Goal: Task Accomplishment & Management: Complete application form

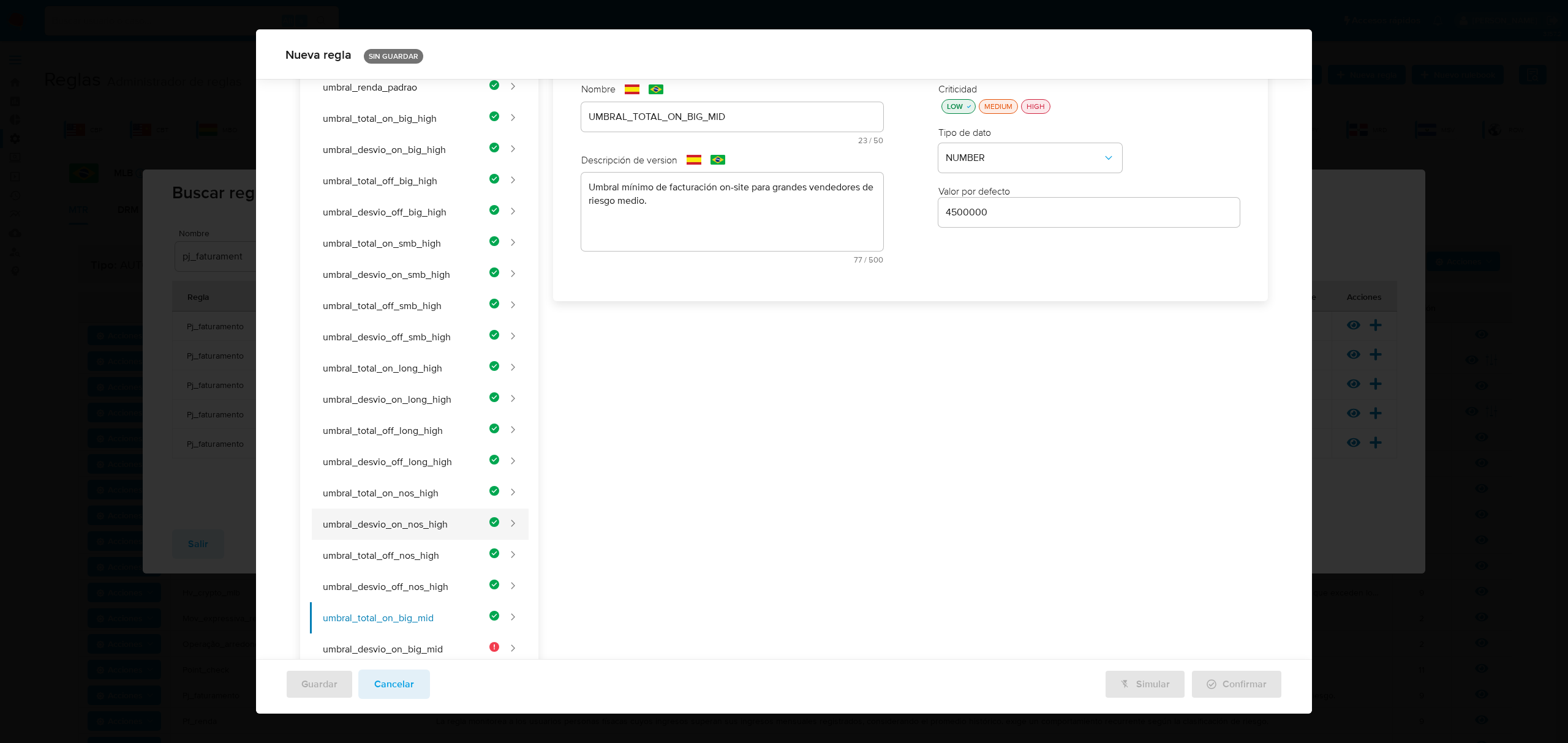
scroll to position [240, 0]
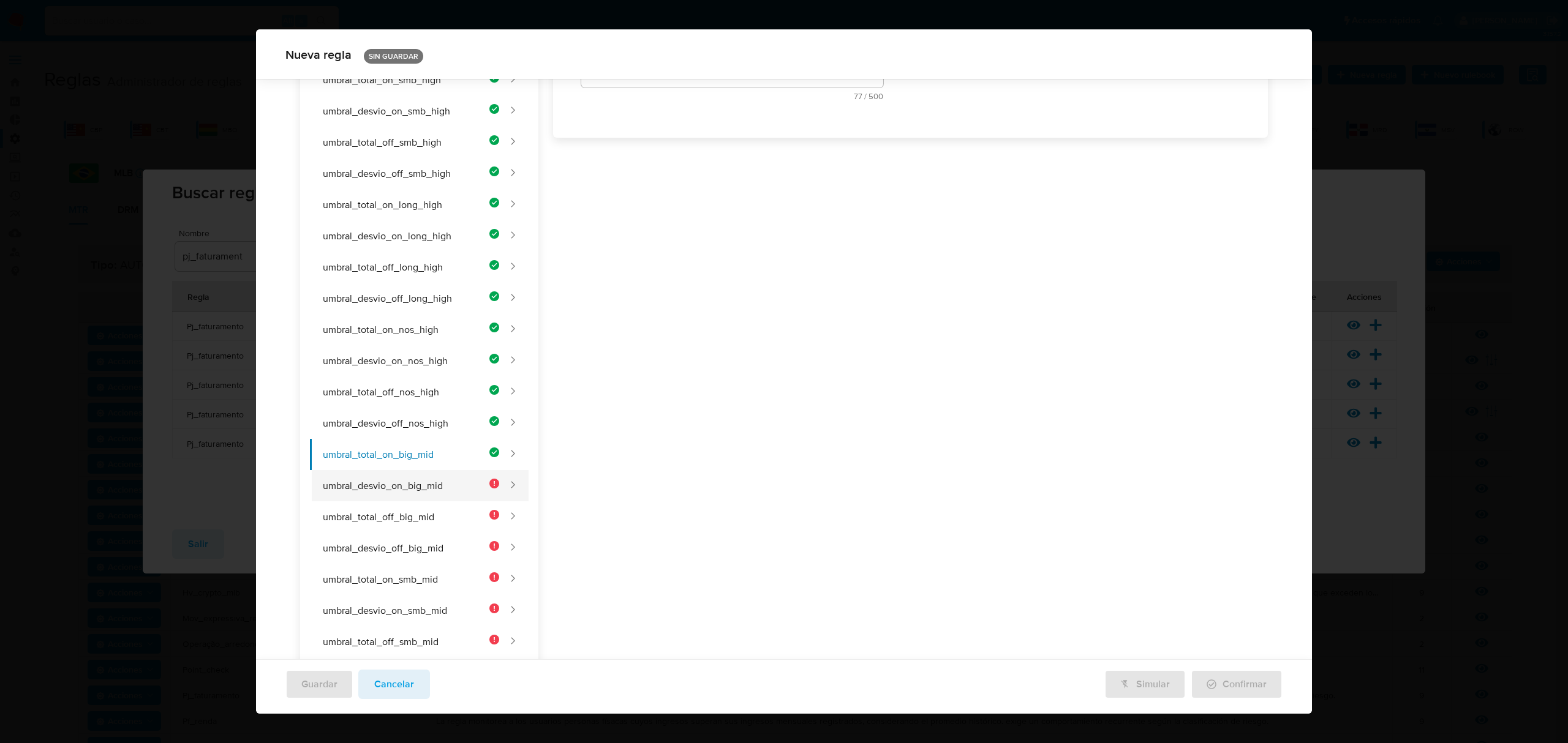
click at [434, 494] on button "umbral_desvio_on_big_mid" at bounding box center [404, 486] width 189 height 31
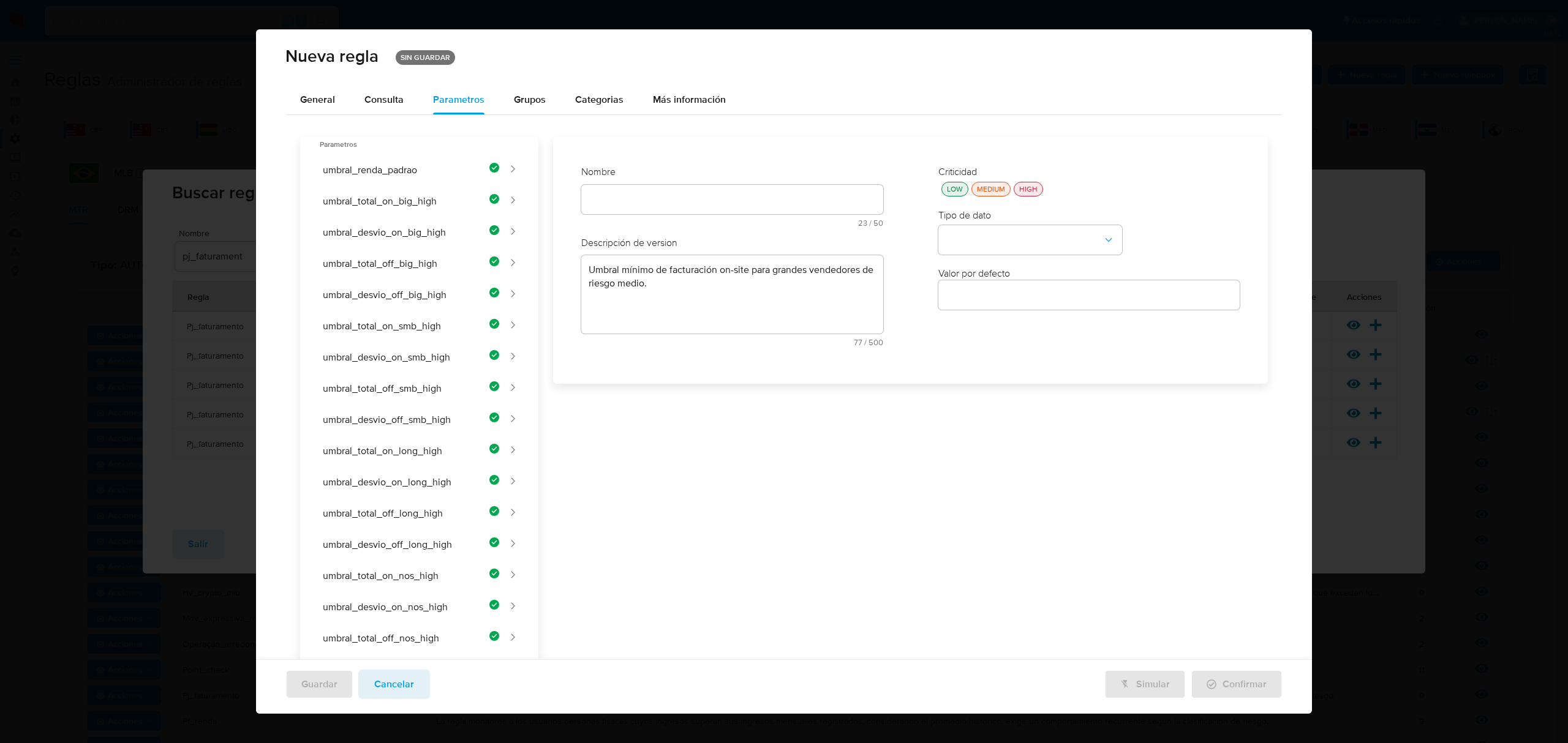
scroll to position [201, 0]
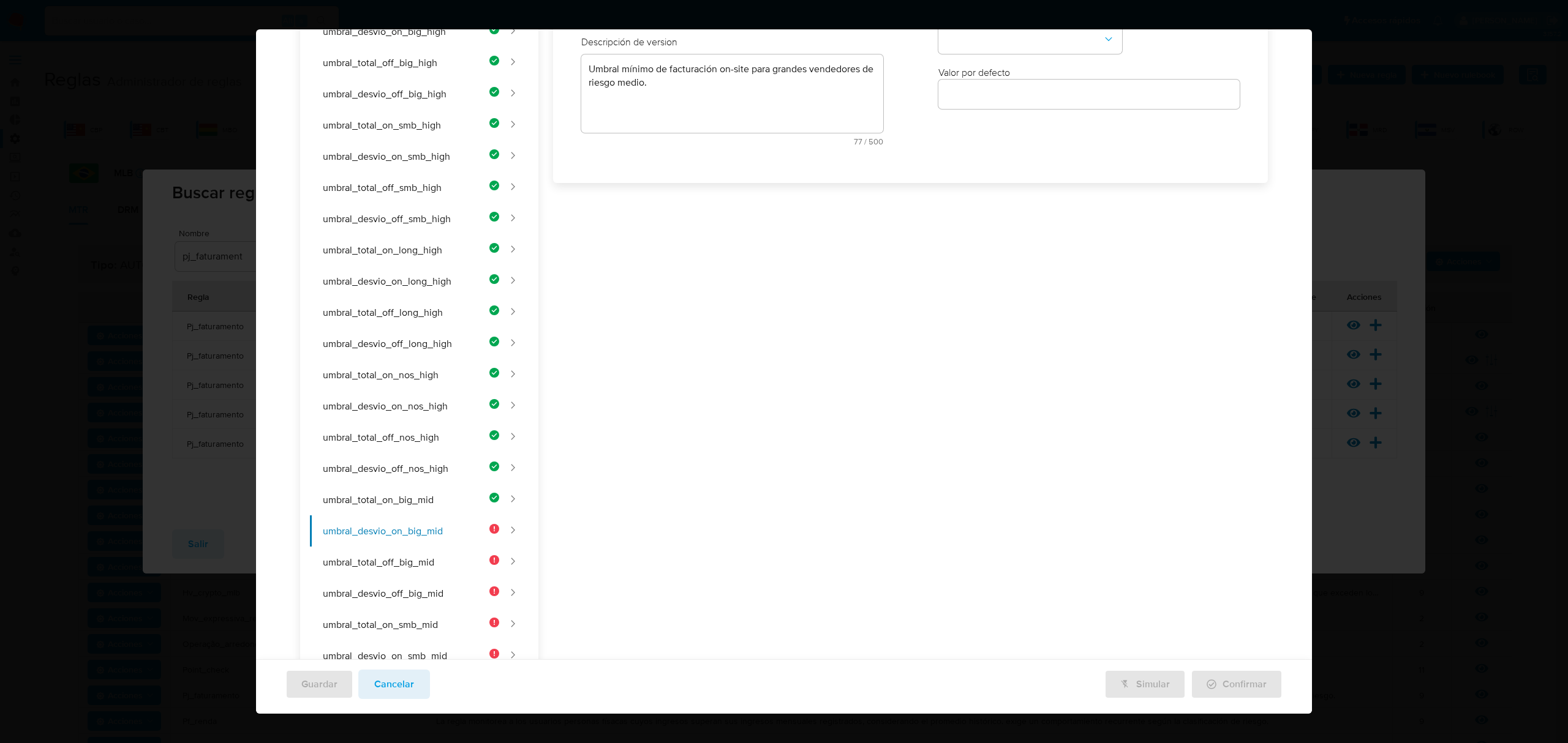
click at [656, 167] on div "Nombre text-es UMBRAL_TOTAL_ON_BIG_MID 23 / 50 27 caracteres restantes text-pt …" at bounding box center [732, 59] width 327 height 215
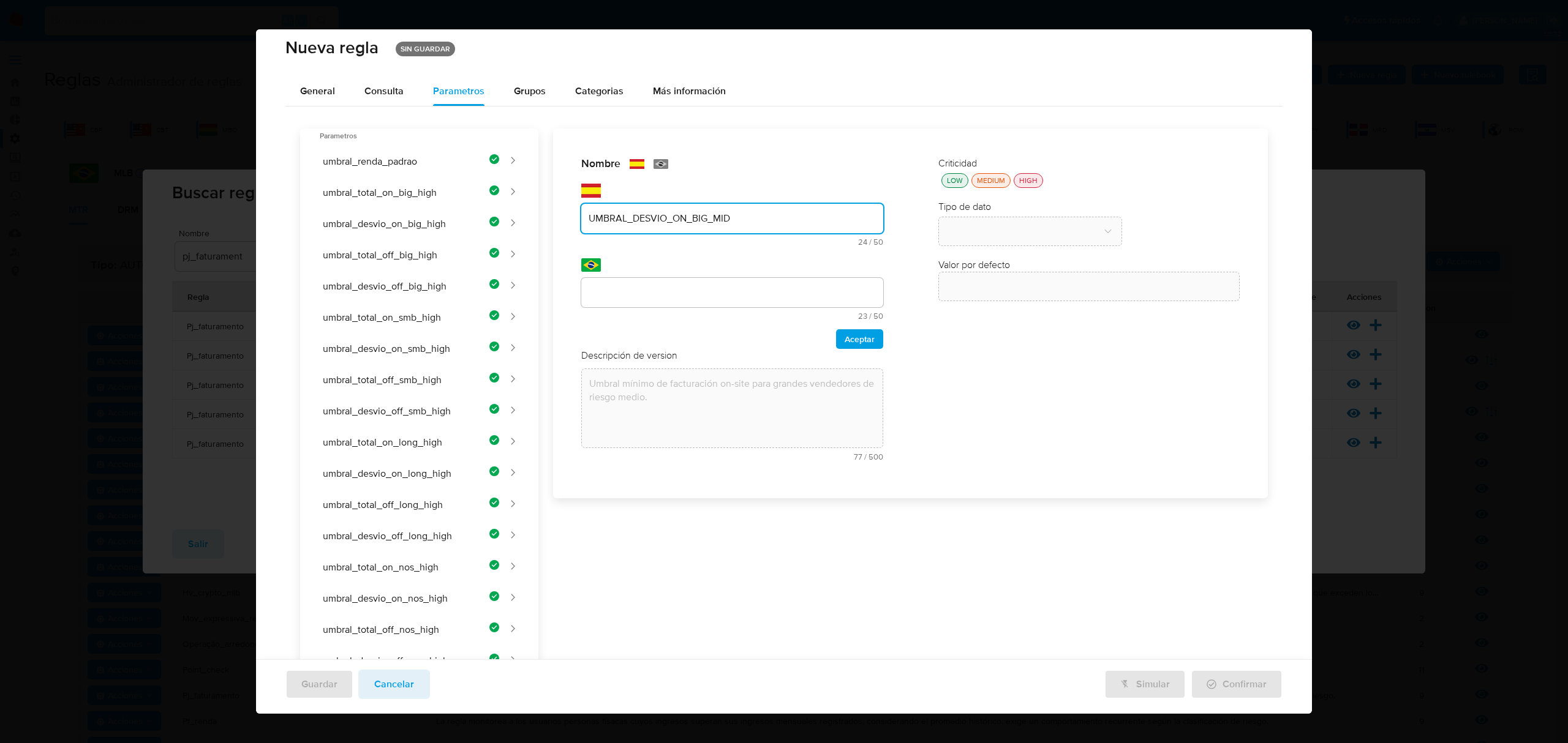
scroll to position [0, 0]
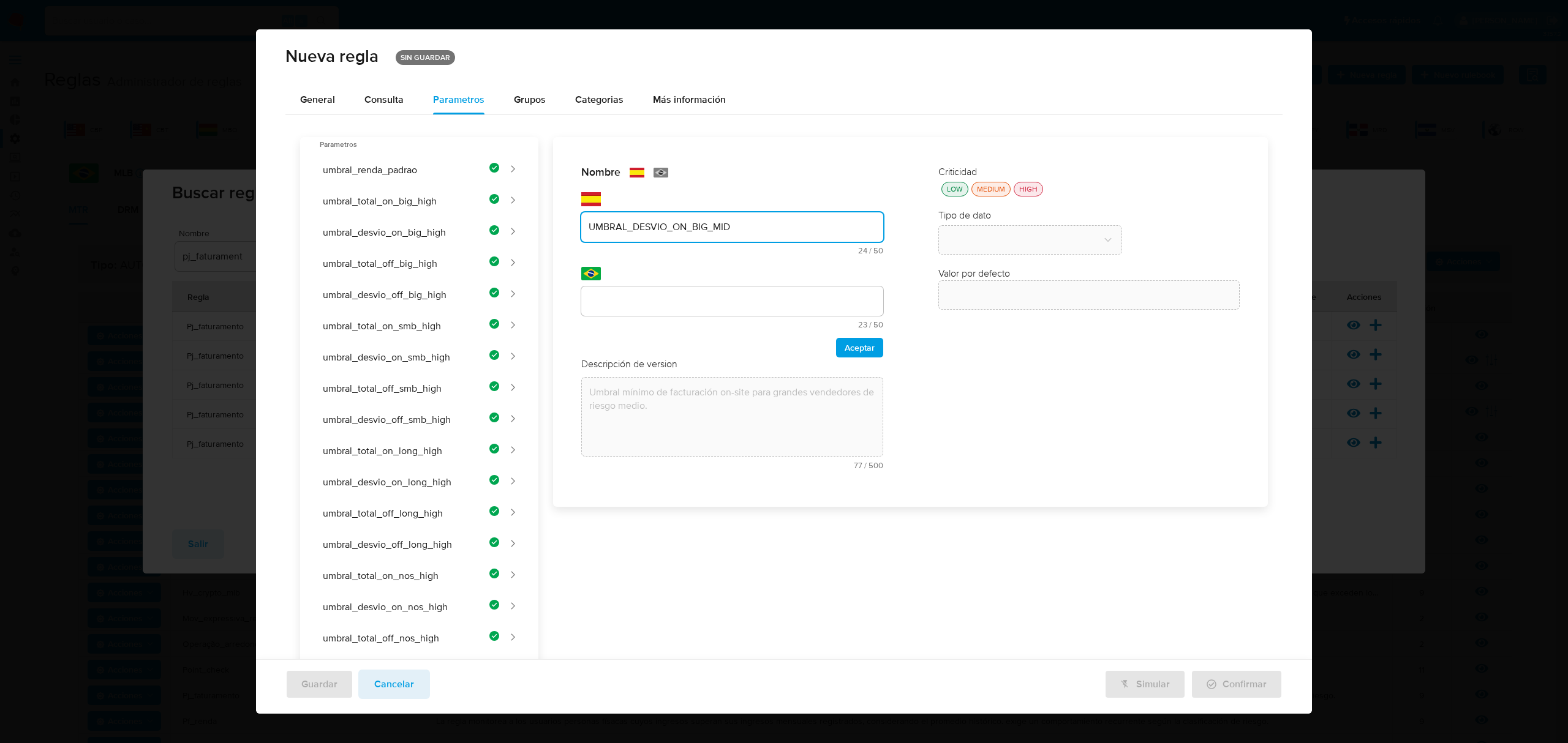
type input "UMBRAL_DESVIO_ON_BIG_MID"
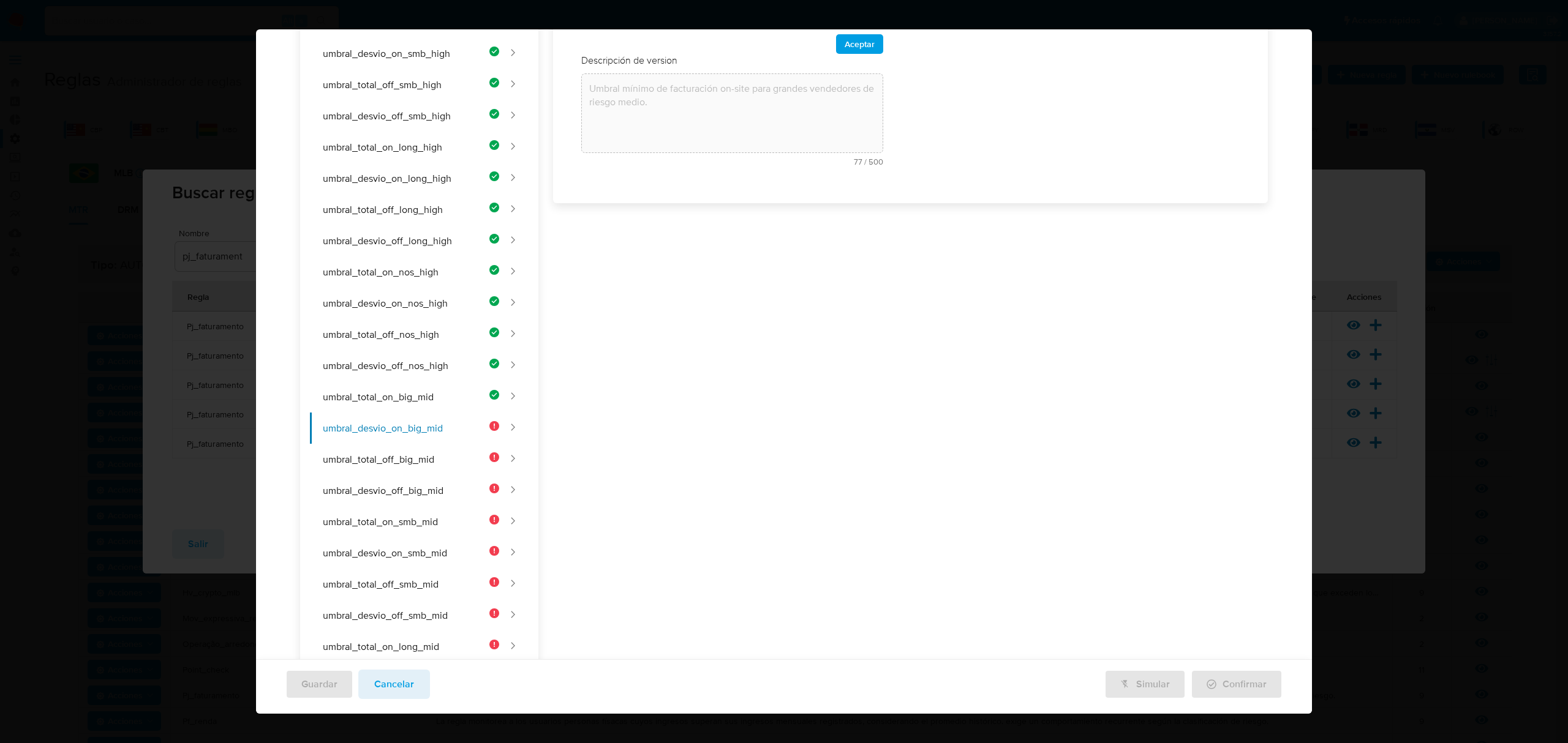
click at [706, 297] on div "Nombre text-es UMBRAL_DESVIO_ON_BIG_MID 24 / 50 26 caracteres restantes text-pt…" at bounding box center [904, 612] width 731 height 1557
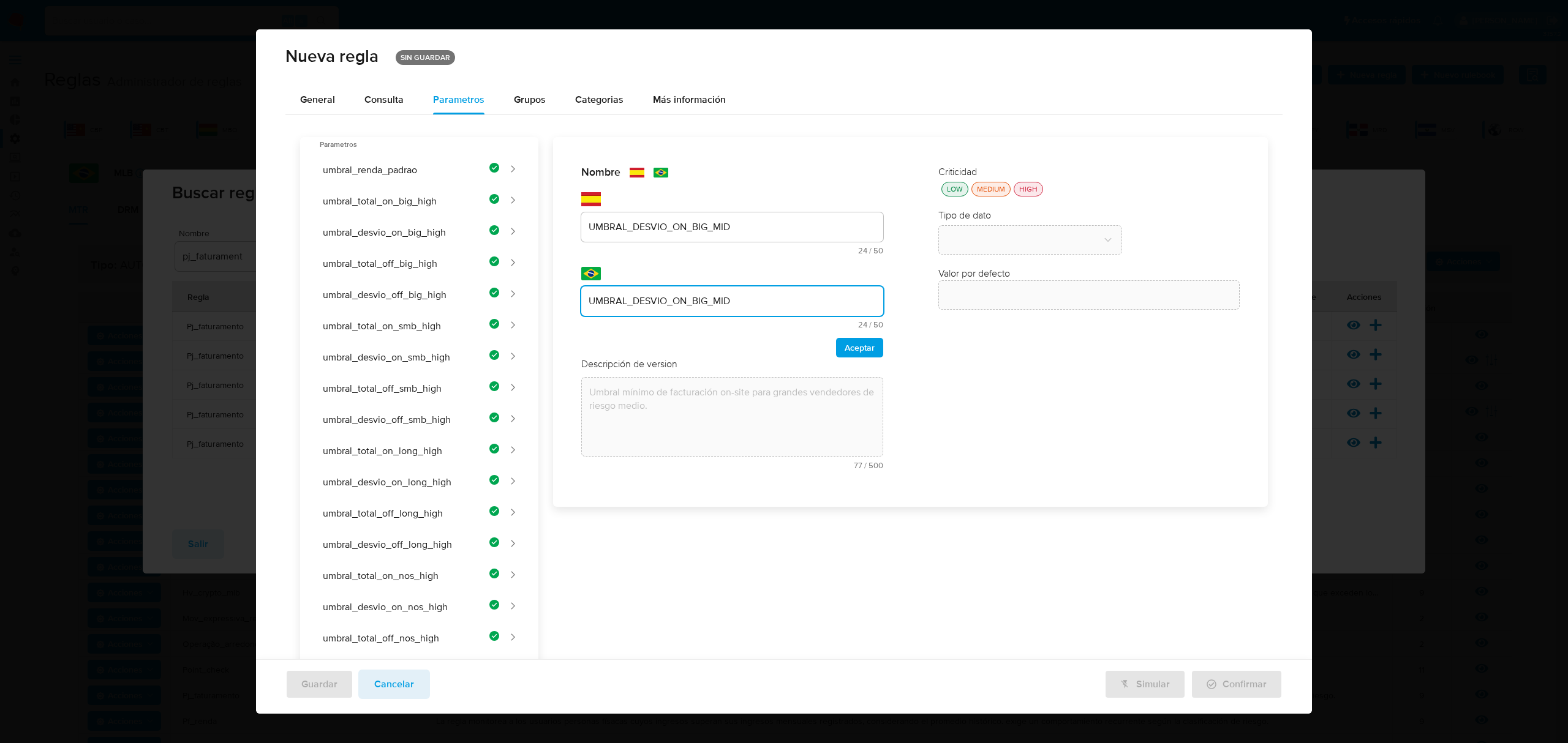
type input "UMBRAL_DESVIO_ON_BIG_MID"
click at [848, 336] on div "Nombre text-es UMBRAL_DESVIO_ON_BIG_MID 24 / 50 26 caracteres restantes text-pt…" at bounding box center [732, 261] width 302 height 193
drag, startPoint x: 672, startPoint y: 361, endPoint x: 742, endPoint y: 347, distance: 71.4
click at [674, 363] on span "Descripción de version" at bounding box center [629, 364] width 96 height 14
click at [859, 349] on span "Aceptar" at bounding box center [859, 348] width 30 height 17
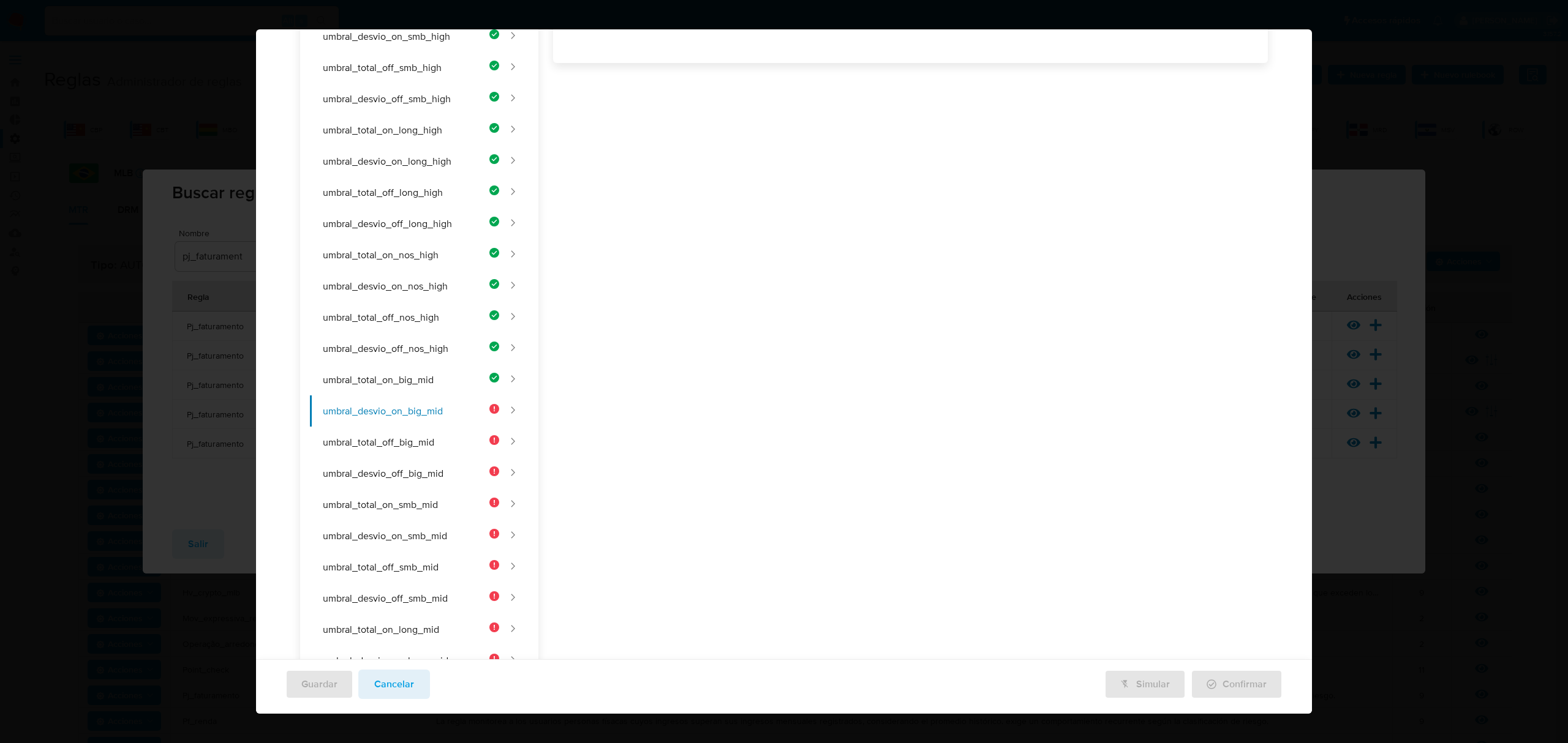
click at [708, 287] on div "Nombre text-es UMBRAL_DESVIO_ON_BIG_MID 24 / 50 26 caracteres restantes text-pt…" at bounding box center [904, 595] width 731 height 1557
click at [636, 309] on div "Nombre text-es UMBRAL_DESVIO_ON_BIG_MID 24 / 50 26 caracteres restantes text-pt…" at bounding box center [904, 438] width 731 height 1557
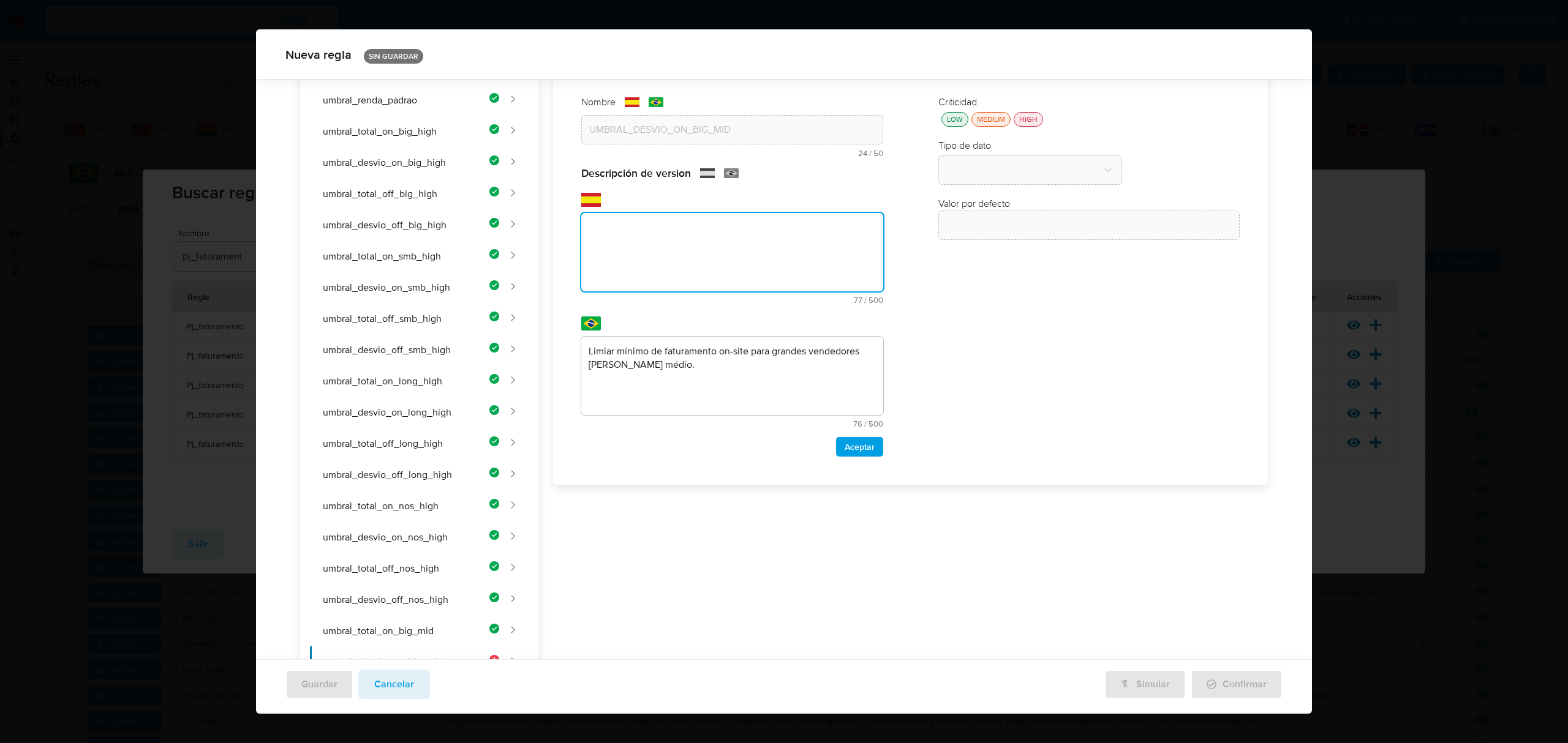
paste textarea "Umbral mínimo de desvío porcentual on-site para grandes vendedores de riesgo me…"
type textarea "Umbral mínimo de desvío porcentual on-site para grandes vendedores de riesgo me…"
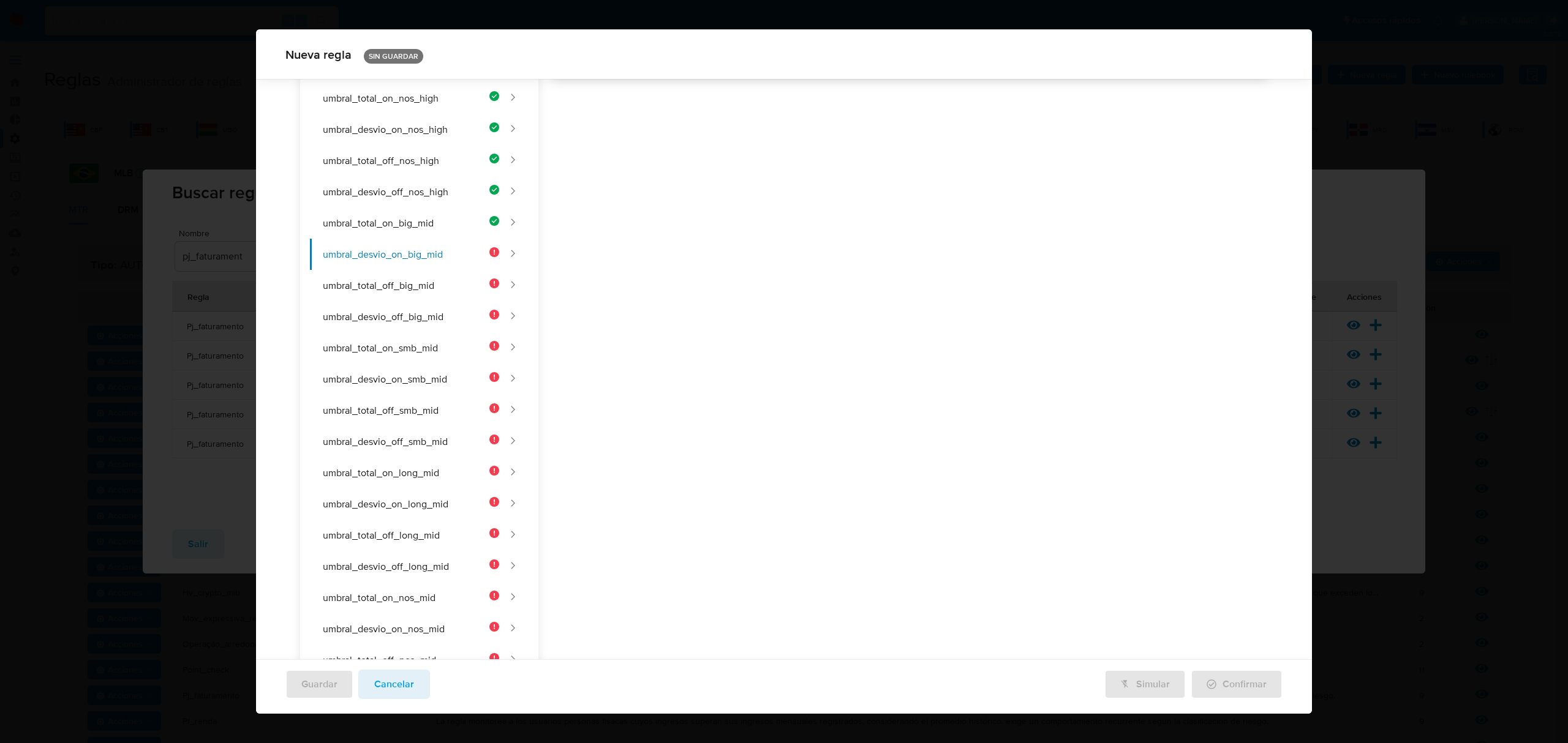
click at [777, 382] on div "Nombre text-es UMBRAL_DESVIO_ON_BIG_MID 24 / 50 26 caracteres restantes text-pt…" at bounding box center [904, 438] width 731 height 1557
click at [607, 340] on div "Nombre text-es UMBRAL_DESVIO_ON_BIG_MID 24 / 50 26 caracteres restantes text-pt…" at bounding box center [904, 438] width 731 height 1557
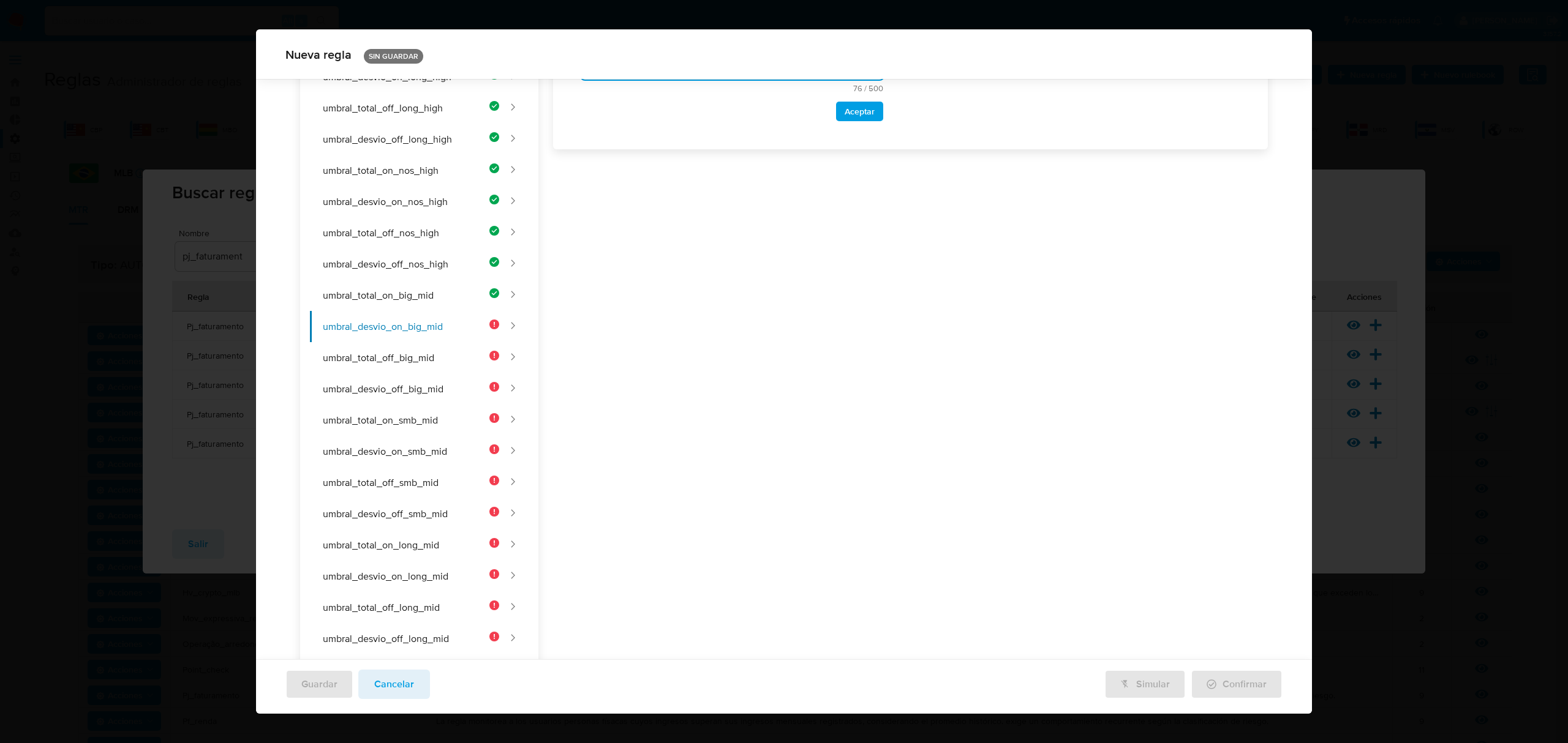
scroll to position [309, 0]
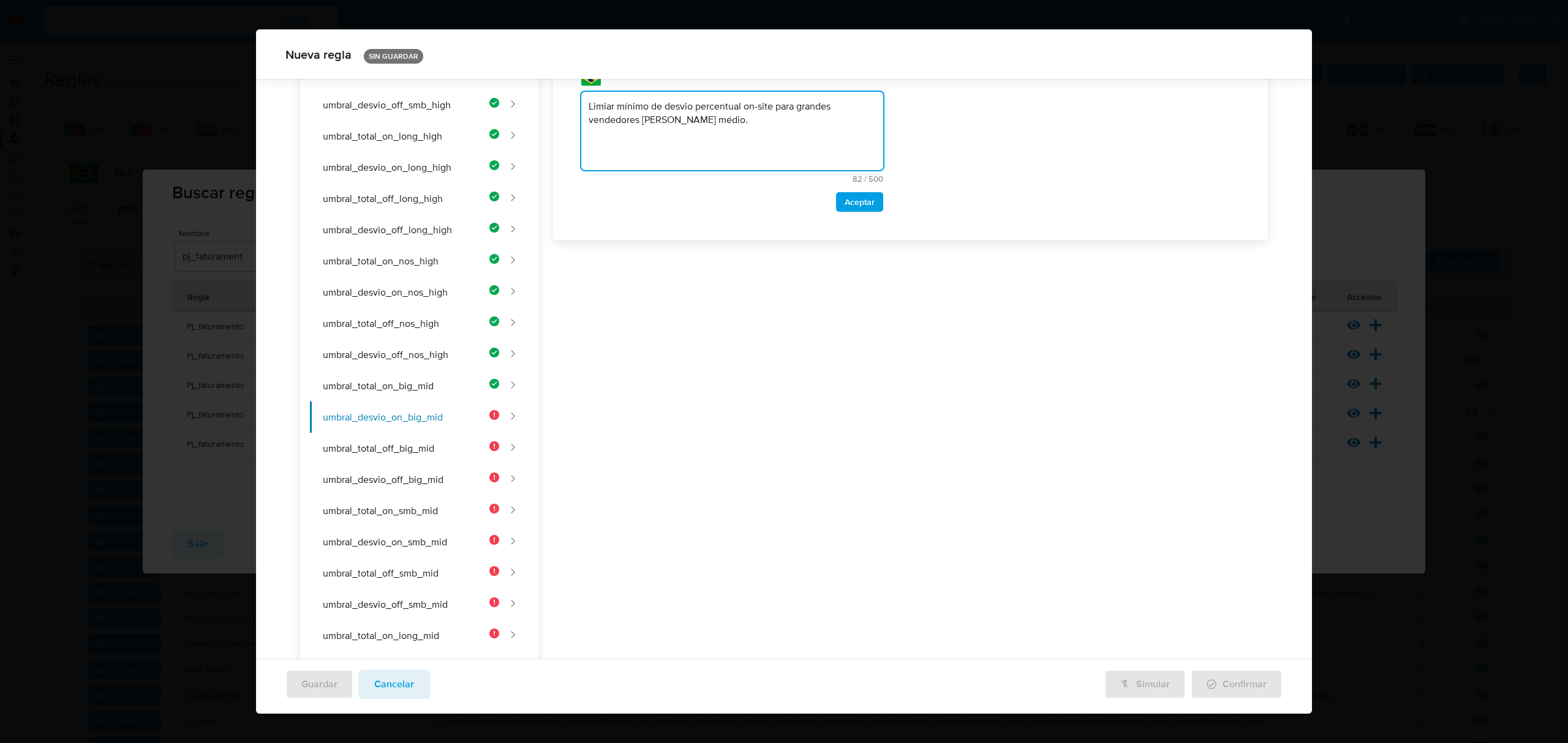
type textarea "Limiar mínimo de desvio percentual on-site para grandes vendedores [PERSON_NAME…"
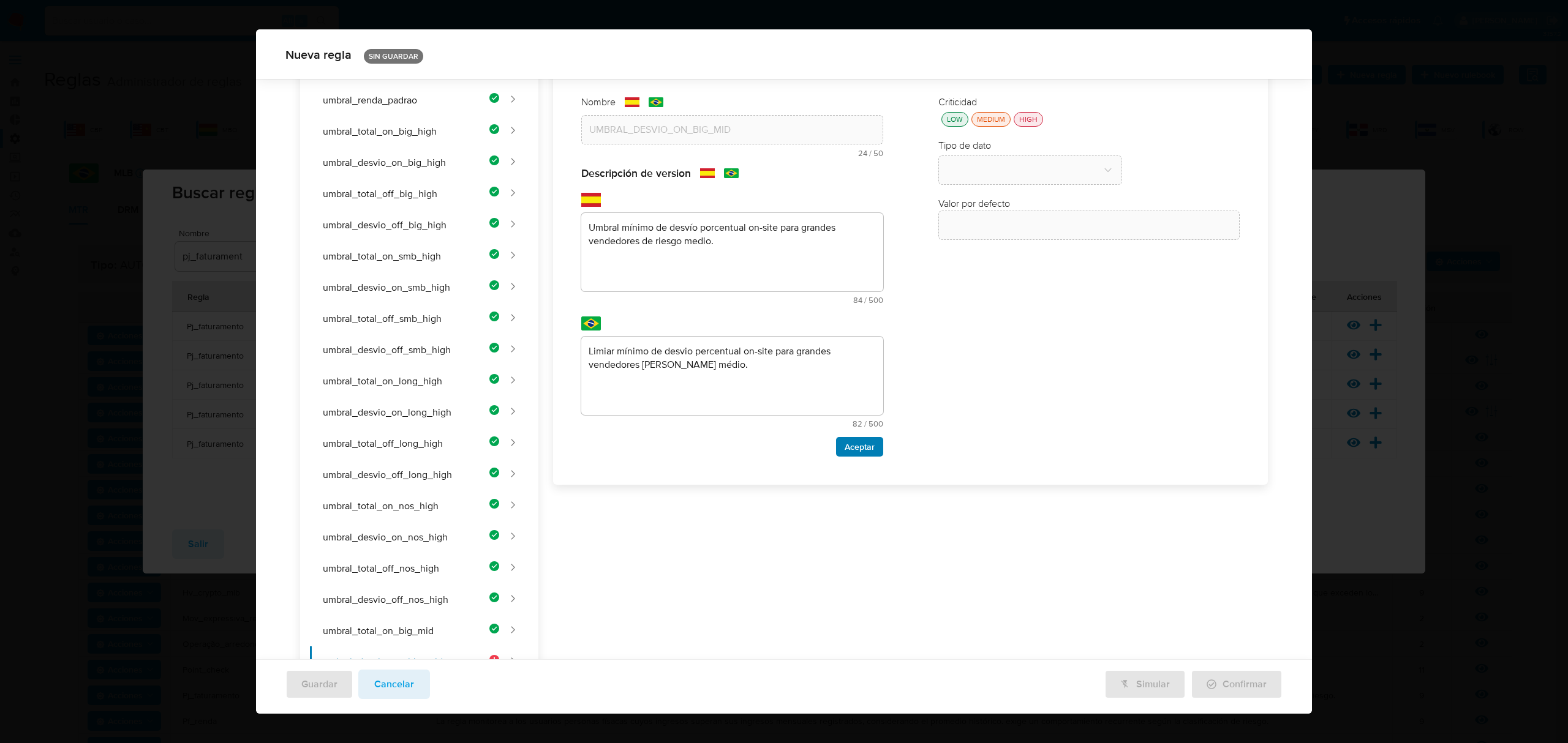
click at [863, 448] on span "Aceptar" at bounding box center [859, 446] width 30 height 17
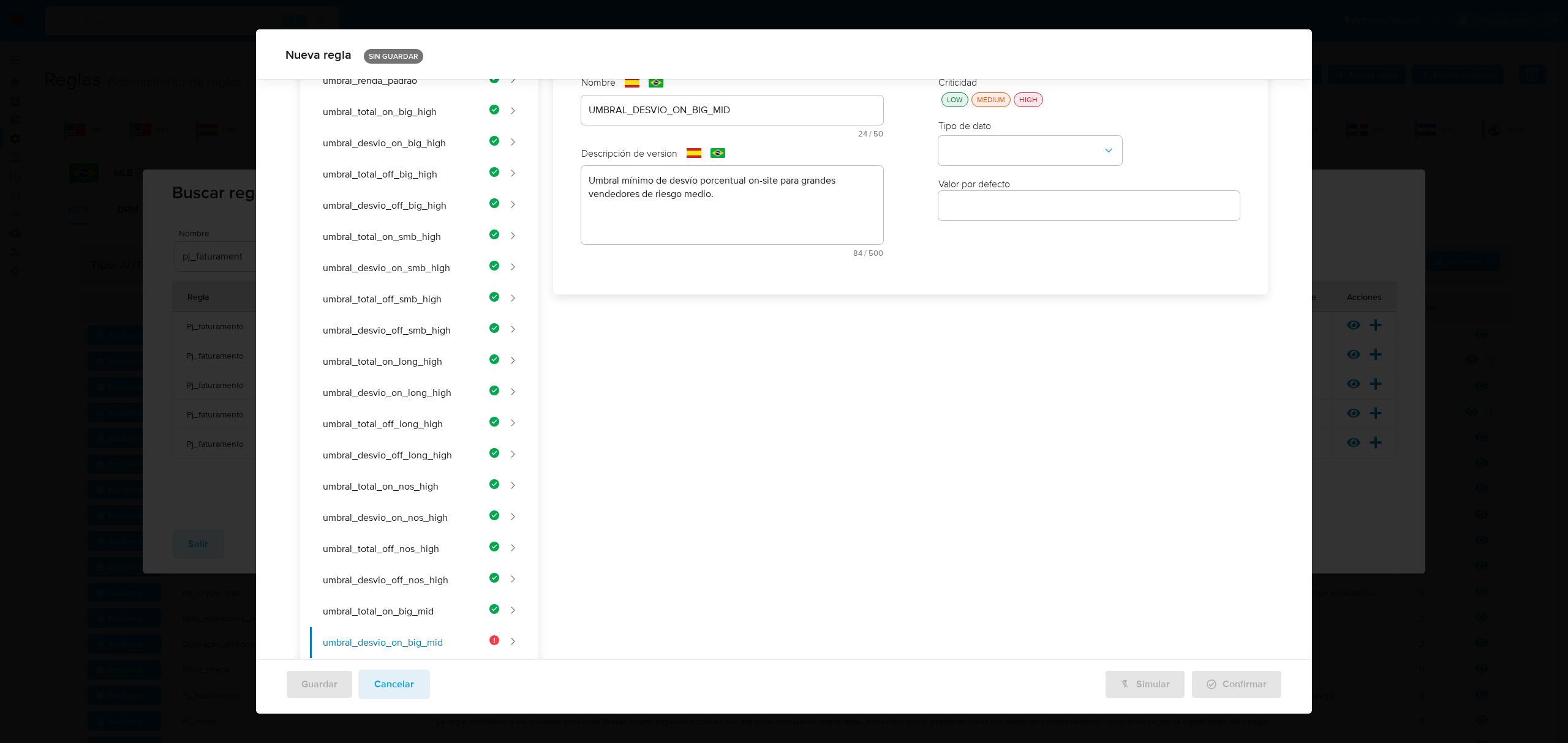
scroll to position [0, 0]
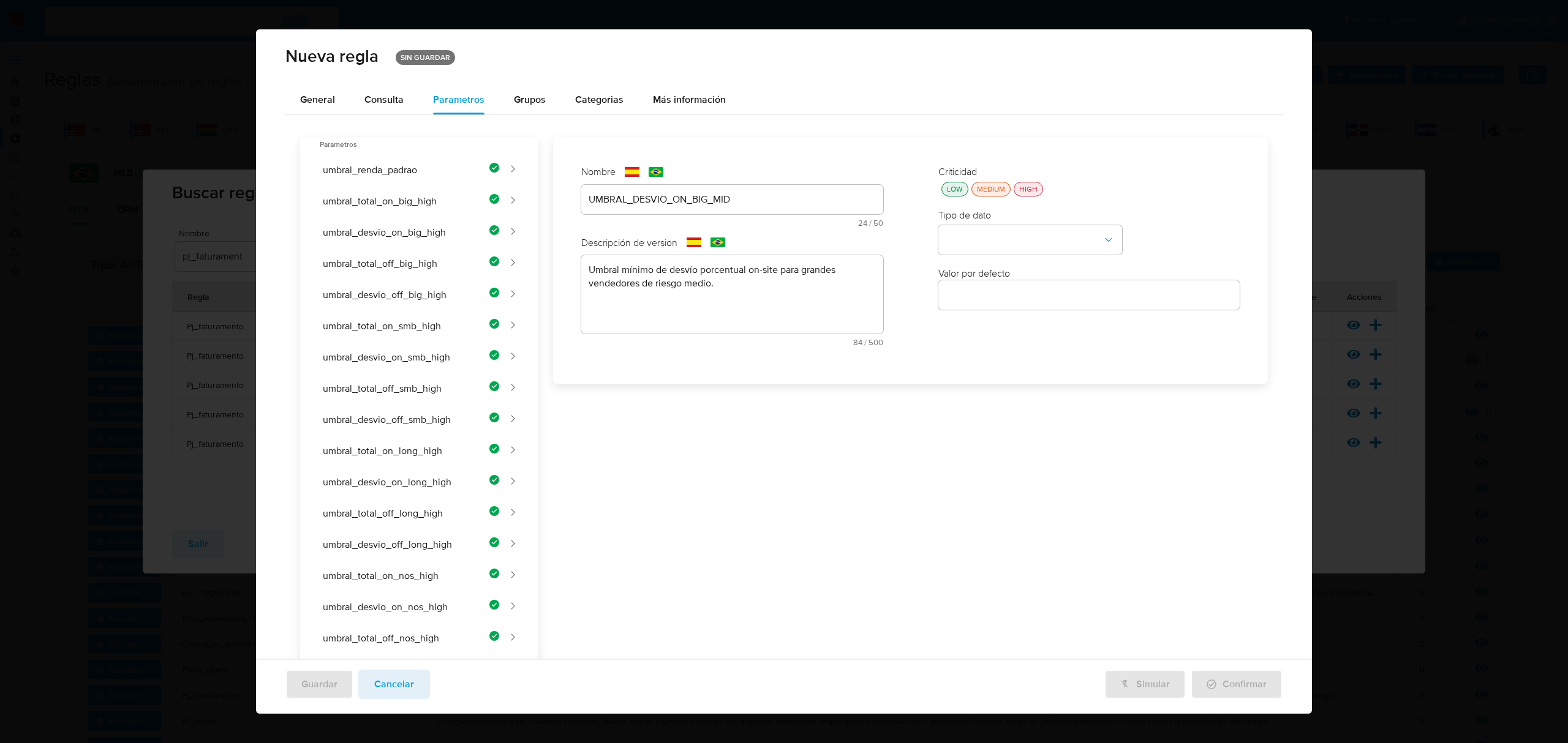
click at [943, 174] on label "Criticidad" at bounding box center [958, 171] width 38 height 14
click at [947, 185] on div "LOW" at bounding box center [954, 188] width 21 height 10
click at [976, 226] on button "type-dropdown" at bounding box center [1030, 241] width 184 height 29
click at [968, 235] on span "NUMBER" at bounding box center [965, 239] width 39 height 12
click at [1011, 244] on span "NUMBER" at bounding box center [1025, 240] width 157 height 12
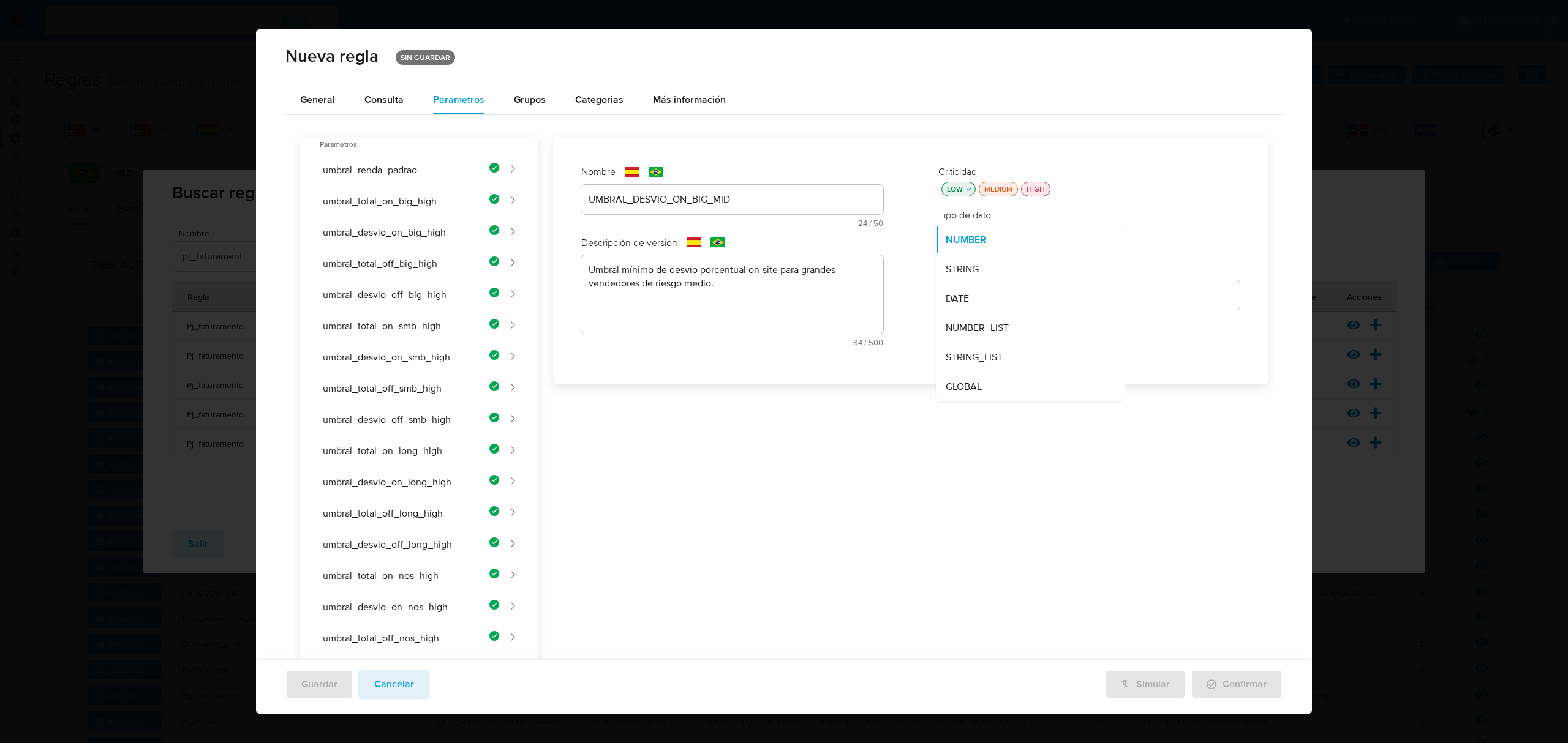
click at [1011, 244] on div "NUMBER" at bounding box center [1026, 239] width 162 height 29
click at [1029, 290] on input "4500000" at bounding box center [1089, 295] width 302 height 16
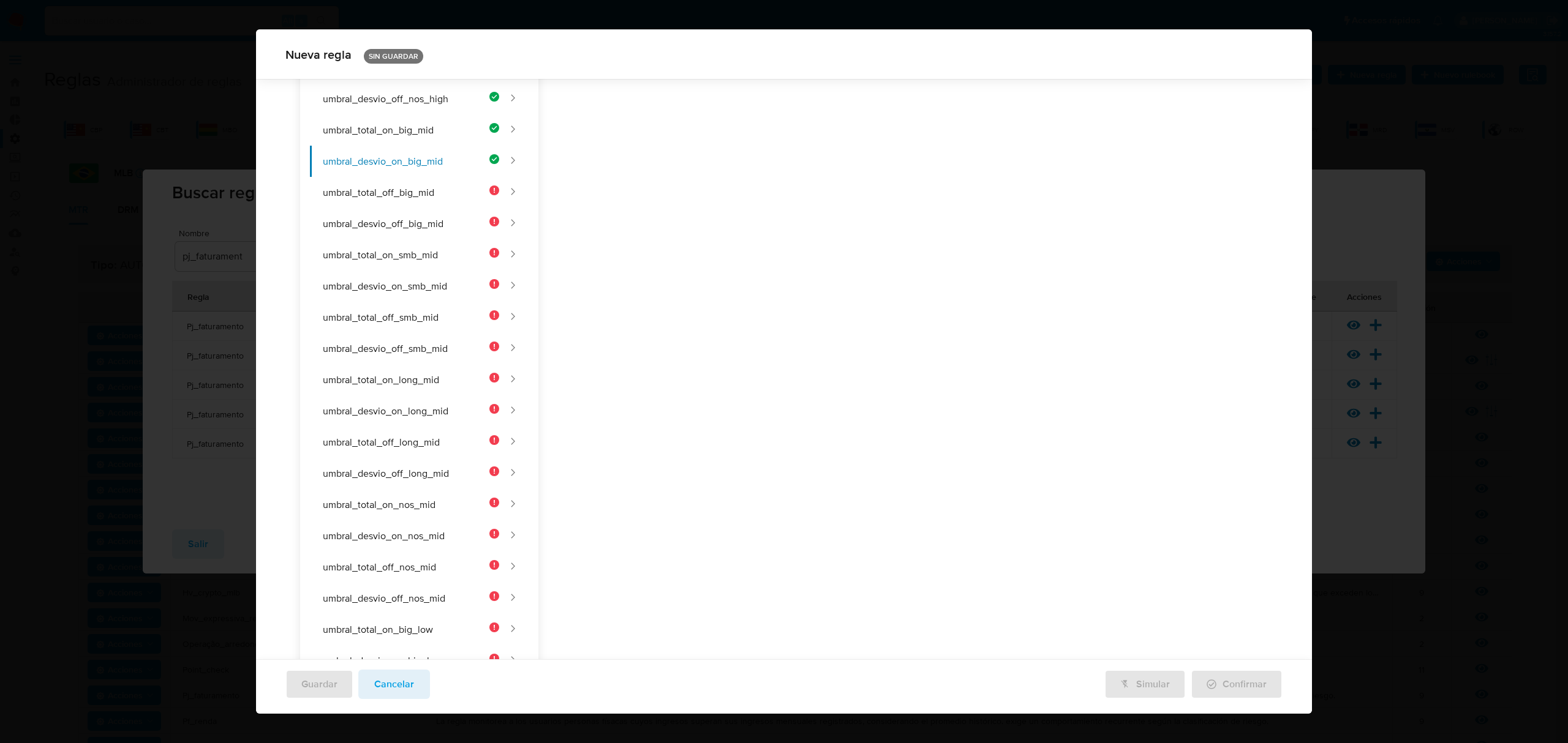
scroll to position [336, 0]
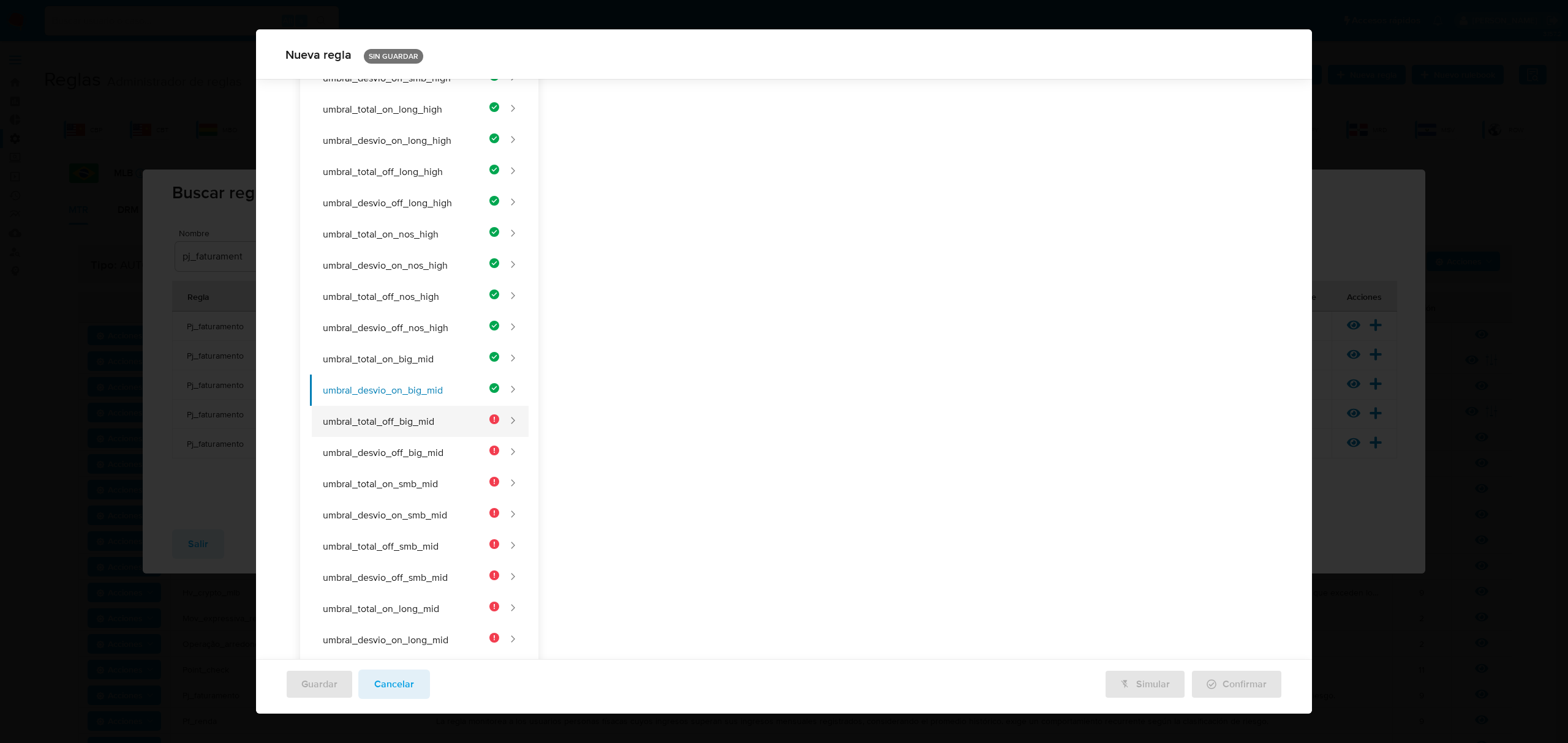
type input "6"
click at [445, 422] on button "umbral_total_off_big_mid" at bounding box center [404, 422] width 189 height 31
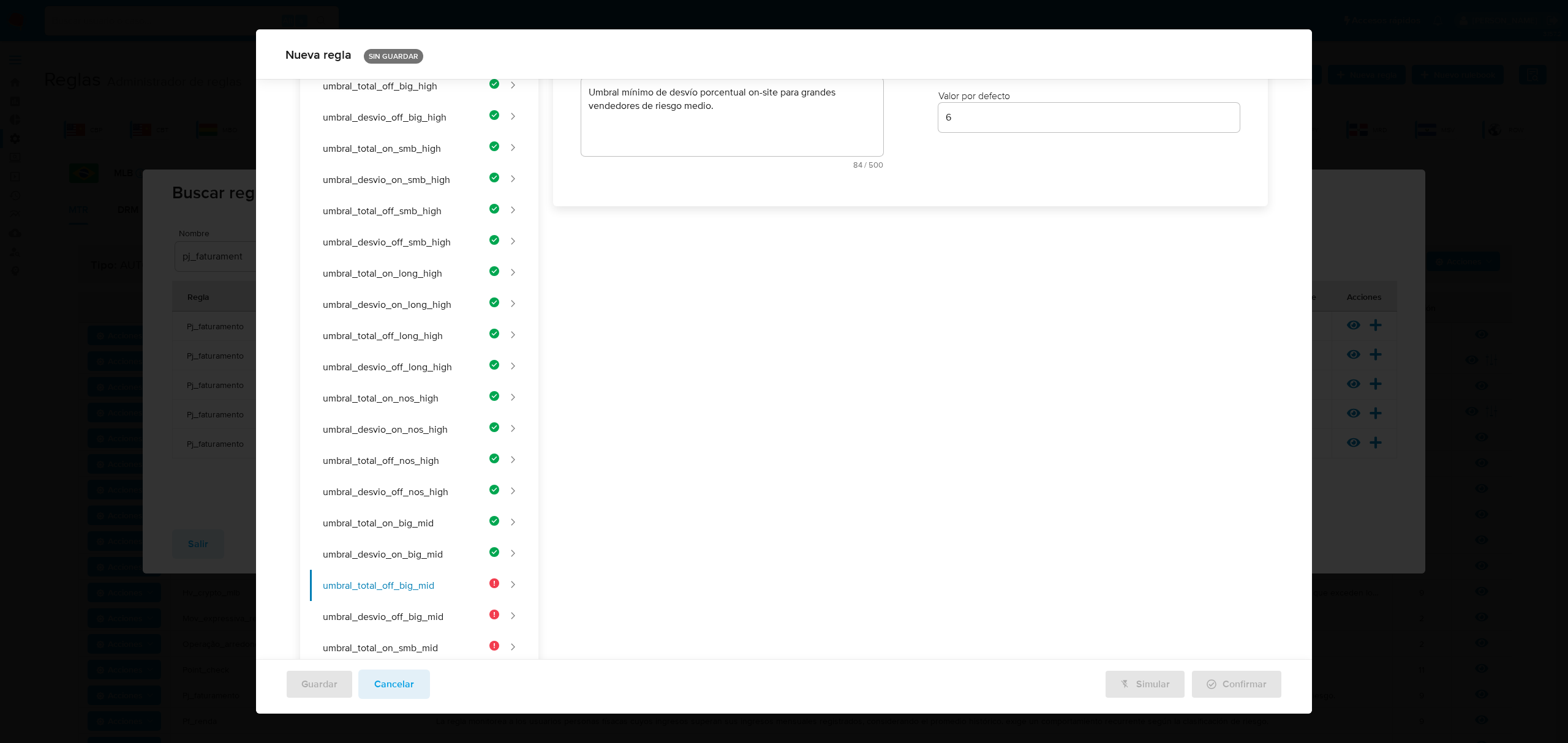
scroll to position [0, 0]
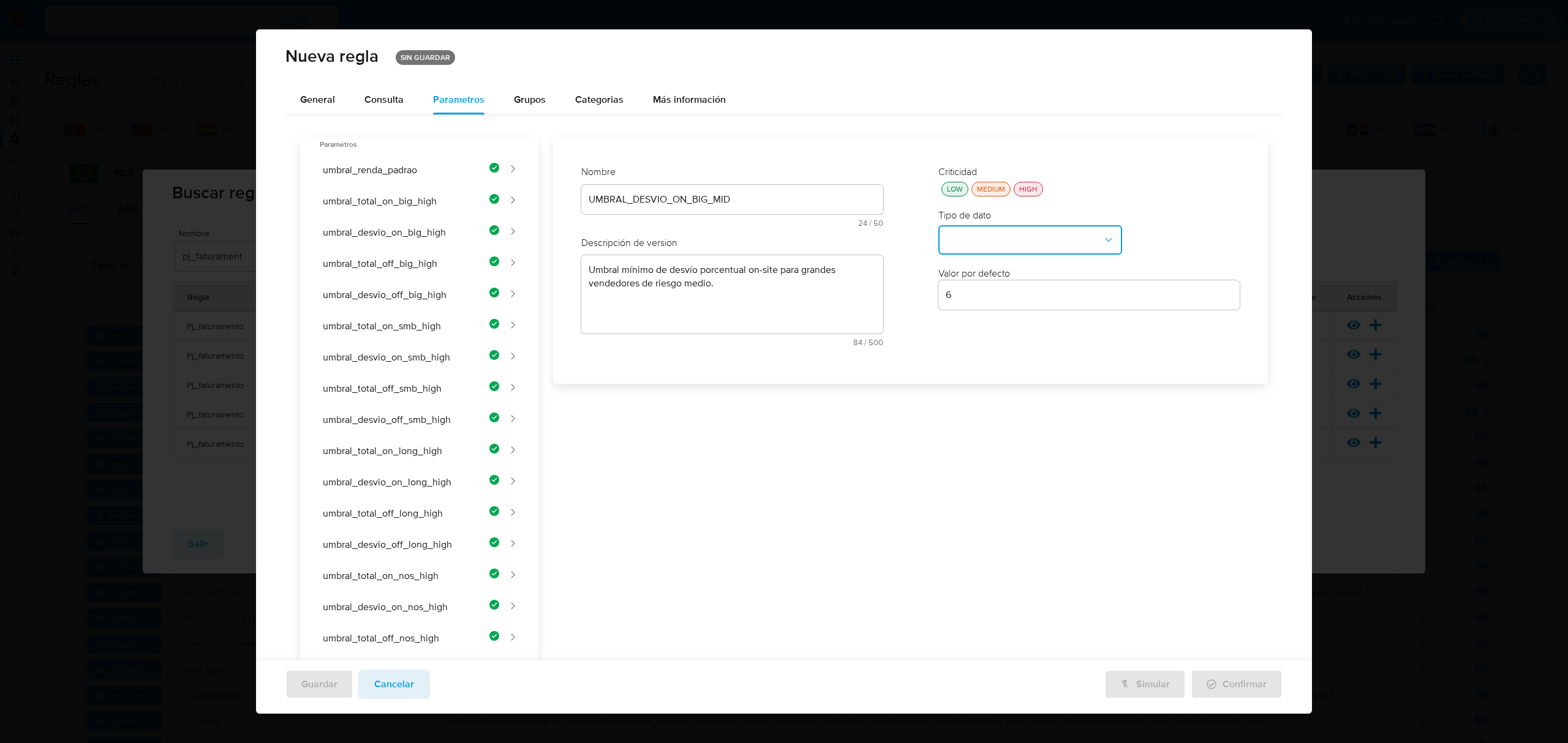
click at [678, 209] on div "UMBRAL_DESVIO_ON_BIG_MID" at bounding box center [732, 200] width 302 height 29
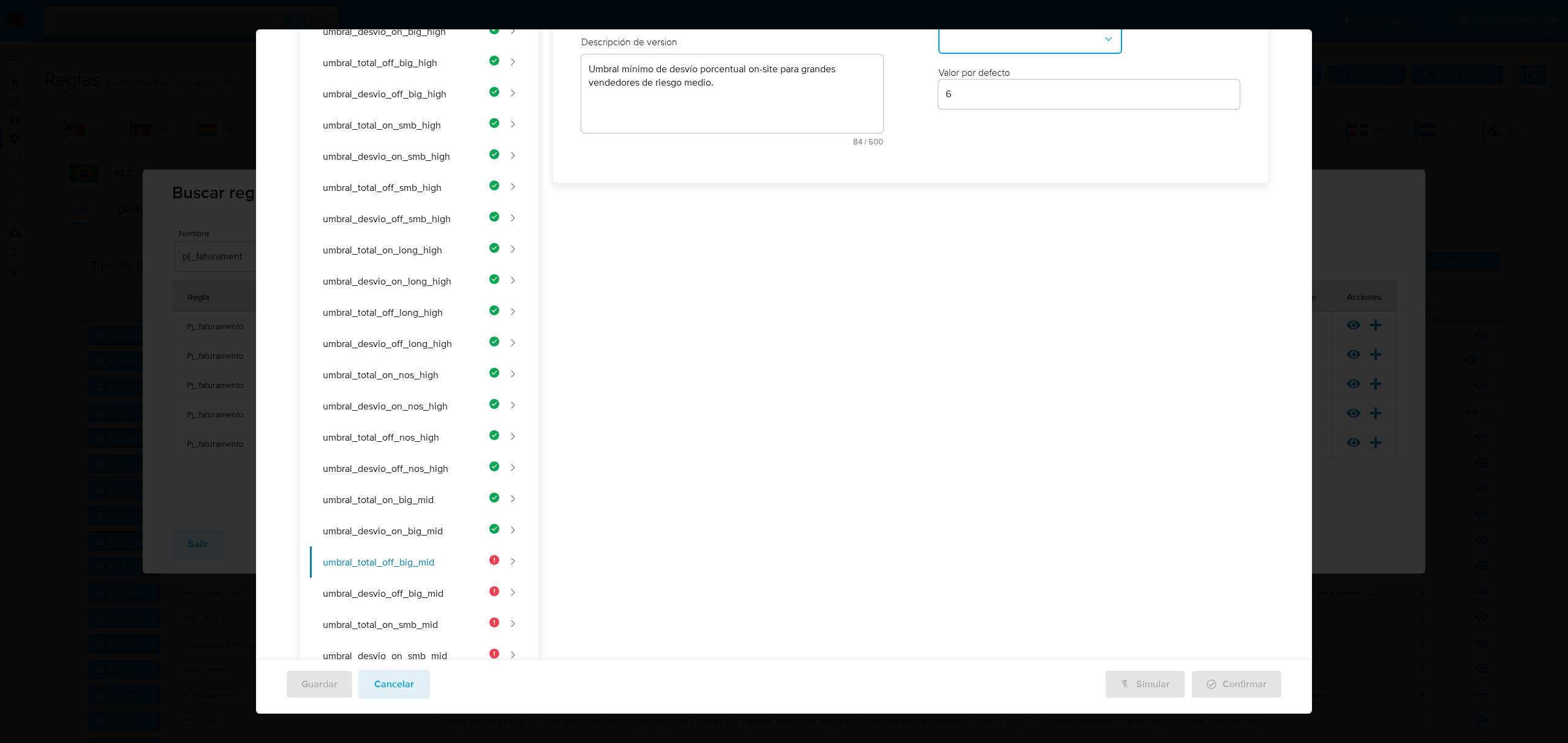
click at [674, 167] on div "Nombre text-es UMBRAL_DESVIO_ON_BIG_MID 24 / 50 26 caracteres restantes text-pt…" at bounding box center [732, 59] width 327 height 215
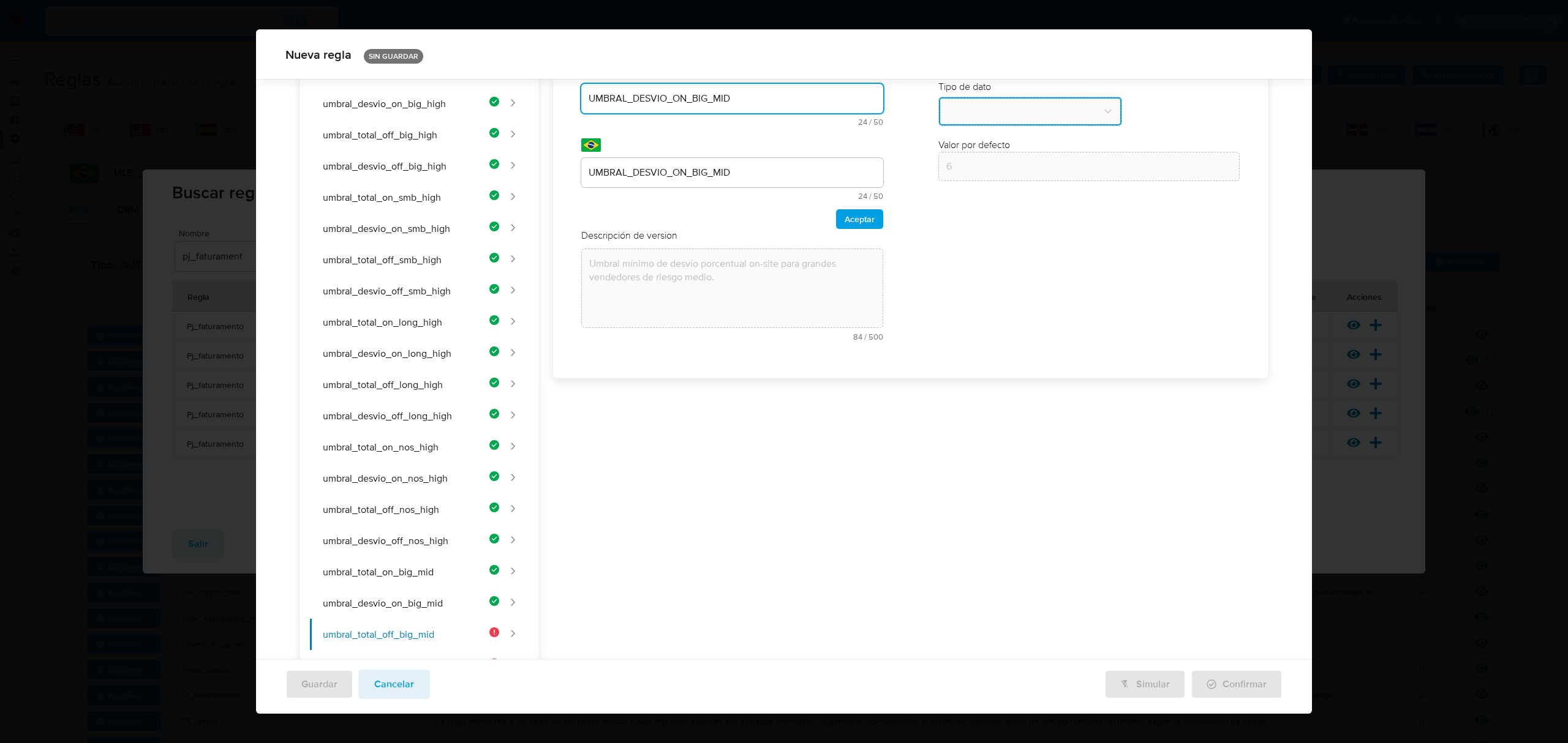
scroll to position [119, 0]
type input "y"
type input "UMBRAL_TOTAL_OFF_BIG_MID"
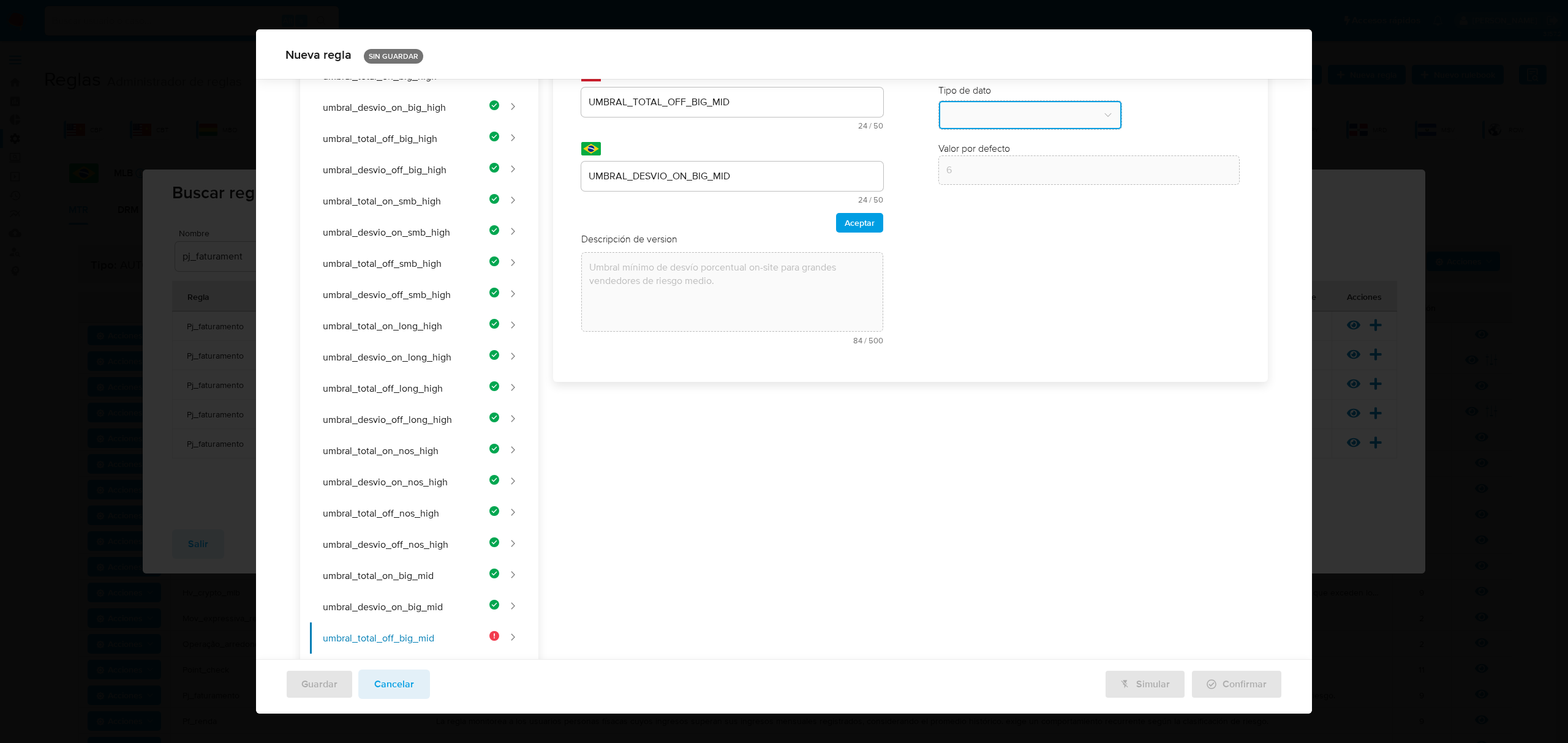
click at [669, 164] on div "UMBRAL_DESVIO_ON_BIG_MID" at bounding box center [732, 176] width 302 height 29
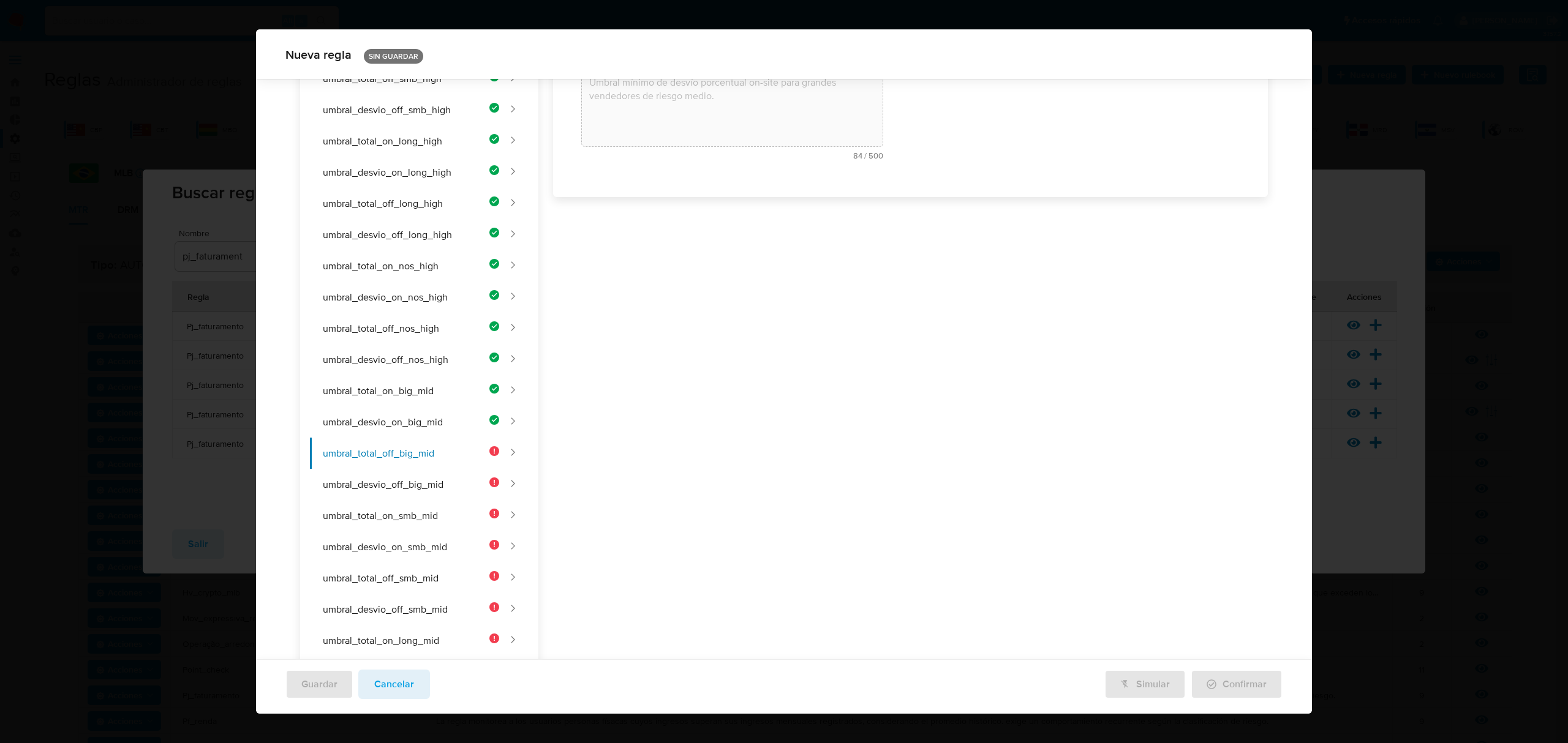
click at [667, 179] on div "Nombre text-es UMBRAL_TOTAL_OFF_BIG_MID 24 / 50 26 caracteres restantes text-pt…" at bounding box center [732, 12] width 327 height 338
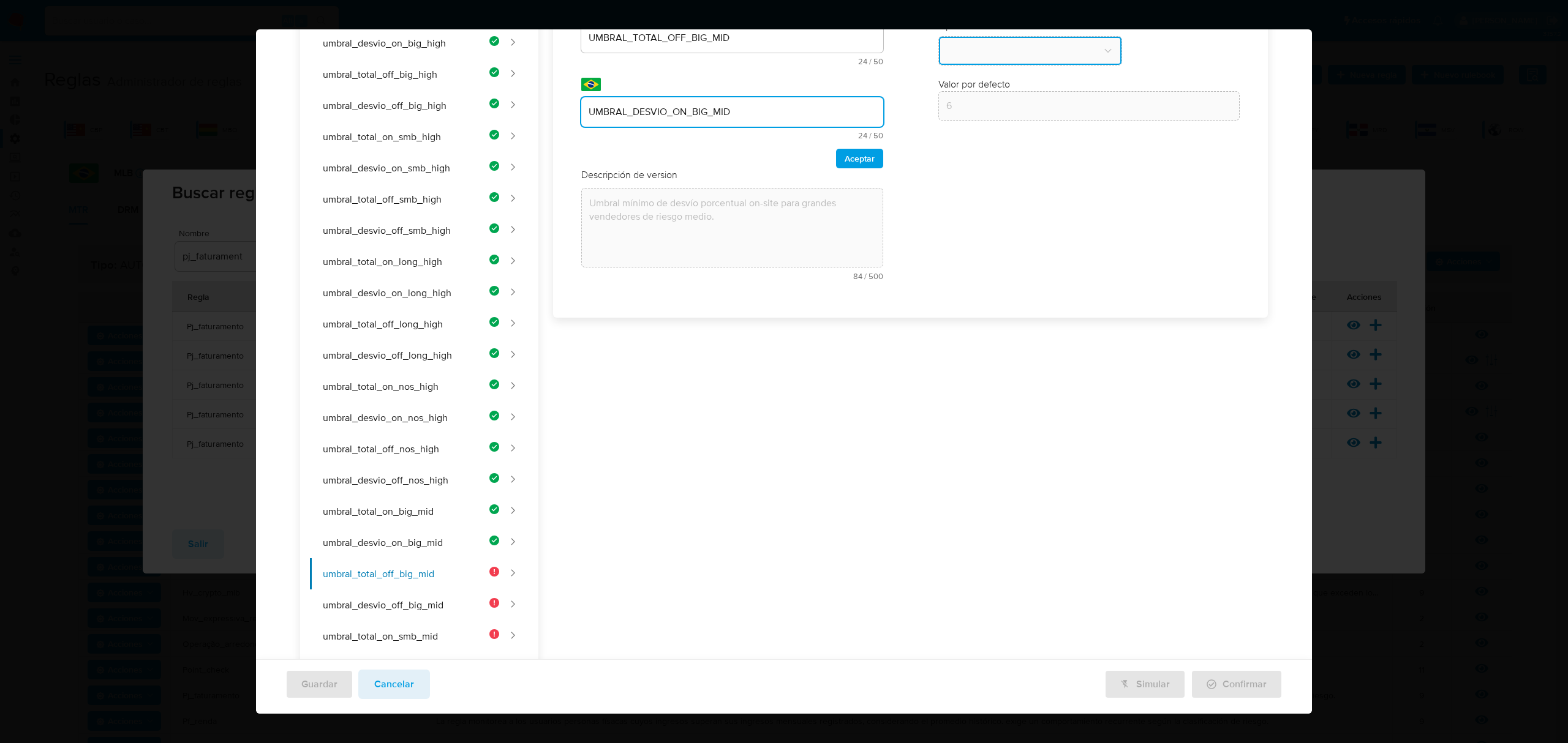
scroll to position [0, 0]
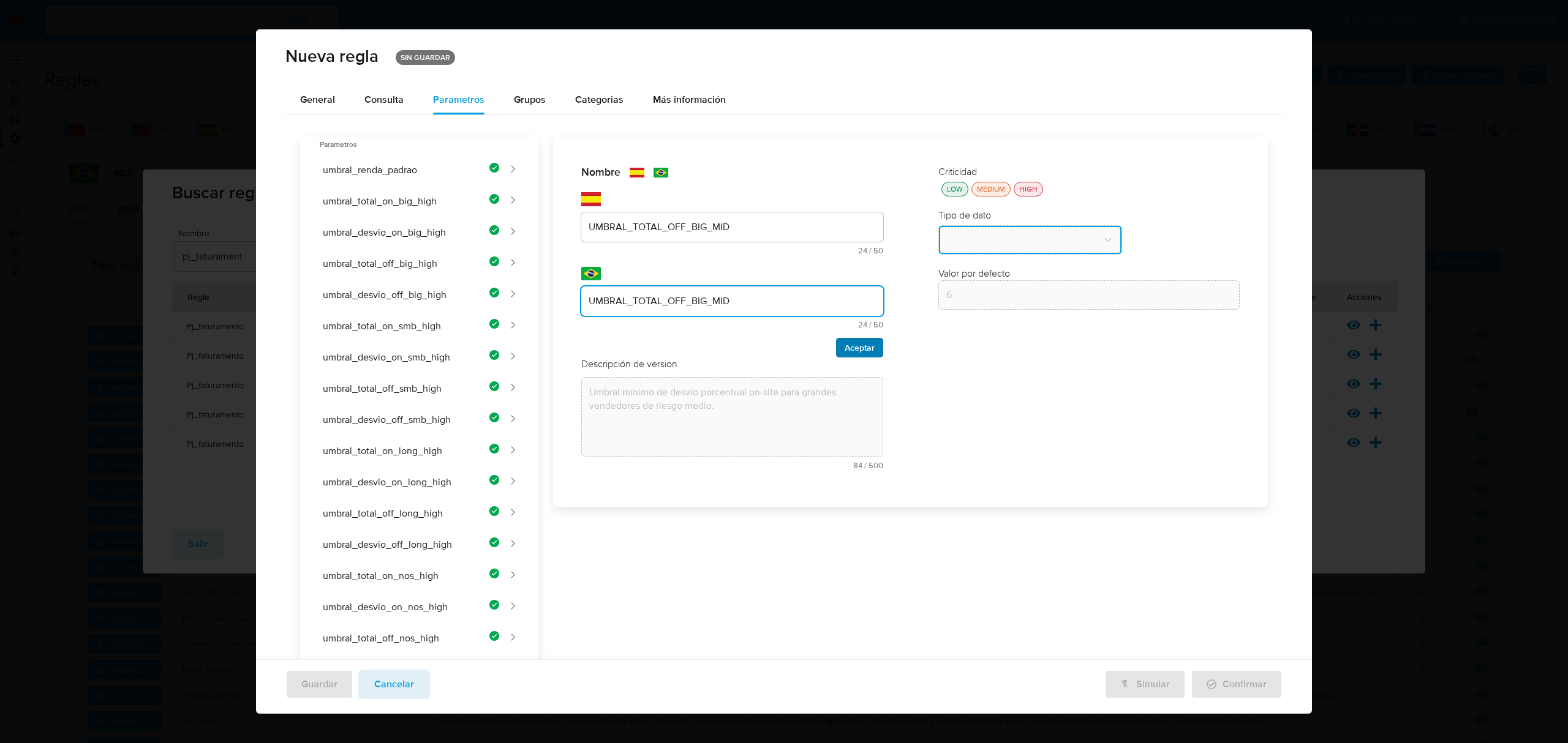
type input "UMBRAL_TOTAL_OFF_BIG_MID"
click at [854, 348] on span "Aceptar" at bounding box center [859, 348] width 30 height 17
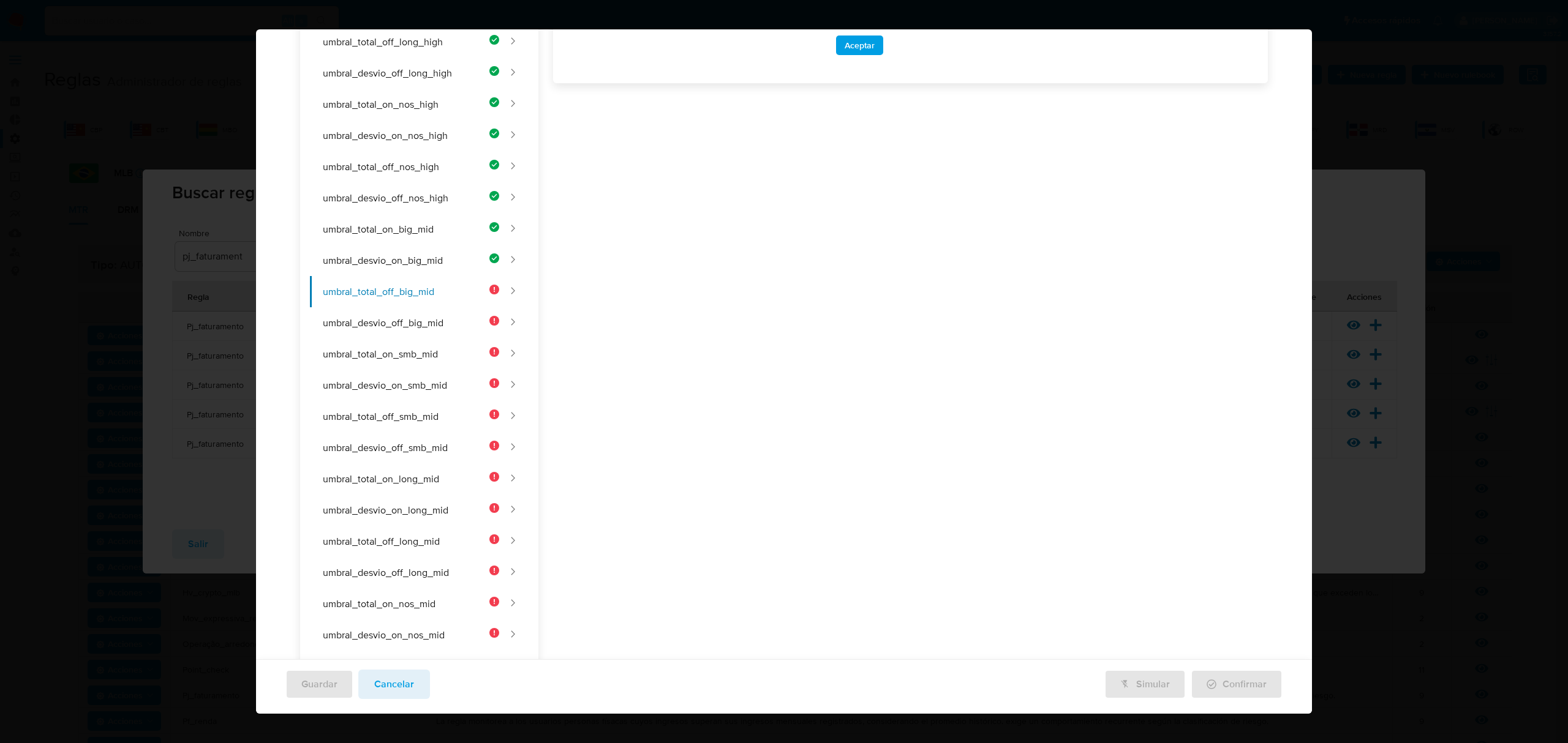
click at [652, 292] on div "Nombre text-es UMBRAL_TOTAL_OFF_BIG_MID 24 / 50 26 caracteres restantes text-pt…" at bounding box center [904, 445] width 731 height 1557
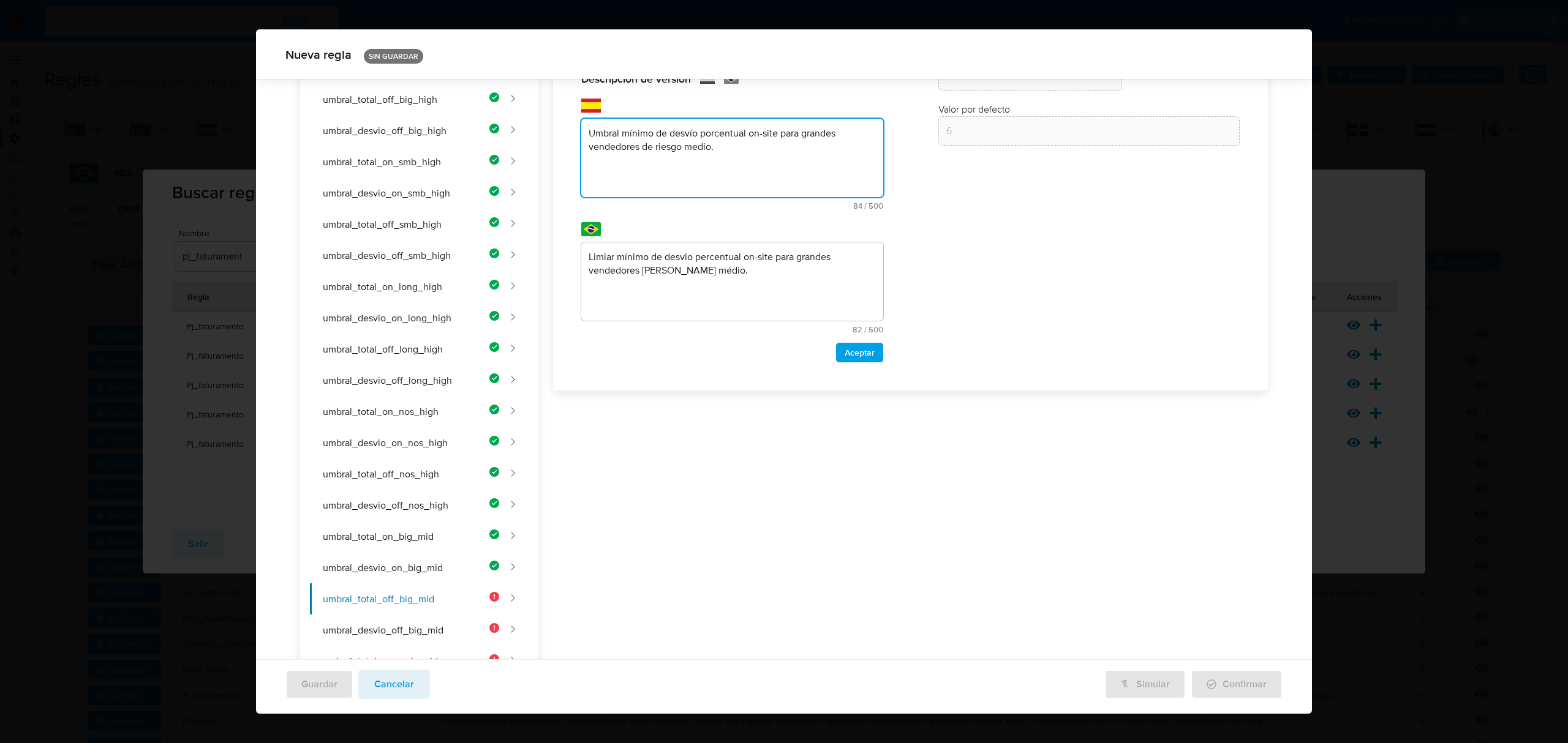
scroll to position [145, 0]
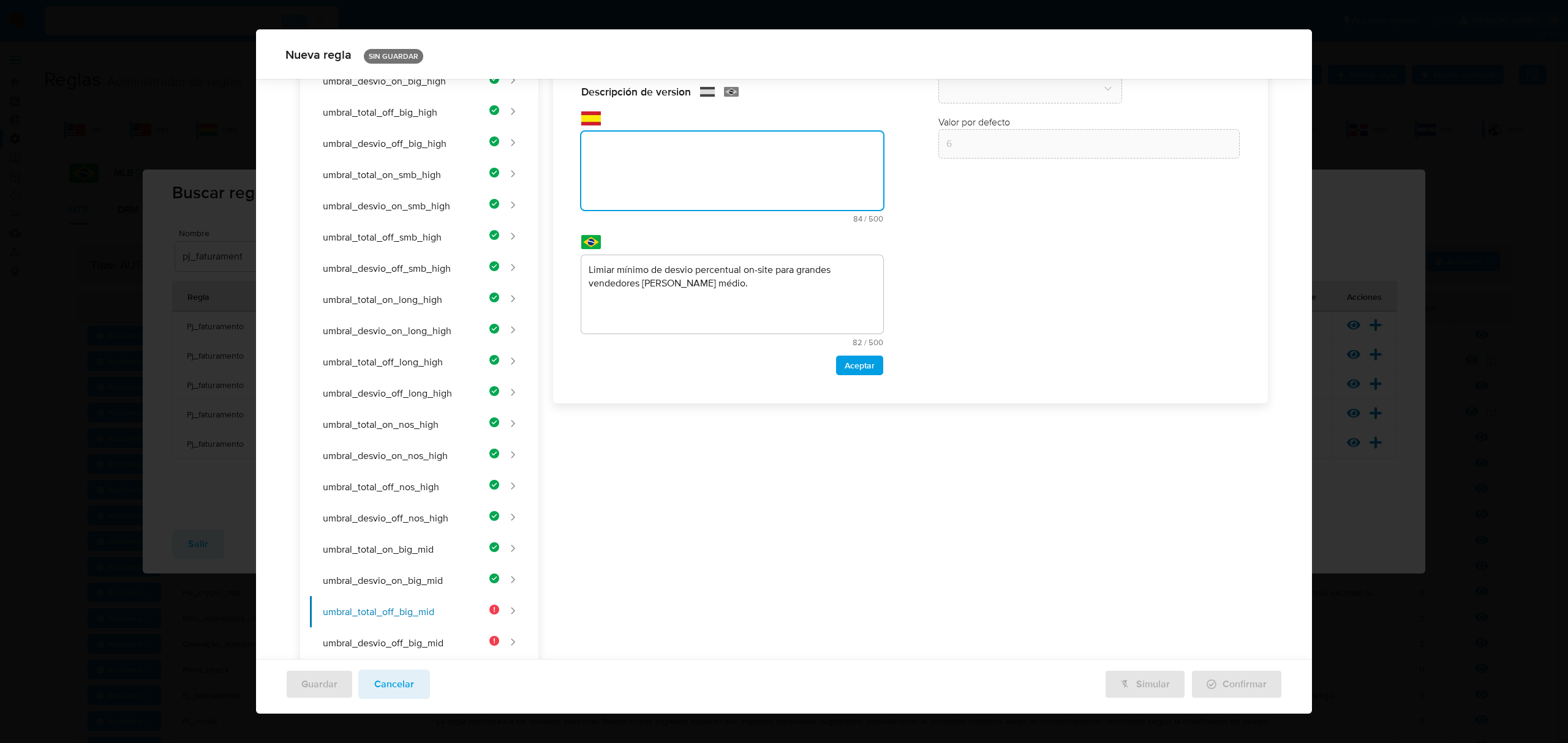
paste textarea "Umbral mínimo de facturación off-site para grandes vendedores de riesgo medio."
type textarea "Umbral mínimo de facturación off-site para grandes vendedores de riesgo medio."
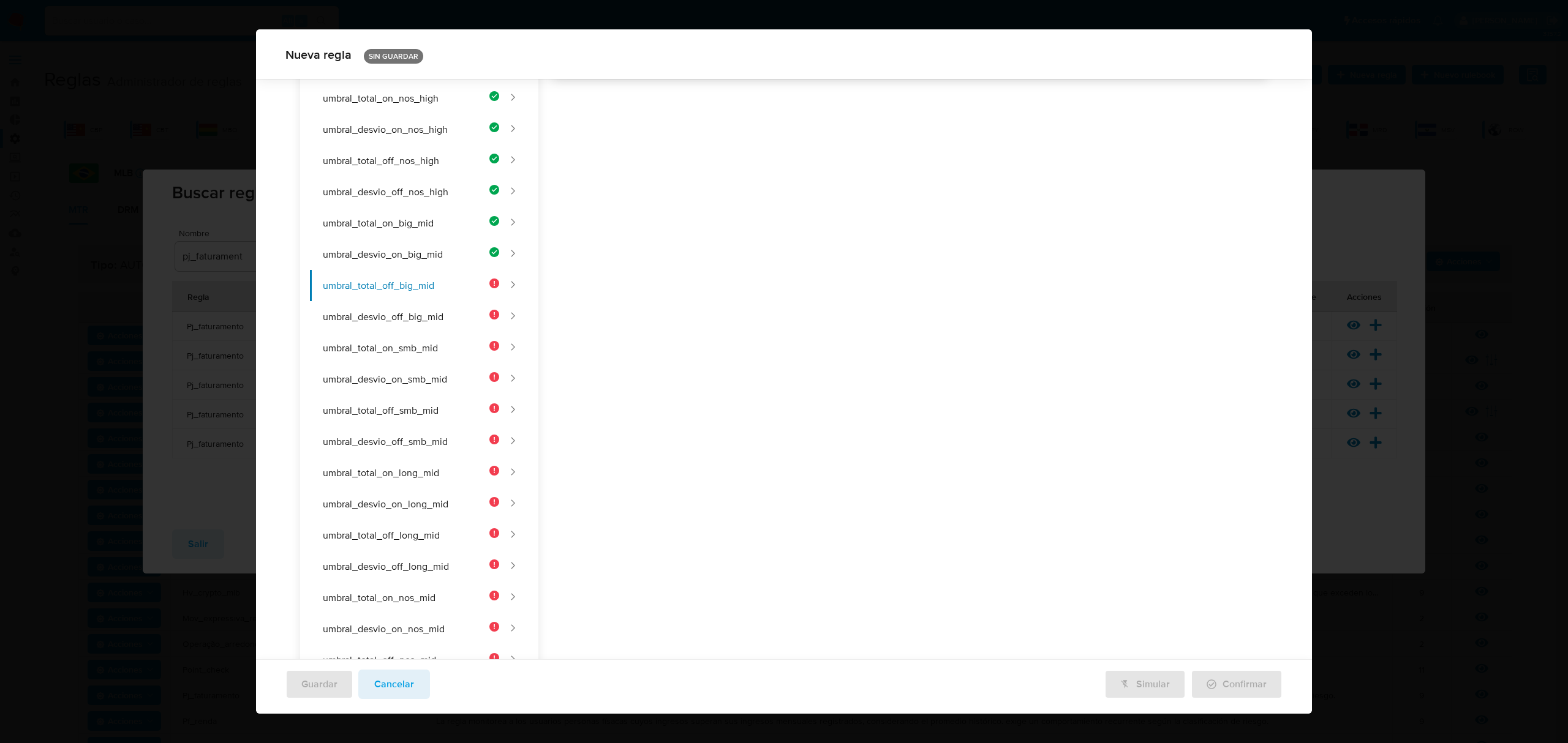
click at [736, 256] on div "Nombre text-es UMBRAL_TOTAL_OFF_BIG_MID 24 / 50 26 caracteres restantes text-pt…" at bounding box center [904, 438] width 731 height 1557
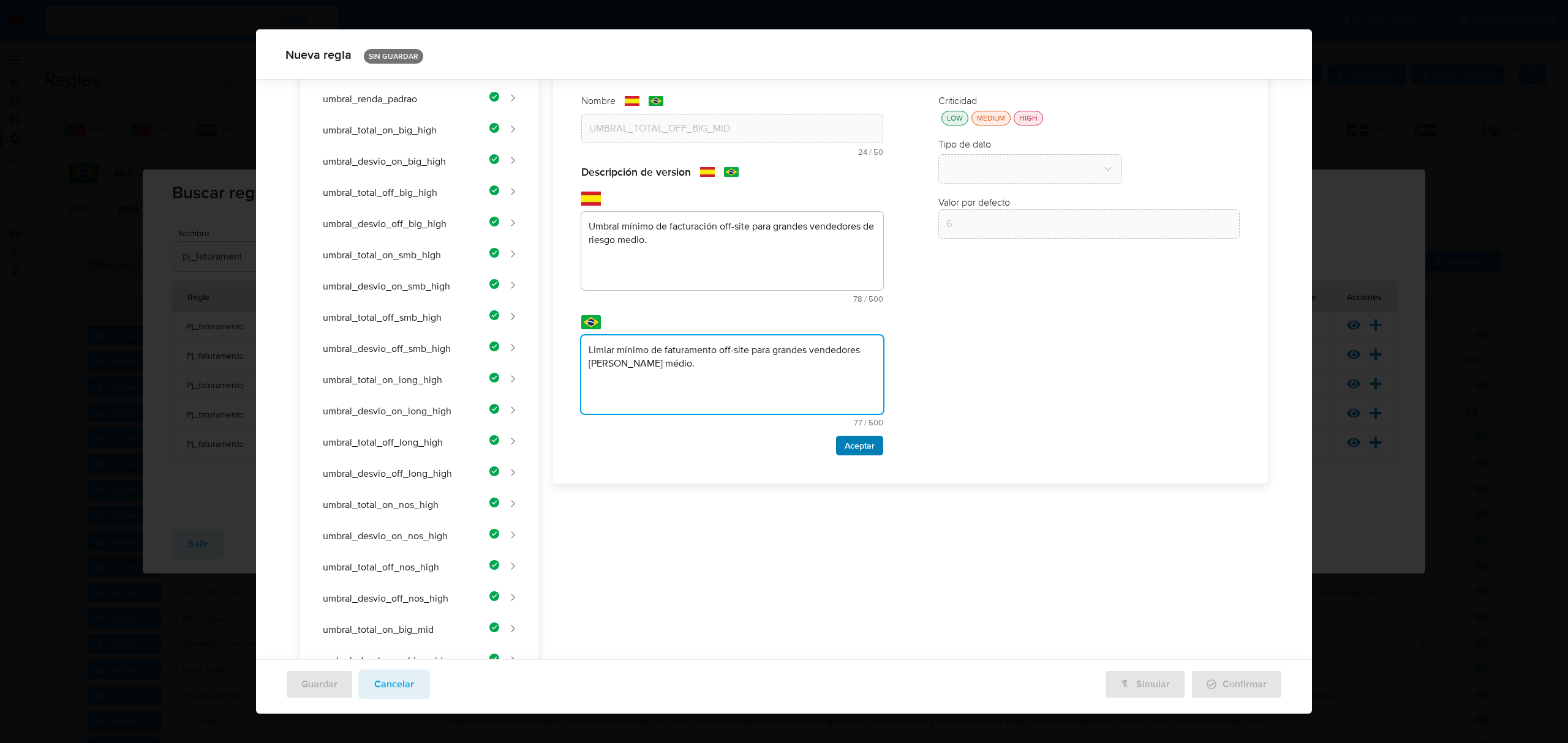
type textarea "Limiar mínimo de faturamento off-site para grandes vendedores [PERSON_NAME] méd…"
click at [851, 442] on span "Aceptar" at bounding box center [859, 445] width 30 height 17
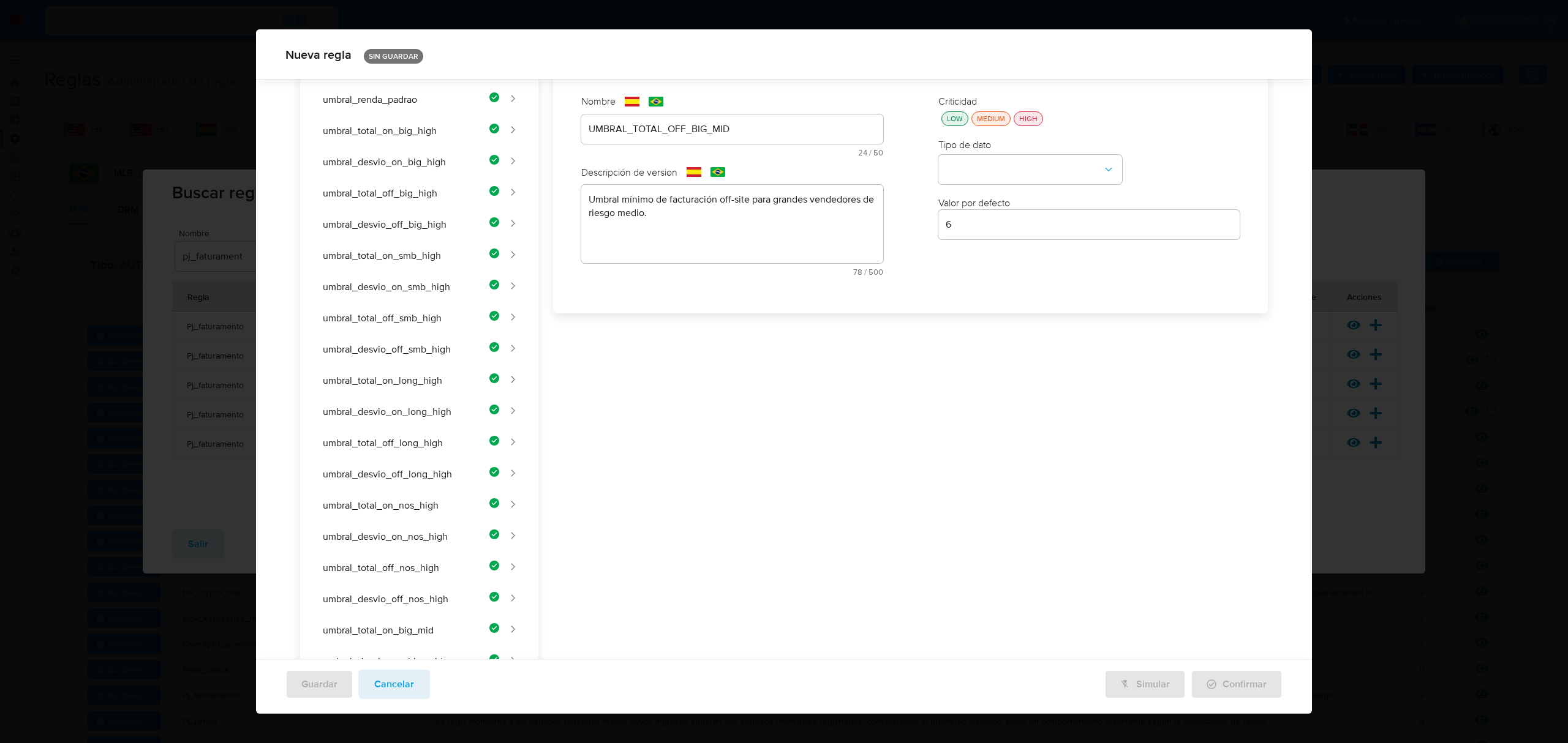
scroll to position [64, 0]
click at [952, 128] on div "Criticidad LOW MEDIUM HIGH Tipo de dato Valor por defecto Valor por defecto 6" at bounding box center [1089, 190] width 327 height 215
drag, startPoint x: 948, startPoint y: 120, endPoint x: 976, endPoint y: 164, distance: 52.2
click at [948, 122] on div "LOW" at bounding box center [954, 119] width 21 height 10
click at [983, 174] on button "type-dropdown" at bounding box center [1030, 171] width 184 height 29
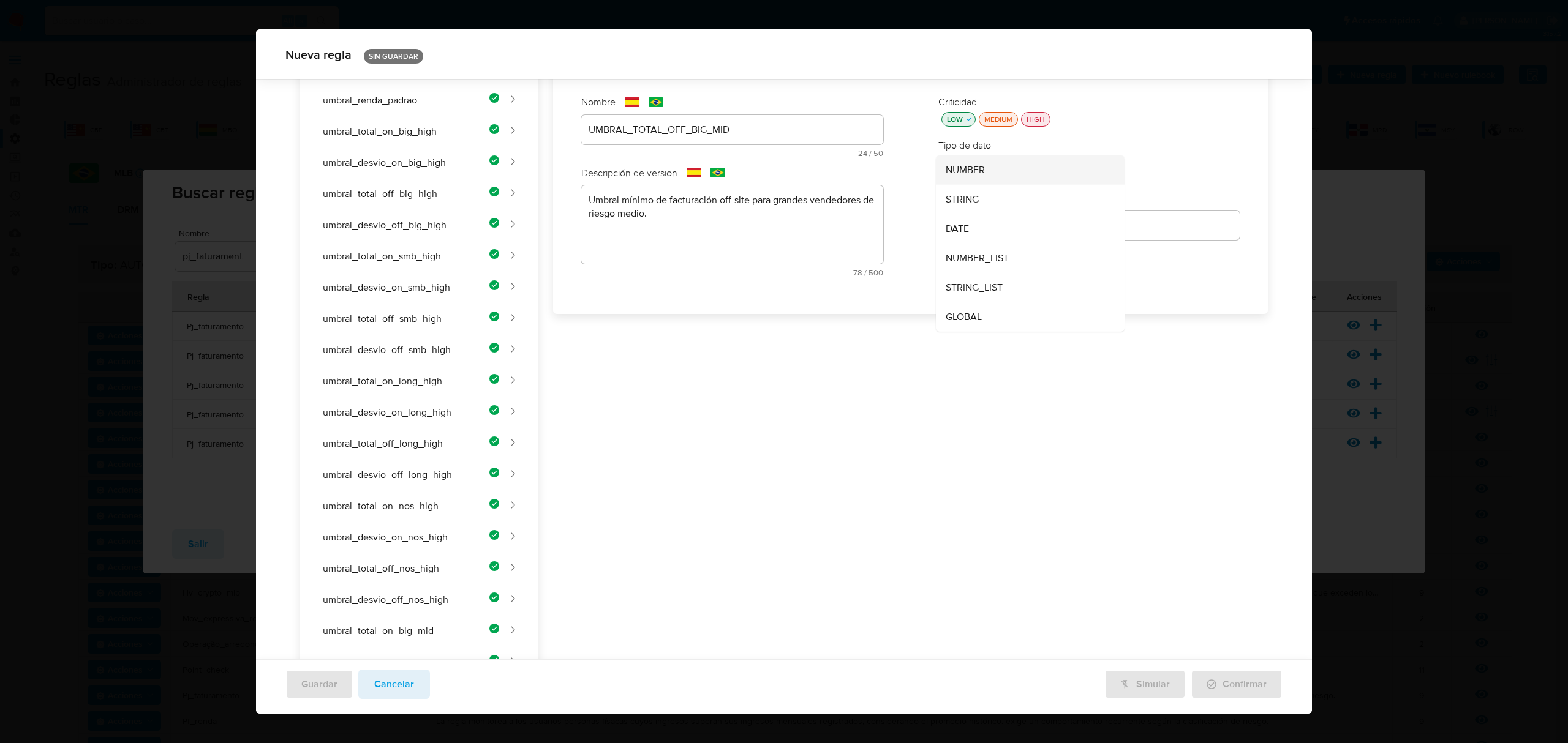
click at [982, 173] on div "NUMBER" at bounding box center [1026, 170] width 162 height 29
click at [1005, 215] on div "6" at bounding box center [1089, 225] width 302 height 29
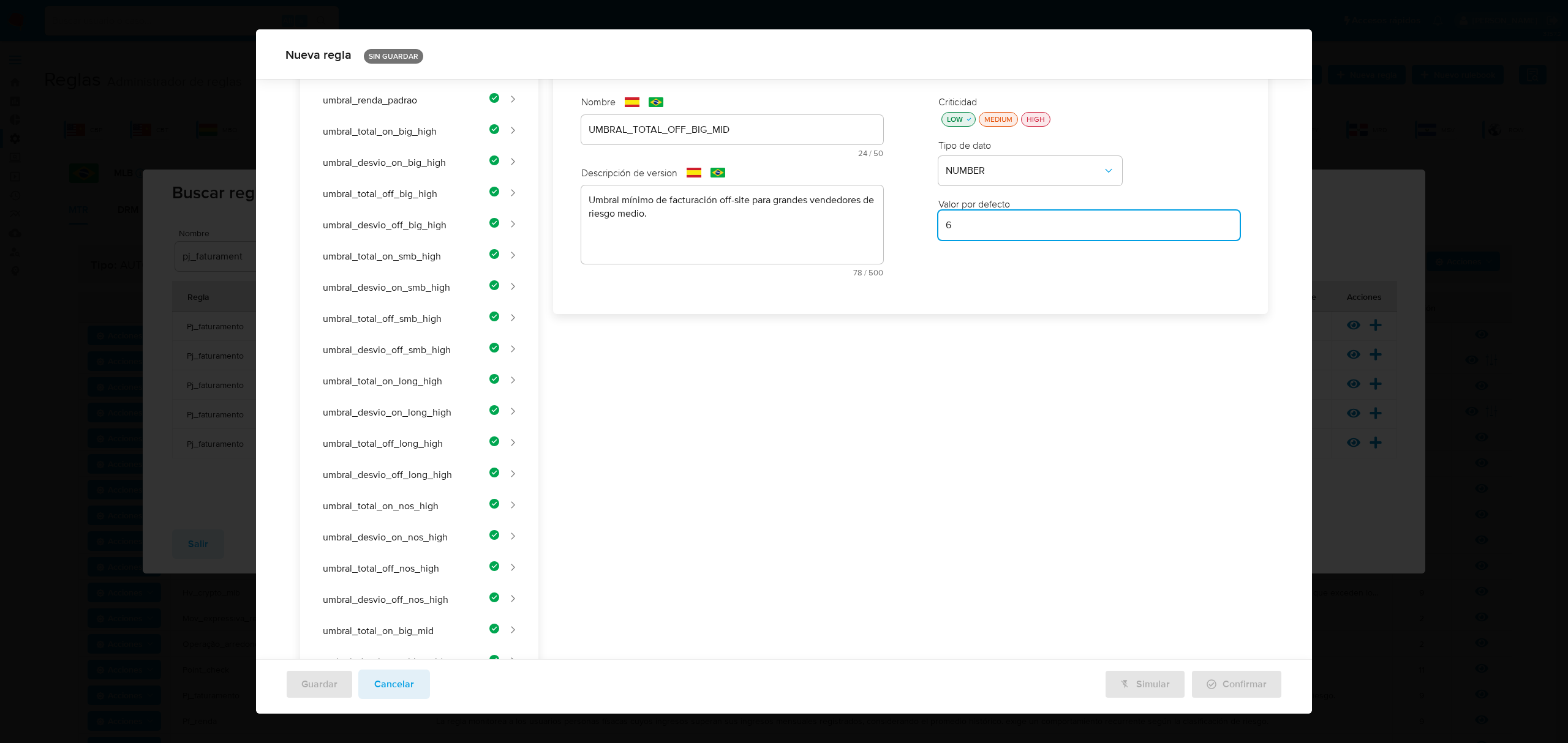
click at [1003, 228] on input "6" at bounding box center [1089, 225] width 302 height 16
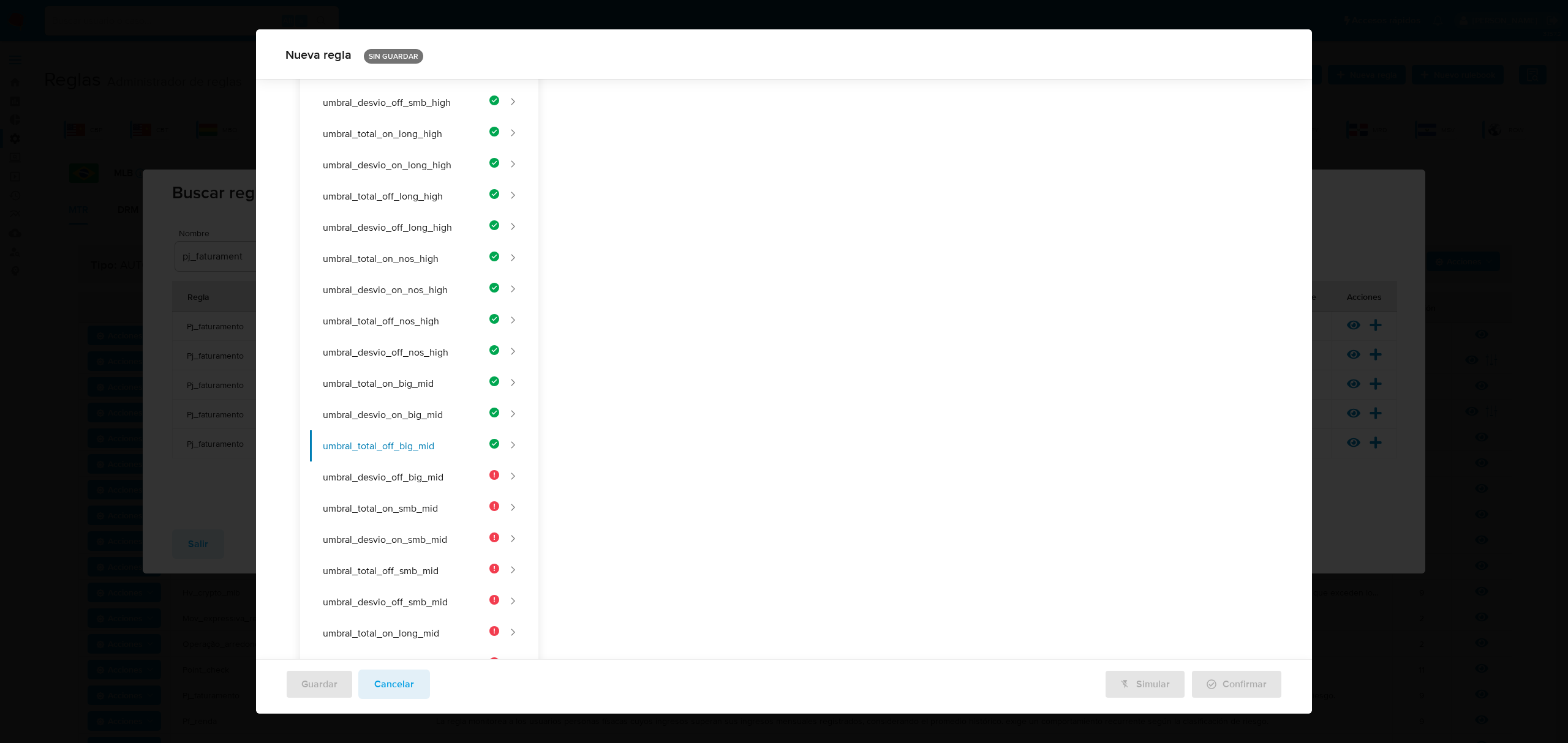
scroll to position [553, 0]
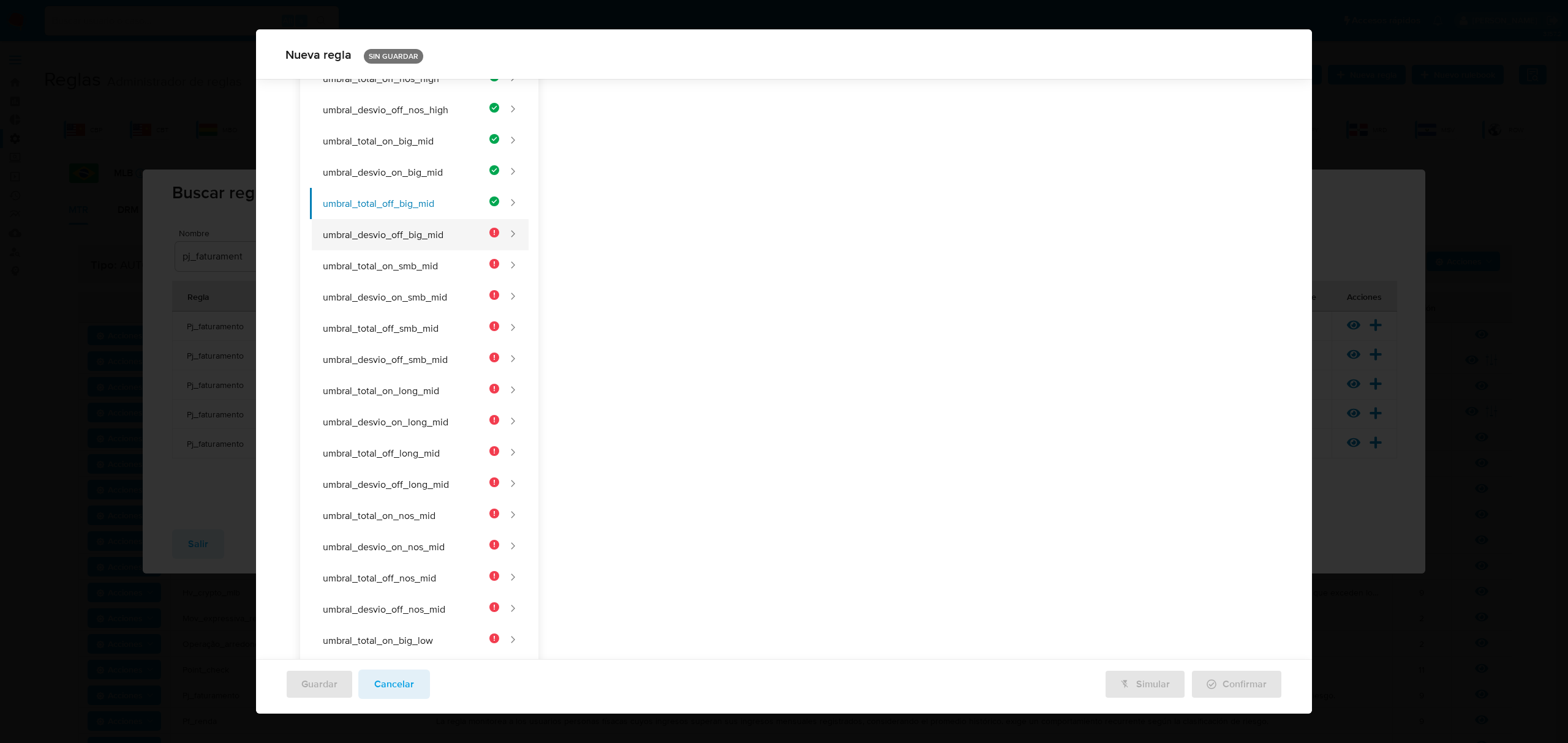
type input "2500000"
click at [425, 240] on button "umbral_desvio_off_big_mid" at bounding box center [404, 235] width 189 height 31
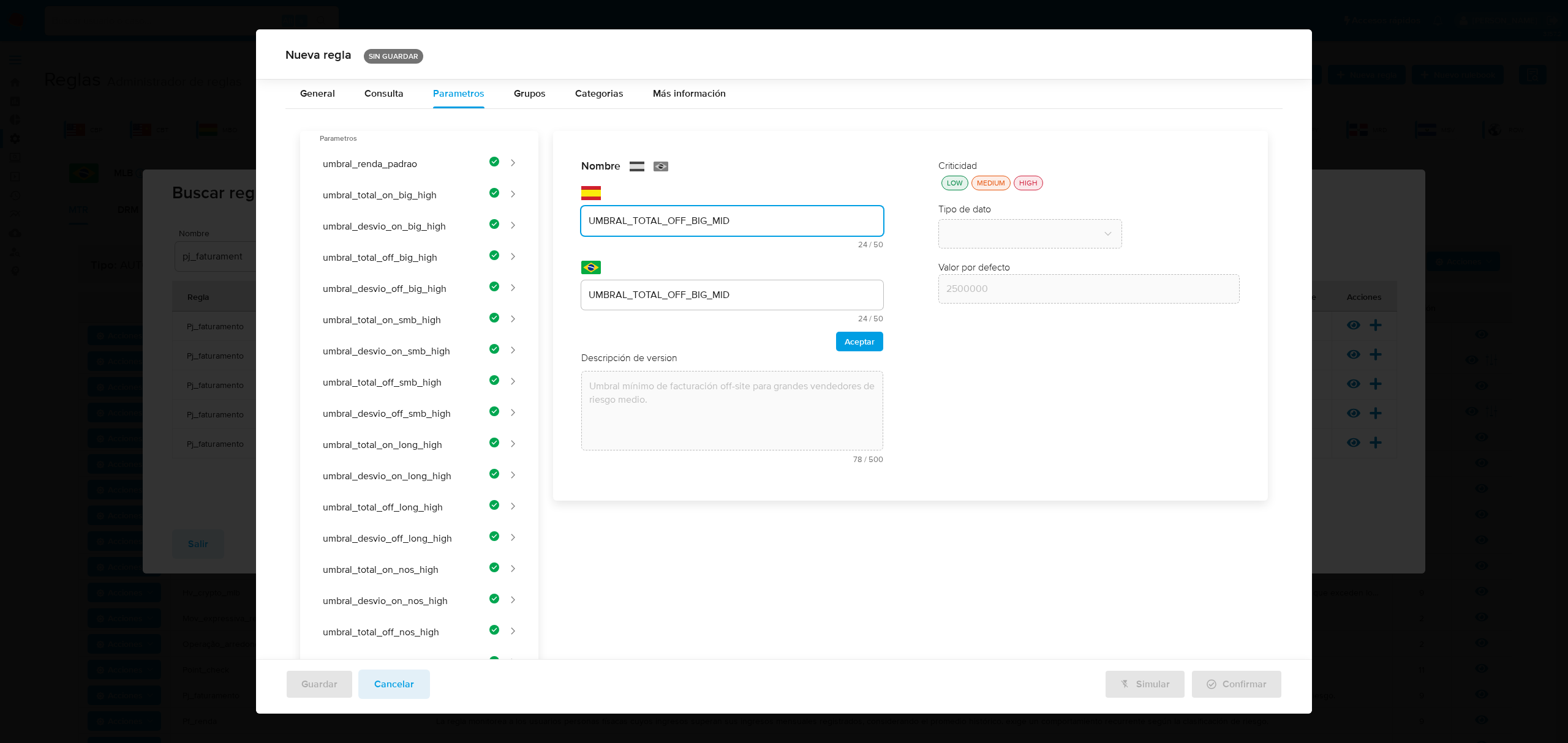
scroll to position [201, 0]
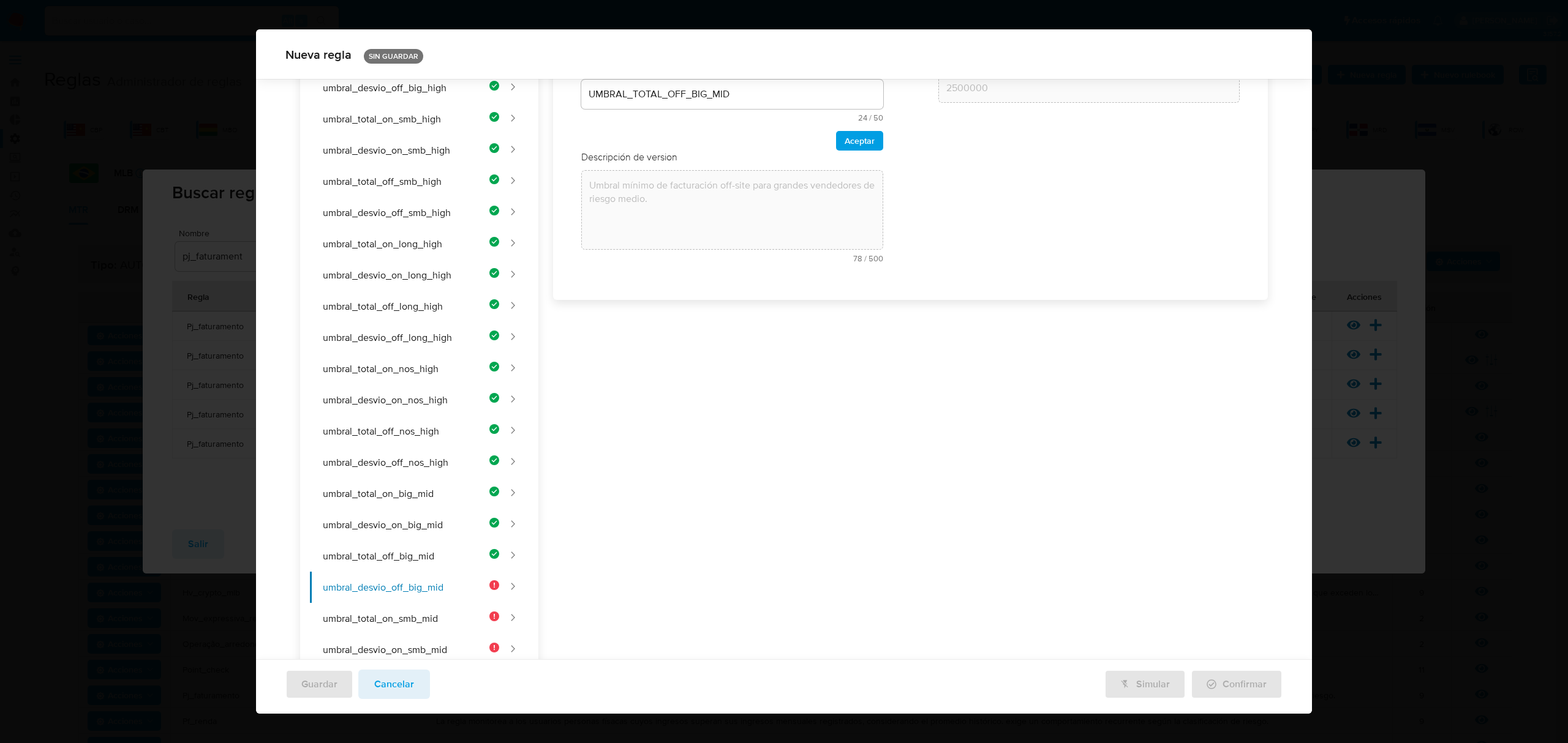
click at [655, 197] on div "Nombre text-es UMBRAL_TOTAL_OFF_BIG_MID 24 / 50 26 caracteres restantes text-pt…" at bounding box center [732, 115] width 327 height 338
click at [613, 108] on div "UMBRAL_TOTAL_OFF_BIG_MID" at bounding box center [732, 94] width 302 height 29
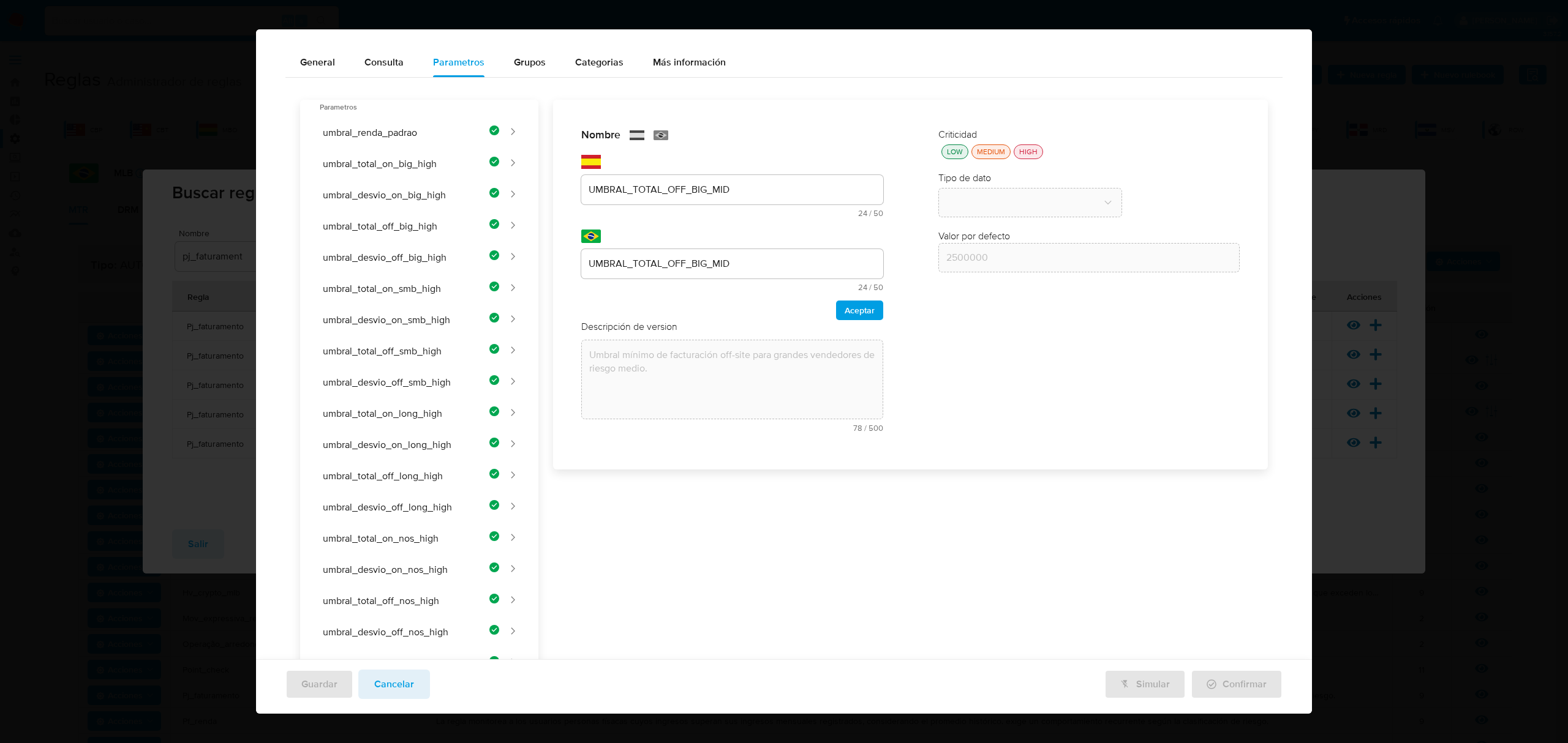
drag, startPoint x: 624, startPoint y: 194, endPoint x: 625, endPoint y: 182, distance: 12.0
click at [624, 189] on div "text-es UMBRAL_TOTAL_OFF_BIG_MID 24 / 50 26 caracteres restantes" at bounding box center [732, 196] width 302 height 42
click at [626, 182] on input "UMBRAL_TOTAL_OFF_BIG_MID" at bounding box center [732, 189] width 302 height 16
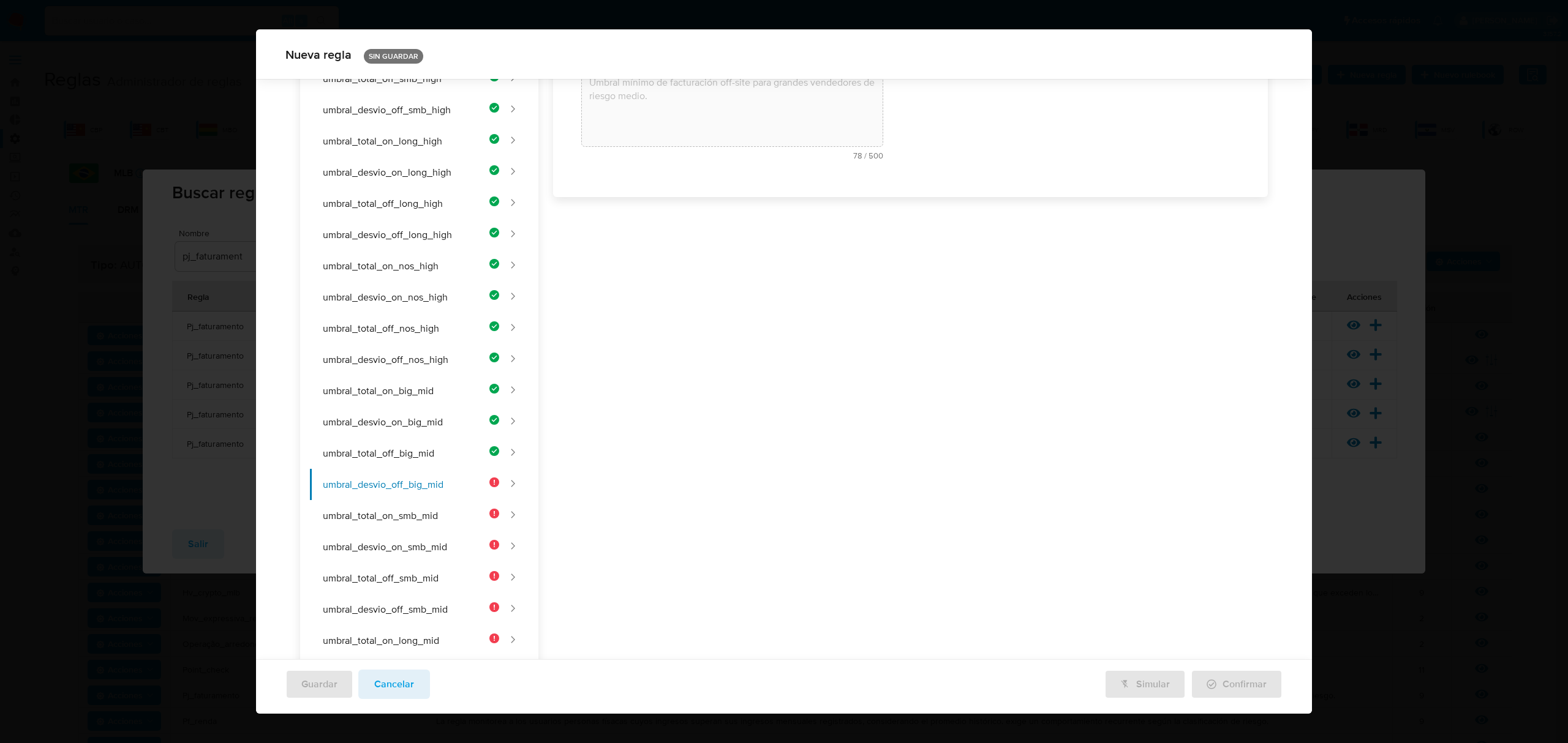
scroll to position [185, 0]
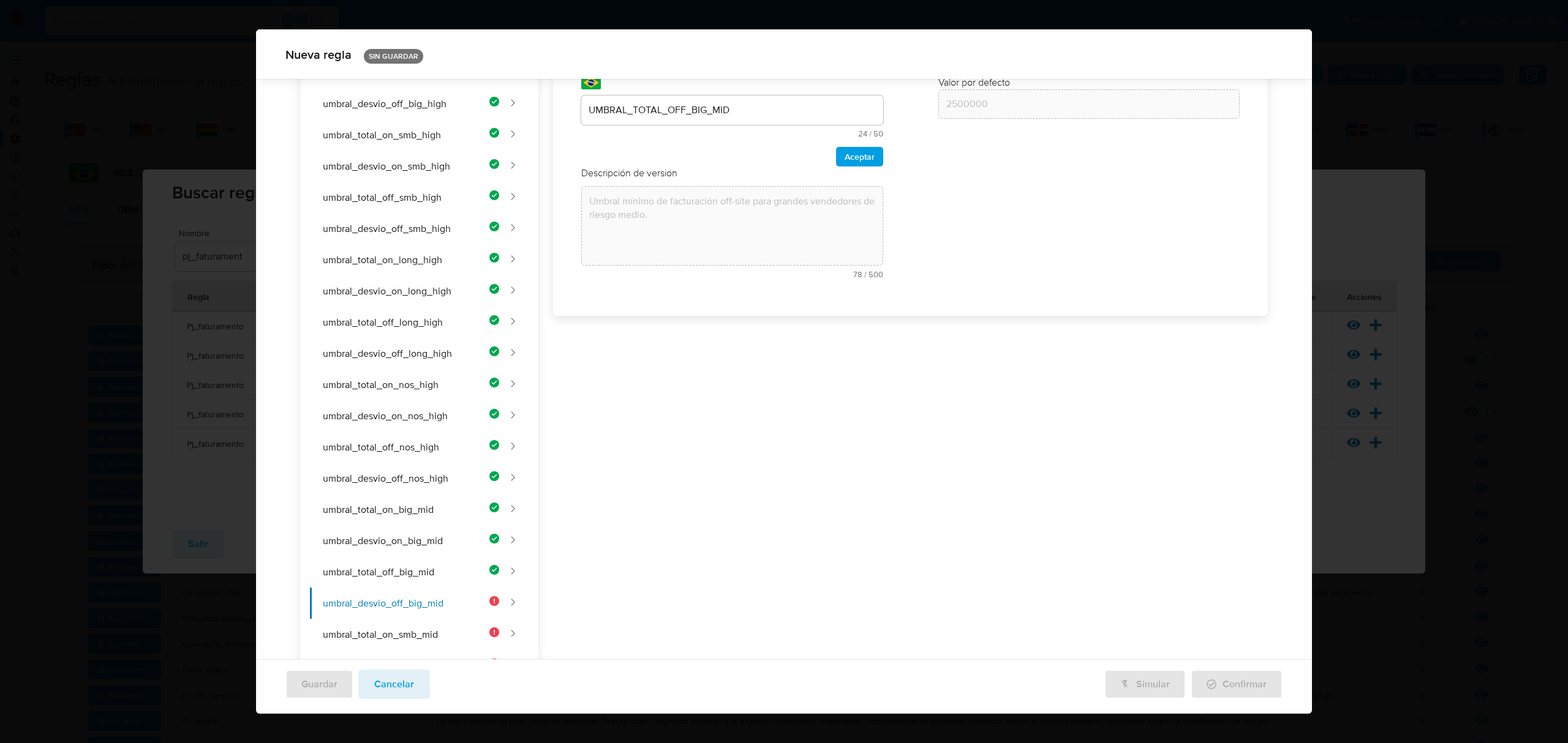
type input "UMBRAL_DESVIO_OFF_BIG_MID"
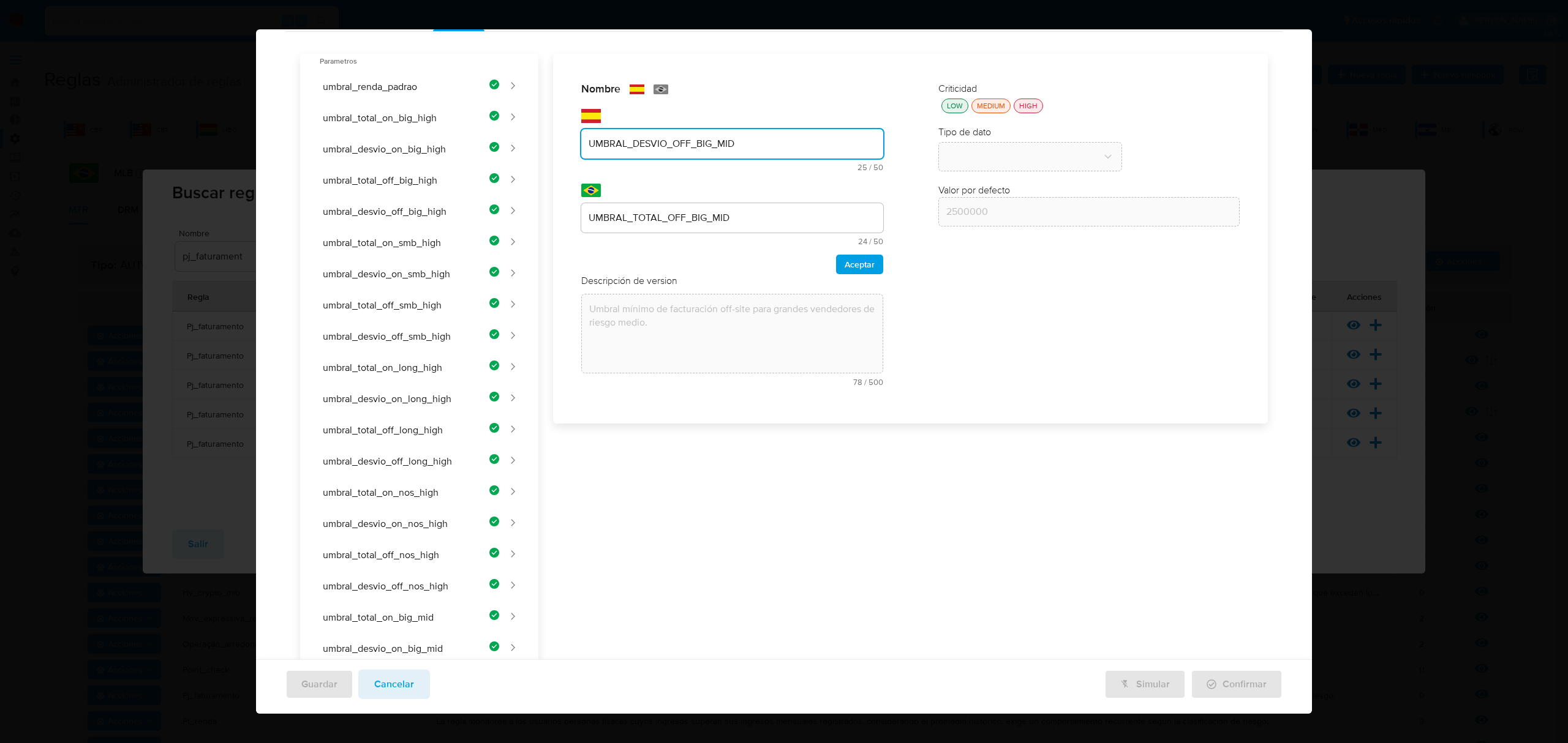
scroll to position [0, 0]
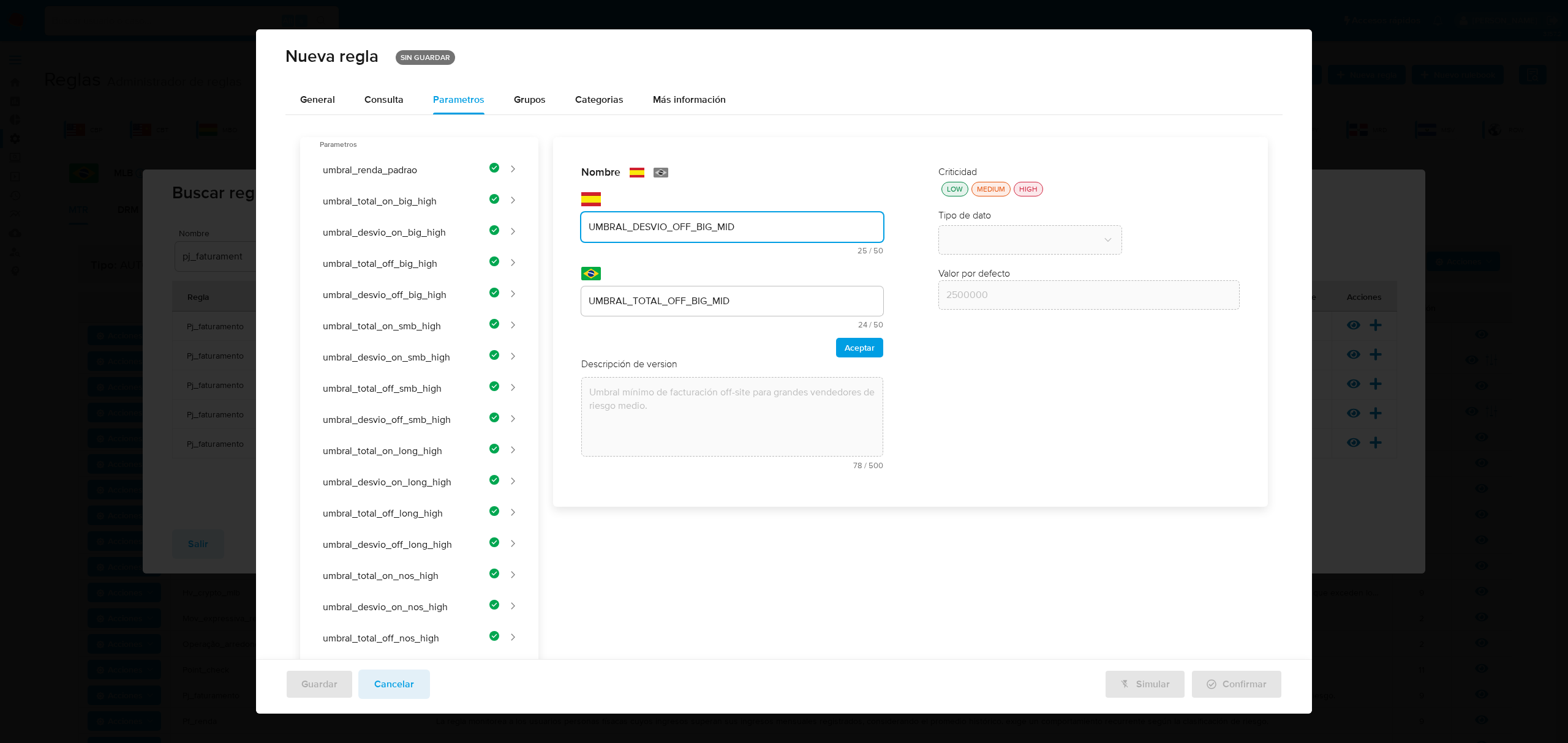
type input "UMBRAL_DESVIO_OFF_BIG_MID"
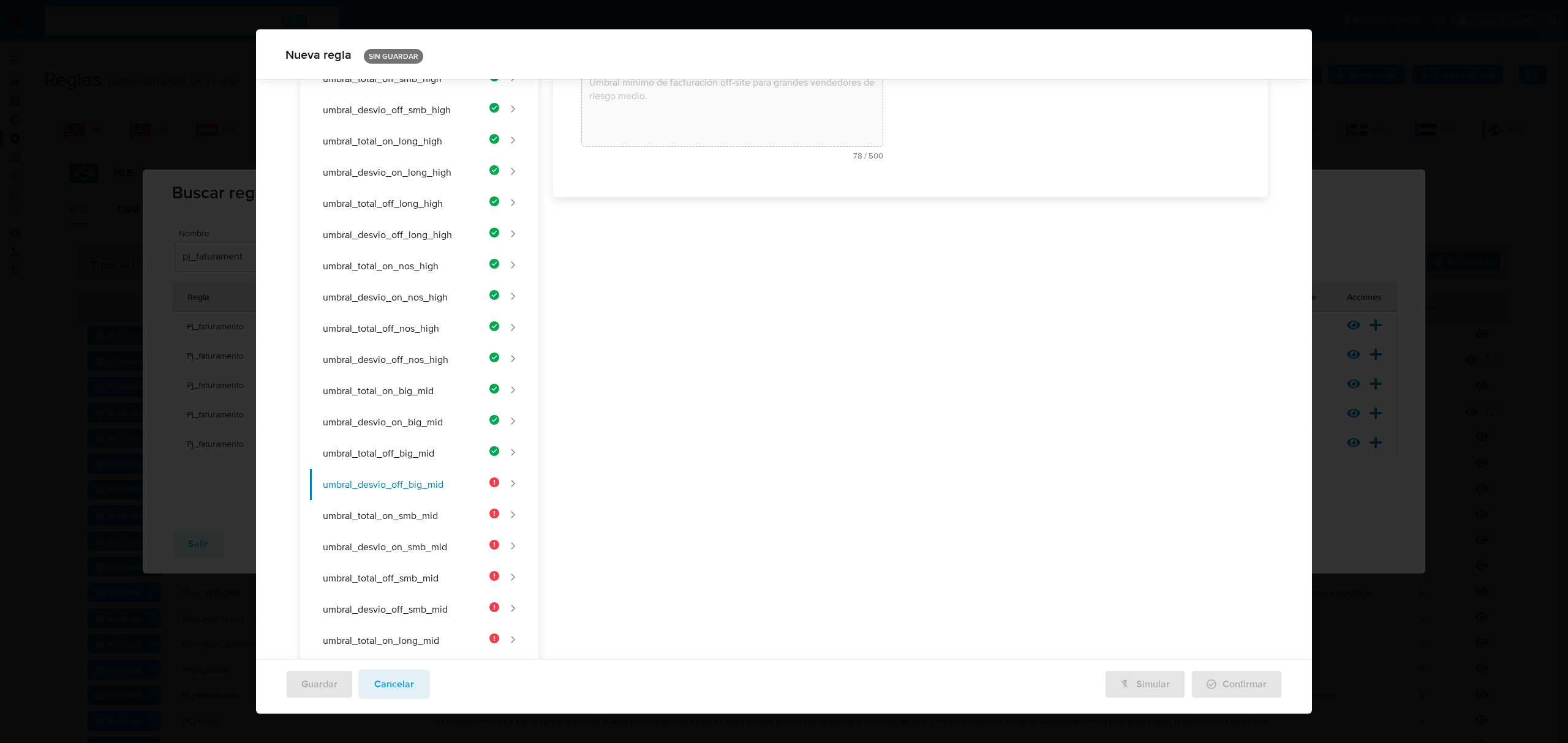
click at [689, 301] on div "Nombre text-es UMBRAL_DESVIO_OFF_BIG_MID 25 / 50 25 caracteres restantes text-p…" at bounding box center [904, 606] width 731 height 1557
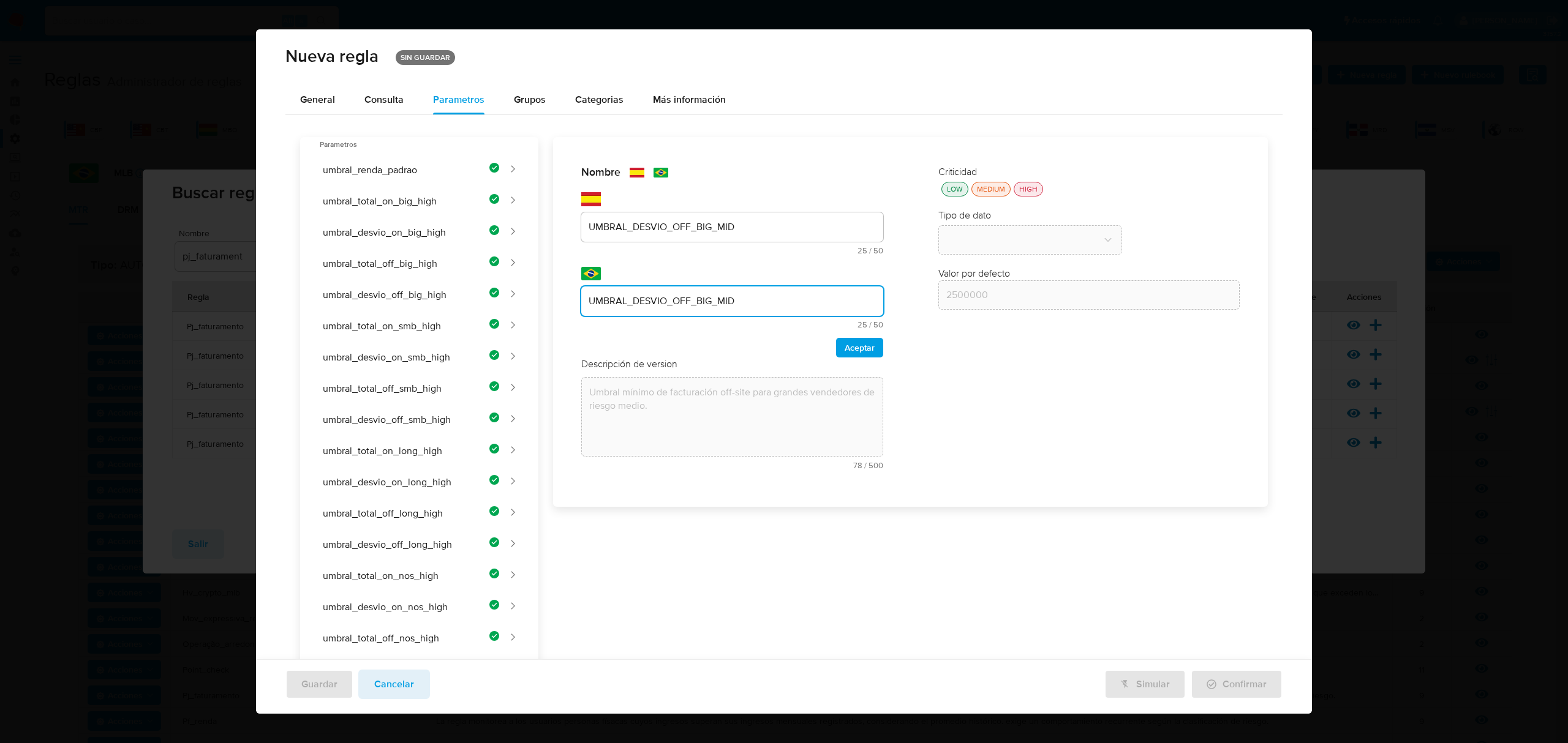
type input "UMBRAL_DESVIO_OFF_BIG_MID"
click at [841, 336] on div "Nombre text-es UMBRAL_DESVIO_OFF_BIG_MID 25 / 50 25 caracteres restantes text-p…" at bounding box center [732, 261] width 302 height 193
click at [845, 343] on span "Aceptar" at bounding box center [859, 348] width 30 height 17
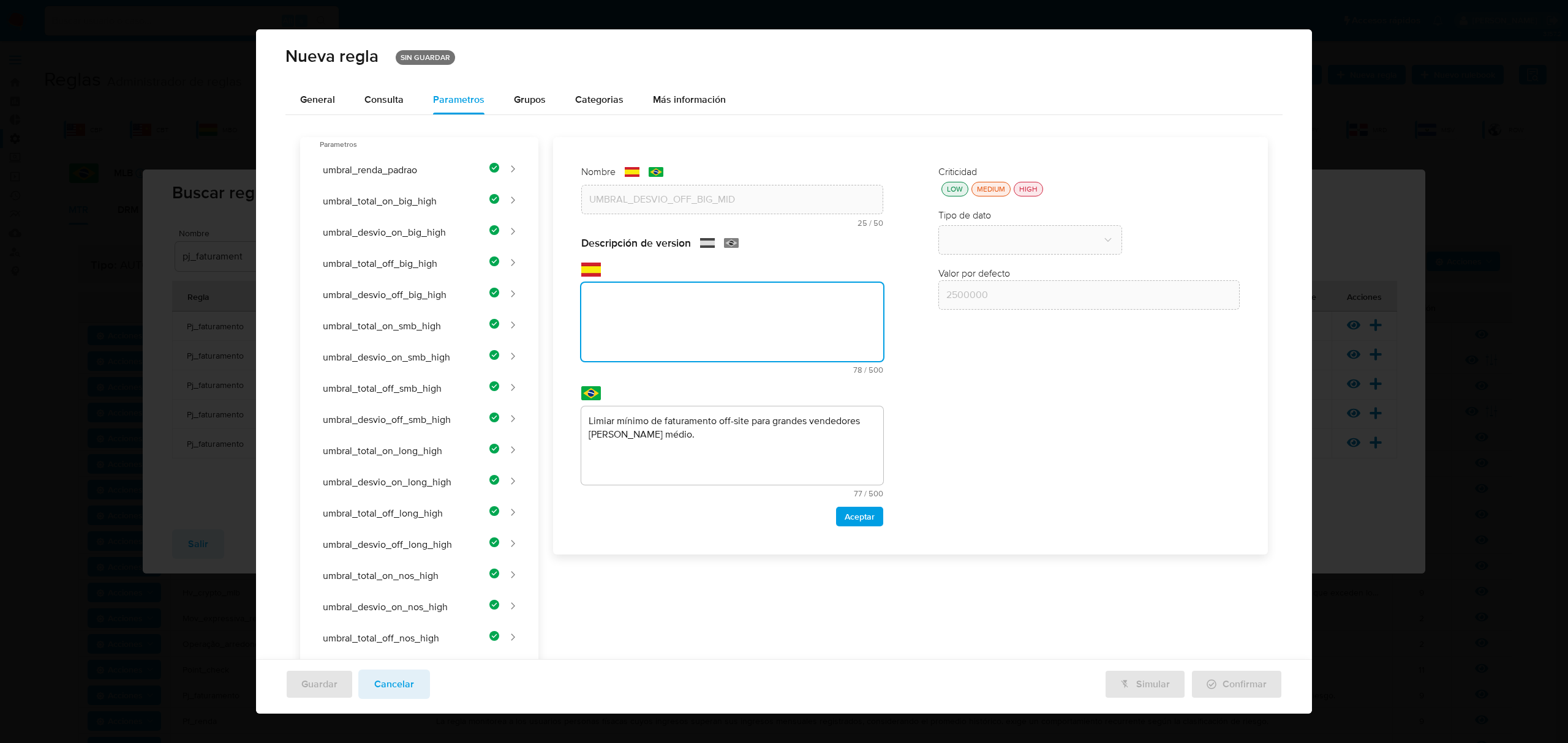
paste textarea "Umbral mínimo de desvío porcentual off-site para grandes vendedores de riesgo m…"
type textarea "Umbral mínimo de desvío porcentual off-site para grandes vendedores de riesgo m…"
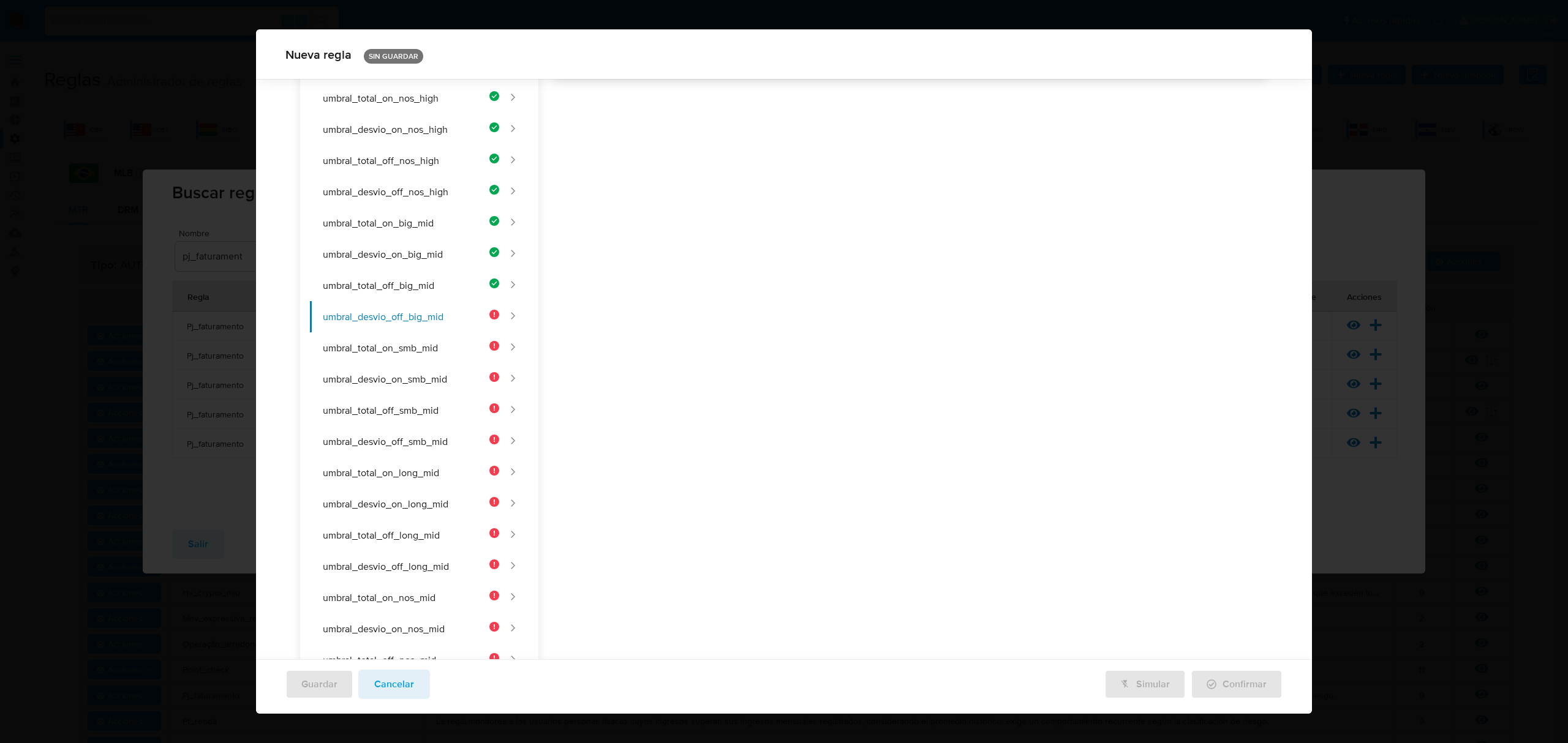
click at [782, 462] on div "Nombre text-es UMBRAL_DESVIO_OFF_BIG_MID 25 / 50 25 caracteres restantes text-p…" at bounding box center [904, 438] width 731 height 1557
drag, startPoint x: 700, startPoint y: 192, endPoint x: 688, endPoint y: 214, distance: 25.1
click at [697, 196] on div "Nombre text-es UMBRAL_DESVIO_OFF_BIG_MID 25 / 50 25 caracteres restantes text-p…" at bounding box center [904, 438] width 731 height 1557
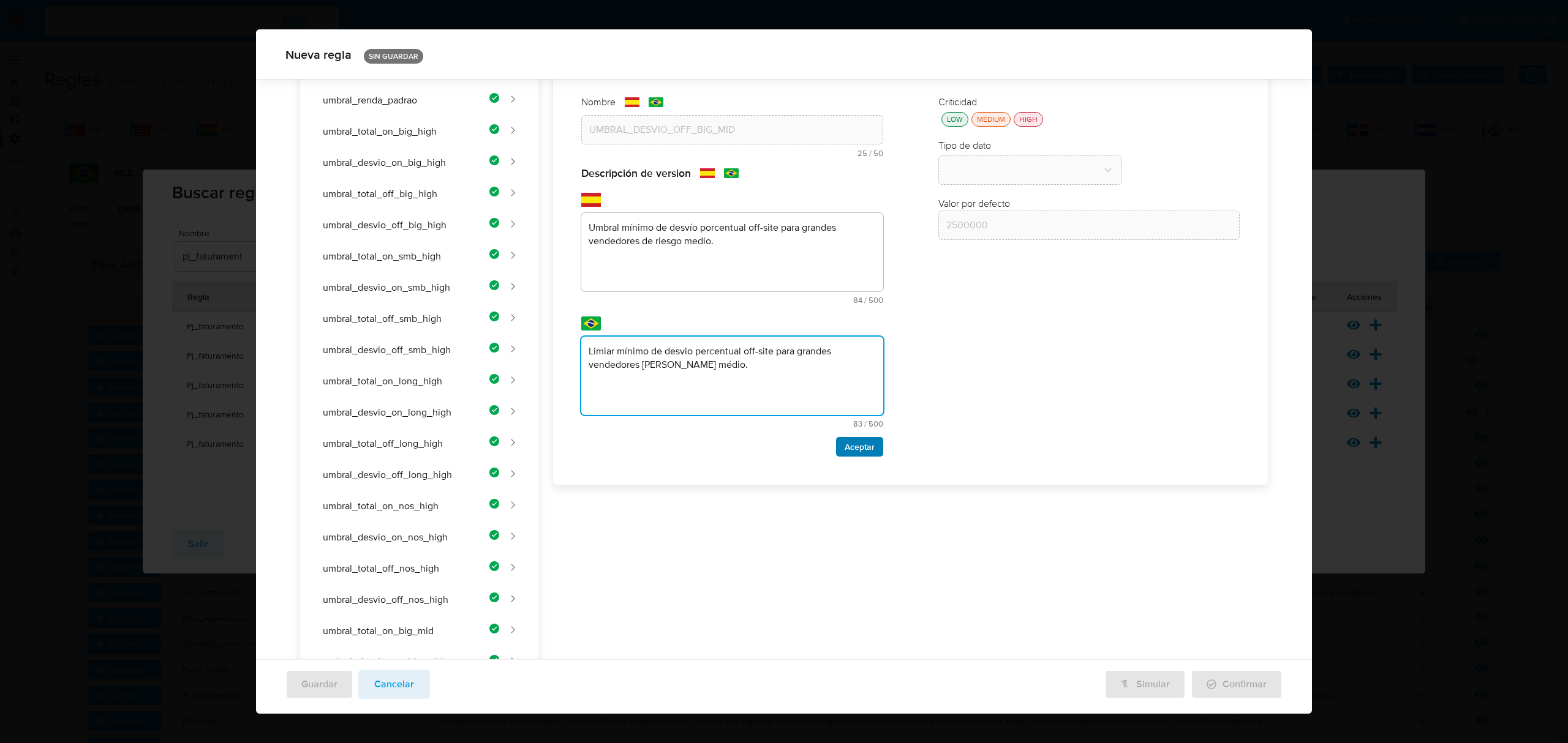
type textarea "Limiar mínimo de desvio percentual off-site para grandes vendedores [PERSON_NAM…"
click at [851, 446] on span "Aceptar" at bounding box center [859, 446] width 30 height 17
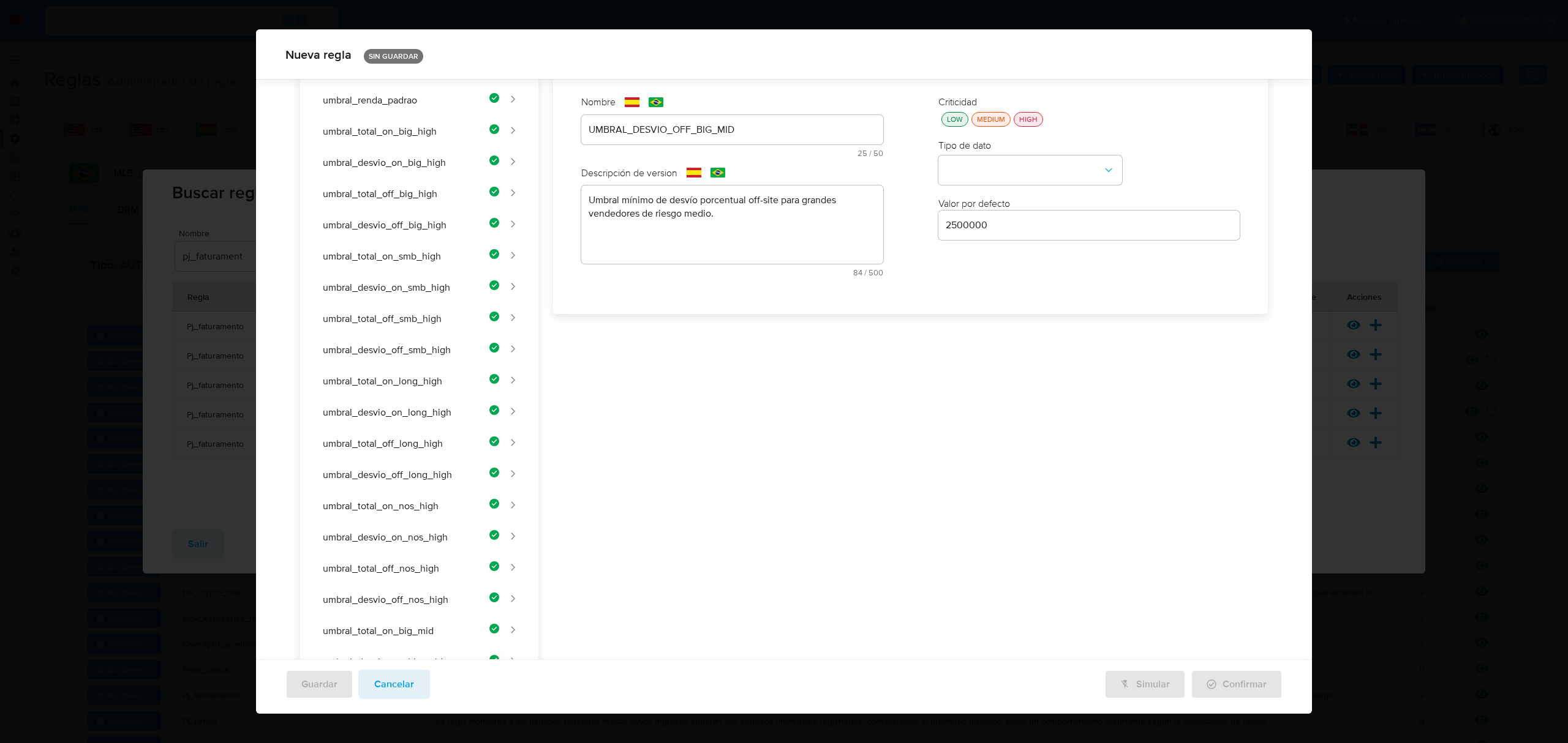
click at [939, 126] on div "LOW MEDIUM HIGH" at bounding box center [1089, 120] width 302 height 15
drag, startPoint x: 934, startPoint y: 126, endPoint x: 940, endPoint y: 118, distance: 10.0
click at [939, 126] on div "LOW MEDIUM HIGH" at bounding box center [1089, 120] width 302 height 15
click at [944, 118] on div "LOW" at bounding box center [954, 119] width 21 height 10
click at [969, 162] on button "type-dropdown" at bounding box center [1030, 171] width 184 height 29
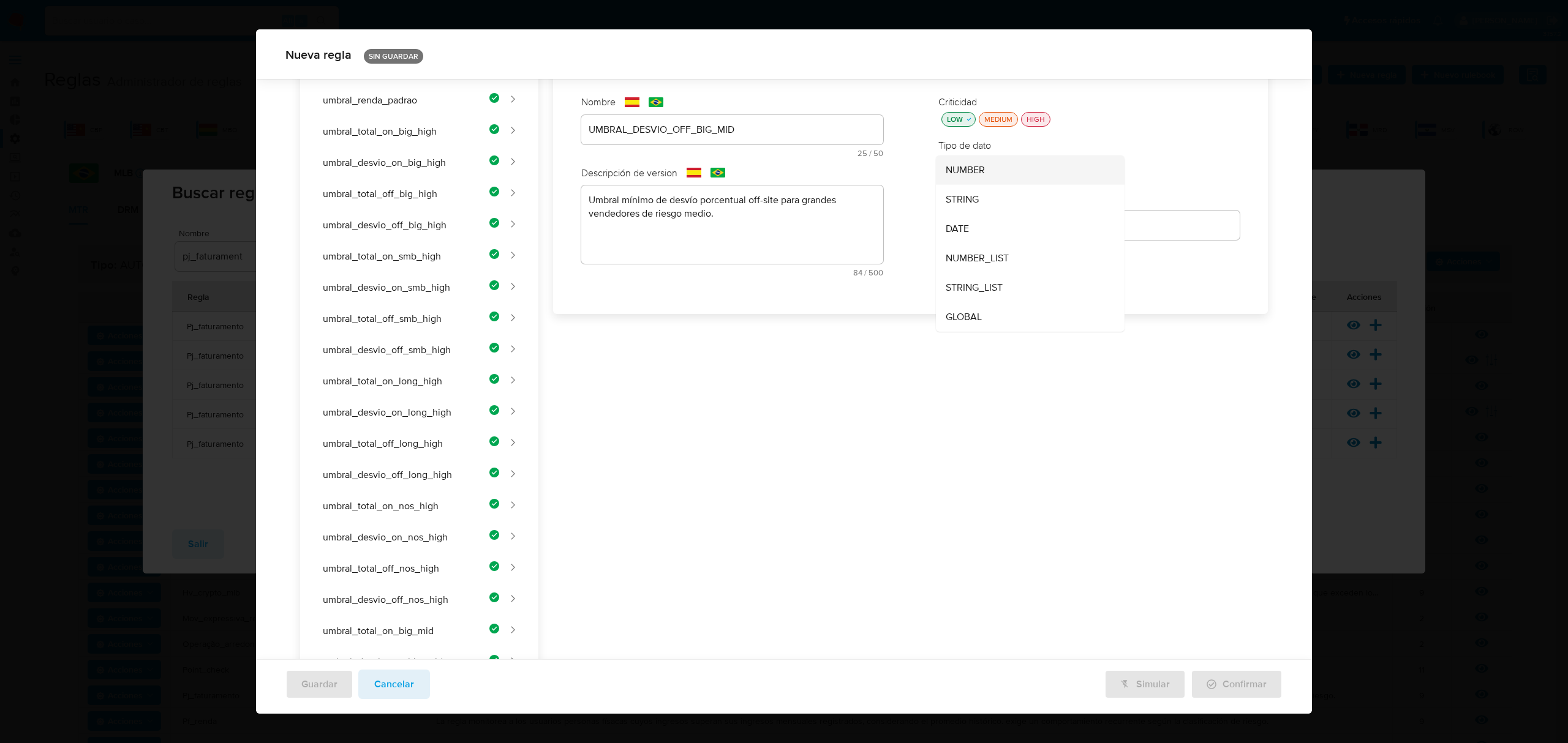
click at [987, 173] on div "NUMBER" at bounding box center [1026, 170] width 162 height 29
click at [1018, 219] on input "2500000" at bounding box center [1089, 225] width 302 height 16
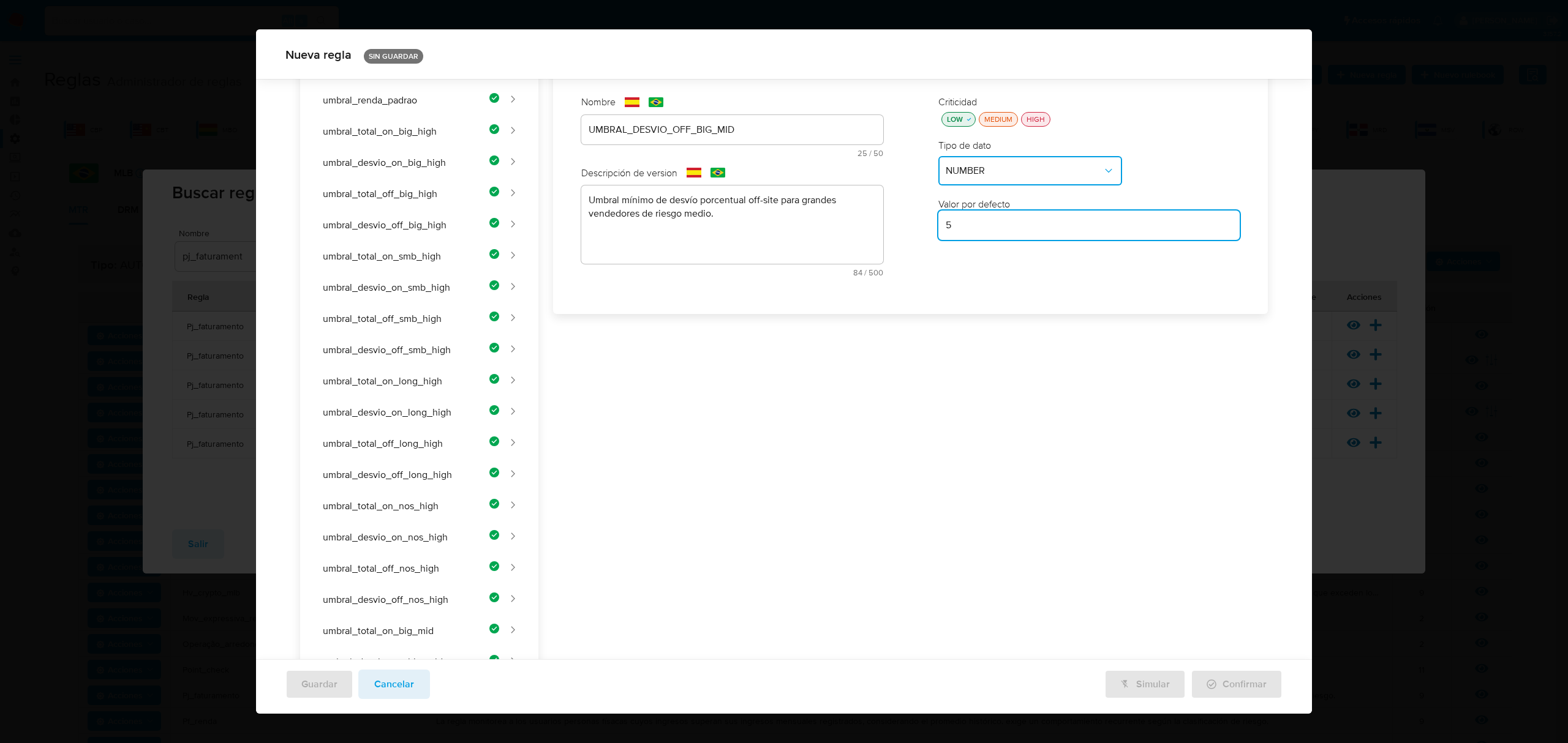
drag, startPoint x: 1018, startPoint y: 219, endPoint x: 1004, endPoint y: 239, distance: 24.4
click at [1008, 230] on input "5" at bounding box center [1089, 225] width 302 height 16
type input "5"
click at [1001, 312] on div "Nombre text-es UMBRAL_DESVIO_OFF_BIG_MID 25 / 50 25 caracteres restantes text-p…" at bounding box center [911, 191] width 716 height 246
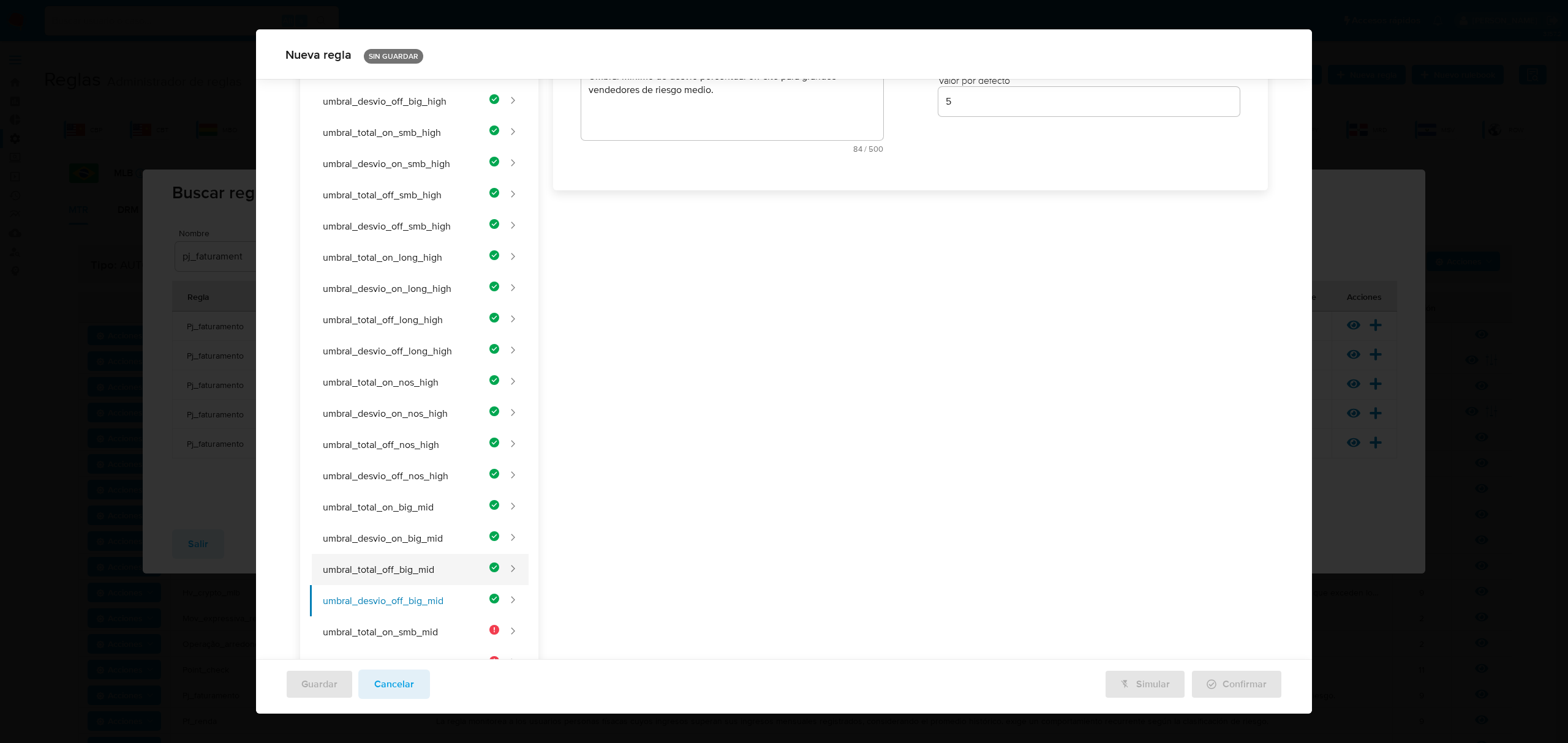
scroll to position [390, 0]
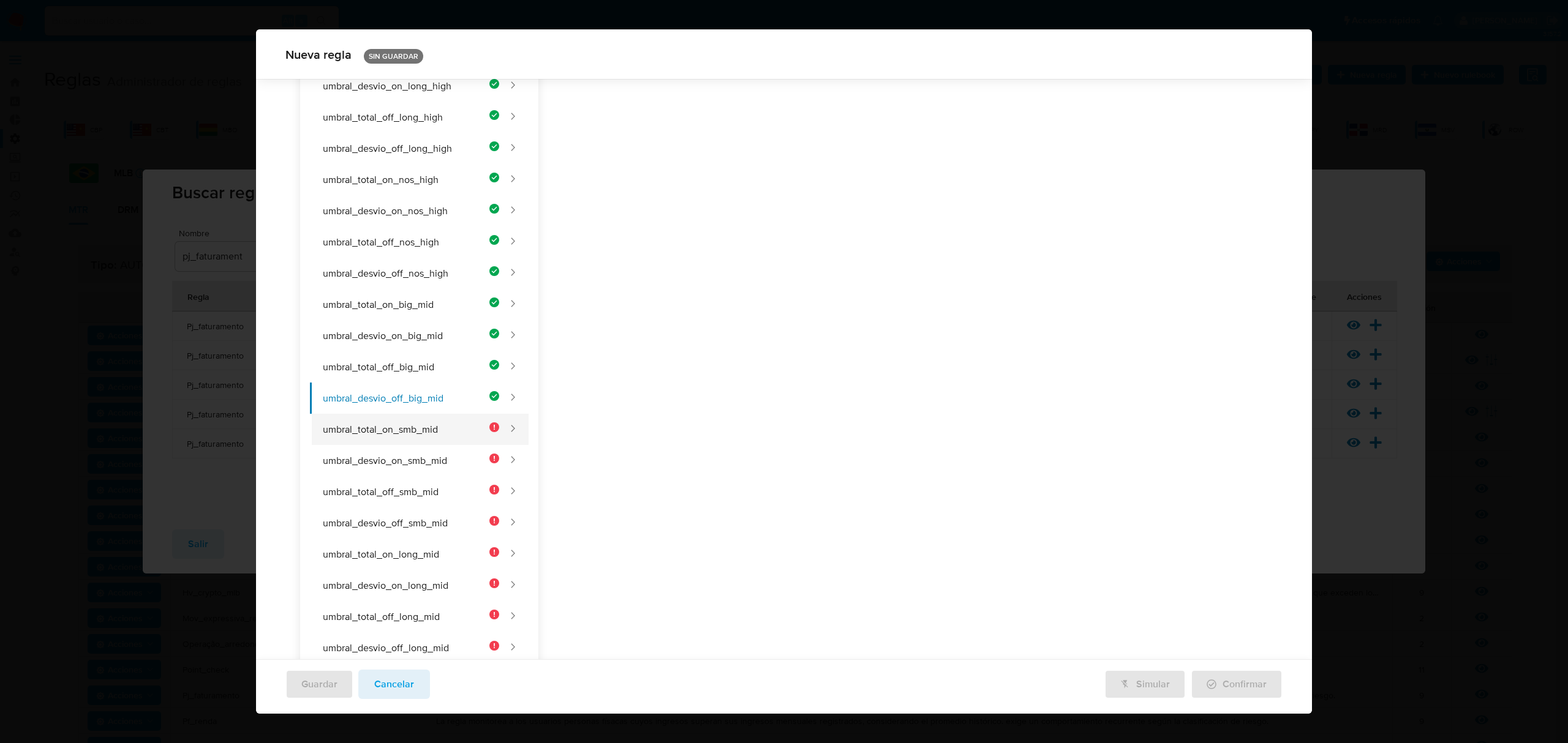
click at [427, 431] on button "umbral_total_on_smb_mid" at bounding box center [404, 429] width 189 height 31
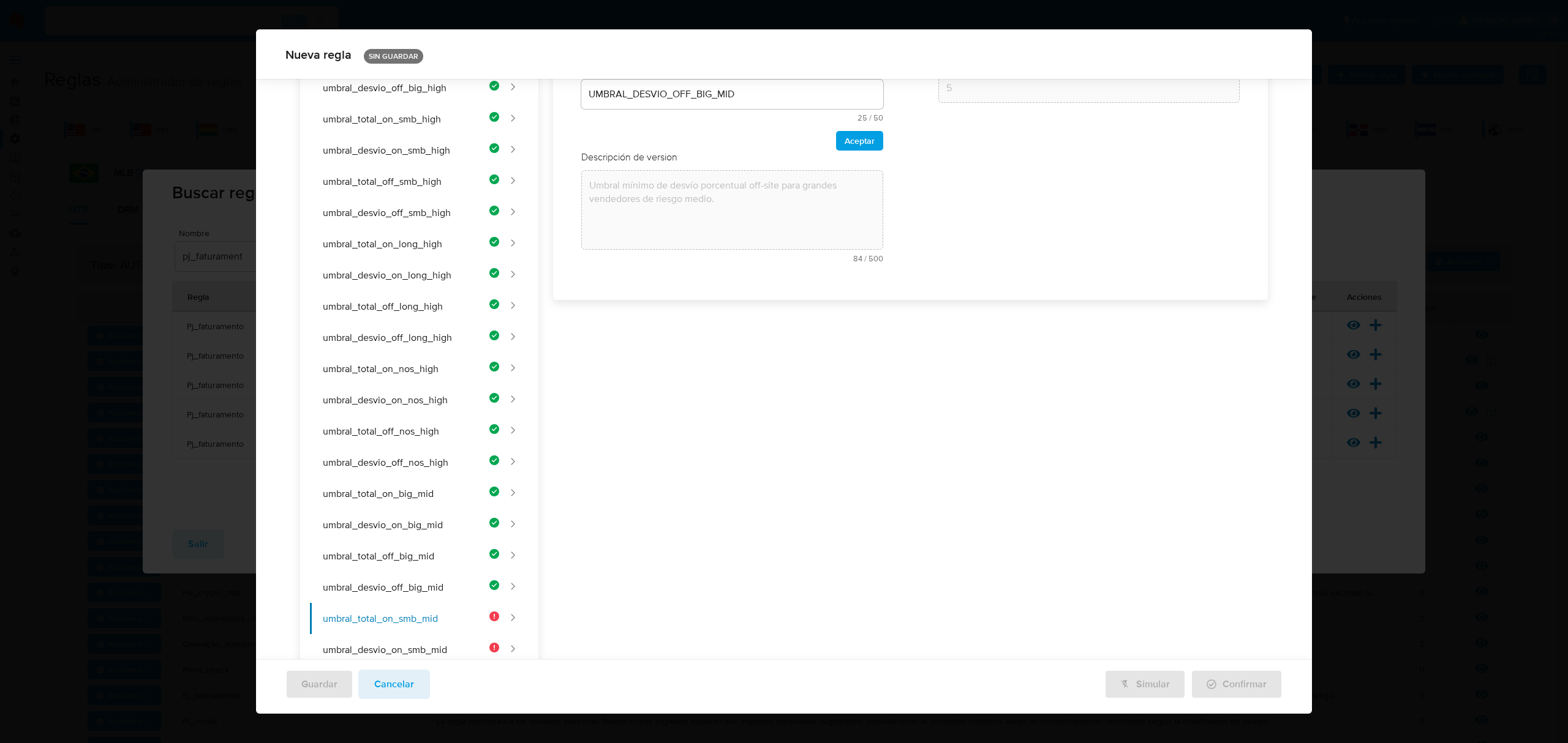
click at [649, 133] on div "Nombre text-es UMBRAL_DESVIO_OFF_BIG_MID 25 / 50 25 caracteres restantes text-p…" at bounding box center [732, 54] width 302 height 193
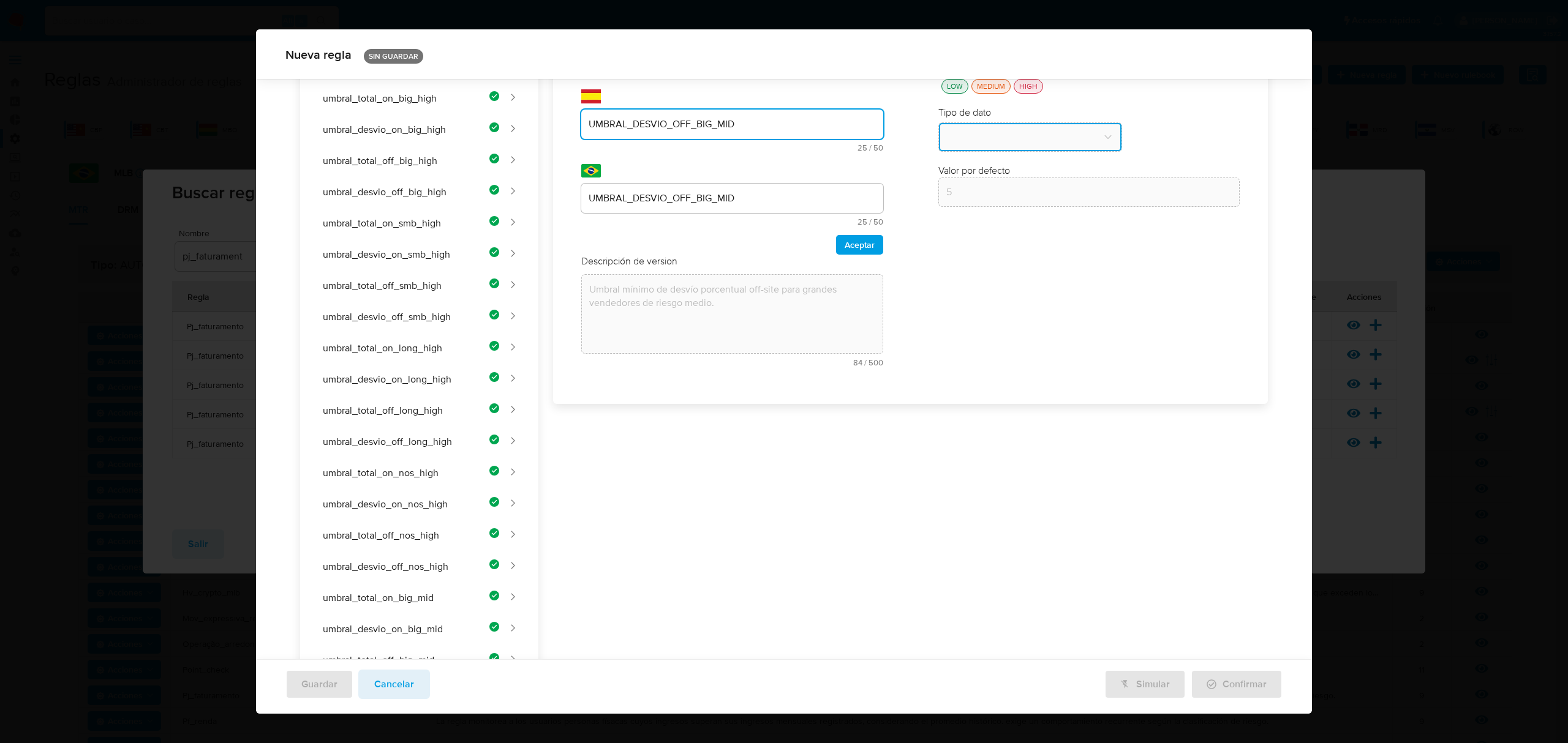
scroll to position [37, 0]
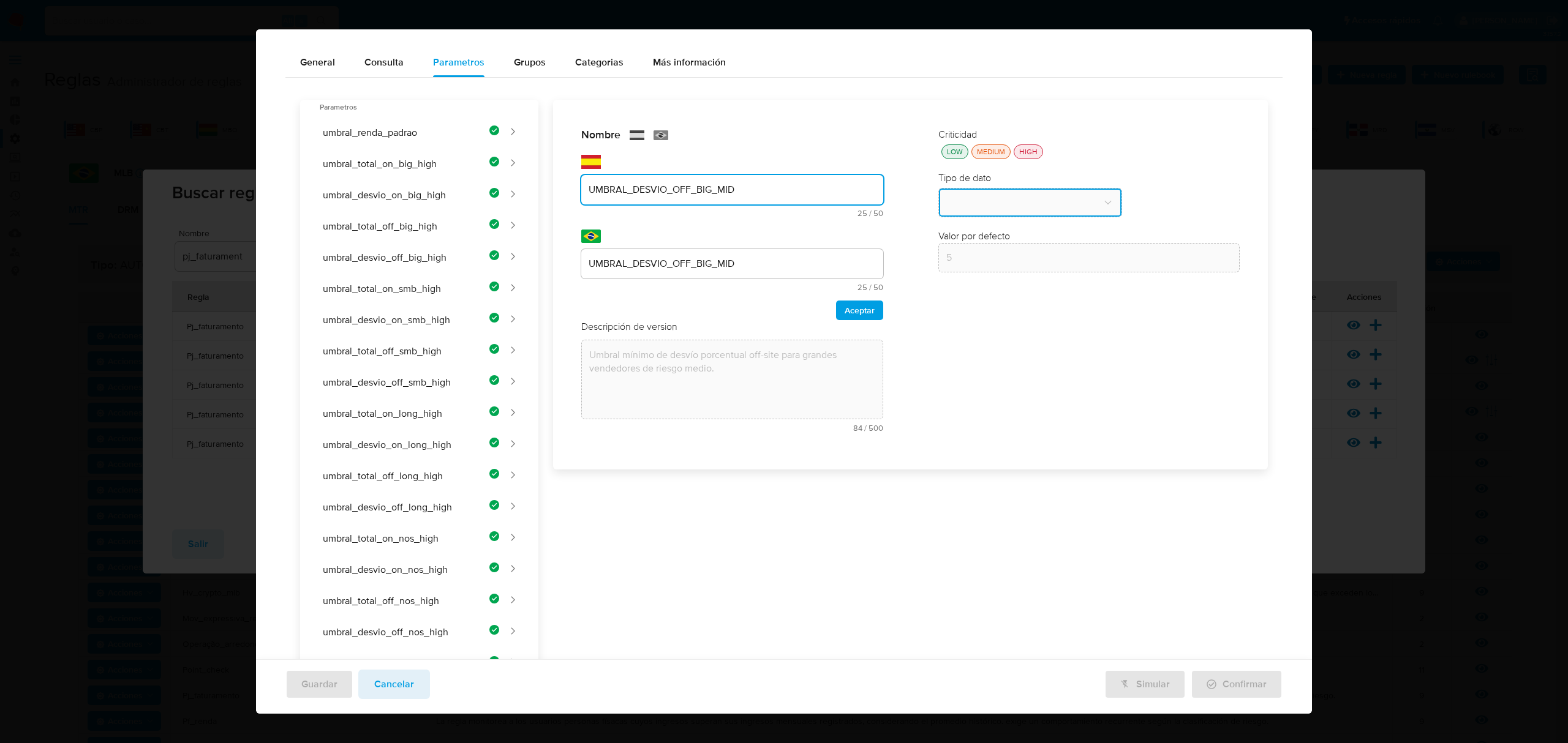
click at [610, 187] on input "UMBRAL_DESVIO_OFF_BIG_MID" at bounding box center [732, 189] width 302 height 16
type input "Y"
type input "UMBRAL_TOTAL_ON_SMB_MID"
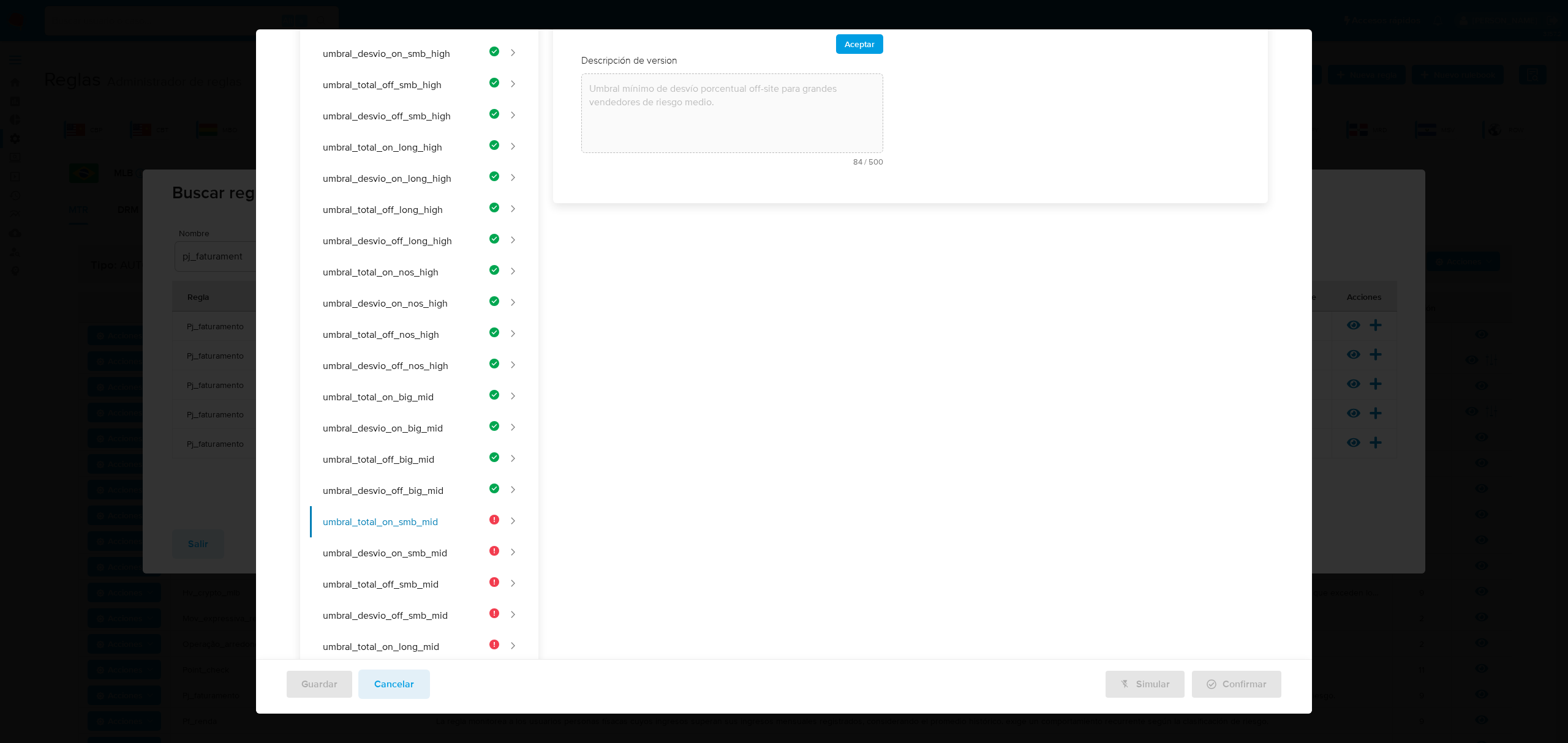
click at [712, 256] on div "Nombre text-es UMBRAL_TOTAL_ON_SMB_MID 23 / 50 27 caracteres restantes text-pt …" at bounding box center [904, 612] width 731 height 1557
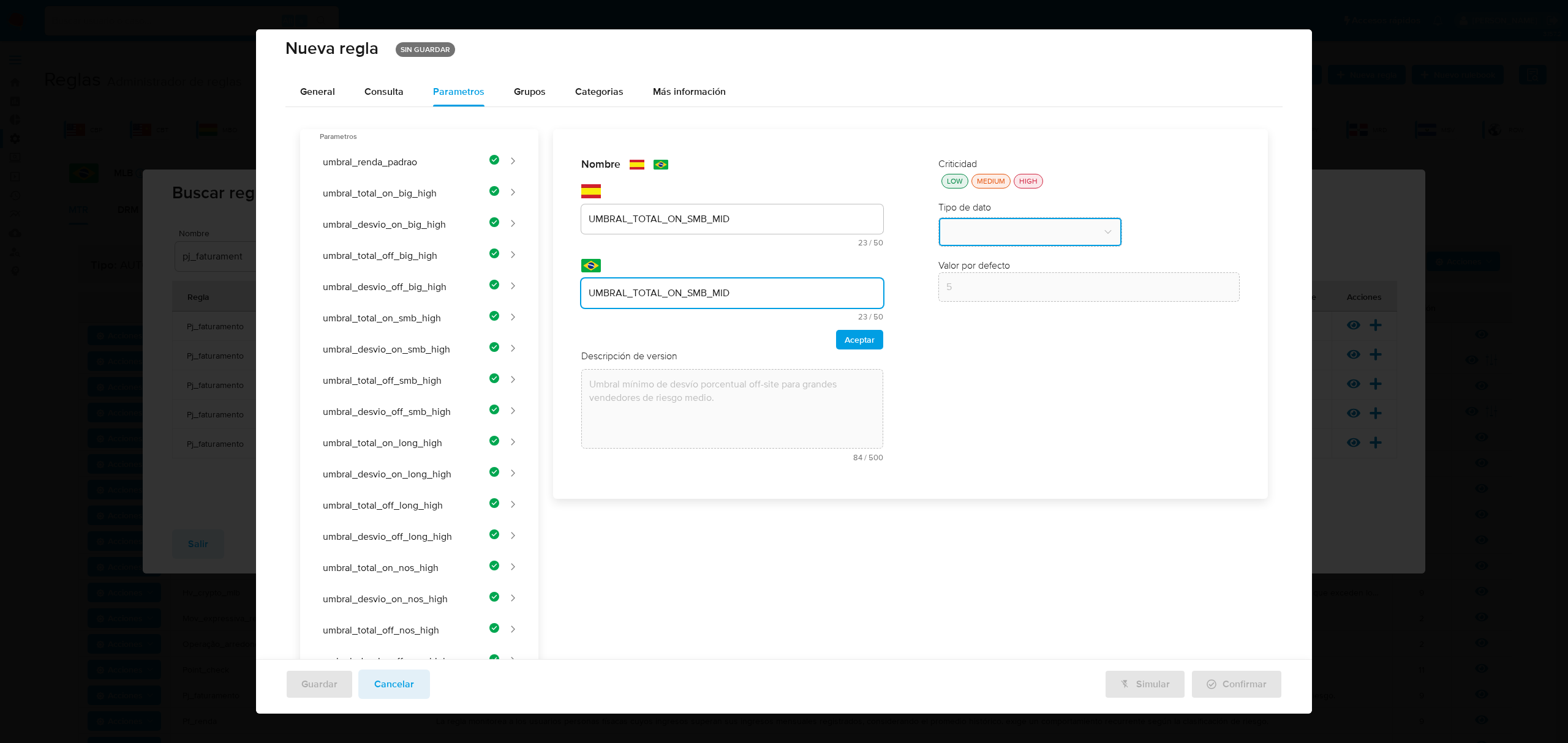
scroll to position [0, 0]
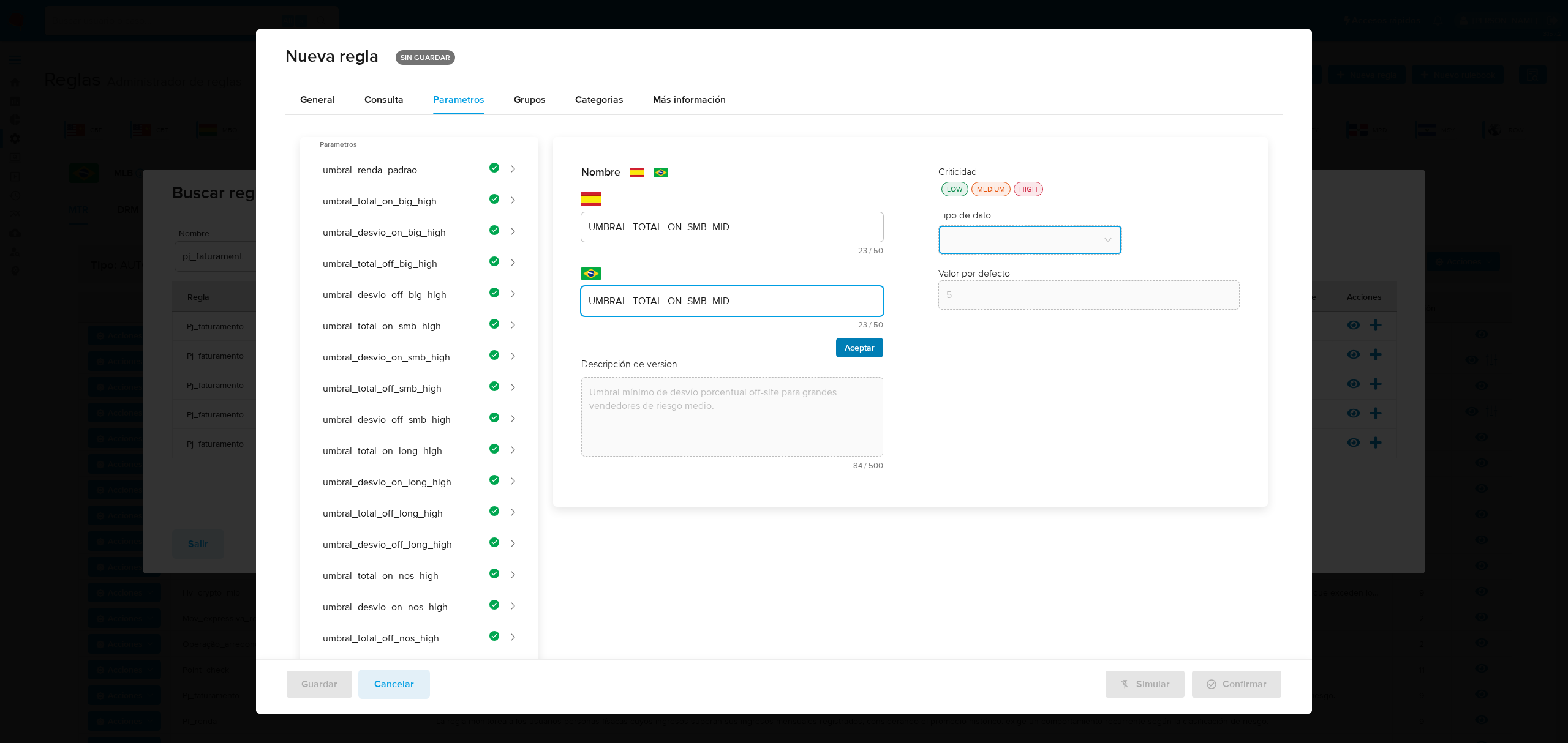
type input "UMBRAL_TOTAL_ON_SMB_MID"
click at [847, 349] on span "Aceptar" at bounding box center [859, 348] width 30 height 17
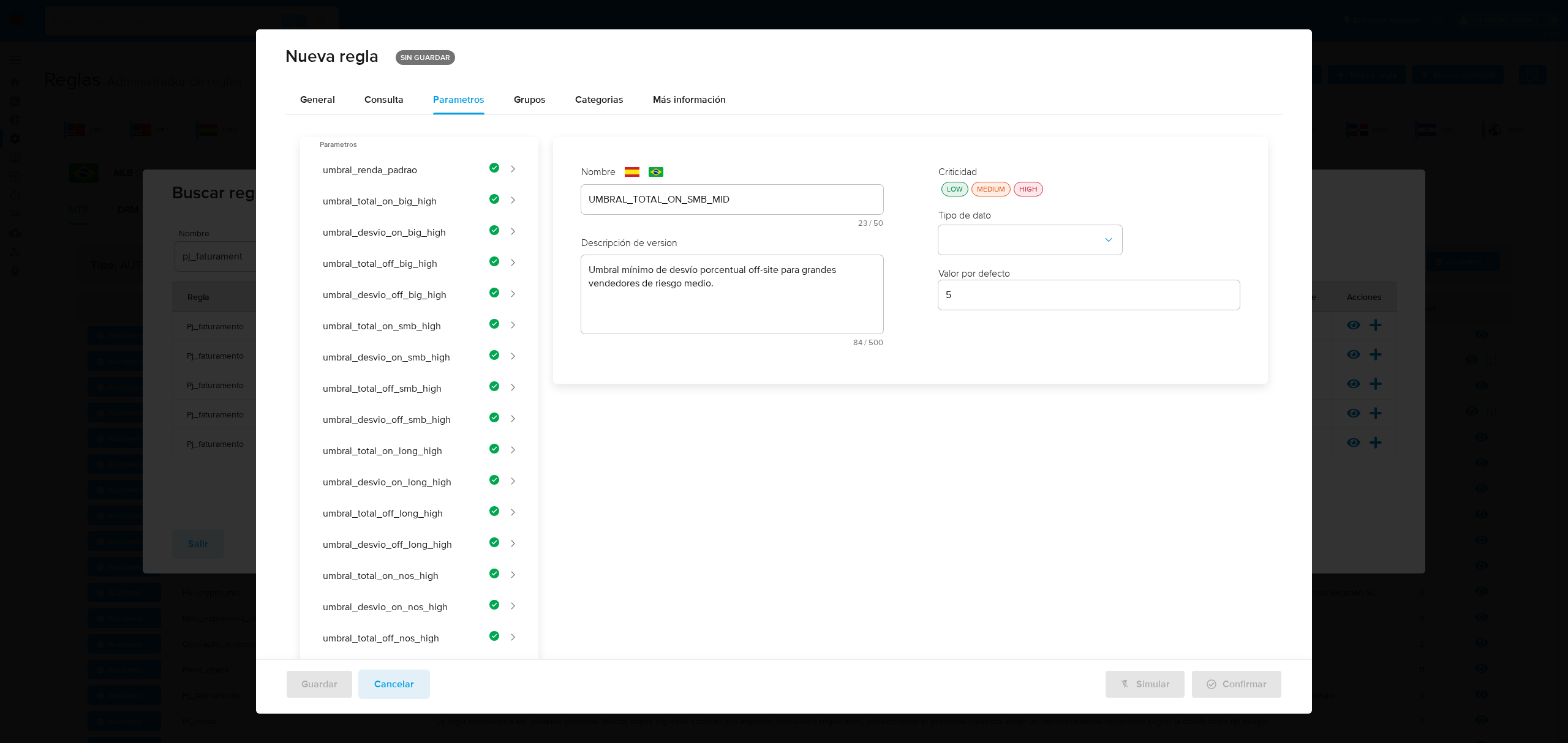
drag, startPoint x: 648, startPoint y: 272, endPoint x: 648, endPoint y: 280, distance: 8.0
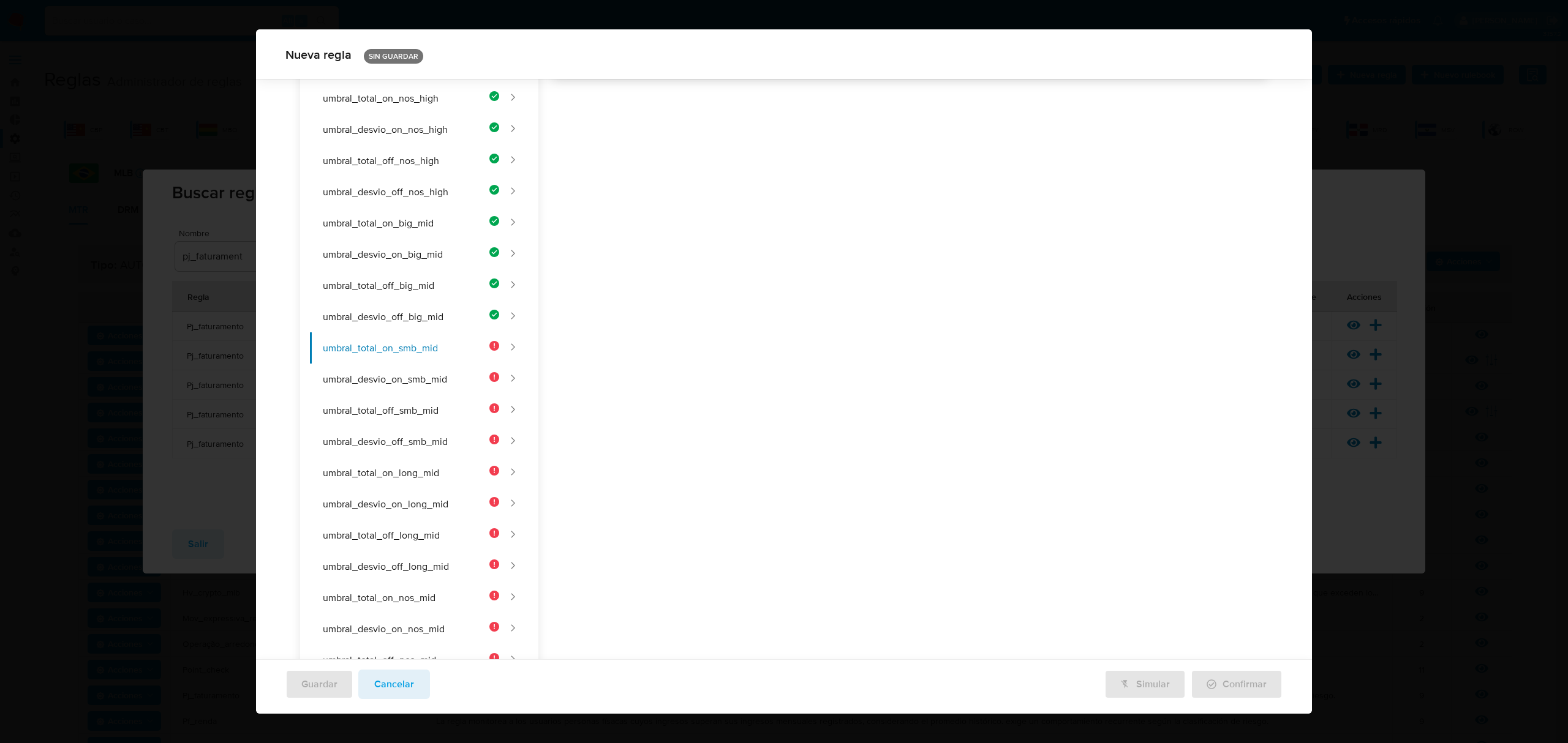
paste textarea "Umbral mínimo de facturación on-site para vendedores SMB de riesgo medio"
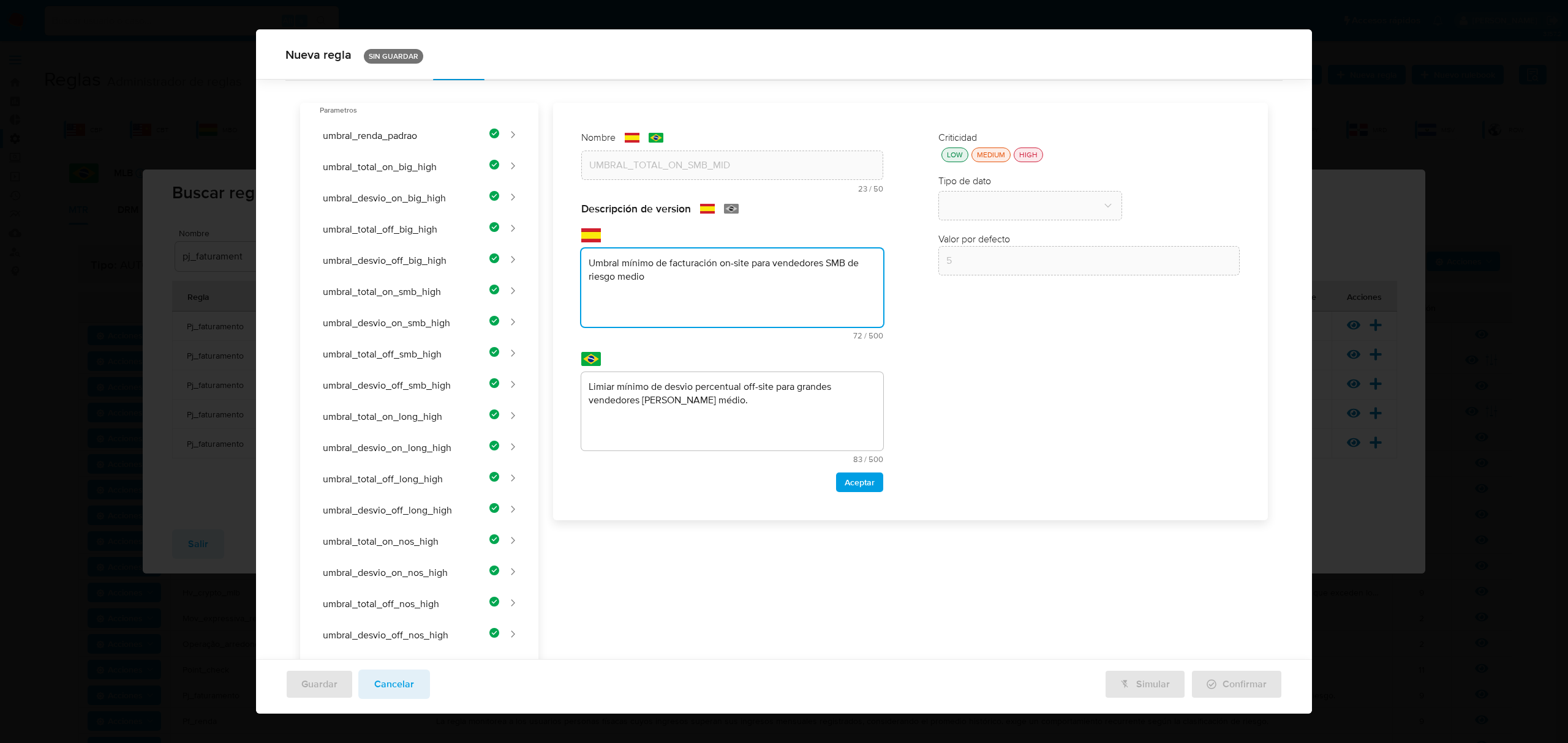
scroll to position [23, 0]
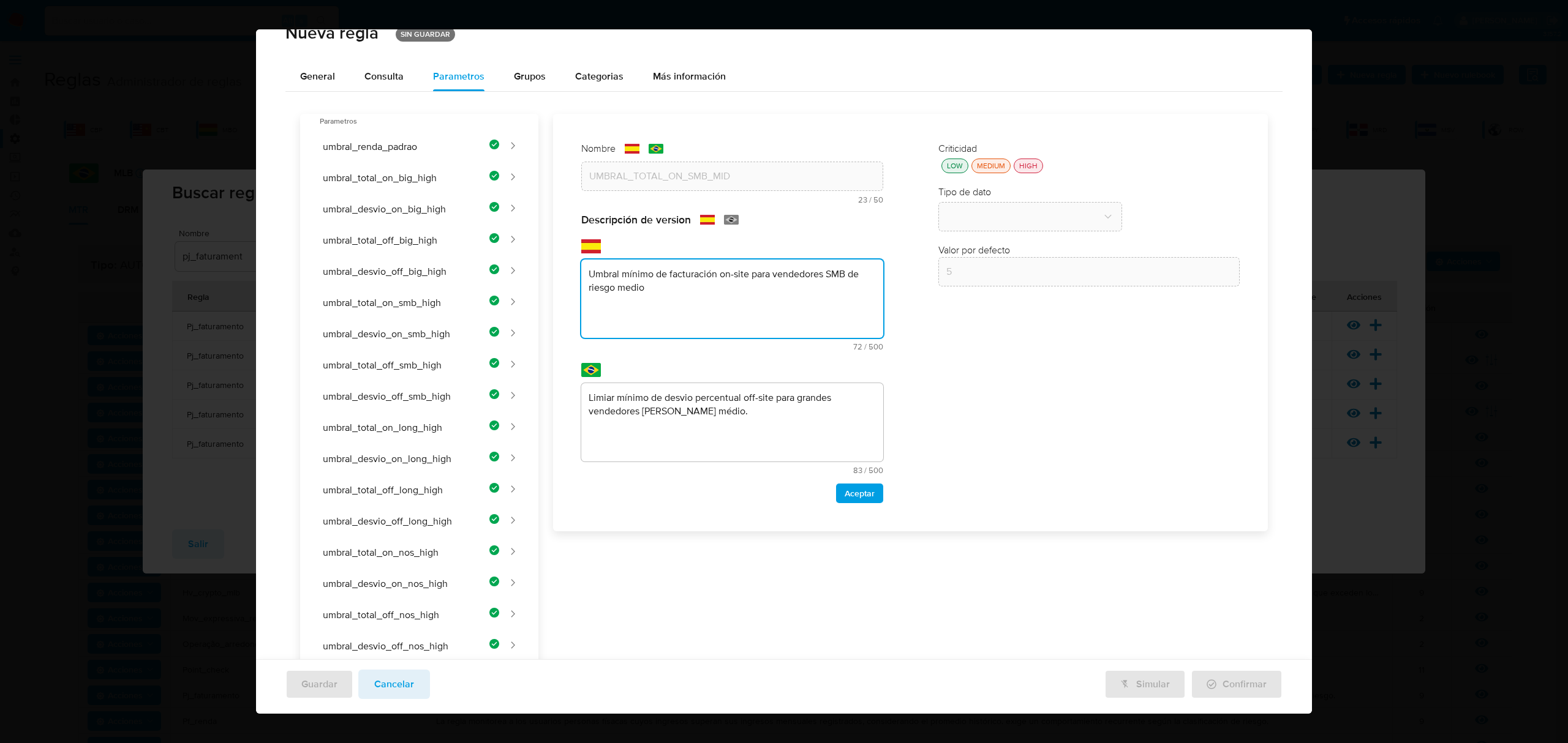
type textarea "Umbral mínimo de facturación on-site para vendedores SMB de riesgo medio"
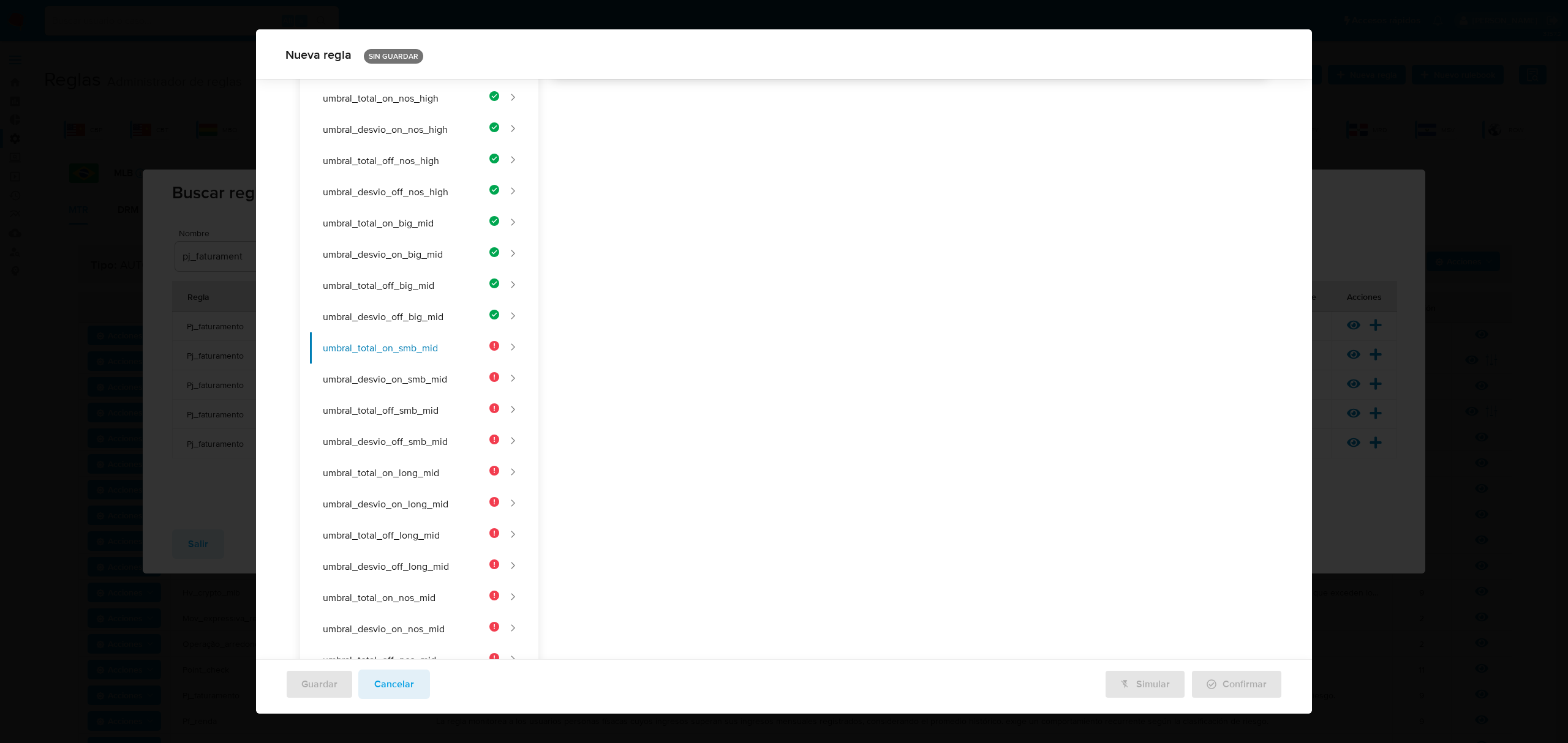
click at [669, 434] on div "Nombre text-es UMBRAL_TOTAL_ON_SMB_MID 23 / 50 27 caracteres restantes text-pt …" at bounding box center [904, 438] width 731 height 1557
drag, startPoint x: 695, startPoint y: 140, endPoint x: 697, endPoint y: 161, distance: 21.1
click at [694, 140] on div "Nombre text-es UMBRAL_TOTAL_ON_SMB_MID 23 / 50 27 caracteres restantes text-pt …" at bounding box center [904, 438] width 731 height 1557
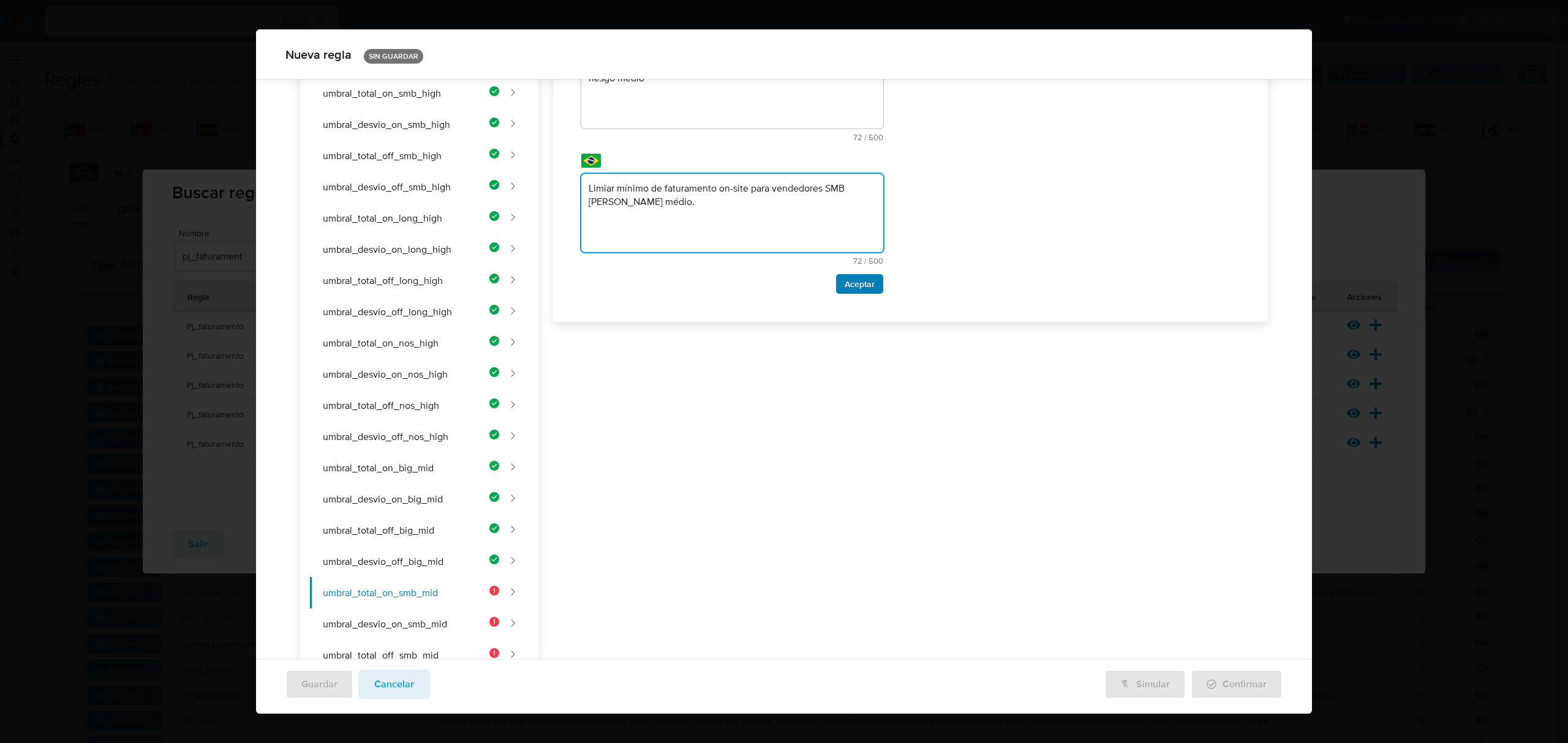
type textarea "Limiar mínimo de faturamento on-site para vendedores SMB [PERSON_NAME] médio."
click at [856, 290] on span "Aceptar" at bounding box center [859, 284] width 30 height 17
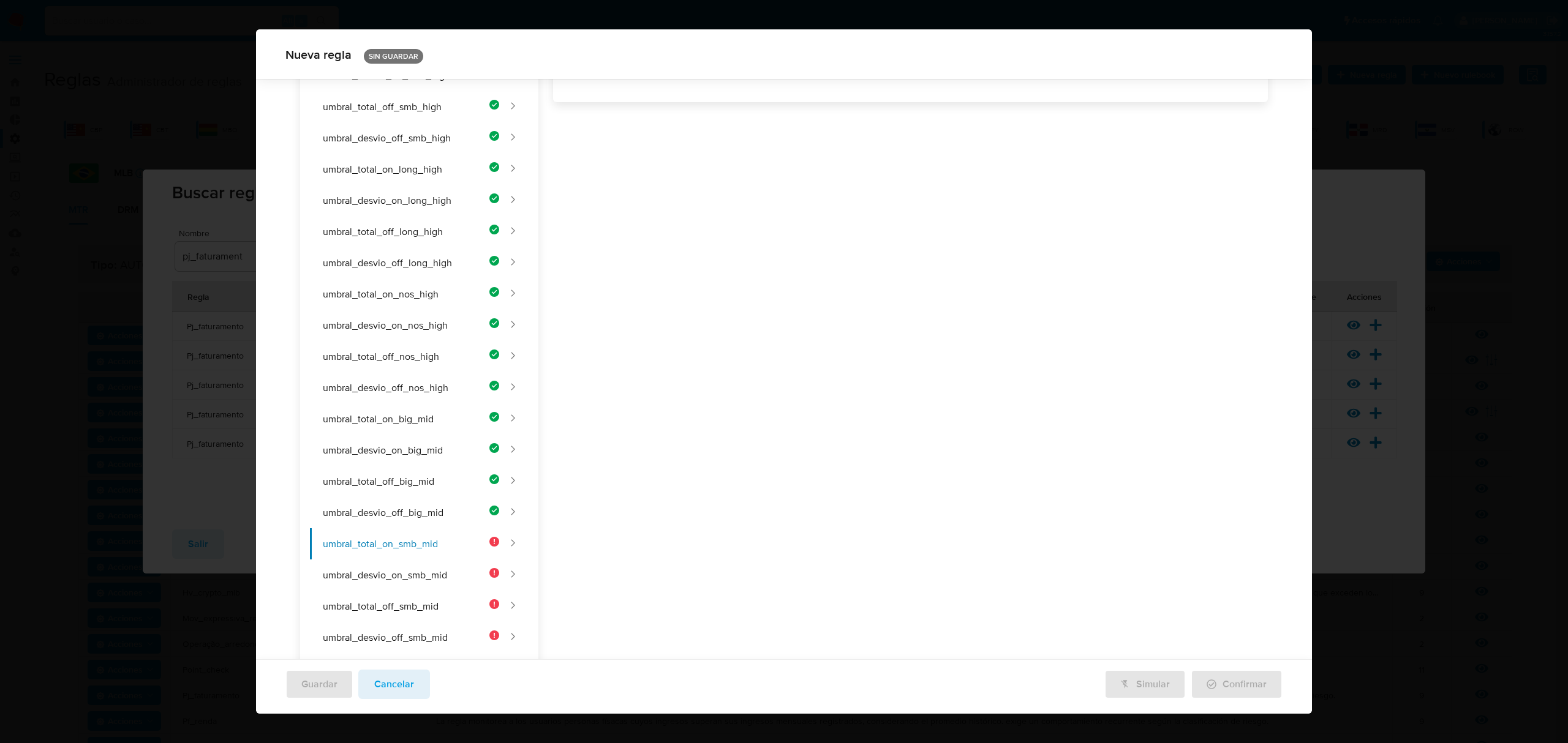
scroll to position [0, 0]
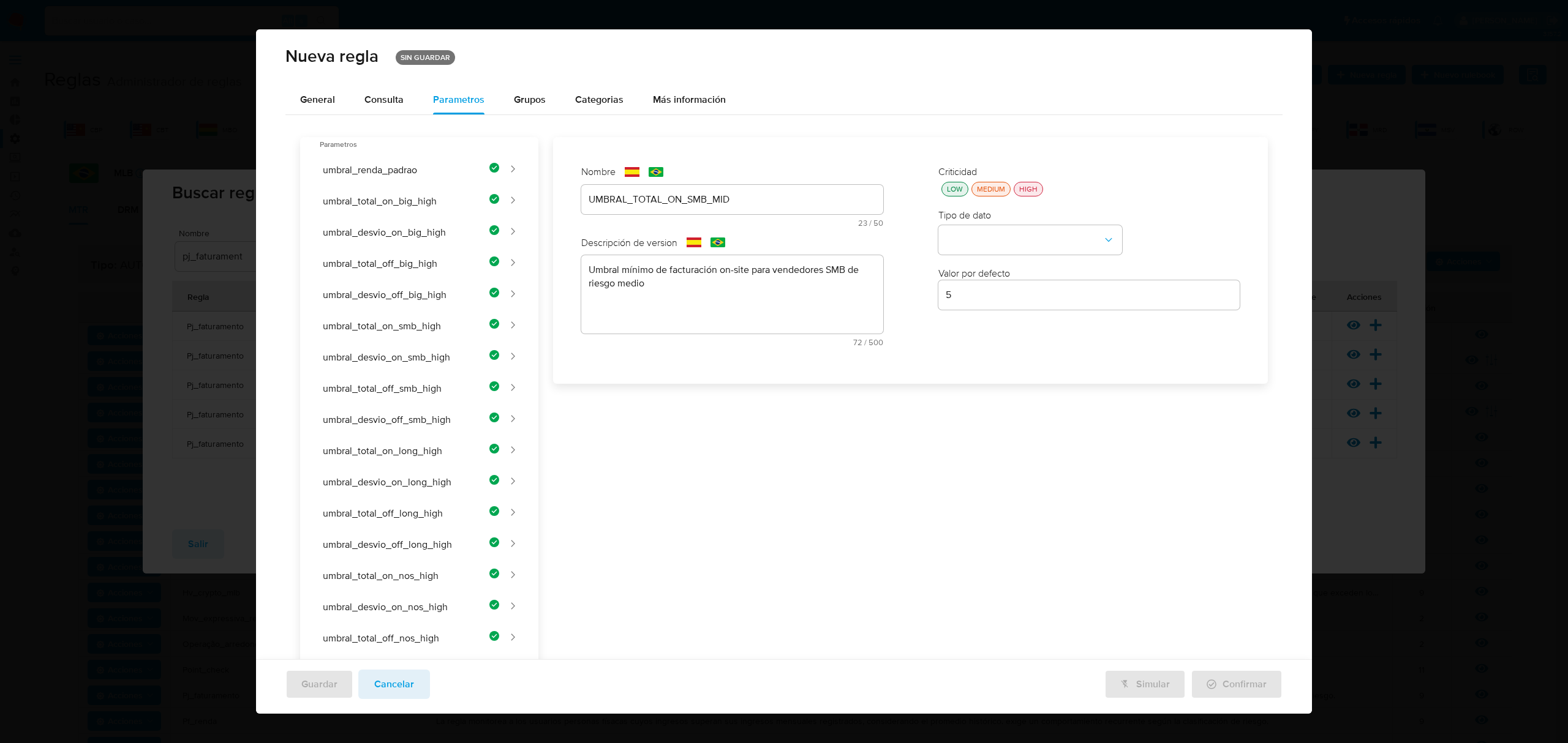
click at [960, 198] on div "Criticidad LOW MEDIUM HIGH Tipo de dato Valor por defecto Valor por defecto 5" at bounding box center [1089, 260] width 327 height 215
drag, startPoint x: 951, startPoint y: 193, endPoint x: 955, endPoint y: 208, distance: 15.5
click at [950, 193] on div "LOW" at bounding box center [954, 188] width 21 height 10
click at [972, 241] on button "type-dropdown" at bounding box center [1030, 241] width 184 height 29
click at [974, 241] on span "NUMBER" at bounding box center [965, 239] width 39 height 12
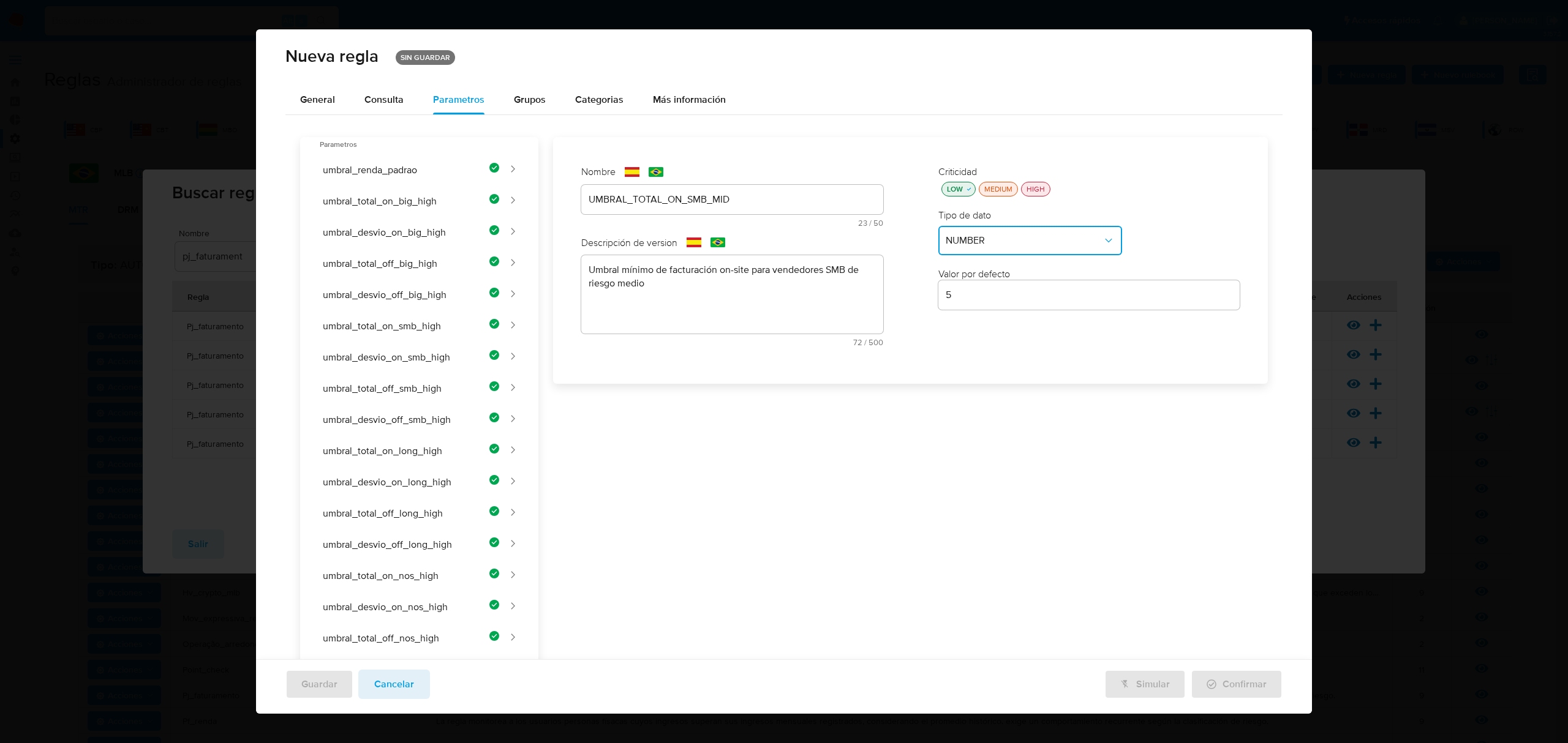
click at [1066, 298] on input "5" at bounding box center [1089, 295] width 302 height 16
type input "5"
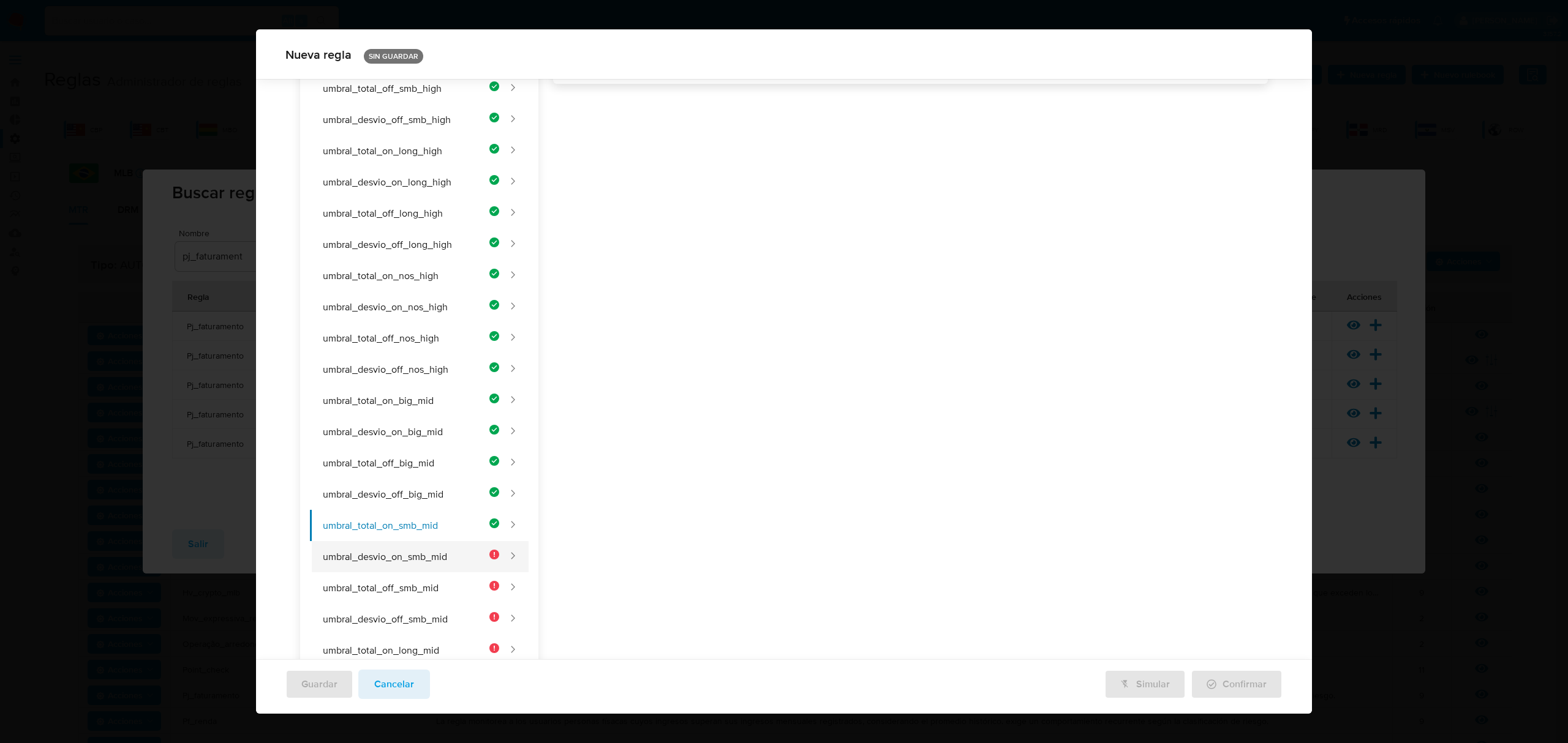
scroll to position [403, 0]
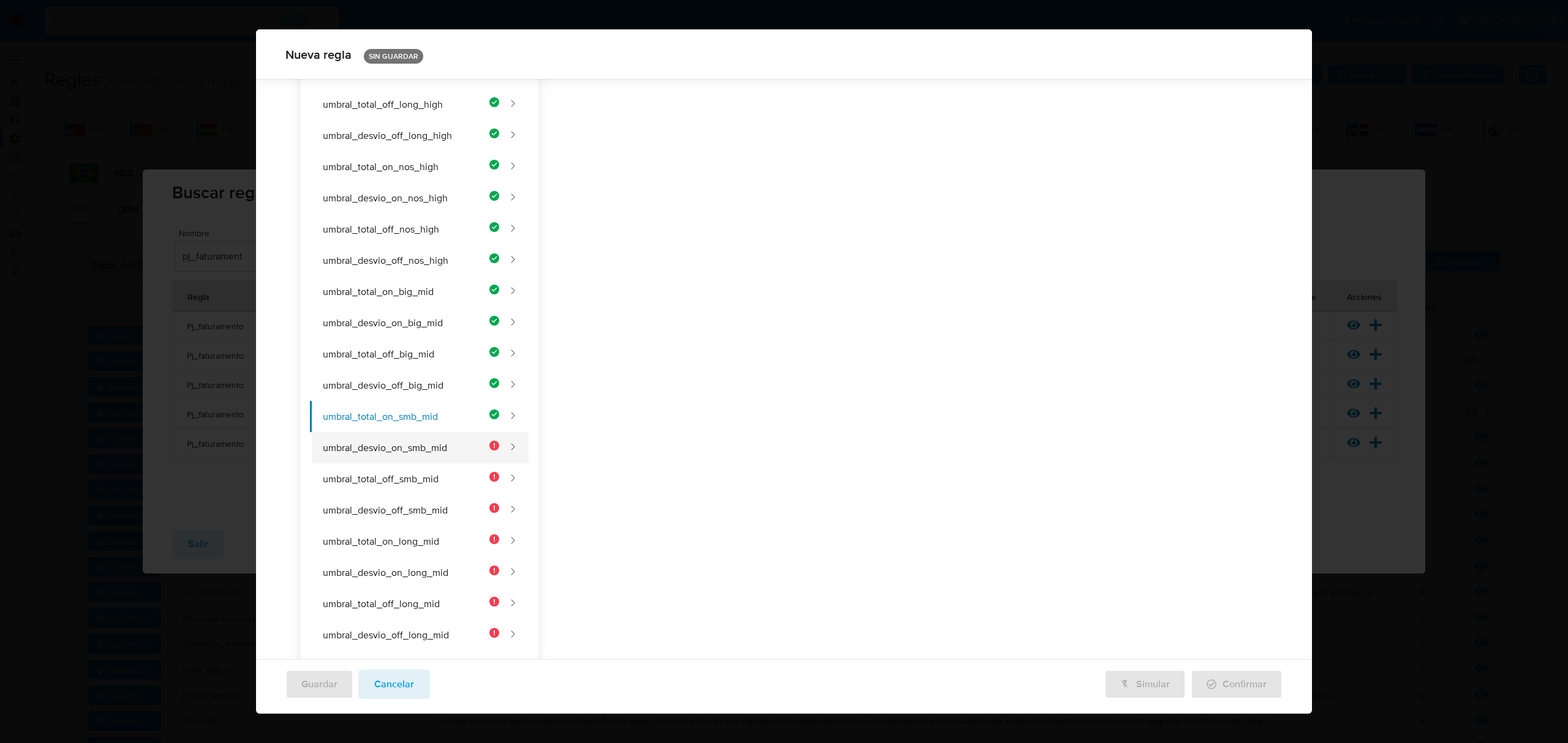
click at [447, 449] on button "umbral_desvio_on_smb_mid" at bounding box center [404, 448] width 189 height 31
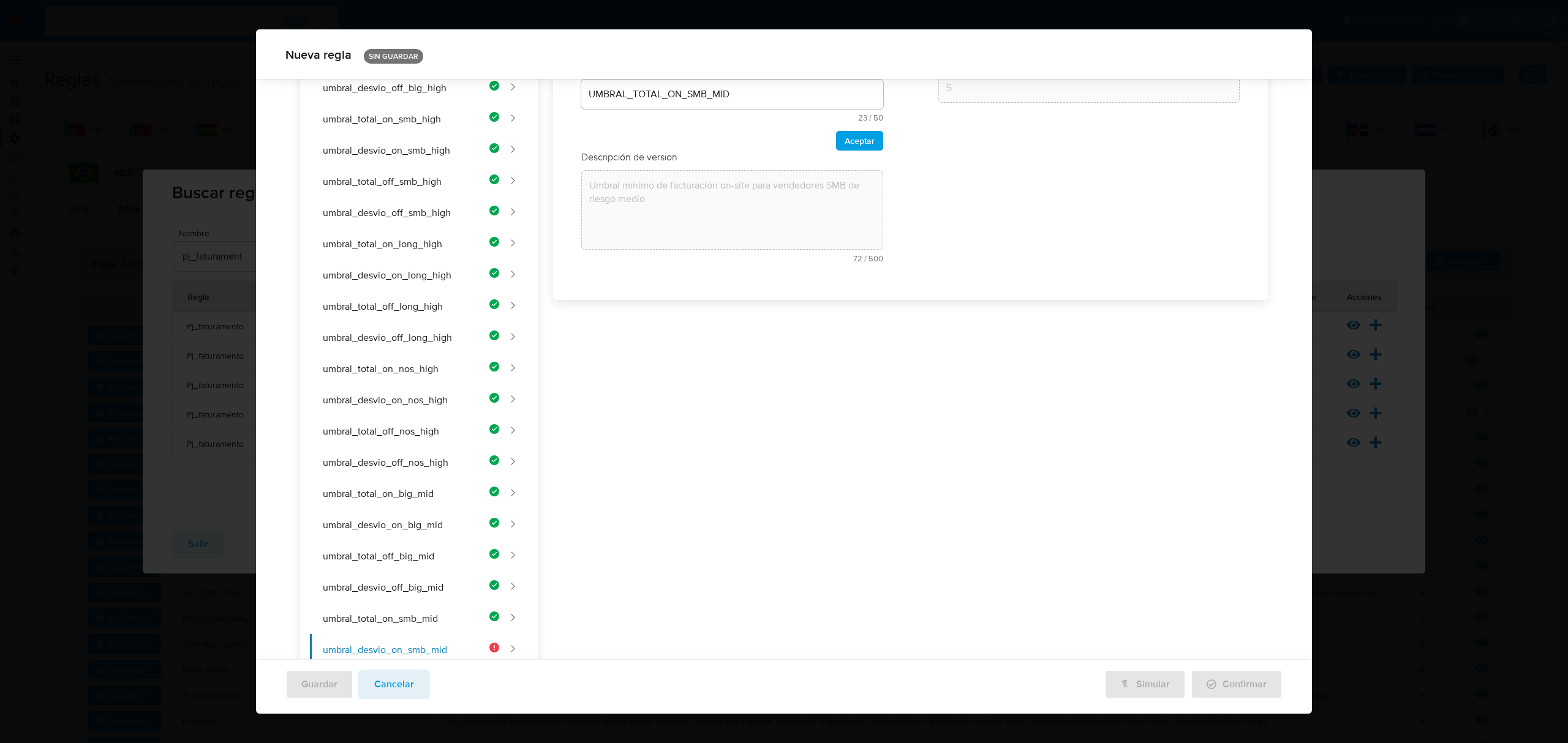
click at [716, 192] on div "Nombre text-es UMBRAL_TOTAL_ON_SMB_MID 23 / 50 27 caracteres restantes text-pt …" at bounding box center [732, 115] width 327 height 338
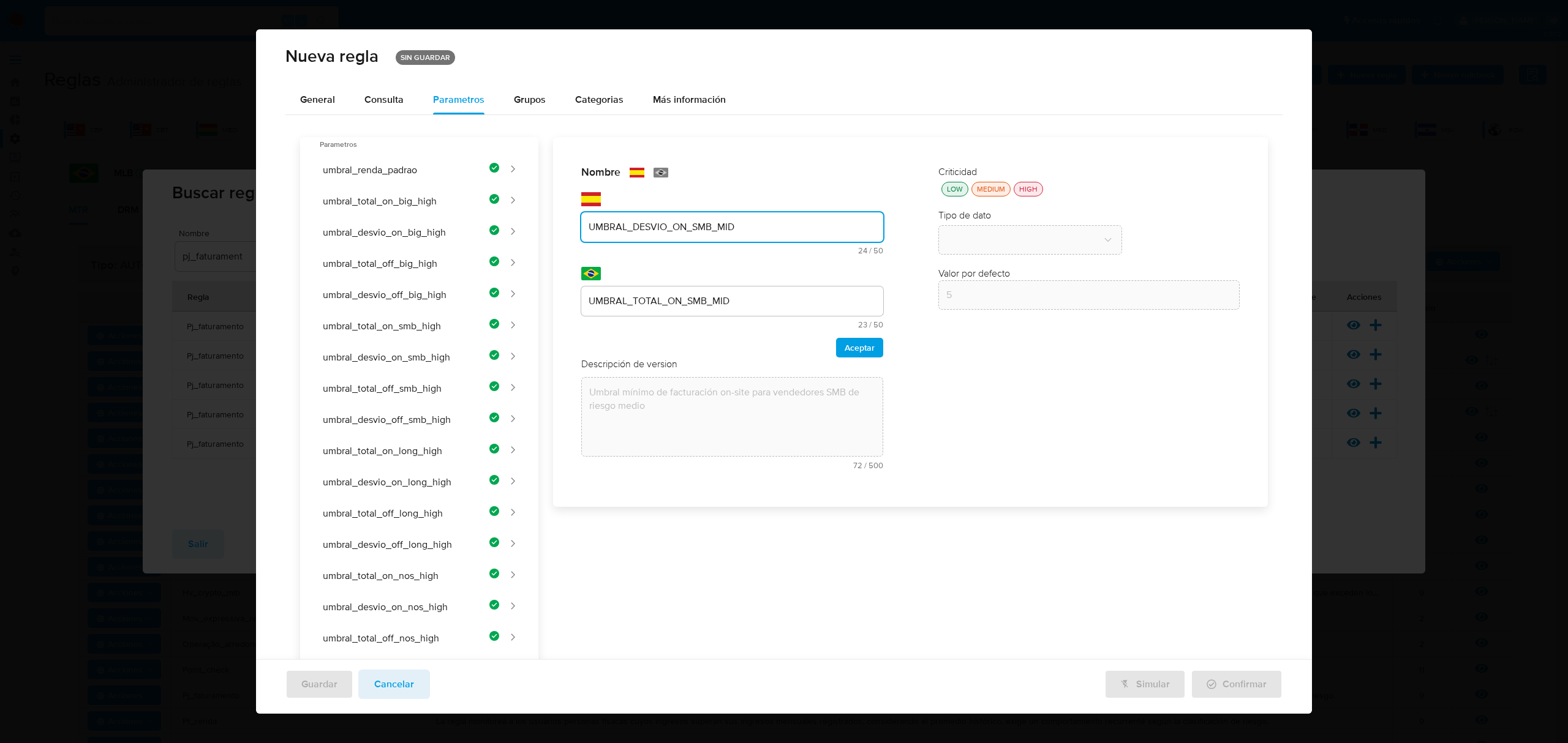
type input "UMBRAL_DESVIO_ON_SMB_MID"
click at [944, 189] on div "LOW" at bounding box center [954, 188] width 21 height 10
drag, startPoint x: 802, startPoint y: 295, endPoint x: 799, endPoint y: 269, distance: 26.2
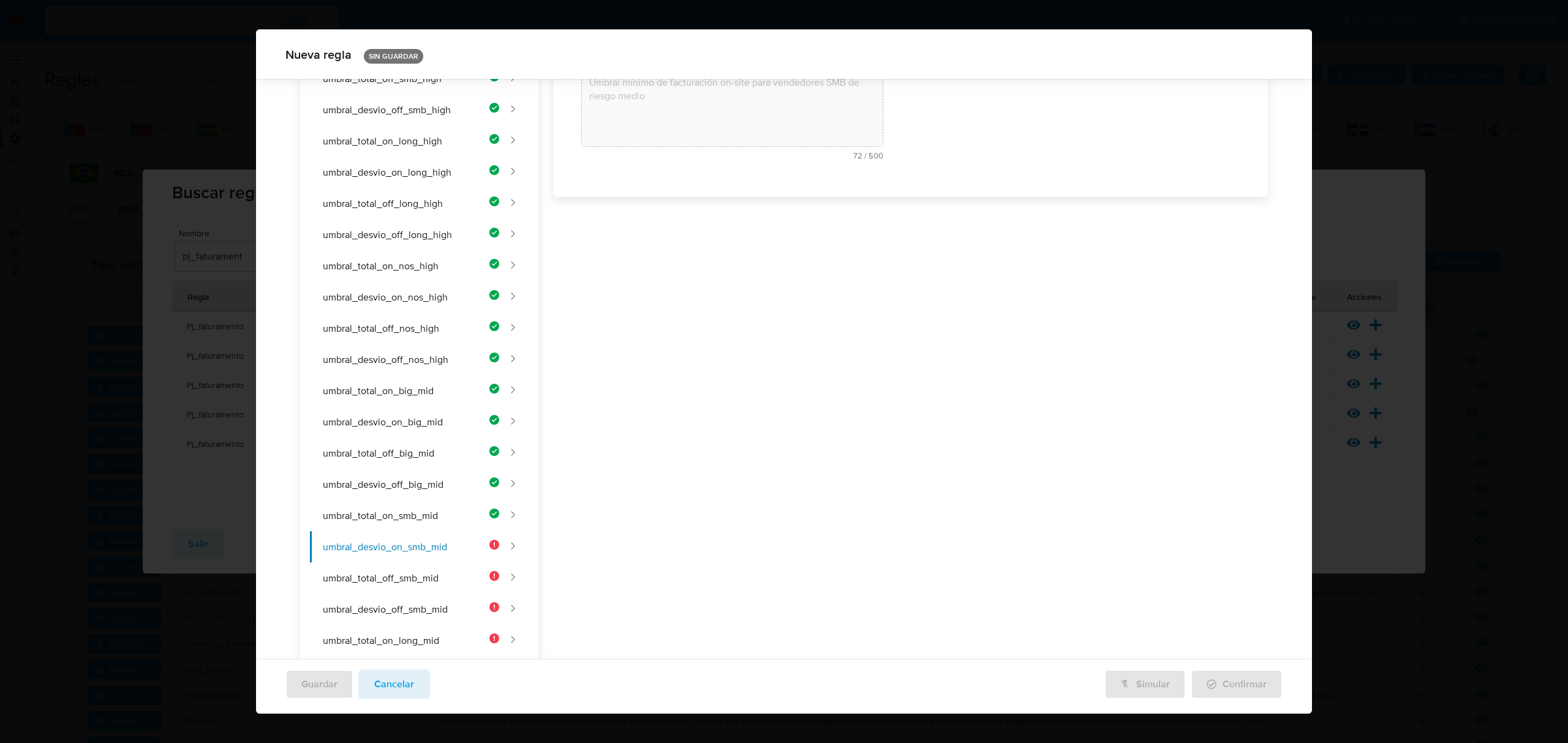
click at [678, 220] on div "Nombre text-es UMBRAL_DESVIO_ON_SMB_MID 24 / 50 26 caracteres restantes text-pt…" at bounding box center [904, 606] width 731 height 1557
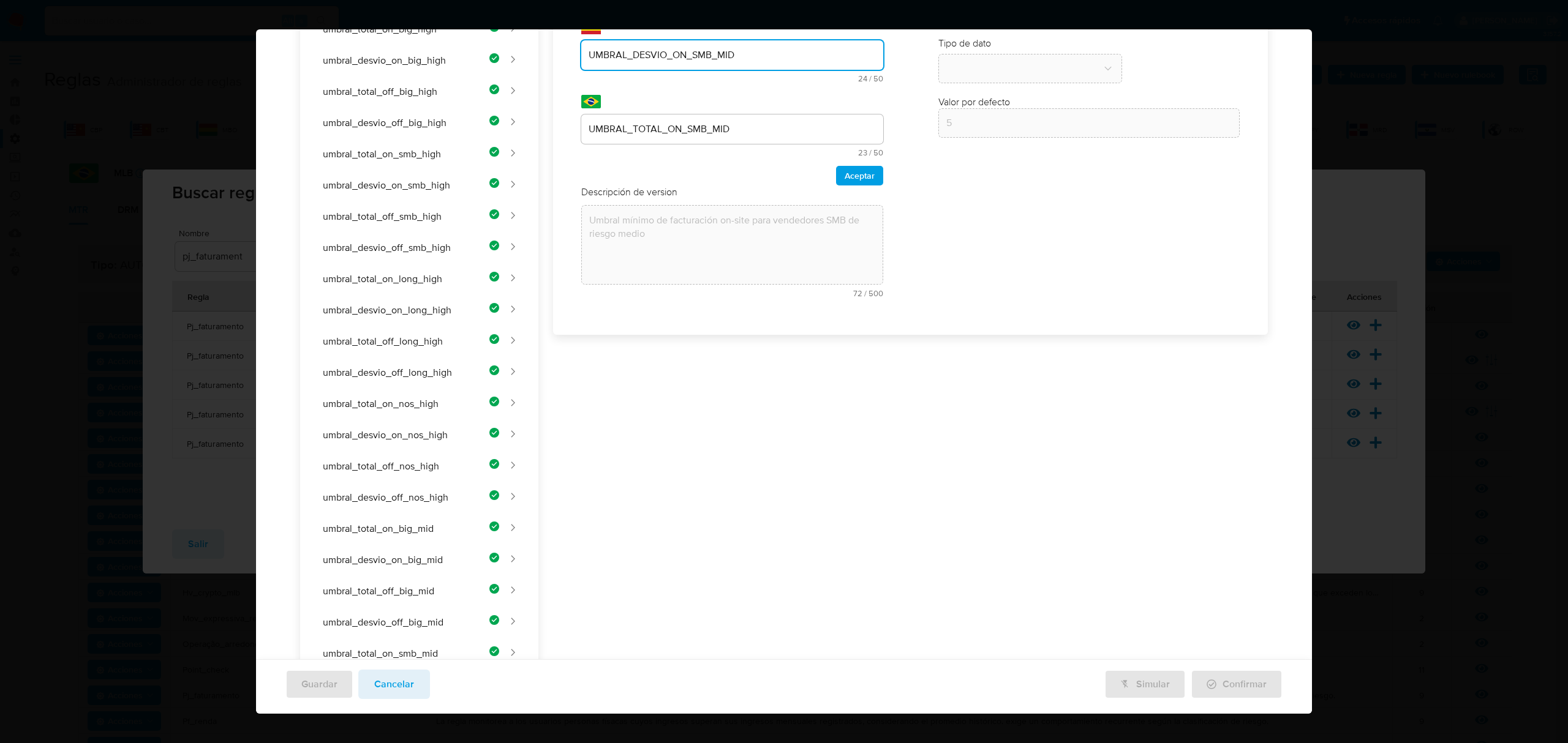
scroll to position [0, 0]
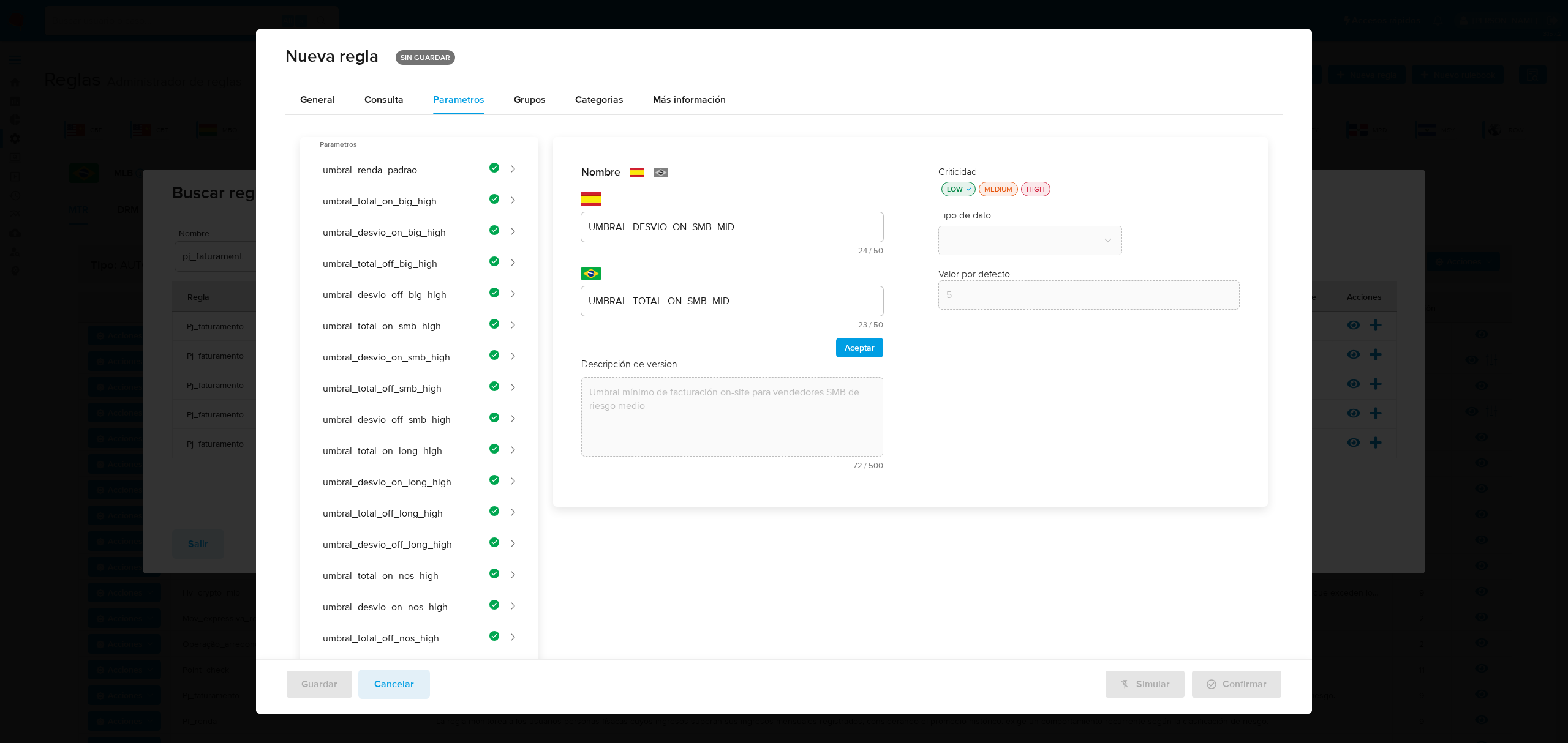
click at [742, 234] on div "UMBRAL_DESVIO_ON_SMB_MID" at bounding box center [732, 227] width 302 height 29
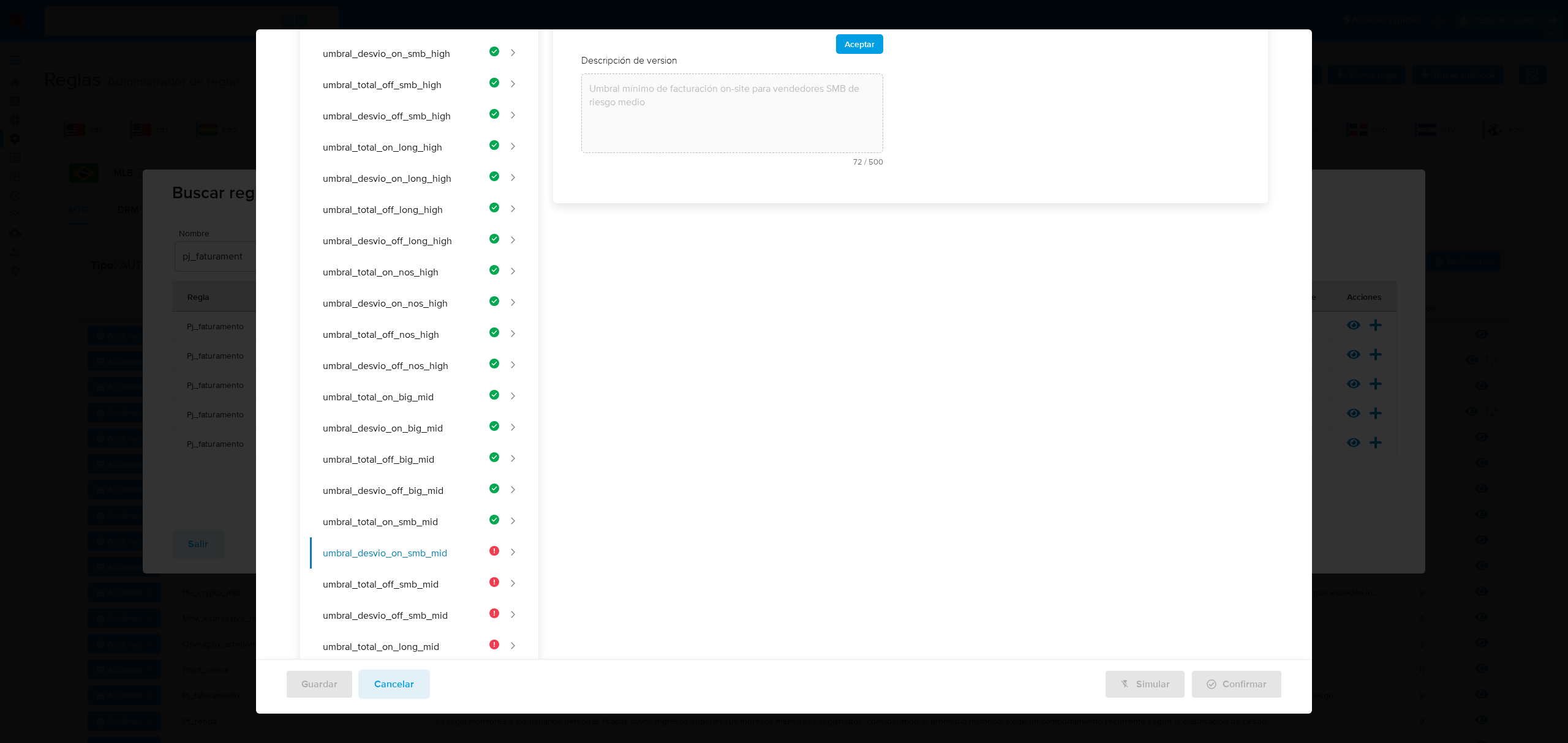
click at [738, 225] on div "Nombre text-es UMBRAL_DESVIO_ON_SMB_MID 24 / 50 26 caracteres restantes text-pt…" at bounding box center [904, 612] width 731 height 1557
click at [703, 299] on div "Nombre text-es UMBRAL_DESVIO_ON_SMB_MID 24 / 50 26 caracteres restantes text-pt…" at bounding box center [904, 612] width 731 height 1557
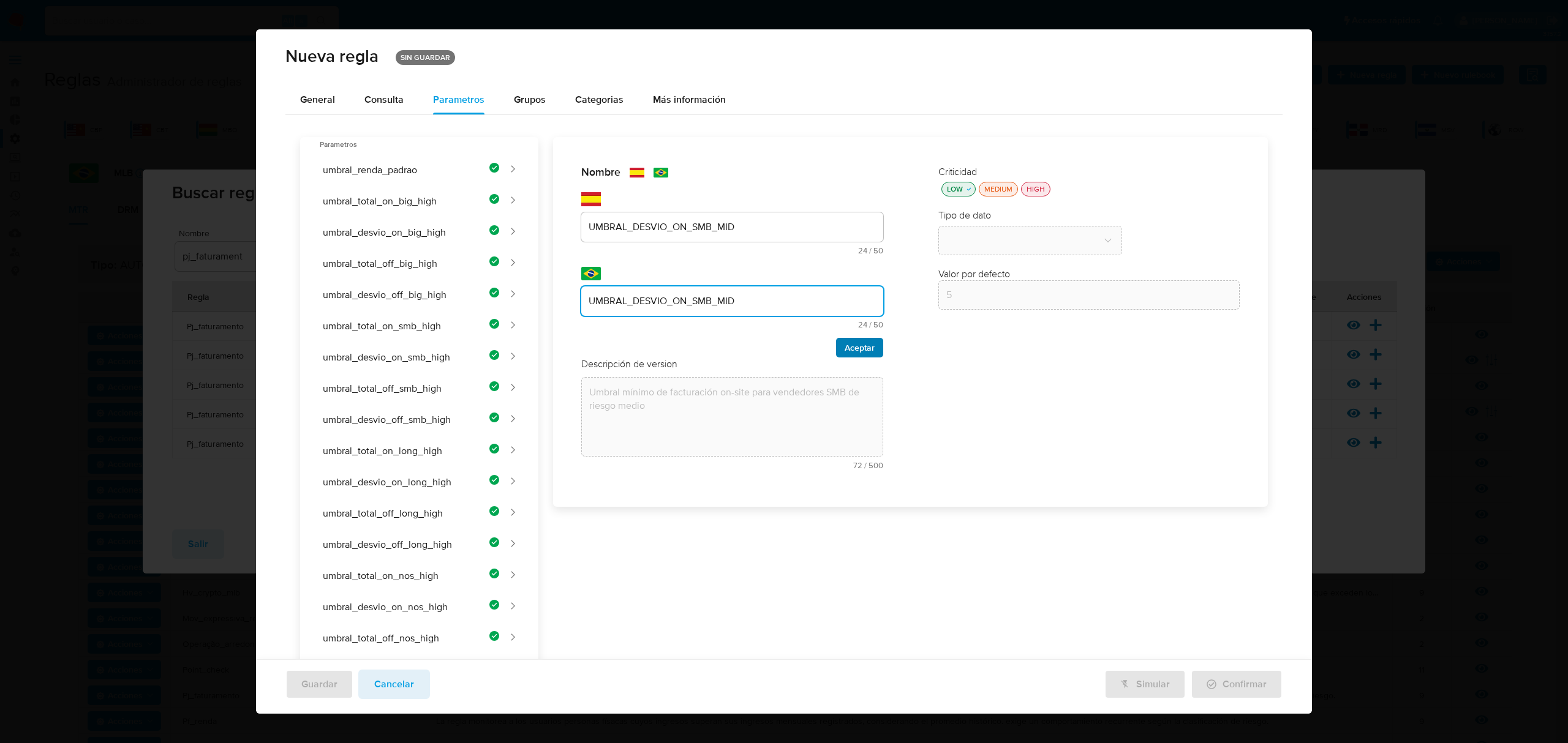
type input "UMBRAL_DESVIO_ON_SMB_MID"
click at [846, 344] on span "Aceptar" at bounding box center [859, 348] width 30 height 17
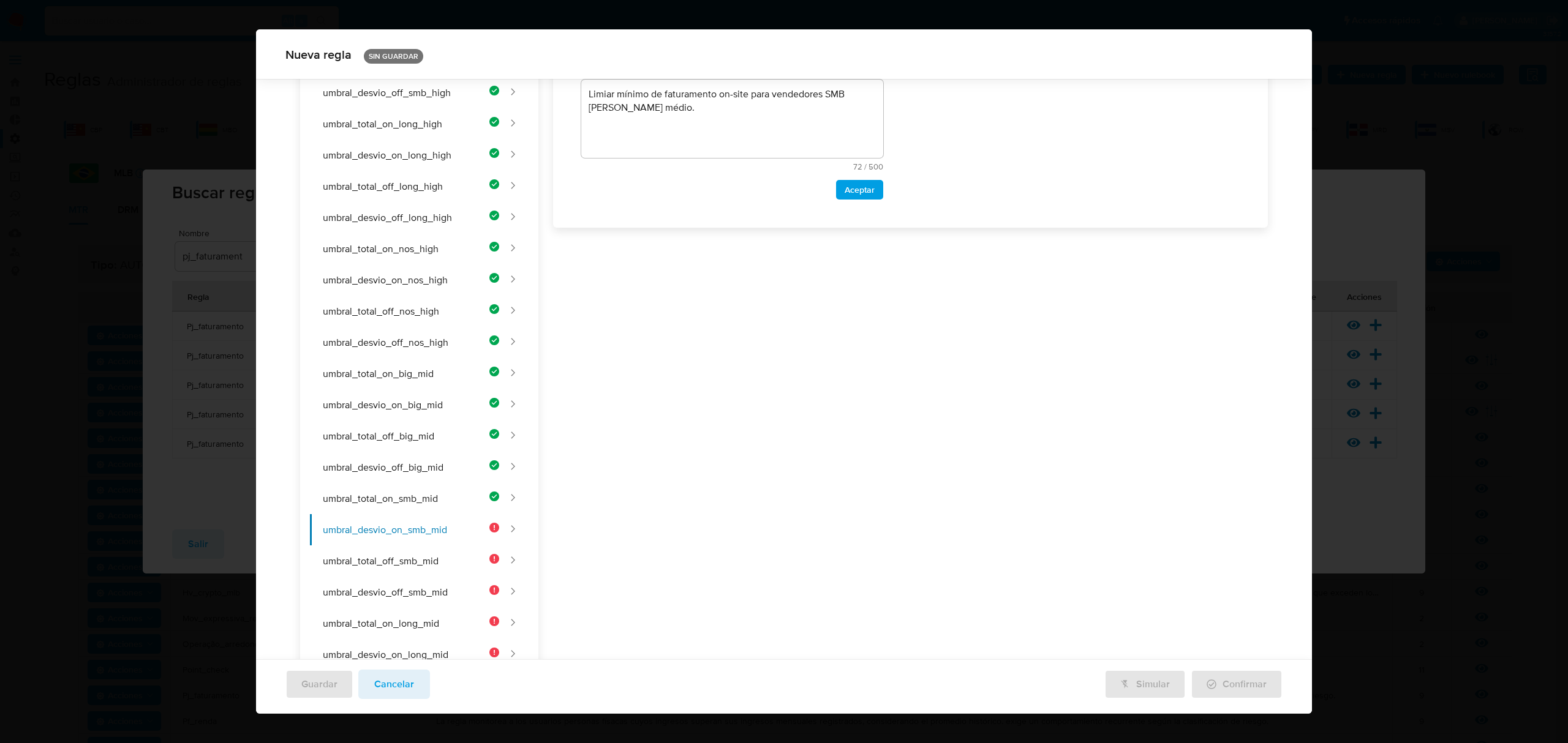
click at [689, 280] on div "Nombre text-es UMBRAL_DESVIO_ON_SMB_MID 24 / 50 26 caracteres restantes text-pt…" at bounding box center [904, 589] width 731 height 1557
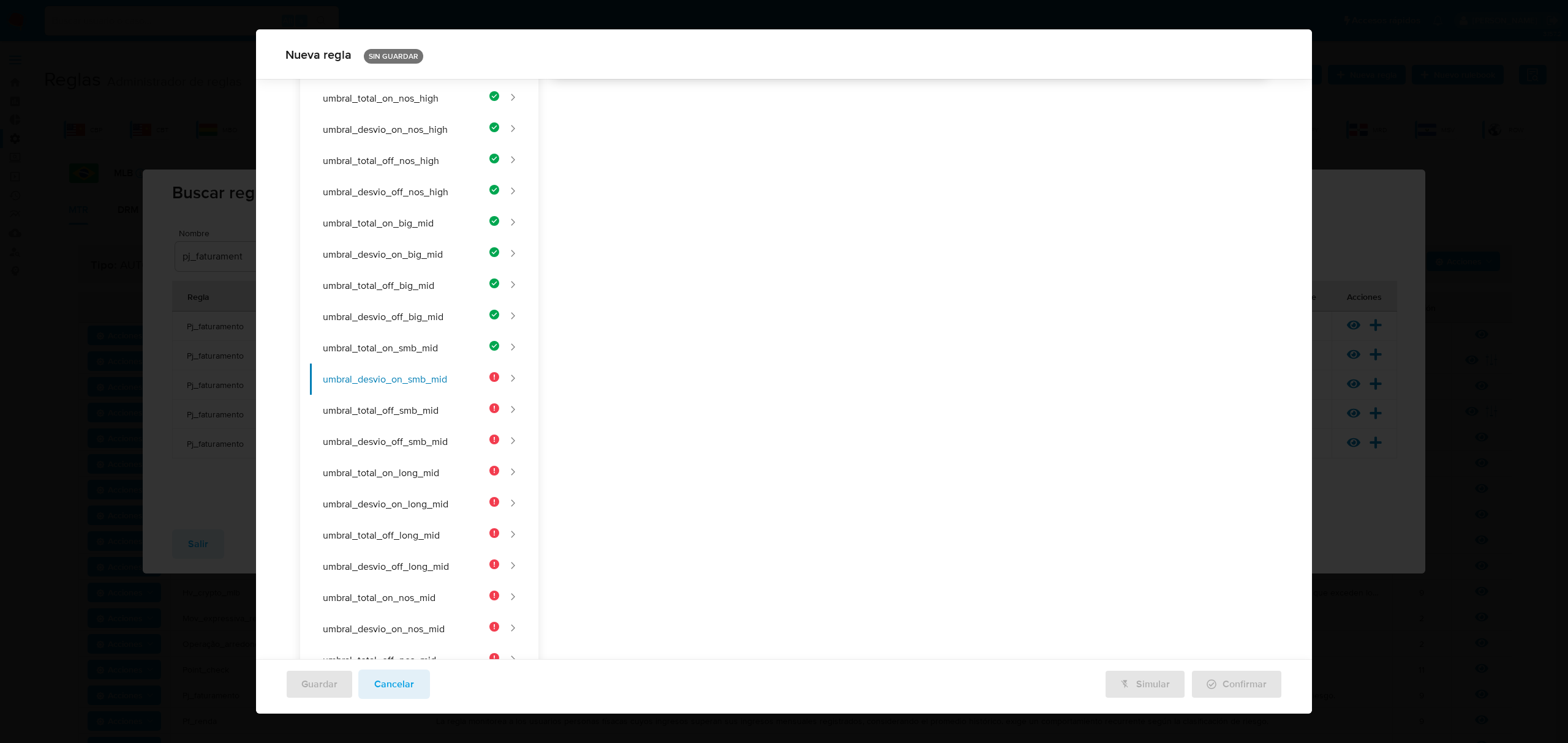
paste textarea "Umbral mínimo de desvío porcentual on-site para vendedores SMB de riesgo medio."
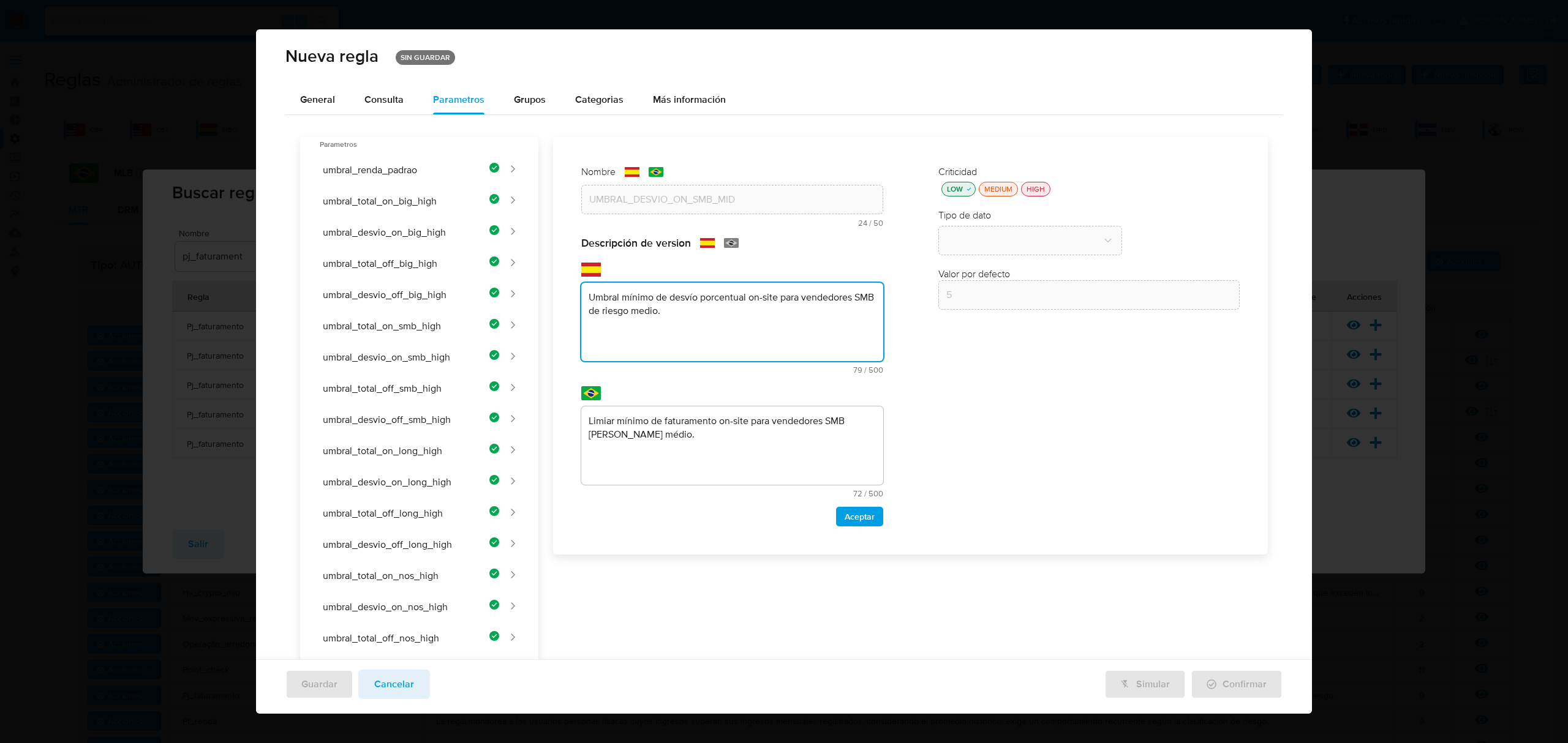
type textarea "Umbral mínimo de desvío porcentual on-site para vendedores SMB de riesgo medio."
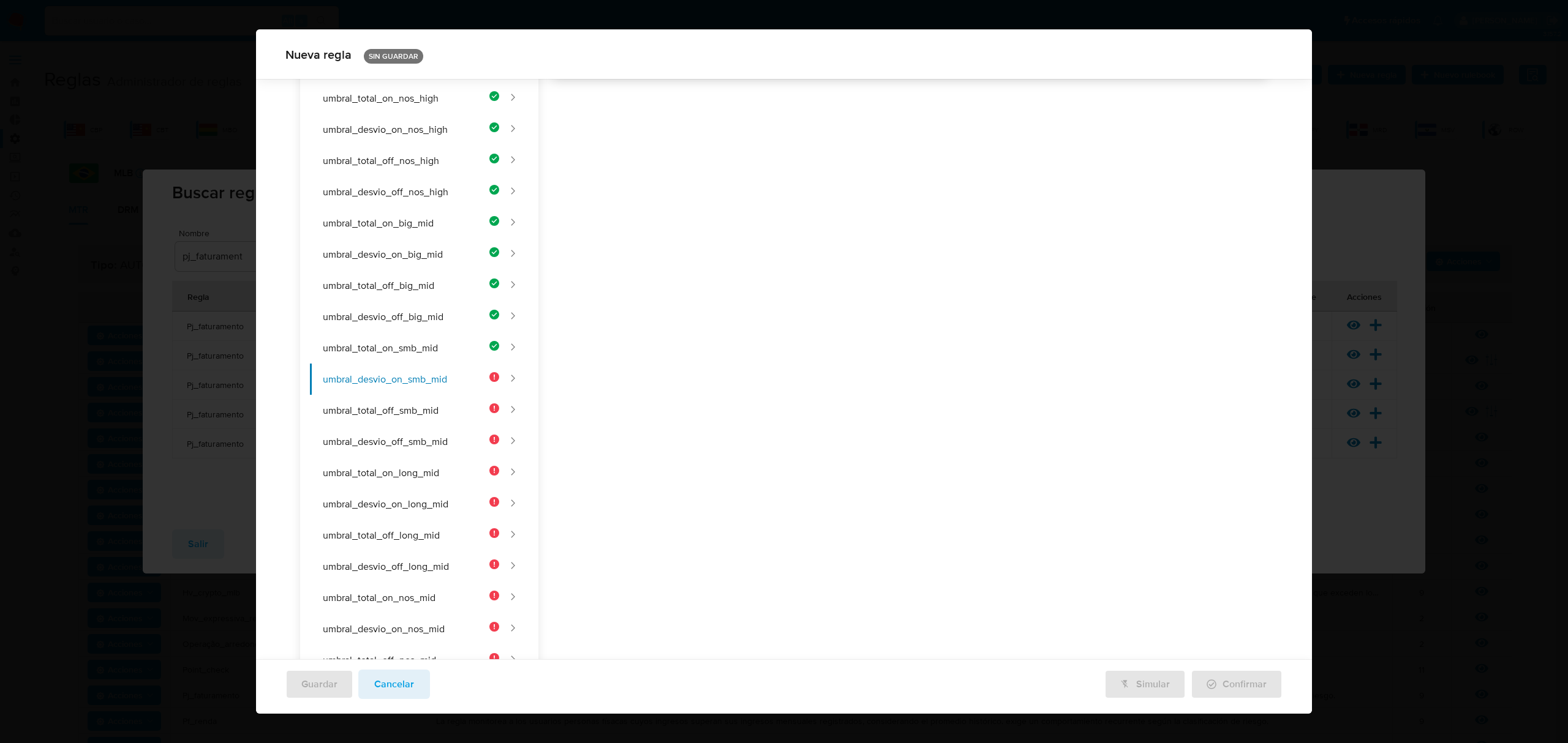
click at [761, 416] on div "Nombre text-es UMBRAL_DESVIO_ON_SMB_MID 24 / 50 26 caracteres restantes text-pt…" at bounding box center [904, 438] width 731 height 1557
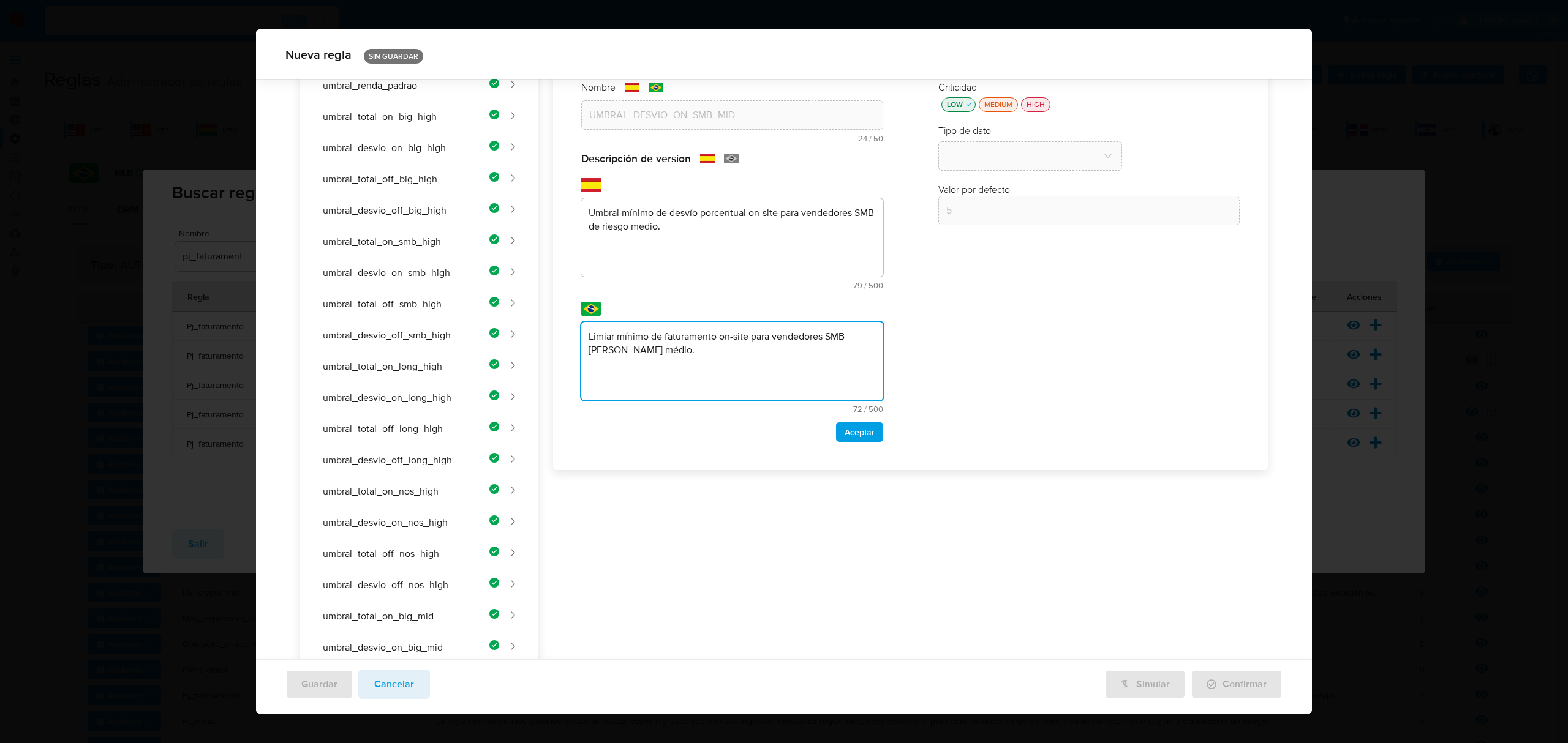
scroll to position [64, 0]
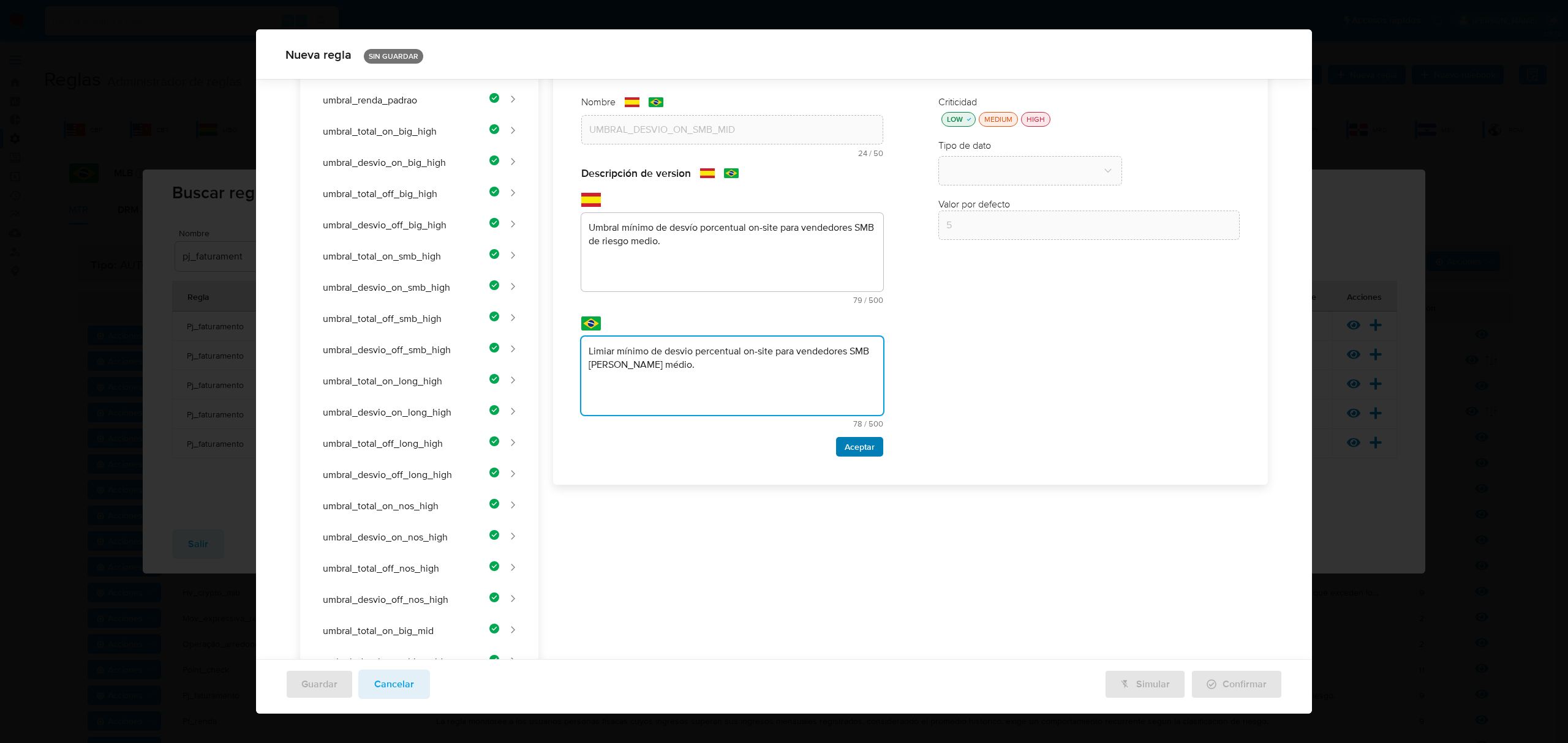
type textarea "Limiar mínimo de desvio percentual on-site para vendedores SMB [PERSON_NAME] mé…"
click at [863, 451] on span "Aceptar" at bounding box center [859, 446] width 30 height 17
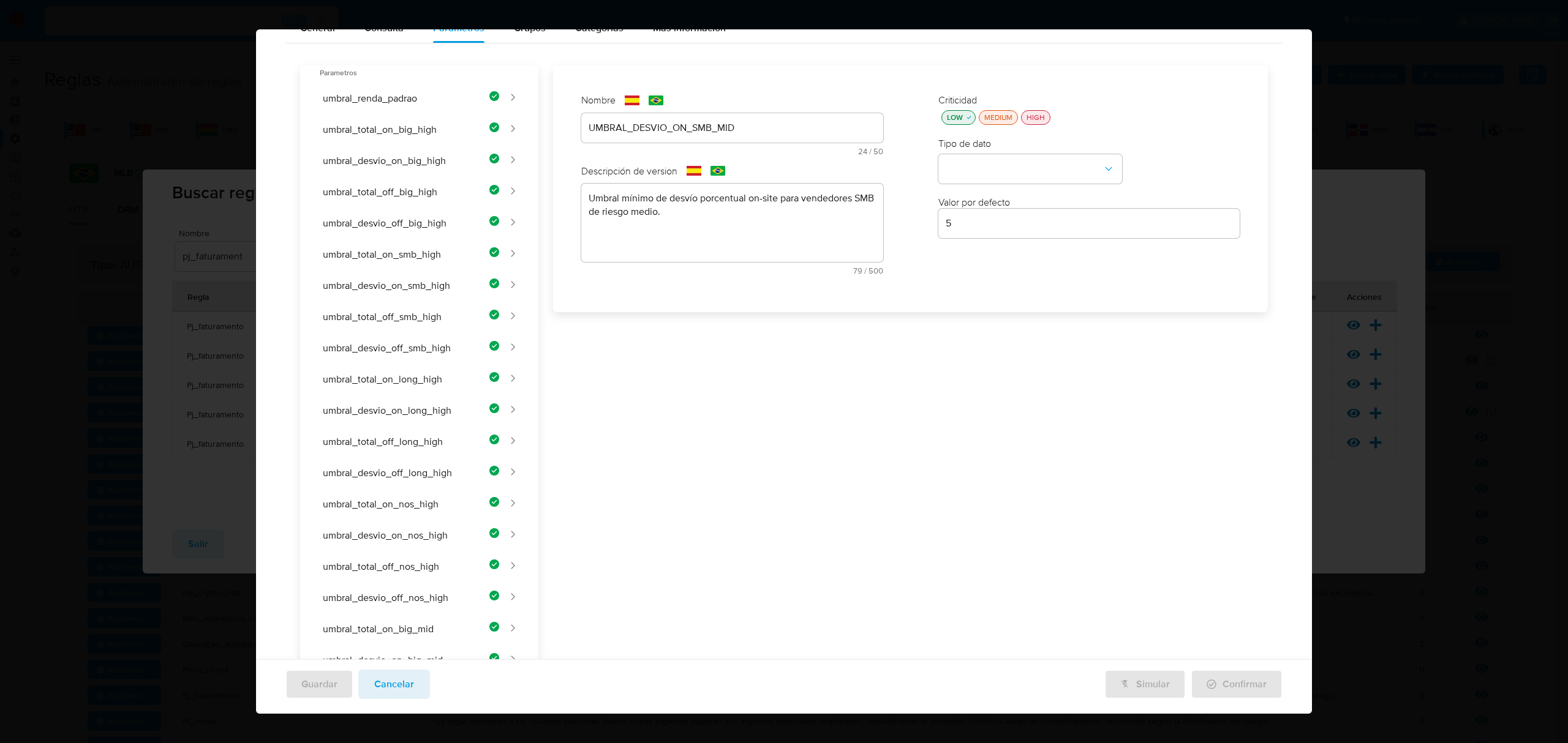
scroll to position [0, 0]
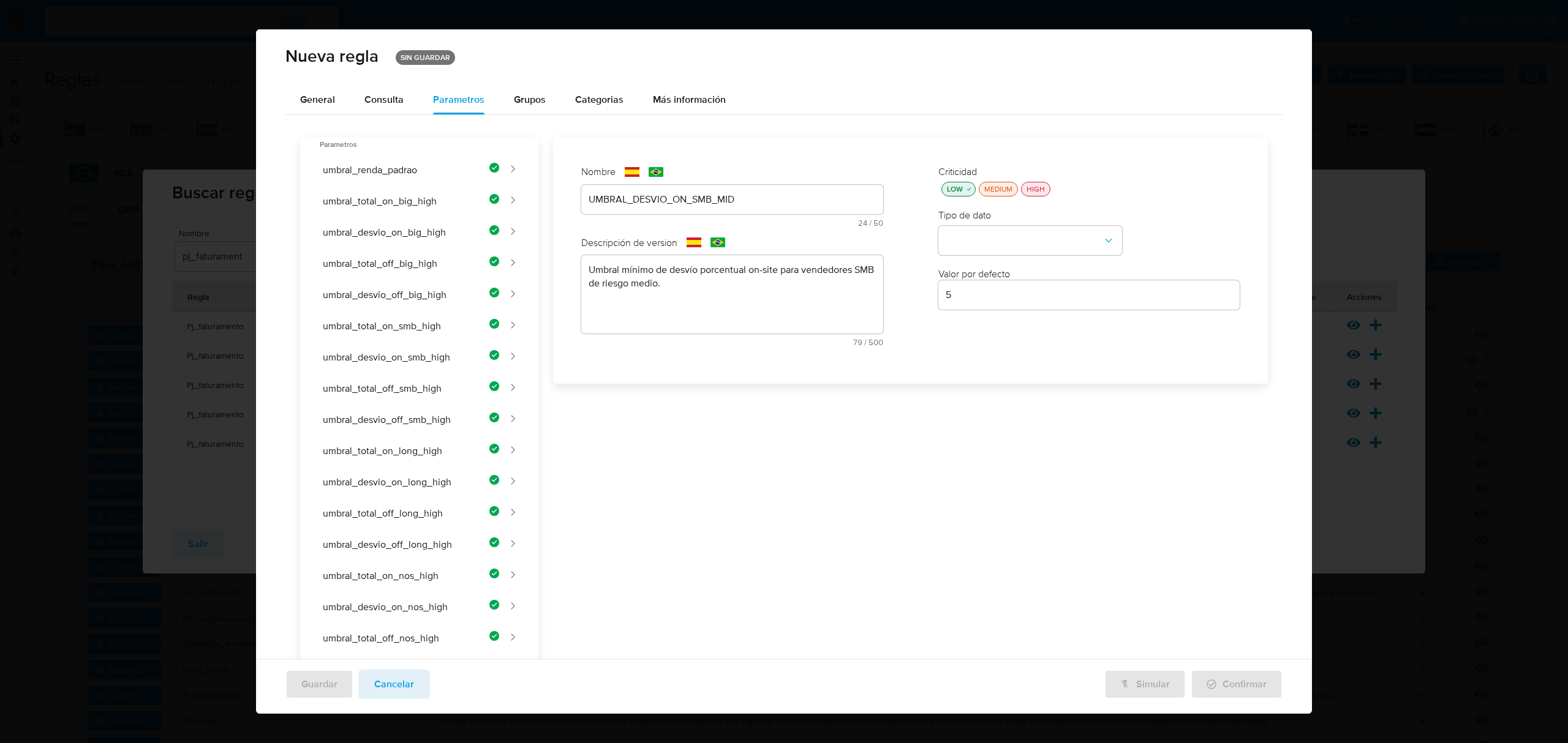
click at [949, 189] on div "LOW" at bounding box center [954, 189] width 21 height 11
click at [968, 241] on button "type-dropdown" at bounding box center [1030, 241] width 184 height 29
click at [969, 240] on span "NUMBER" at bounding box center [965, 239] width 39 height 12
click at [998, 307] on div "5" at bounding box center [1089, 295] width 302 height 29
click at [996, 294] on input "5" at bounding box center [1089, 295] width 302 height 16
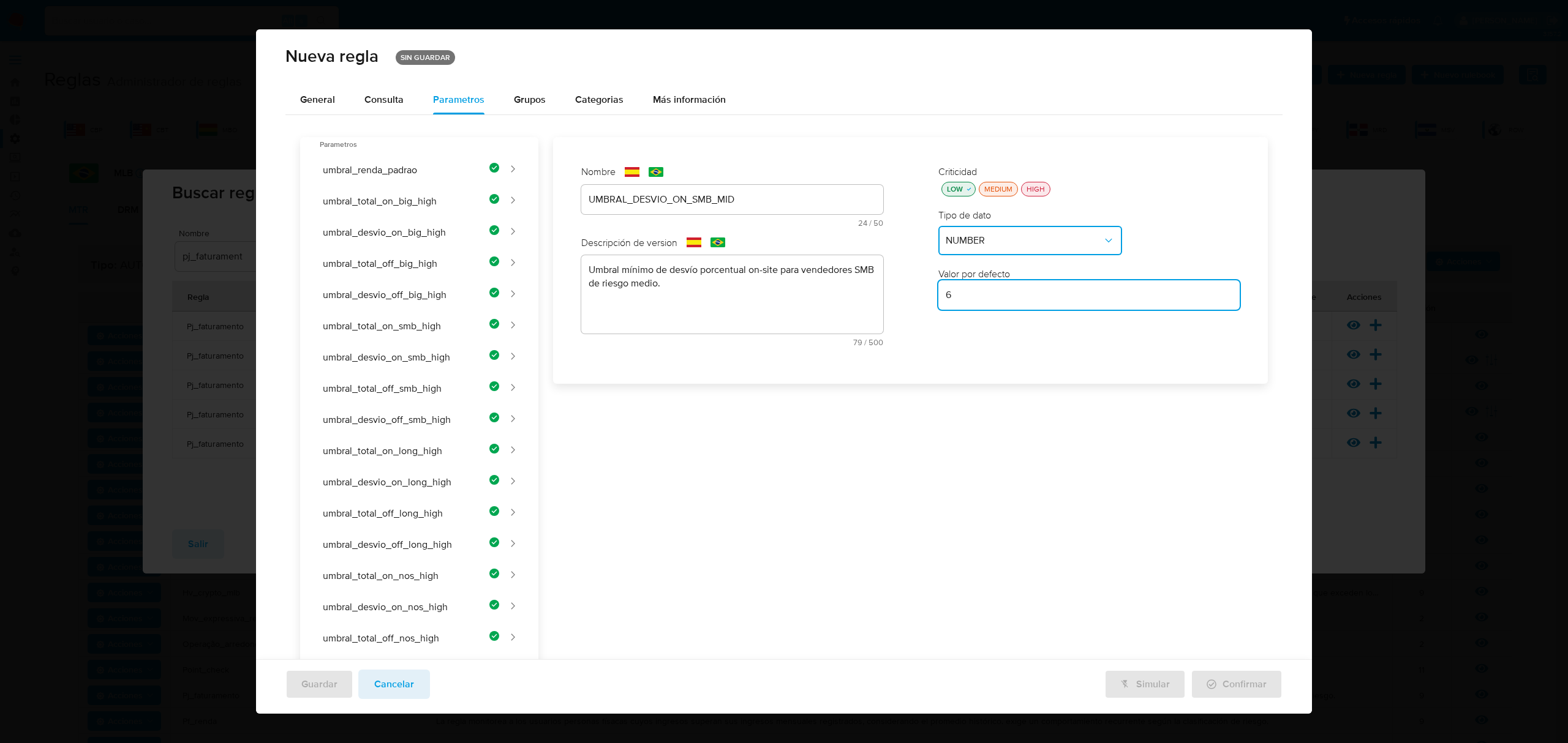
scroll to position [567, 0]
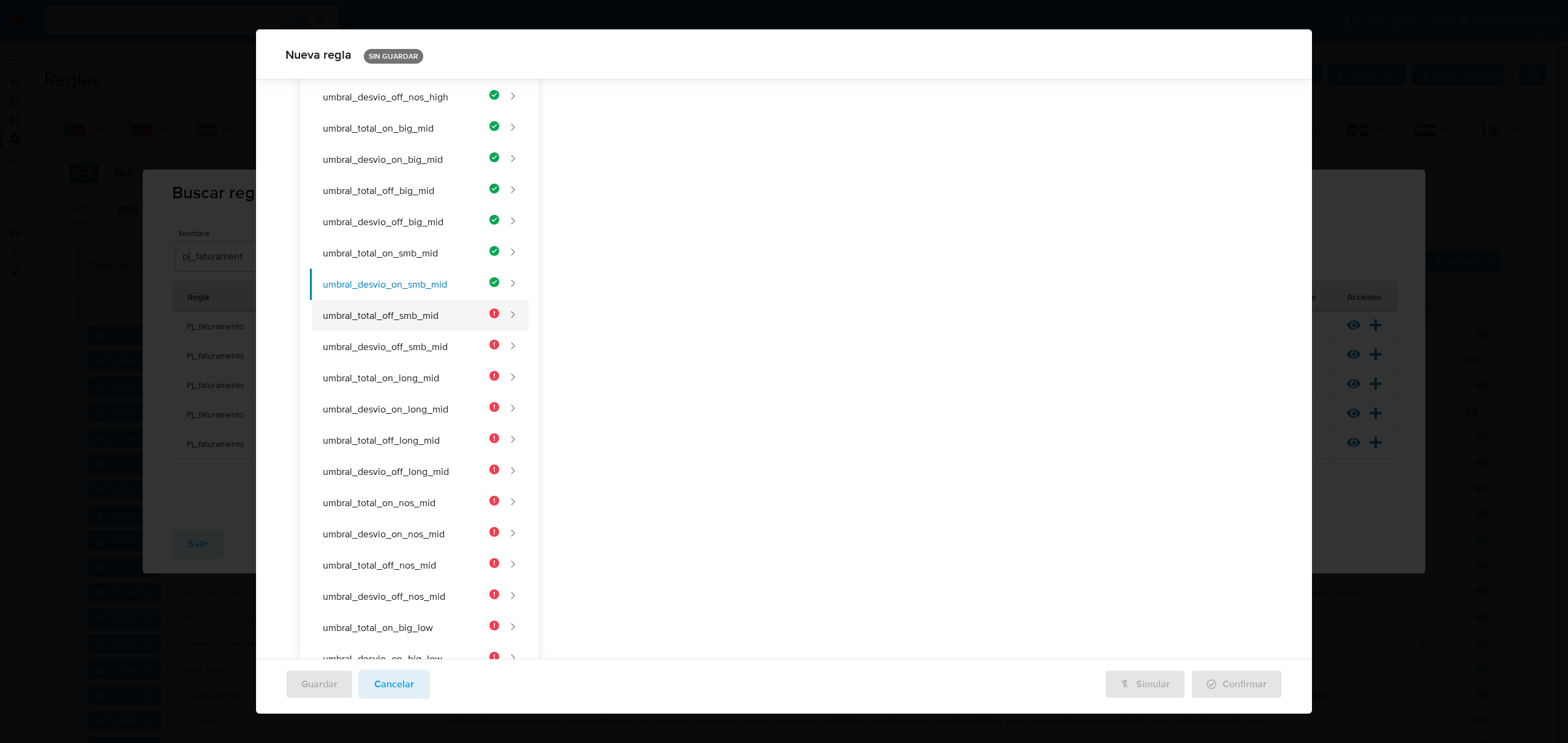
type input "6"
click at [422, 327] on button "umbral_total_off_smb_mid" at bounding box center [404, 316] width 189 height 31
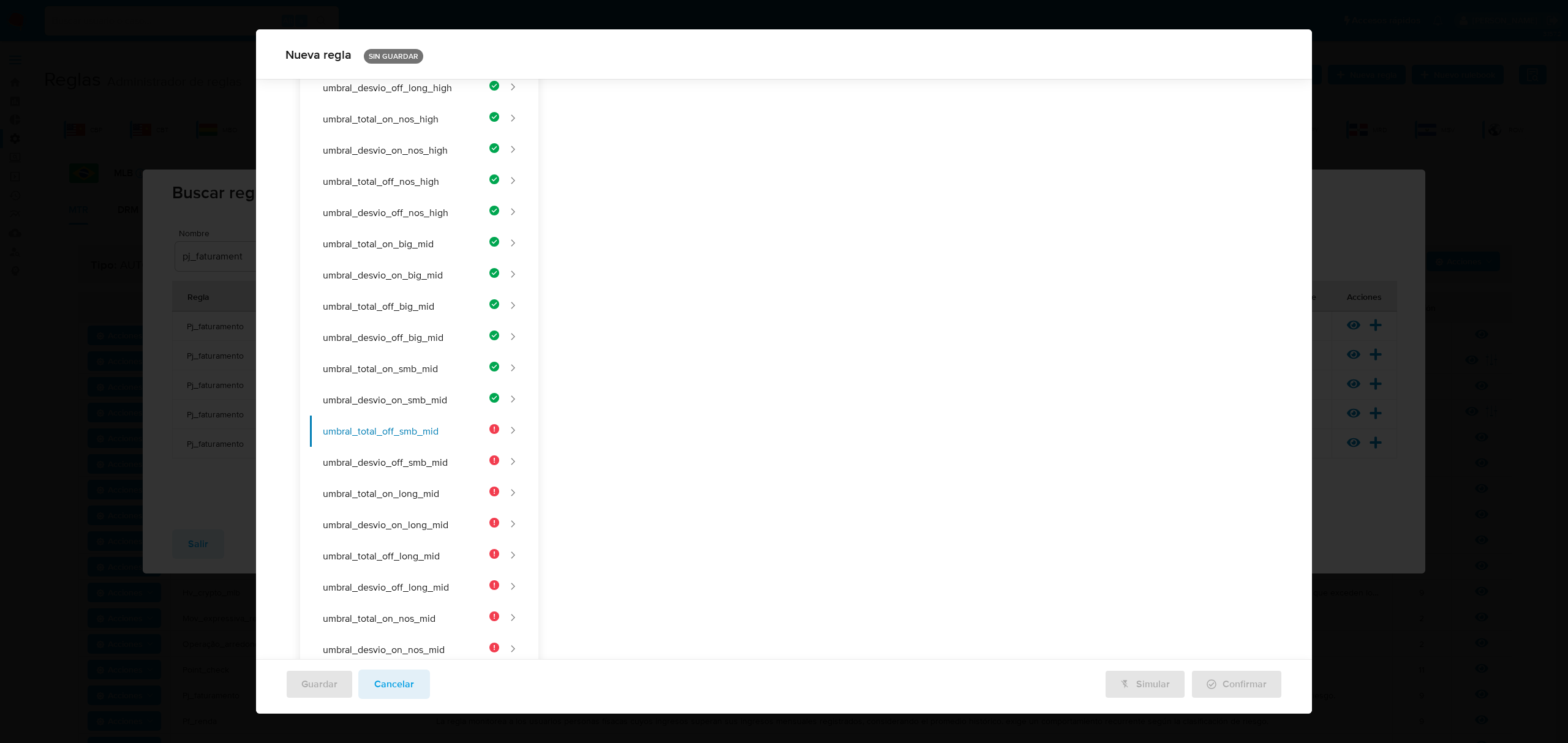
scroll to position [77, 0]
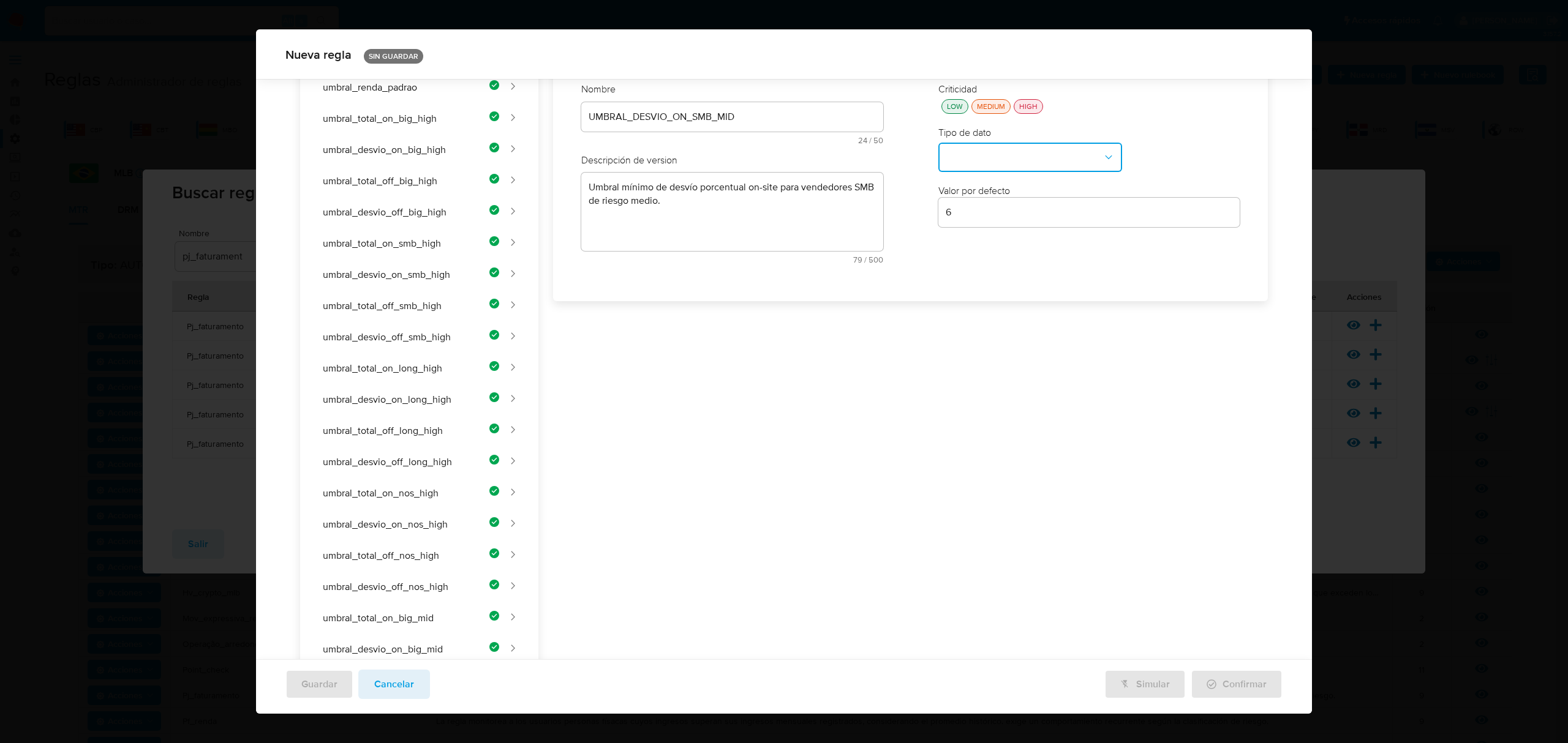
click at [616, 108] on div "UMBRAL_DESVIO_ON_SMB_MID" at bounding box center [732, 117] width 302 height 29
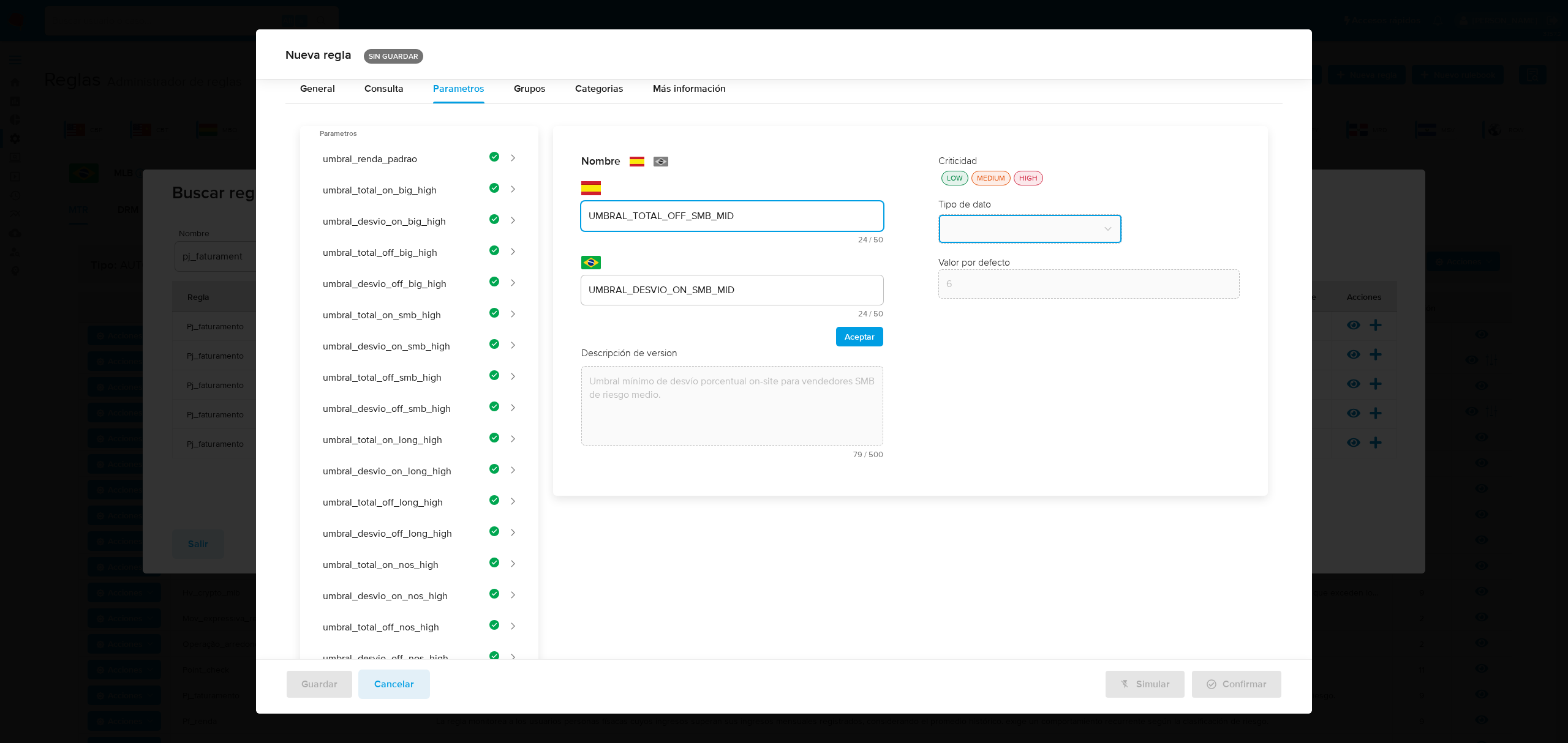
scroll to position [0, 0]
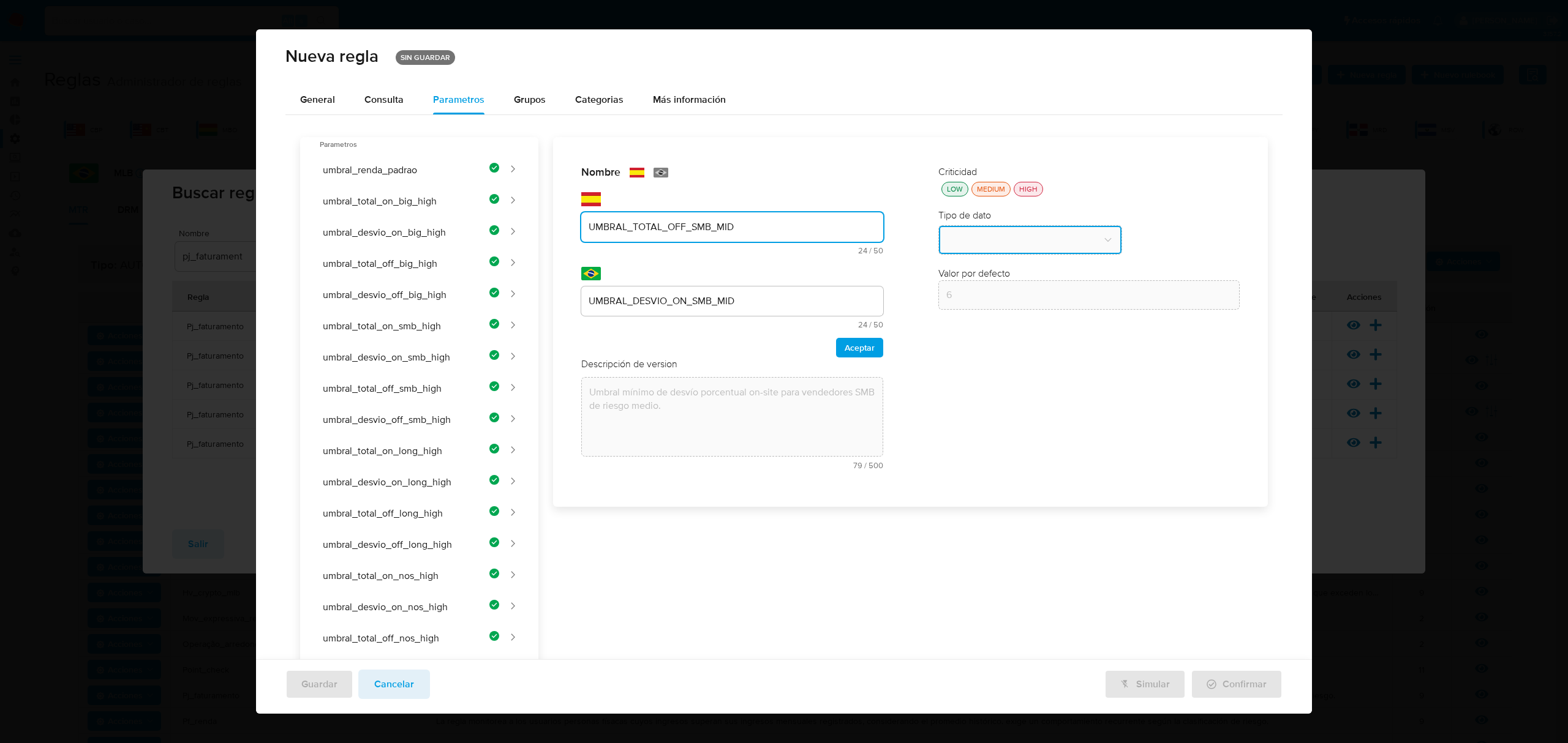
type input "UMBRAL_TOTAL_OFF_SMB_MID"
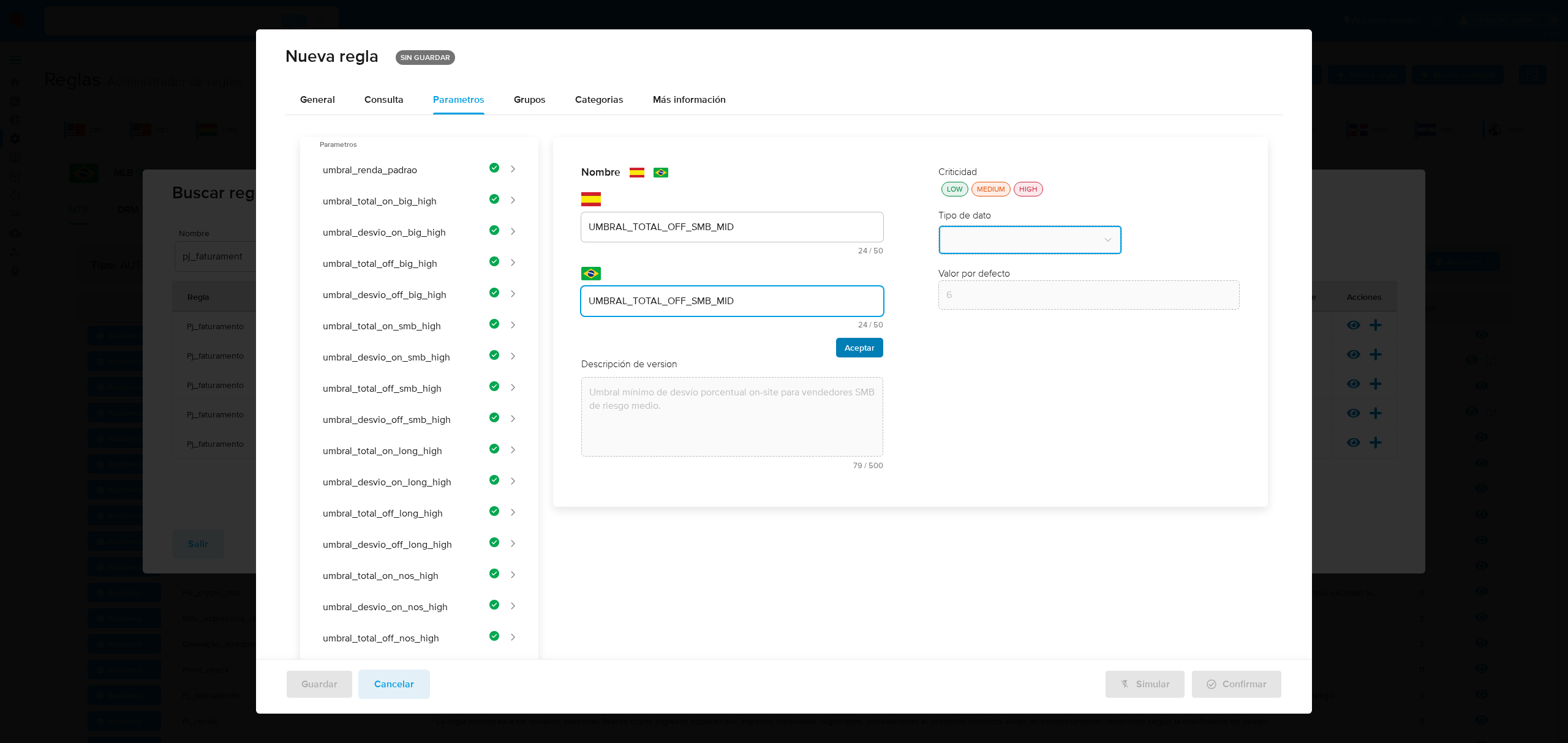
type input "UMBRAL_TOTAL_OFF_SMB_MID"
click at [853, 349] on span "Aceptar" at bounding box center [859, 348] width 30 height 17
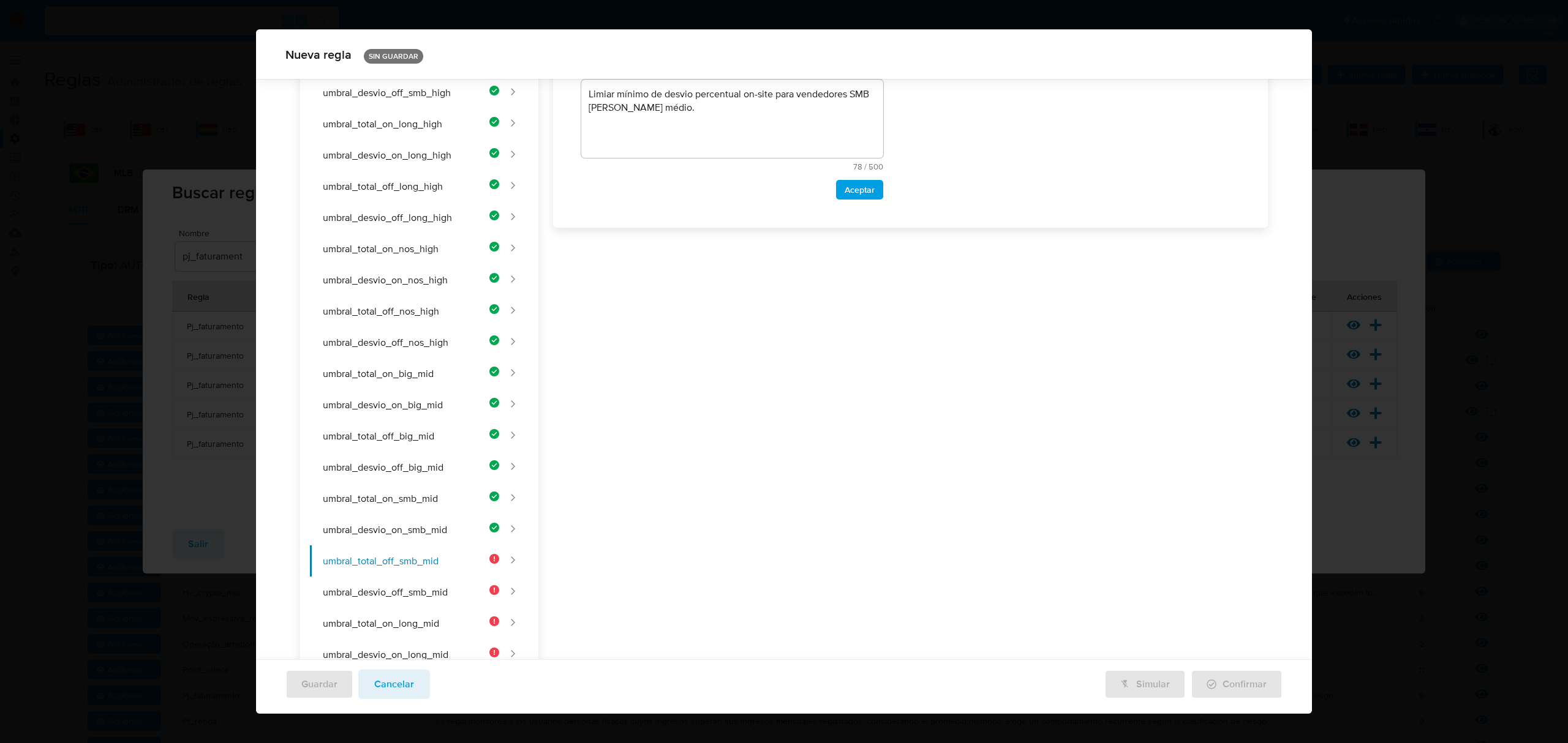
click at [677, 297] on div "Nombre text-es UMBRAL_TOTAL_OFF_SMB_MID 24 / 50 26 caracteres restantes text-pt…" at bounding box center [904, 589] width 731 height 1557
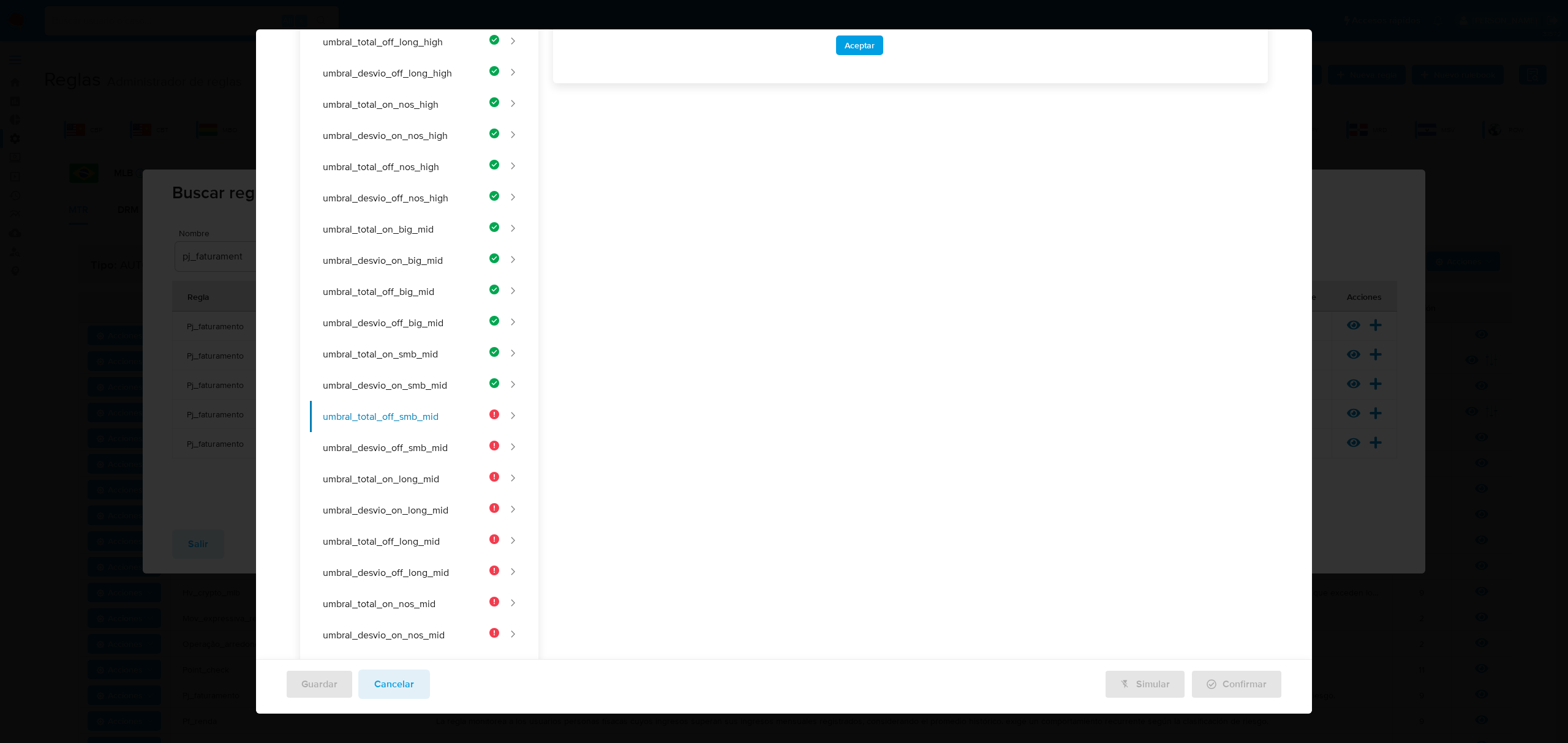
click at [757, 307] on div "Nombre text-es UMBRAL_TOTAL_OFF_SMB_MID 24 / 50 26 caracteres restantes text-pt…" at bounding box center [904, 445] width 731 height 1557
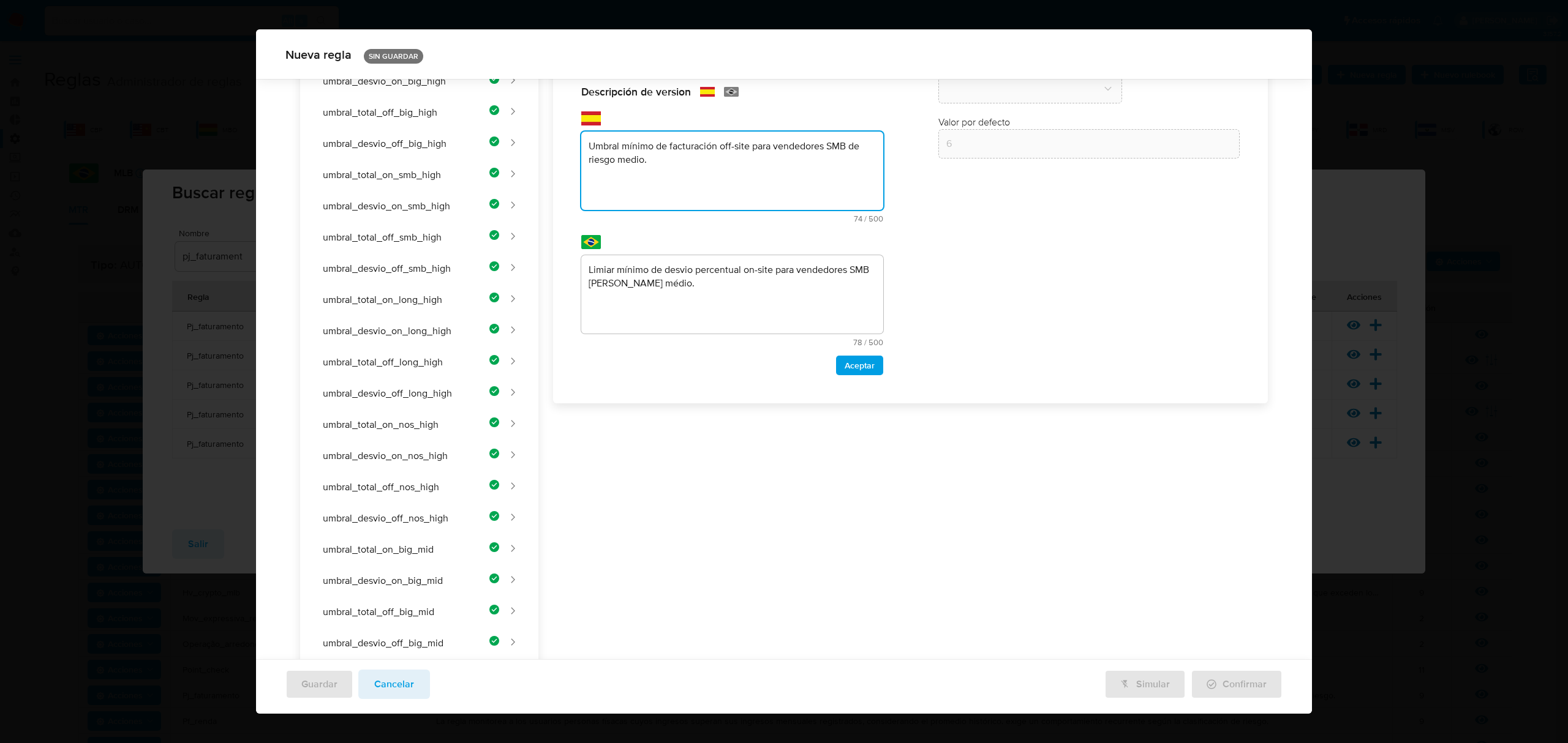
type textarea "Umbral mínimo de facturación off-site para vendedores SMB de riesgo medio."
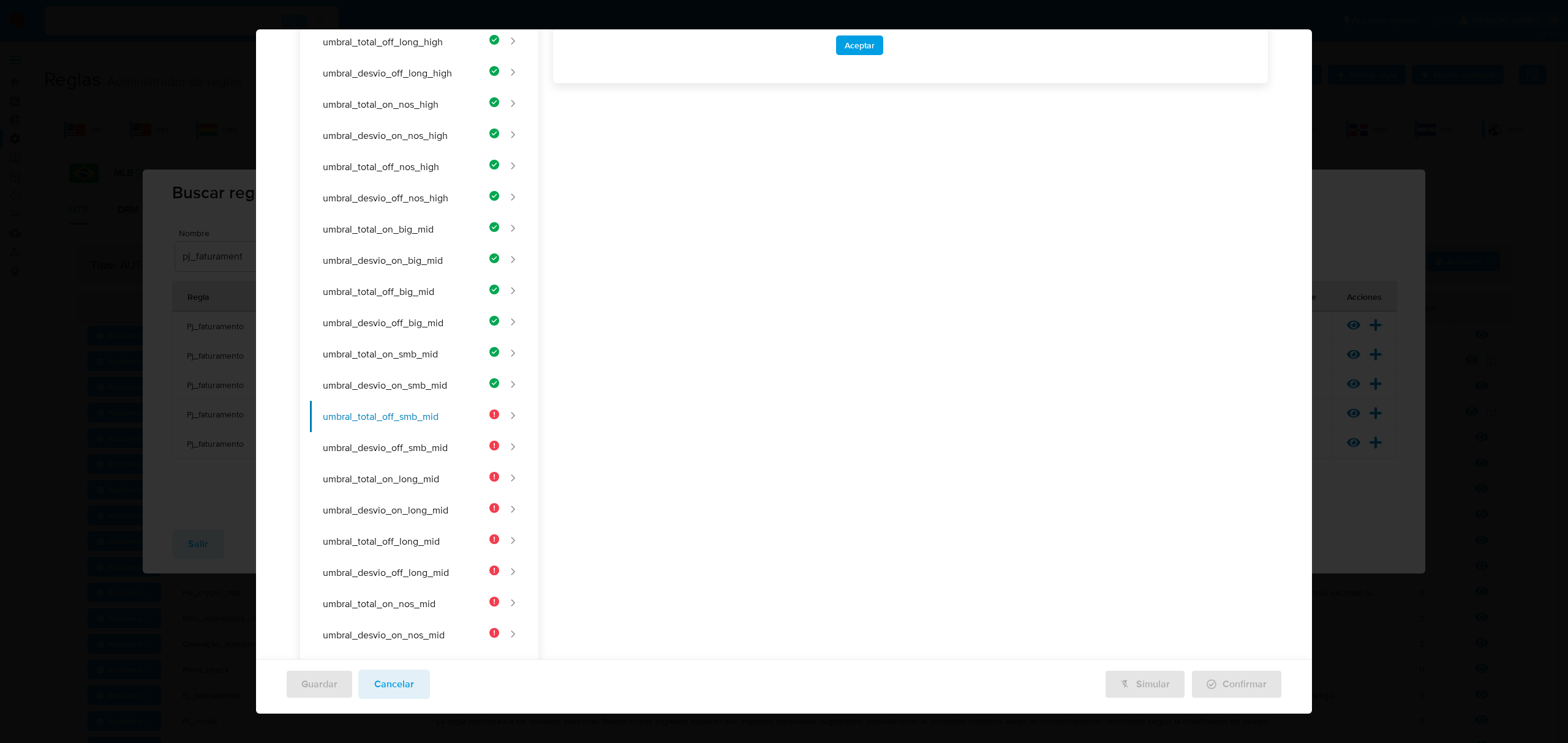
click at [643, 425] on div "Nombre text-es UMBRAL_TOTAL_OFF_SMB_MID 24 / 50 26 caracteres restantes text-pt…" at bounding box center [904, 445] width 731 height 1557
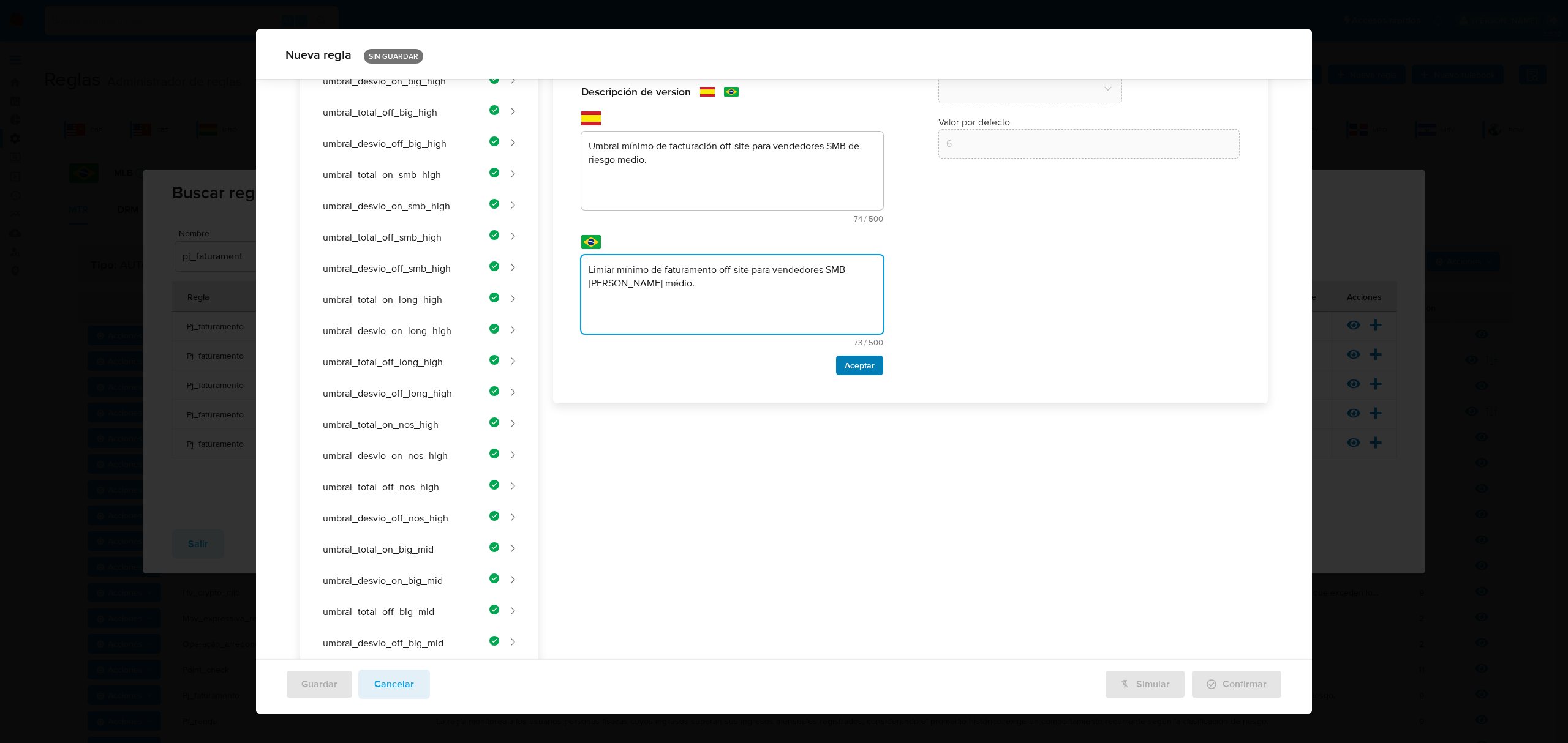
type textarea "Limiar mínimo de faturamento off-site para vendedores SMB [PERSON_NAME] médio."
click at [859, 363] on span "Aceptar" at bounding box center [859, 365] width 30 height 17
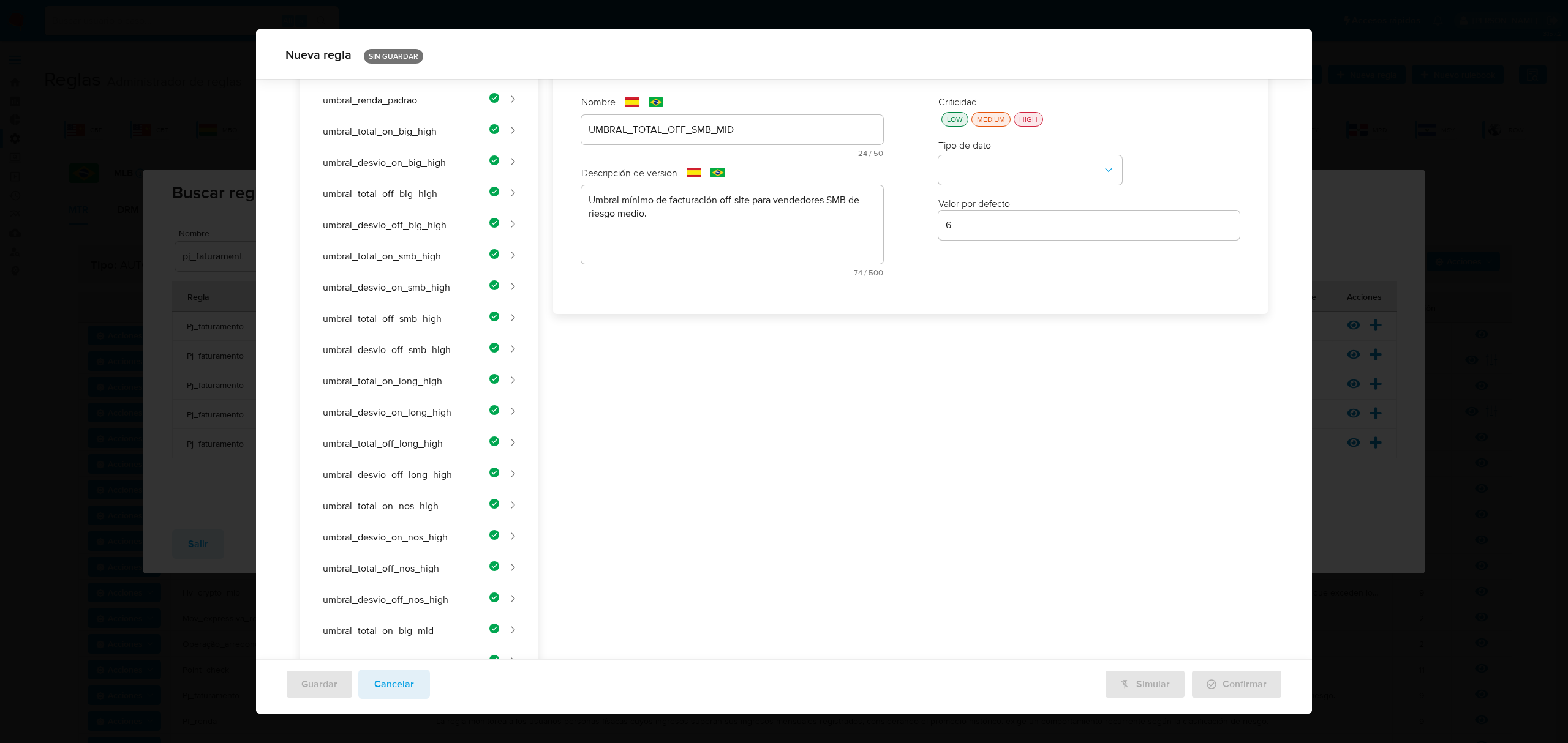
click at [949, 119] on div "LOW" at bounding box center [954, 119] width 21 height 10
click at [985, 173] on button "type-dropdown" at bounding box center [1030, 171] width 184 height 29
click at [986, 173] on div "NUMBER" at bounding box center [1026, 170] width 162 height 29
click at [1067, 225] on input "6" at bounding box center [1089, 225] width 302 height 16
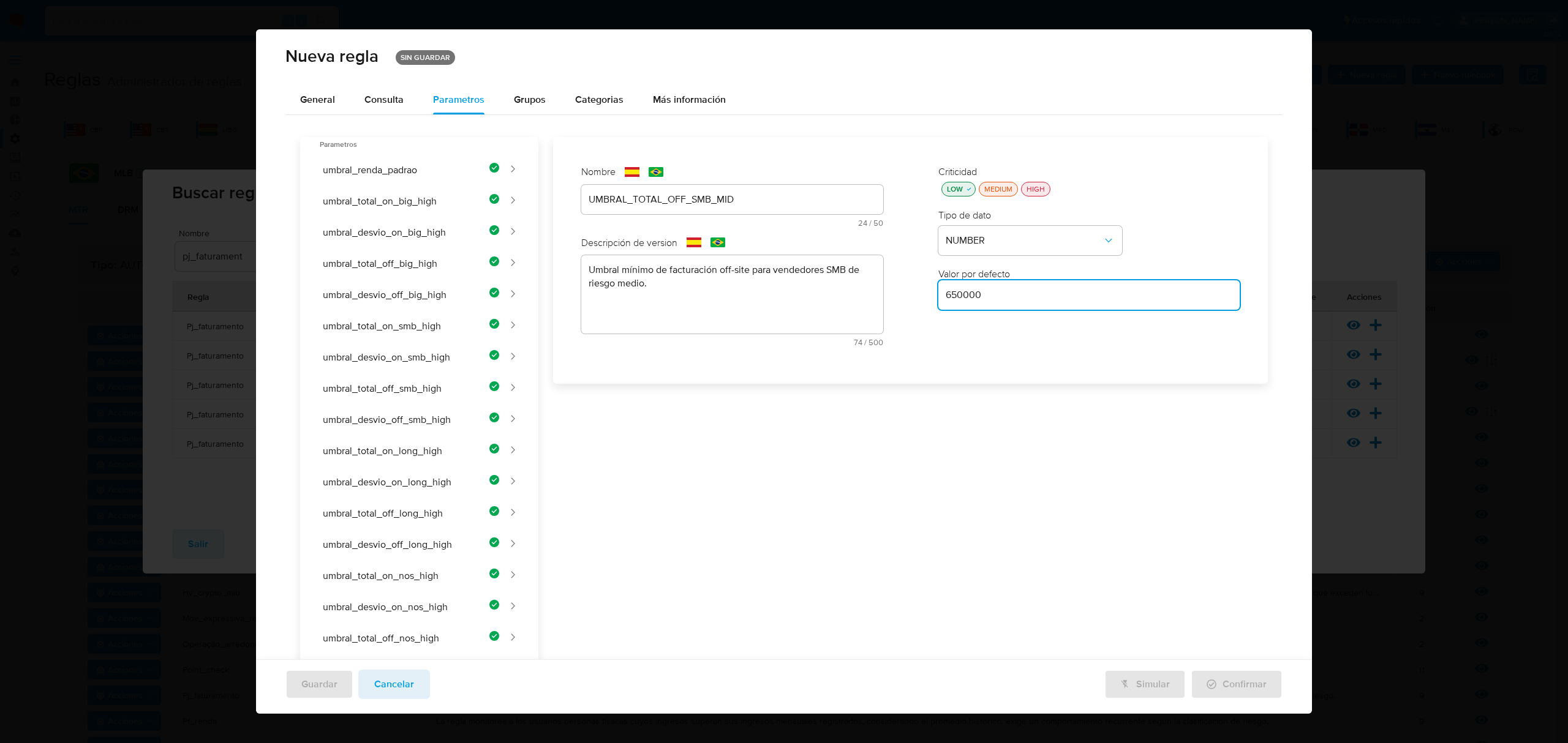
type input "650000"
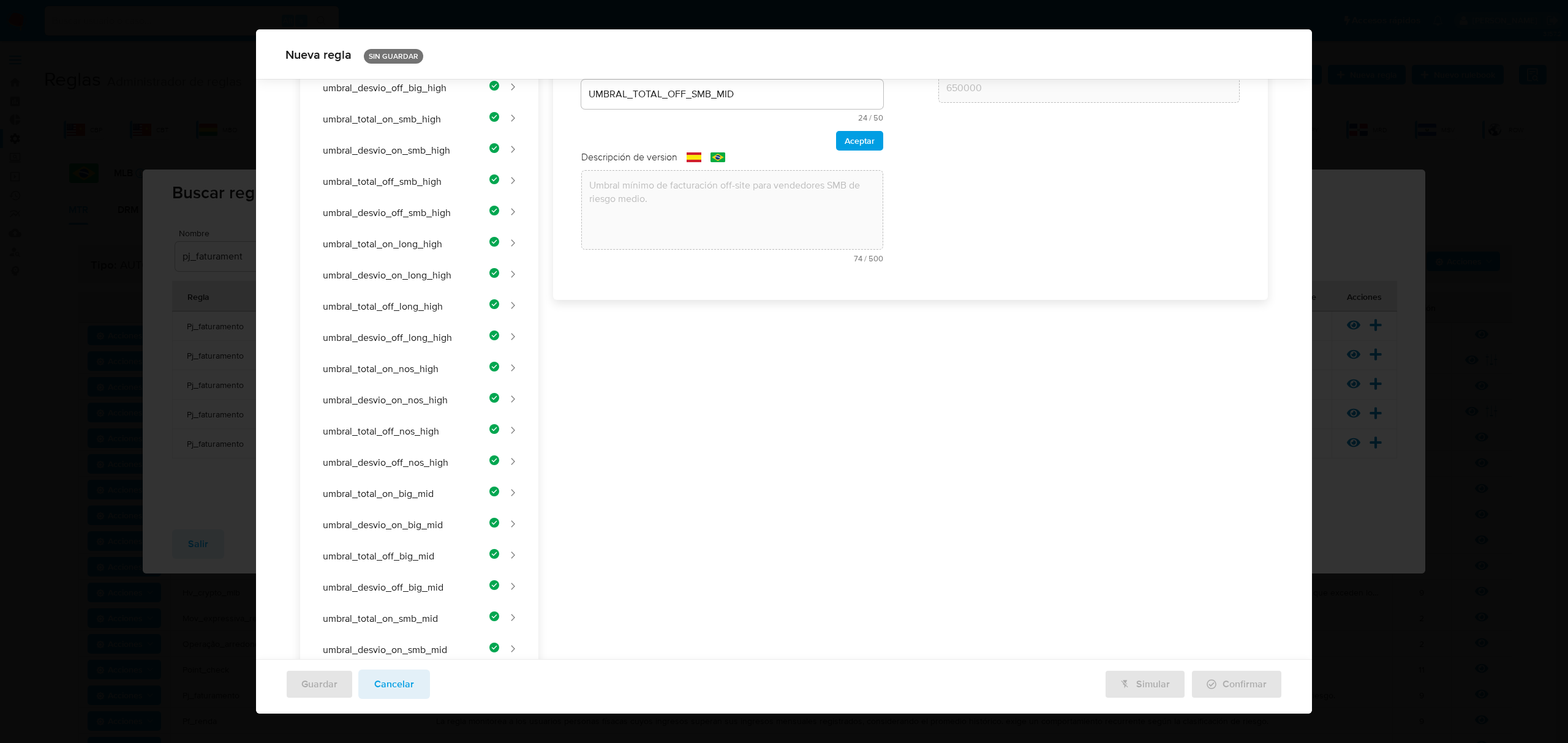
click at [592, 186] on div "Nombre text-es UMBRAL_TOTAL_OFF_SMB_MID 24 / 50 26 caracteres restantes text-pt…" at bounding box center [732, 115] width 327 height 338
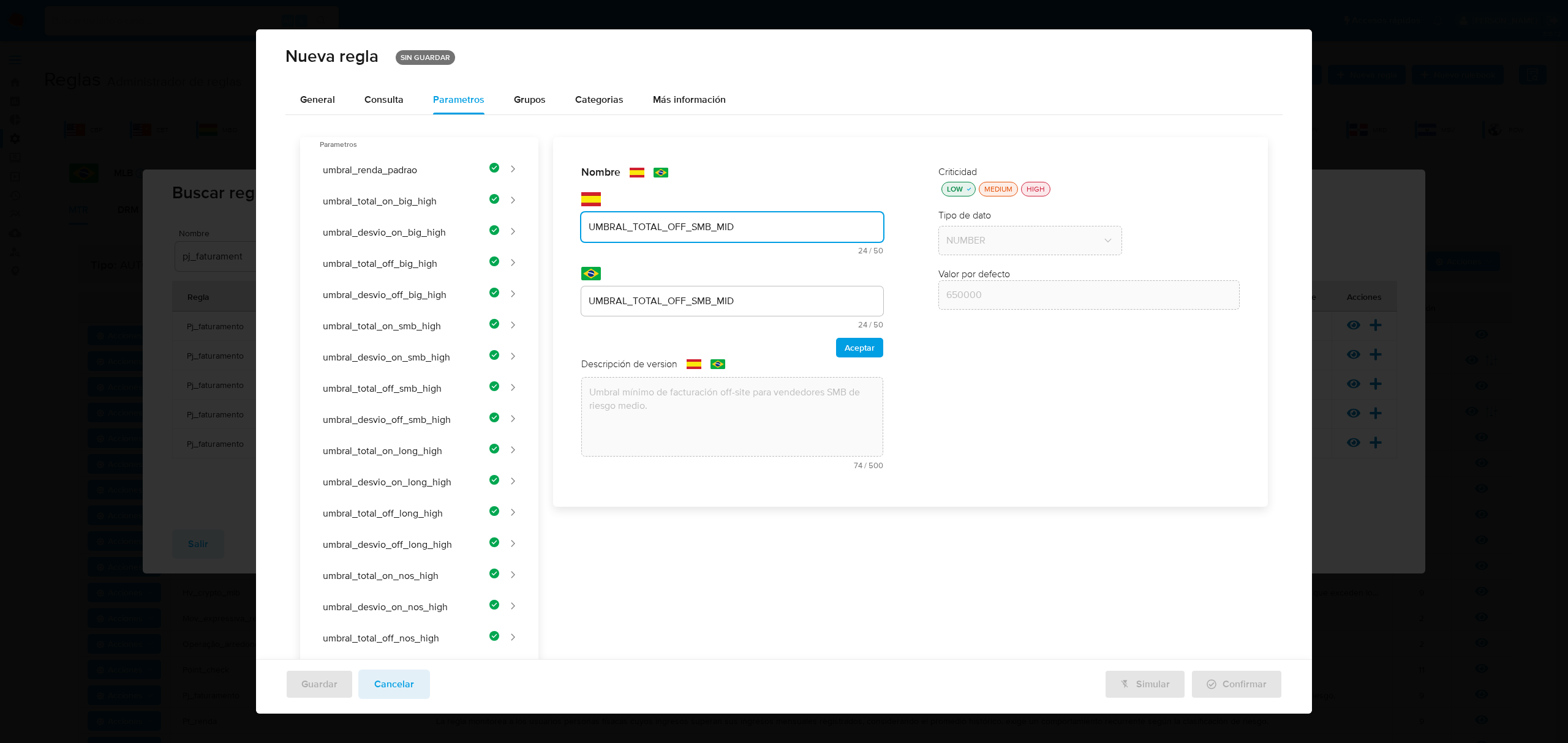
click at [733, 230] on input "UMBRAL_TOTAL_OFF_SMB_MID" at bounding box center [732, 226] width 302 height 16
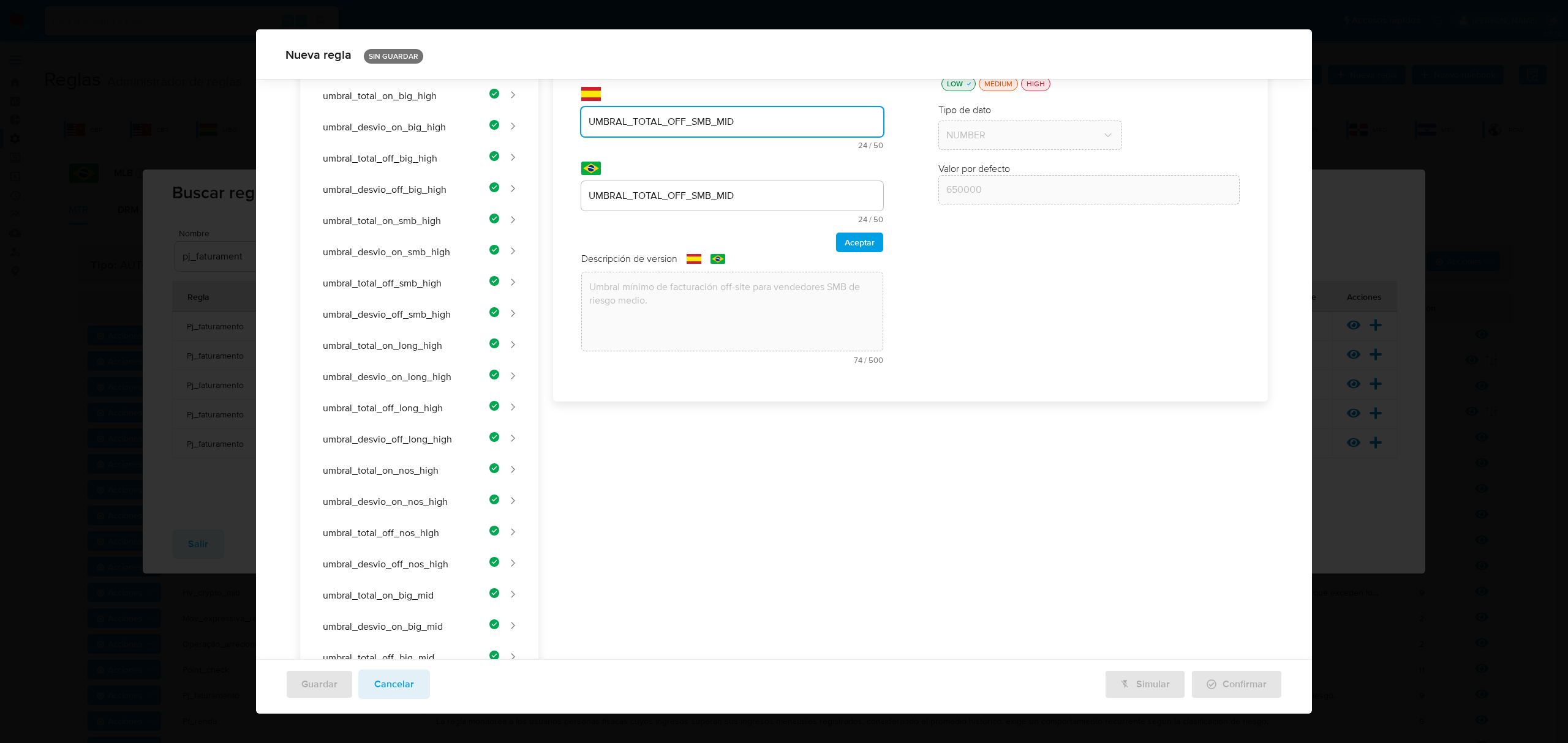
scroll to position [567, 0]
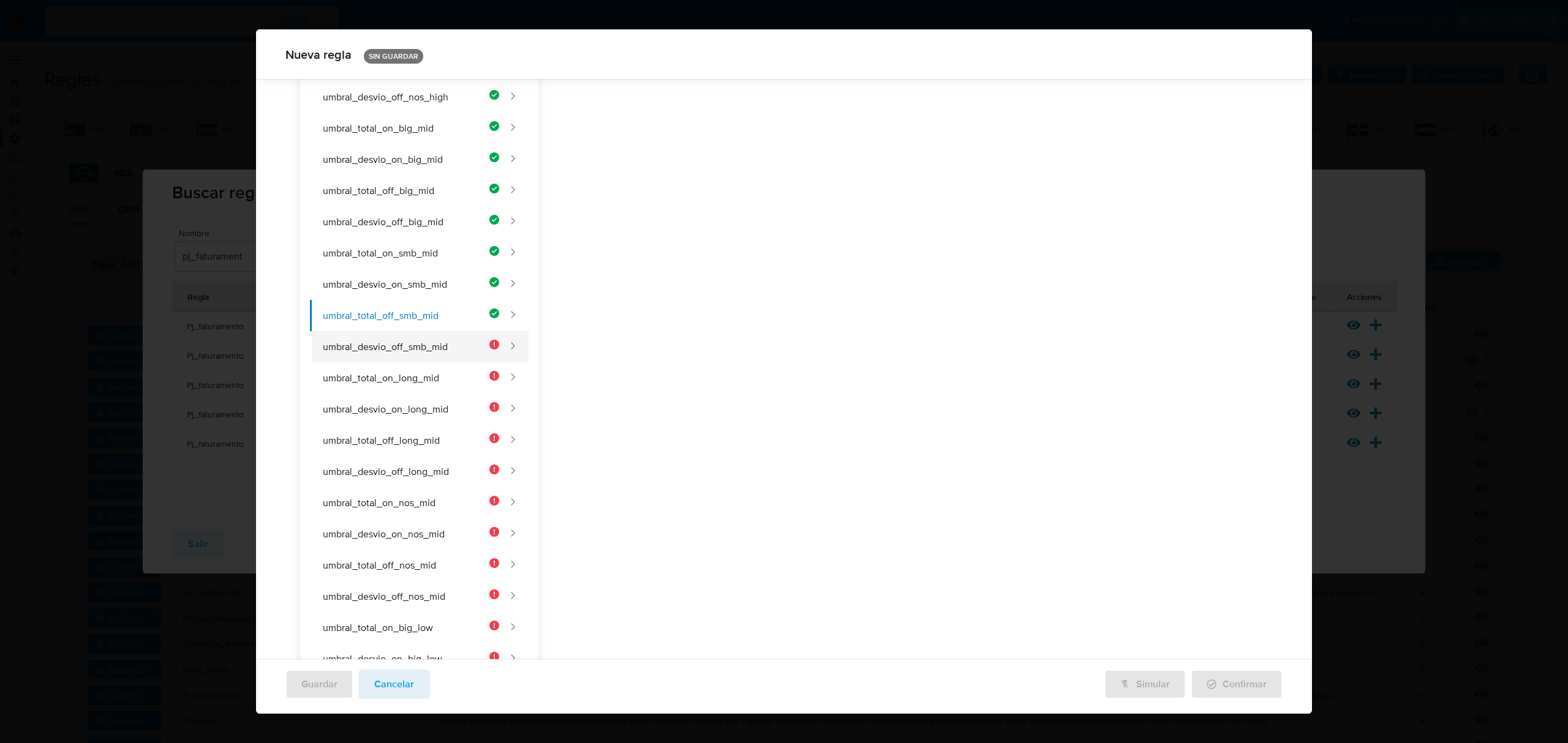
click at [430, 355] on button "umbral_desvio_off_smb_mid" at bounding box center [404, 347] width 189 height 31
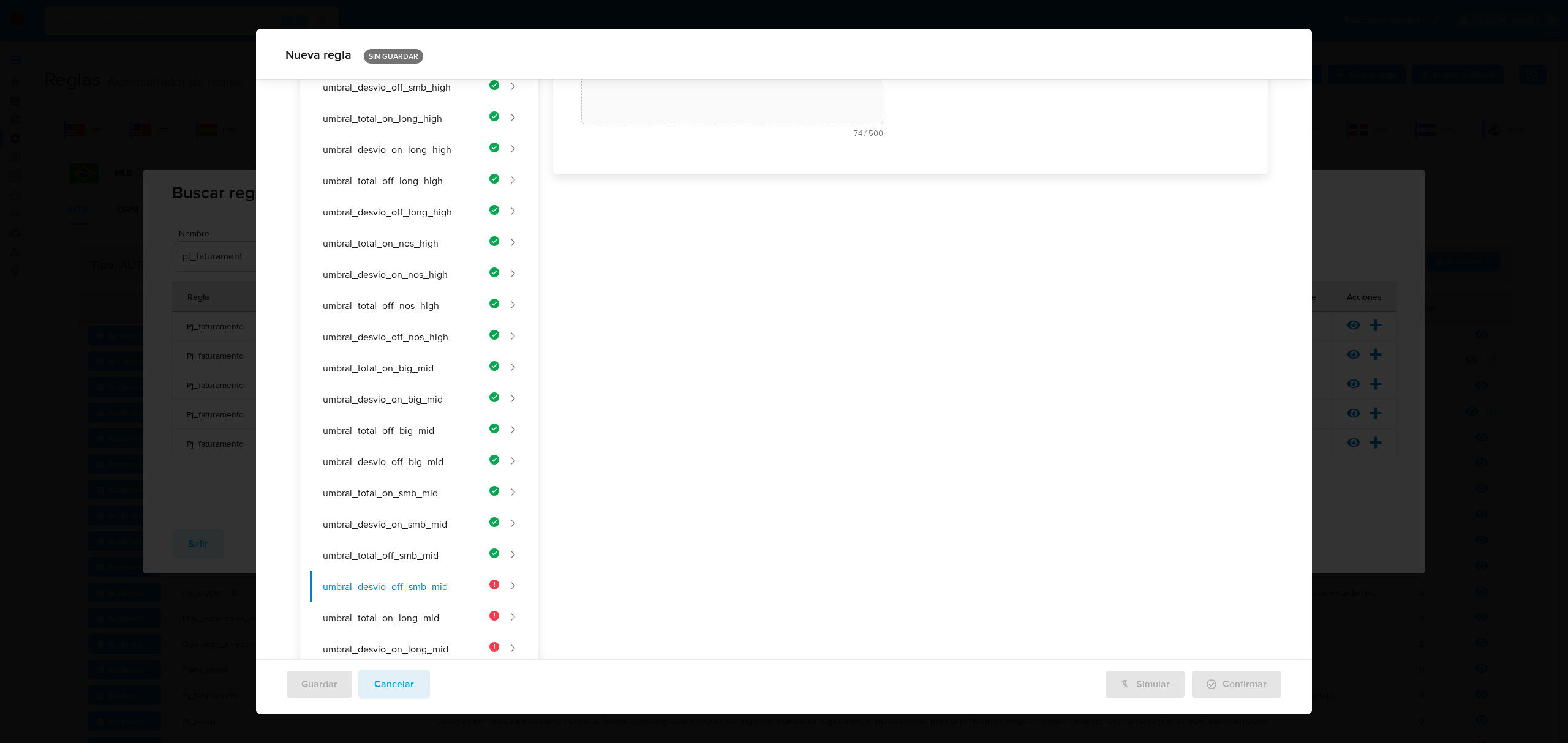
scroll to position [0, 0]
click at [694, 219] on div "Nombre text-es UMBRAL_TOTAL_OFF_SMB_MID 24 / 50 26 caracteres restantes text-pt…" at bounding box center [904, 612] width 731 height 1557
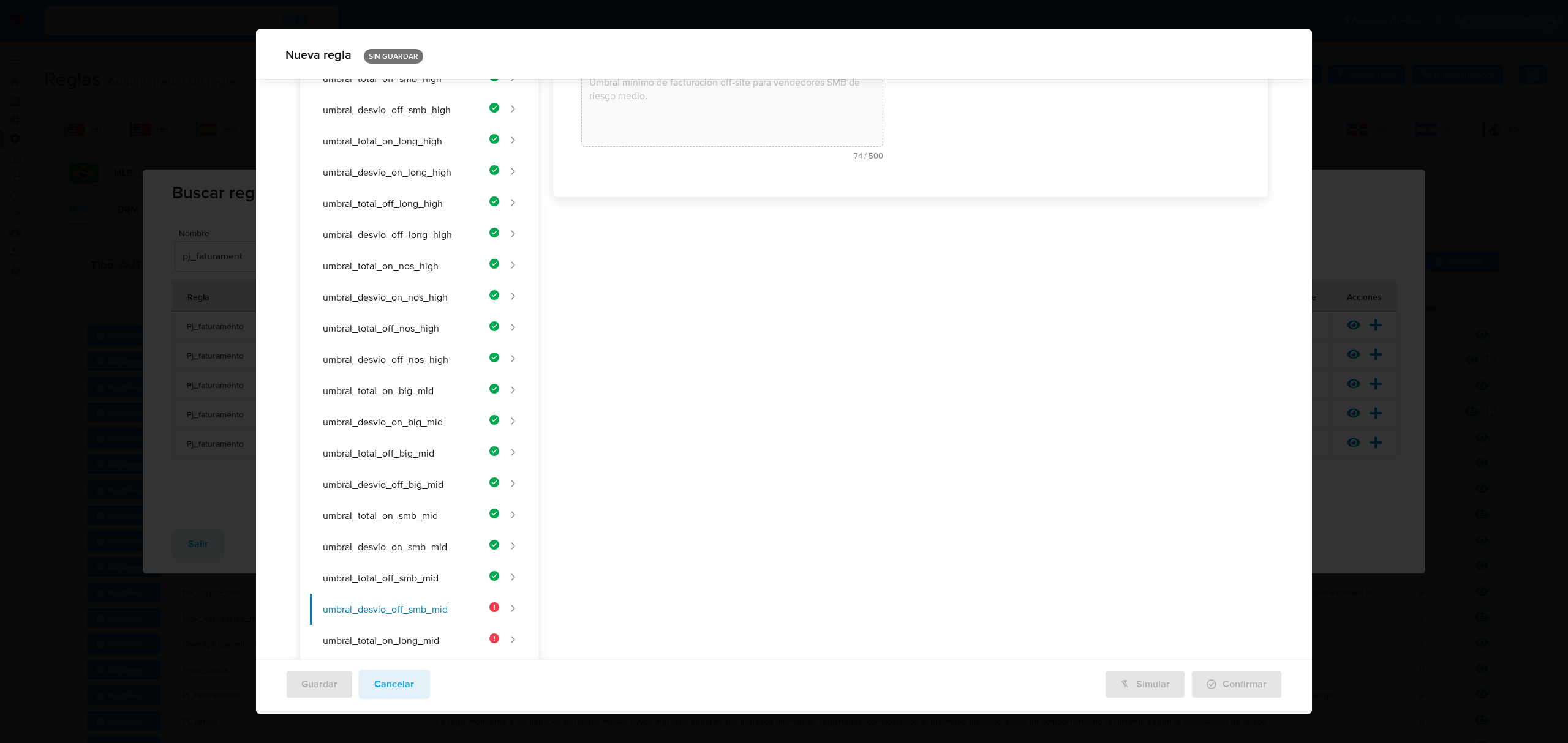
scroll to position [157, 0]
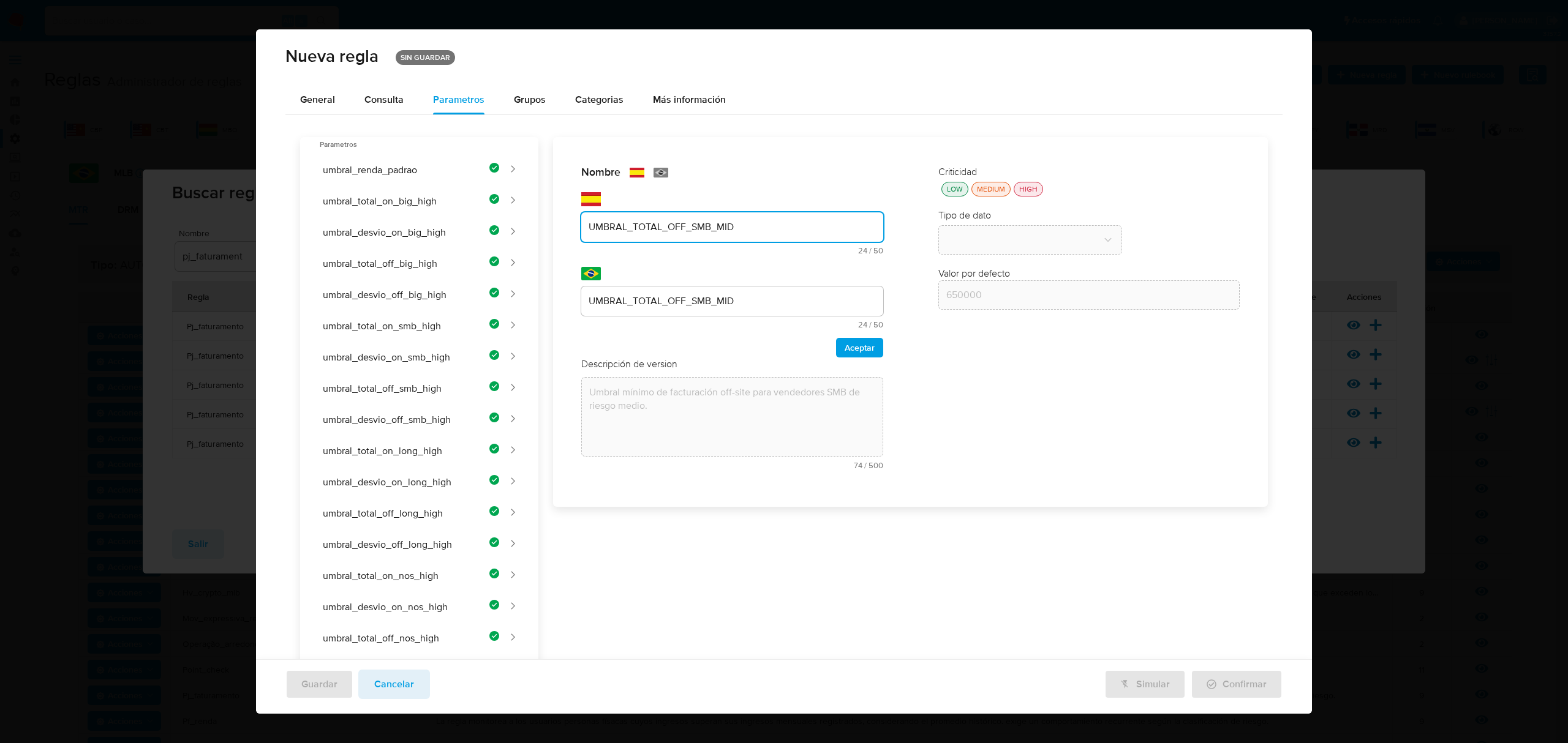
click at [640, 224] on input "UMBRAL_TOTAL_OFF_SMB_MID" at bounding box center [732, 226] width 302 height 16
click at [660, 226] on input "UMBRAL_TOTAL_OFF_SMB_MID" at bounding box center [732, 226] width 302 height 16
drag, startPoint x: 655, startPoint y: 226, endPoint x: 628, endPoint y: 225, distance: 27.0
click at [628, 225] on input "UMBRAL_TOTAL_OFF_SMB_MID" at bounding box center [732, 226] width 302 height 16
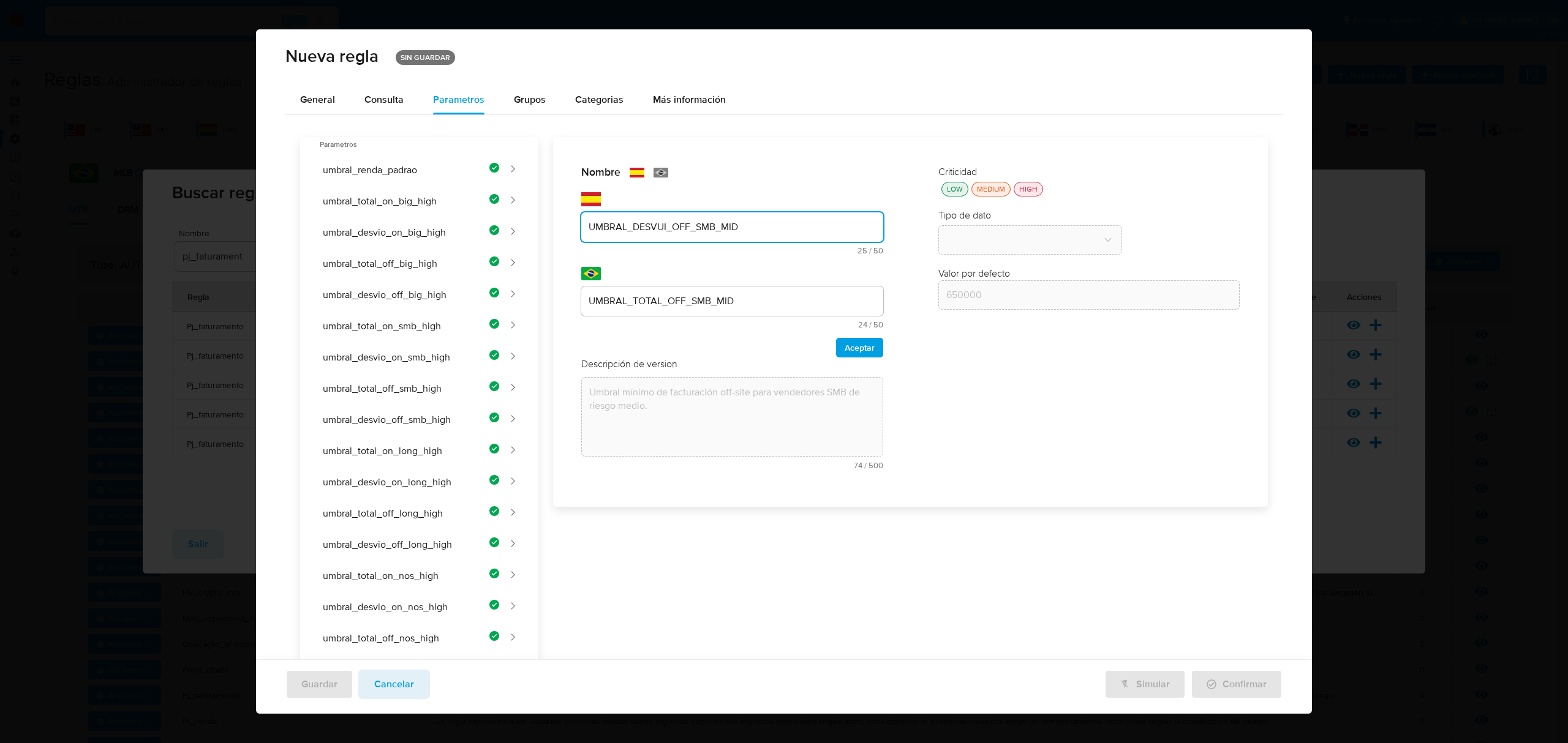
click at [654, 230] on input "UMBRAL_DESVUI_OFF_SMB_MID" at bounding box center [732, 226] width 302 height 16
click at [662, 229] on input "UMBRAL_DESVUI_OFF_SMB_MID" at bounding box center [732, 226] width 302 height 16
click at [663, 229] on input "UMBRAL_DESVUI_OFF_SMB_MID" at bounding box center [732, 226] width 302 height 16
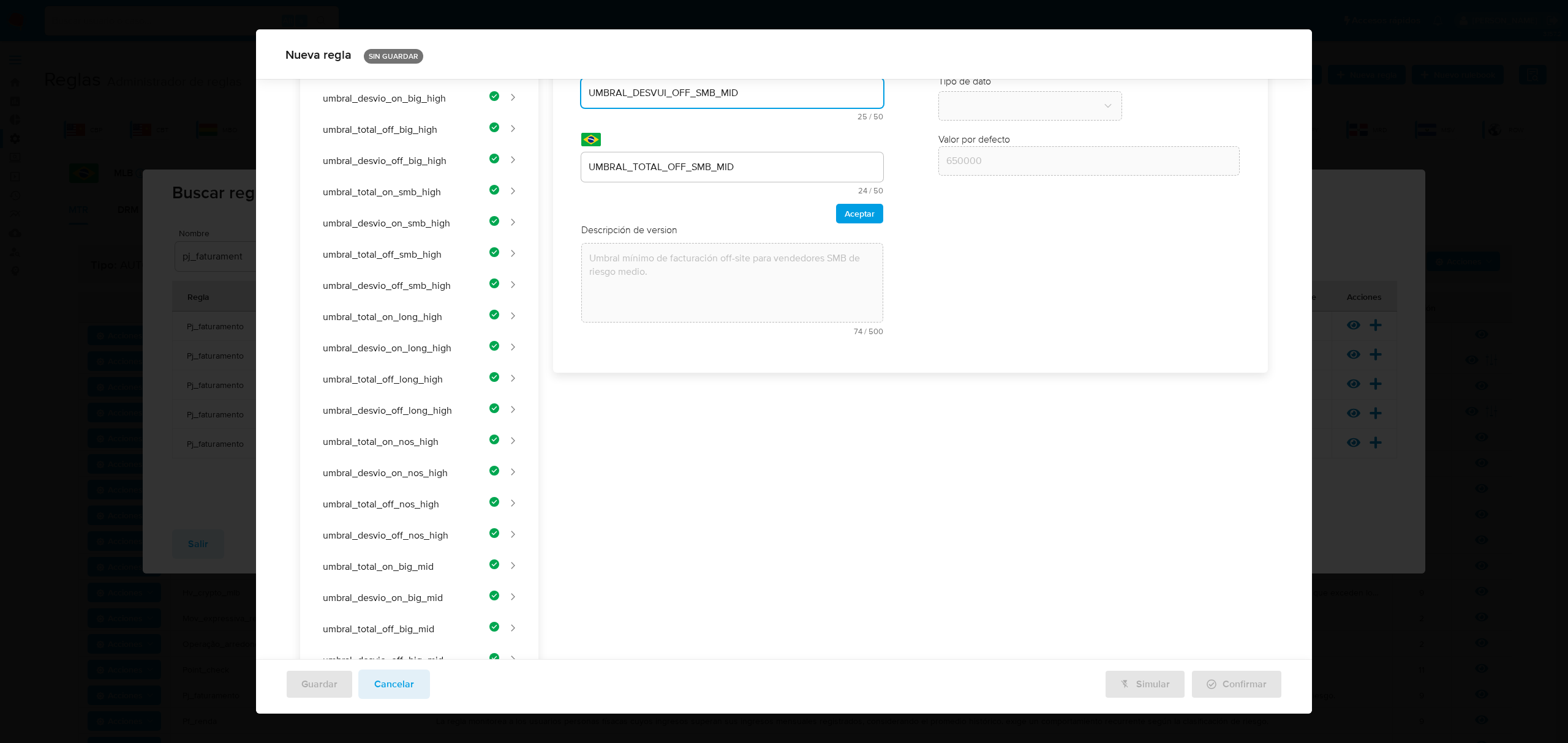
scroll to position [8, 0]
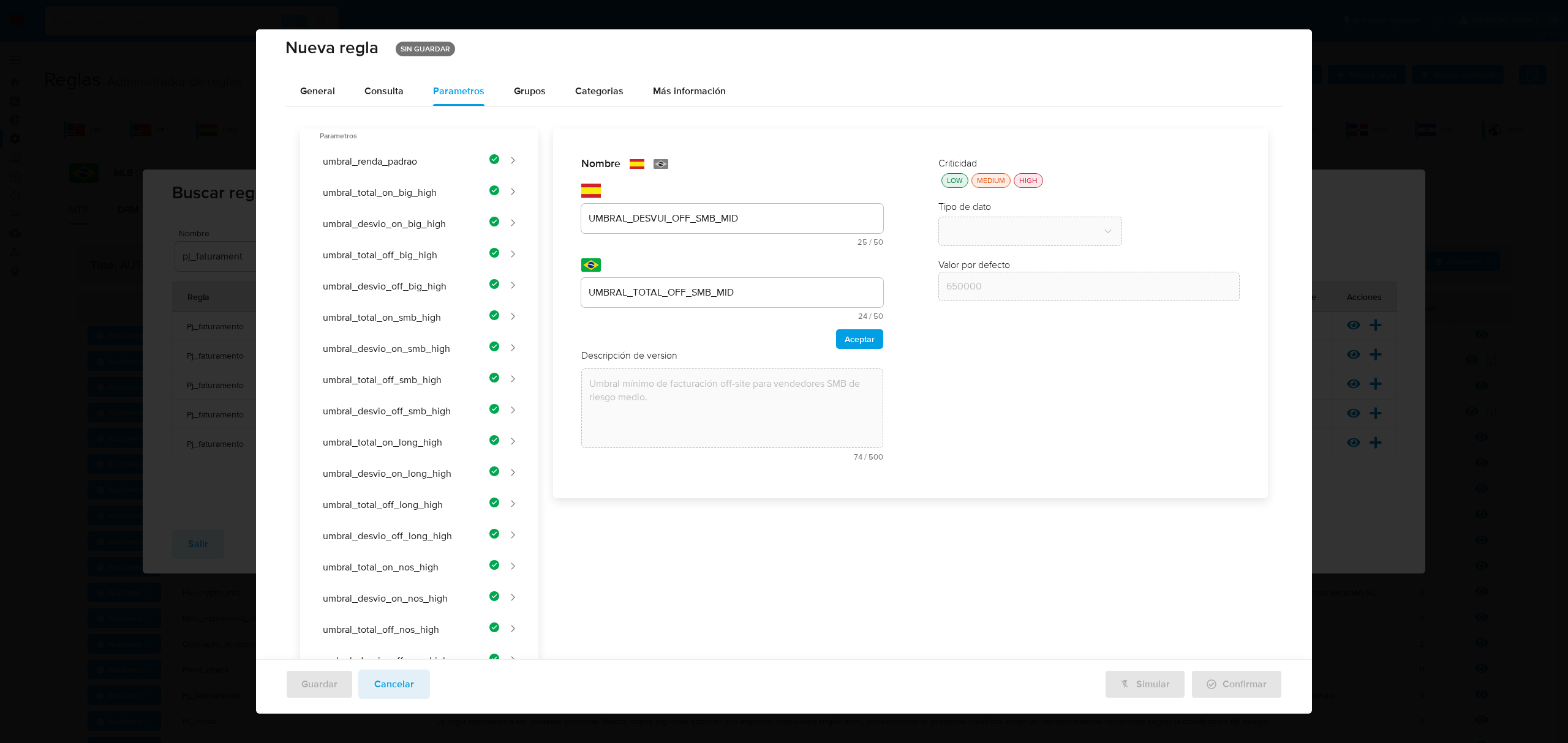
click at [688, 208] on div "UMBRAL_DESVUI_OFF_SMB_MID" at bounding box center [732, 218] width 302 height 29
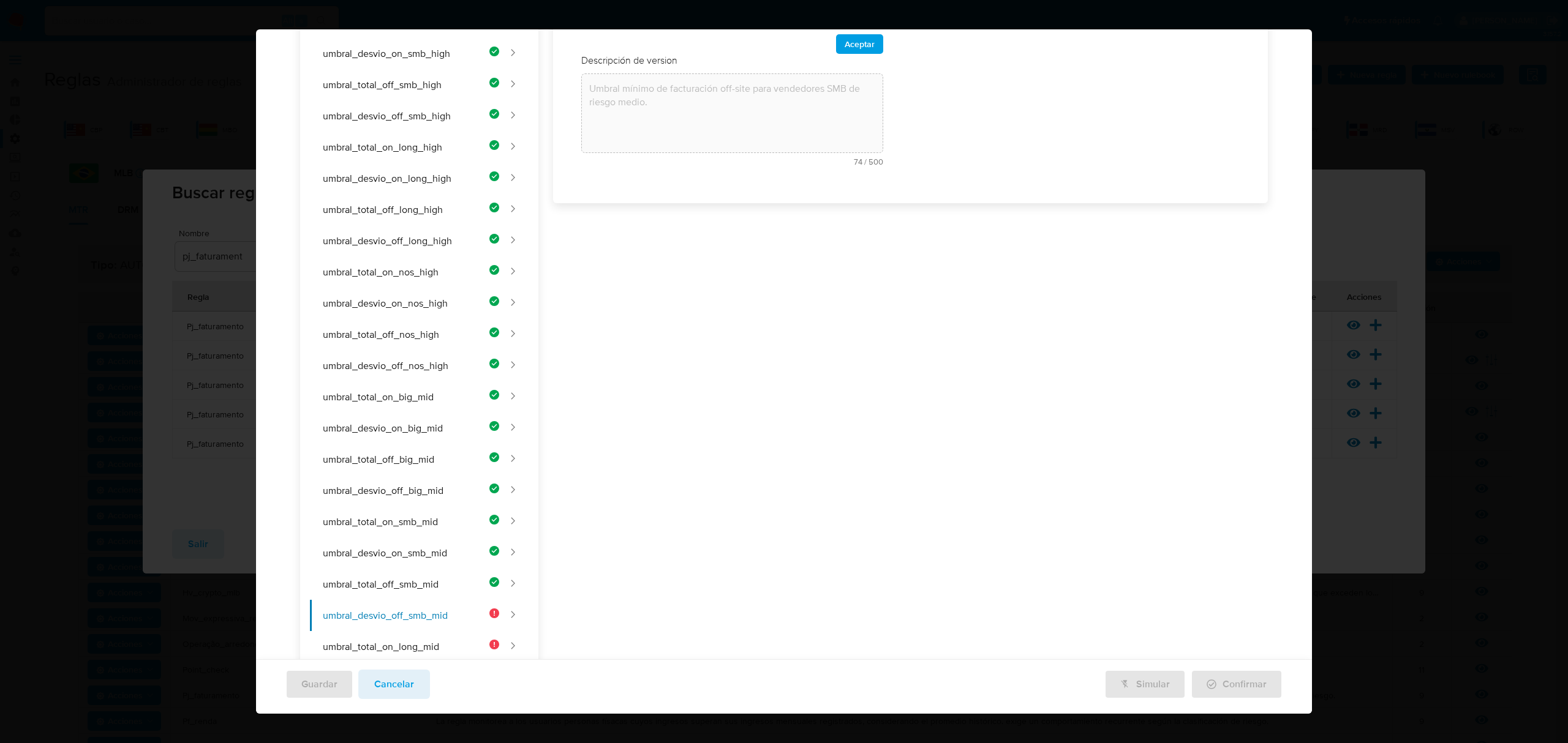
click at [656, 213] on div "Nombre text-es UMBRAL_DESVUI_OFF_SMB_MID 25 / 50 25 caracteres restantes text-p…" at bounding box center [904, 612] width 731 height 1557
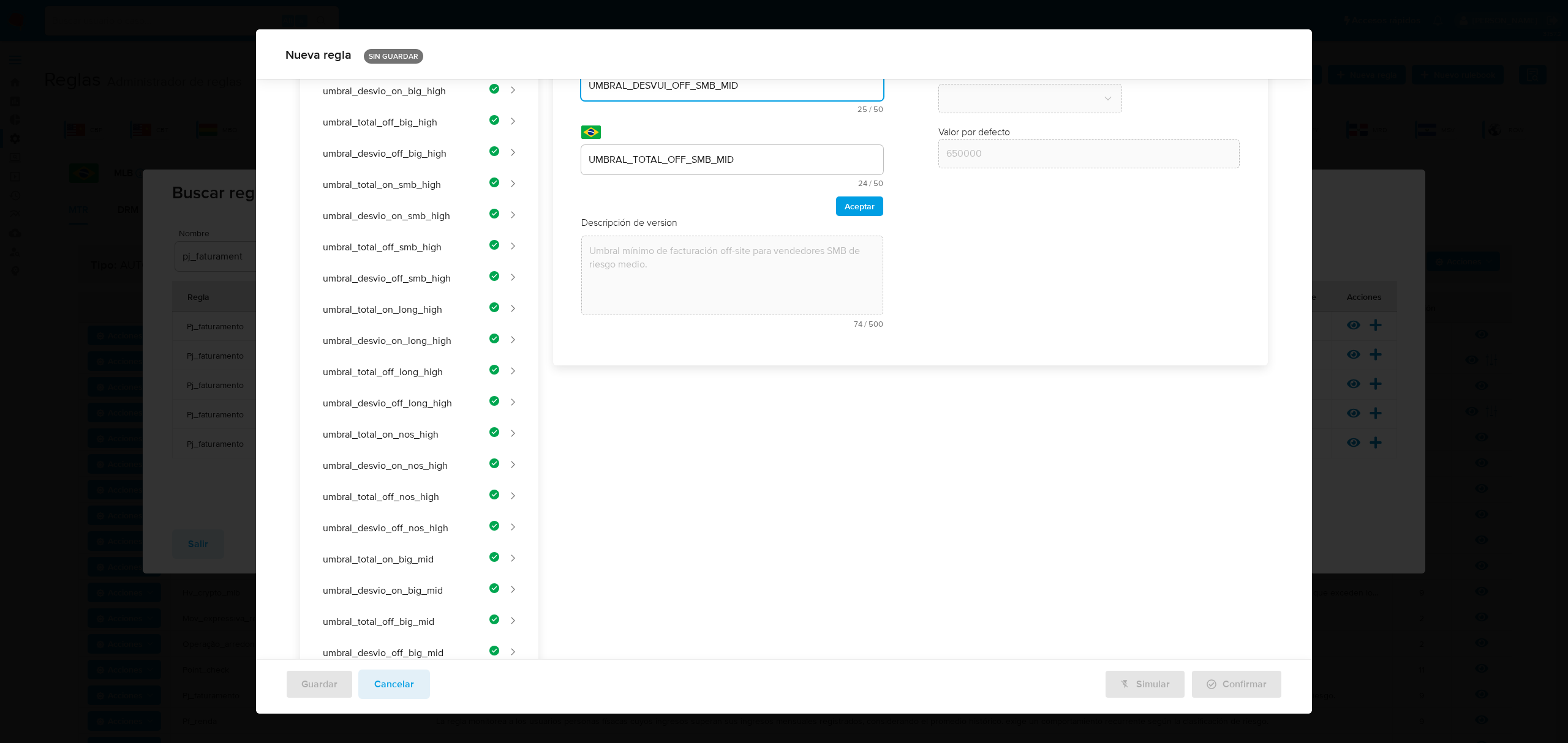
scroll to position [0, 0]
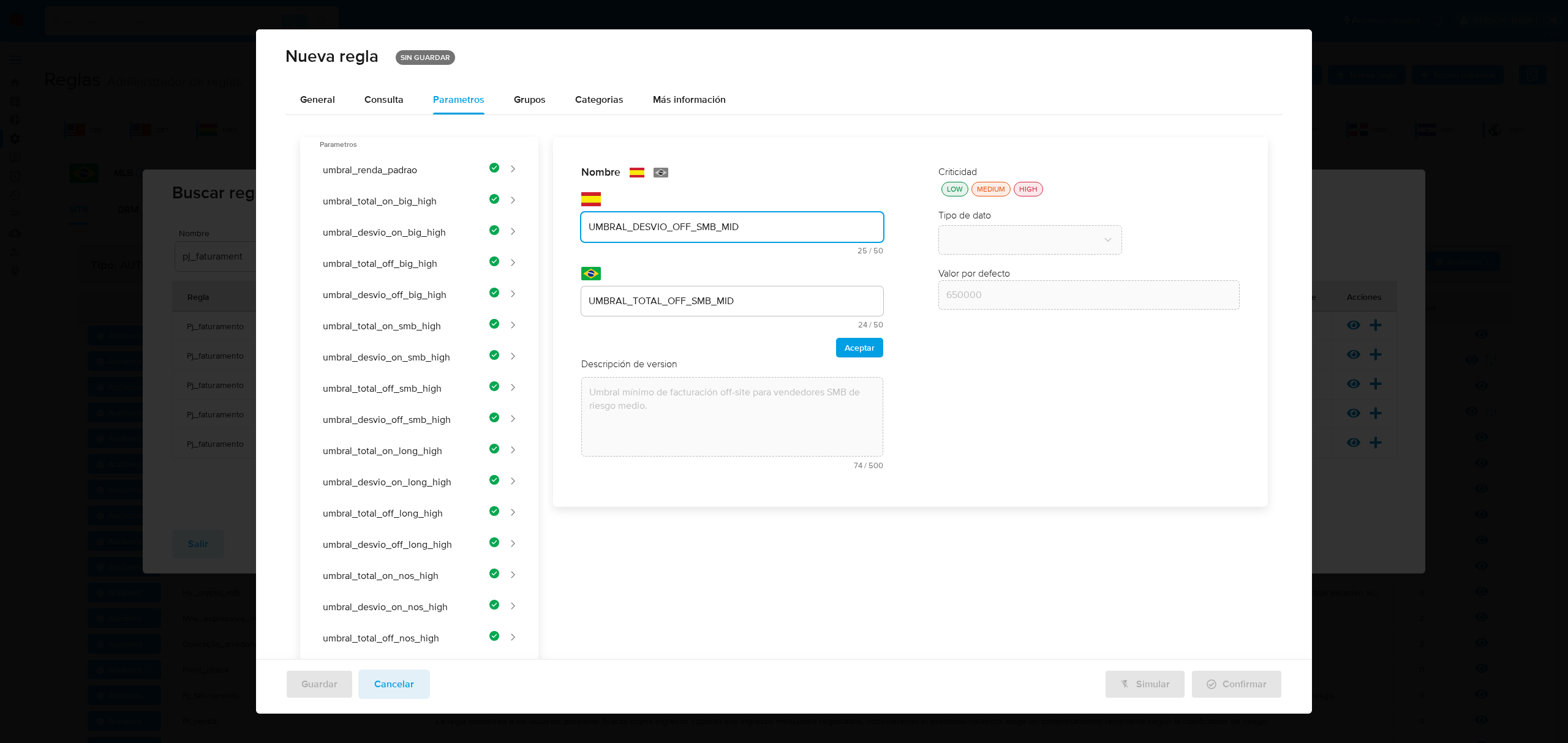
type input "UMBRAL_DESVIO_OFF_SMB_MID"
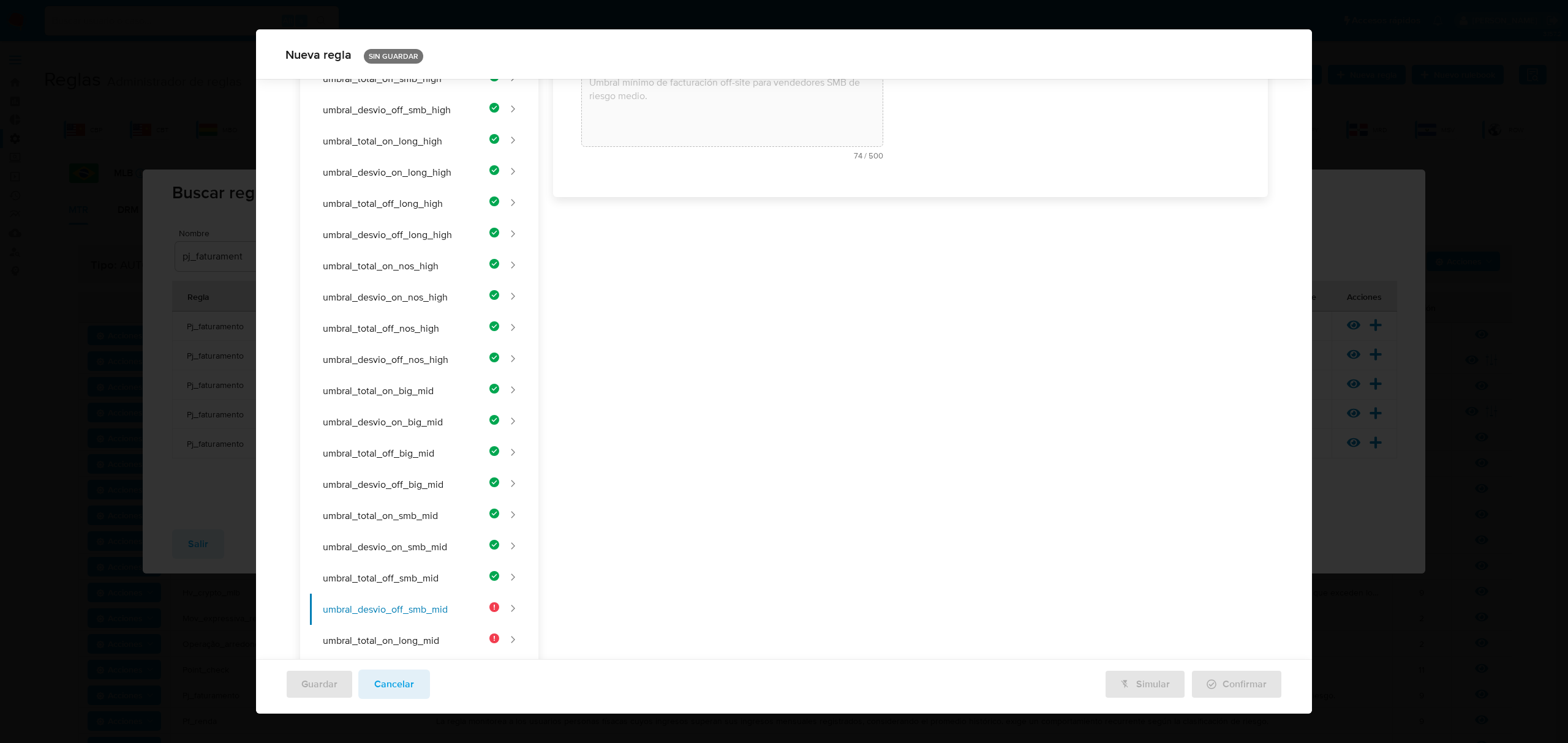
click at [770, 302] on div "Nombre text-es UMBRAL_DESVIO_OFF_SMB_MID 25 / 50 25 caracteres restantes text-p…" at bounding box center [904, 606] width 731 height 1557
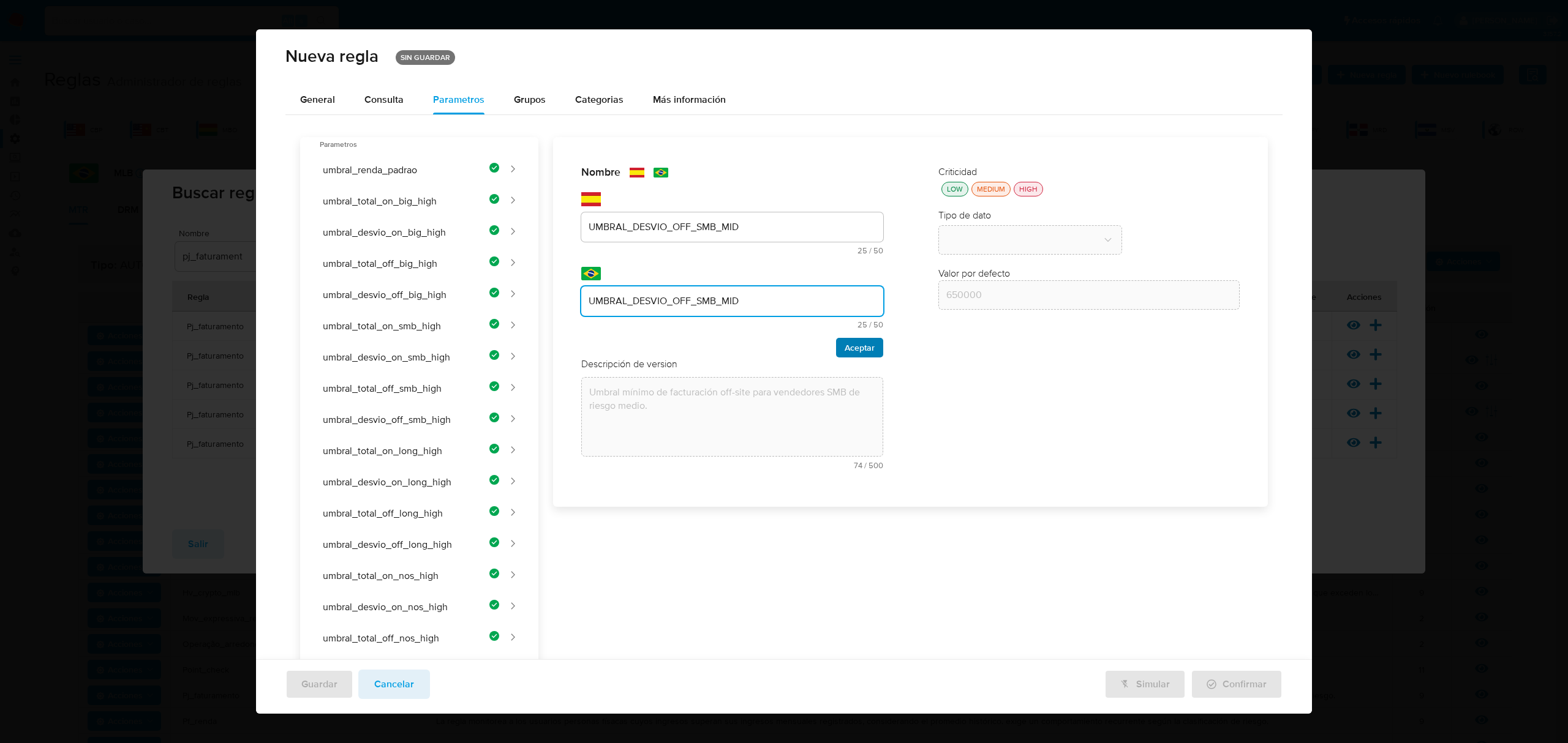
type input "UMBRAL_DESVIO_OFF_SMB_MID"
click at [854, 346] on span "Aceptar" at bounding box center [859, 348] width 30 height 17
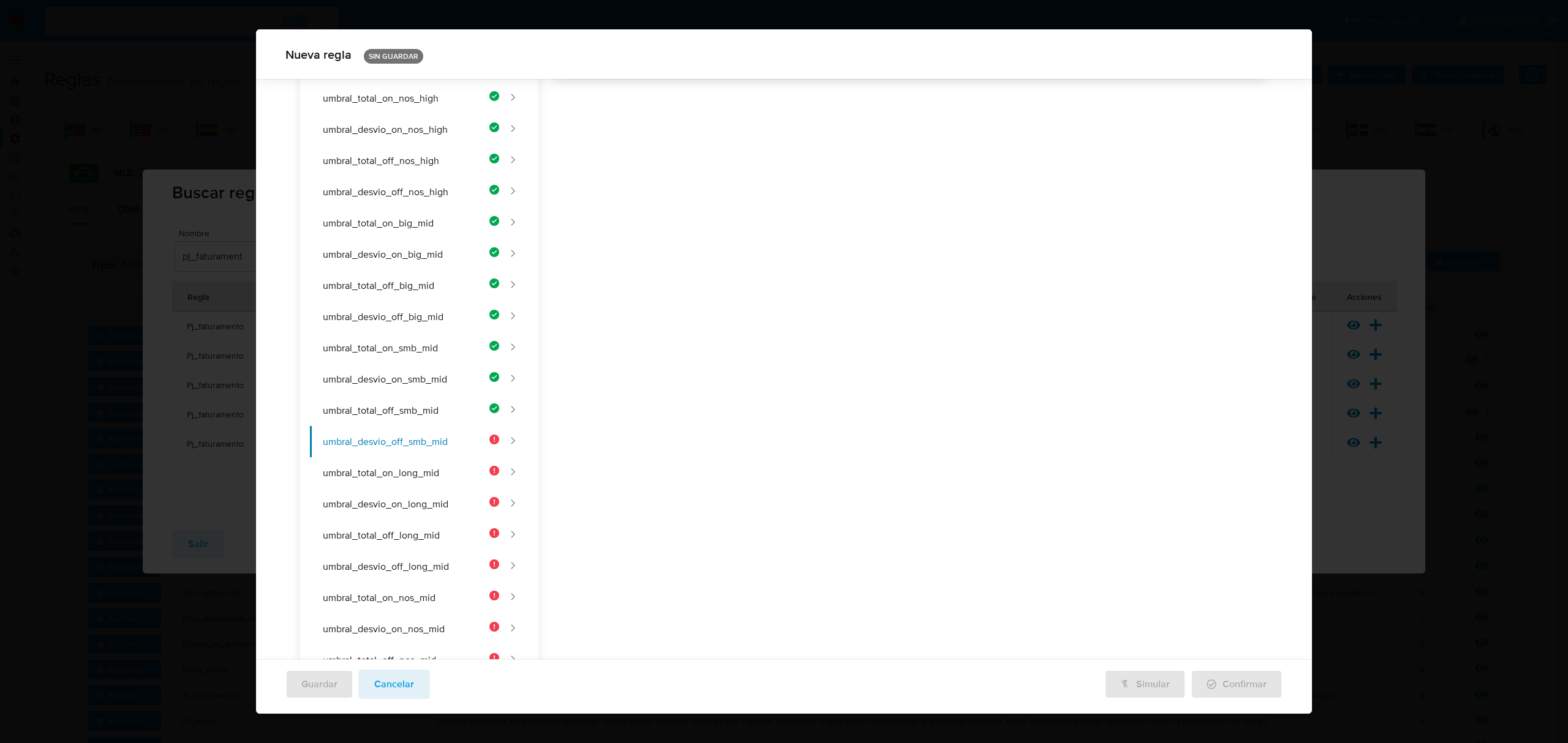
paste textarea "Umbral mínimo de desvío porcentual off-site para vendedores SMB de riesgo medio."
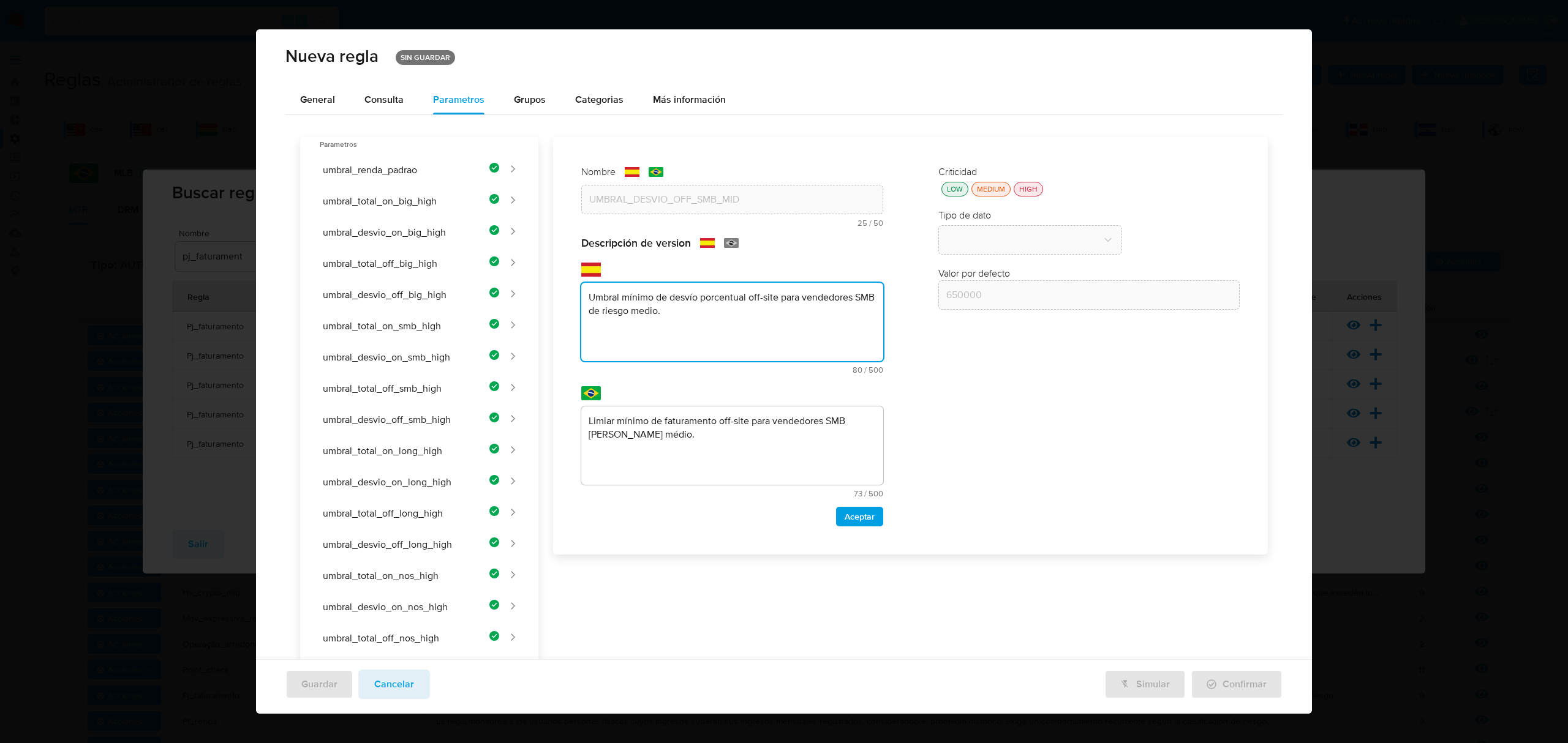
type textarea "Umbral mínimo de desvío porcentual off-site para vendedores SMB de riesgo medio."
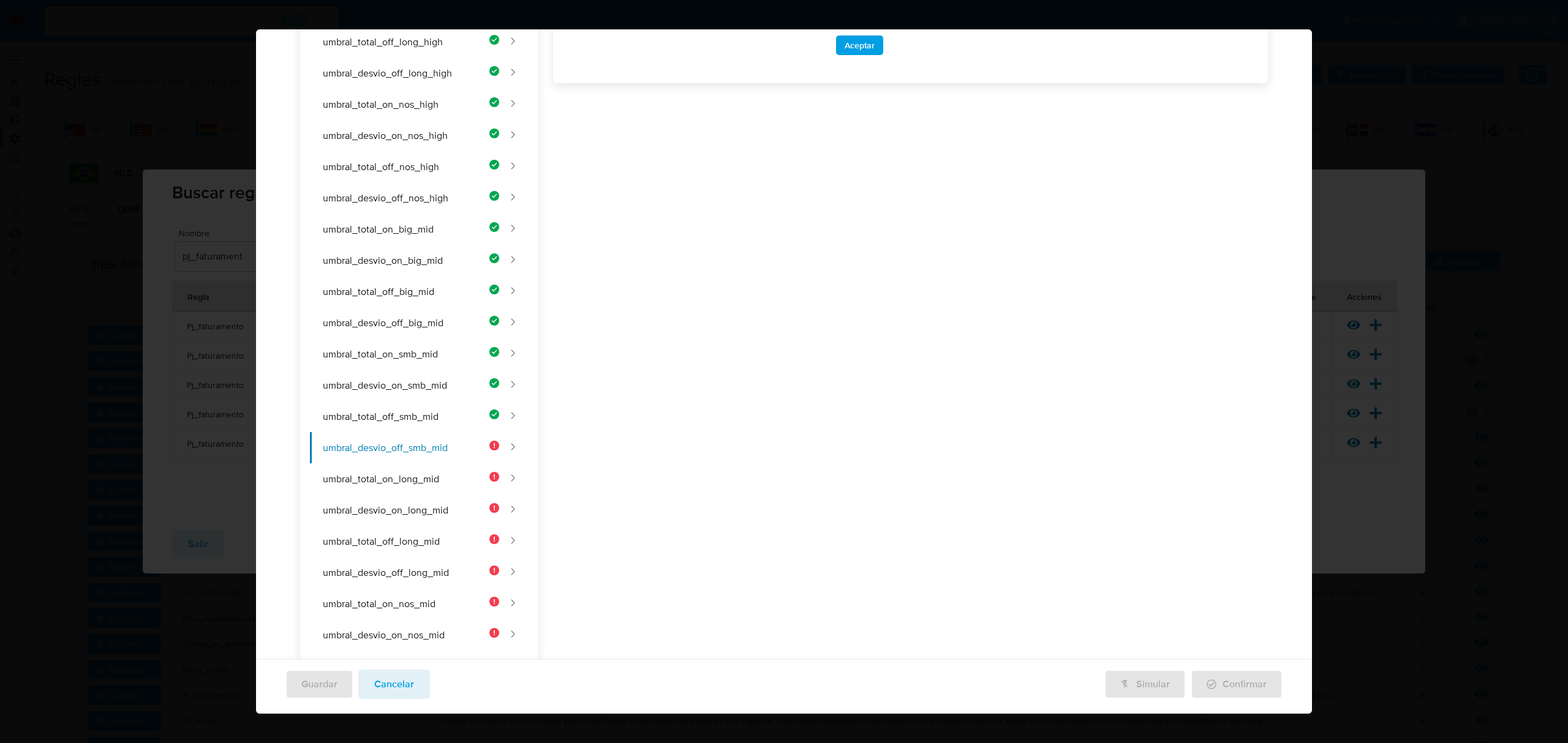
click at [810, 417] on div "Nombre text-es UMBRAL_DESVIO_OFF_SMB_MID 25 / 50 25 caracteres restantes text-p…" at bounding box center [904, 445] width 731 height 1557
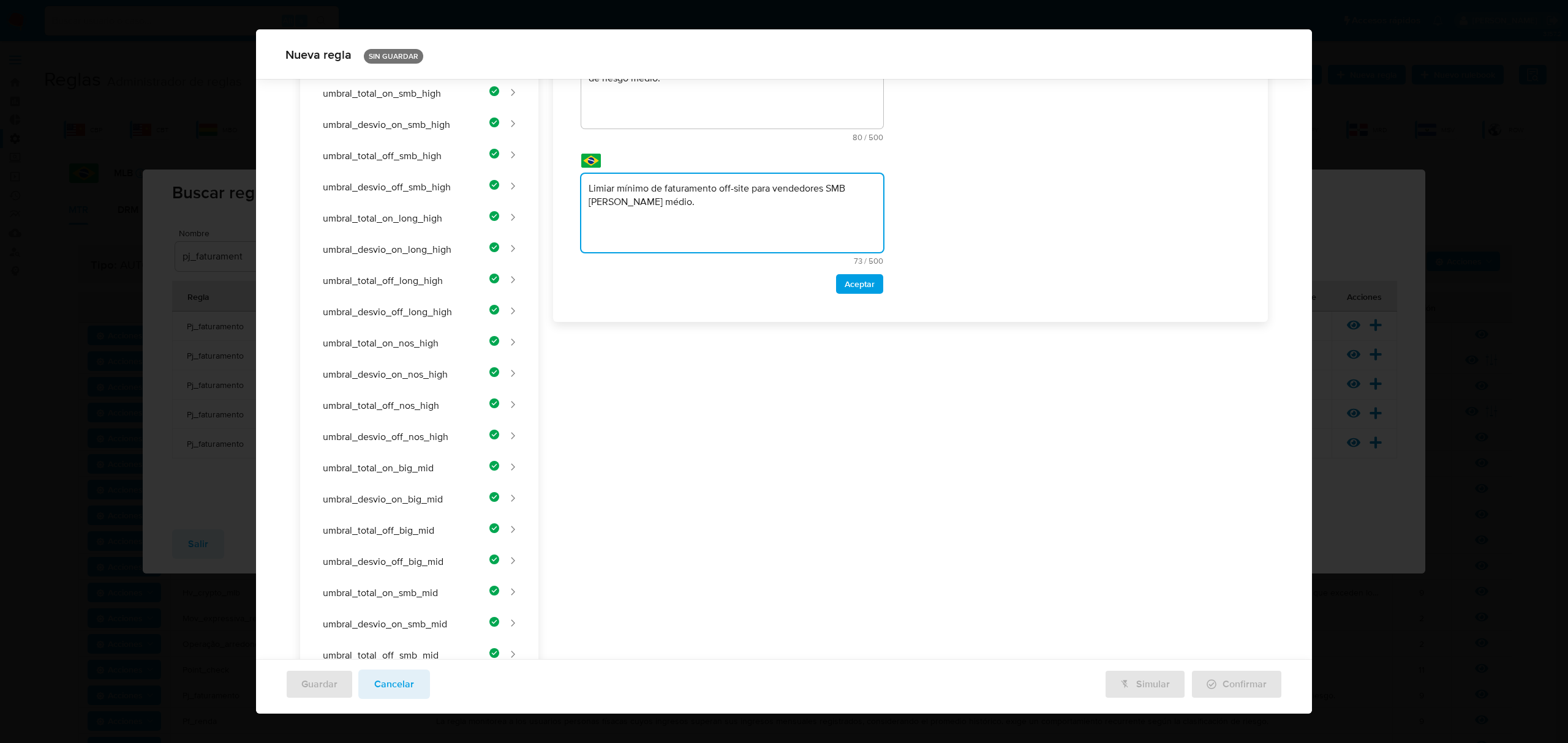
click at [773, 223] on div "Nombre text-es UMBRAL_DESVIO_OFF_SMB_MID 25 / 50 25 caracteres restantes text-p…" at bounding box center [904, 683] width 731 height 1557
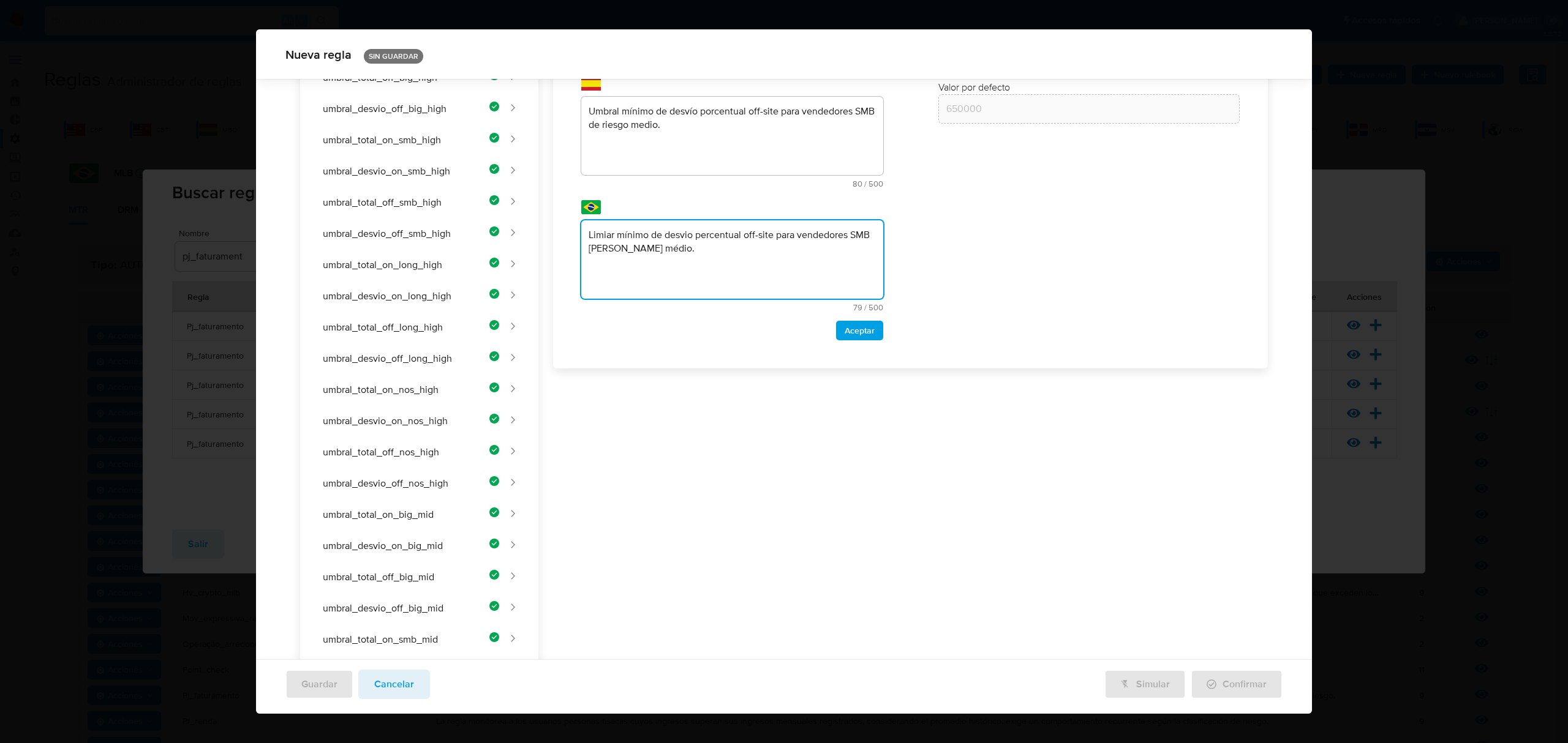
scroll to position [65, 0]
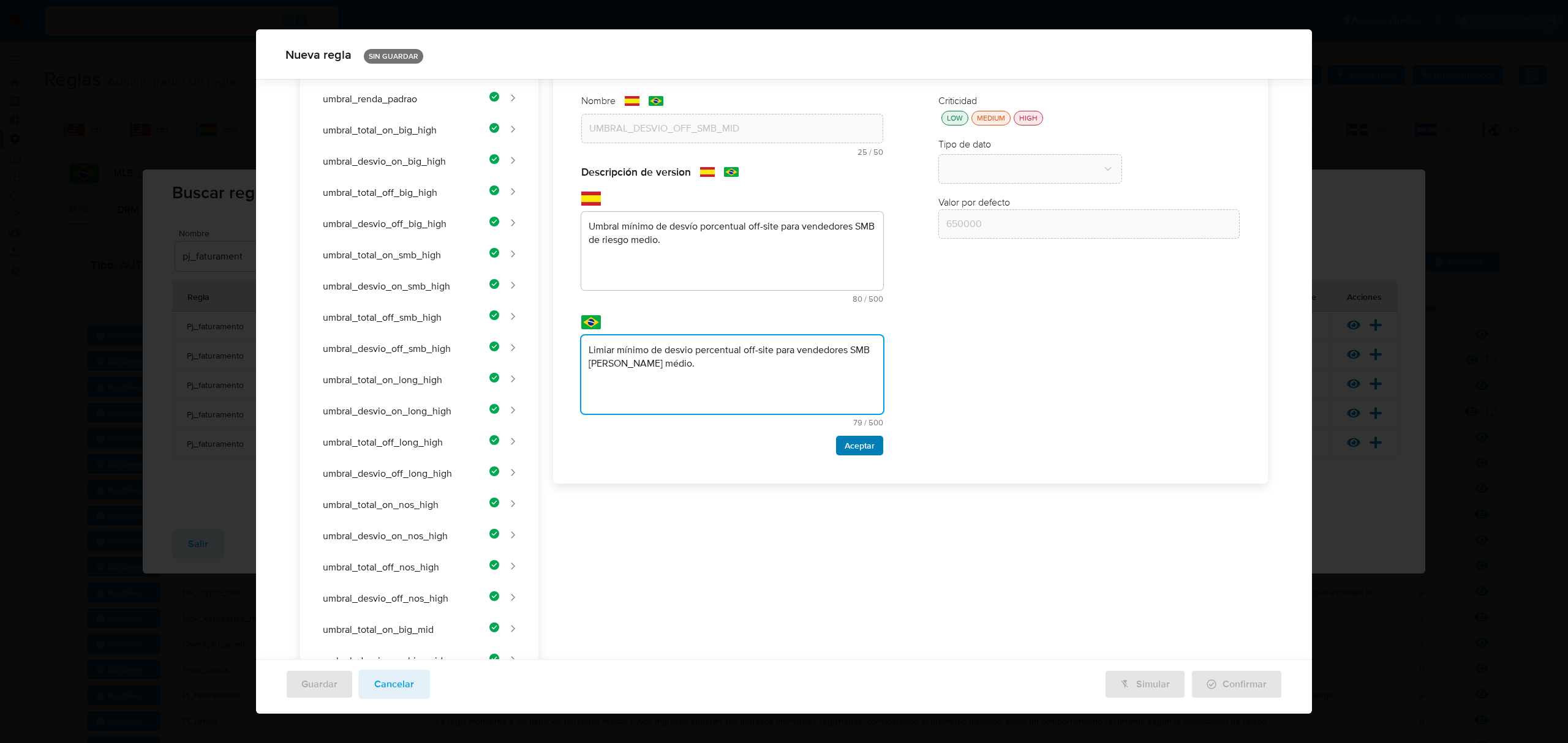
type textarea "Limiar mínimo de desvio percentual off-site para vendedores SMB [PERSON_NAME] m…"
click at [853, 451] on span "Aceptar" at bounding box center [859, 445] width 30 height 17
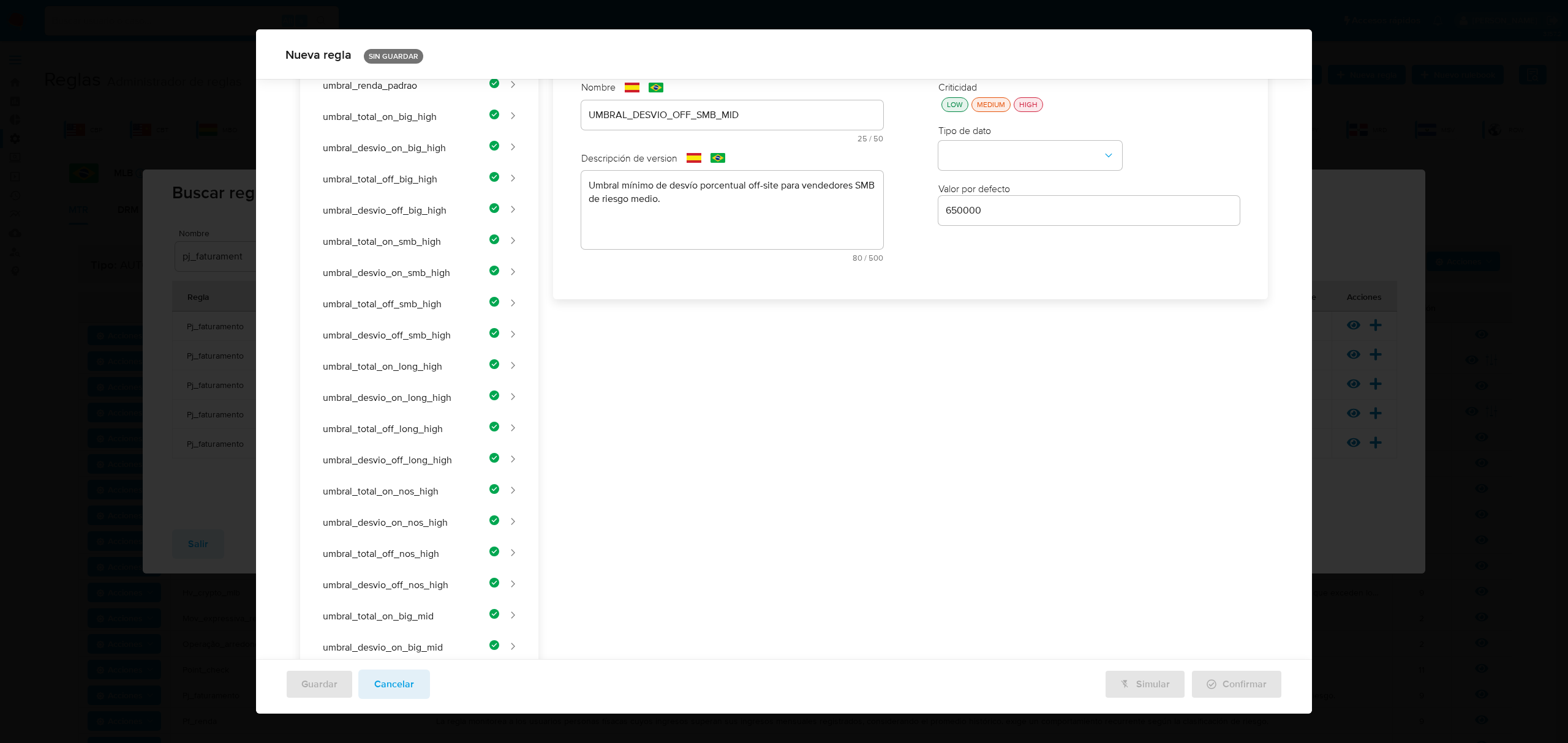
scroll to position [64, 0]
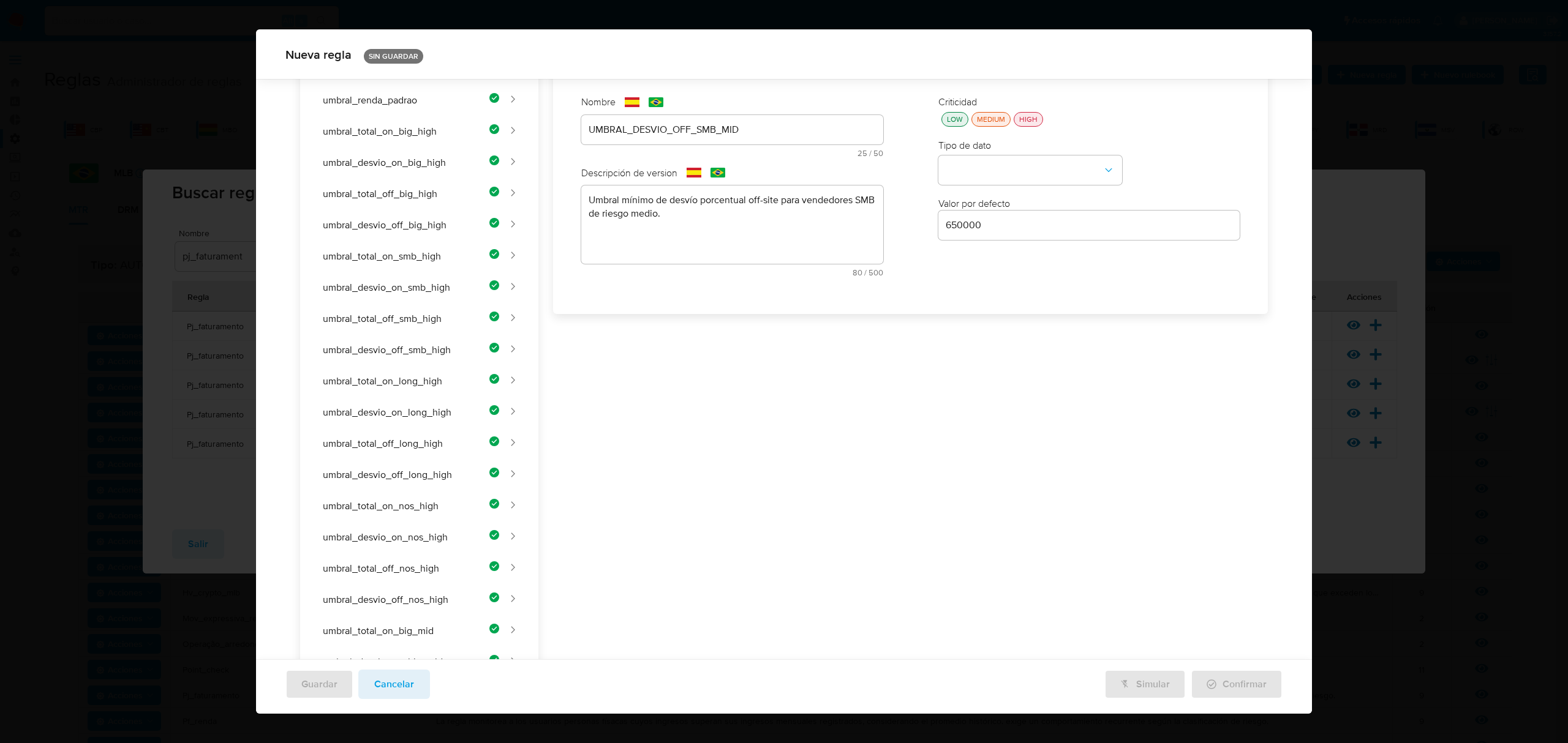
click at [947, 129] on div "Criticidad LOW MEDIUM HIGH Tipo de dato Valor por defecto Valor por defecto 650…" at bounding box center [1089, 190] width 327 height 215
click at [948, 119] on div "LOW" at bounding box center [954, 119] width 21 height 10
click at [971, 165] on button "type-dropdown" at bounding box center [1030, 171] width 184 height 29
click at [972, 174] on span "NUMBER" at bounding box center [965, 169] width 39 height 12
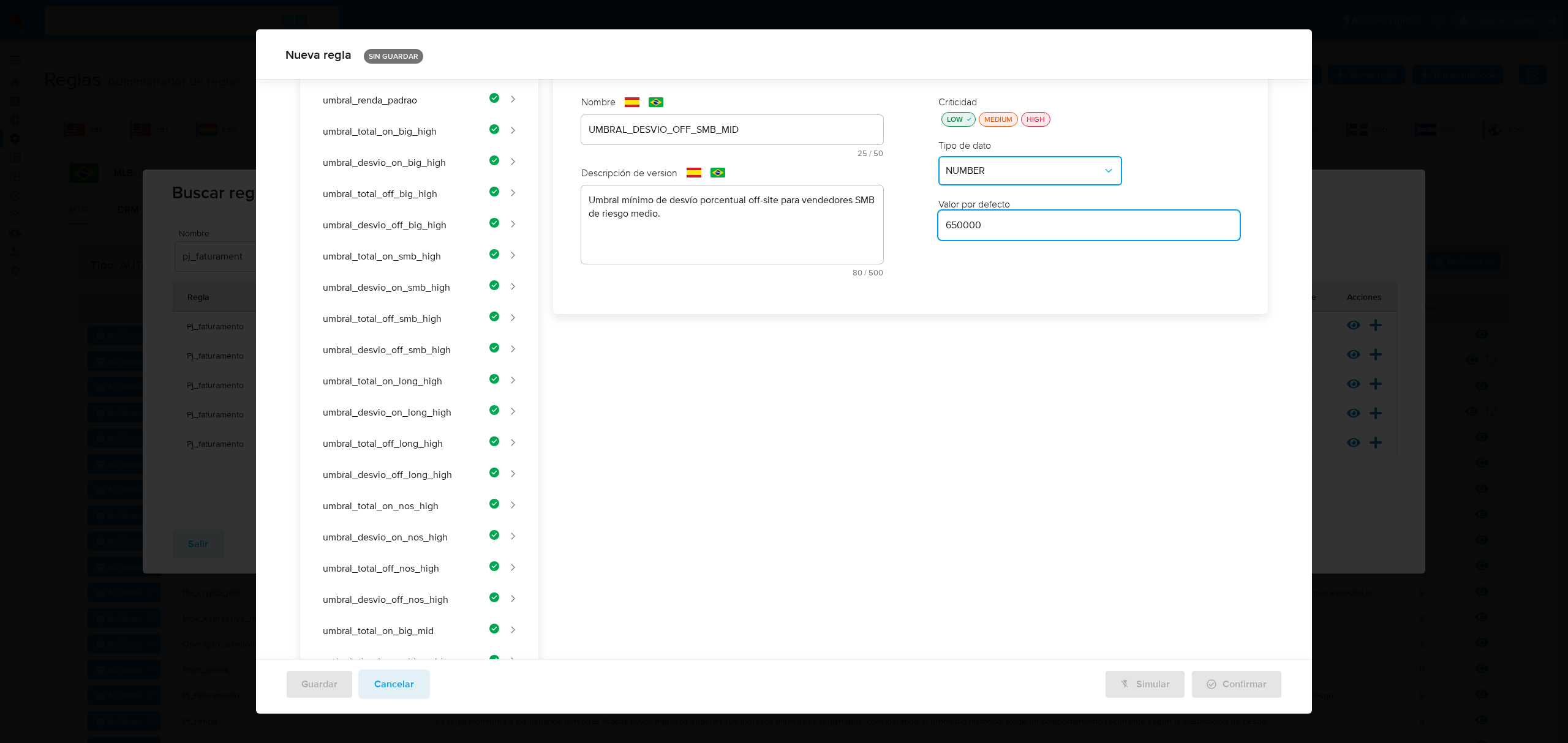
click at [1048, 220] on input "650000" at bounding box center [1089, 225] width 302 height 16
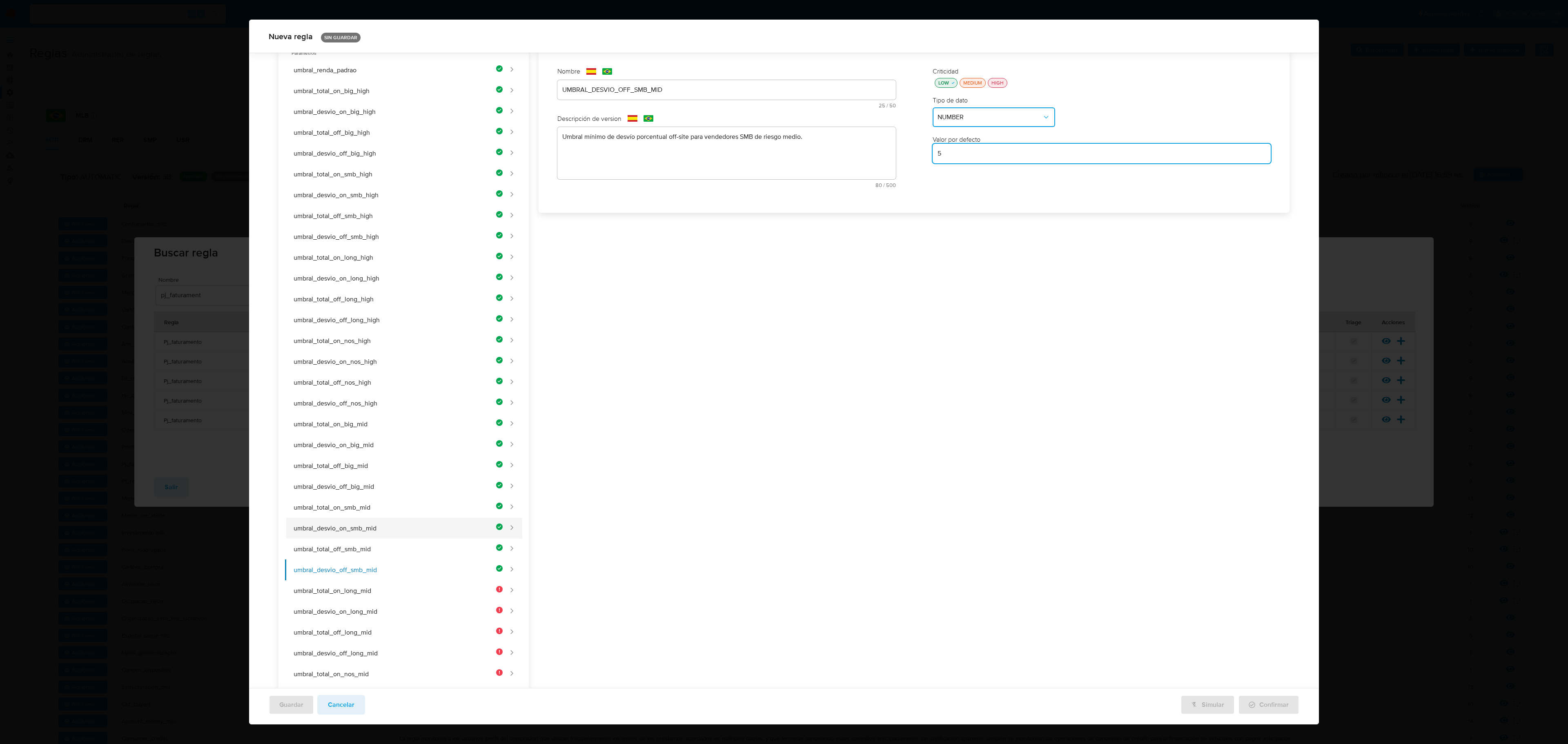
scroll to position [79, 0]
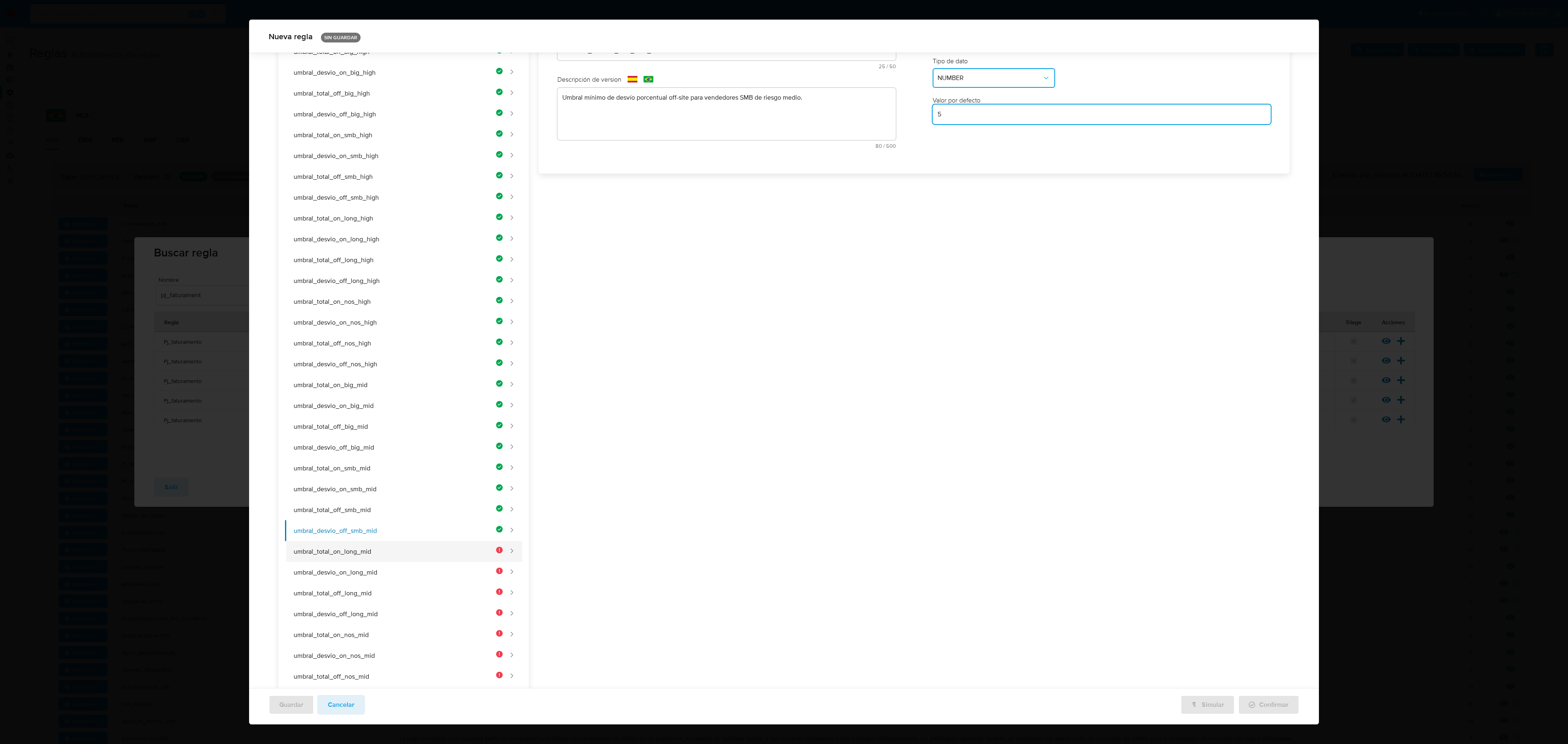
type input "5"
click at [425, 430] on button "umbral_total_on_long_mid" at bounding box center [394, 552] width 218 height 21
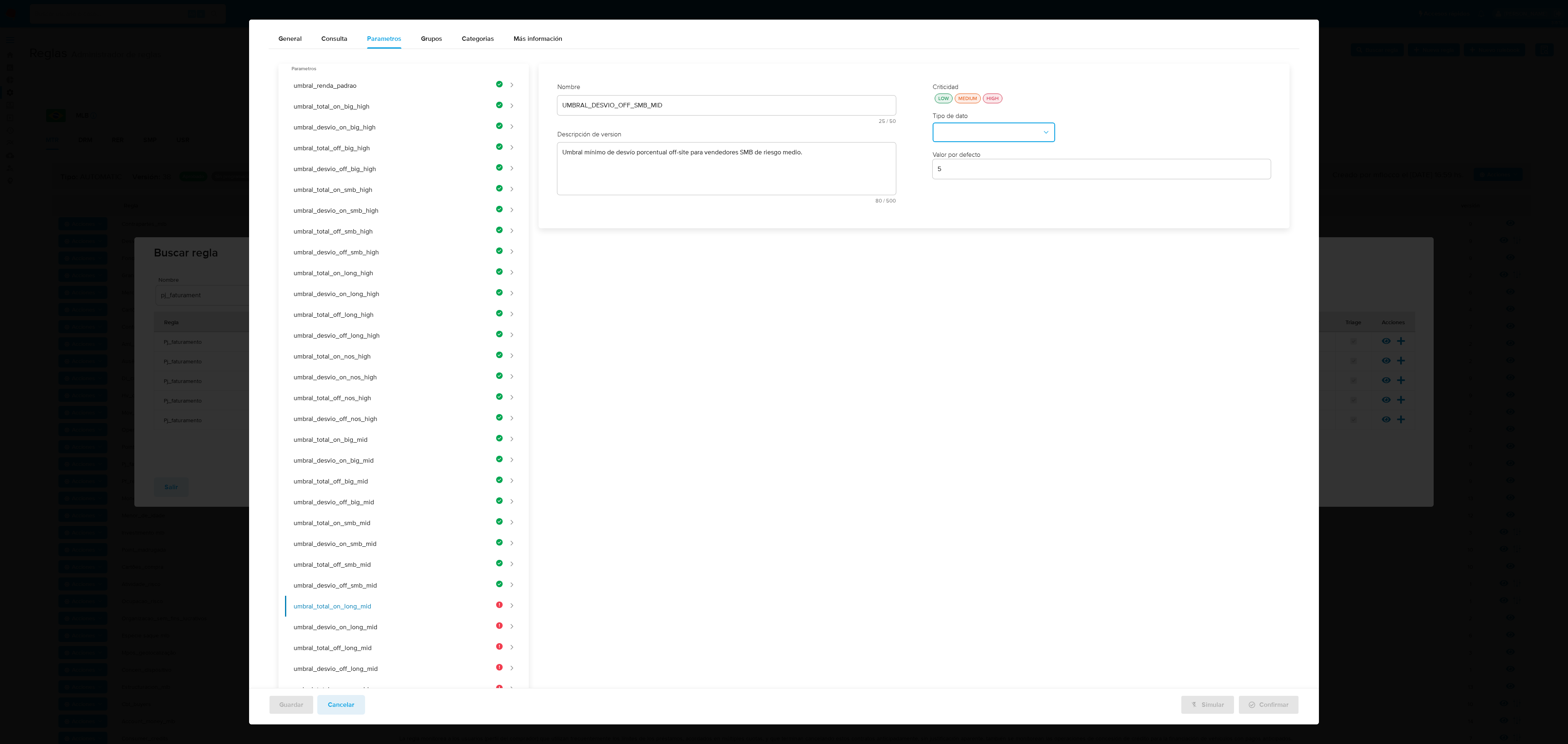
scroll to position [0, 0]
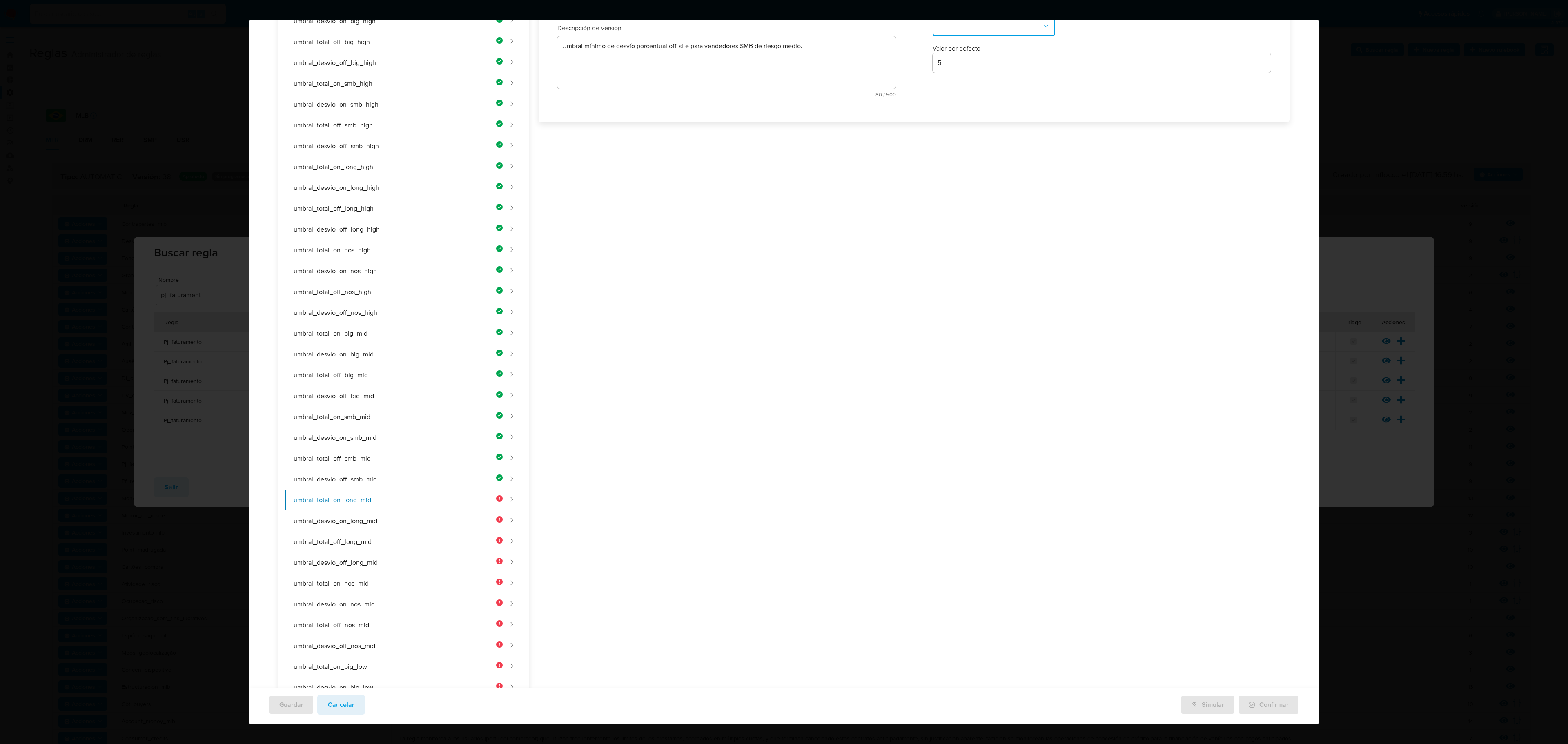
click at [676, 111] on div "Nombre text-es UMBRAL_DESVIO_OFF_SMB_MID 25 / 50 25 caracteres restantes text-p…" at bounding box center [726, 40] width 355 height 143
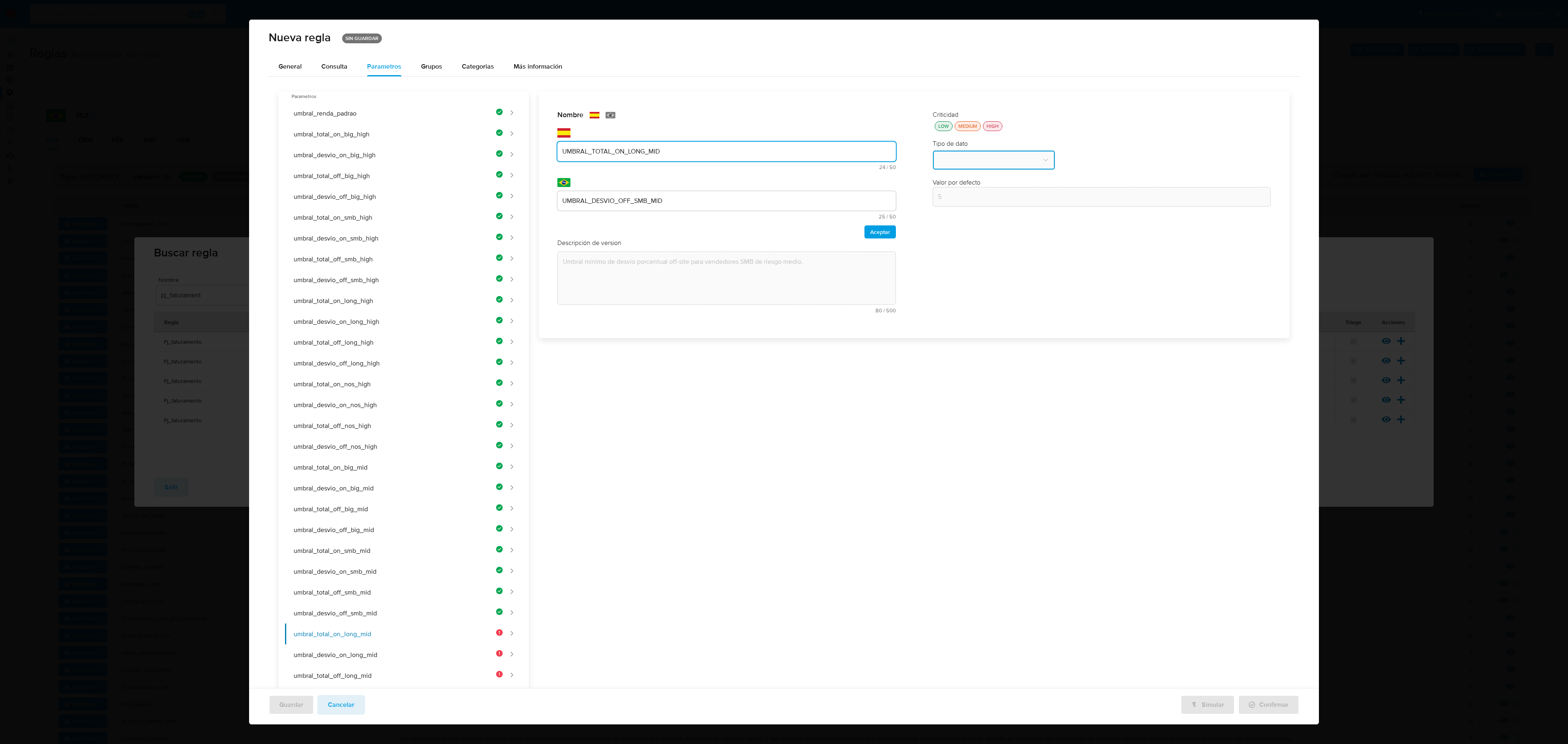
type input "UMBRAL_TOTAL_ON_LONG_MID"
click at [605, 199] on div "Nombre text-es UMBRAL_TOTAL_ON_LONG_MID 24 / 50 26 caracteres restantes text-pt…" at bounding box center [909, 611] width 761 height 1039
type input "UMBRAL_TOTAL_ON_LONG_MID"
click at [836, 226] on span "Aceptar" at bounding box center [880, 232] width 20 height 12
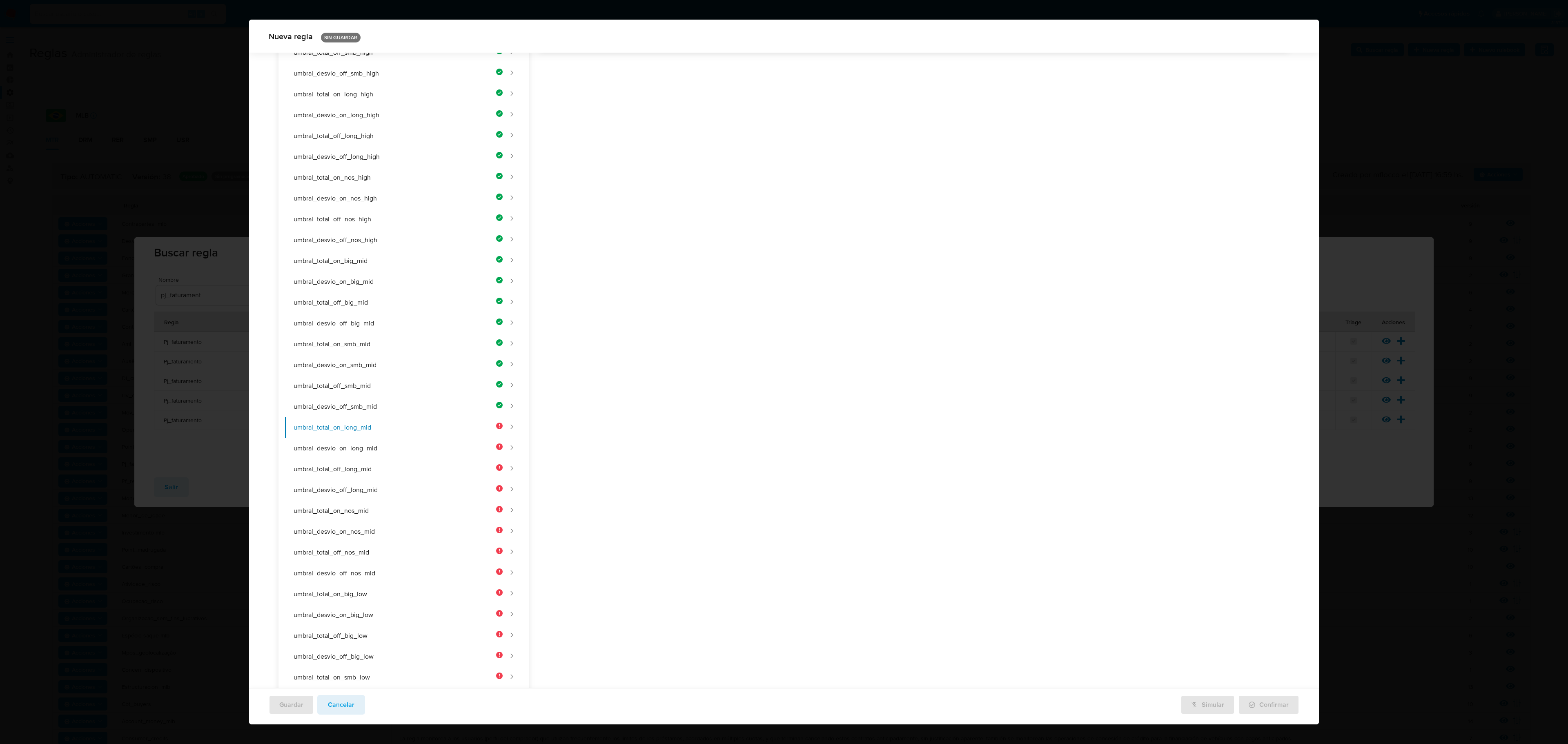
click at [836, 225] on div "Nombre text-es UMBRAL_TOTAL_ON_LONG_MID 24 / 50 26 caracteres restantes text-pt…" at bounding box center [909, 404] width 761 height 1039
click at [634, 193] on div "Nombre text-es UMBRAL_TOTAL_ON_LONG_MID 24 / 50 26 caracteres restantes text-pt…" at bounding box center [909, 397] width 761 height 1039
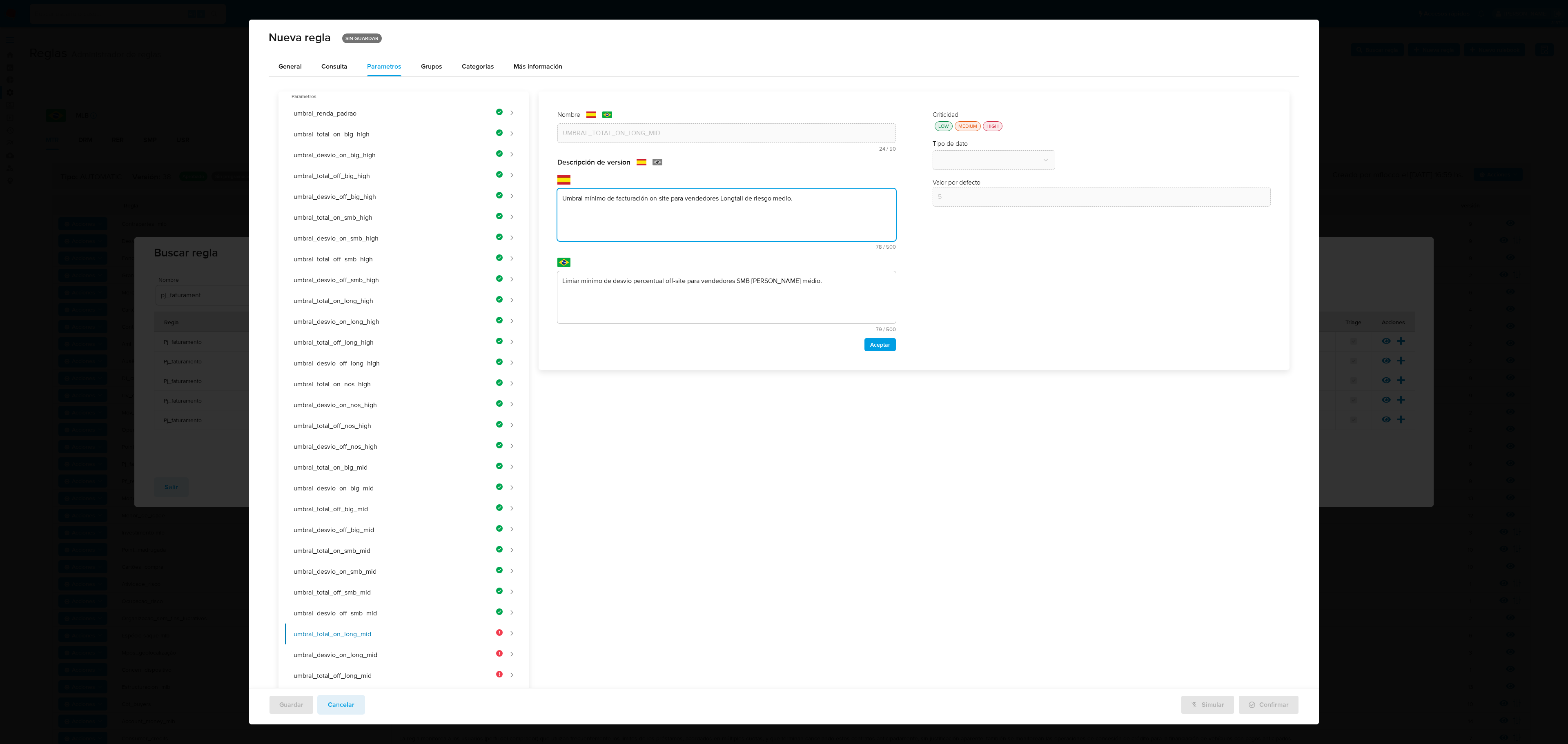
type textarea "Umbral mínimo de facturación on-site para vendedores Longtail de riesgo medio."
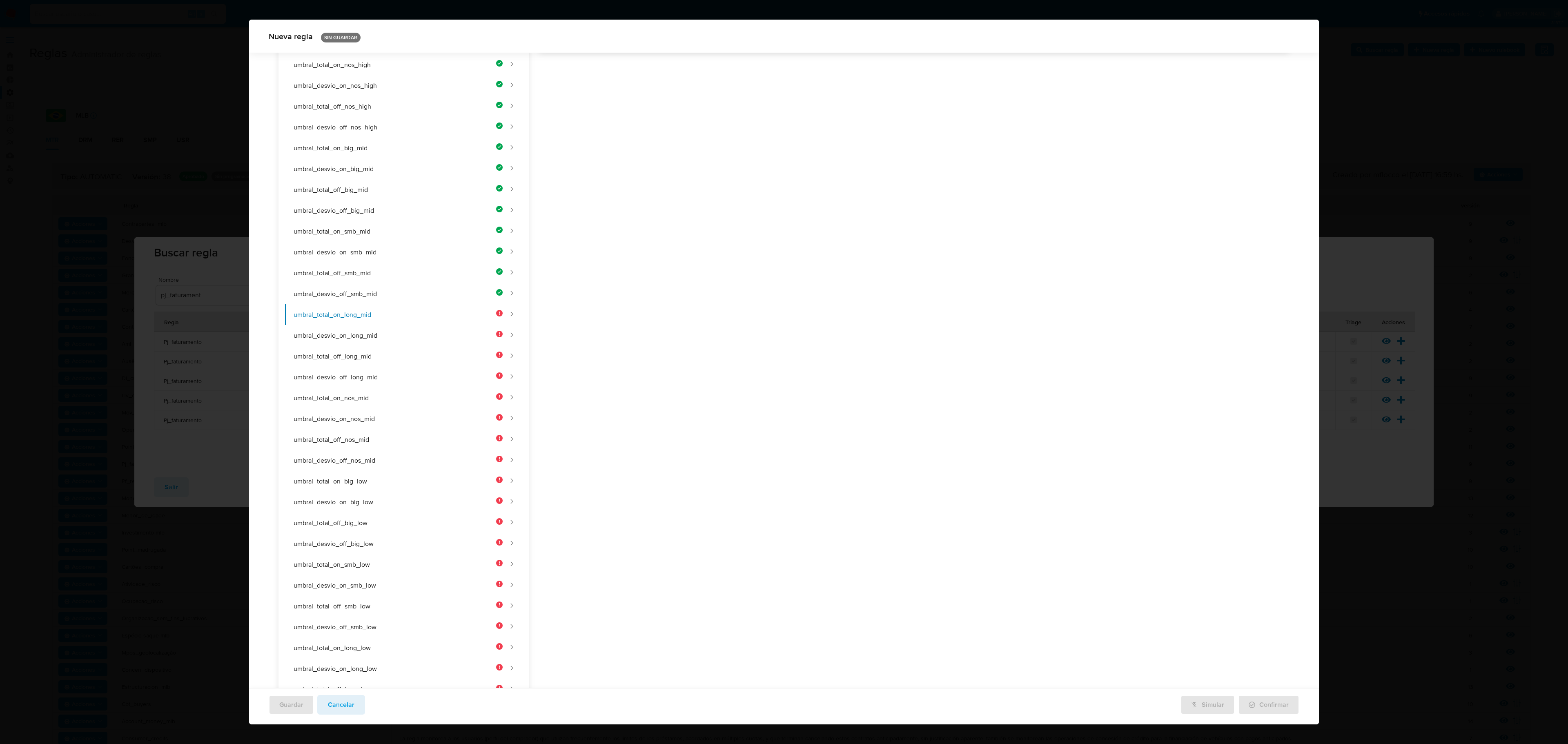
click at [671, 294] on div "Nombre text-es UMBRAL_TOTAL_ON_LONG_MID 24 / 50 26 caracteres restantes text-pt…" at bounding box center [909, 292] width 761 height 1039
click at [662, 279] on div "Nombre text-es UMBRAL_TOTAL_ON_LONG_MID 24 / 50 26 caracteres restantes text-pt…" at bounding box center [909, 292] width 761 height 1039
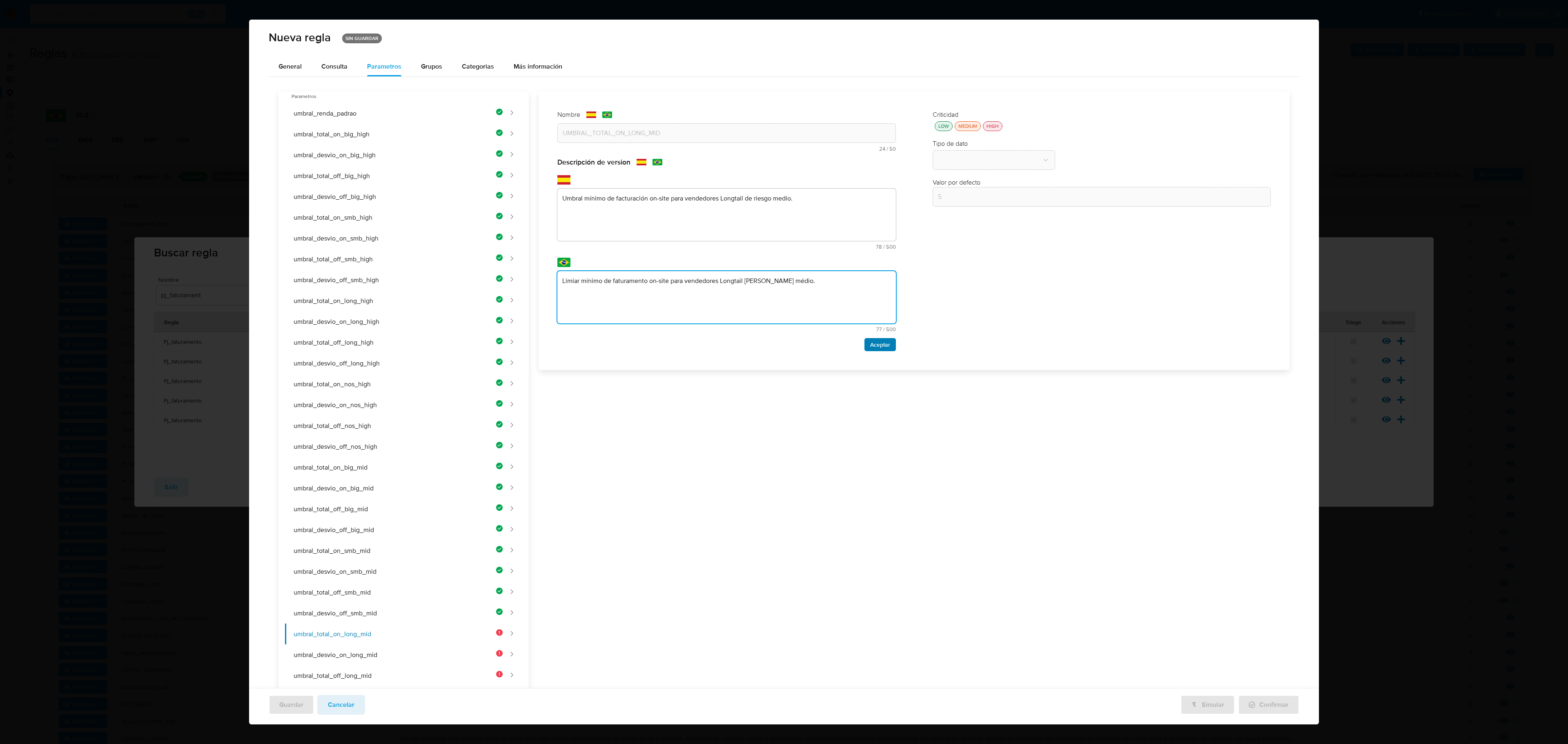
type textarea "Limiar mínimo de faturamento on-site para vendedores Longtail [PERSON_NAME] méd…"
click at [836, 340] on span "Aceptar" at bounding box center [880, 345] width 20 height 12
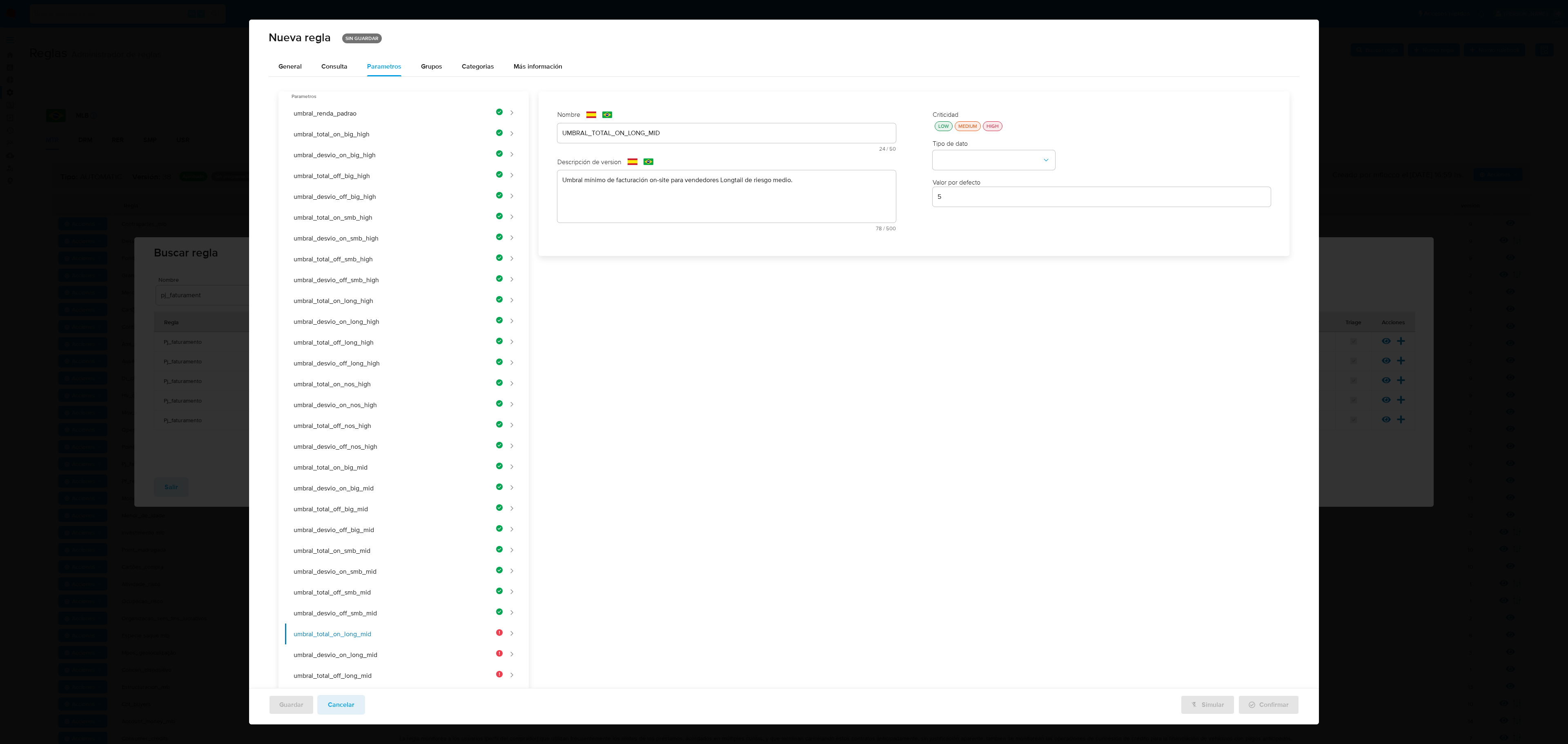
click at [836, 126] on div "LOW" at bounding box center [943, 125] width 14 height 7
click at [836, 167] on button "type-dropdown" at bounding box center [993, 161] width 122 height 19
click at [836, 158] on div "NUMBER" at bounding box center [991, 160] width 108 height 19
click at [836, 192] on input "5" at bounding box center [1102, 197] width 338 height 10
type input "650000"
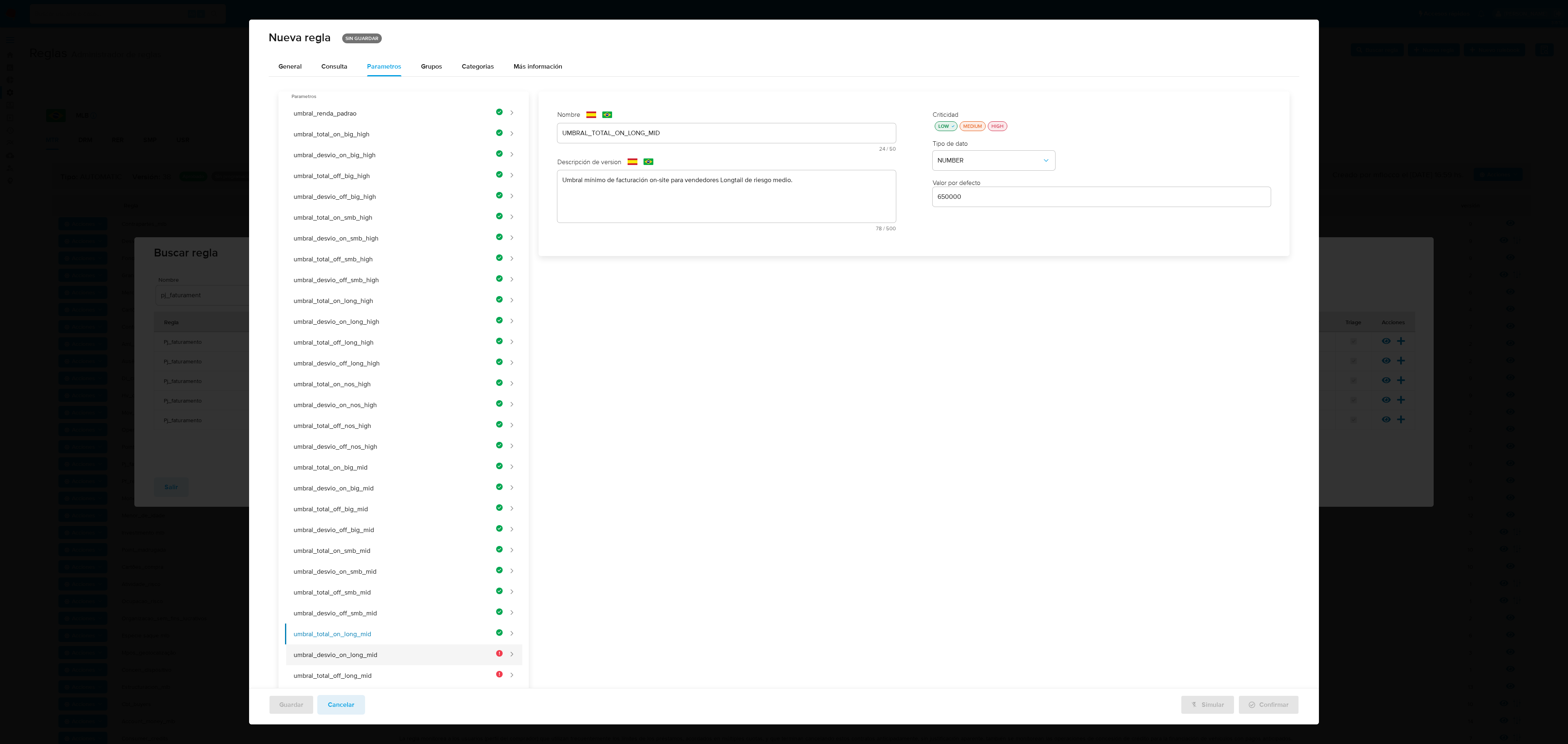
click at [437, 430] on button "umbral_desvio_on_long_mid" at bounding box center [394, 655] width 218 height 21
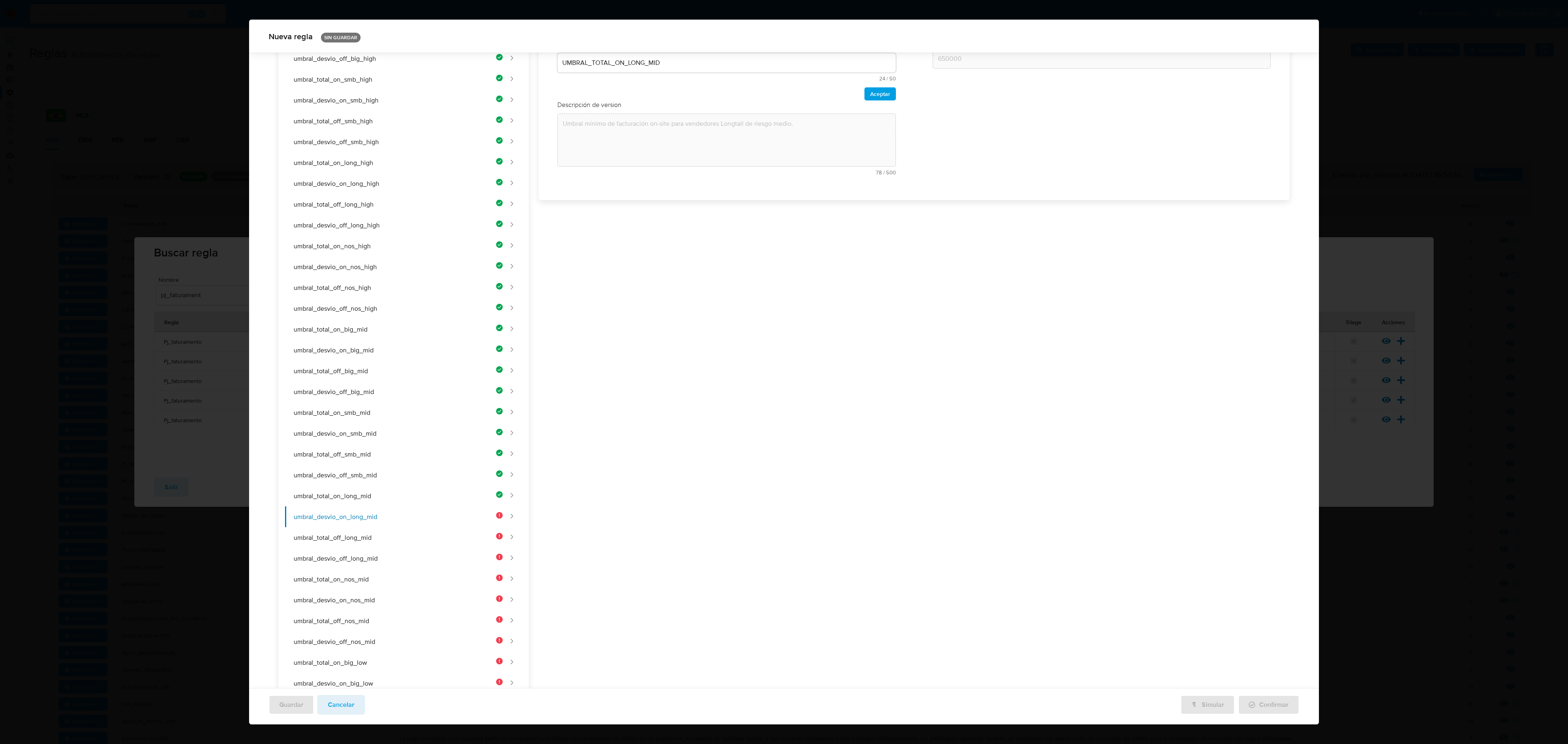
click at [598, 137] on div "Nombre text-es UMBRAL_TOTAL_ON_LONG_MID 24 / 50 26 caracteres restantes text-pt…" at bounding box center [726, 77] width 355 height 225
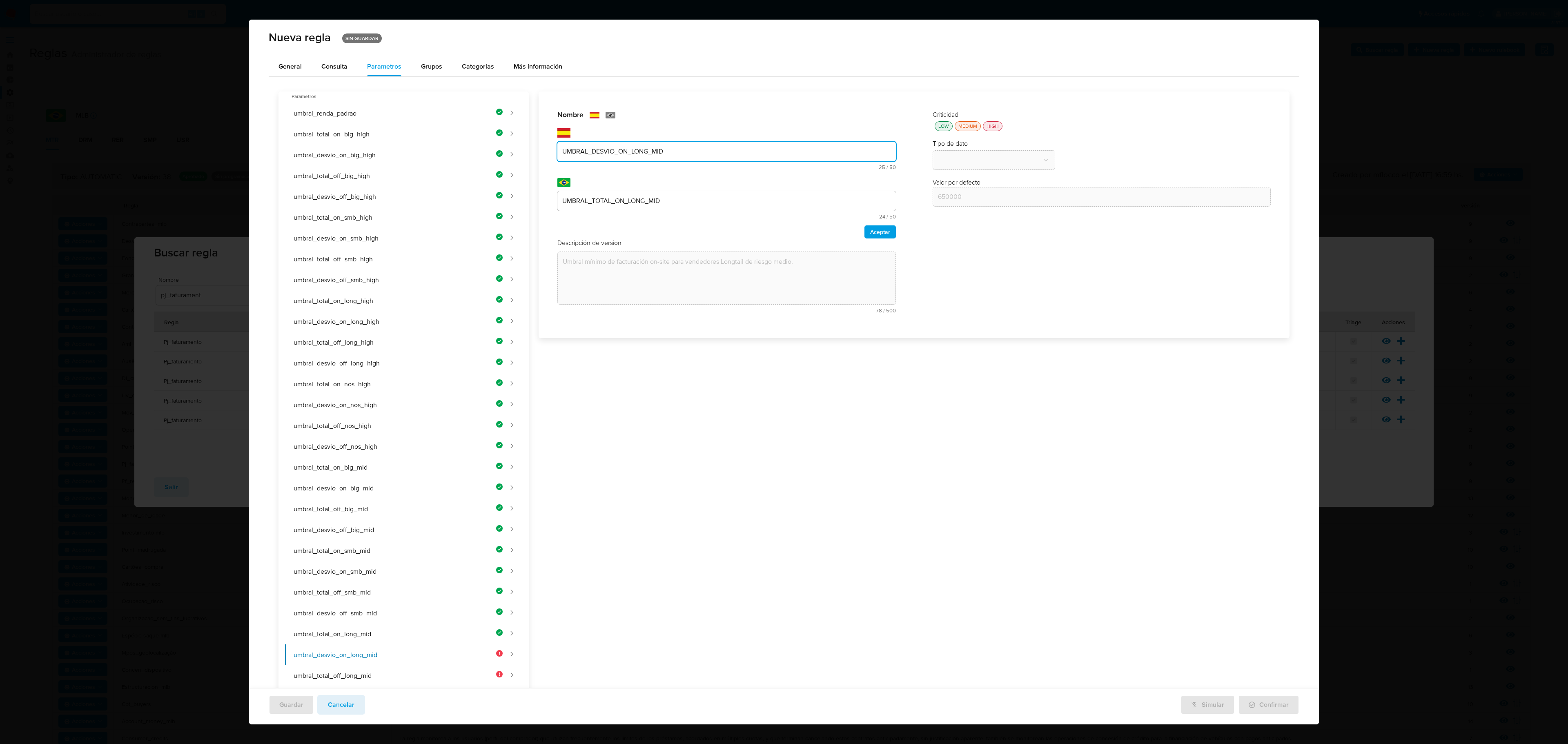
type input "UMBRAL_DESVIO_ON_LONG_MID"
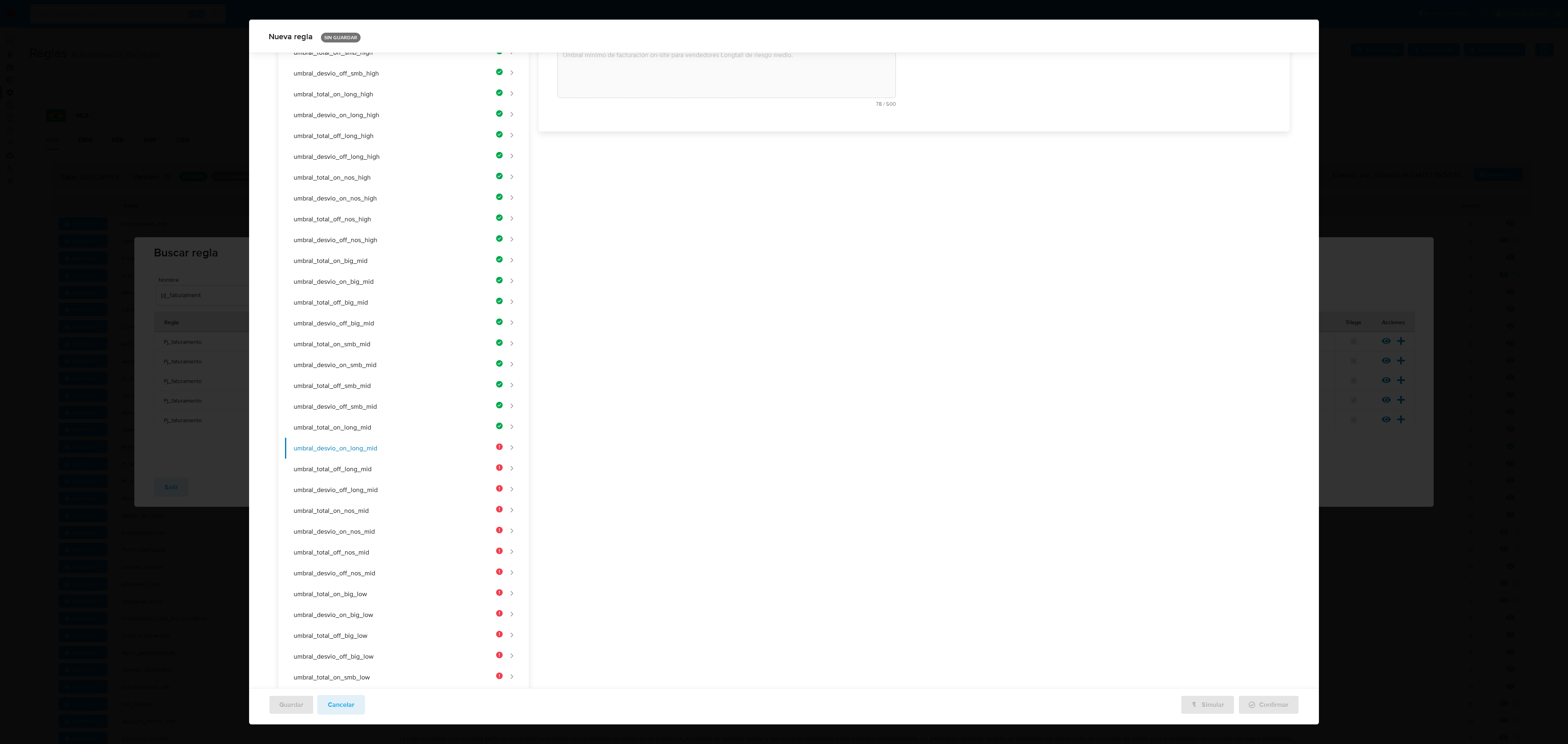
click at [622, 197] on div "Nombre text-es UMBRAL_DESVIO_ON_LONG_MID 25 / 50 25 caracteres restantes text-p…" at bounding box center [909, 404] width 761 height 1039
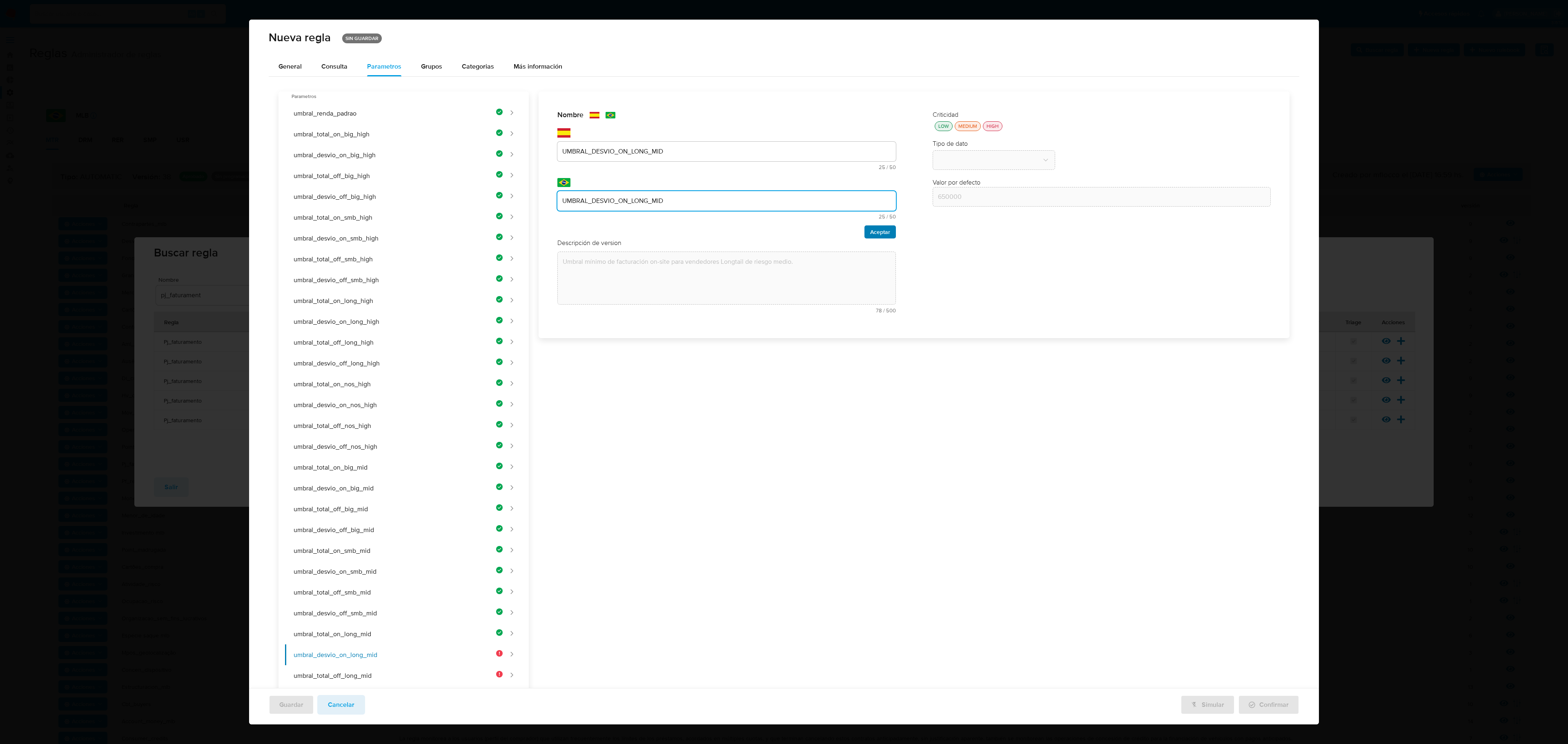
type input "UMBRAL_DESVIO_ON_LONG_MID"
click at [836, 231] on span "Aceptar" at bounding box center [880, 232] width 20 height 12
click at [681, 198] on div "Nombre text-es UMBRAL_DESVIO_ON_LONG_MID 25 / 50 25 caracteres restantes text-p…" at bounding box center [909, 611] width 761 height 1039
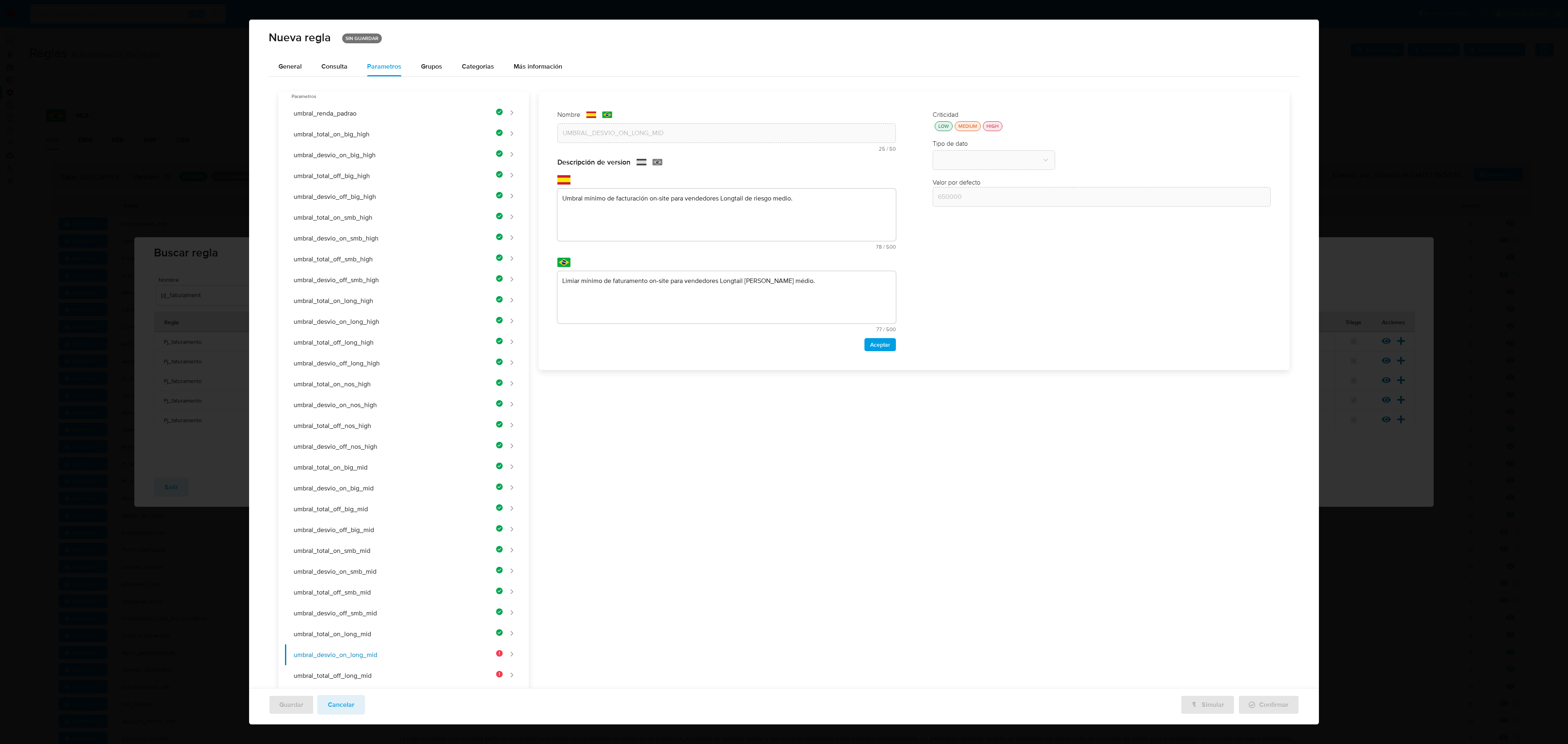
paste textarea
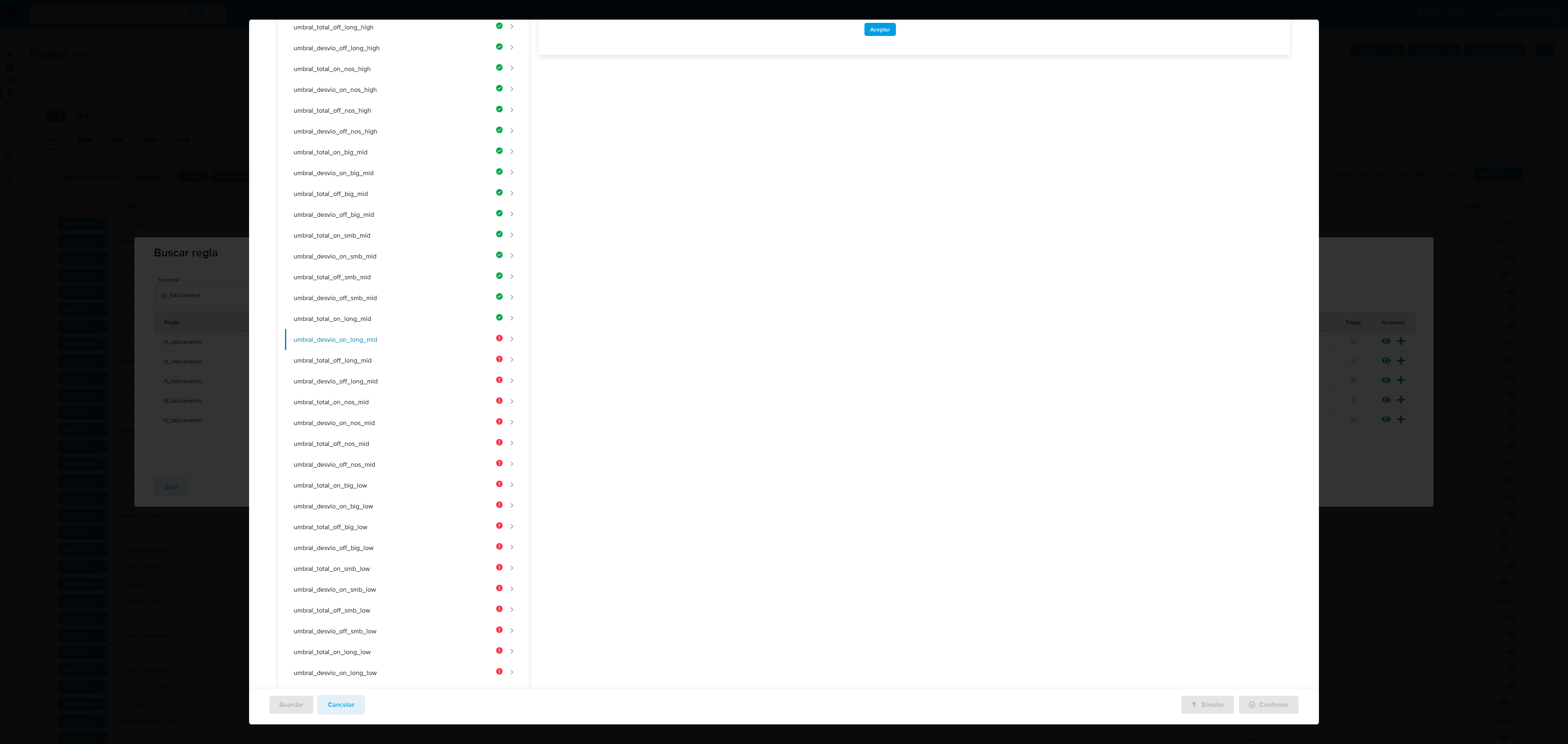
click at [726, 225] on div "Nombre text-es UMBRAL_DESVIO_ON_LONG_MID 25 / 50 25 caracteres restantes text-p…" at bounding box center [909, 295] width 761 height 1039
paste textarea "Umbral mínimo de desvío porcentual on-site para vendedores Longtail de riesgo m…"
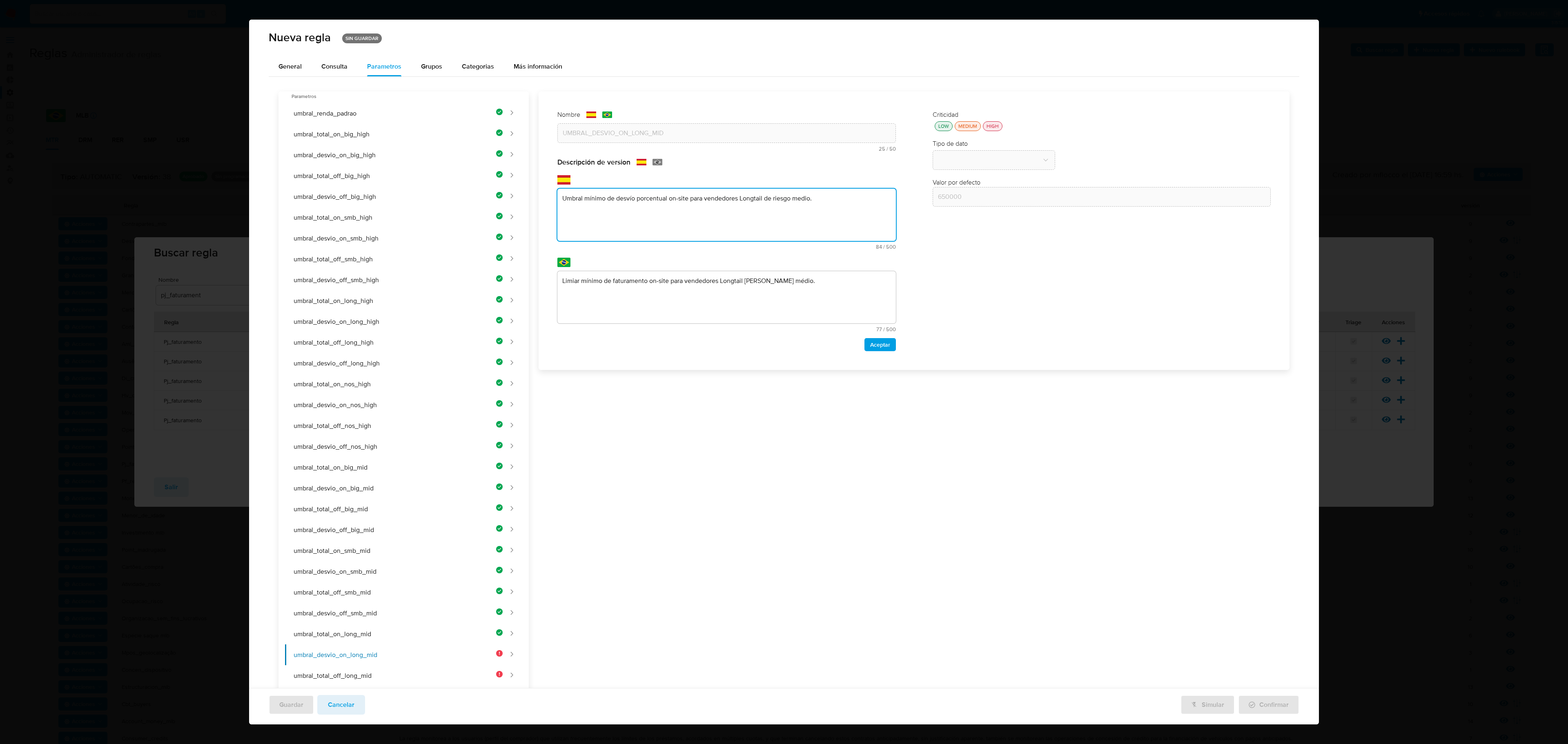
type textarea "Umbral mínimo de desvío porcentual on-site para vendedores Longtail de riesgo m…"
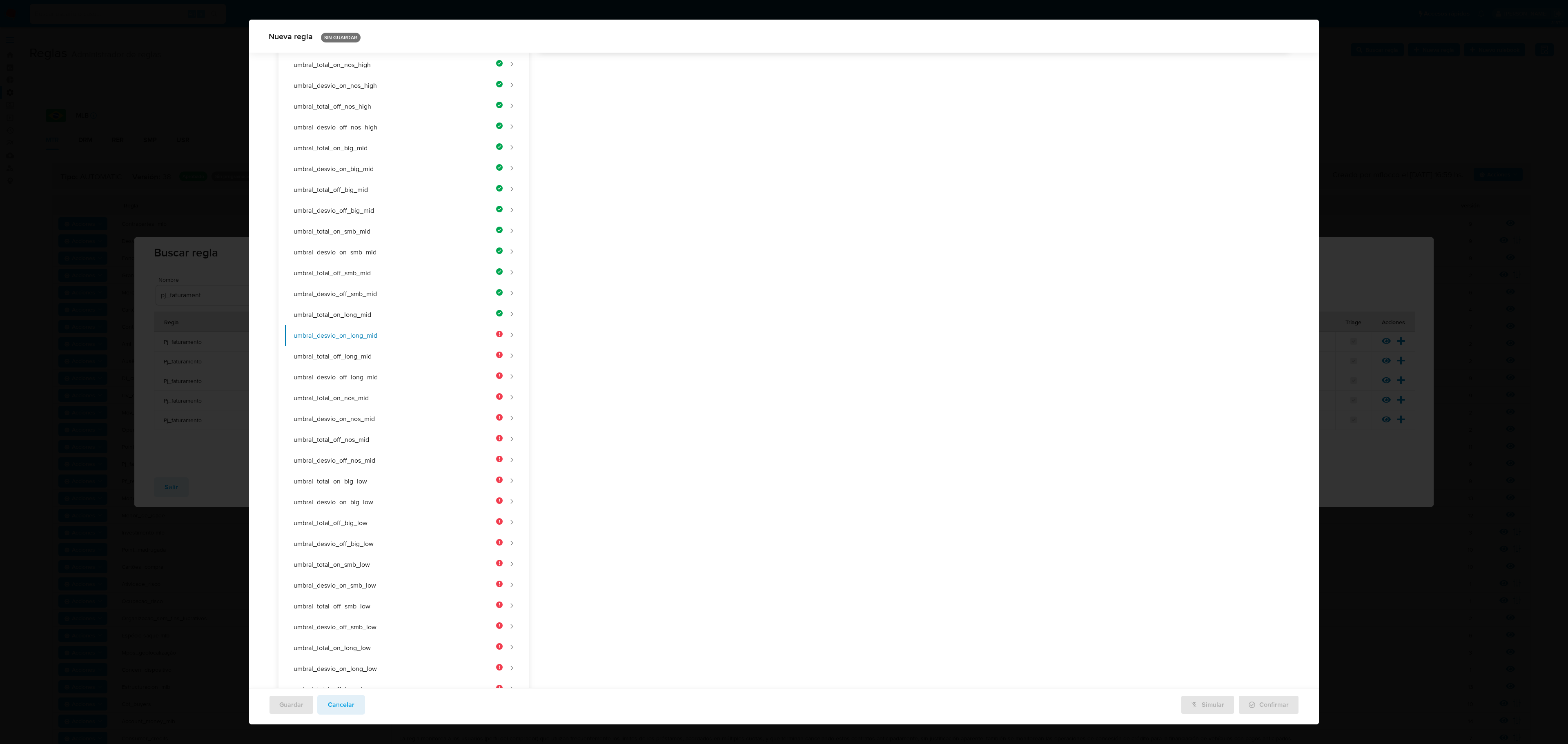
click at [683, 278] on div "Nombre text-es UMBRAL_DESVIO_ON_LONG_MID 25 / 50 25 caracteres restantes text-p…" at bounding box center [909, 292] width 761 height 1039
click at [636, 287] on div "Nombre text-es UMBRAL_DESVIO_ON_LONG_MID 25 / 50 25 caracteres restantes text-p…" at bounding box center [909, 292] width 761 height 1039
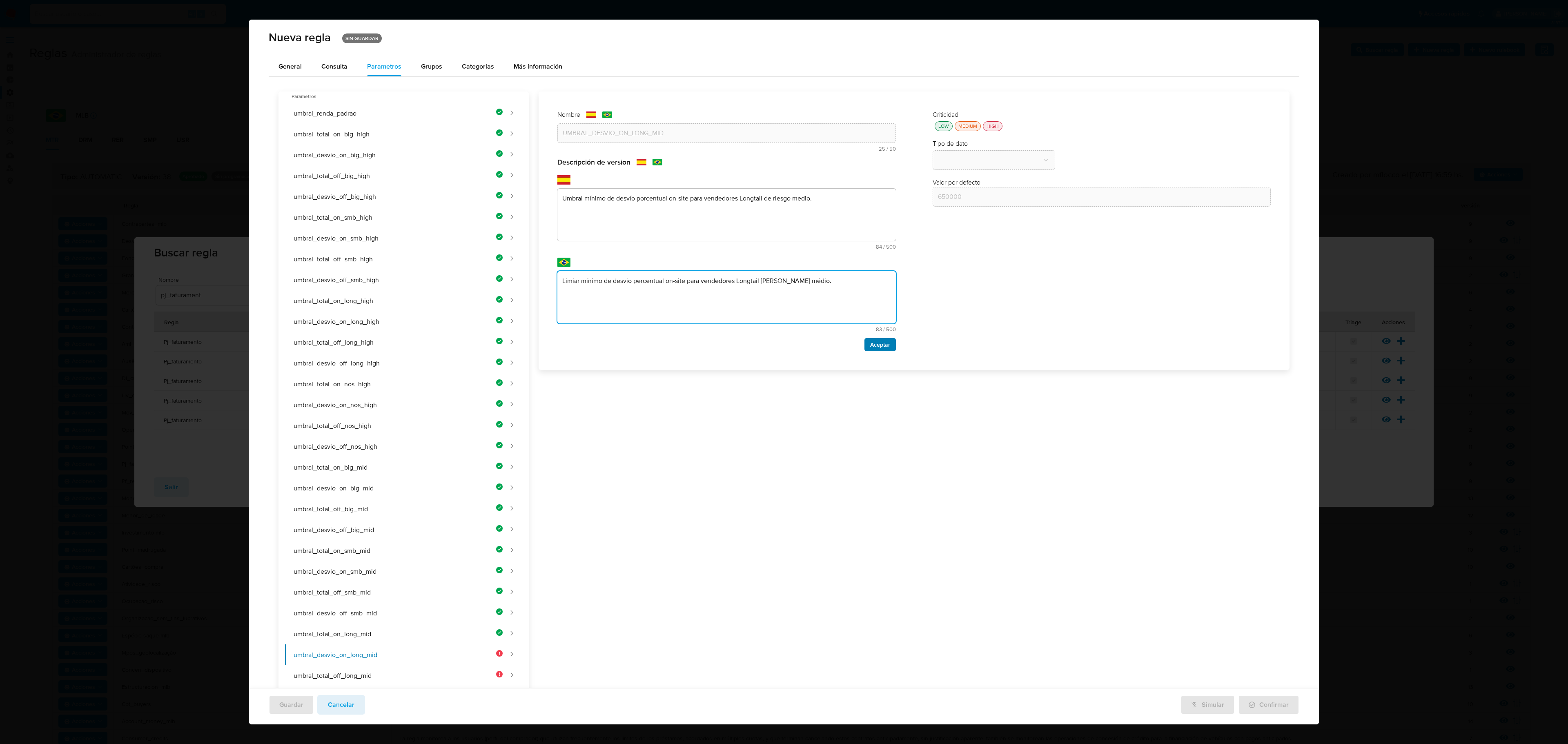
type textarea "Limiar mínimo de desvio percentual on-site para vendedores Longtail [PERSON_NAM…"
click at [836, 342] on span "Aceptar" at bounding box center [880, 345] width 20 height 12
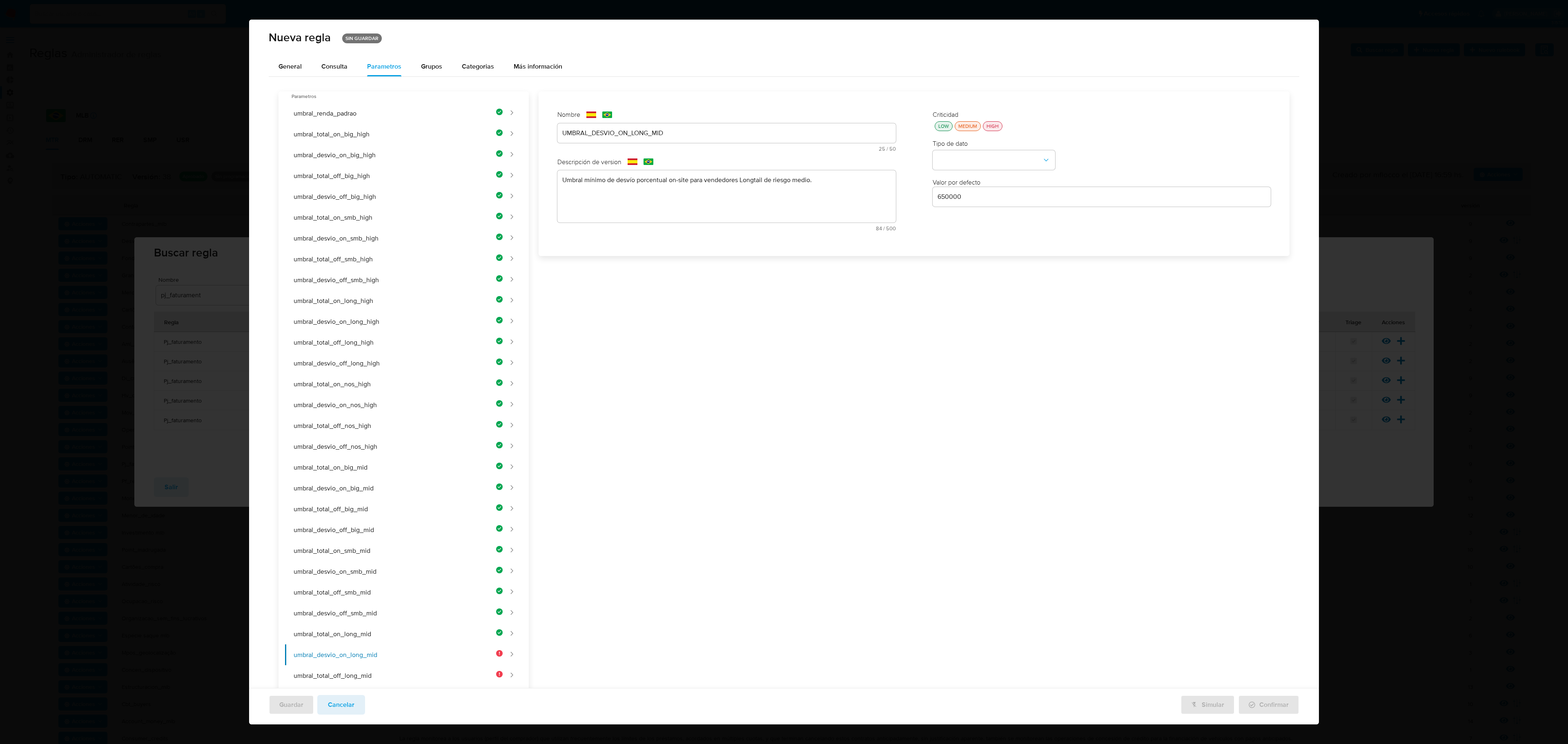
click at [836, 122] on div "LOW" at bounding box center [943, 125] width 14 height 7
click at [836, 160] on button "type-dropdown" at bounding box center [993, 161] width 122 height 19
click at [836, 169] on div "STRING" at bounding box center [991, 179] width 108 height 19
click at [836, 160] on span "STRING" at bounding box center [990, 160] width 105 height 8
click at [836, 161] on span "STRING" at bounding box center [949, 160] width 23 height 8
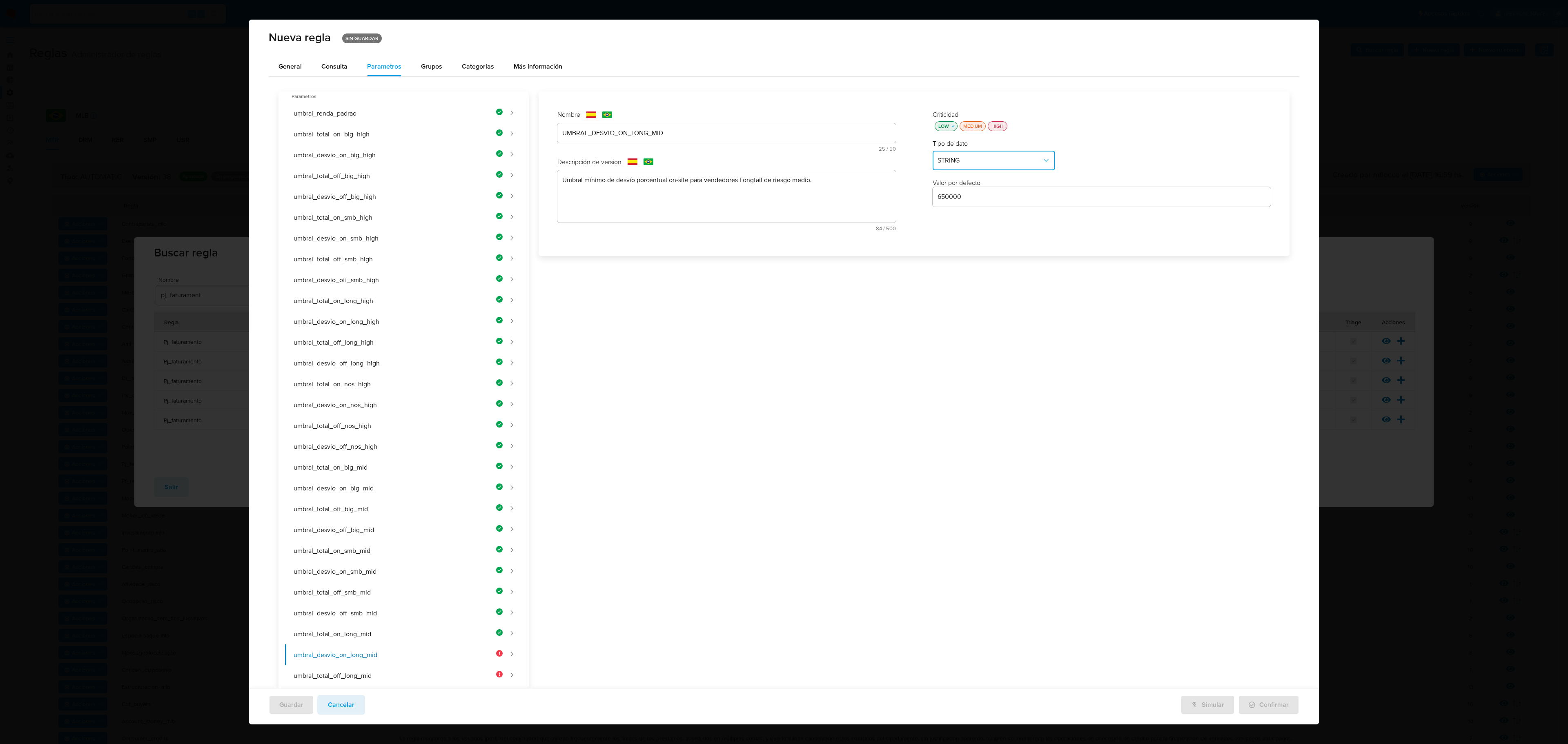
click at [836, 156] on span "STRING" at bounding box center [990, 160] width 105 height 8
click at [836, 138] on div "NUMBER" at bounding box center [991, 140] width 108 height 19
click at [836, 194] on input "650000" at bounding box center [1102, 197] width 338 height 10
type input "5"
type input "6"
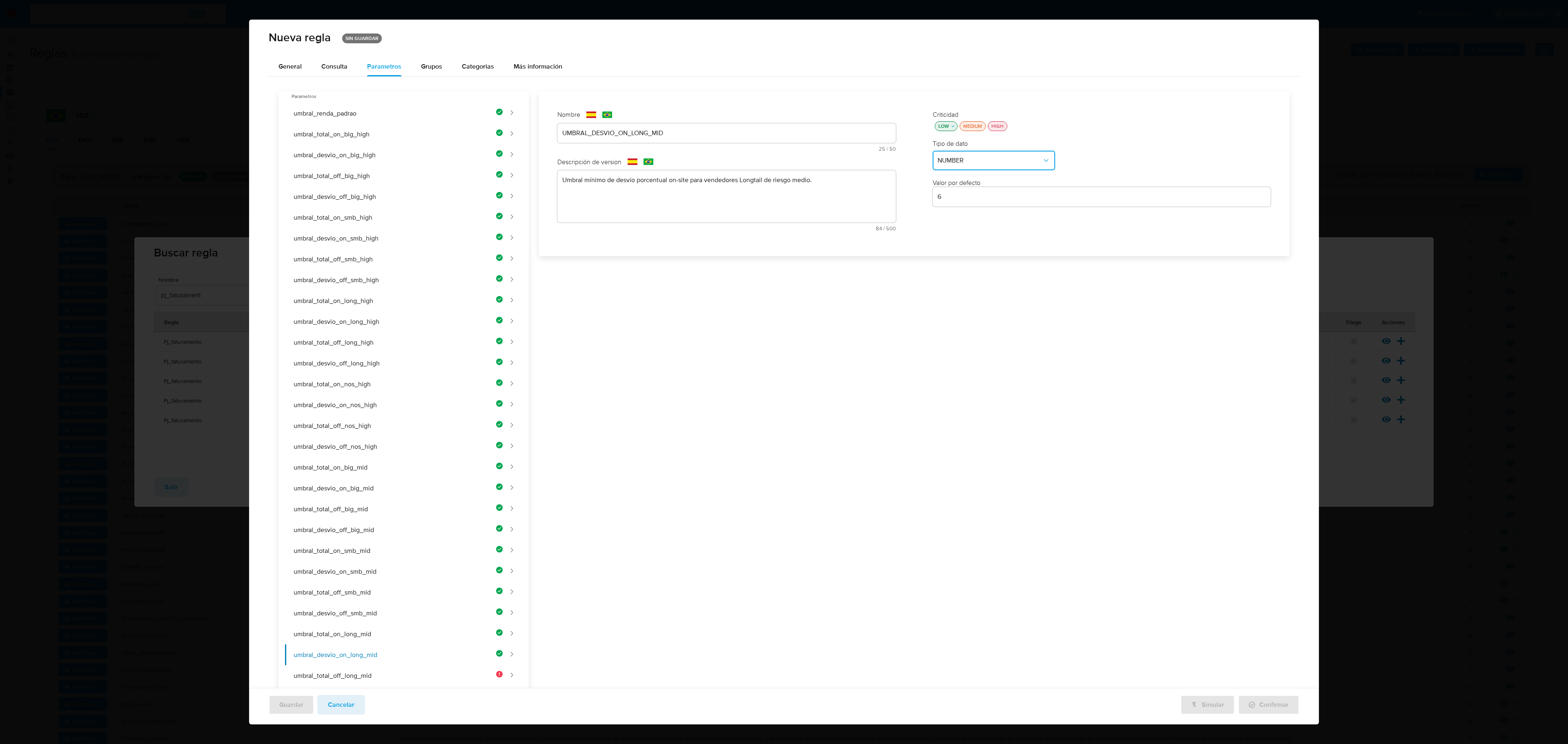
drag, startPoint x: 404, startPoint y: 664, endPoint x: 628, endPoint y: 388, distance: 355.5
click at [404, 430] on button "umbral_total_off_long_mid" at bounding box center [394, 676] width 218 height 21
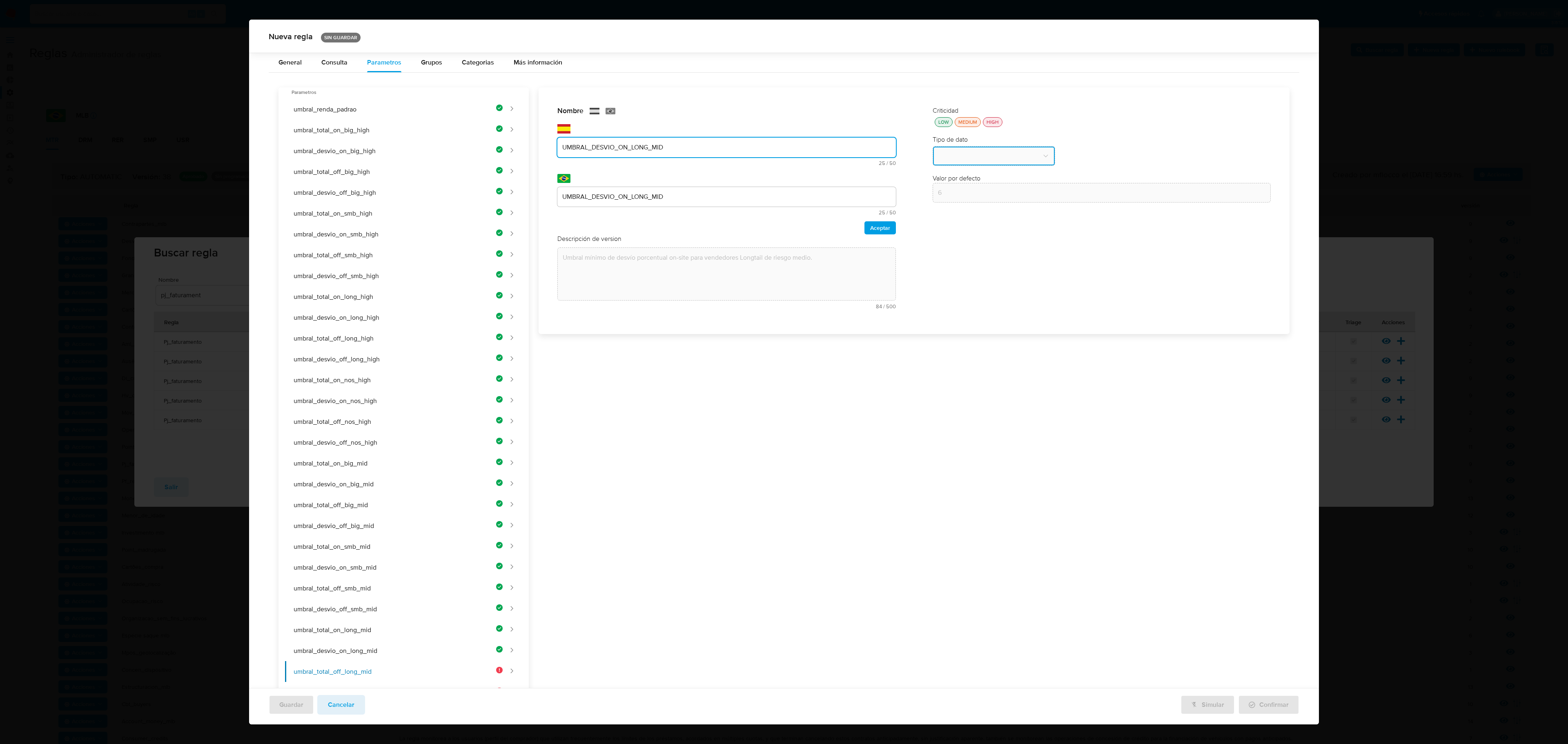
click at [667, 131] on div "Nombre text-es UMBRAL_DESVIO_ON_LONG_MID 25 / 50 25 caracteres restantes text-p…" at bounding box center [726, 211] width 355 height 225
type input "UMBRAL_TOTAL_OFF_LONG_MID"
click at [602, 193] on div "UMBRAL_DESVIO_ON_LONG_MID" at bounding box center [727, 201] width 338 height 19
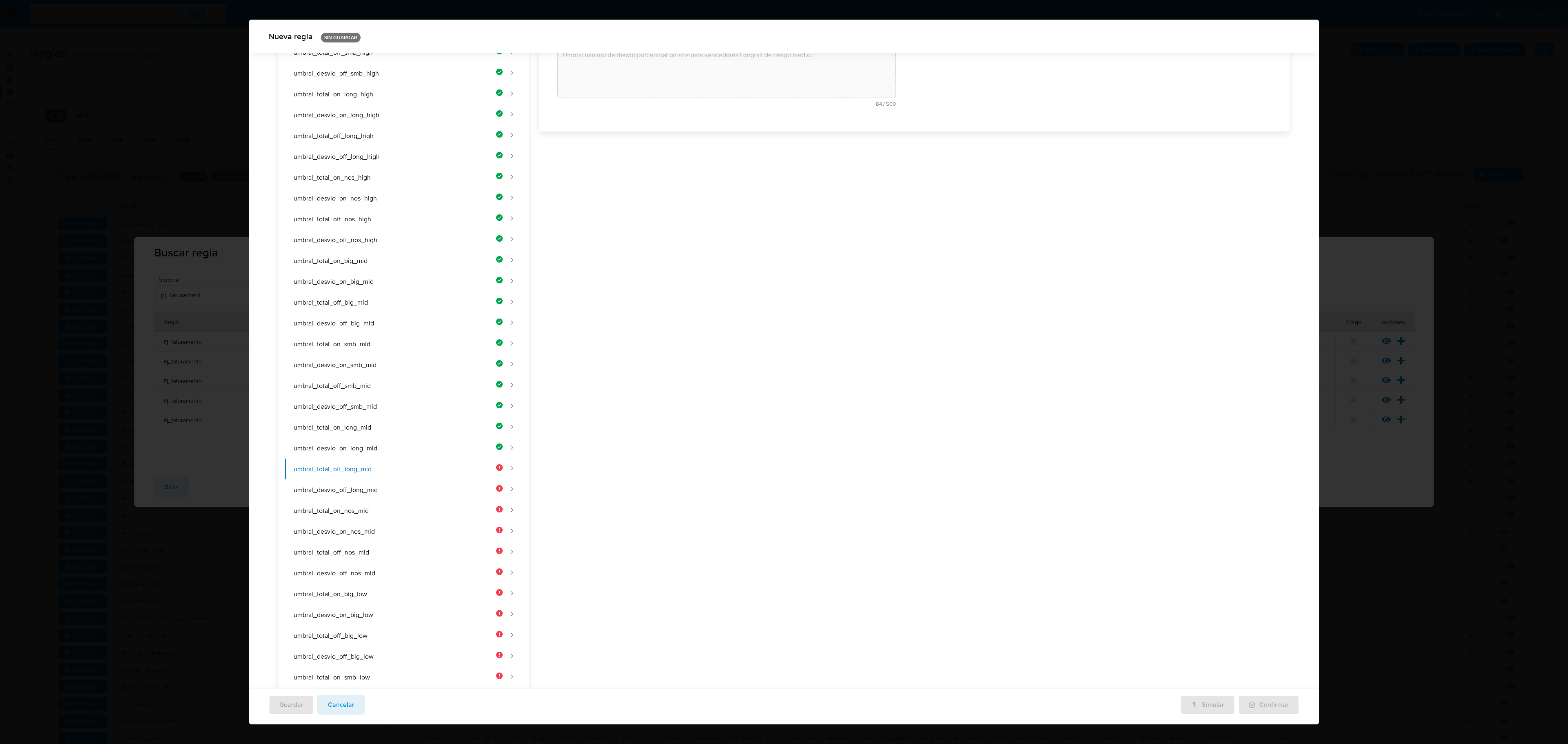
click at [595, 203] on div "Nombre text-es UMBRAL_TOTAL_OFF_LONG_MID 25 / 50 25 caracteres restantes text-p…" at bounding box center [909, 404] width 761 height 1039
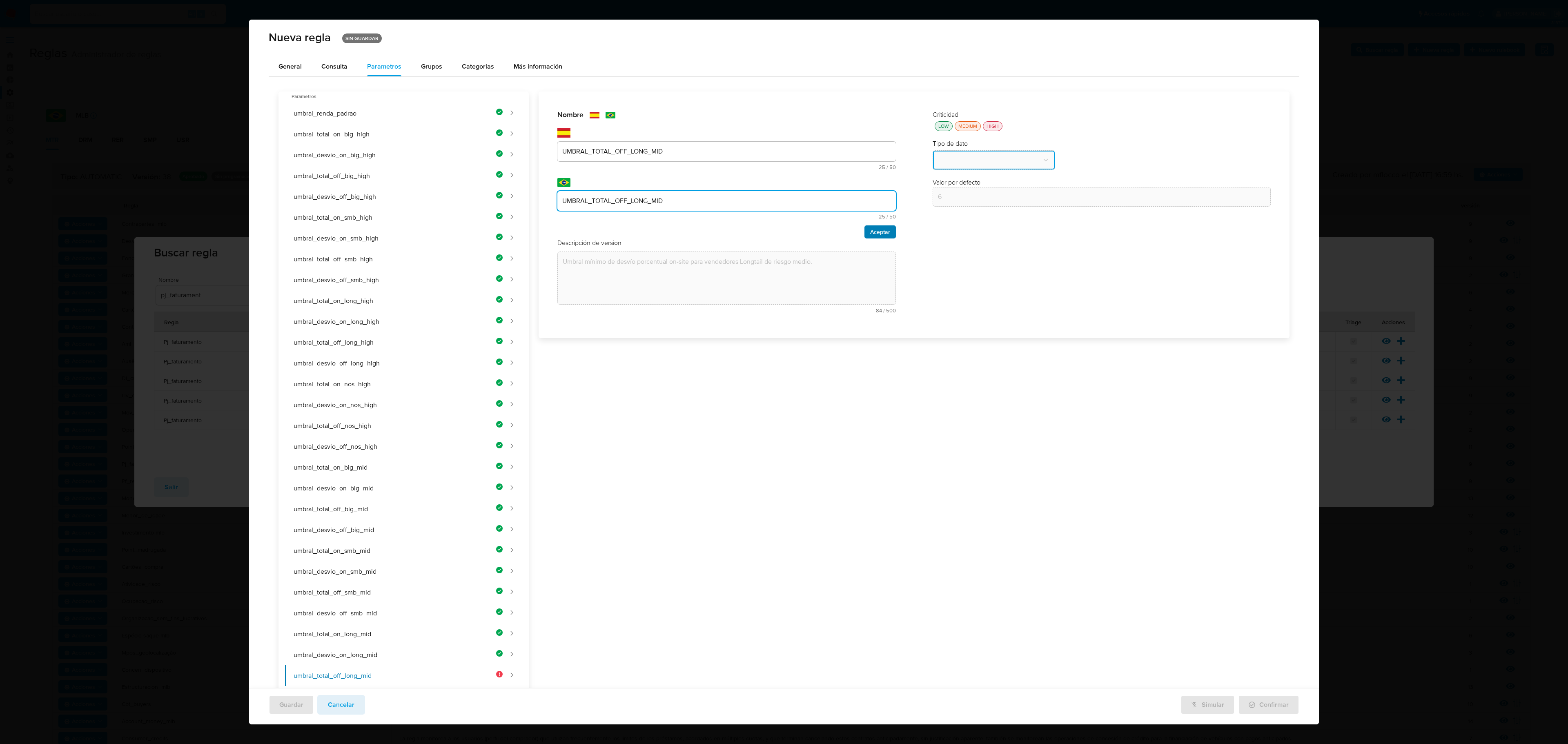
type input "UMBRAL_TOTAL_OFF_LONG_MID"
click at [836, 237] on span "Aceptar" at bounding box center [880, 232] width 20 height 12
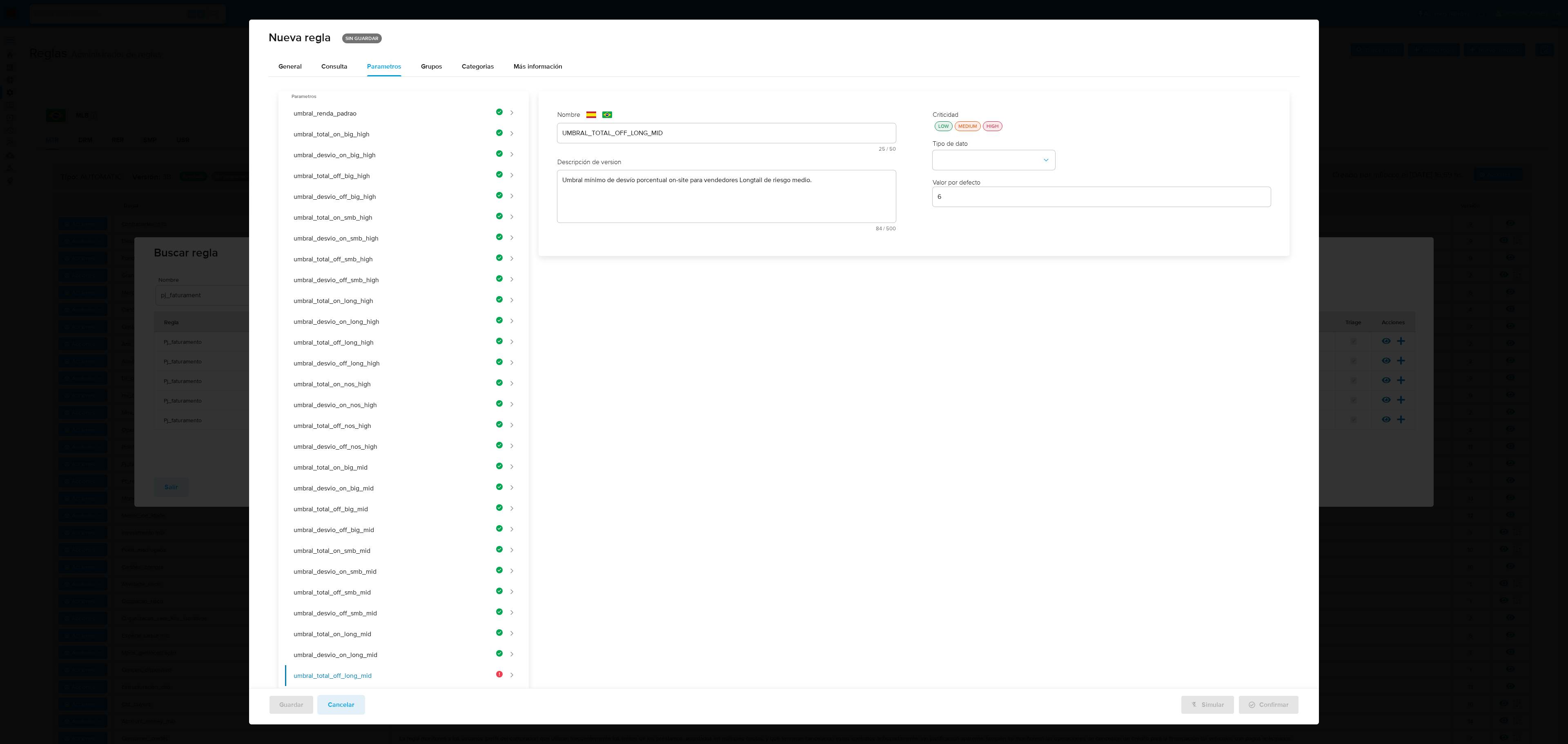
click at [657, 199] on div "Nombre text-es UMBRAL_TOTAL_OFF_LONG_MID 25 / 50 25 caracteres restantes text-p…" at bounding box center [909, 611] width 761 height 1039
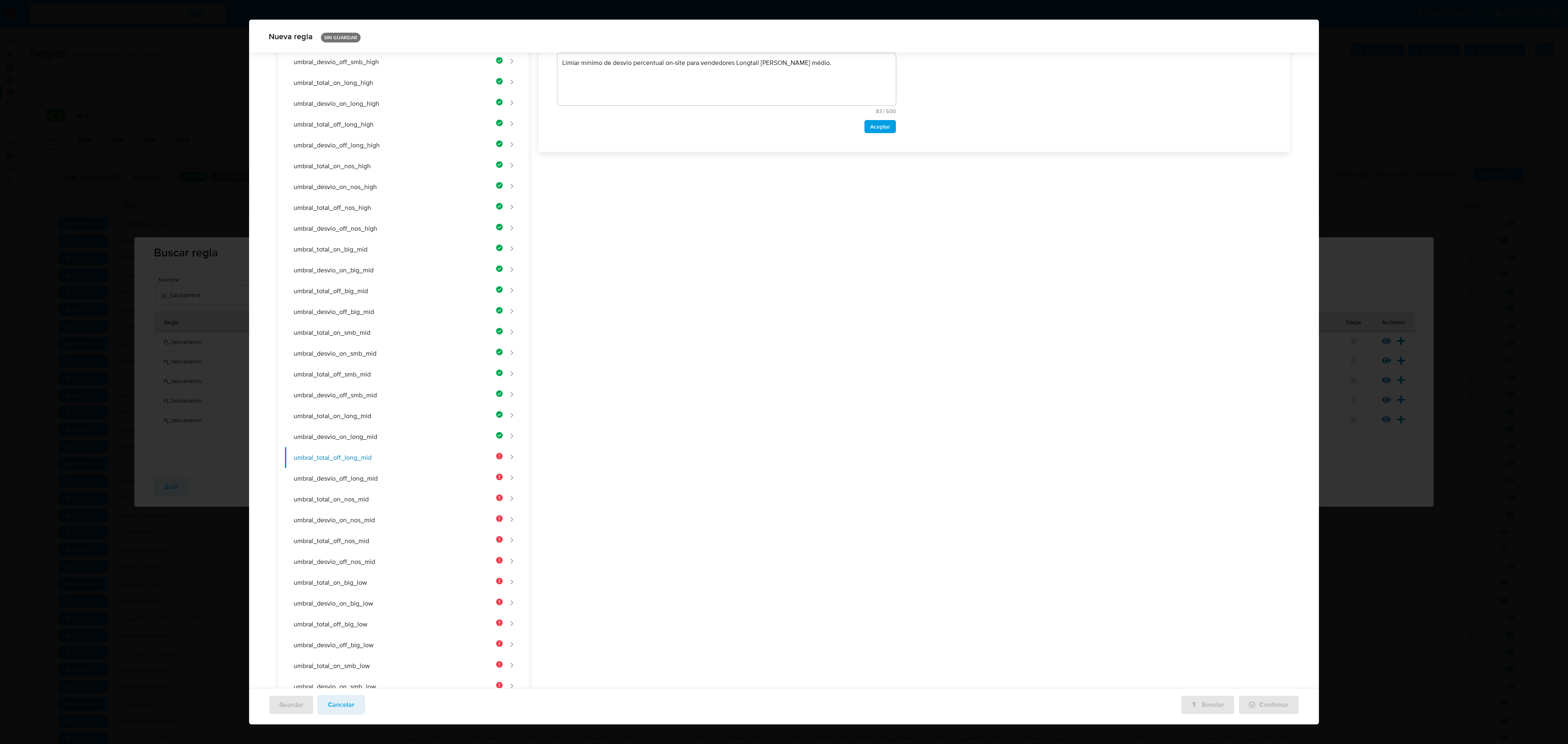
paste textarea
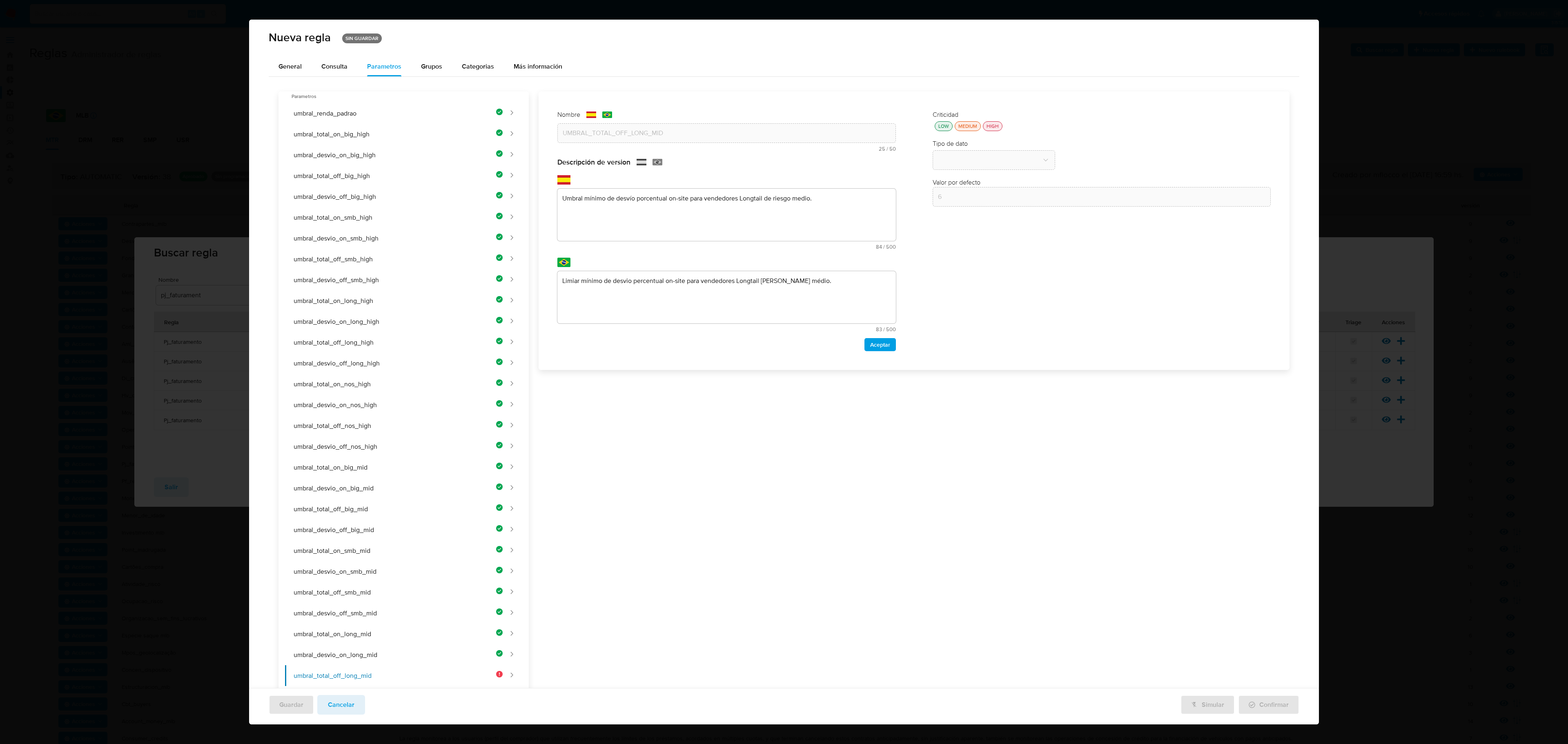
click at [674, 211] on div "Nombre text-es UMBRAL_TOTAL_OFF_LONG_MID 25 / 50 25 caracteres restantes text-p…" at bounding box center [909, 611] width 761 height 1039
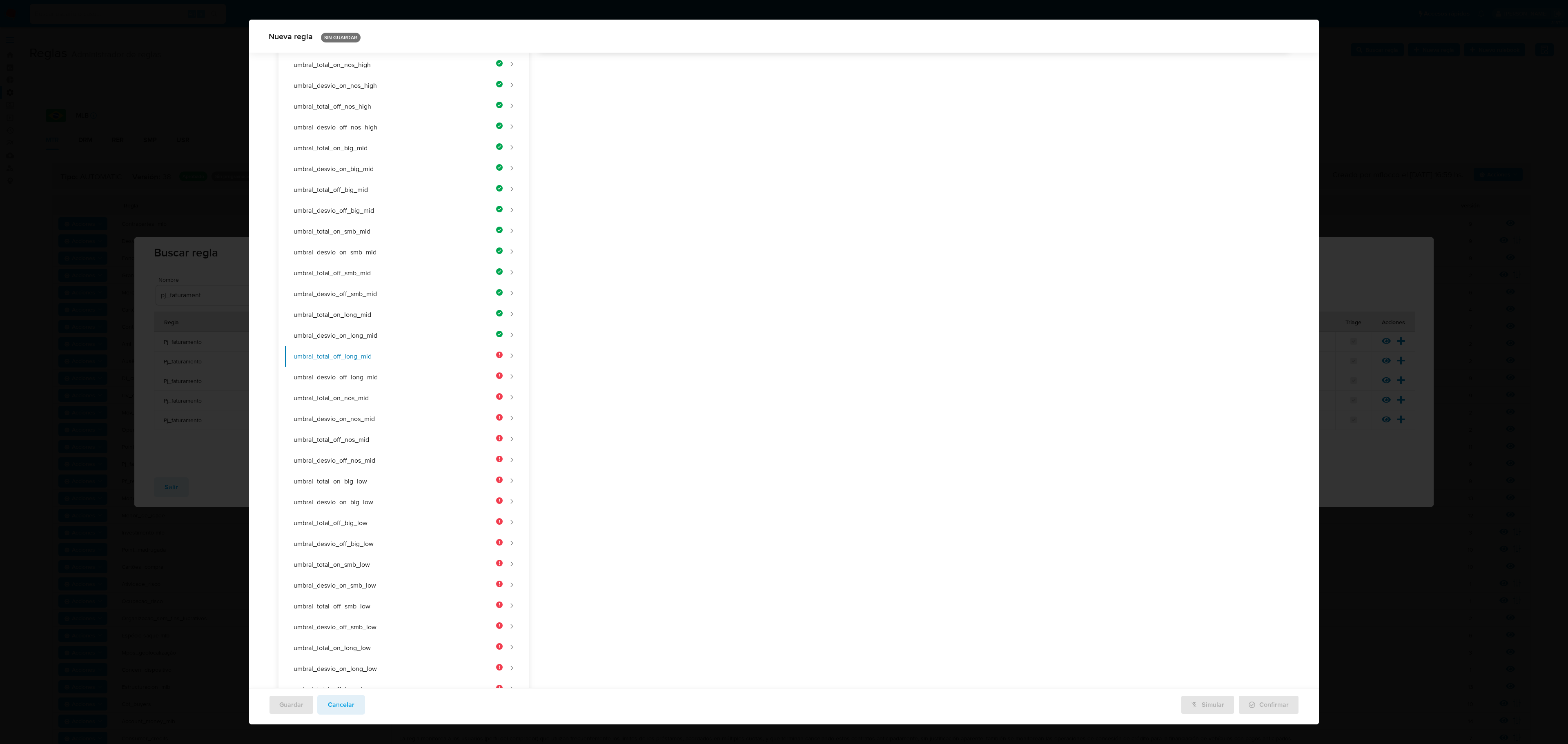
paste textarea "Umbral mínimo de facturación off-site para vendedores Longtail de riesgo medio."
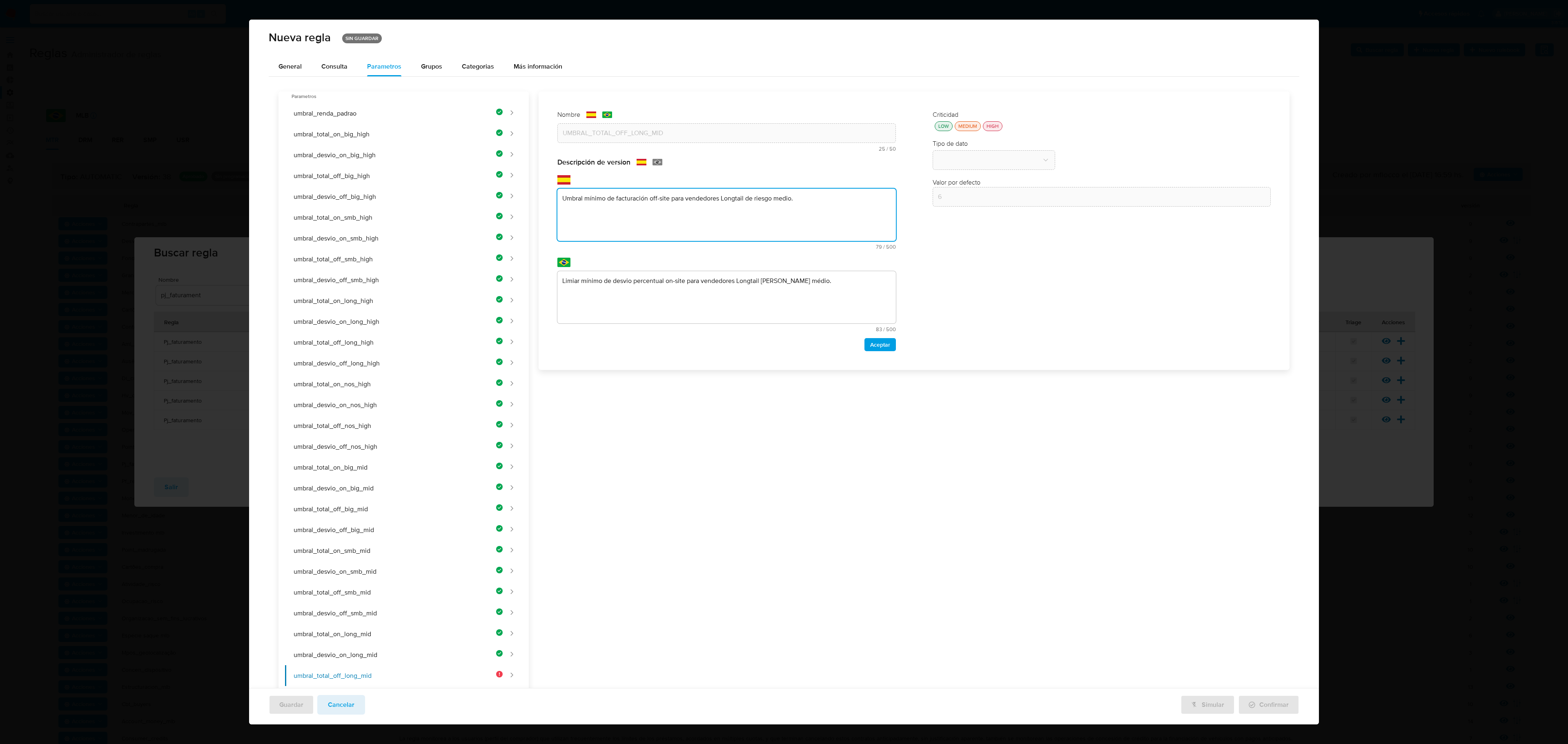
type textarea "Umbral mínimo de facturación off-site para vendedores Longtail de riesgo medio."
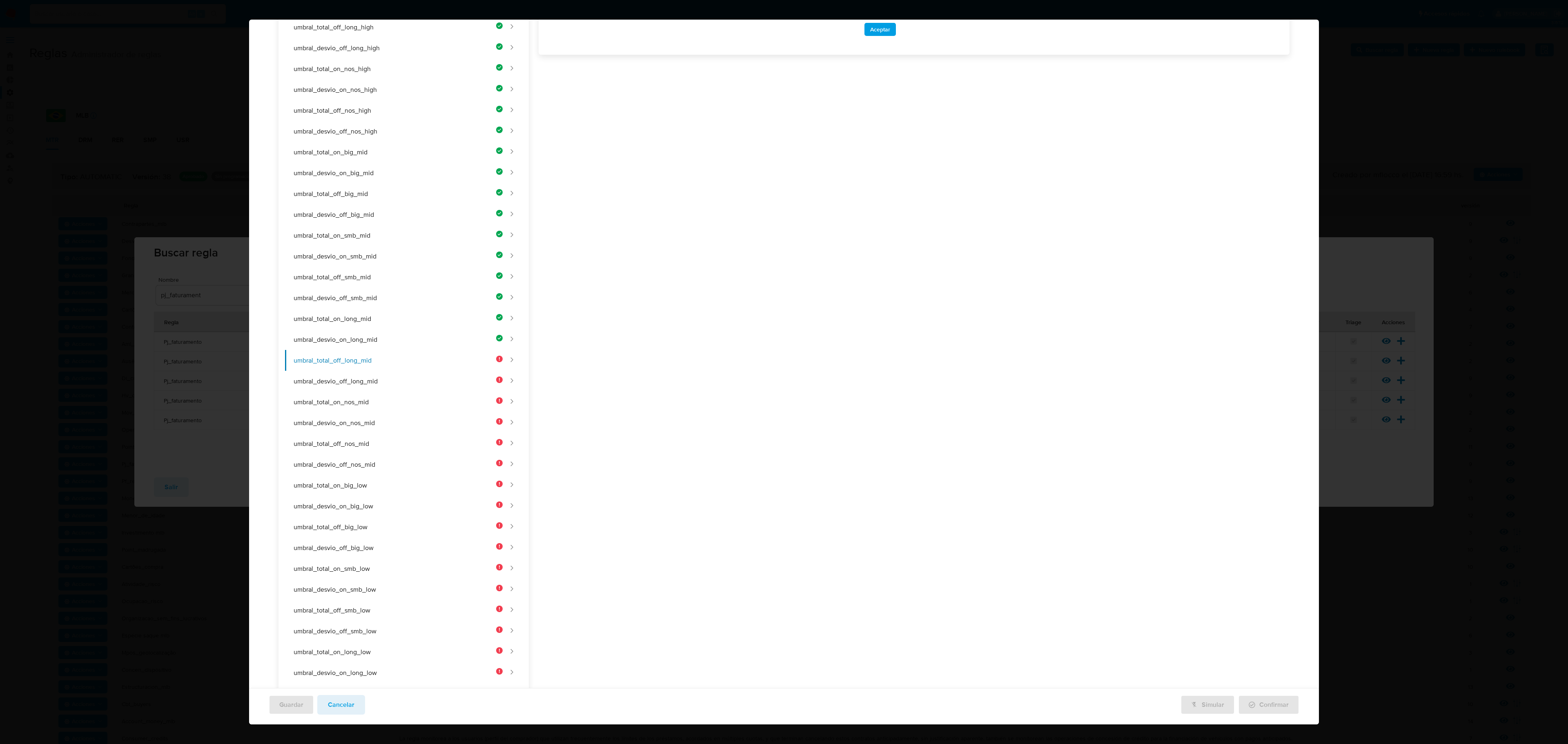
click at [593, 270] on div "Nombre text-es UMBRAL_TOTAL_OFF_LONG_MID 25 / 50 25 caracteres restantes text-p…" at bounding box center [909, 295] width 761 height 1039
click at [603, 279] on div "Nombre text-es UMBRAL_TOTAL_OFF_LONG_MID 25 / 50 25 caracteres restantes text-p…" at bounding box center [909, 295] width 761 height 1039
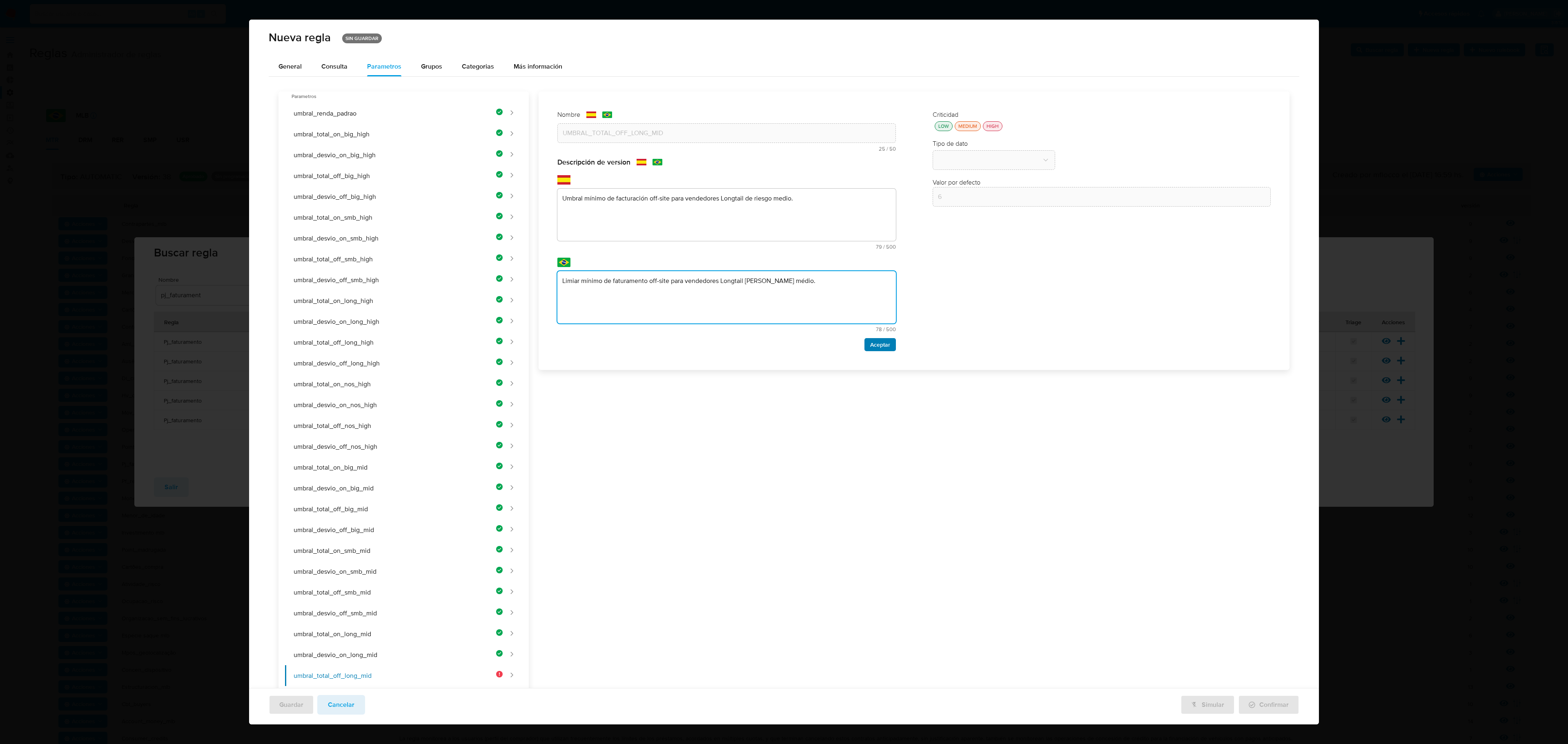
type textarea "Limiar mínimo de faturamento off-site para vendedores Longtail [PERSON_NAME] mé…"
click at [836, 348] on span "Aceptar" at bounding box center [880, 345] width 20 height 12
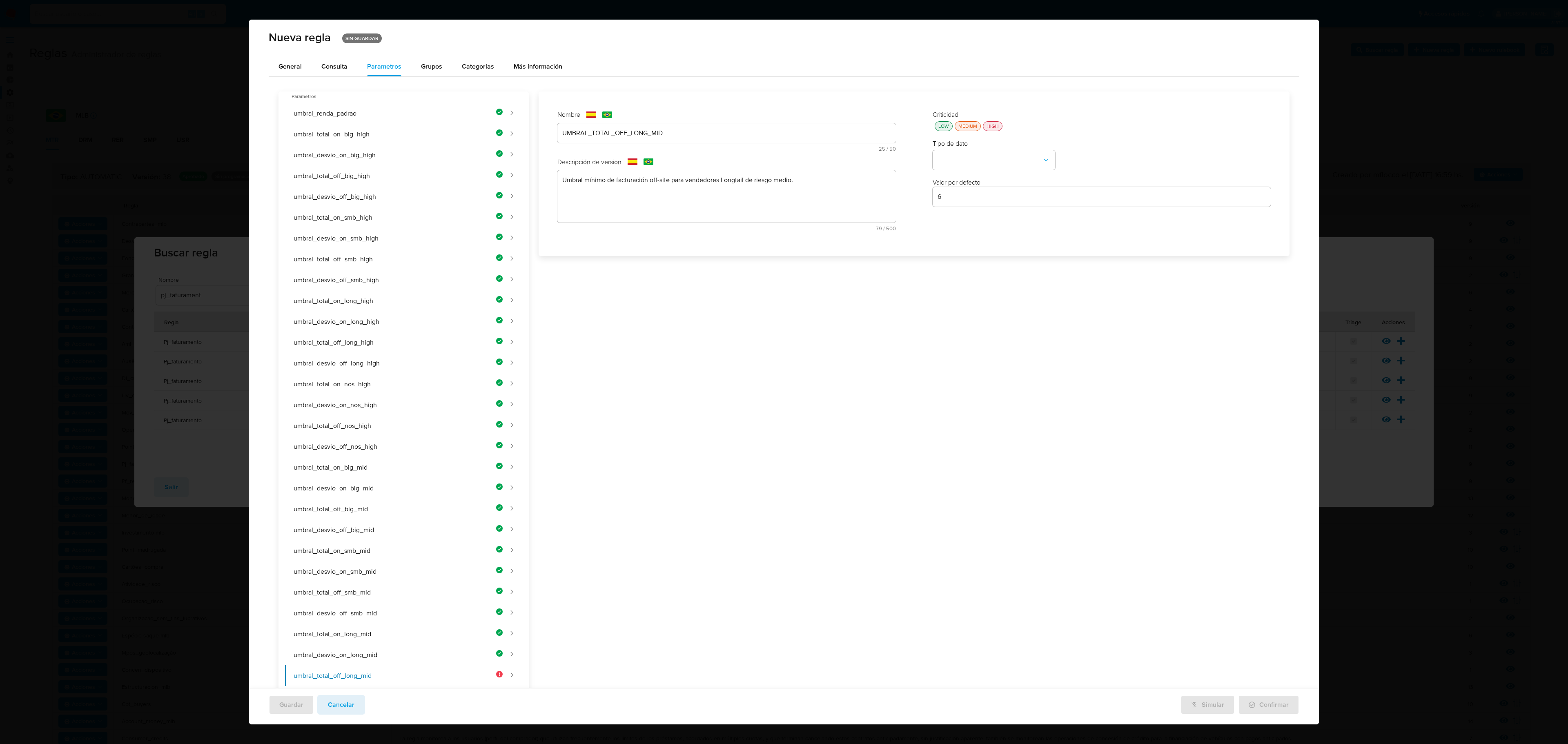
click at [836, 127] on div "LOW" at bounding box center [943, 125] width 14 height 7
click at [836, 158] on button "type-dropdown" at bounding box center [993, 161] width 122 height 19
click at [836, 160] on div "NUMBER" at bounding box center [991, 160] width 108 height 19
click at [836, 197] on input "6" at bounding box center [1102, 197] width 338 height 10
click at [836, 195] on input "6" at bounding box center [1102, 197] width 338 height 10
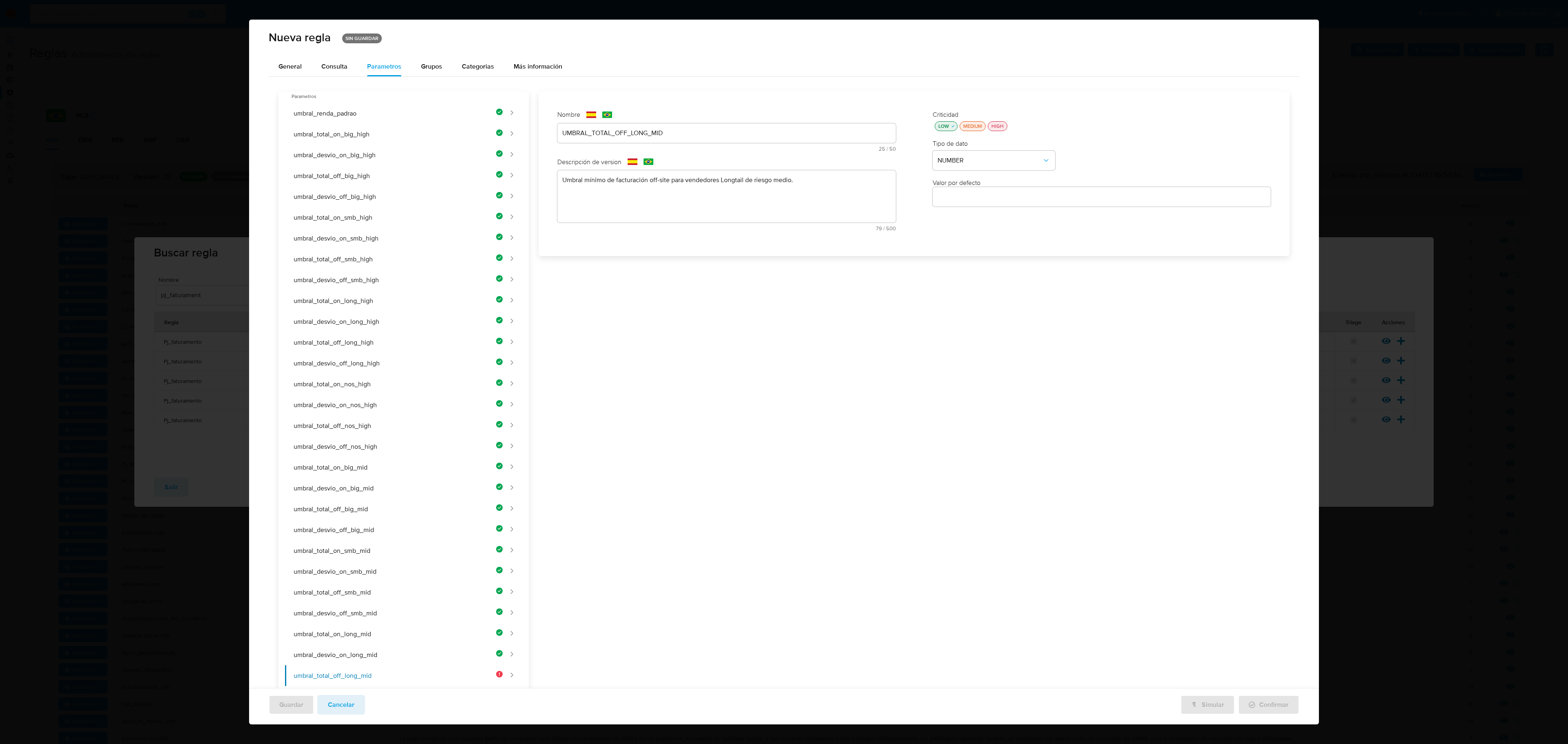
paste input "450000"
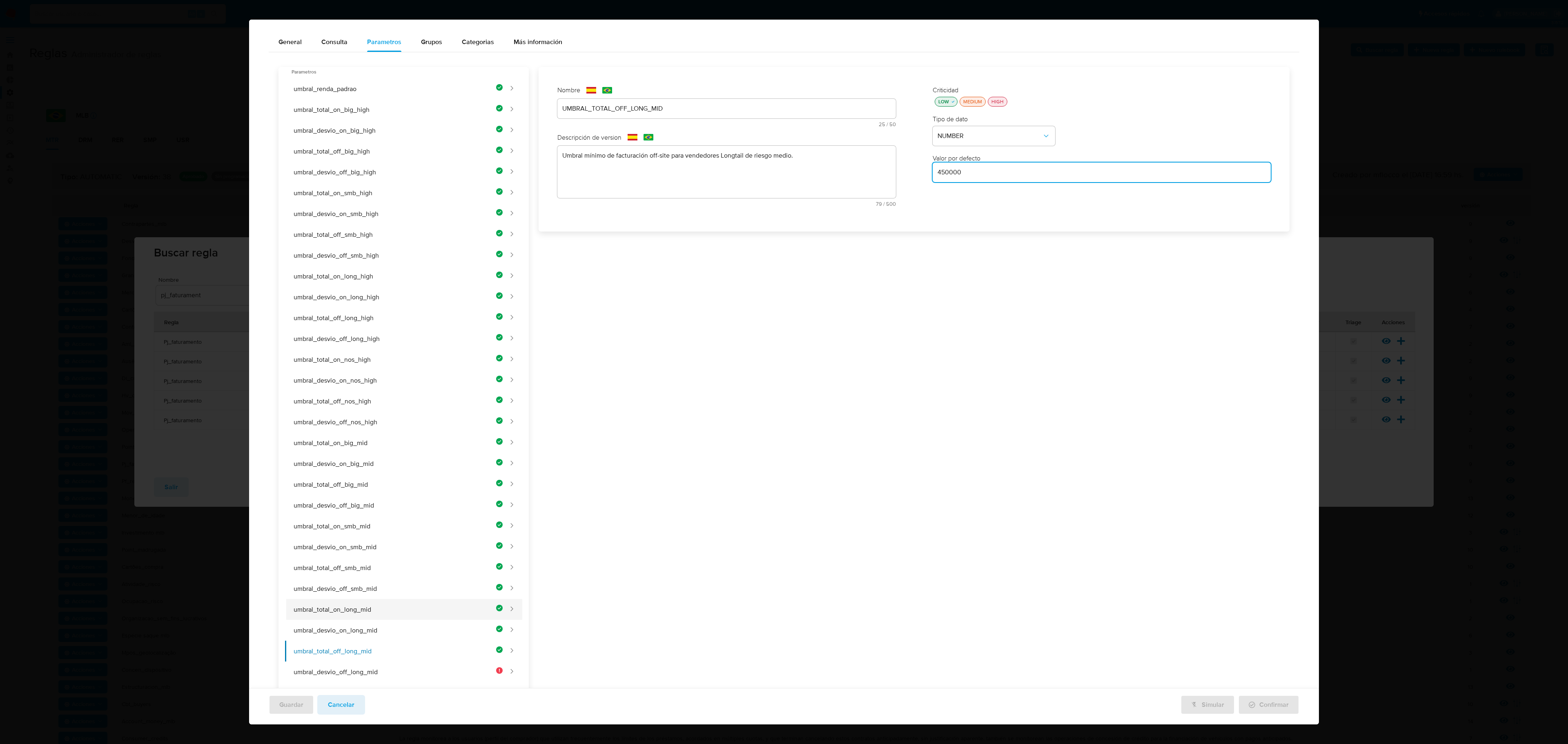
scroll to position [0, 0]
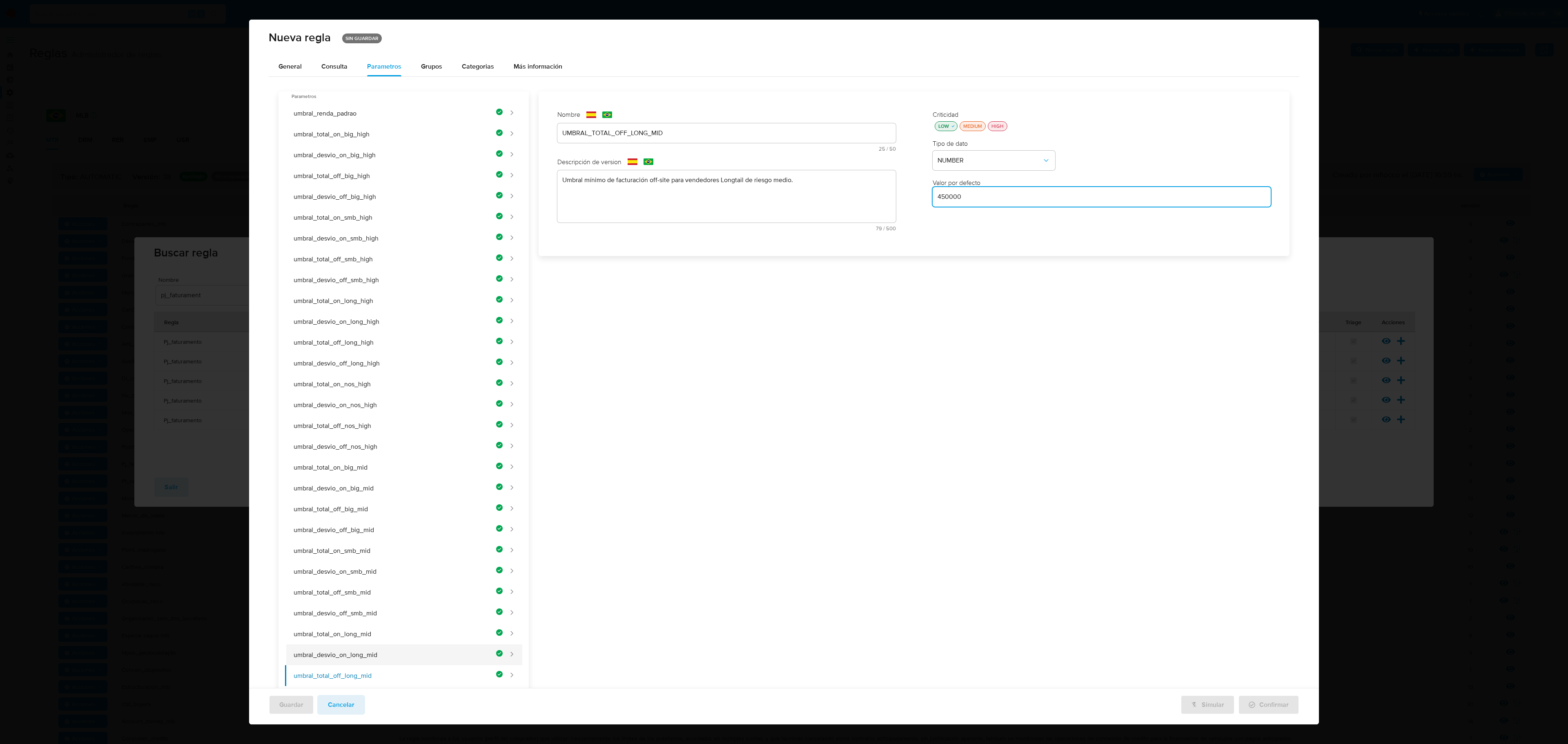
type input "450000"
click at [466, 430] on button "umbral_desvio_on_long_mid" at bounding box center [394, 655] width 218 height 21
click at [454, 430] on button "umbral_total_on_long_mid" at bounding box center [394, 634] width 218 height 21
click at [454, 430] on button "umbral_desvio_on_long_mid" at bounding box center [394, 655] width 218 height 21
click at [461, 430] on button "umbral_total_off_long_mid" at bounding box center [394, 676] width 218 height 21
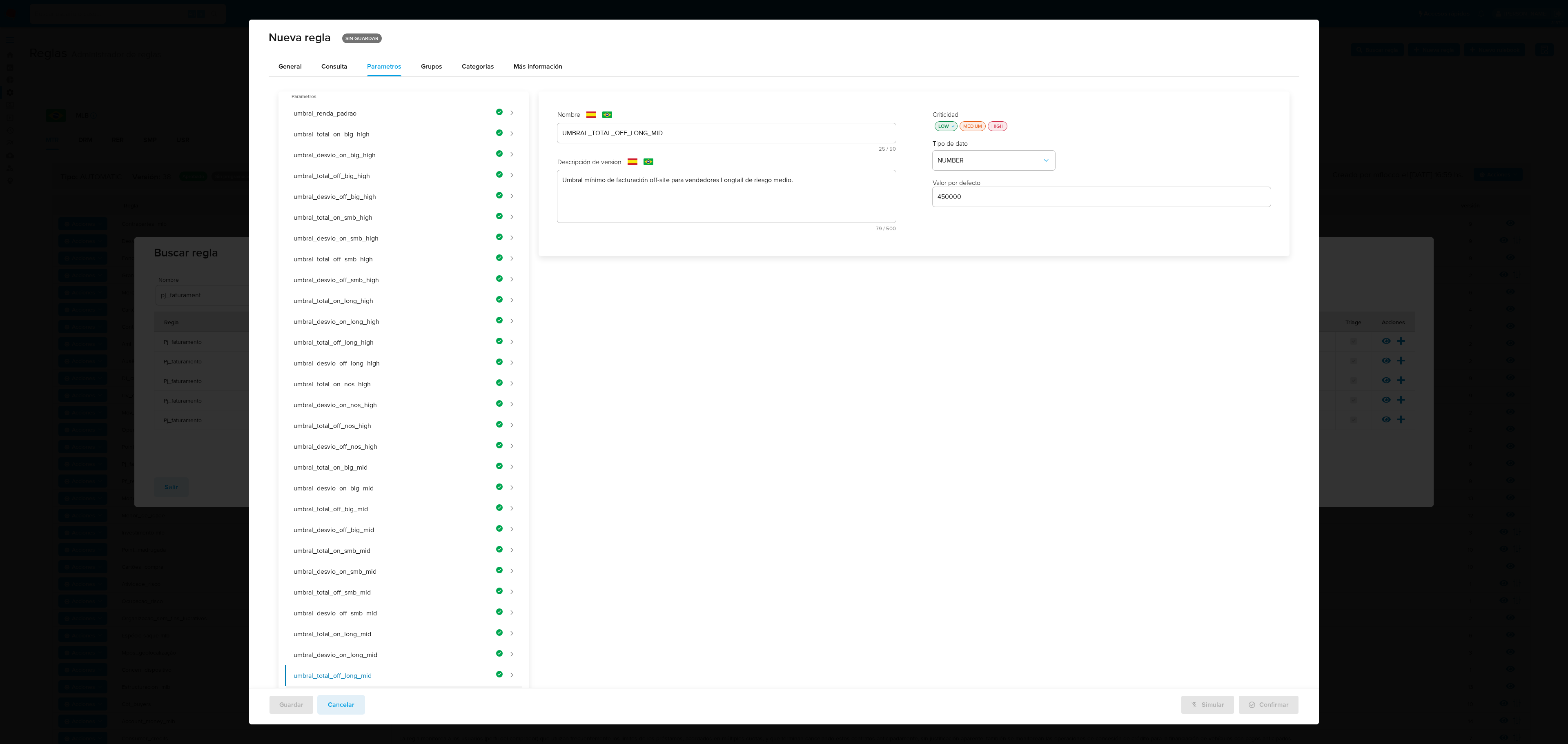
click at [469, 430] on button "umbral_desvio_off_long_mid" at bounding box center [394, 697] width 218 height 21
click at [662, 138] on div "UMBRAL_TOTAL_OFF_LONG_MID" at bounding box center [727, 133] width 338 height 19
click at [668, 141] on div "UMBRAL_TOTAL_OFF_LONG_MID" at bounding box center [727, 133] width 338 height 19
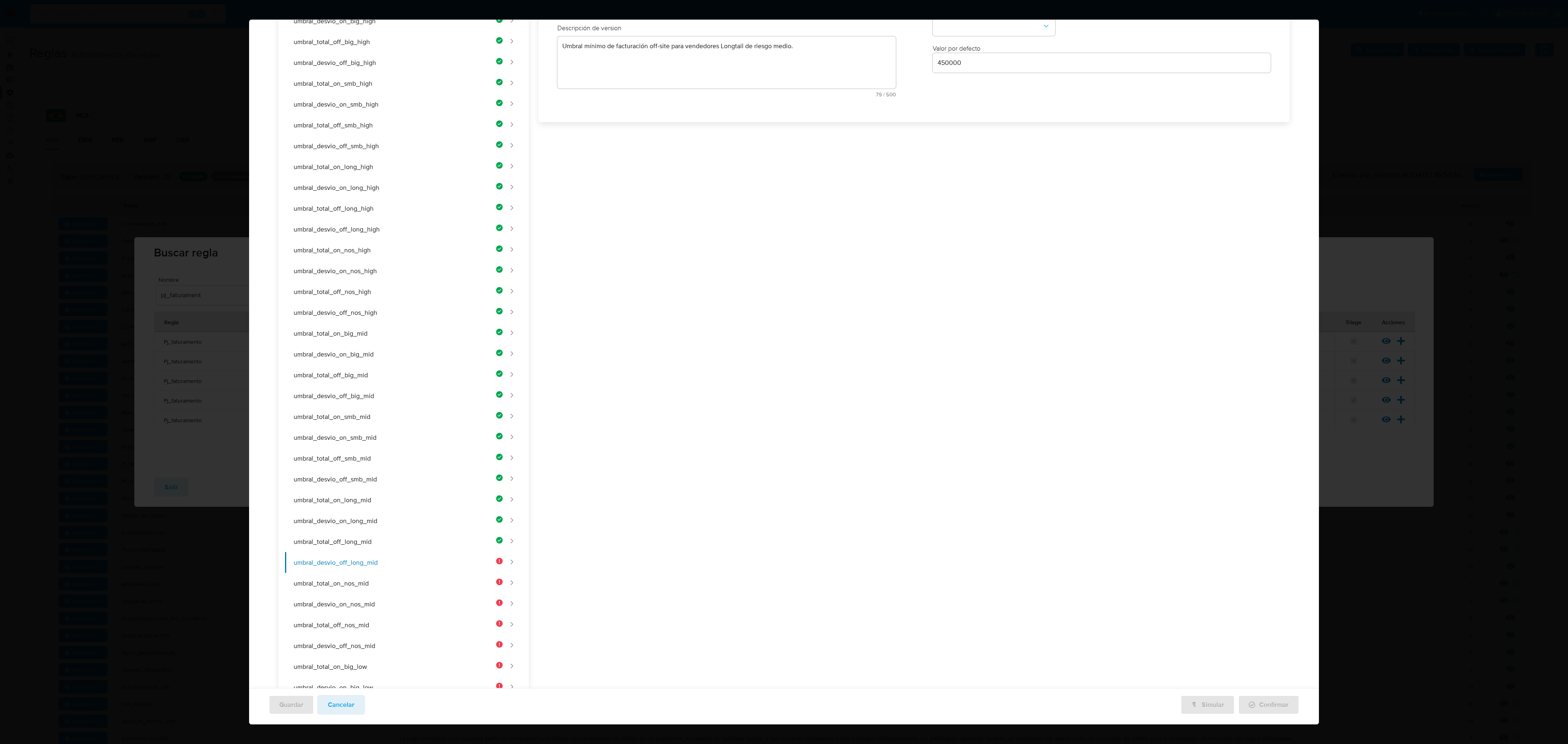
click at [667, 111] on div "Nombre text-es UMBRAL_TOTAL_OFF_LONG_MID 25 / 50 25 caracteres restantes text-p…" at bounding box center [726, 40] width 355 height 143
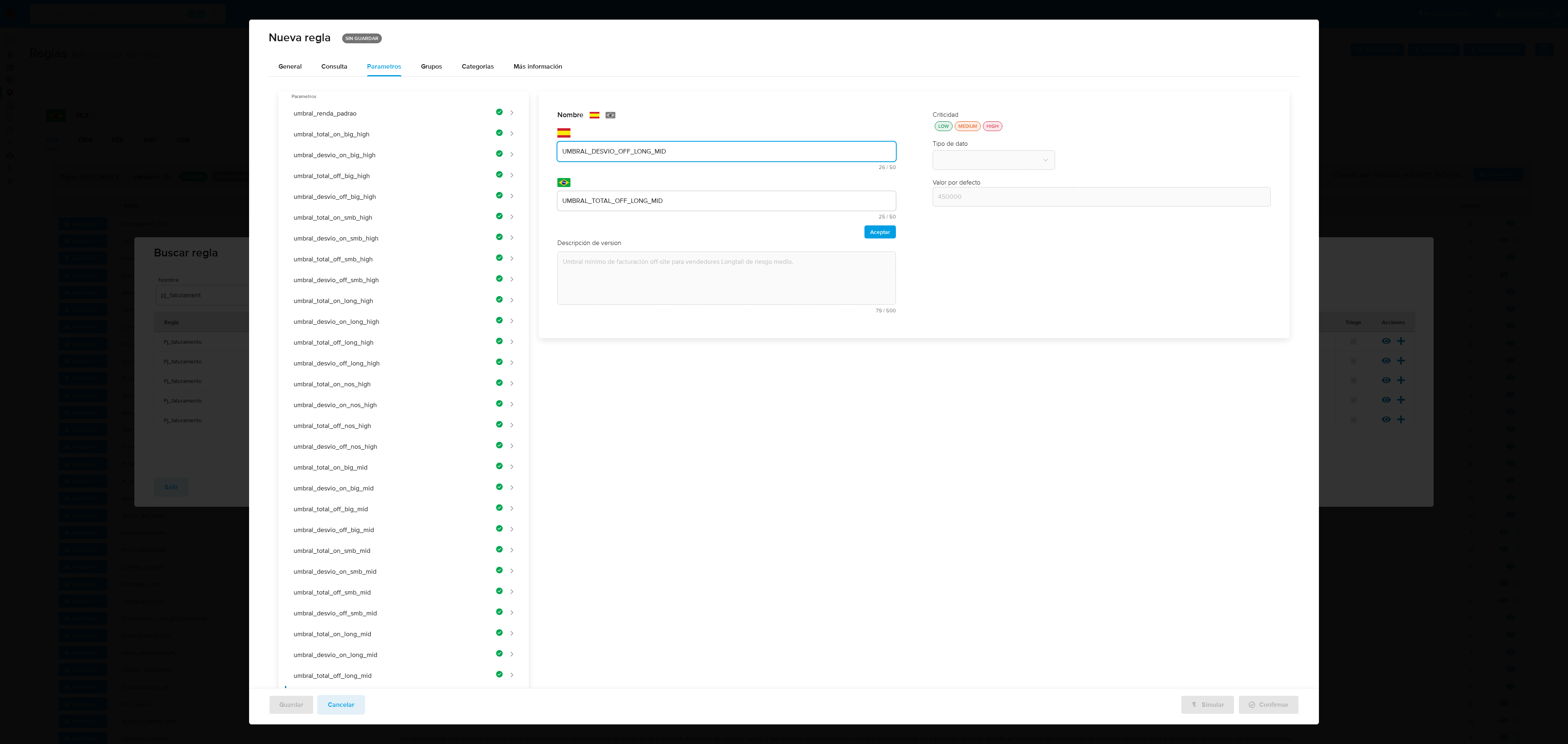
type input "UMBRAL_DESVIO_OFF_LONG_MID"
click at [684, 193] on div "UMBRAL_TOTAL_OFF_LONG_MID" at bounding box center [727, 201] width 338 height 19
click at [685, 195] on div "UMBRAL_TOTAL_OFF_LONG_MID" at bounding box center [727, 201] width 338 height 19
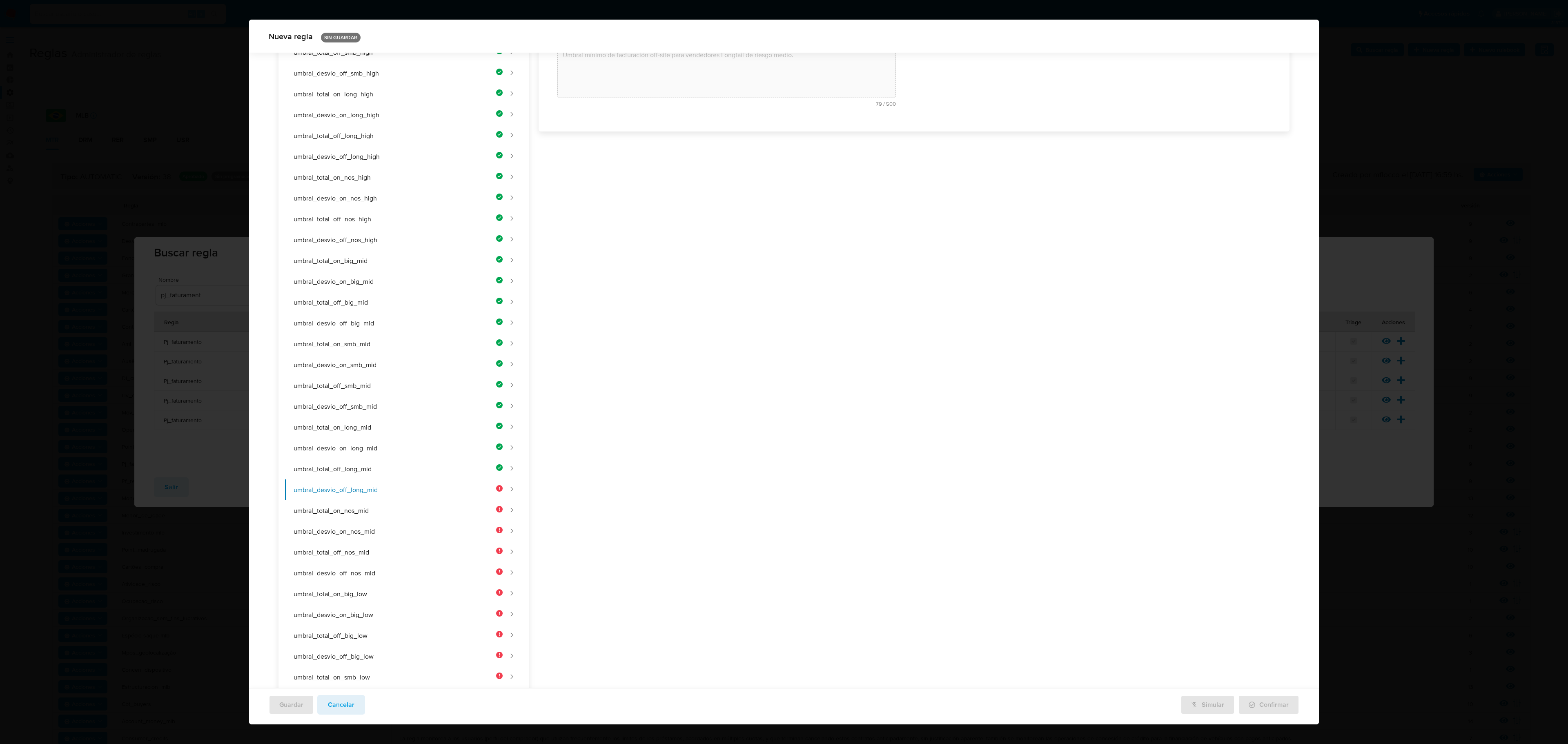
click at [685, 195] on div "Nombre text-es UMBRAL_DESVIO_OFF_LONG_MID 26 / 50 24 caracteres restantes text-…" at bounding box center [909, 404] width 761 height 1039
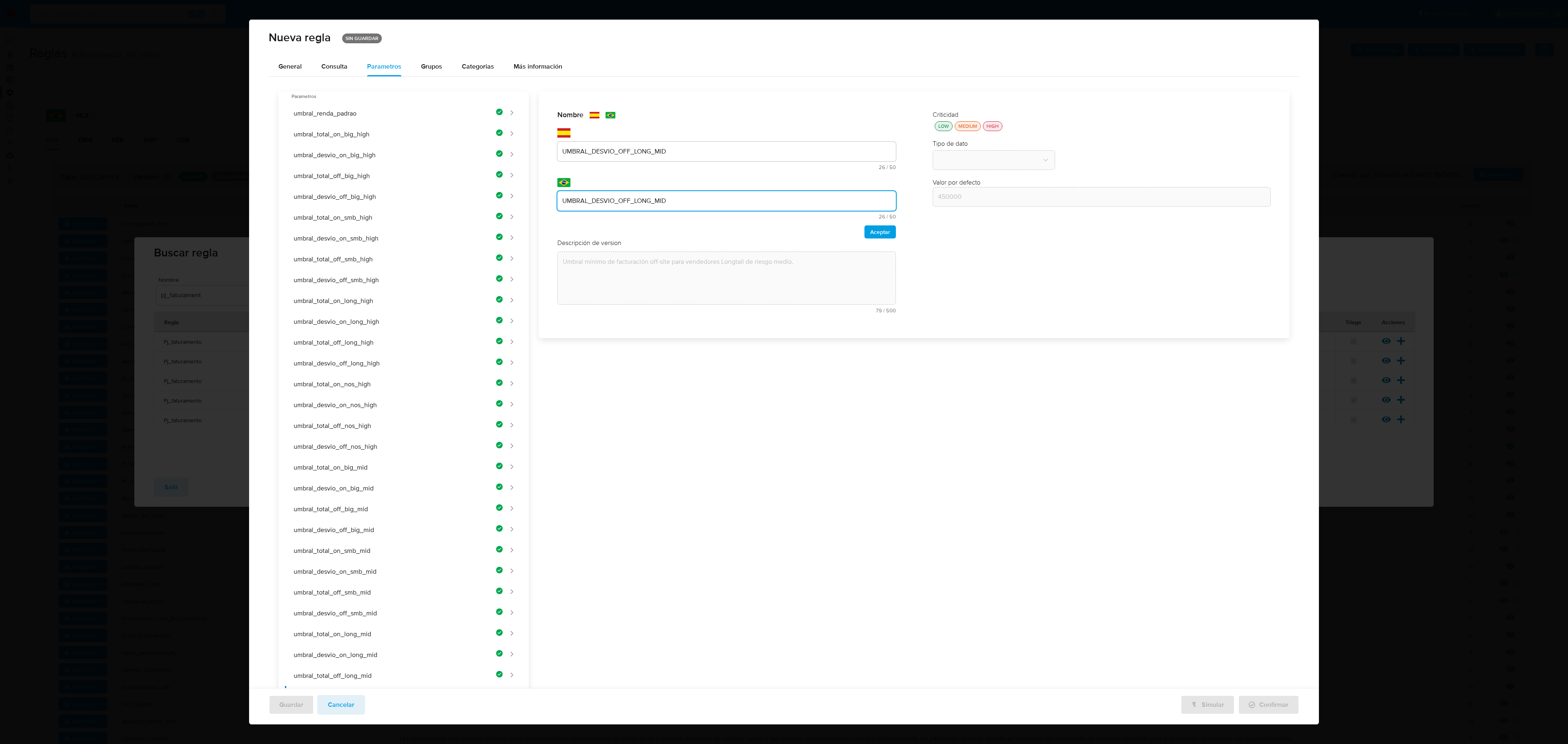
type input "UMBRAL_DESVIO_OFF_LONG_MID"
click at [836, 230] on div "Nombre text-es UMBRAL_DESVIO_OFF_LONG_MID 26 / 50 24 caracteres restantes text-…" at bounding box center [726, 215] width 355 height 225
click at [836, 235] on span "Aceptar" at bounding box center [880, 232] width 20 height 12
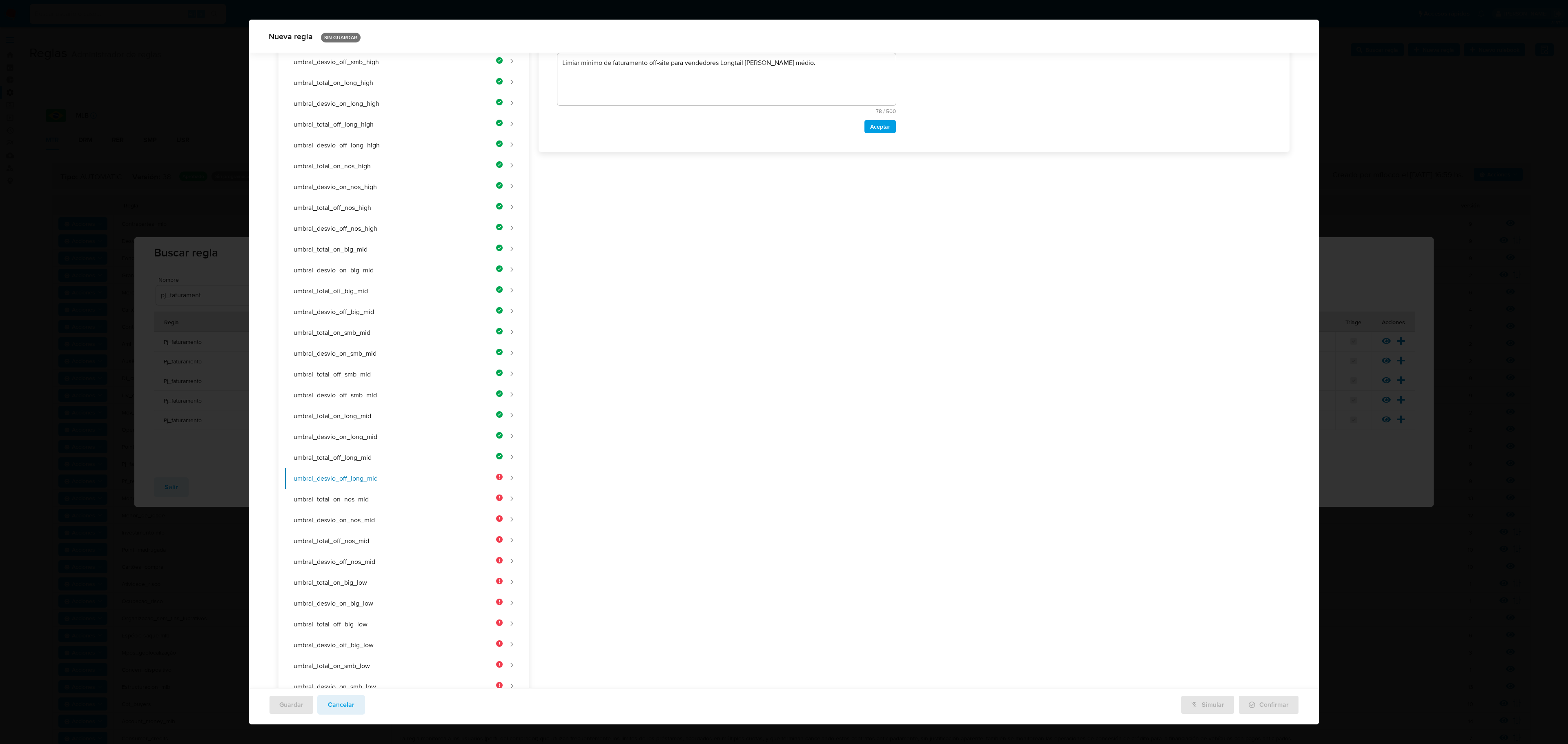
click at [629, 200] on div "Nombre text-es UMBRAL_DESVIO_OFF_LONG_MID 26 / 50 24 caracteres restantes text-…" at bounding box center [909, 393] width 761 height 1039
click at [647, 200] on div "Nombre text-es UMBRAL_DESVIO_OFF_LONG_MID 26 / 50 24 caracteres restantes text-…" at bounding box center [909, 292] width 761 height 1039
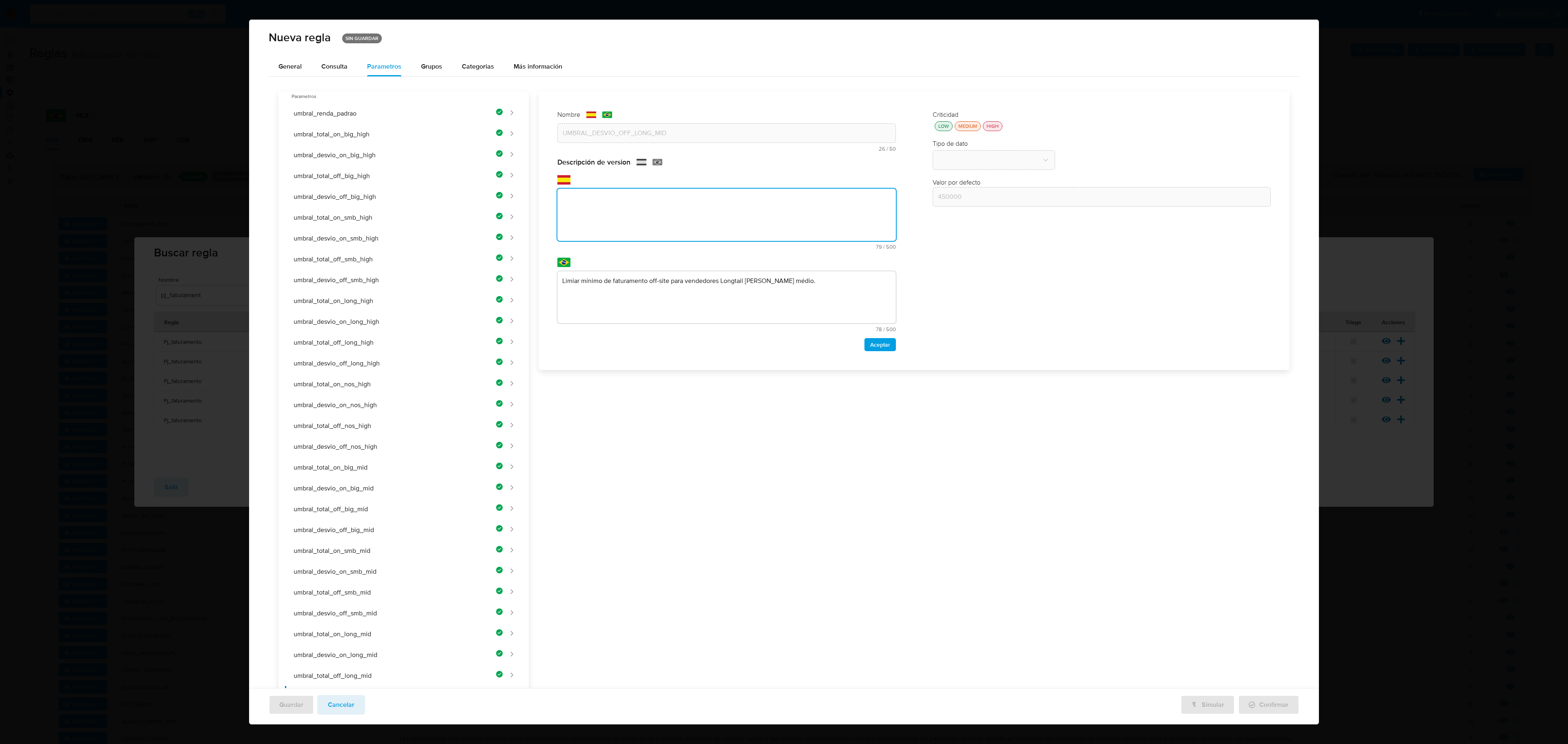
paste textarea "Umbral mínimo de desvío porcentual off-site para vendedores Longtail de riesgo …"
type textarea "Umbral mínimo de desvío porcentual off-site para vendedores Longtail de riesgo …"
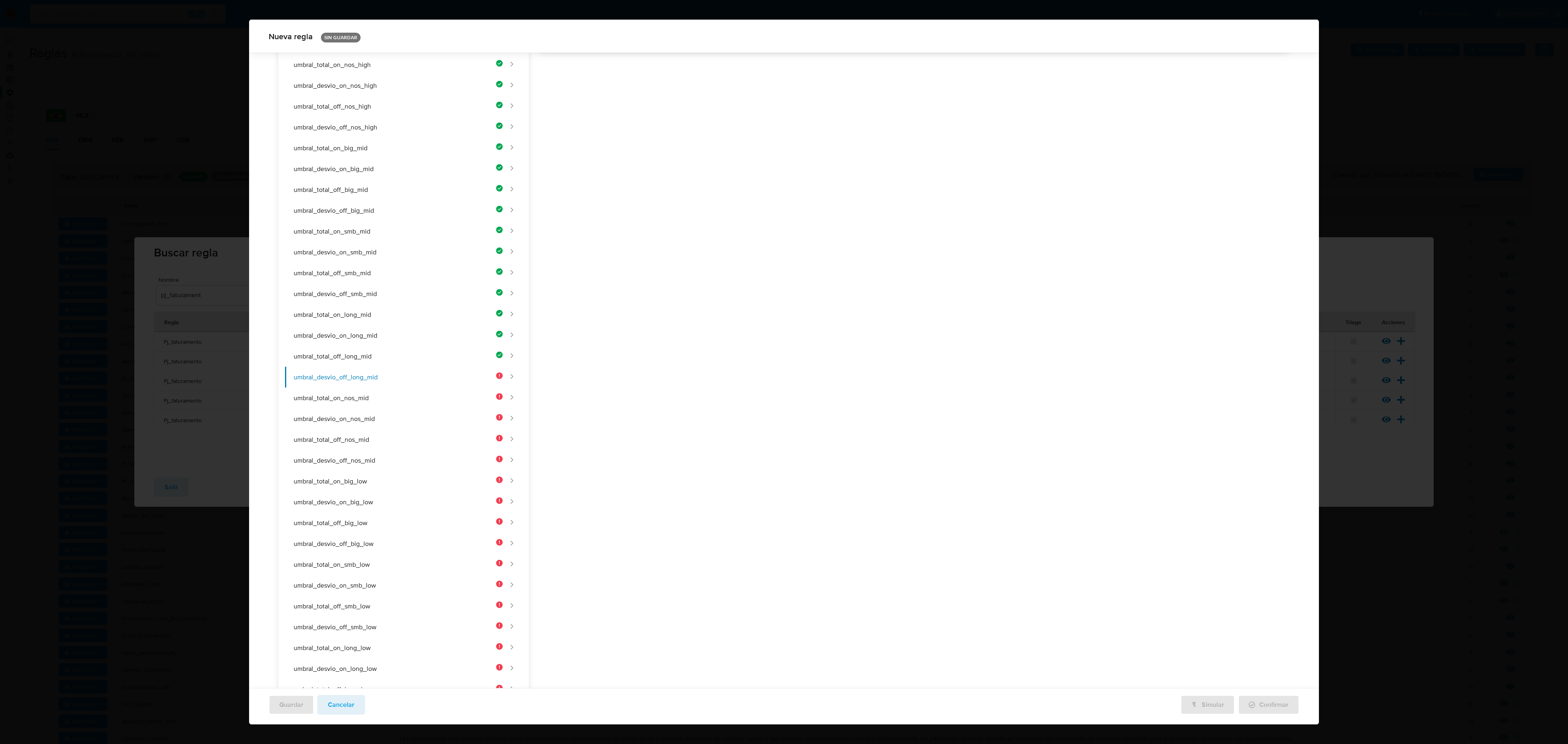
click at [643, 309] on div "Nombre text-es UMBRAL_DESVIO_OFF_LONG_MID 26 / 50 24 caracteres restantes text-…" at bounding box center [909, 292] width 761 height 1039
click at [635, 220] on div "Nombre text-es UMBRAL_DESVIO_OFF_LONG_MID 26 / 50 24 caracteres restantes text-…" at bounding box center [909, 292] width 761 height 1039
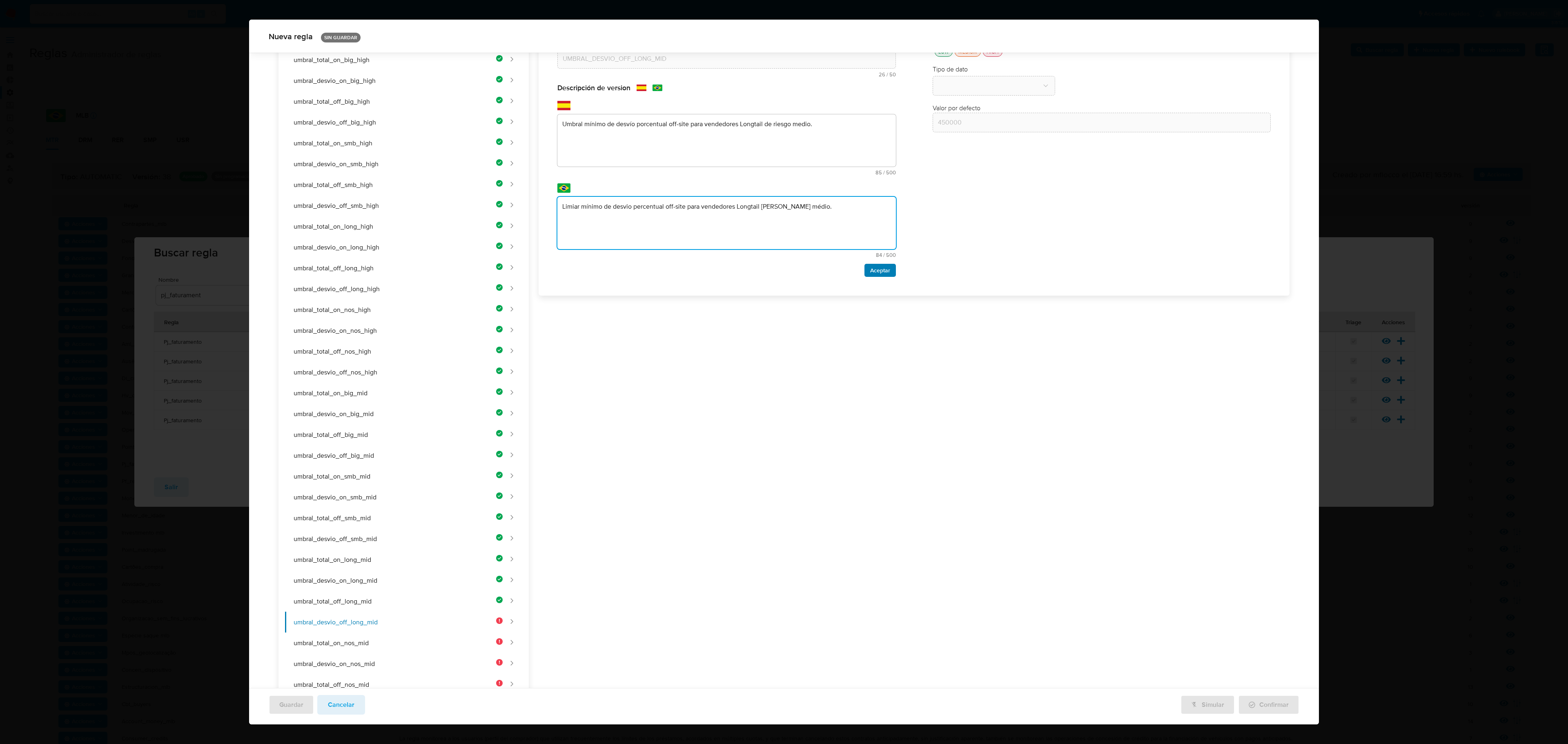
type textarea "Limiar mínimo de desvio percentual off-site para vendedores Longtail [PERSON_NA…"
click at [836, 267] on span "Aceptar" at bounding box center [880, 270] width 20 height 12
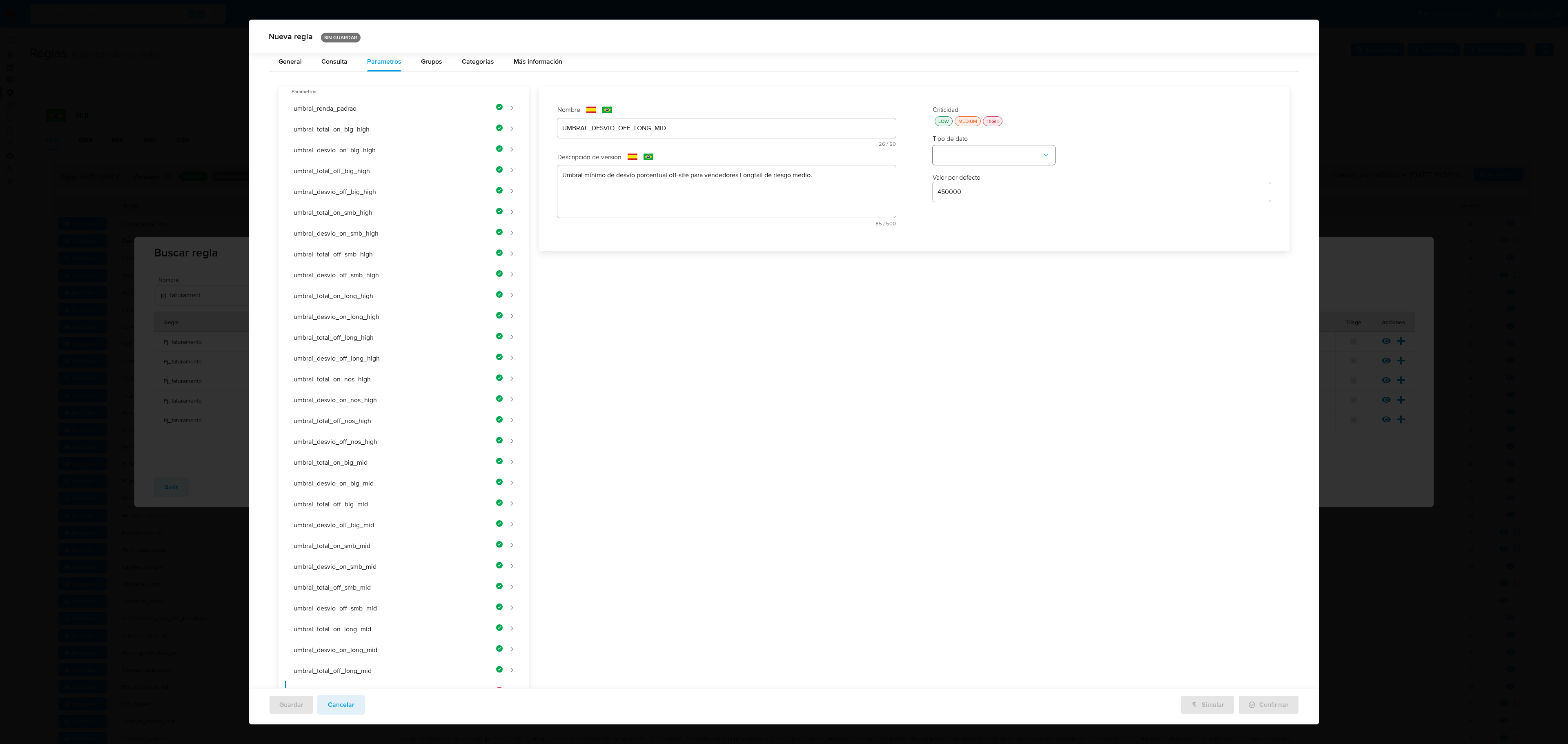
scroll to position [0, 0]
click at [836, 122] on div "LOW" at bounding box center [943, 125] width 14 height 7
click at [836, 151] on button "type-dropdown" at bounding box center [993, 161] width 122 height 19
click at [836, 156] on div "NUMBER" at bounding box center [991, 160] width 108 height 19
click at [836, 197] on input "450000" at bounding box center [1102, 197] width 338 height 10
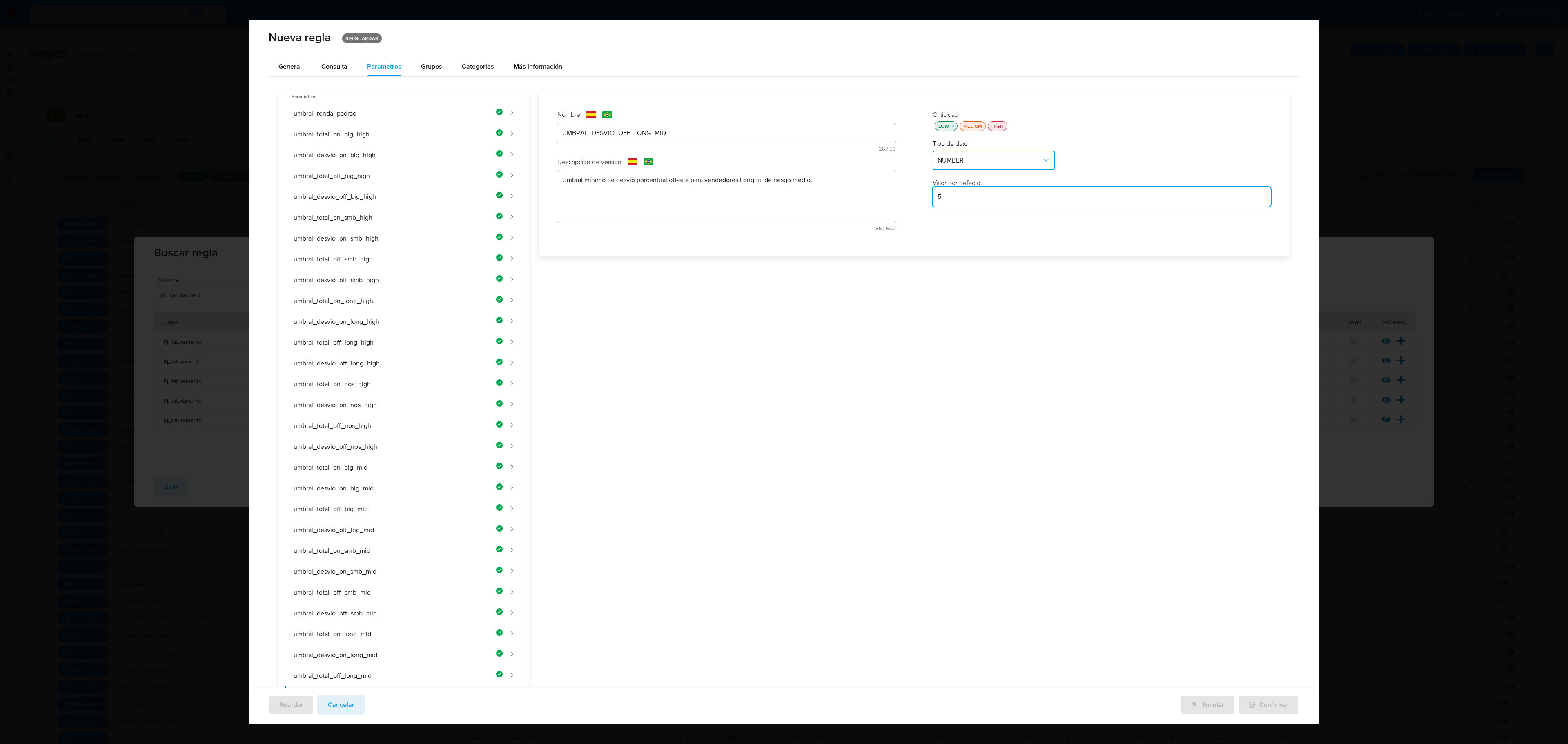
type input "5"
click at [836, 275] on div "Nombre text-es UMBRAL_DESVIO_OFF_LONG_MID 26 / 50 24 caracteres restantes text-…" at bounding box center [909, 611] width 761 height 1039
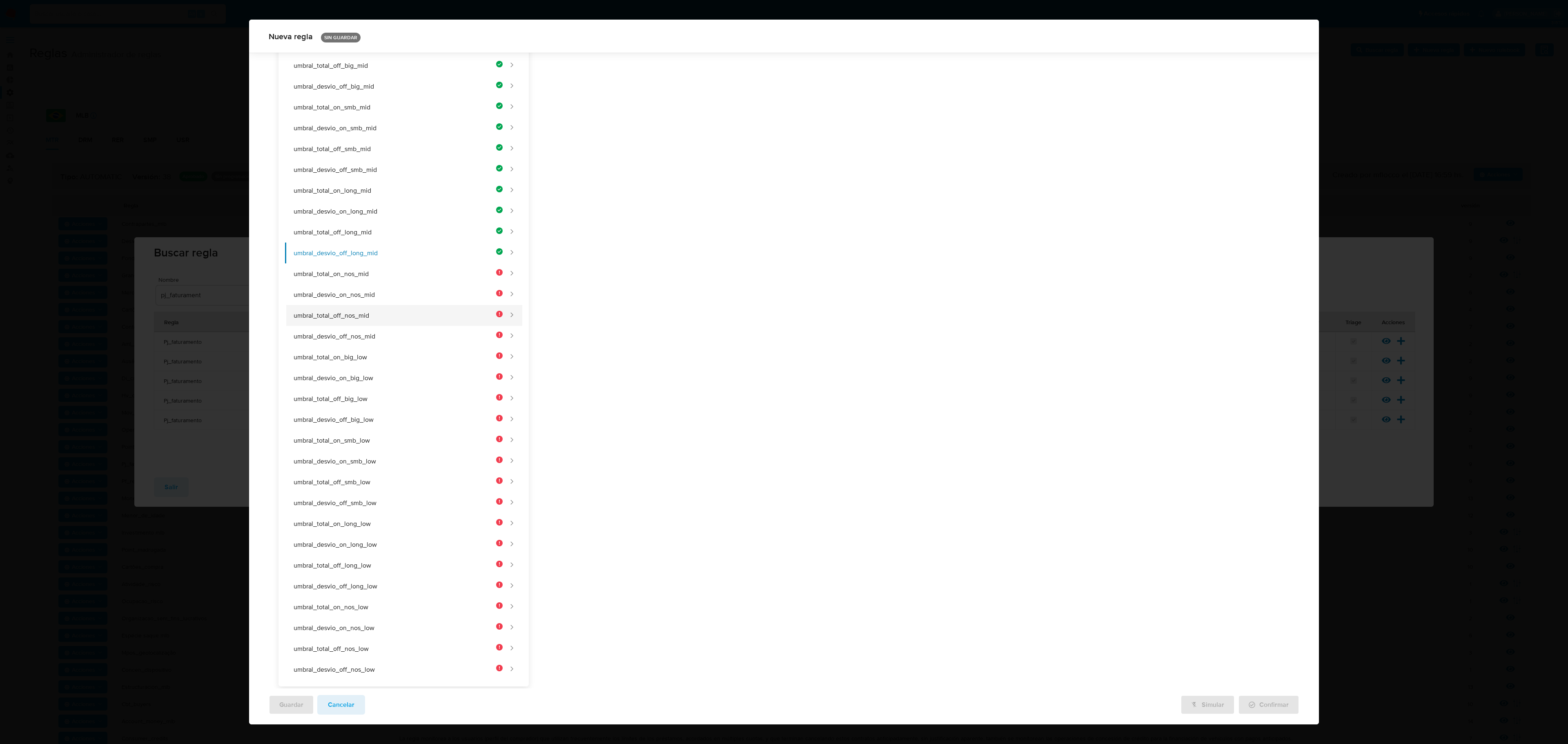
scroll to position [440, 0]
click at [376, 264] on button "umbral_total_on_nos_mid" at bounding box center [394, 274] width 218 height 21
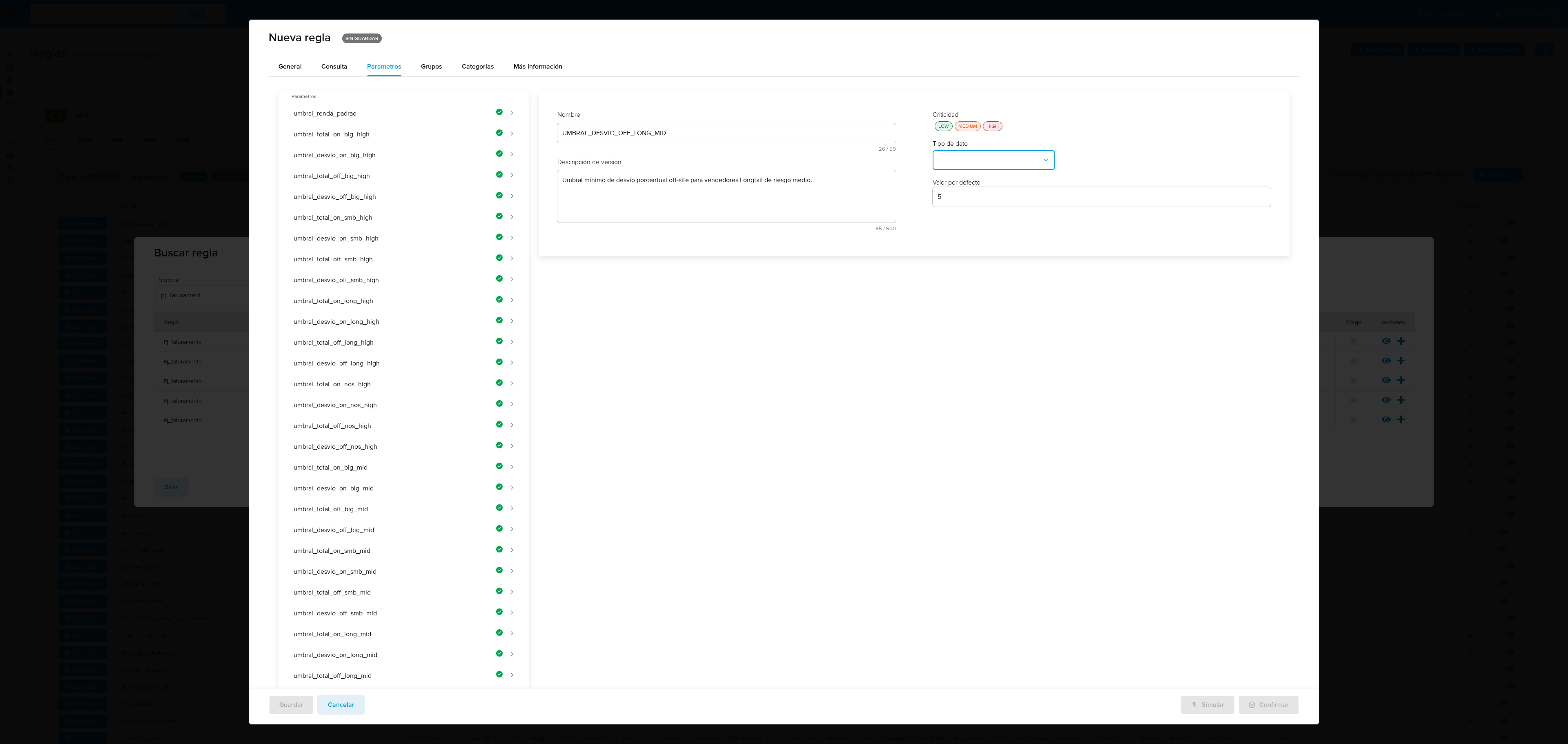
scroll to position [134, 0]
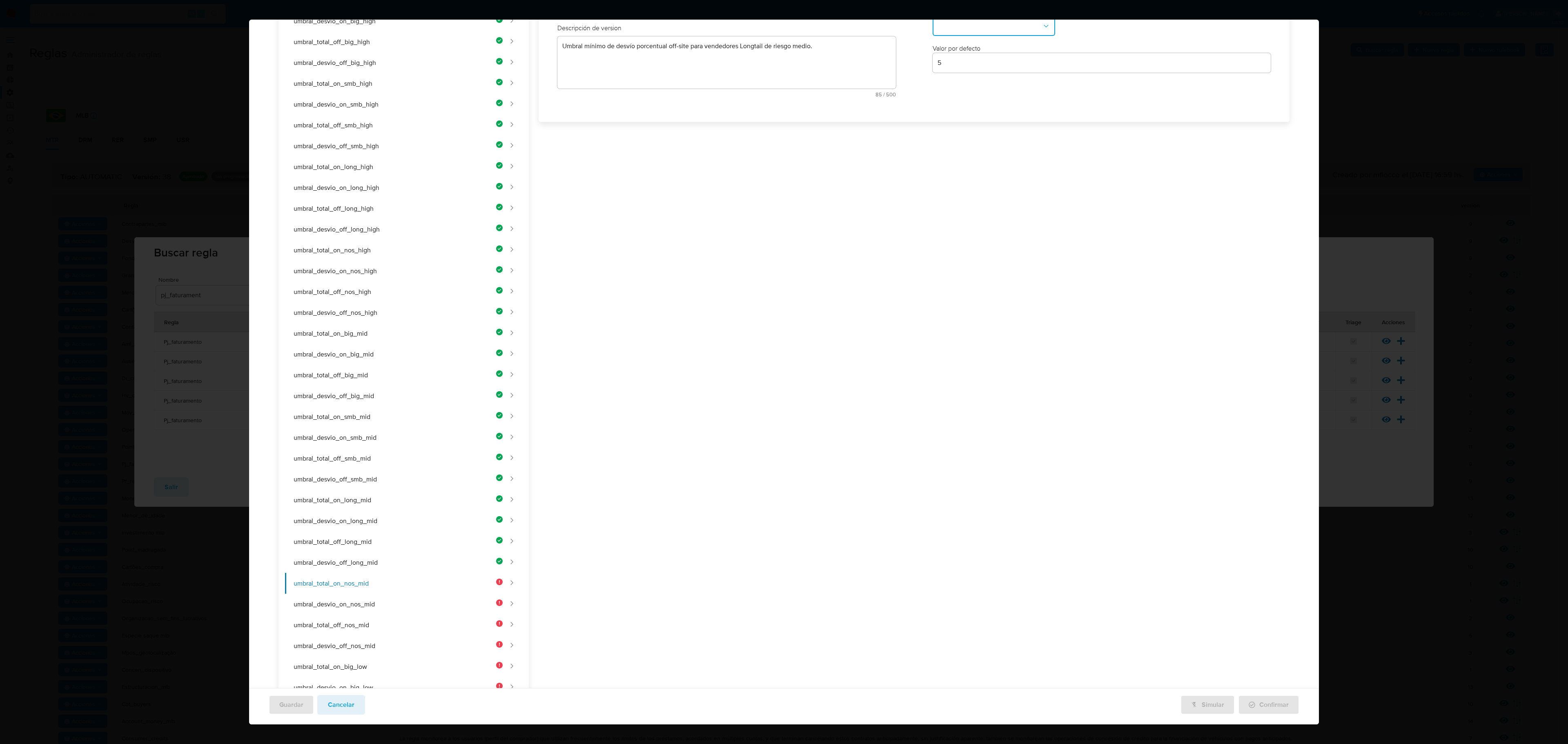
click at [621, 111] on div "Nombre text-es UMBRAL_DESVIO_OFF_LONG_MID 26 / 50 24 caracteres restantes text-…" at bounding box center [726, 40] width 355 height 143
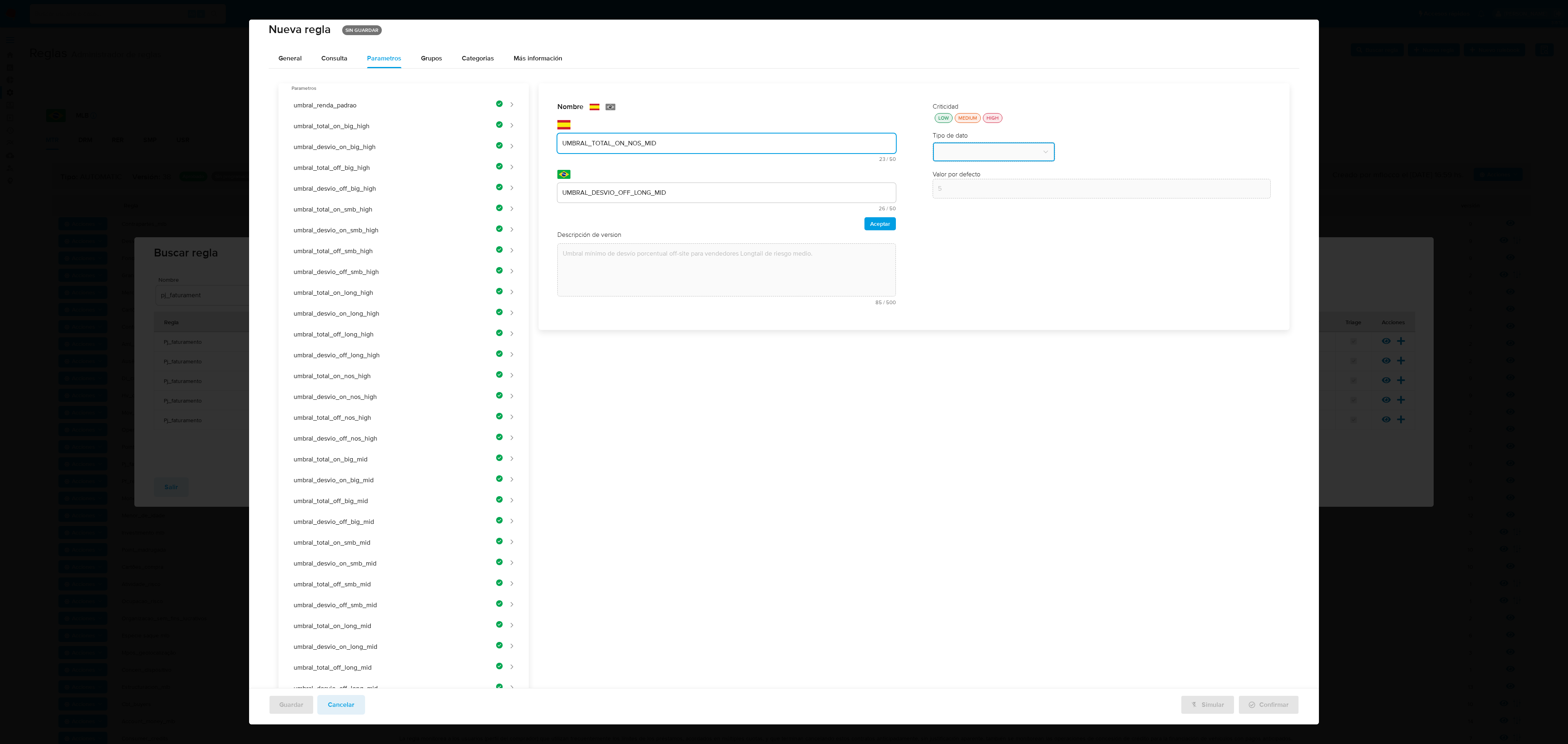
scroll to position [0, 0]
type input "UMBRAL_TOTAL_ON_NOS_MID"
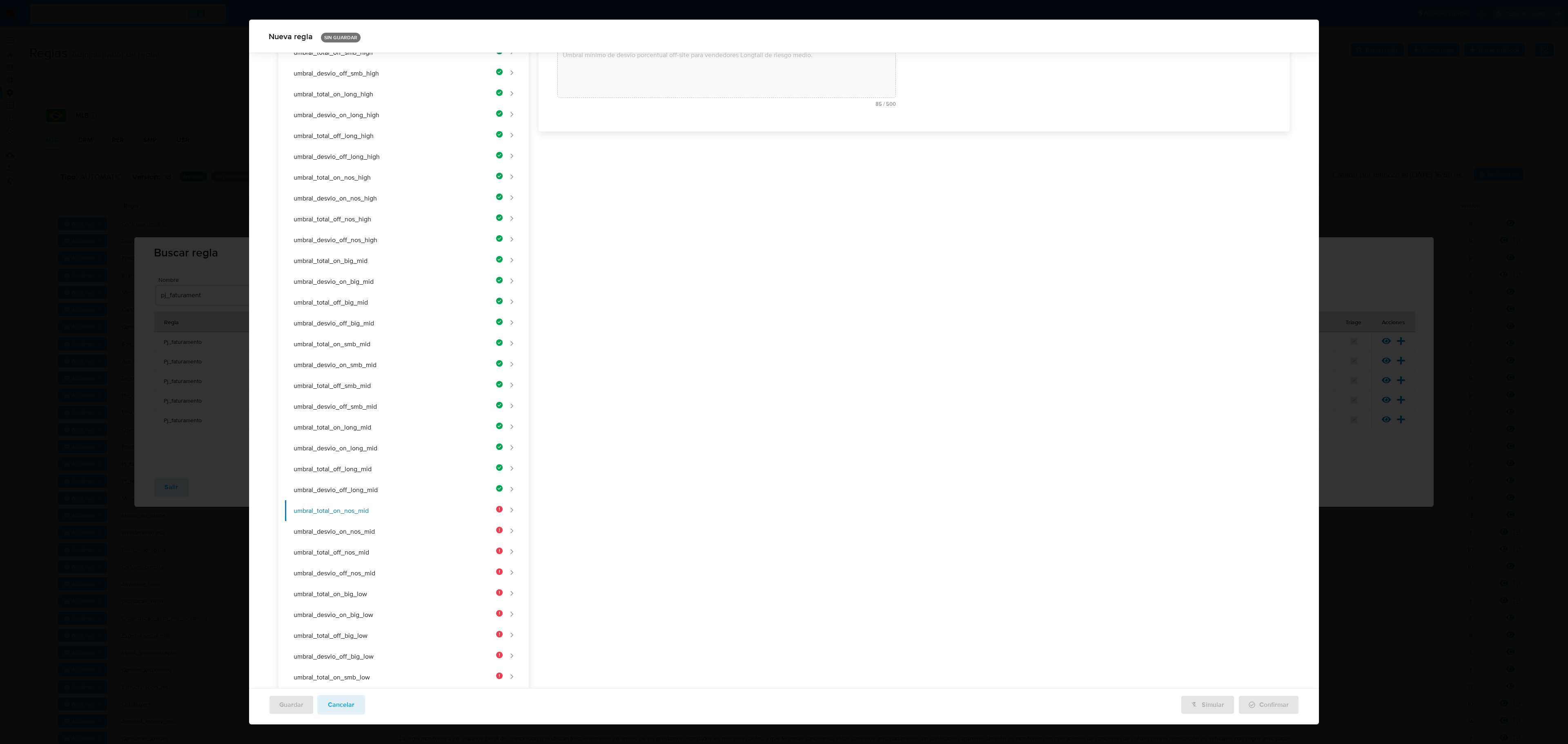
click at [655, 203] on div "Nombre text-es UMBRAL_TOTAL_ON_NOS_MID 23 / 50 27 caracteres restantes text-pt …" at bounding box center [909, 404] width 761 height 1039
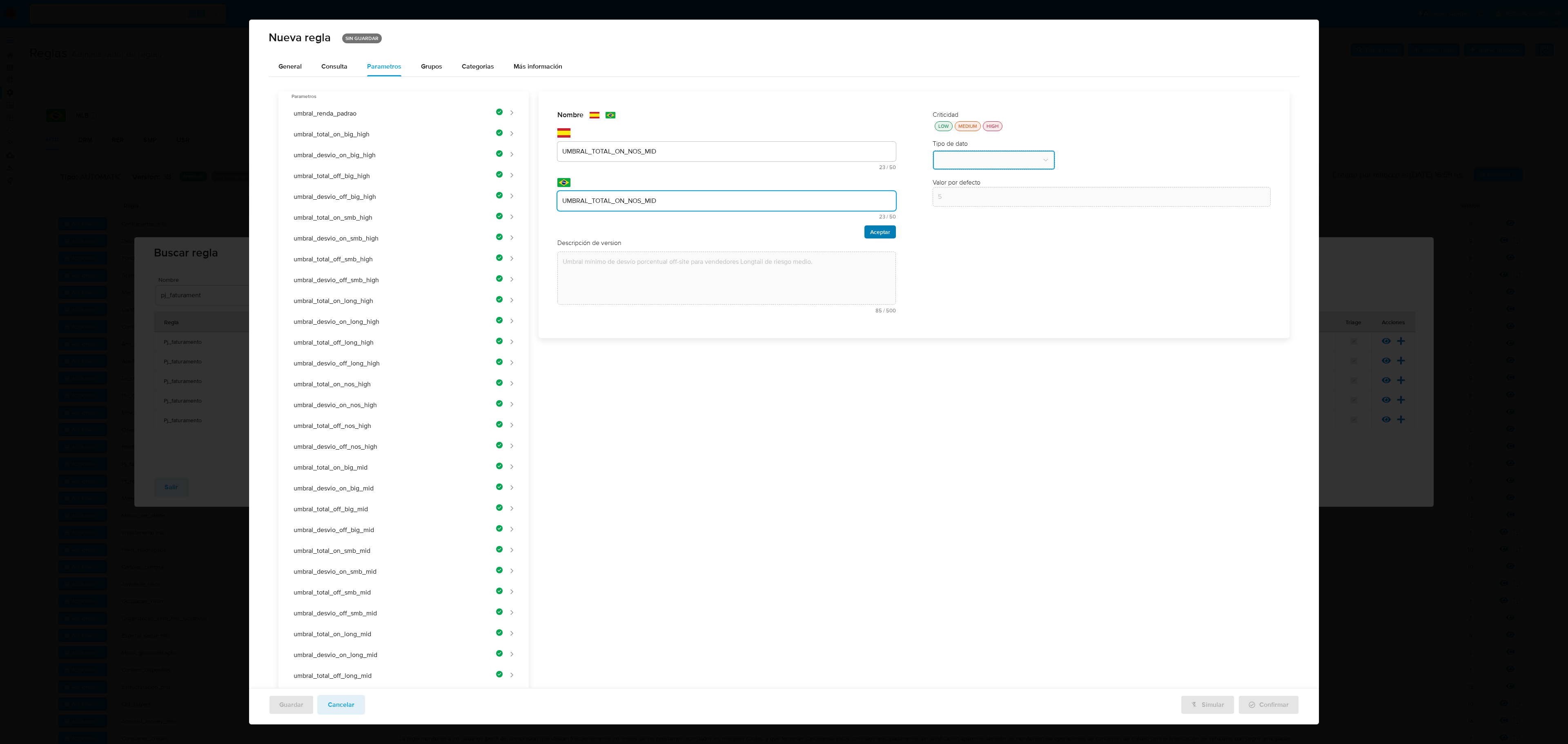
type input "UMBRAL_TOTAL_ON_NOS_MID"
click at [836, 235] on span "Aceptar" at bounding box center [880, 232] width 20 height 12
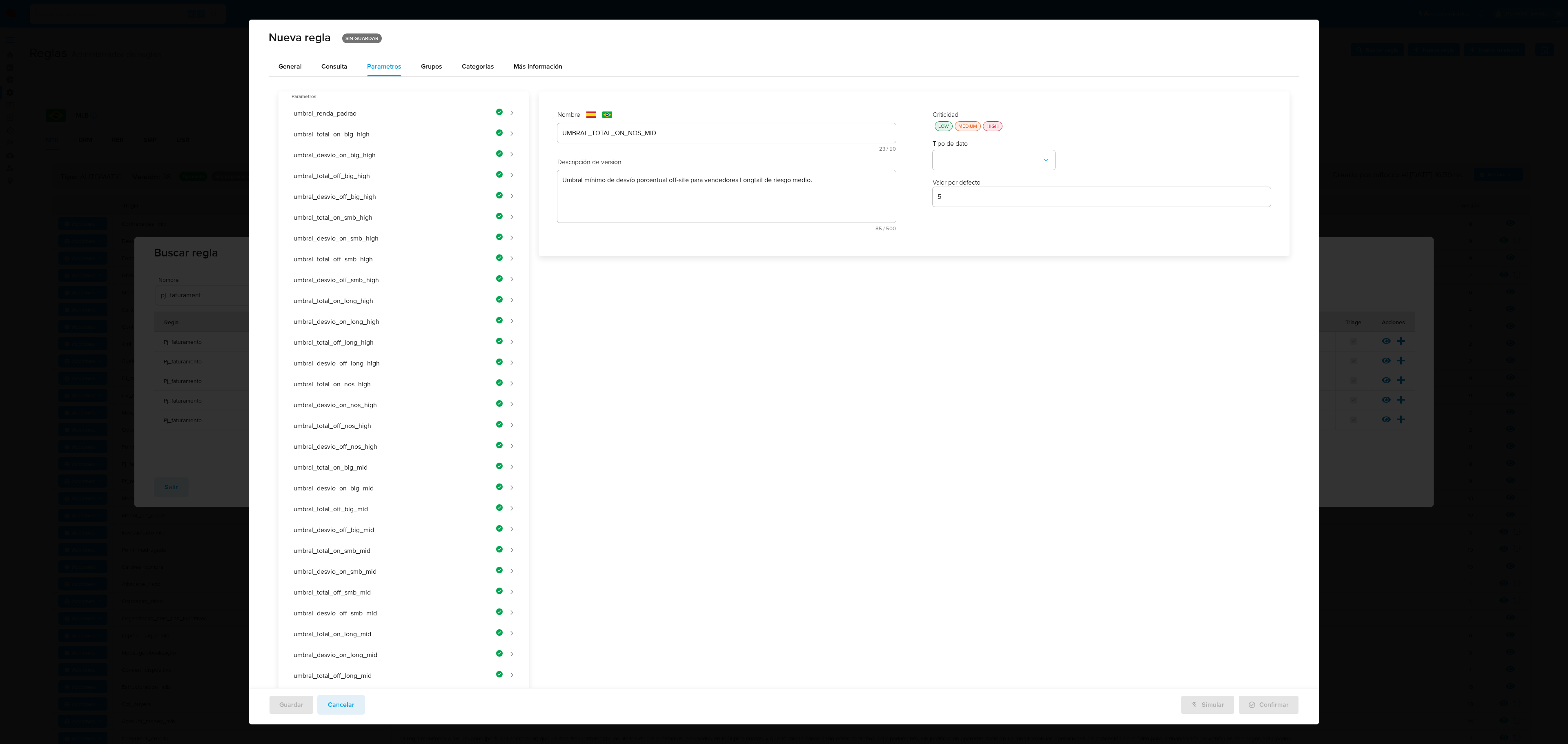
drag, startPoint x: 657, startPoint y: 160, endPoint x: 657, endPoint y: 165, distance: 5.0
click at [657, 162] on div "Descripción de version" at bounding box center [727, 162] width 338 height 9
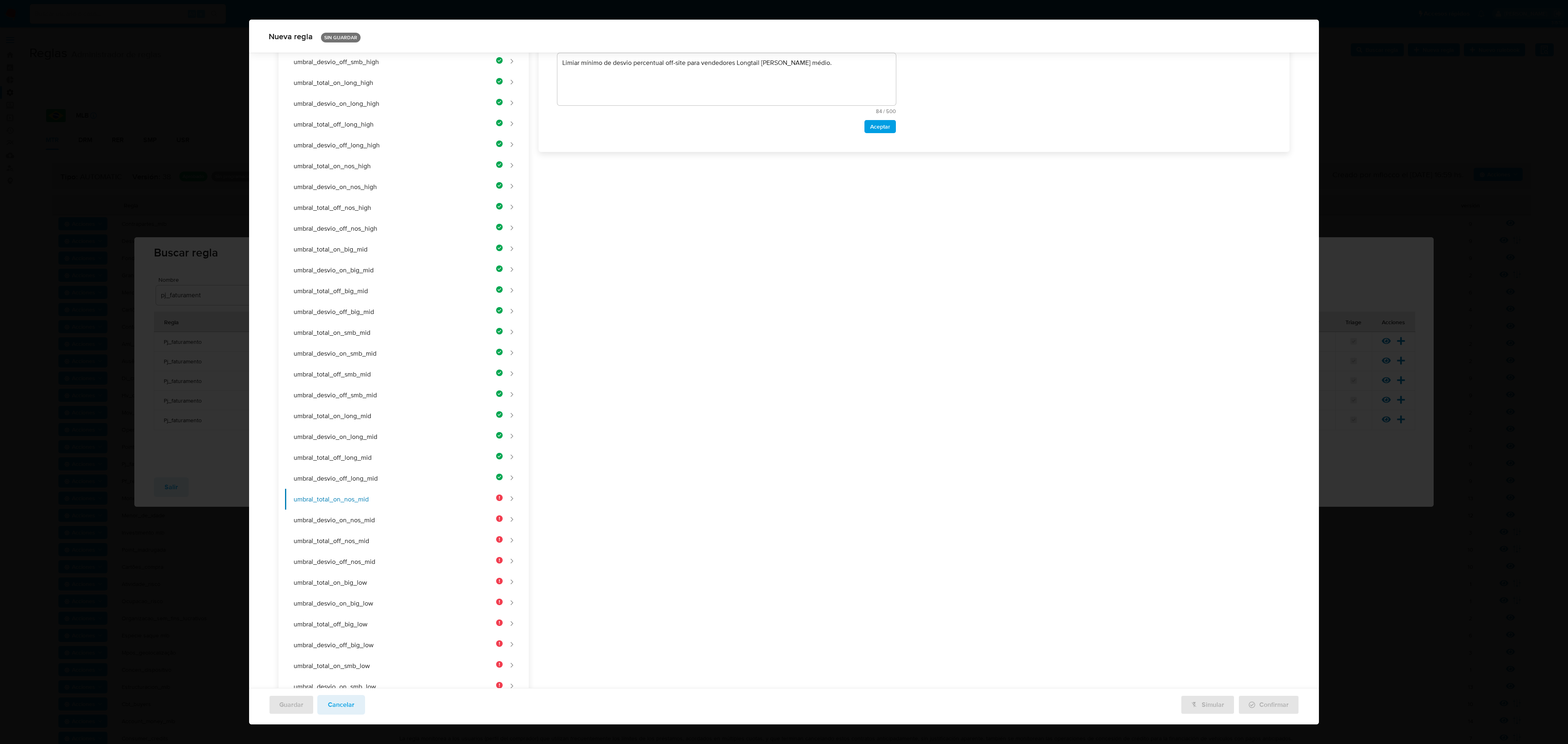
drag, startPoint x: 657, startPoint y: 188, endPoint x: 653, endPoint y: 194, distance: 7.2
click at [656, 189] on div "Nombre text-es UMBRAL_TOTAL_ON_NOS_MID 23 / 50 27 caracteres restantes text-pt …" at bounding box center [909, 393] width 761 height 1039
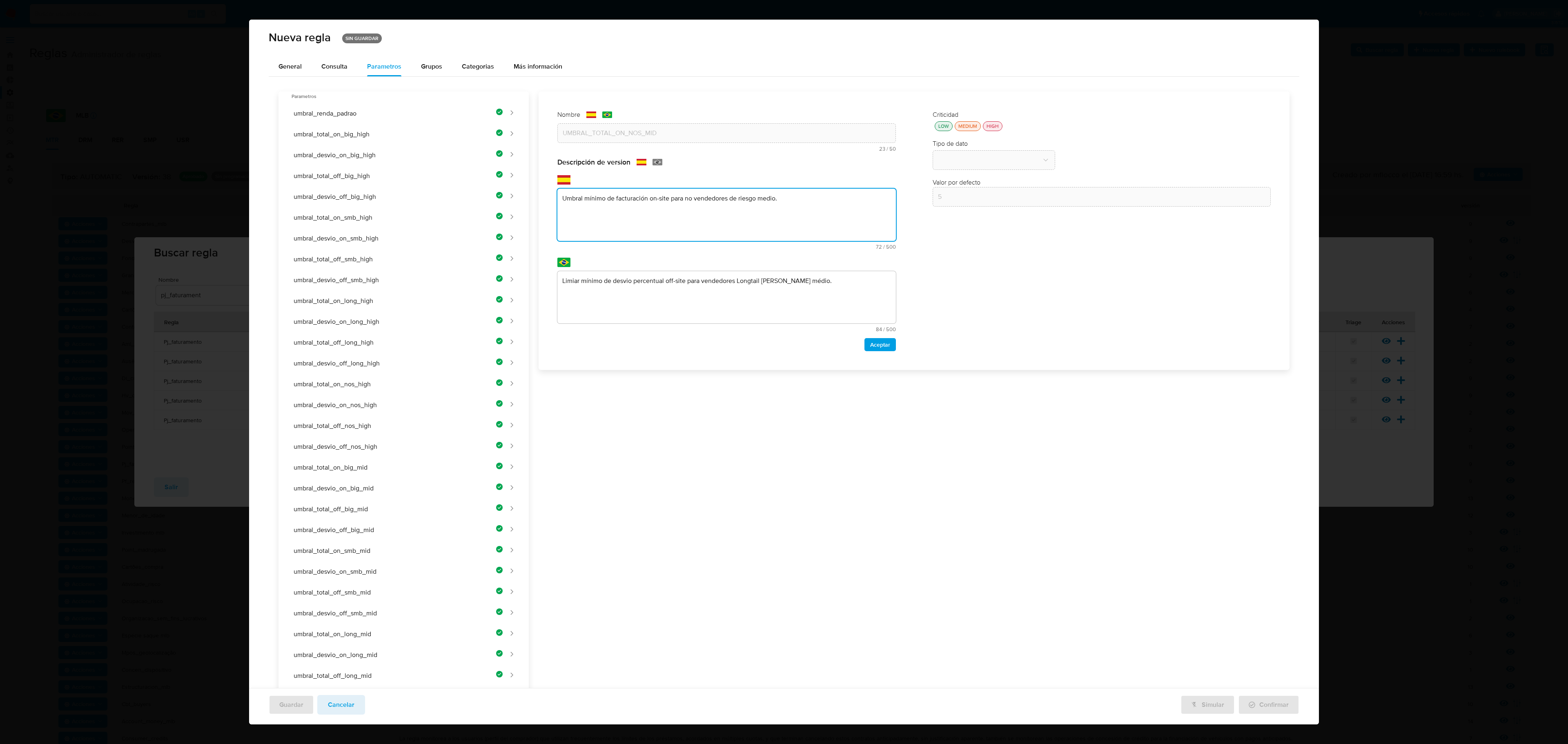
type textarea "Umbral mínimo de facturación on-site para no vendedores de riesgo medio."
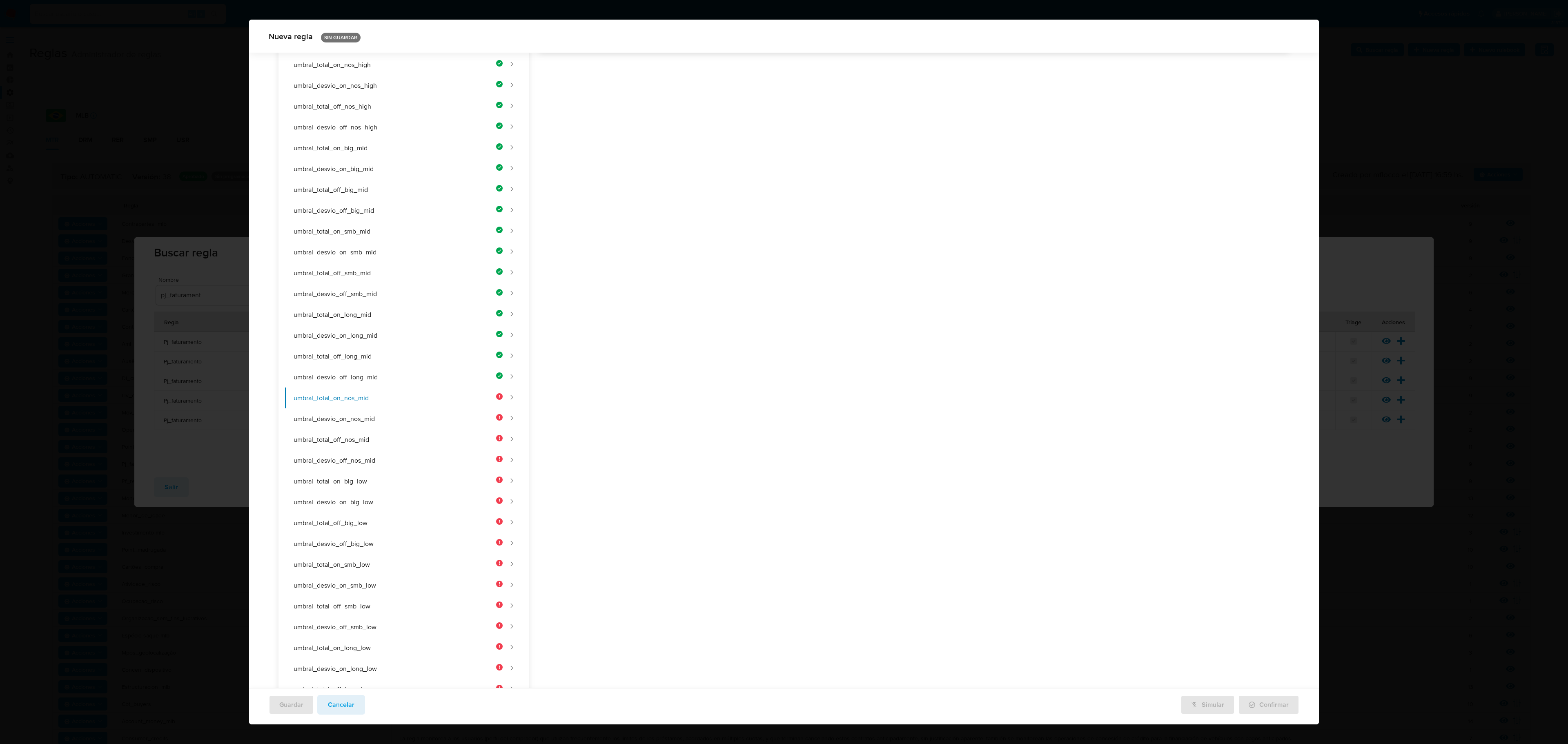
click at [693, 289] on div "Nombre text-es UMBRAL_TOTAL_ON_NOS_MID 23 / 50 27 caracteres restantes text-pt …" at bounding box center [909, 292] width 761 height 1039
click at [678, 306] on div "Nombre text-es UMBRAL_TOTAL_ON_NOS_MID 23 / 50 27 caracteres restantes text-pt …" at bounding box center [909, 295] width 761 height 1039
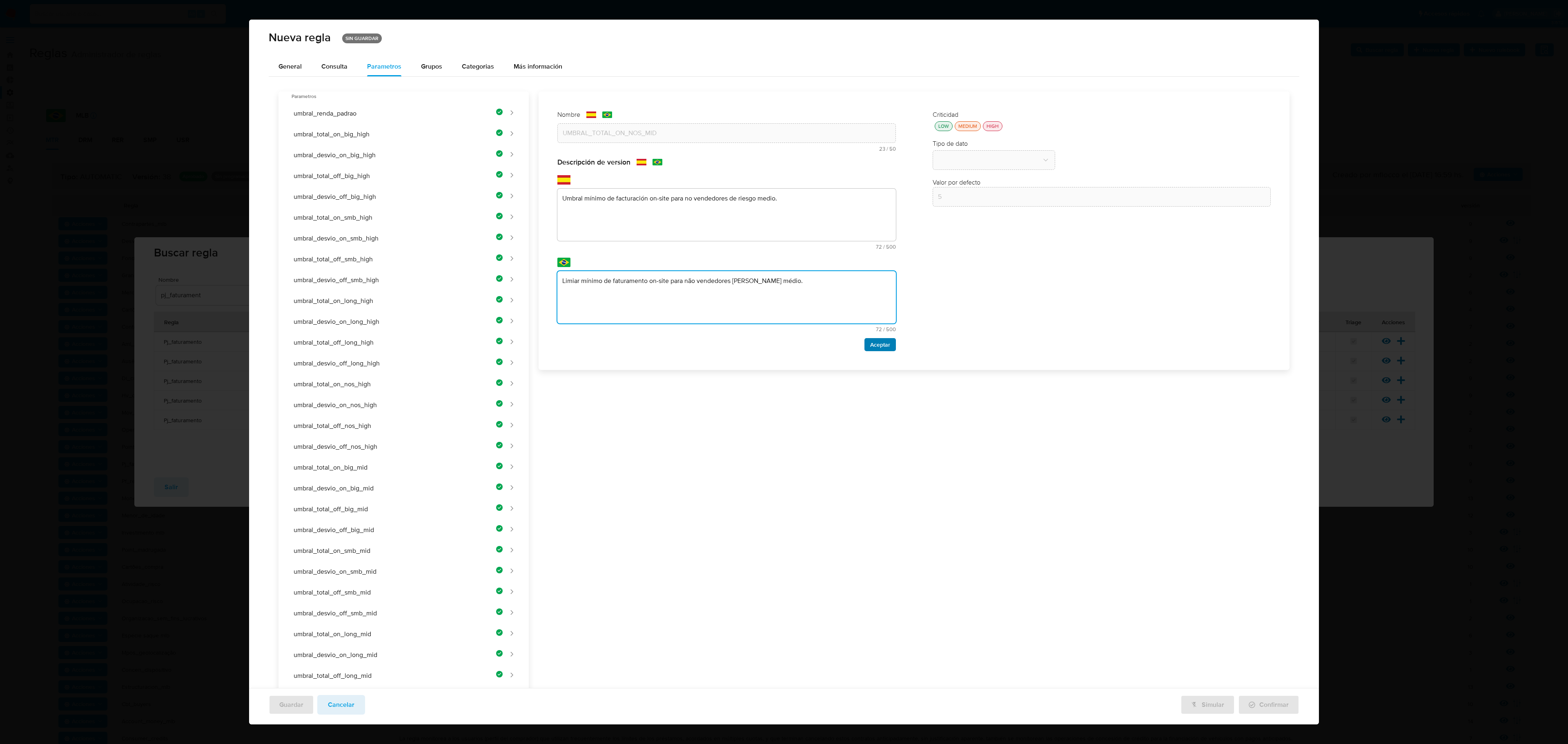
type textarea "Limiar mínimo de faturamento on-site para não vendedores [PERSON_NAME] médio."
click at [836, 346] on span "Aceptar" at bounding box center [880, 345] width 20 height 12
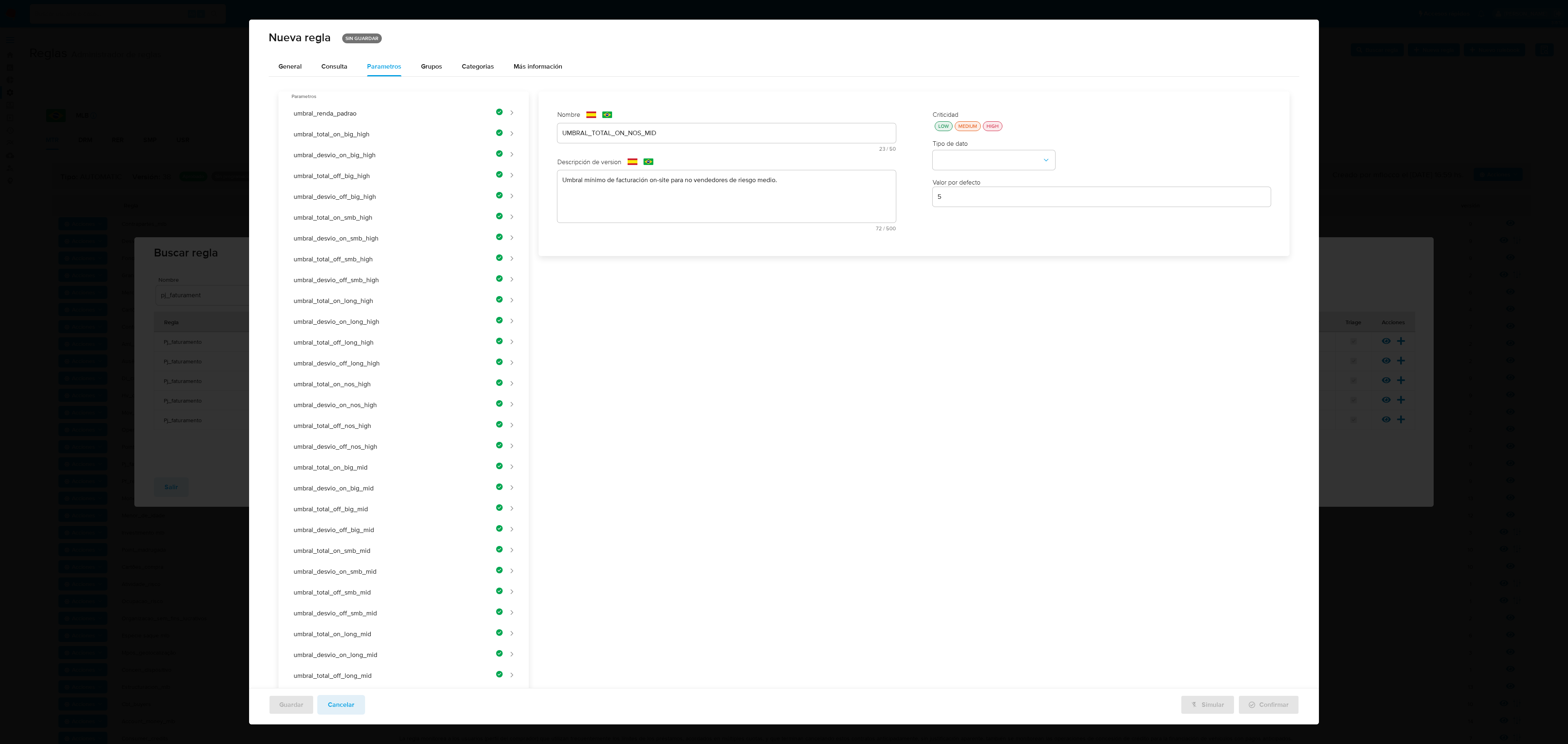
click at [836, 127] on div "LOW" at bounding box center [943, 125] width 14 height 7
click at [836, 155] on button "type-dropdown" at bounding box center [993, 161] width 122 height 19
click at [836, 160] on div "NUMBER" at bounding box center [991, 160] width 108 height 19
click at [836, 206] on div "5" at bounding box center [1102, 197] width 338 height 19
click at [836, 198] on input "5" at bounding box center [1102, 197] width 338 height 10
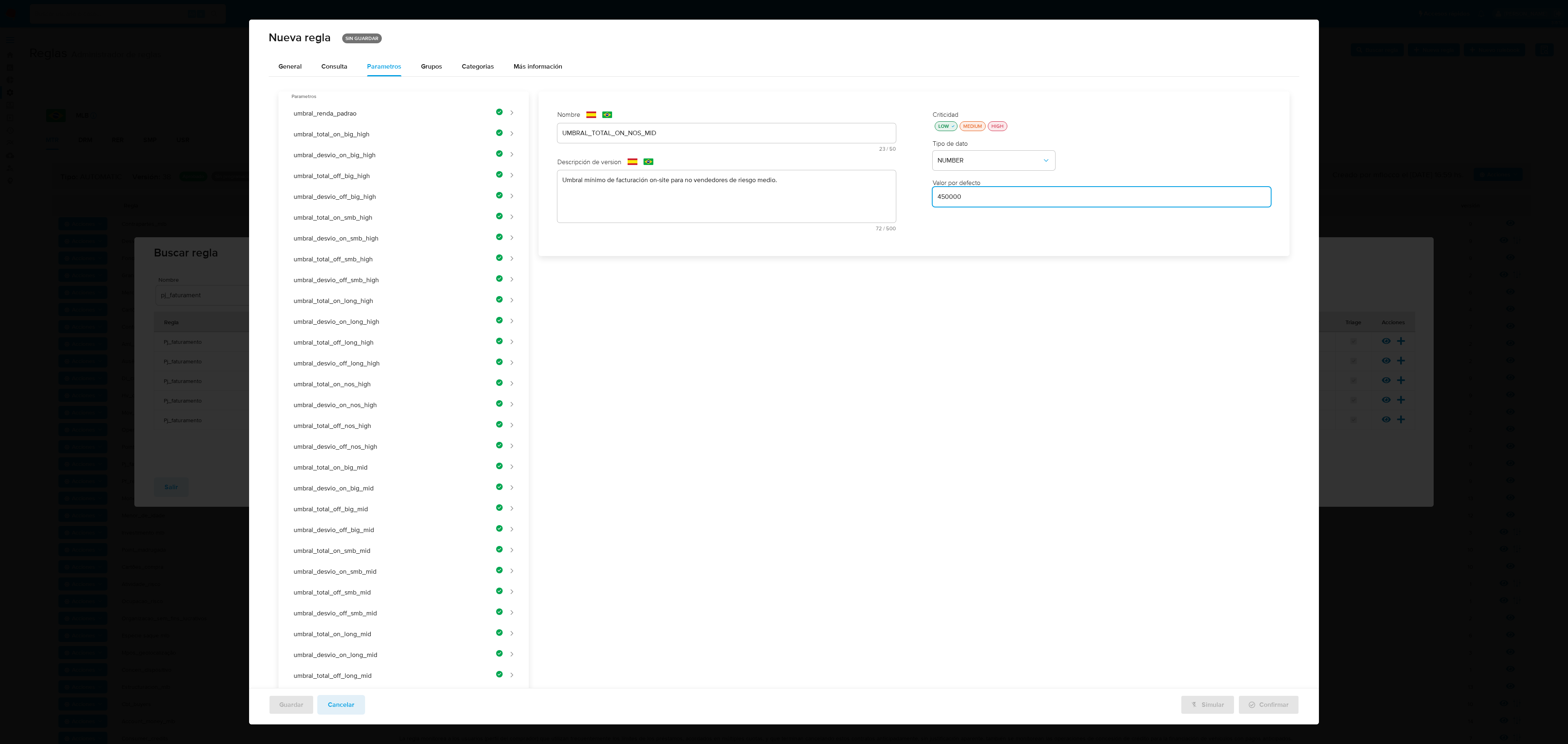
type input "450000"
click at [836, 307] on div "Nombre text-es UMBRAL_TOTAL_ON_NOS_MID 23 / 50 27 caracteres restantes text-pt …" at bounding box center [909, 611] width 761 height 1039
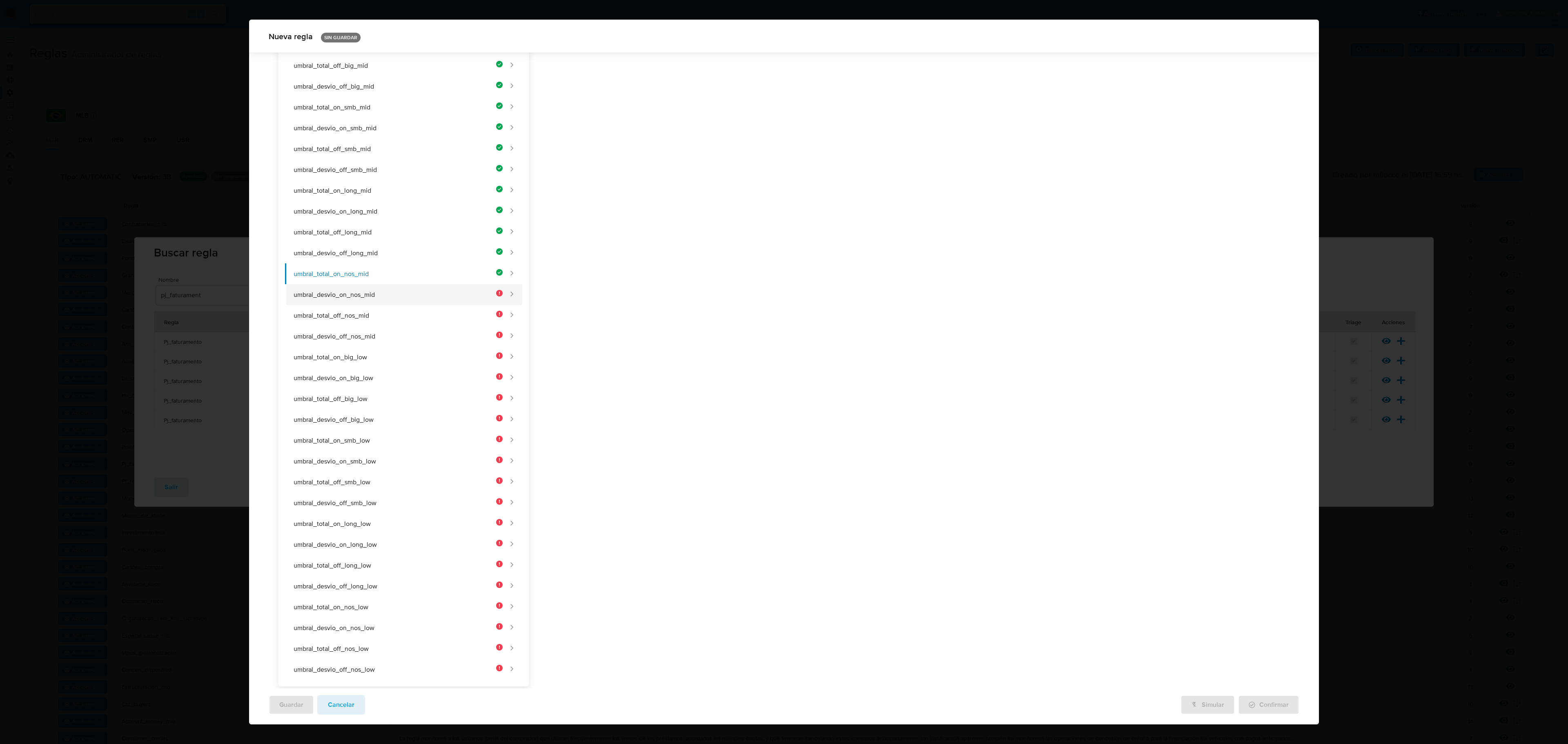
click at [384, 284] on button "umbral_desvio_on_nos_mid" at bounding box center [394, 295] width 218 height 21
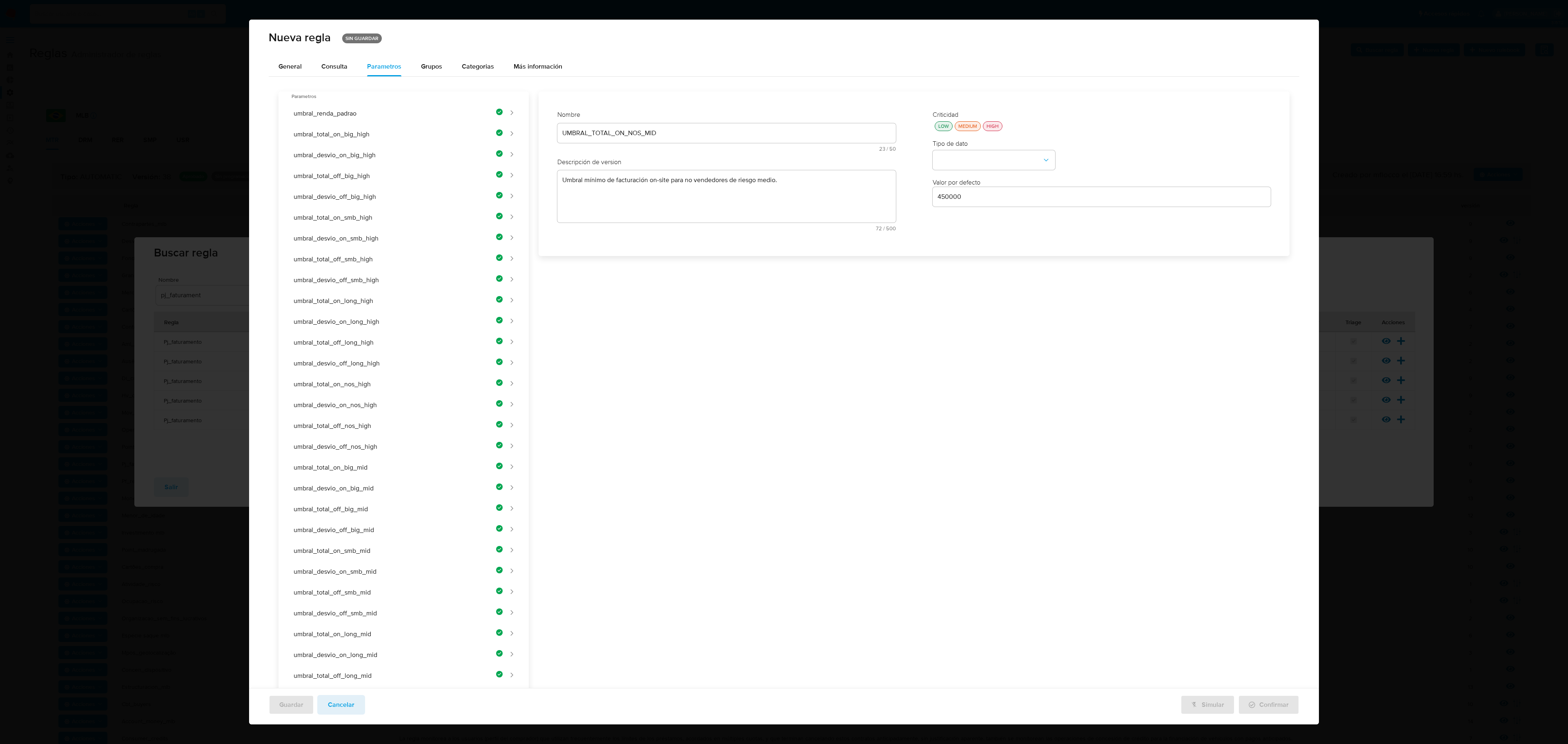
click at [590, 139] on div "UMBRAL_TOTAL_ON_NOS_MID" at bounding box center [727, 133] width 338 height 19
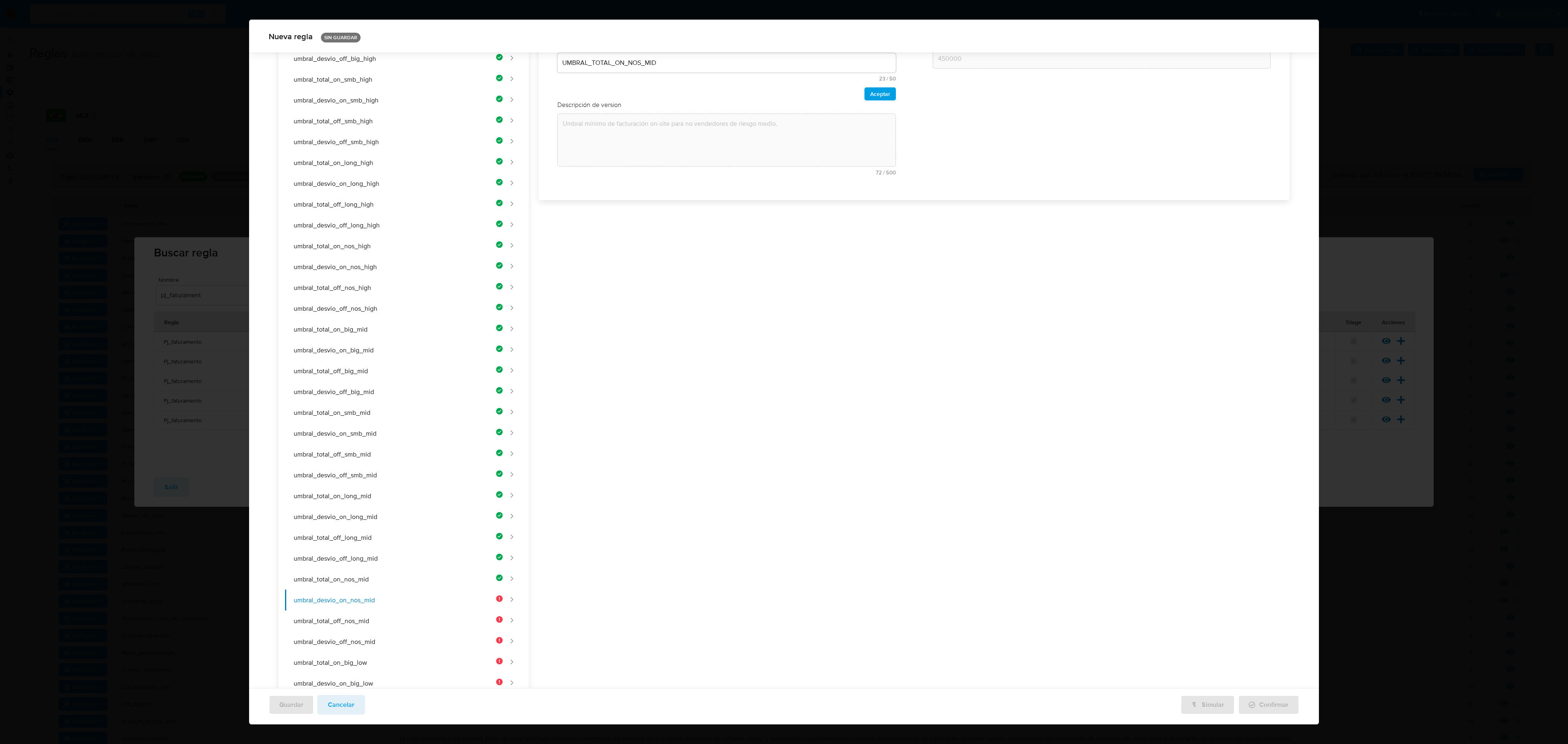
click at [589, 131] on div "Nombre text-es UMBRAL_TOTAL_ON_NOS_MID 23 / 50 27 caracteres restantes text-pt …" at bounding box center [726, 77] width 355 height 225
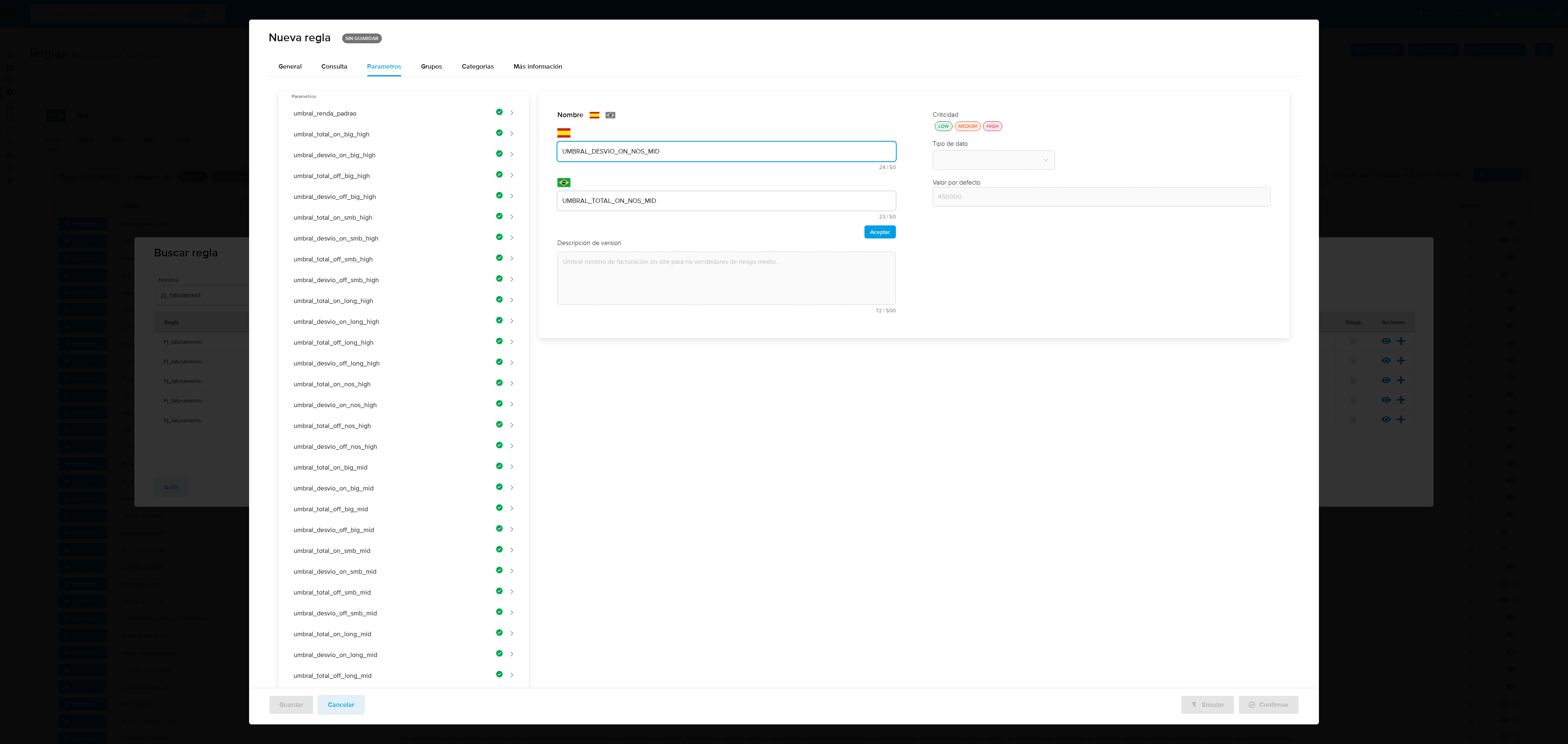
type input "UMBRAL_DESVIO_ON_NOS_MID"
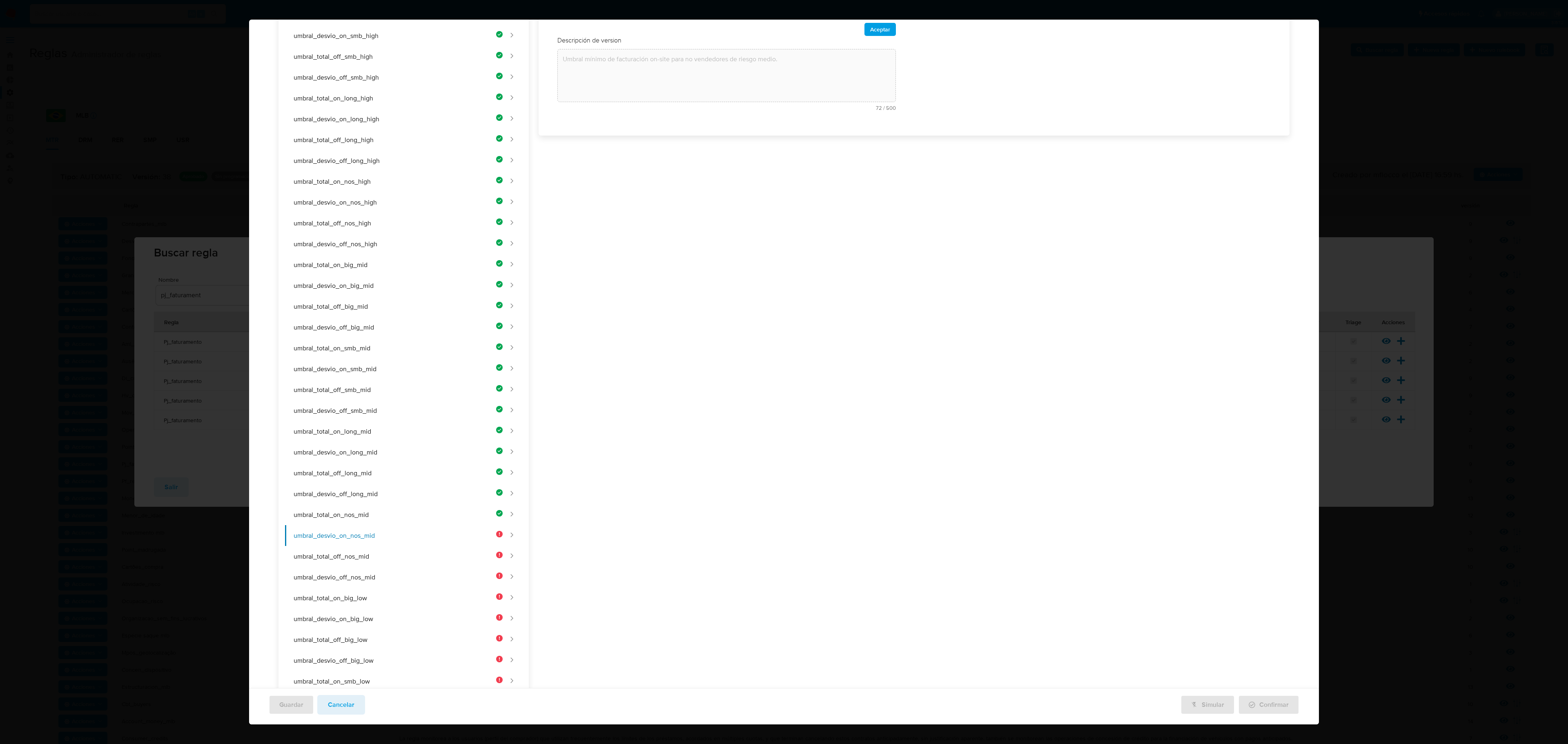
click at [632, 199] on div "Nombre text-es UMBRAL_DESVIO_ON_NOS_MID 24 / 50 26 caracteres restantes text-pt…" at bounding box center [909, 409] width 761 height 1039
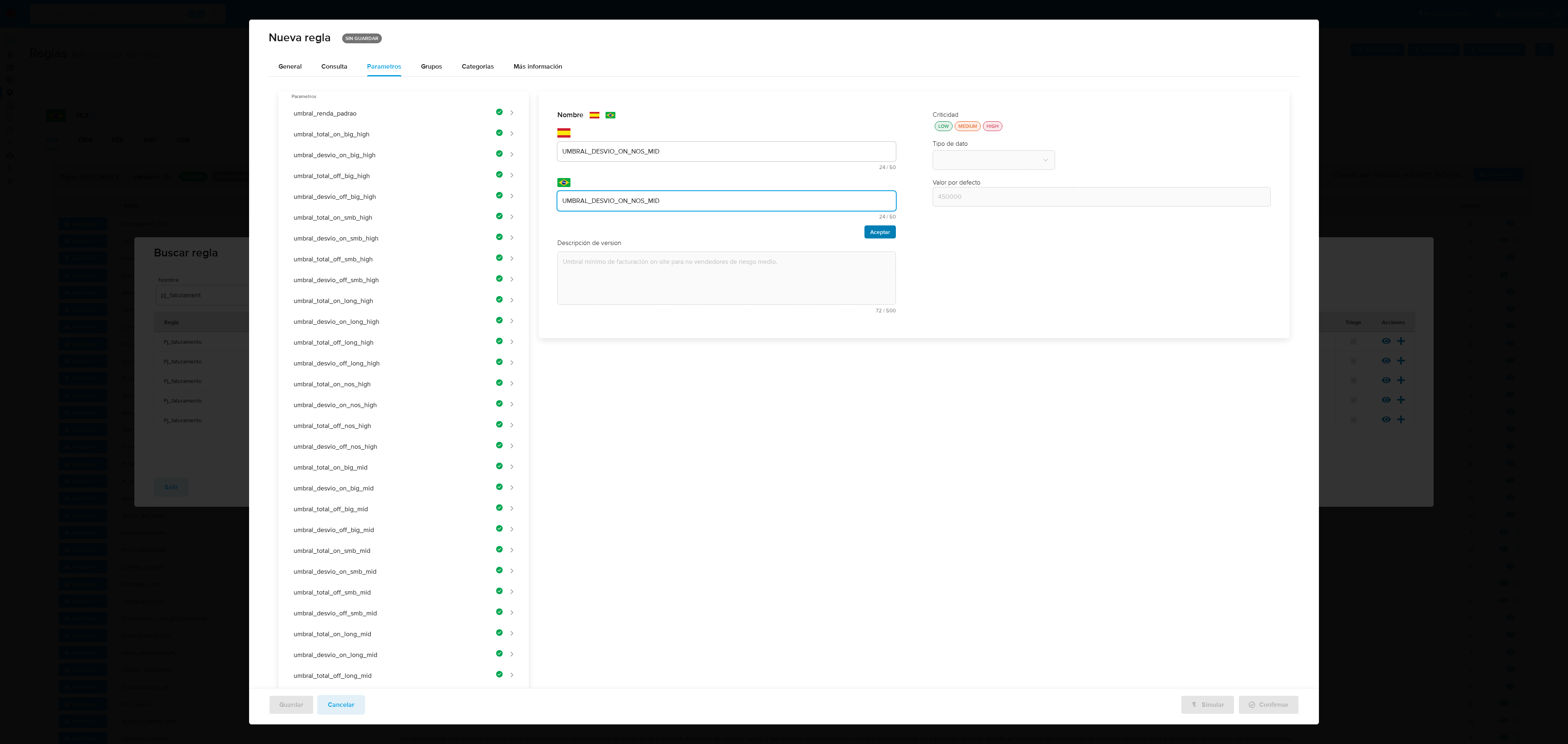
type input "UMBRAL_DESVIO_ON_NOS_MID"
click at [836, 236] on span "Aceptar" at bounding box center [880, 232] width 20 height 12
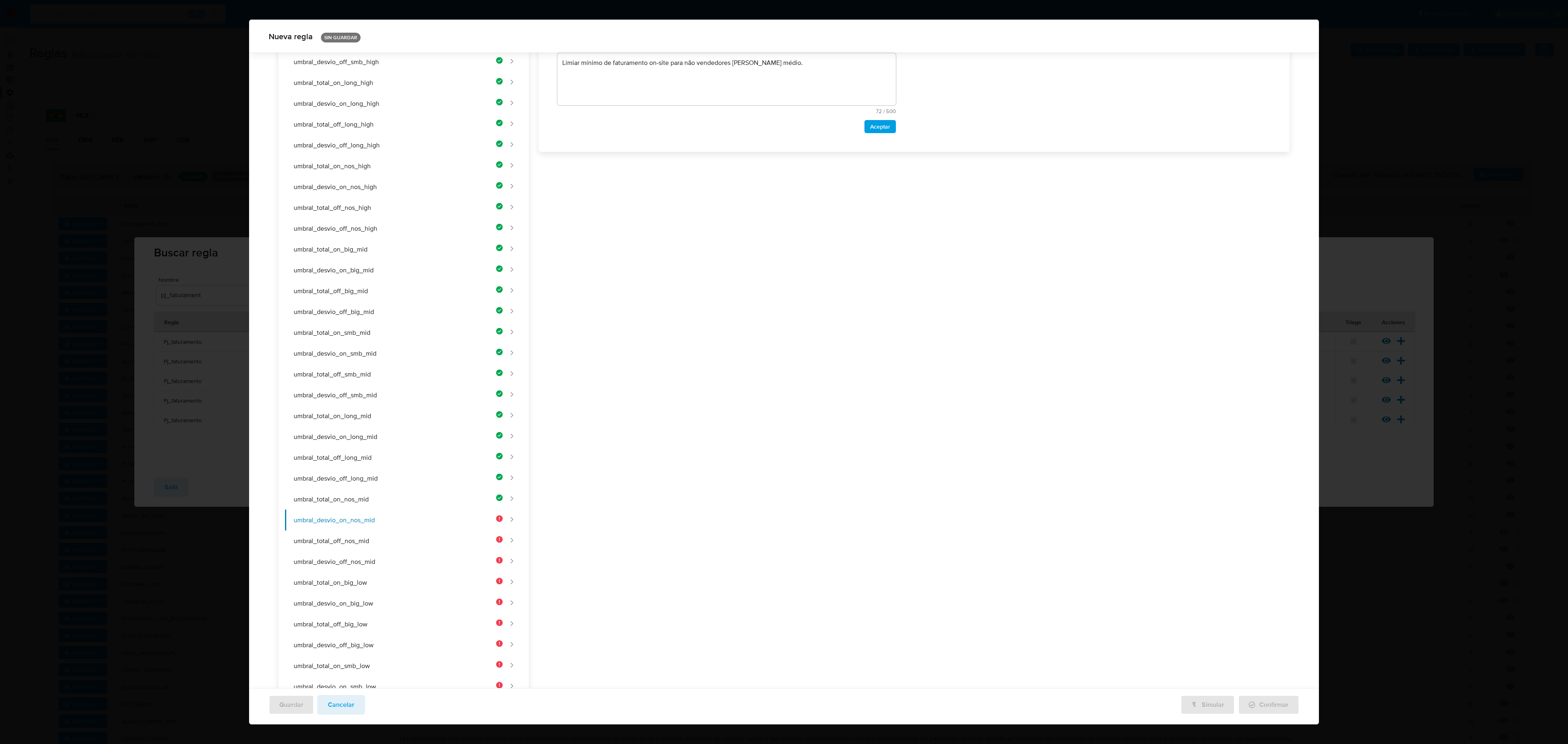
click at [670, 195] on div "Nombre text-es UMBRAL_DESVIO_ON_NOS_MID 24 / 50 26 caracteres restantes text-pt…" at bounding box center [909, 393] width 761 height 1039
click at [654, 213] on div "Nombre text-es UMBRAL_DESVIO_ON_NOS_MID 24 / 50 26 caracteres restantes text-pt…" at bounding box center [909, 292] width 761 height 1039
paste textarea "Umbral mínimo de desvío porcentual on-site para no vendedores de riesgo medio."
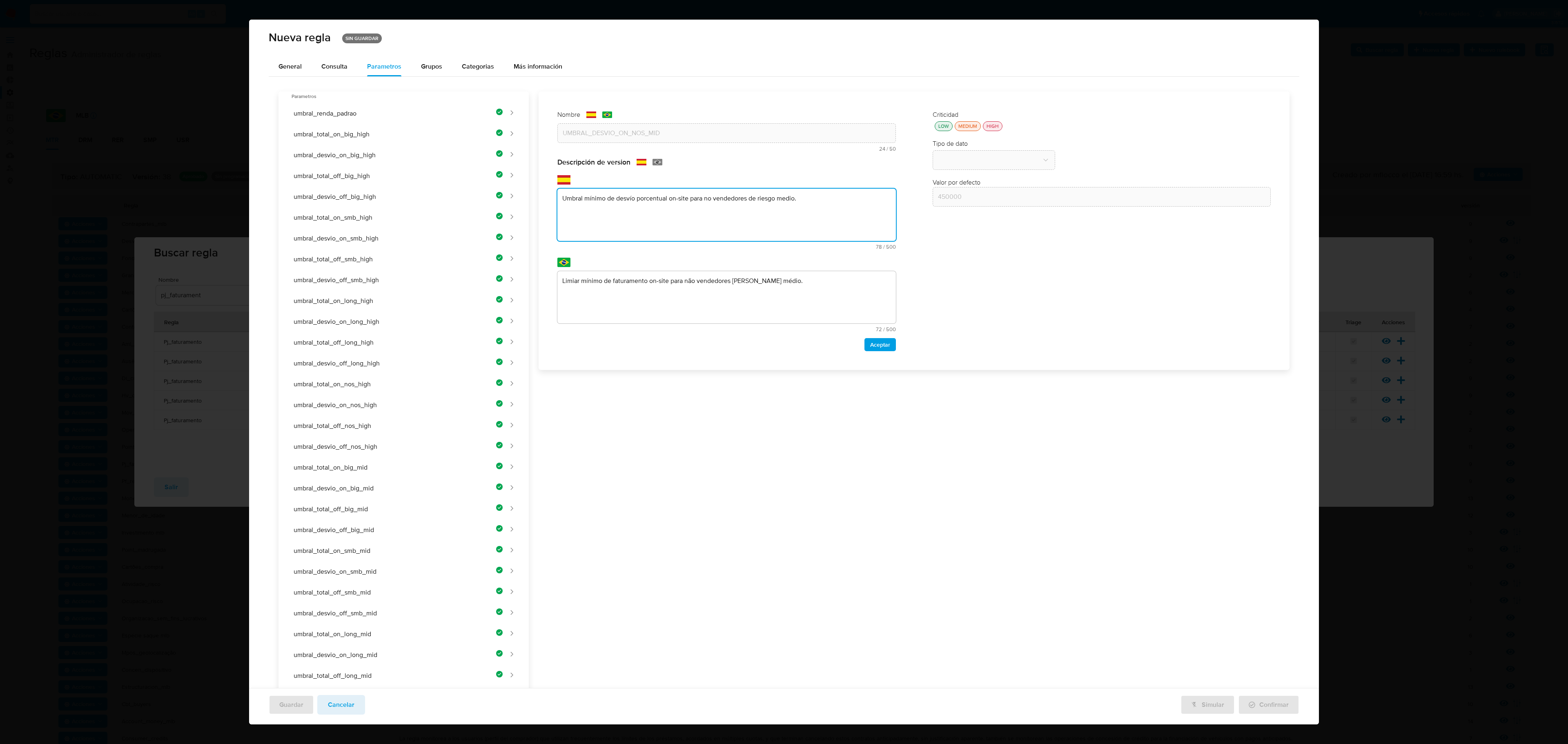
type textarea "Umbral mínimo de desvío porcentual on-site para no vendedores de riesgo medio."
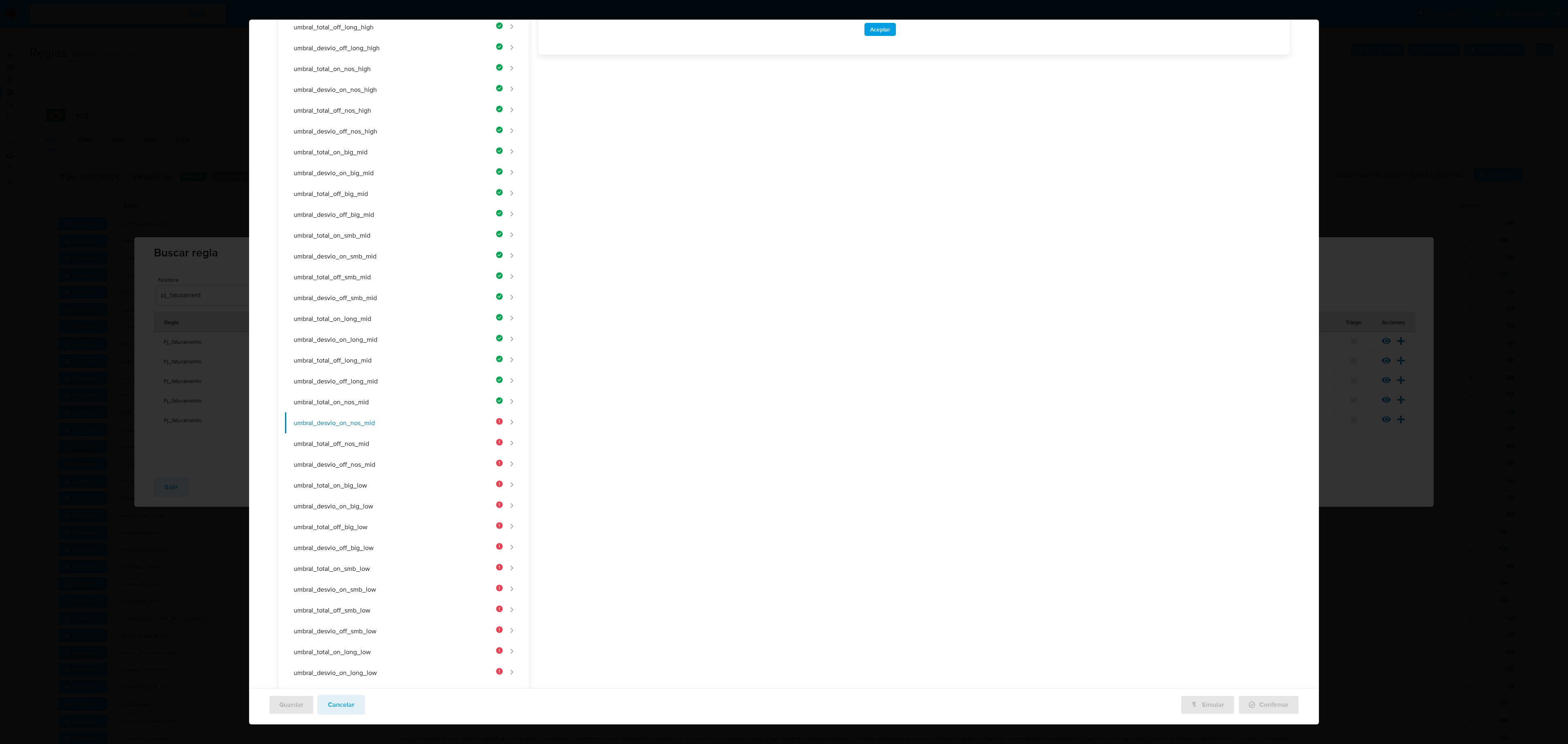
drag, startPoint x: 588, startPoint y: 286, endPoint x: 595, endPoint y: 285, distance: 7.1
click at [592, 285] on div "Nombre text-es UMBRAL_DESVIO_ON_NOS_MID 24 / 50 26 caracteres restantes text-pt…" at bounding box center [909, 295] width 761 height 1039
click at [614, 284] on div "Nombre text-es UMBRAL_DESVIO_ON_NOS_MID 24 / 50 26 caracteres restantes text-pt…" at bounding box center [909, 295] width 761 height 1039
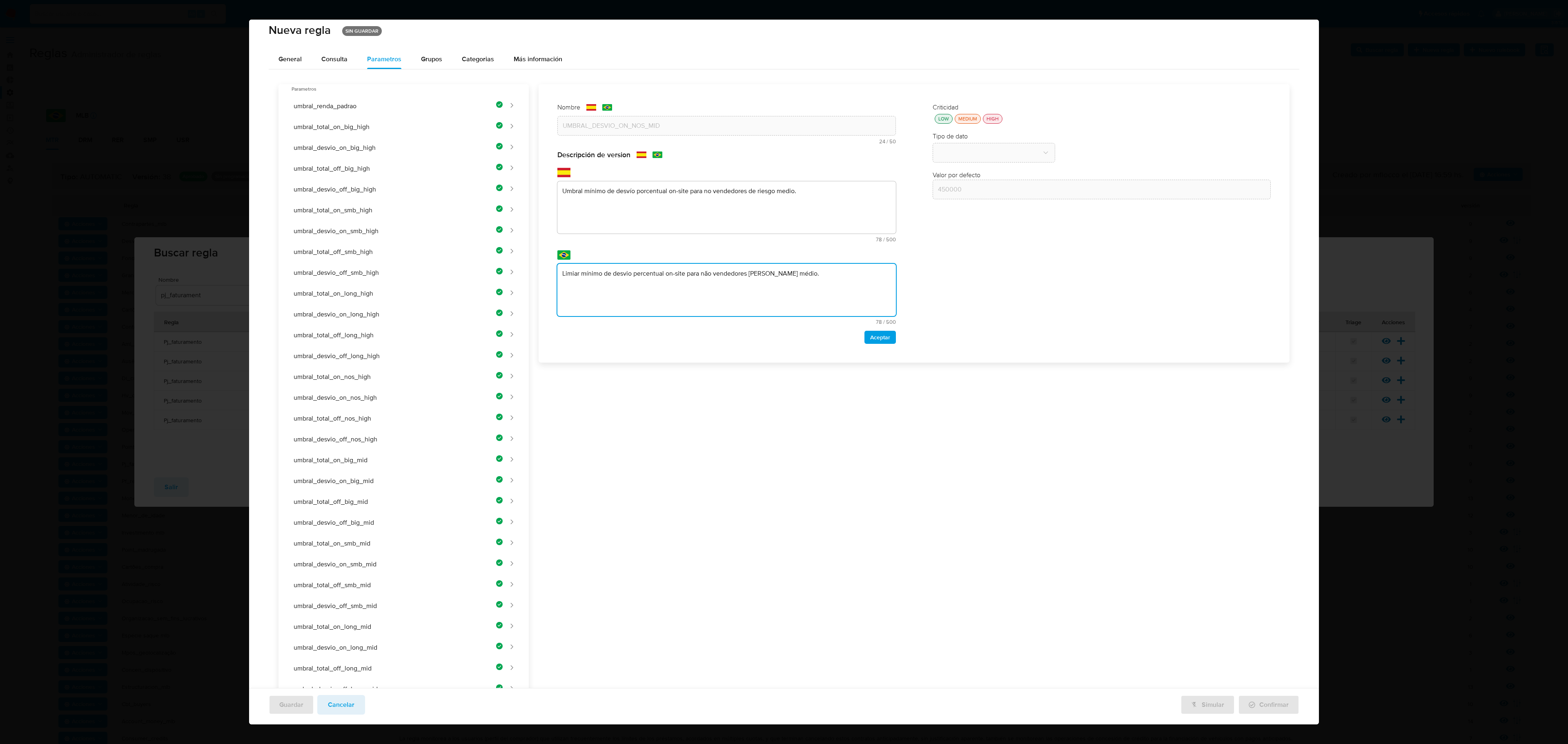
type textarea "Limiar mínimo de desvio percentual on-site para não vendedores [PERSON_NAME] mé…"
click at [836, 118] on div "LOW" at bounding box center [943, 118] width 14 height 7
click at [836, 340] on span "Aceptar" at bounding box center [880, 337] width 20 height 12
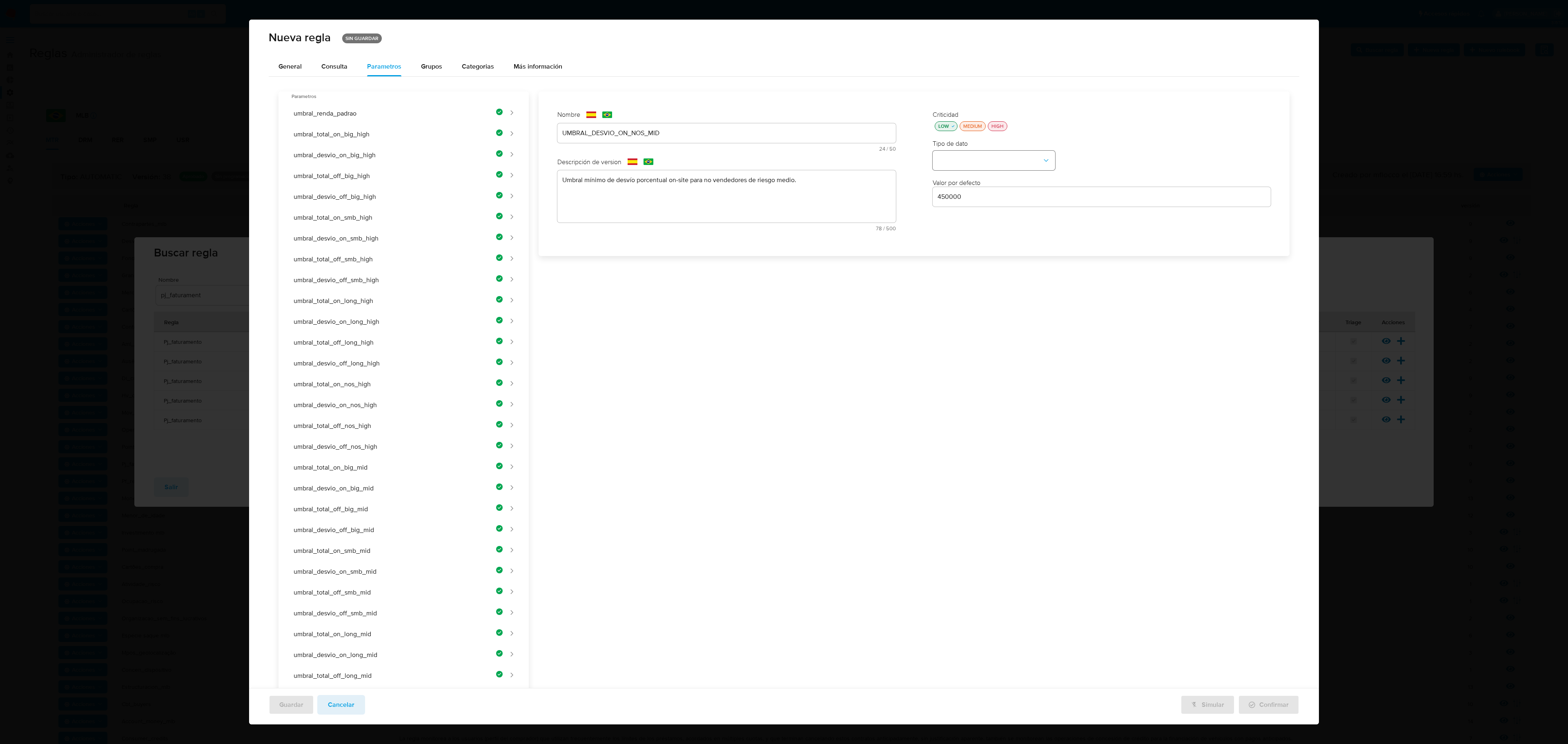
drag, startPoint x: 959, startPoint y: 170, endPoint x: 961, endPoint y: 163, distance: 7.3
click at [836, 168] on div "Criticidad LOW MEDIUM HIGH Tipo de dato Valor por defecto Valor por defecto 450…" at bounding box center [1102, 174] width 355 height 143
click at [836, 163] on button "type-dropdown" at bounding box center [993, 161] width 122 height 19
click at [836, 160] on div "NUMBER" at bounding box center [991, 160] width 108 height 19
click at [836, 197] on input "450000" at bounding box center [1102, 197] width 338 height 10
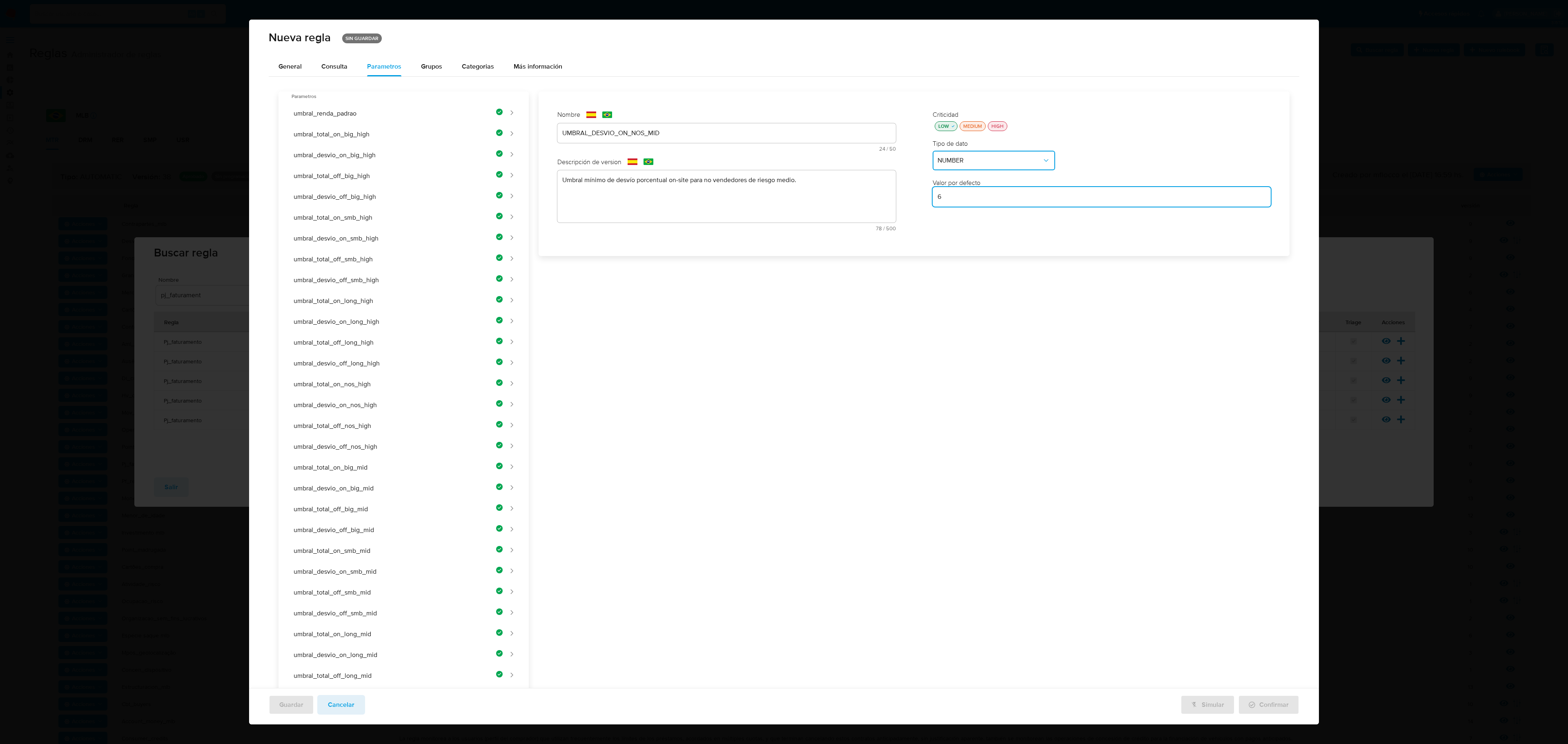
type input "6"
click at [836, 298] on div "Nombre text-es UMBRAL_DESVIO_ON_NOS_MID 24 / 50 26 caracteres restantes text-pt…" at bounding box center [909, 611] width 761 height 1039
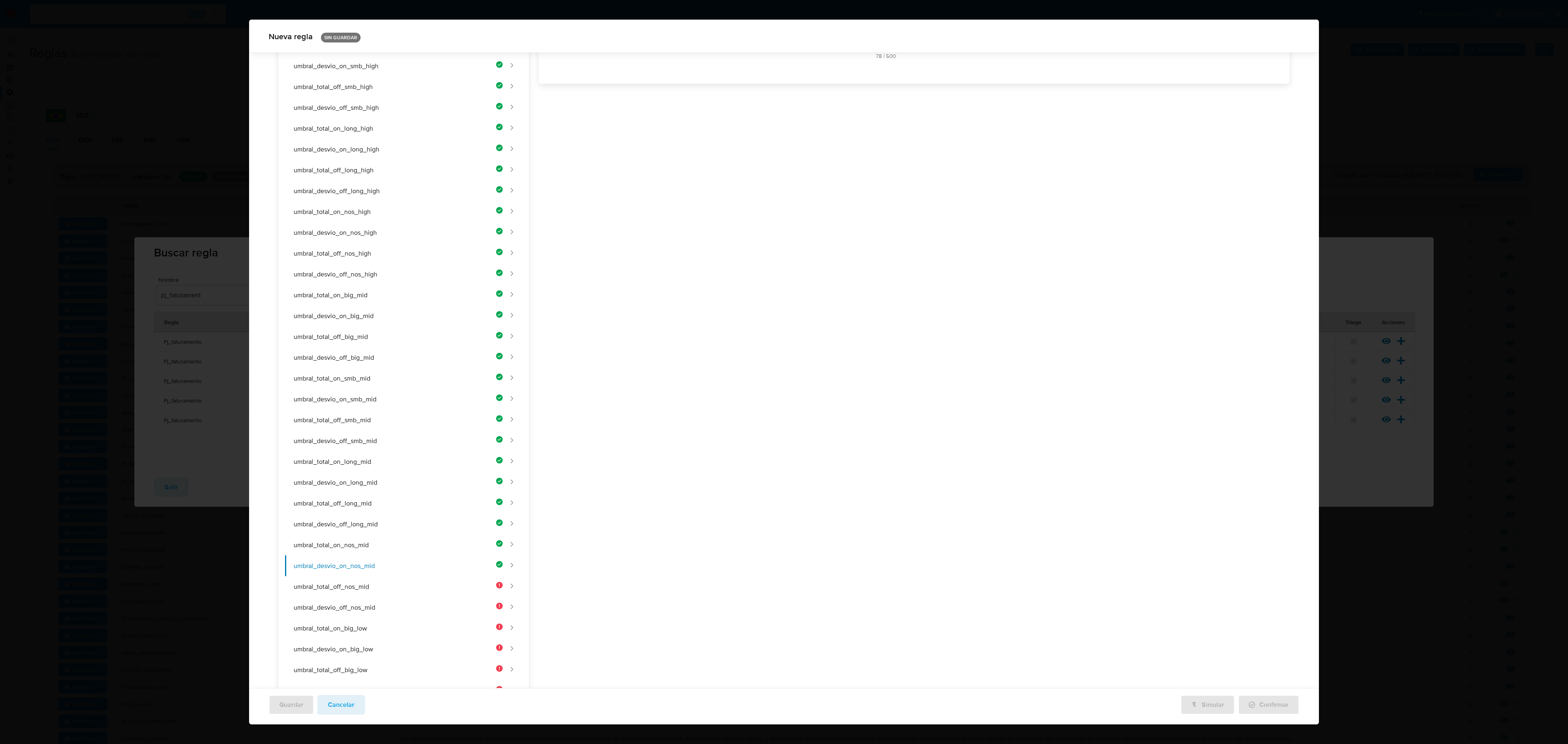
scroll to position [405, 0]
click at [349, 342] on button "umbral_total_off_nos_mid" at bounding box center [394, 349] width 218 height 21
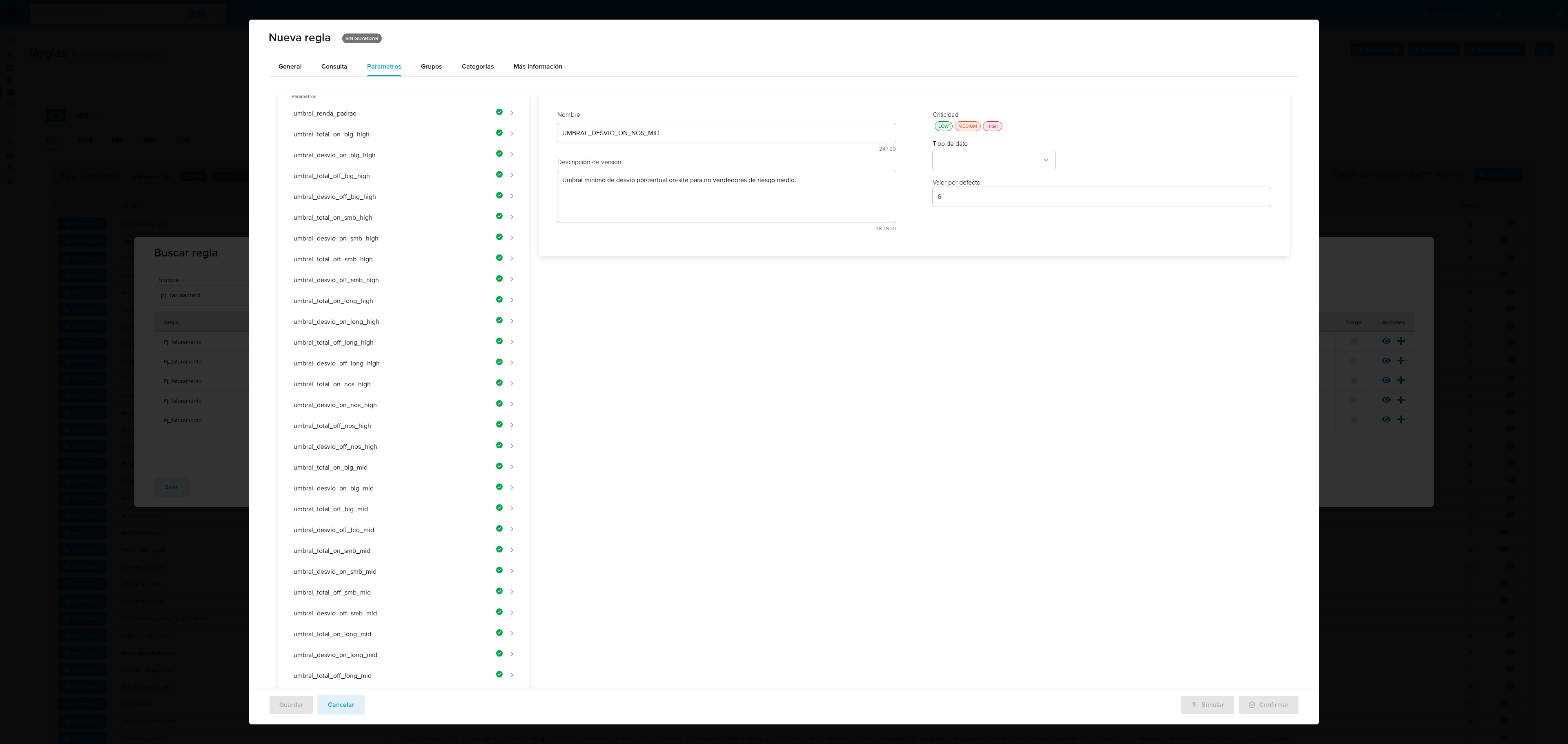
click at [631, 141] on div "UMBRAL_DESVIO_ON_NOS_MID" at bounding box center [727, 133] width 338 height 19
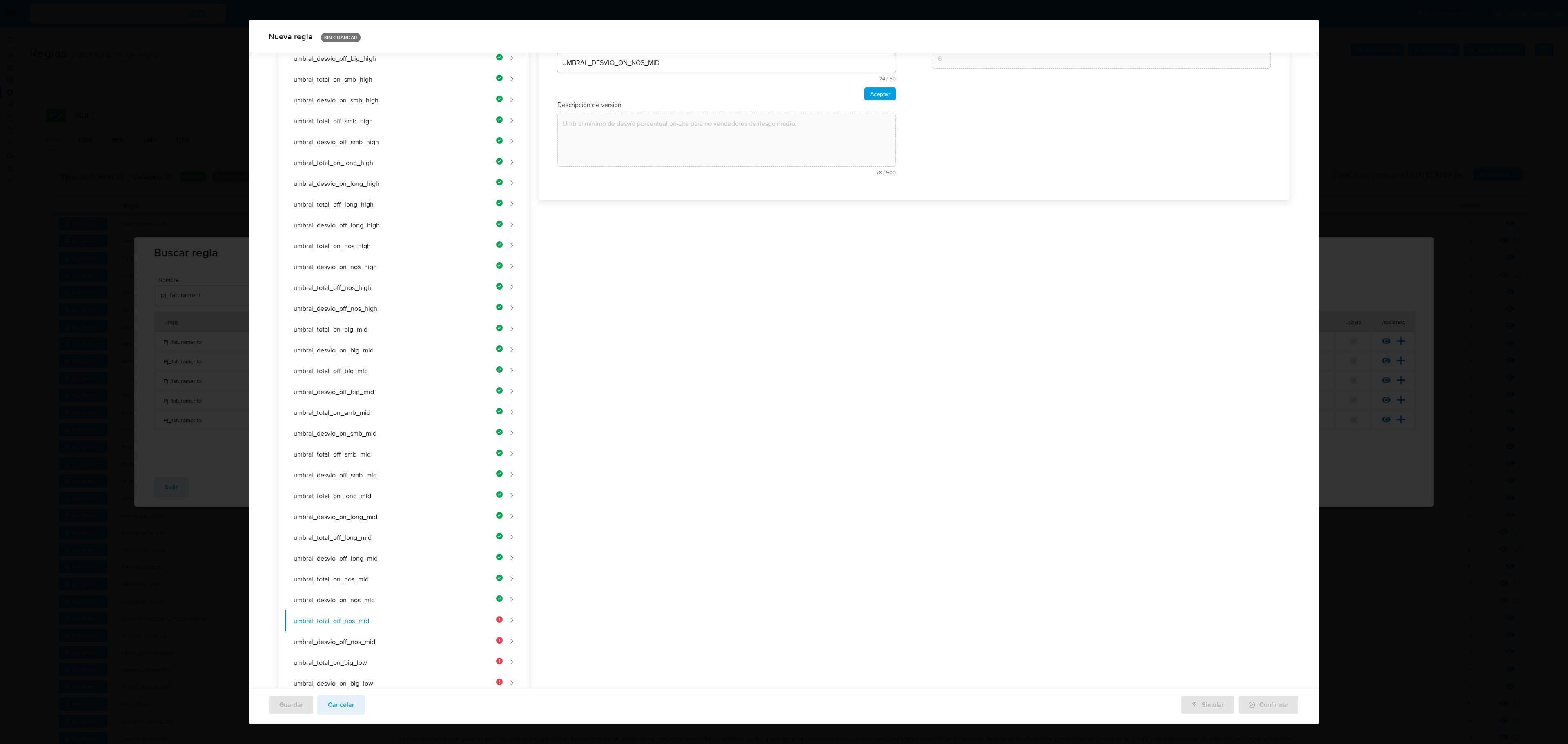
click at [634, 133] on div "Nombre text-es UMBRAL_DESVIO_ON_NOS_MID 24 / 50 26 caracteres restantes text-pt…" at bounding box center [726, 77] width 355 height 225
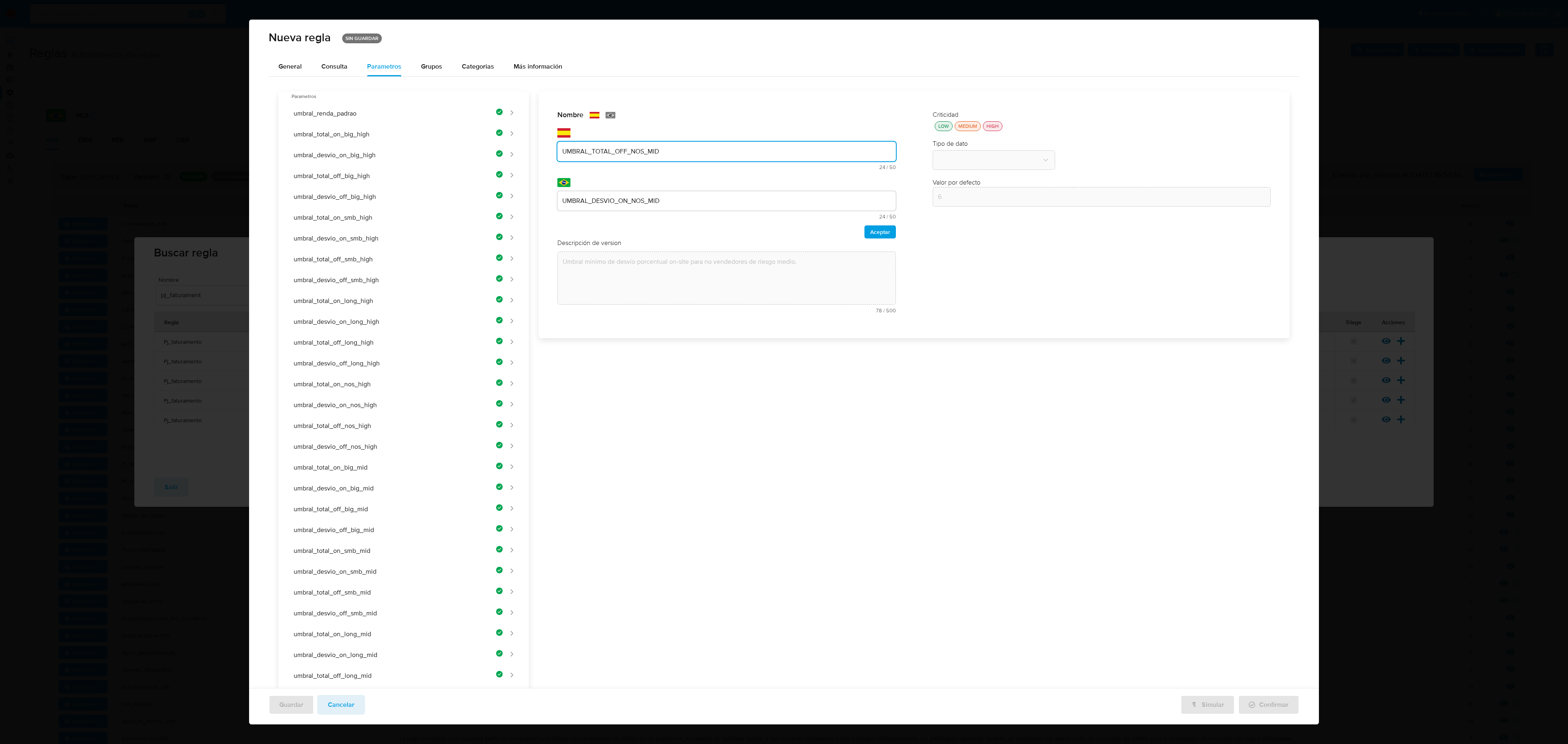
type input "UMBRAL_TOTAL_OFF_NOS_MID"
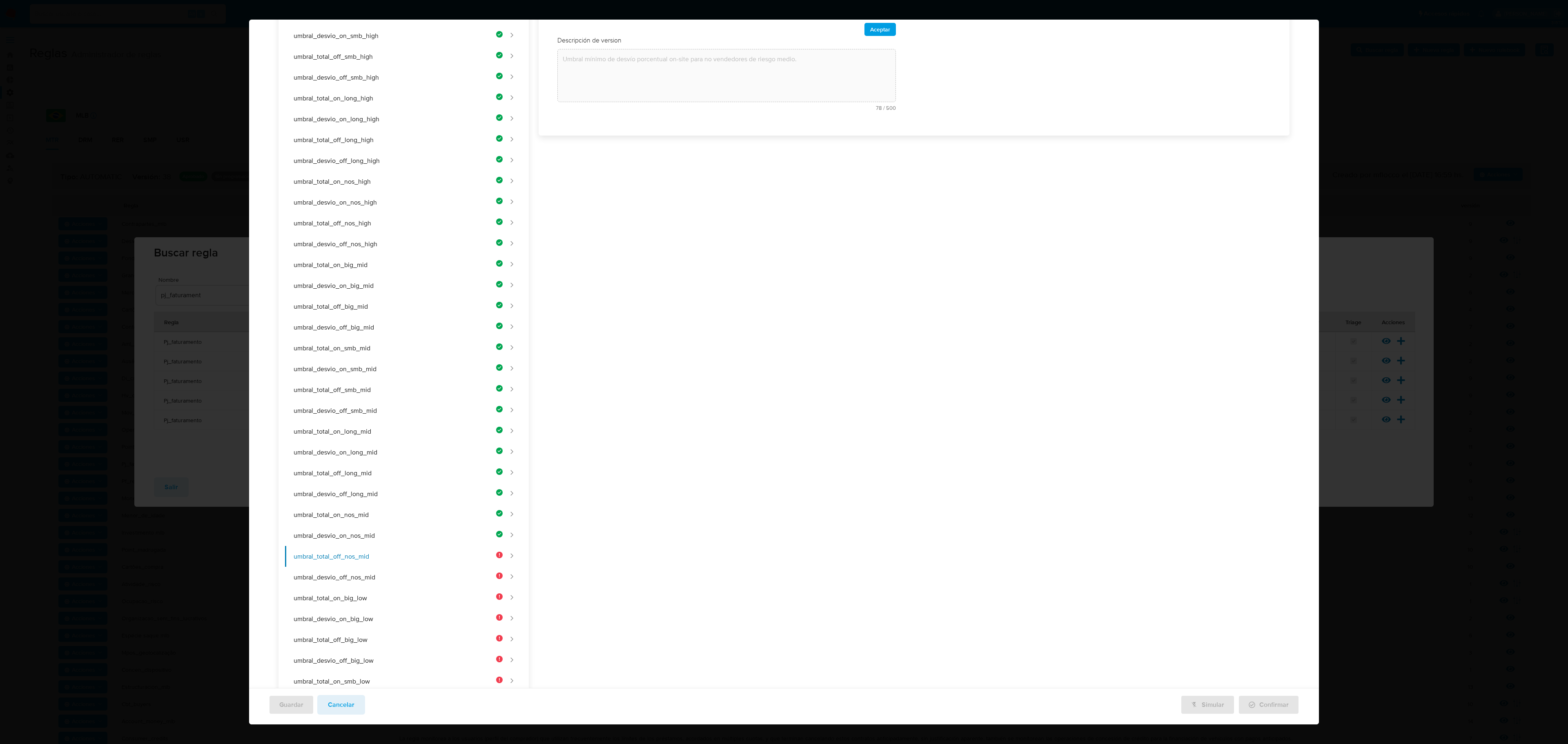
click at [633, 201] on div "Nombre text-es UMBRAL_TOTAL_OFF_NOS_MID 24 / 50 26 caracteres restantes text-pt…" at bounding box center [909, 409] width 761 height 1039
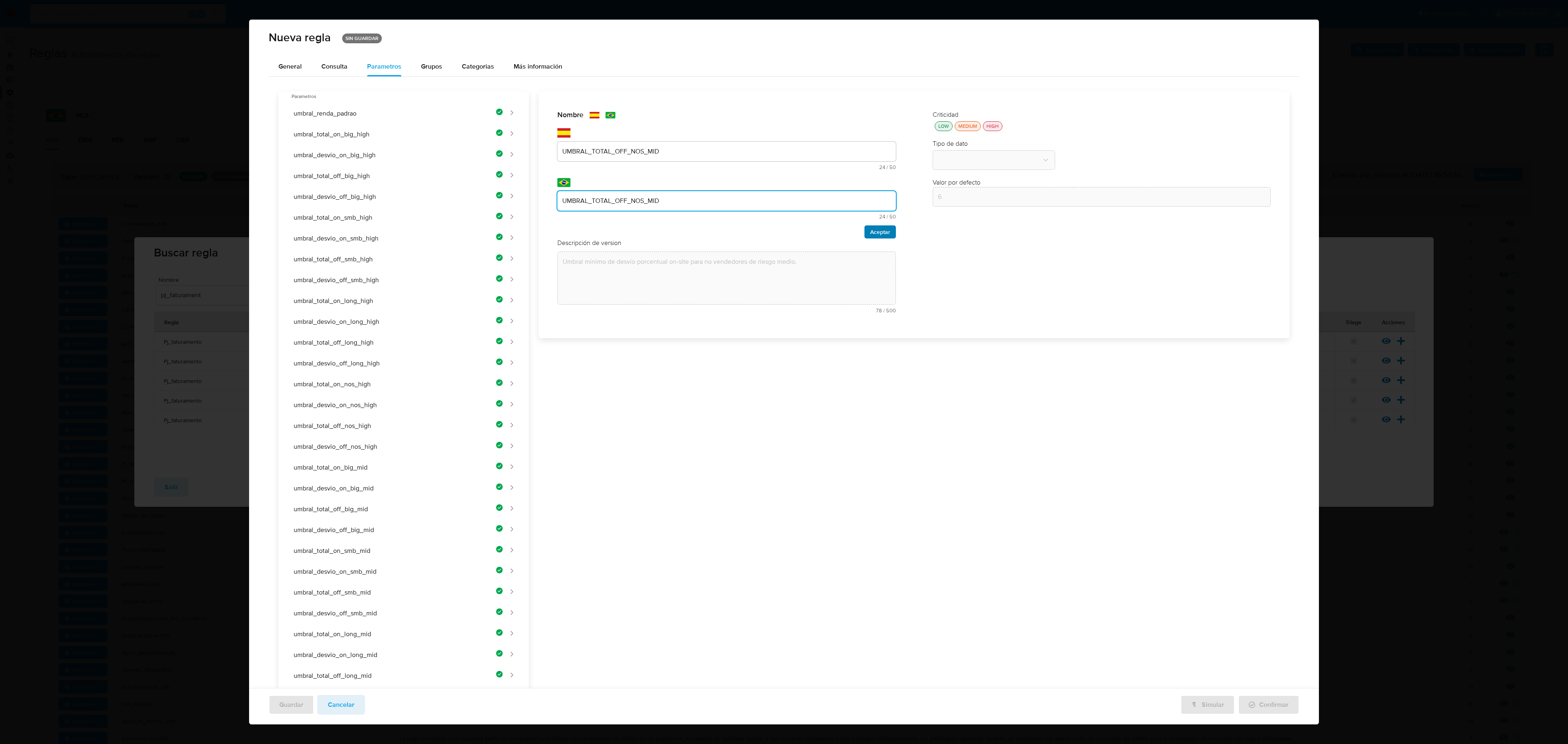
type input "UMBRAL_TOTAL_OFF_NOS_MID"
click at [836, 228] on span "Aceptar" at bounding box center [880, 232] width 20 height 12
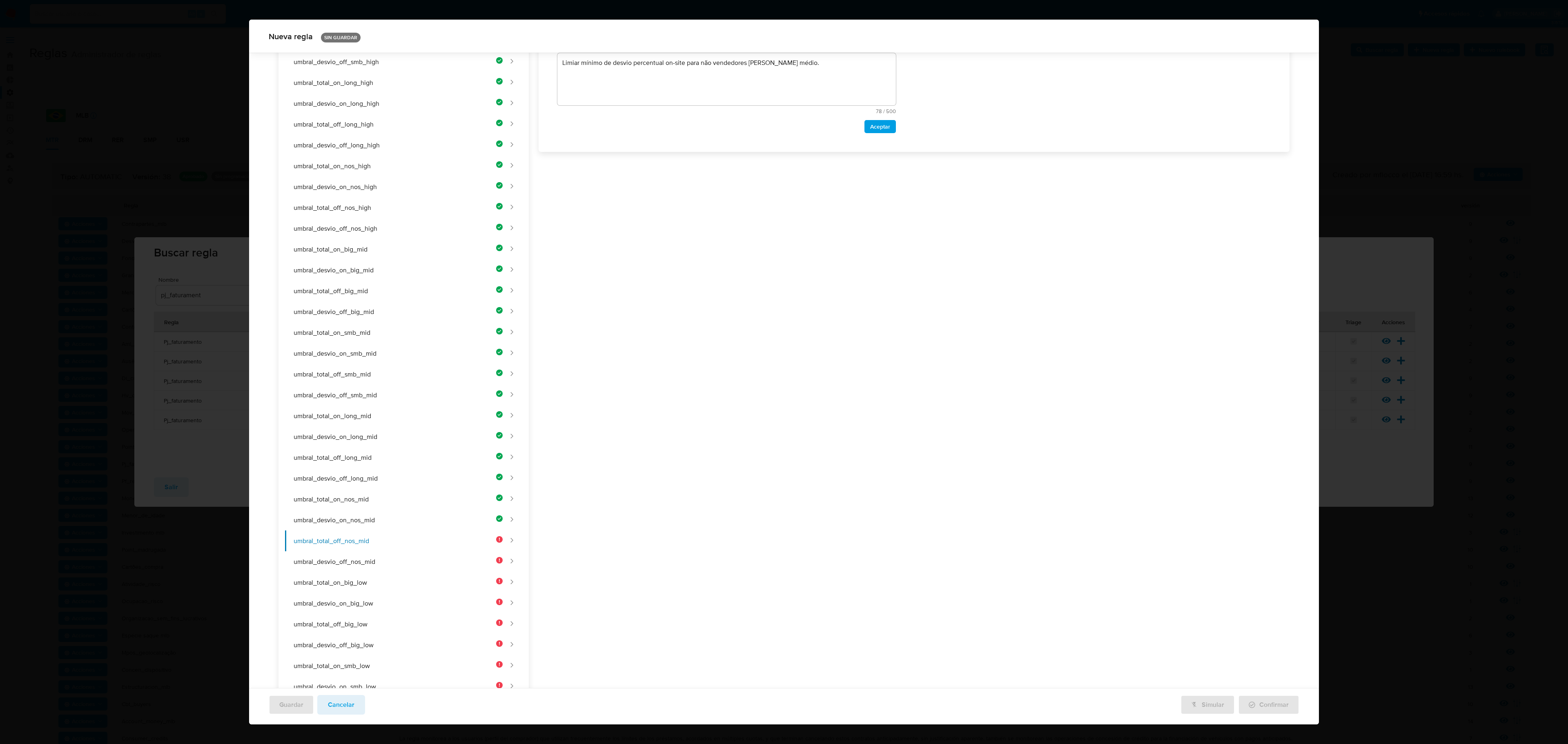
click at [618, 191] on div "Nombre text-es UMBRAL_TOTAL_OFF_NOS_MID 24 / 50 26 caracteres restantes text-pt…" at bounding box center [909, 393] width 761 height 1039
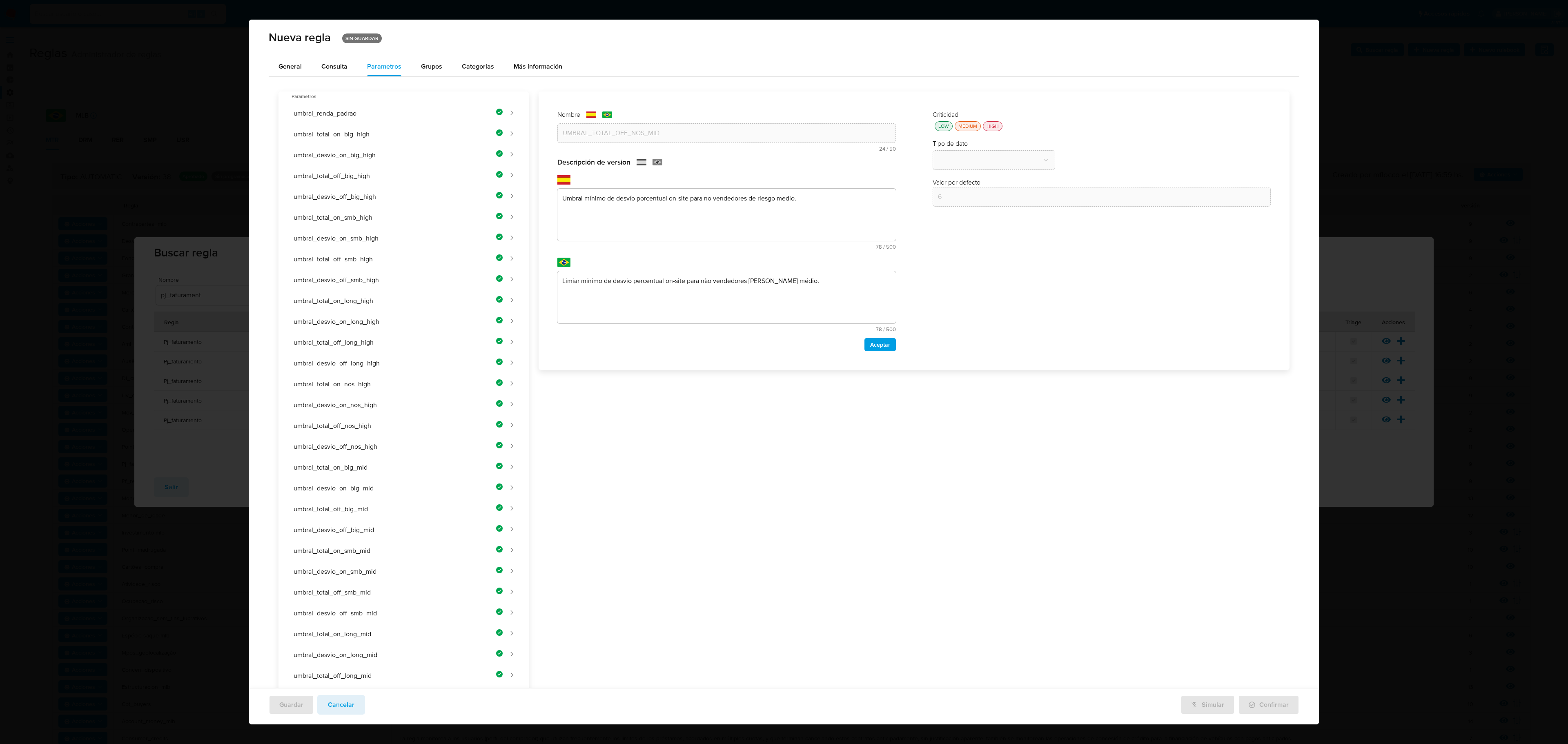
click at [631, 222] on div "Nombre text-es UMBRAL_TOTAL_OFF_NOS_MID 24 / 50 26 caracteres restantes text-pt…" at bounding box center [909, 611] width 761 height 1039
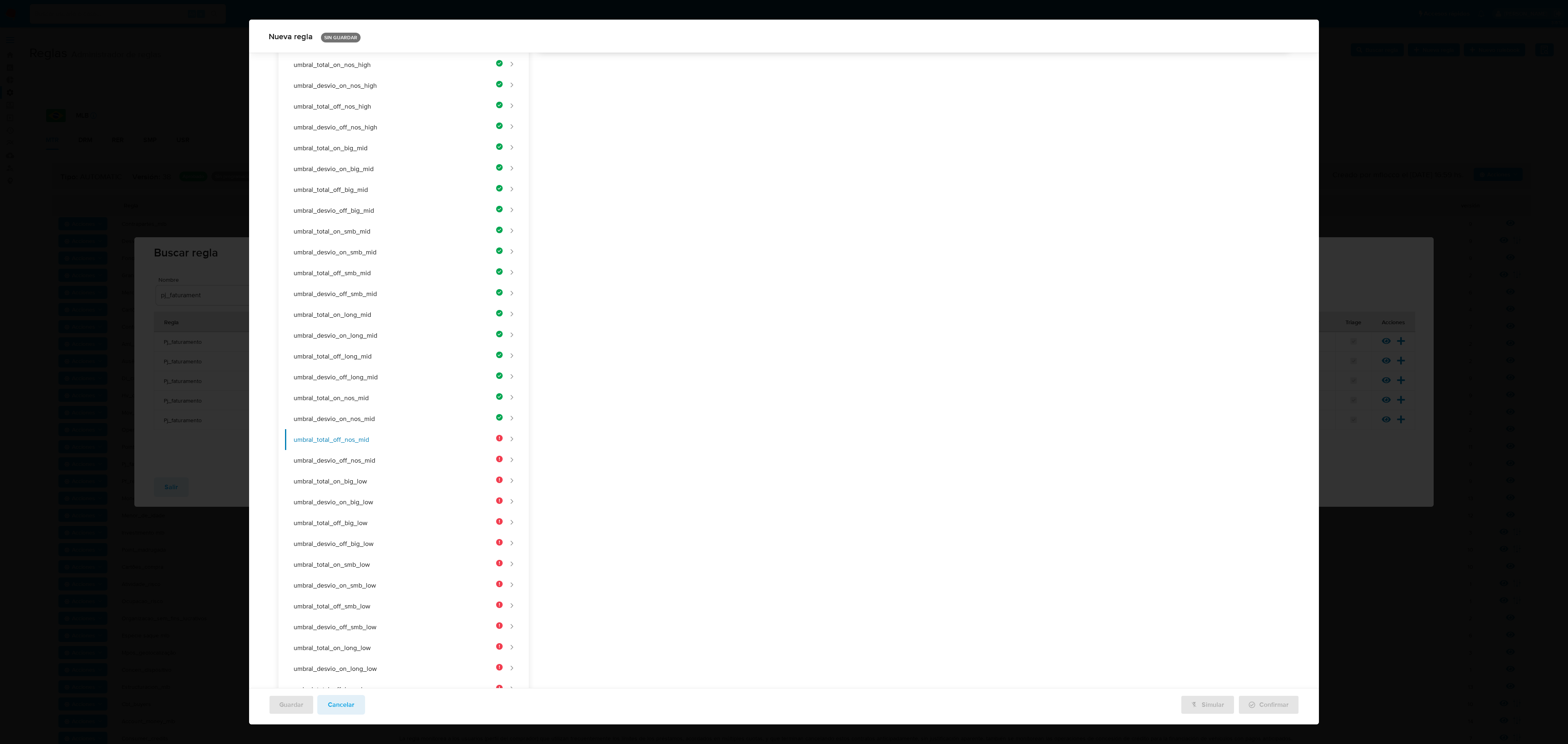
paste textarea "Umbral mínimo de facturación off-site para no vendedores de riesgo medio."
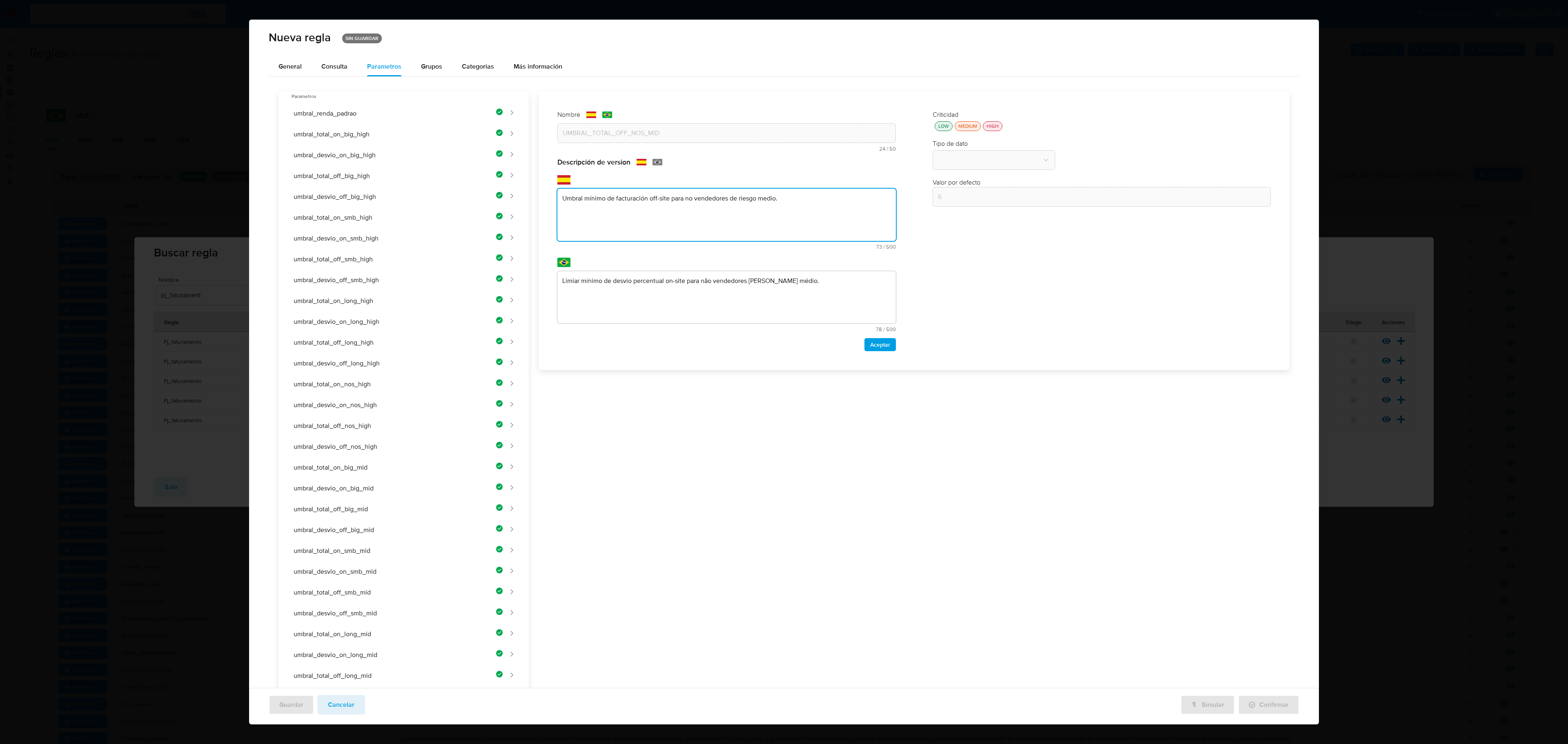
type textarea "Umbral mínimo de facturación off-site para no vendedores de riesgo medio."
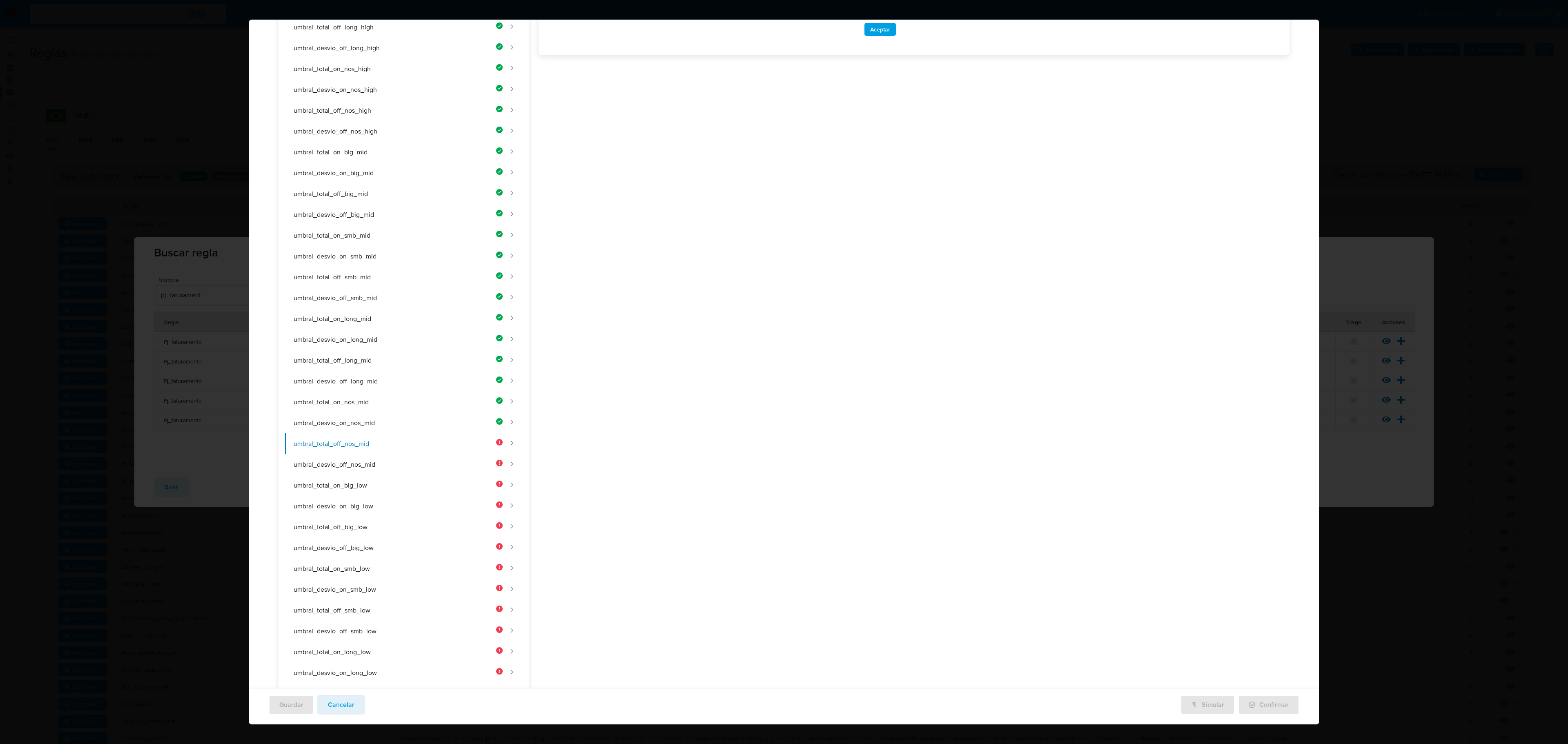
click at [605, 291] on div "Nombre text-es UMBRAL_TOTAL_OFF_NOS_MID 24 / 50 26 caracteres restantes text-pt…" at bounding box center [909, 295] width 761 height 1039
click at [614, 297] on div "Nombre text-es UMBRAL_TOTAL_OFF_NOS_MID 24 / 50 26 caracteres restantes text-pt…" at bounding box center [909, 292] width 761 height 1039
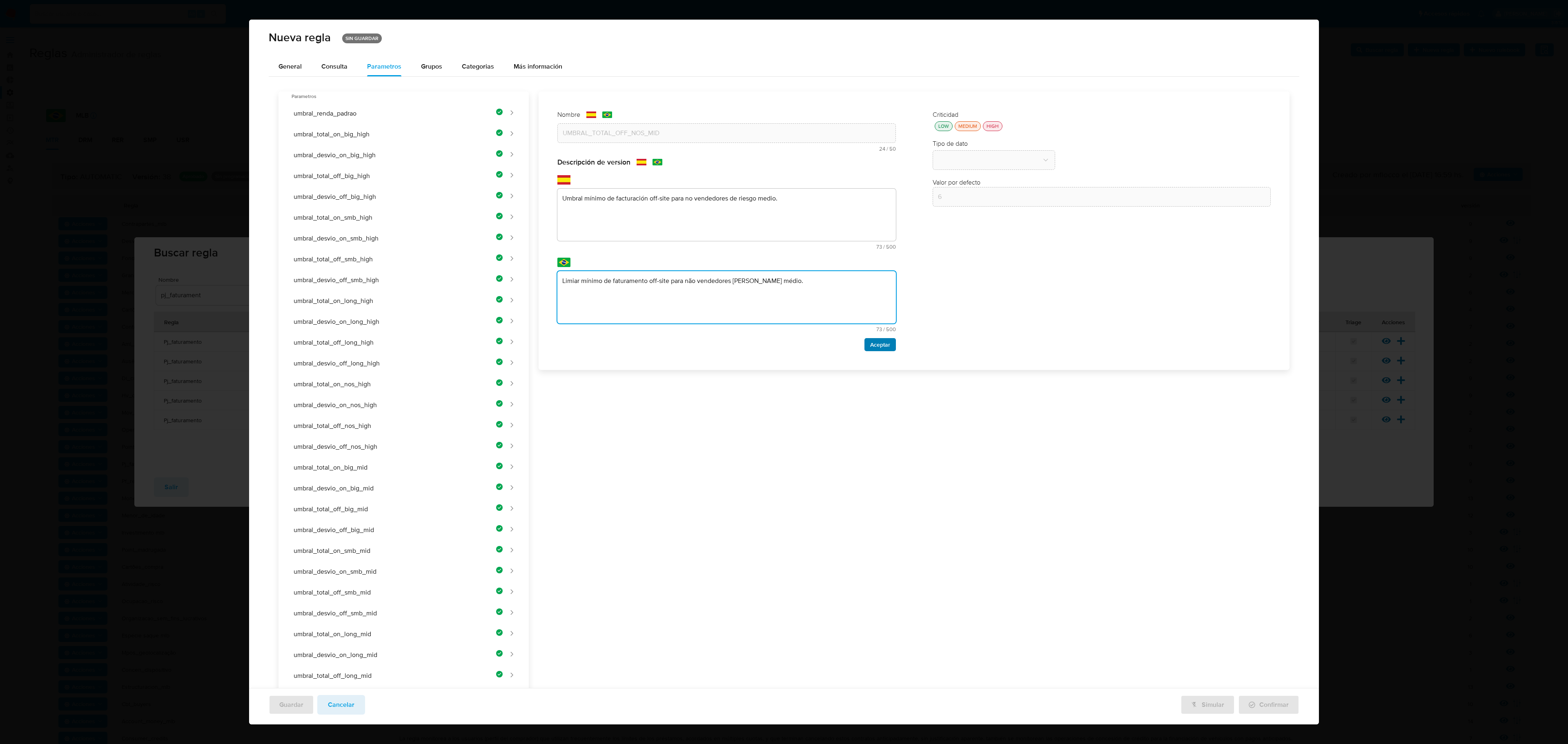
type textarea "Limiar mínimo de faturamento off-site para não vendedores [PERSON_NAME] médio."
click at [836, 340] on span "Aceptar" at bounding box center [880, 345] width 20 height 12
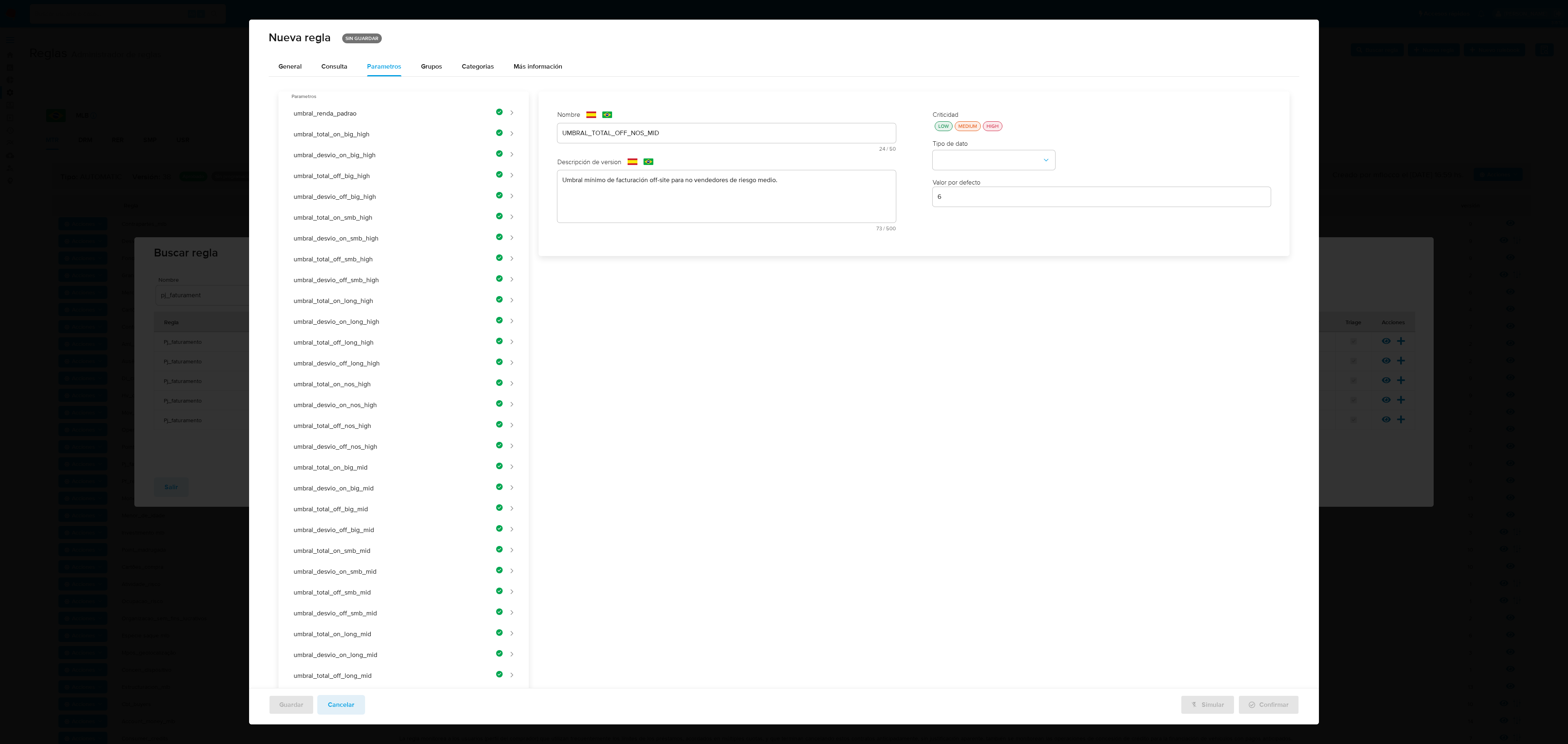
click at [836, 119] on div "Criticidad LOW MEDIUM HIGH" at bounding box center [1102, 121] width 338 height 21
drag, startPoint x: 937, startPoint y: 125, endPoint x: 936, endPoint y: 134, distance: 9.1
click at [836, 126] on div "LOW" at bounding box center [943, 125] width 14 height 7
click at [836, 162] on button "type-dropdown" at bounding box center [993, 161] width 122 height 19
click at [836, 163] on div "NUMBER" at bounding box center [991, 160] width 108 height 19
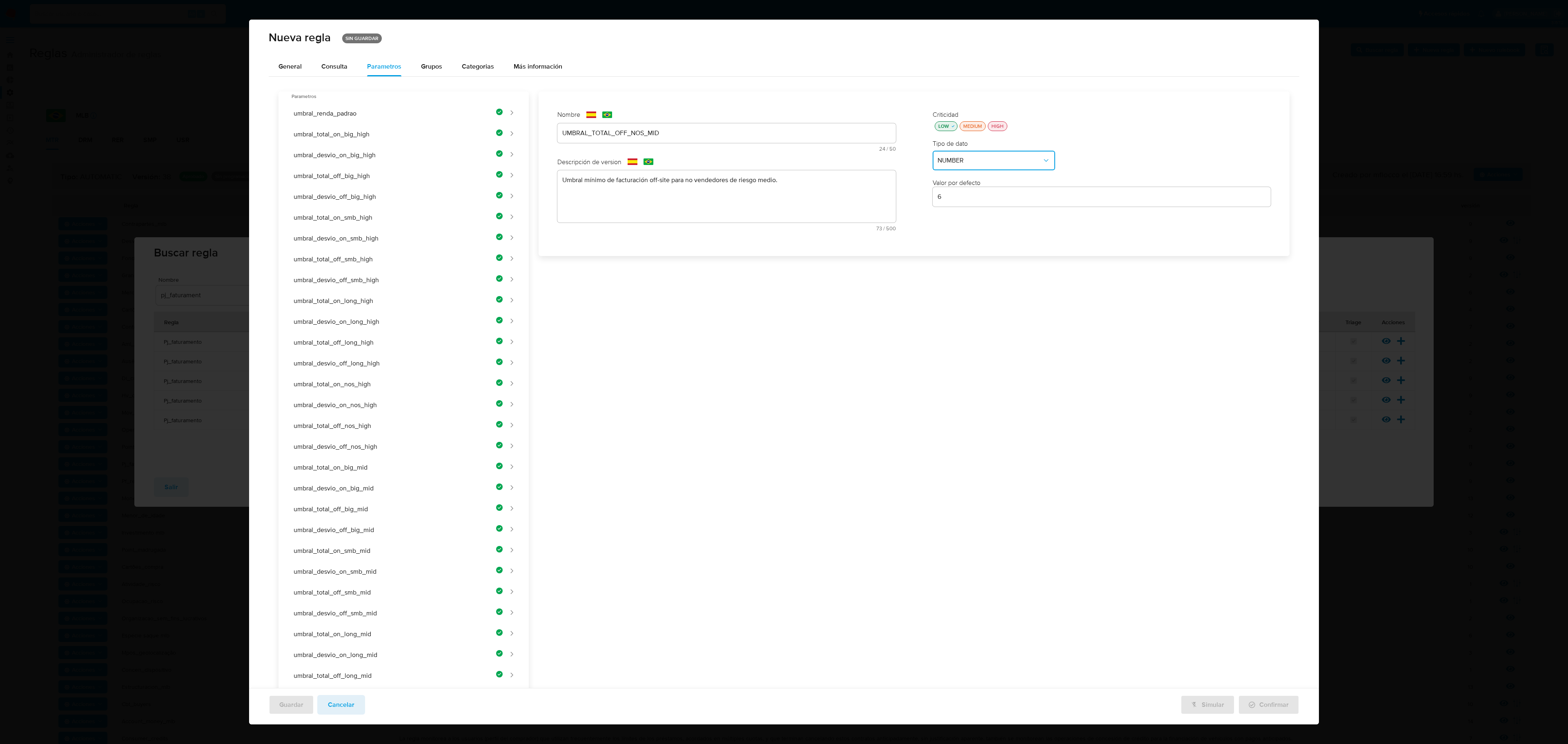
click at [836, 193] on input "6" at bounding box center [1102, 197] width 338 height 10
click at [836, 195] on input "6" at bounding box center [1102, 197] width 338 height 10
paste input "350000"
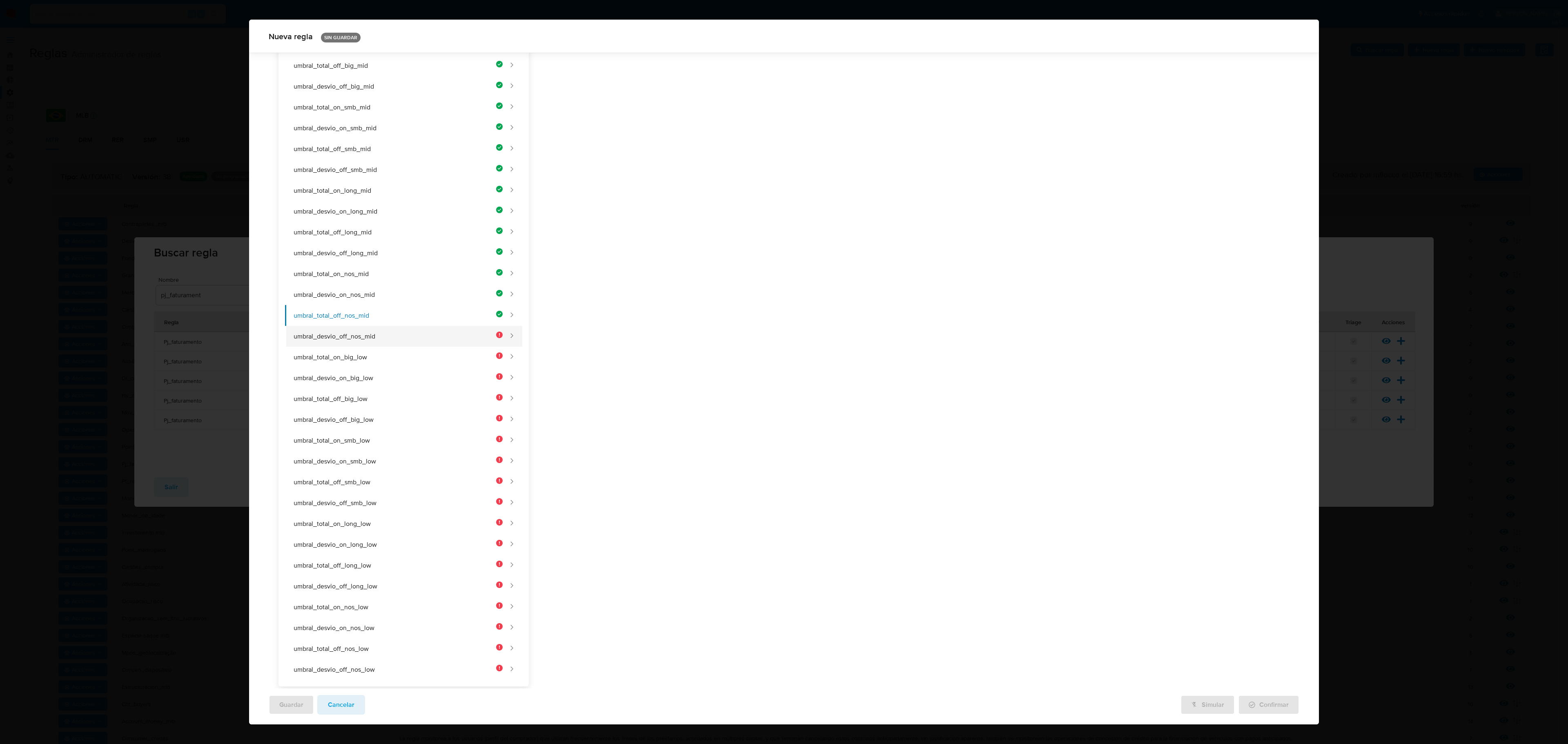
type input "350000"
click at [404, 328] on button "umbral_desvio_off_nos_mid" at bounding box center [394, 336] width 218 height 21
click at [656, 133] on div "Nombre text-es UMBRAL_TOTAL_OFF_NOS_MID 24 / 50 26 caracteres restantes text-pt…" at bounding box center [726, 77] width 355 height 225
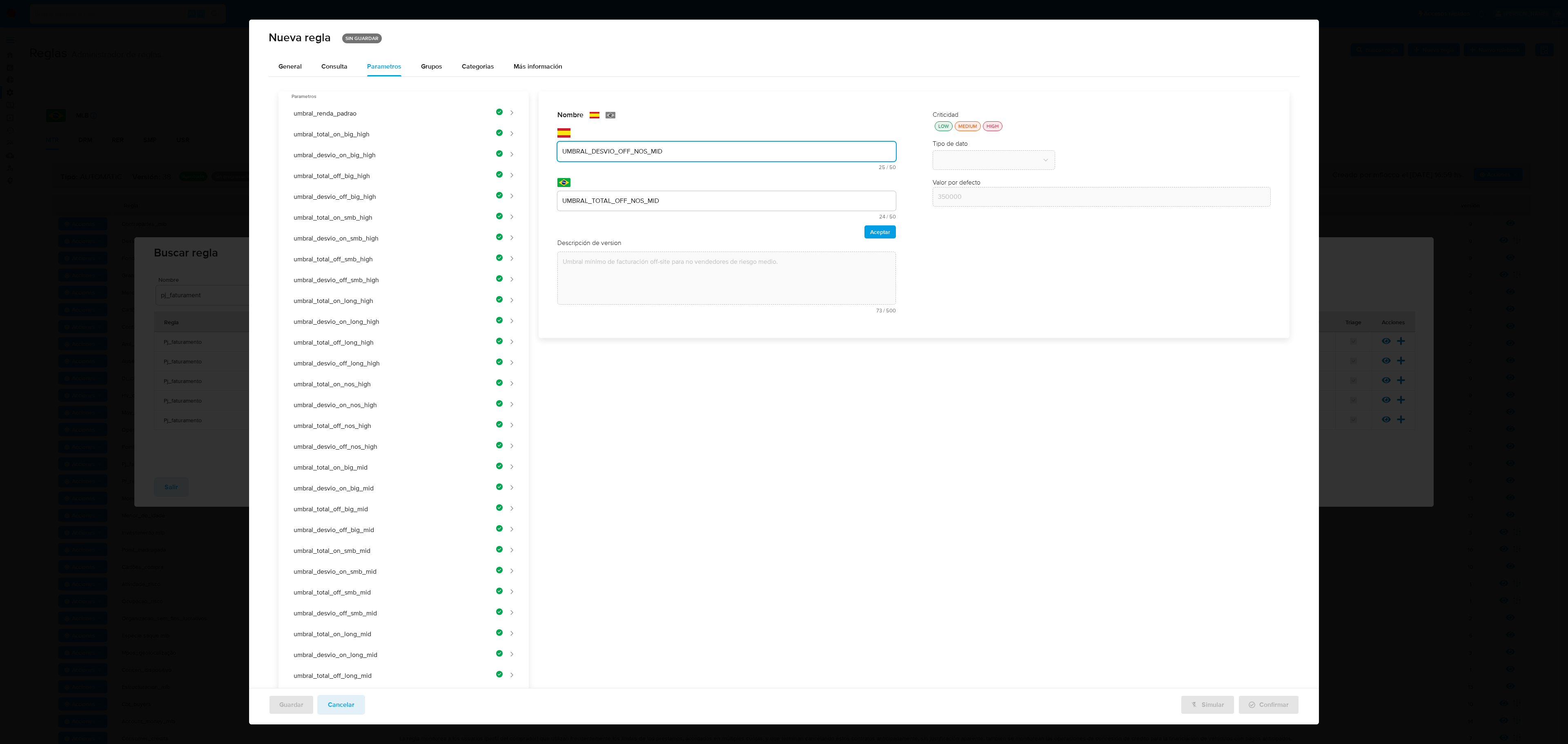
type input "UMBRAL_DESVIO_OFF_NOS_MID"
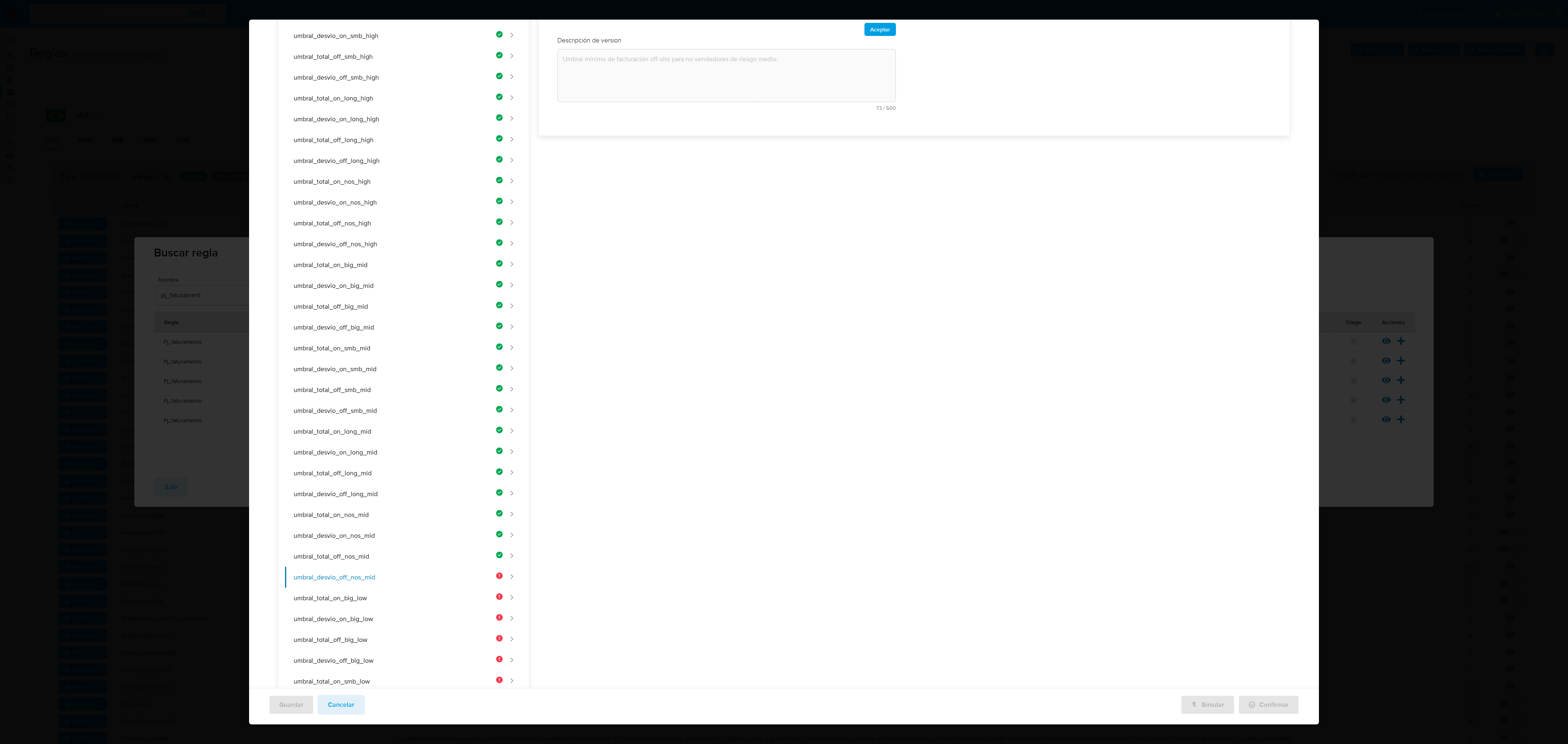
click at [679, 200] on div "Nombre text-es UMBRAL_DESVIO_OFF_NOS_MID 25 / 50 25 caracteres restantes text-p…" at bounding box center [909, 409] width 761 height 1039
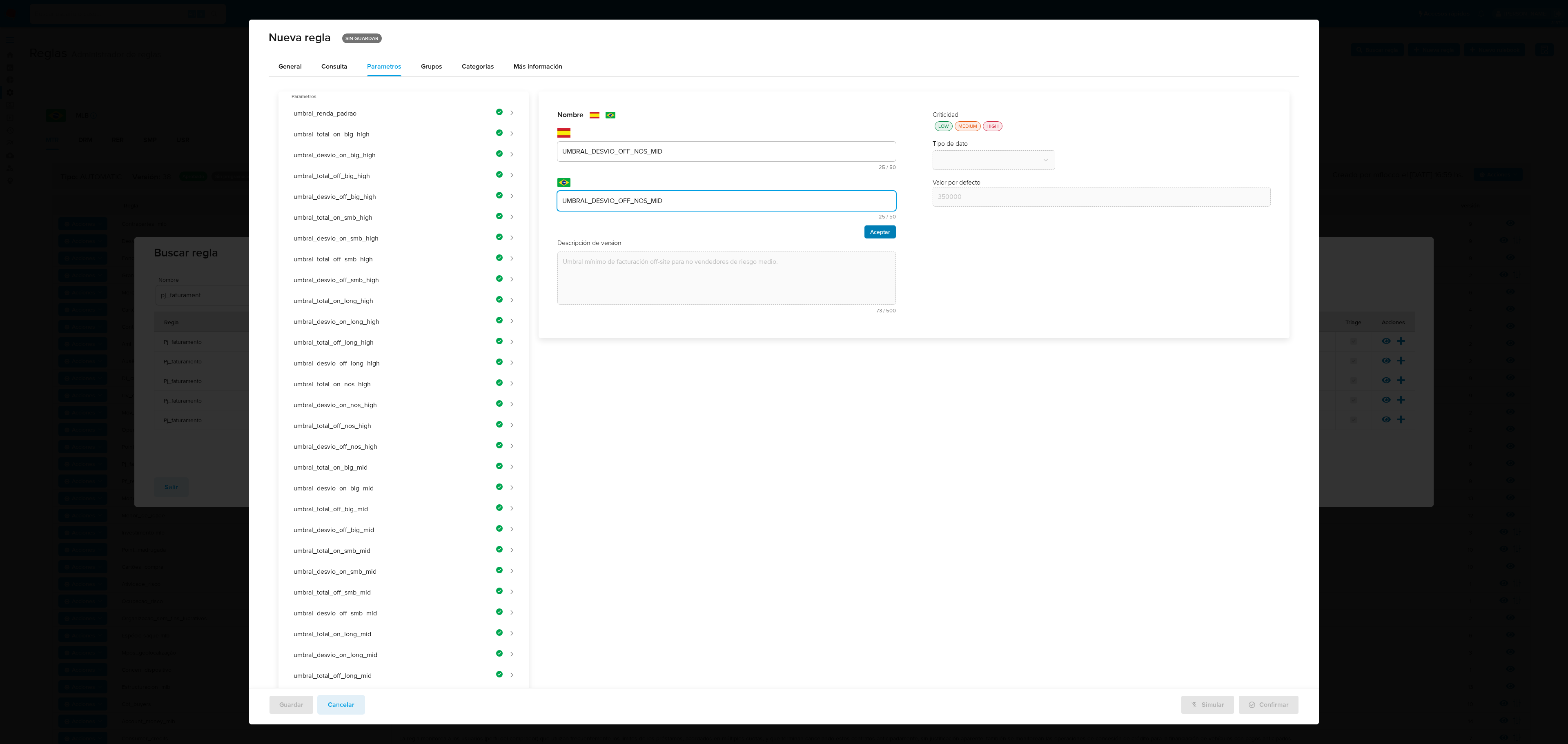
type input "UMBRAL_DESVIO_OFF_NOS_MID"
click at [836, 227] on button "Aceptar" at bounding box center [880, 231] width 32 height 13
click at [679, 179] on div "Descripción de version text-es Umbral mínimo de facturación off-site para no ve…" at bounding box center [727, 197] width 338 height 80
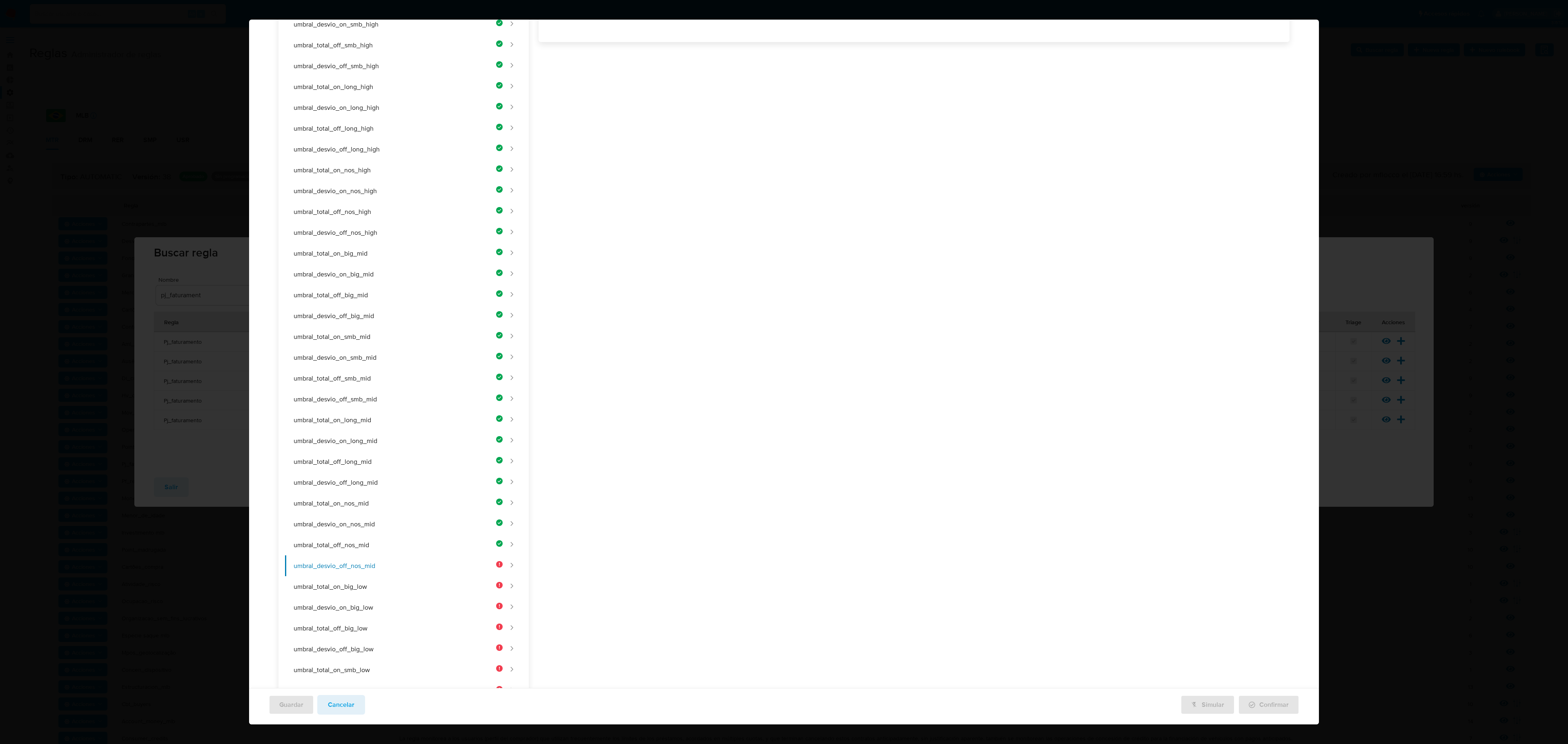
click at [679, 184] on div "Nombre text-es UMBRAL_DESVIO_OFF_NOS_MID 25 / 50 25 caracteres restantes text-p…" at bounding box center [909, 397] width 761 height 1039
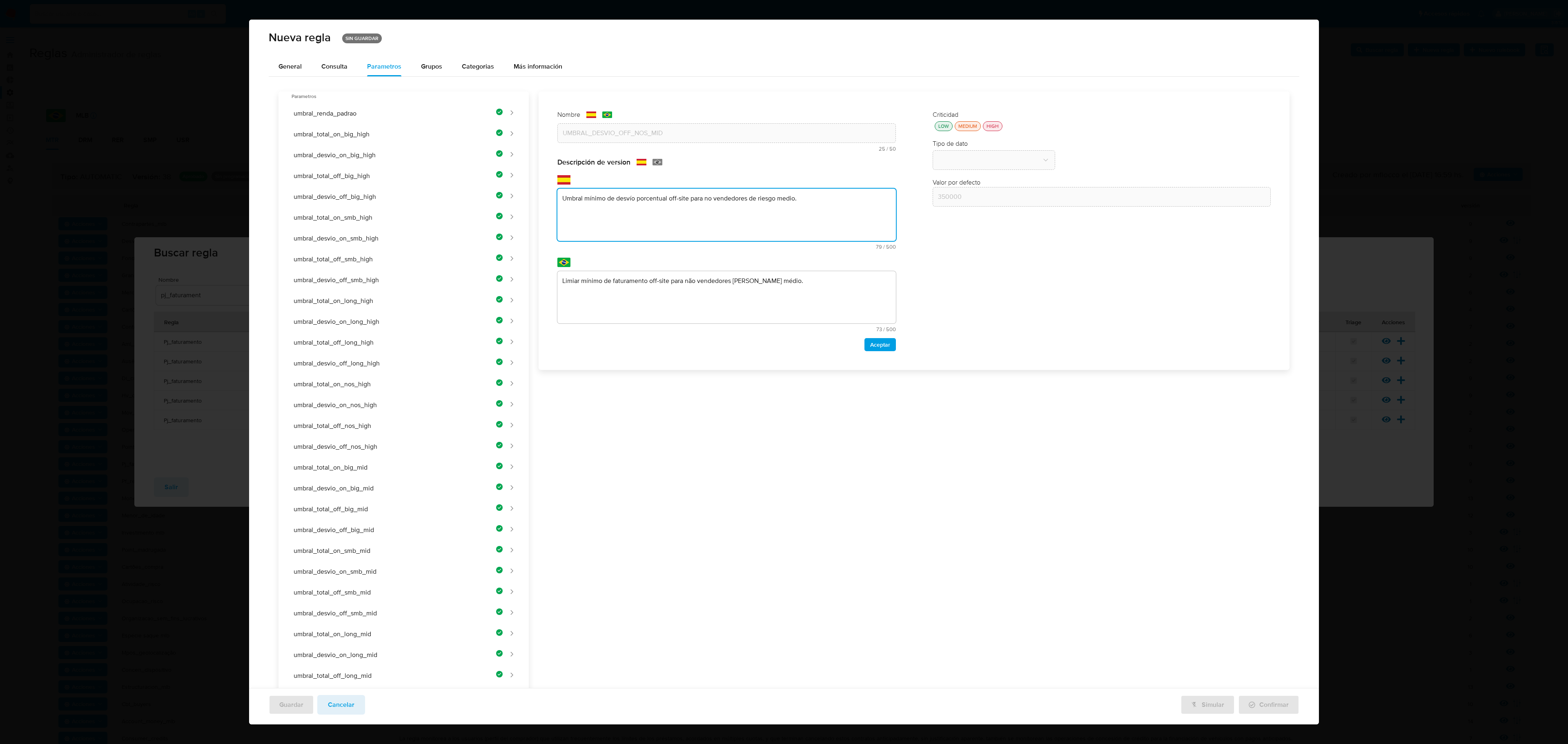
type textarea "Umbral mínimo de desvío porcentual off-site para no vendedores de riesgo medio."
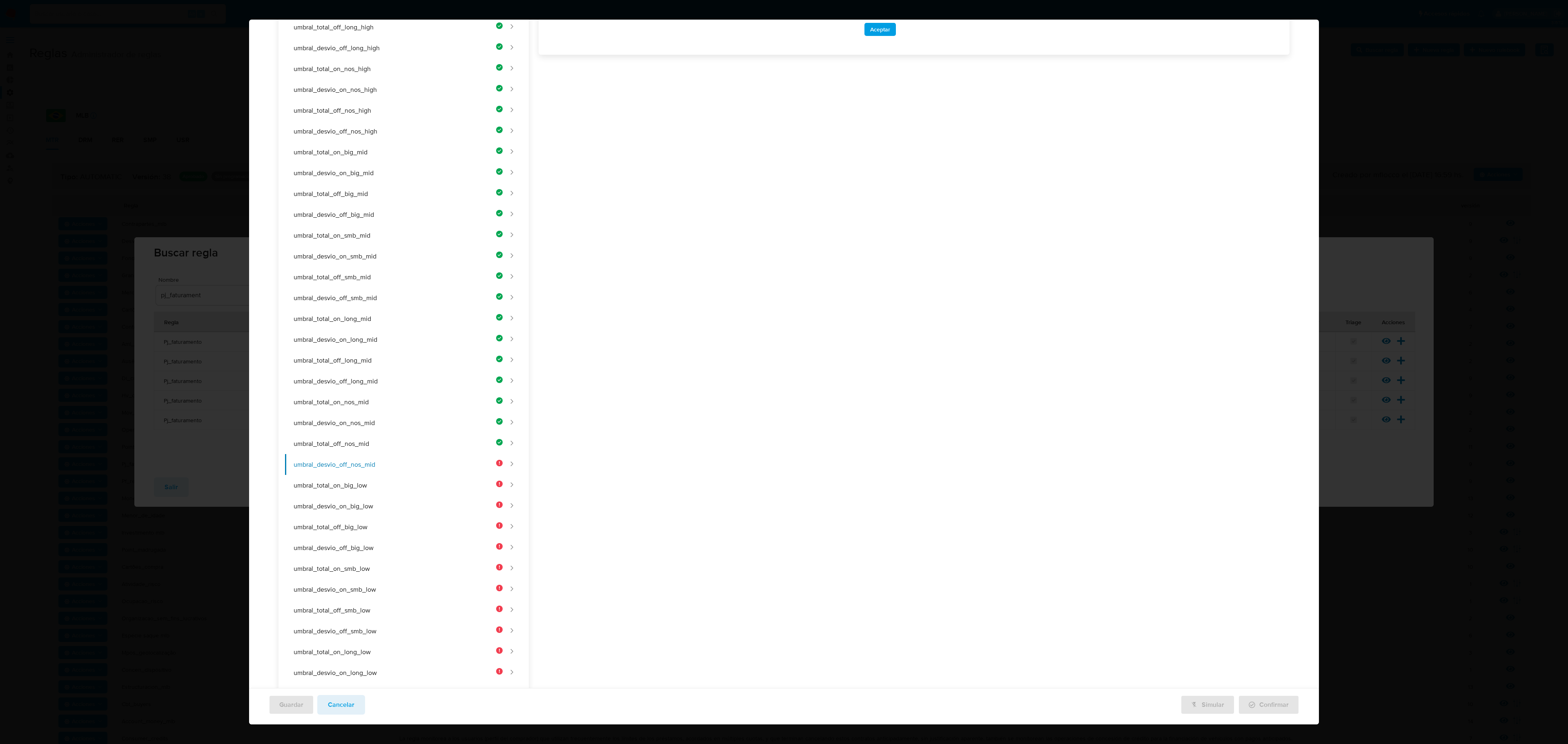
click at [627, 311] on div "Nombre text-es UMBRAL_DESVIO_OFF_NOS_MID 25 / 50 25 caracteres restantes text-p…" at bounding box center [909, 295] width 761 height 1039
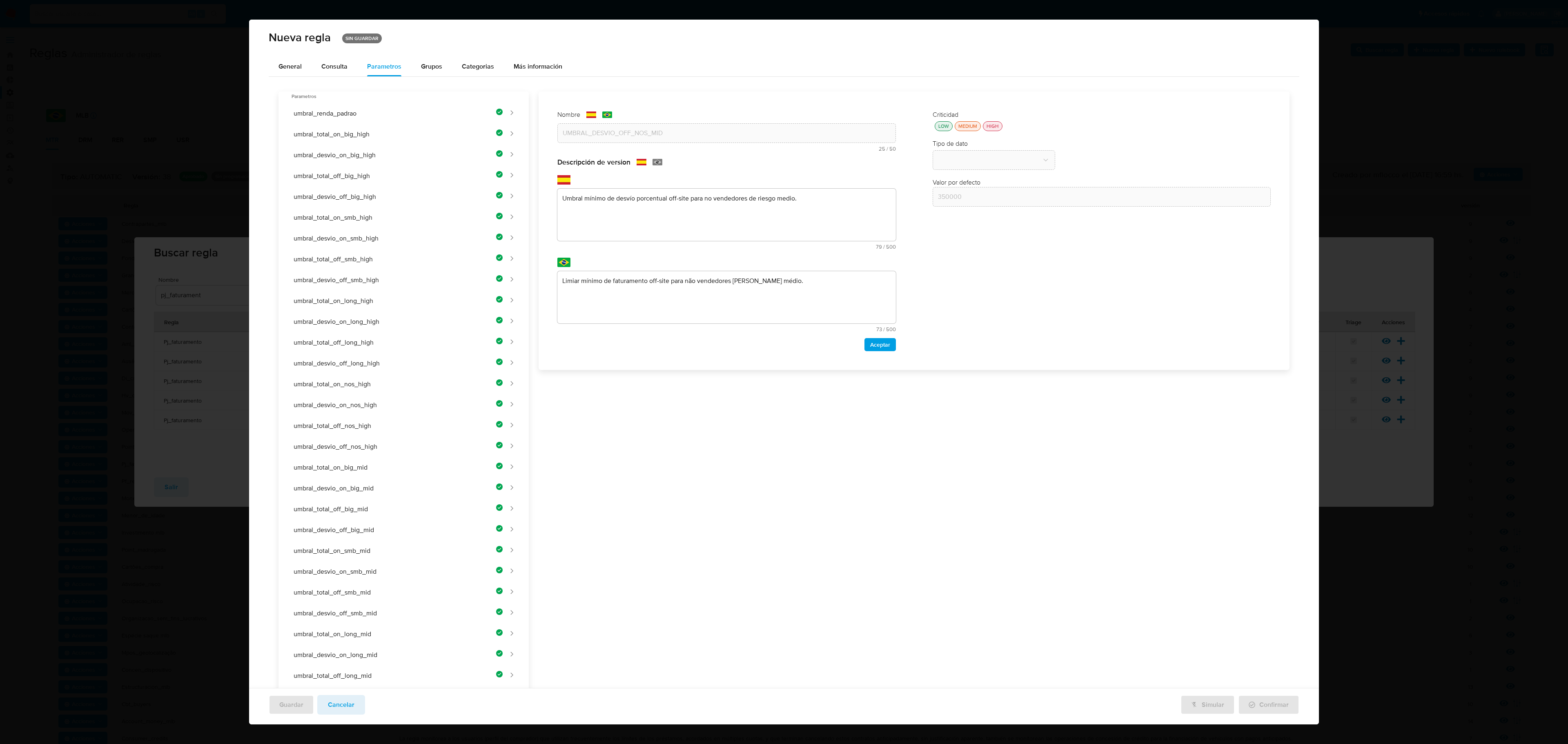
drag, startPoint x: 640, startPoint y: 268, endPoint x: 636, endPoint y: 287, distance: 19.4
click at [640, 275] on div "text-pt Limiar mínimo de faturamento off-site para não vendedores [PERSON_NAME]…" at bounding box center [727, 295] width 338 height 74
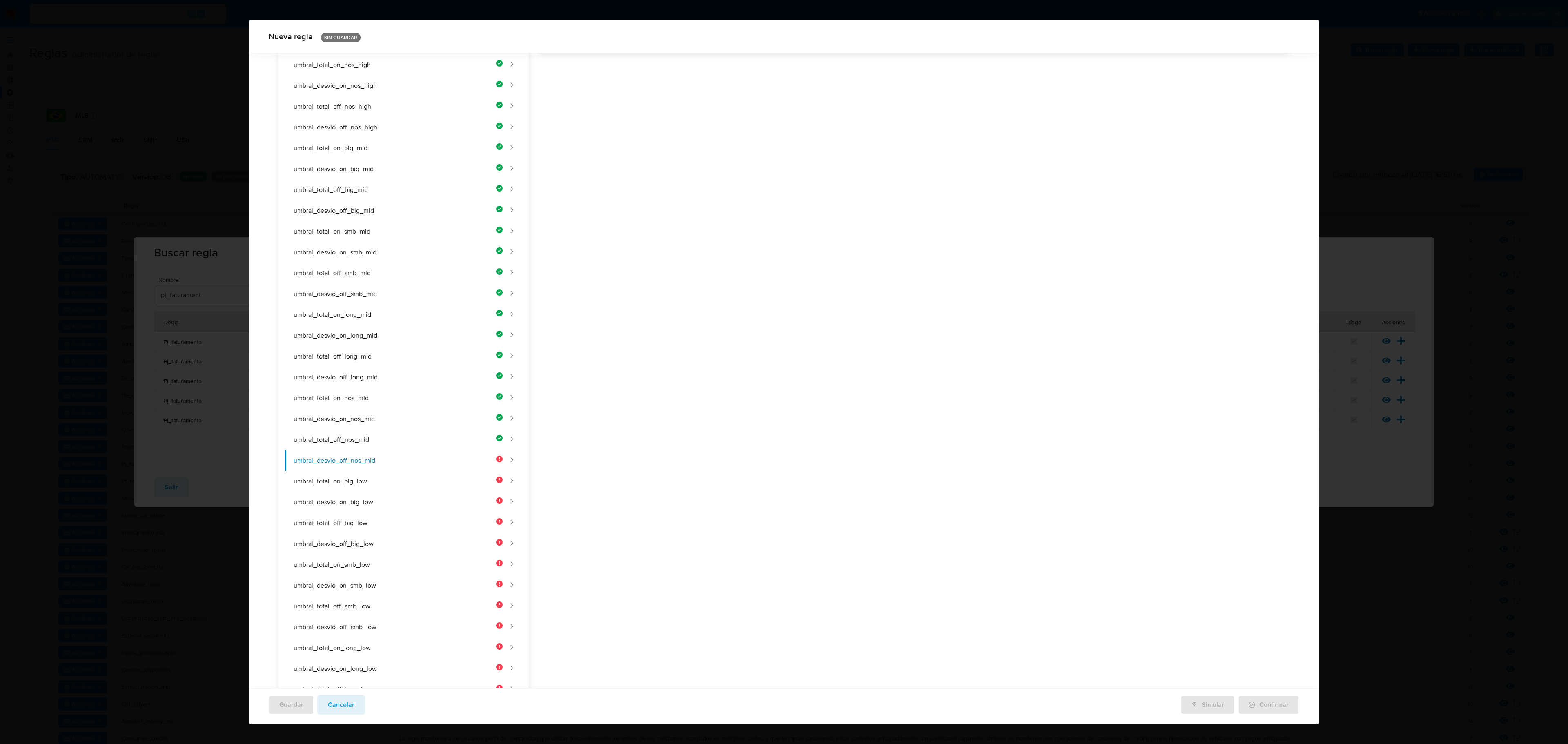
drag, startPoint x: 635, startPoint y: 287, endPoint x: 640, endPoint y: 309, distance: 22.6
click at [635, 292] on div "Nombre text-es UMBRAL_DESVIO_OFF_NOS_MID 25 / 50 25 caracteres restantes text-p…" at bounding box center [909, 292] width 761 height 1039
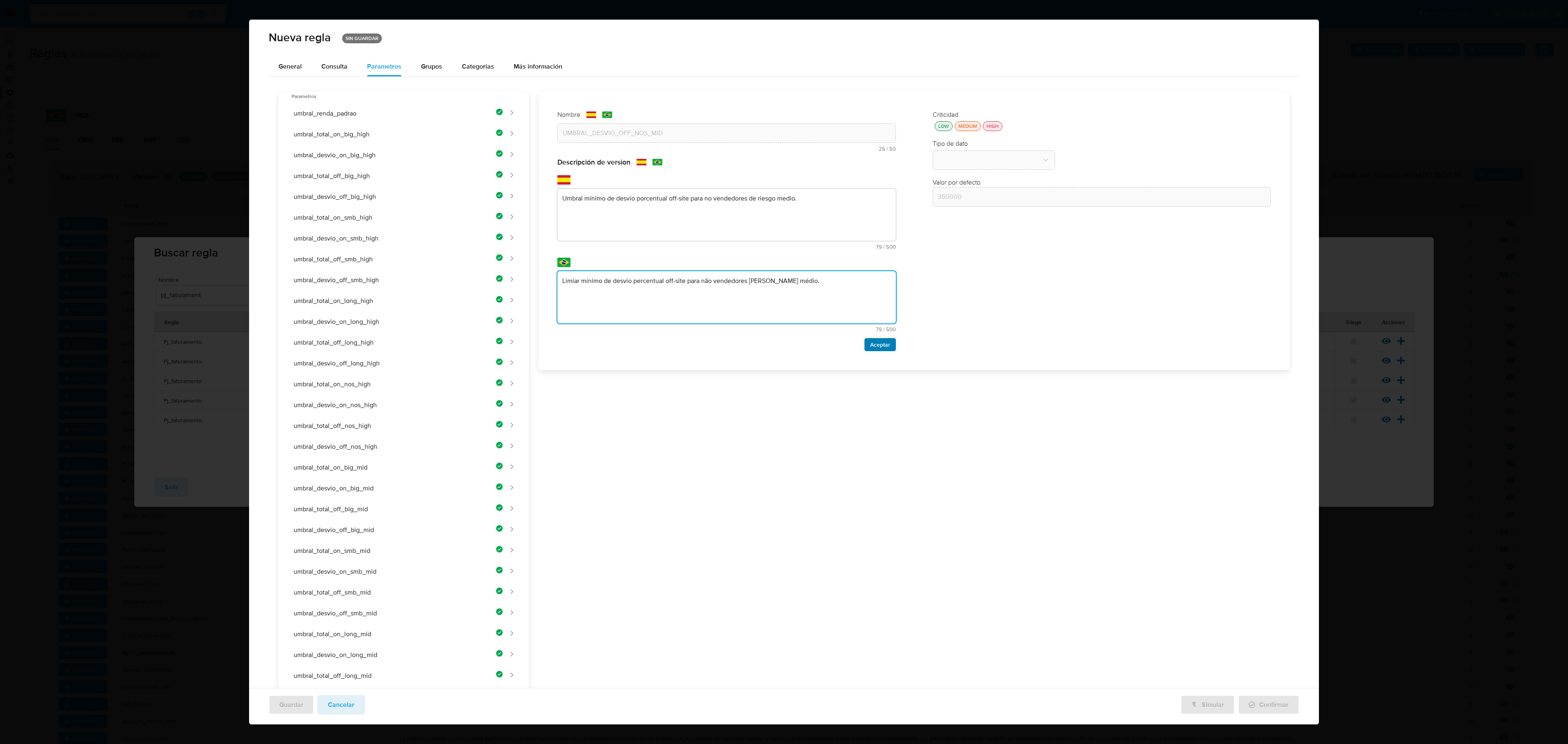
type textarea "Limiar mínimo de desvio percentual off-site para não vendedores [PERSON_NAME] m…"
click at [836, 339] on span "Aceptar" at bounding box center [880, 345] width 20 height 12
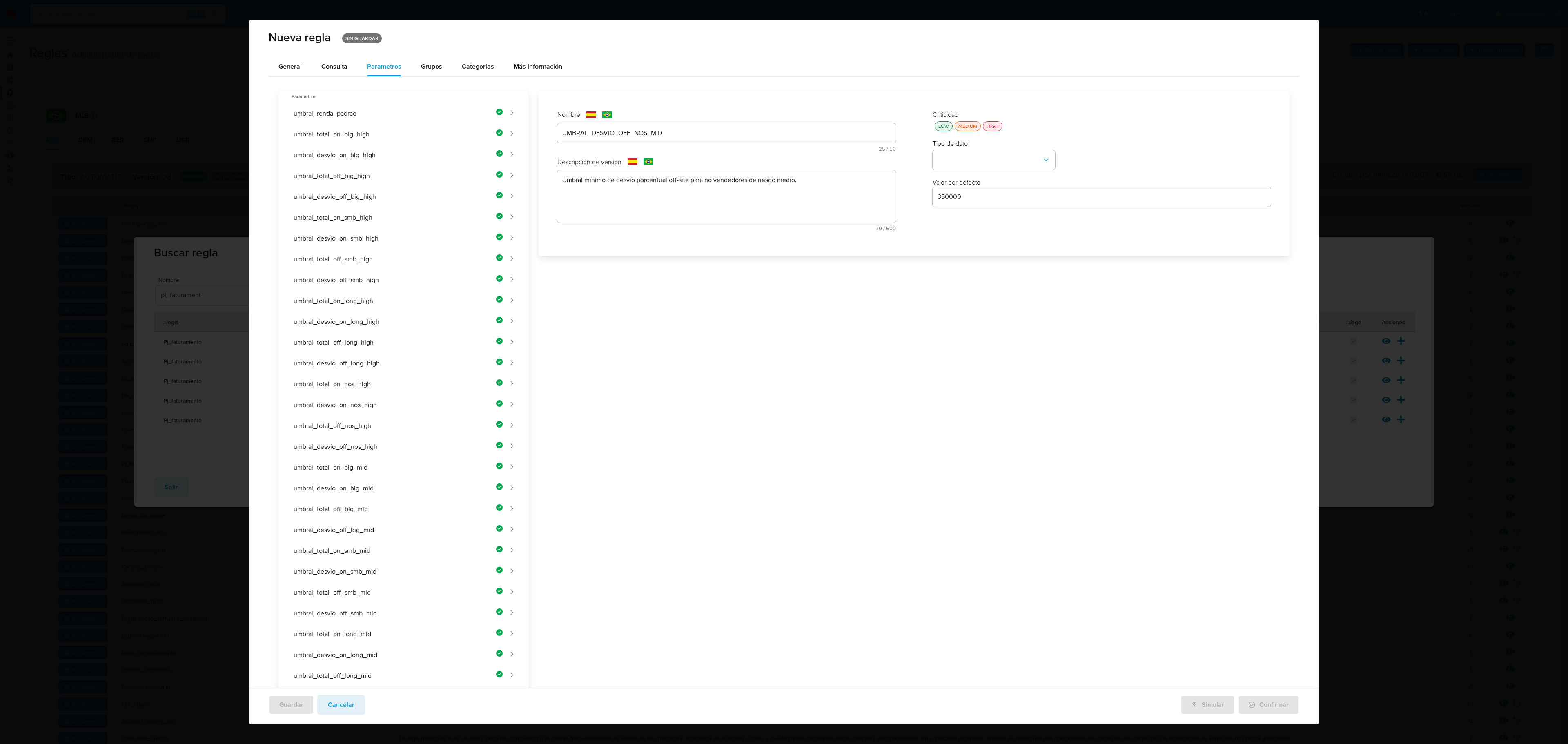
click at [836, 129] on button "LOW" at bounding box center [944, 126] width 18 height 10
click at [836, 153] on button "type-dropdown" at bounding box center [993, 161] width 122 height 19
click at [836, 157] on span "NUMBER" at bounding box center [950, 160] width 26 height 8
click at [836, 194] on input "350000" at bounding box center [1102, 197] width 338 height 10
type input "5"
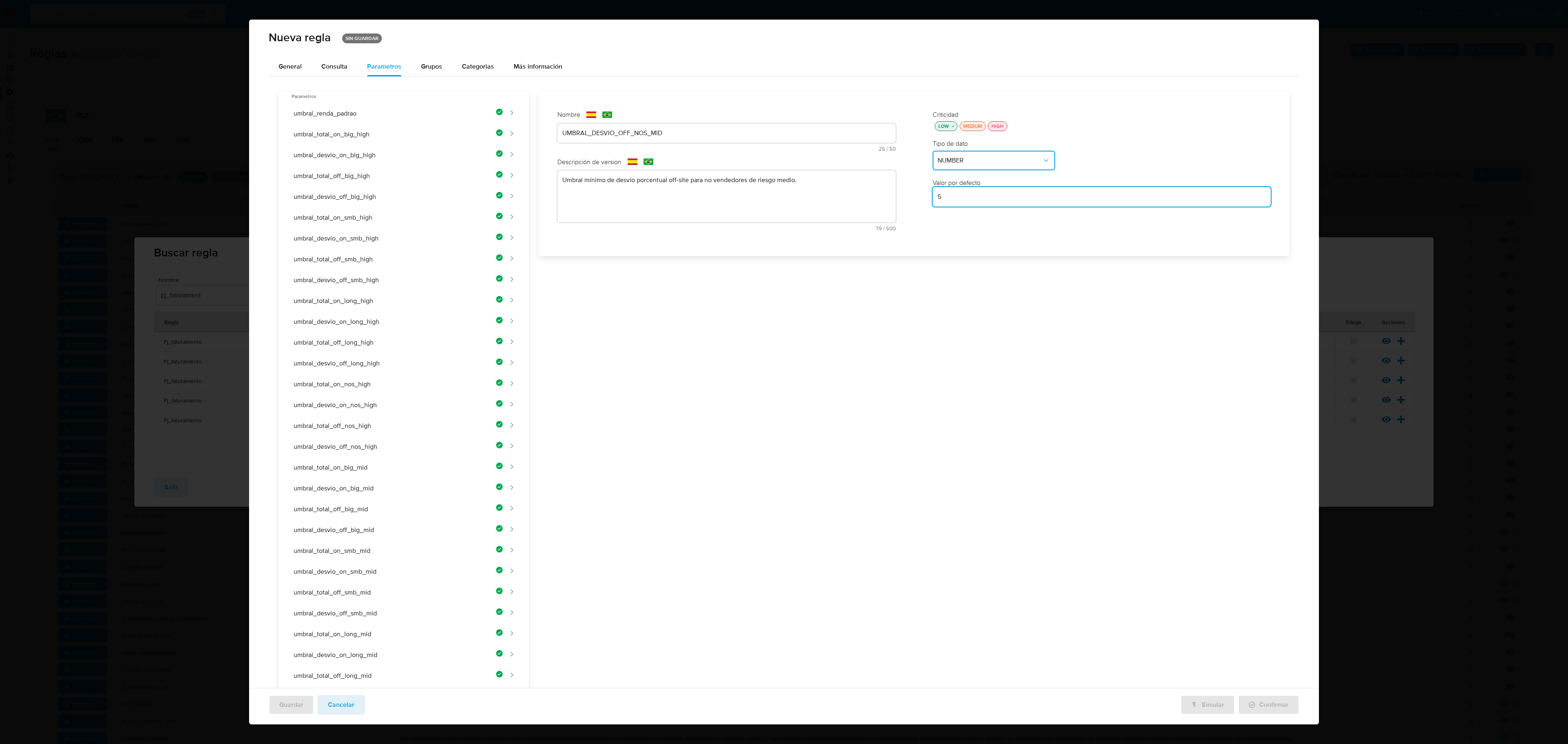
click at [836, 327] on div "Nombre text-es UMBRAL_DESVIO_OFF_NOS_MID 25 / 50 25 caracteres restantes text-p…" at bounding box center [909, 611] width 761 height 1039
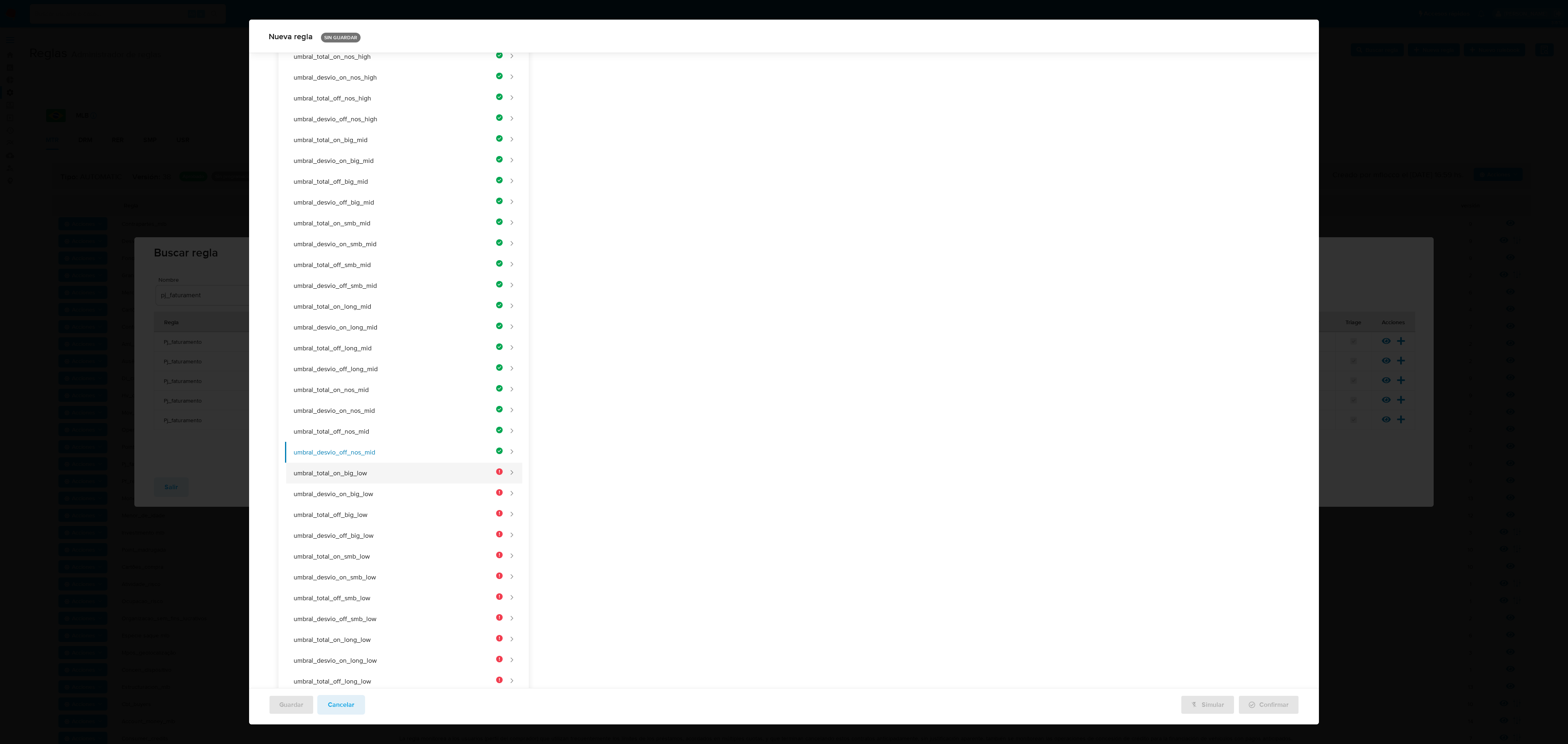
click at [436, 430] on button "umbral_total_on_big_low" at bounding box center [394, 473] width 218 height 21
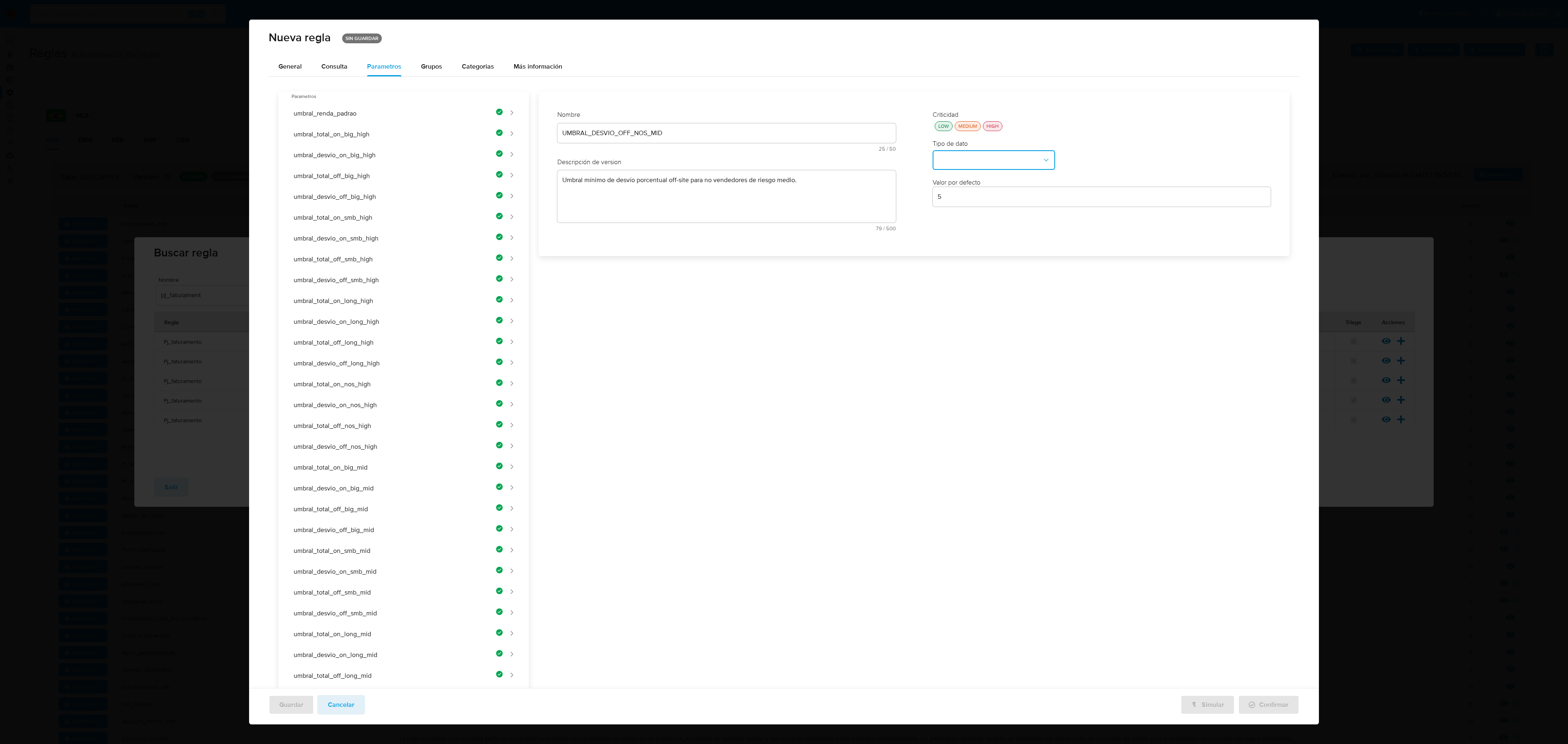
click at [701, 138] on div "UMBRAL_DESVIO_OFF_NOS_MID" at bounding box center [727, 133] width 338 height 19
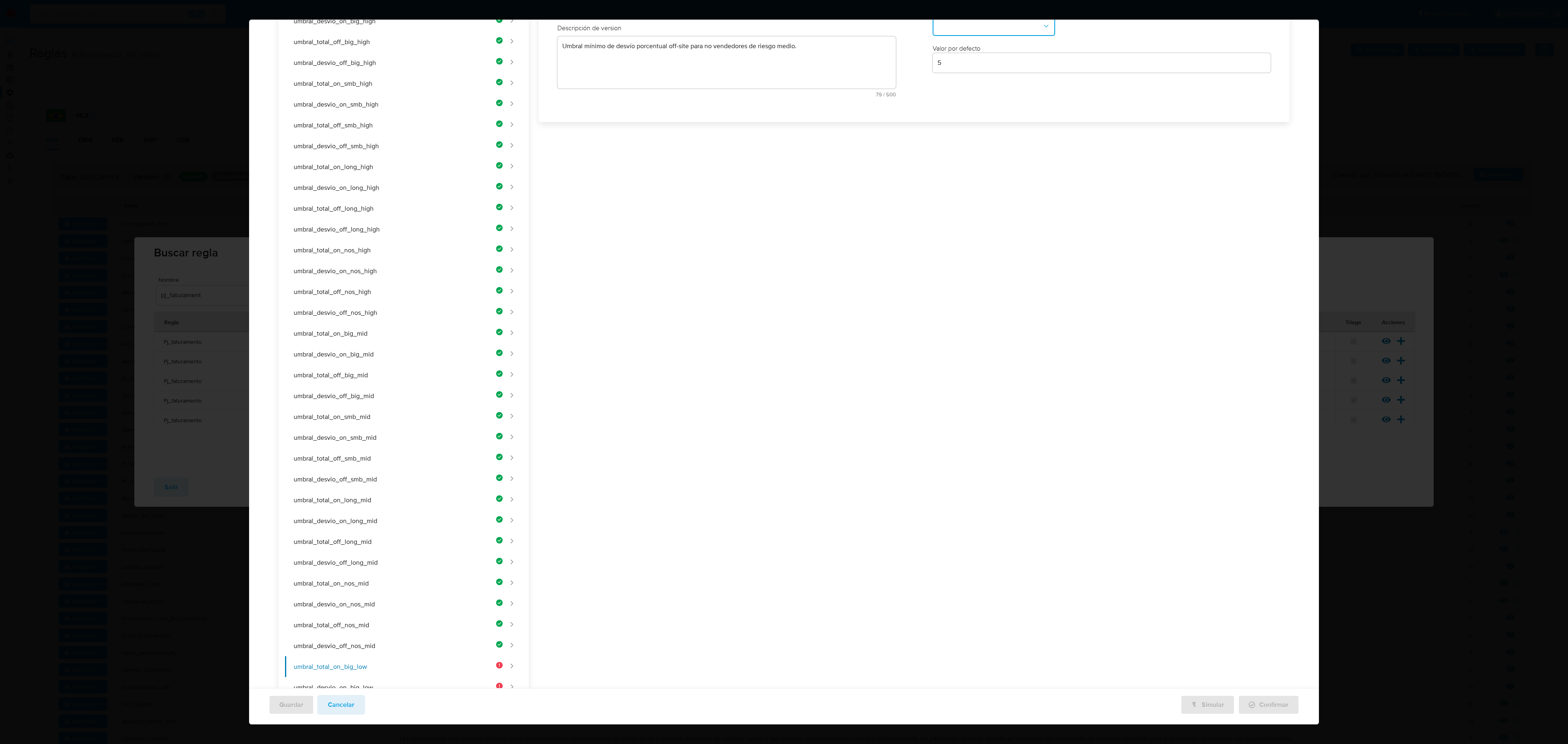
click at [701, 111] on div "Nombre text-es UMBRAL_DESVIO_OFF_NOS_MID 25 / 50 25 caracteres restantes text-p…" at bounding box center [726, 40] width 355 height 143
type input "UMBRAL_TOTAL_ON_BIG_LOW"
click at [639, 149] on div "Nombre text-es UMBRAL_TOTAL_ON_BIG_LOW 23 / 50 27 caracteres restantes text-pt …" at bounding box center [909, 404] width 761 height 1039
click at [671, 206] on div "Nombre text-es UMBRAL_TOTAL_ON_BIG_LOW 23 / 50 27 caracteres restantes text-pt …" at bounding box center [909, 404] width 761 height 1039
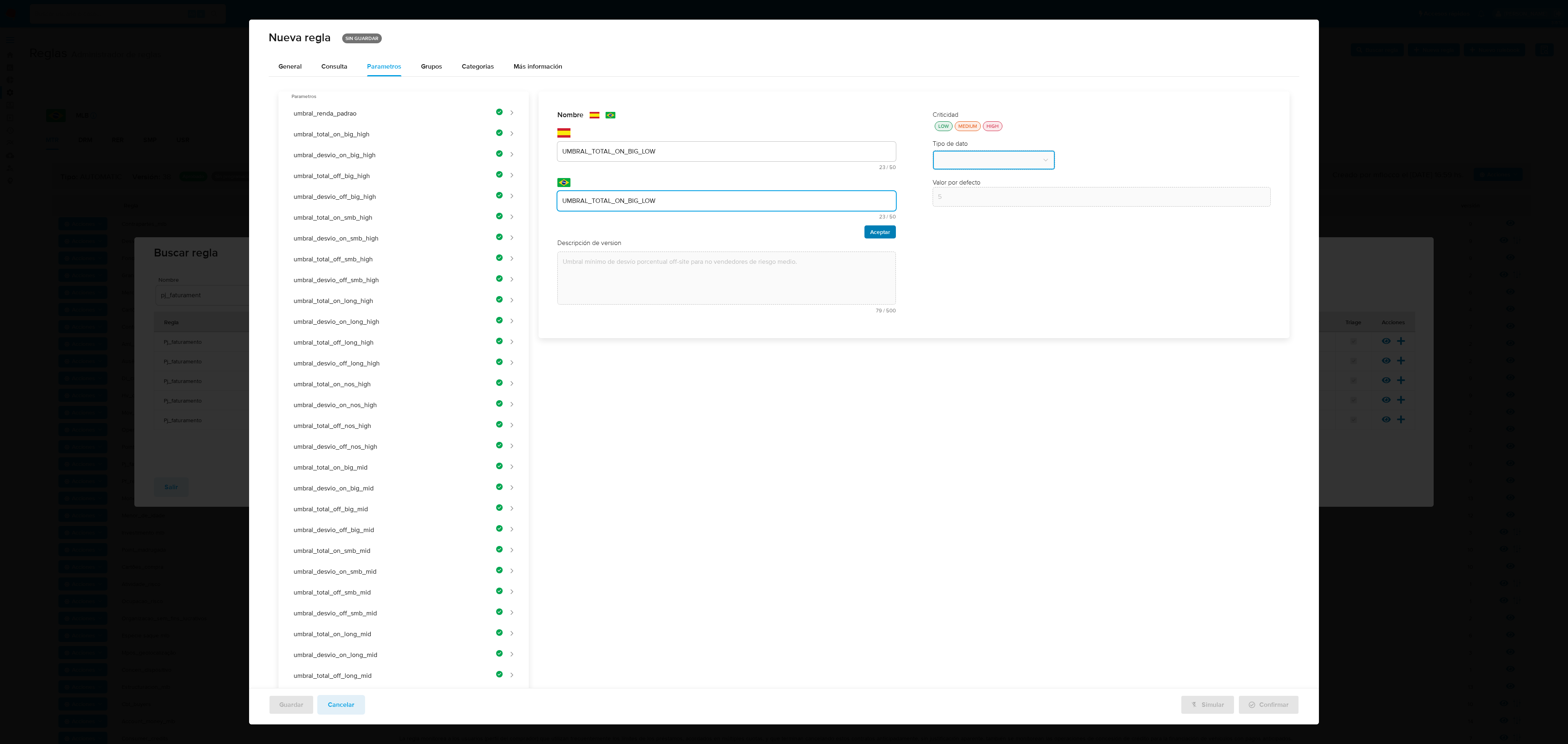
type input "UMBRAL_TOTAL_ON_BIG_LOW"
click at [836, 237] on span "Aceptar" at bounding box center [880, 232] width 20 height 12
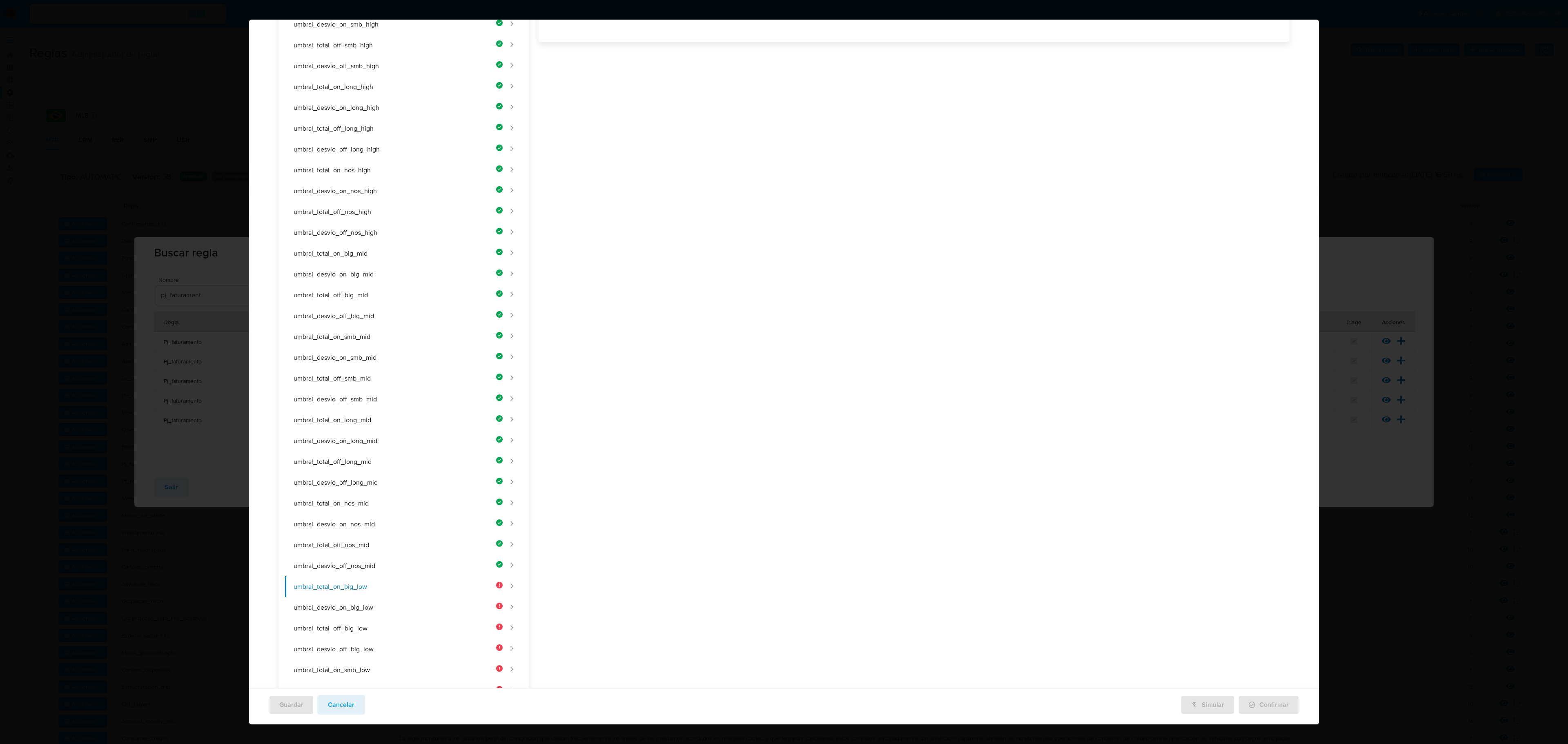
drag, startPoint x: 676, startPoint y: 186, endPoint x: 684, endPoint y: 193, distance: 10.6
click at [679, 188] on div "Nombre text-es UMBRAL_TOTAL_ON_BIG_LOW 23 / 50 27 caracteres restantes text-pt …" at bounding box center [909, 397] width 761 height 1039
click at [641, 203] on div "Nombre text-es UMBRAL_TOTAL_ON_BIG_LOW 23 / 50 27 caracteres restantes text-pt …" at bounding box center [909, 295] width 761 height 1039
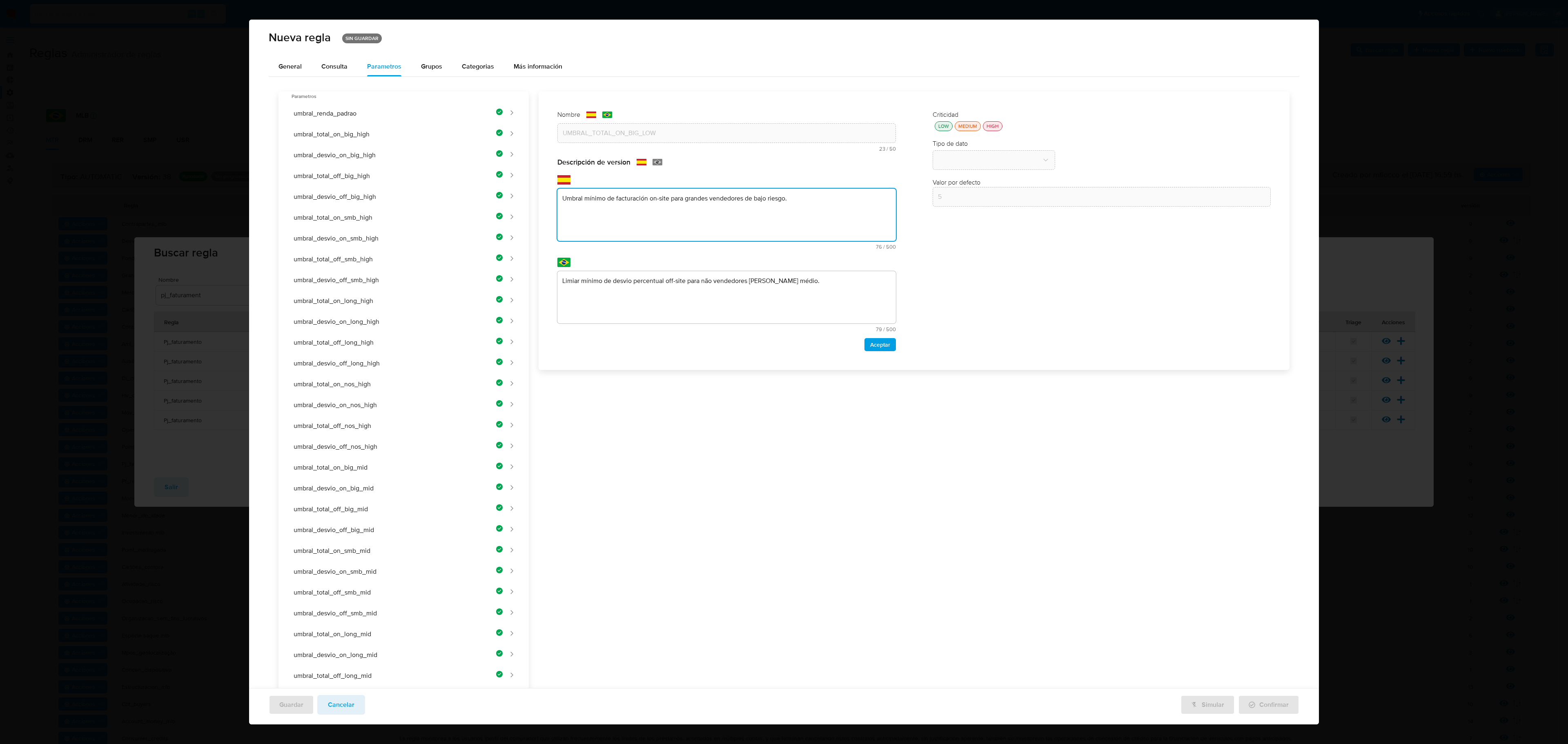
type textarea "Umbral mínimo de facturación on-site para grandes vendedores de bajo riesgo."
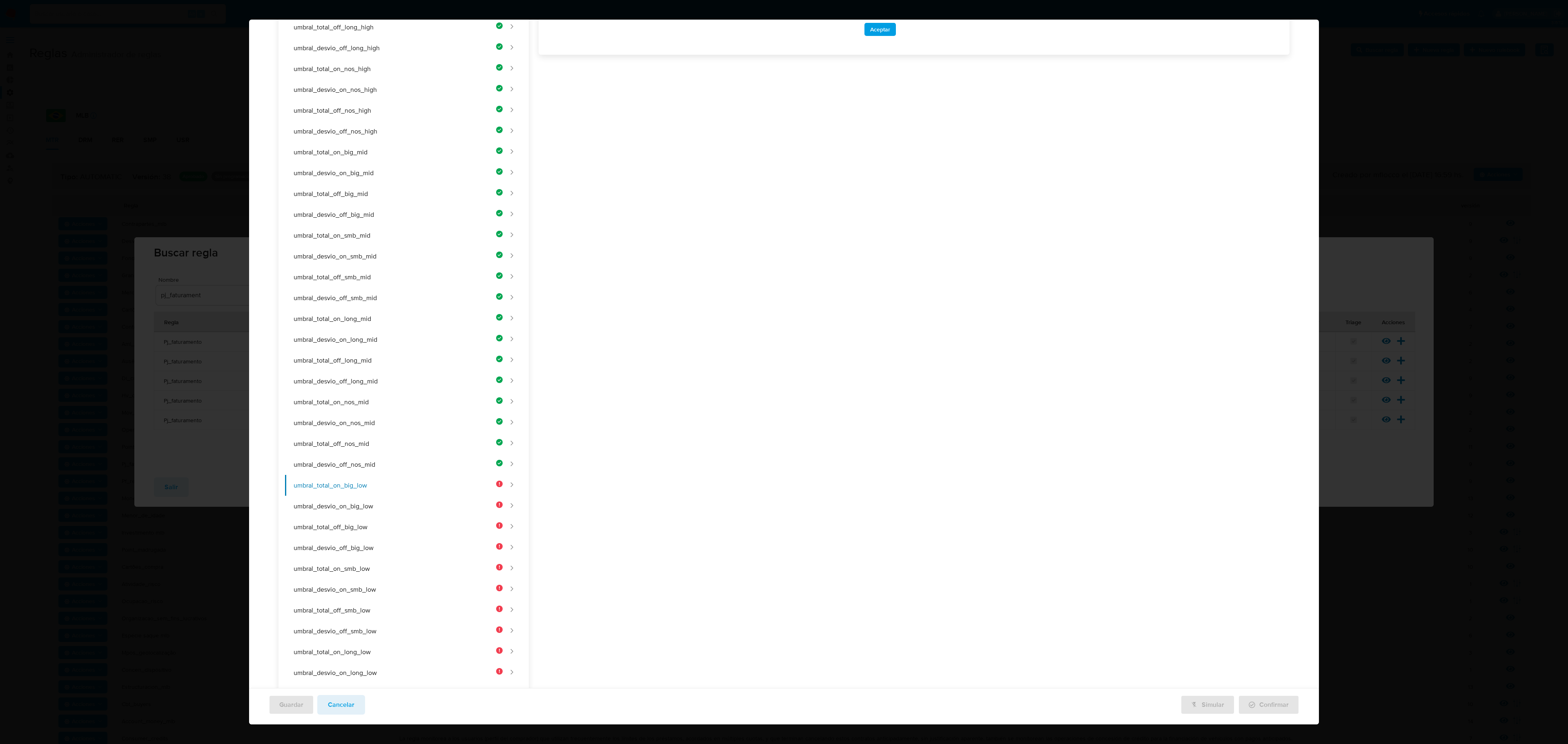
click at [687, 331] on div "Nombre text-es UMBRAL_TOTAL_ON_BIG_LOW 23 / 50 27 caracteres restantes text-pt …" at bounding box center [909, 295] width 761 height 1039
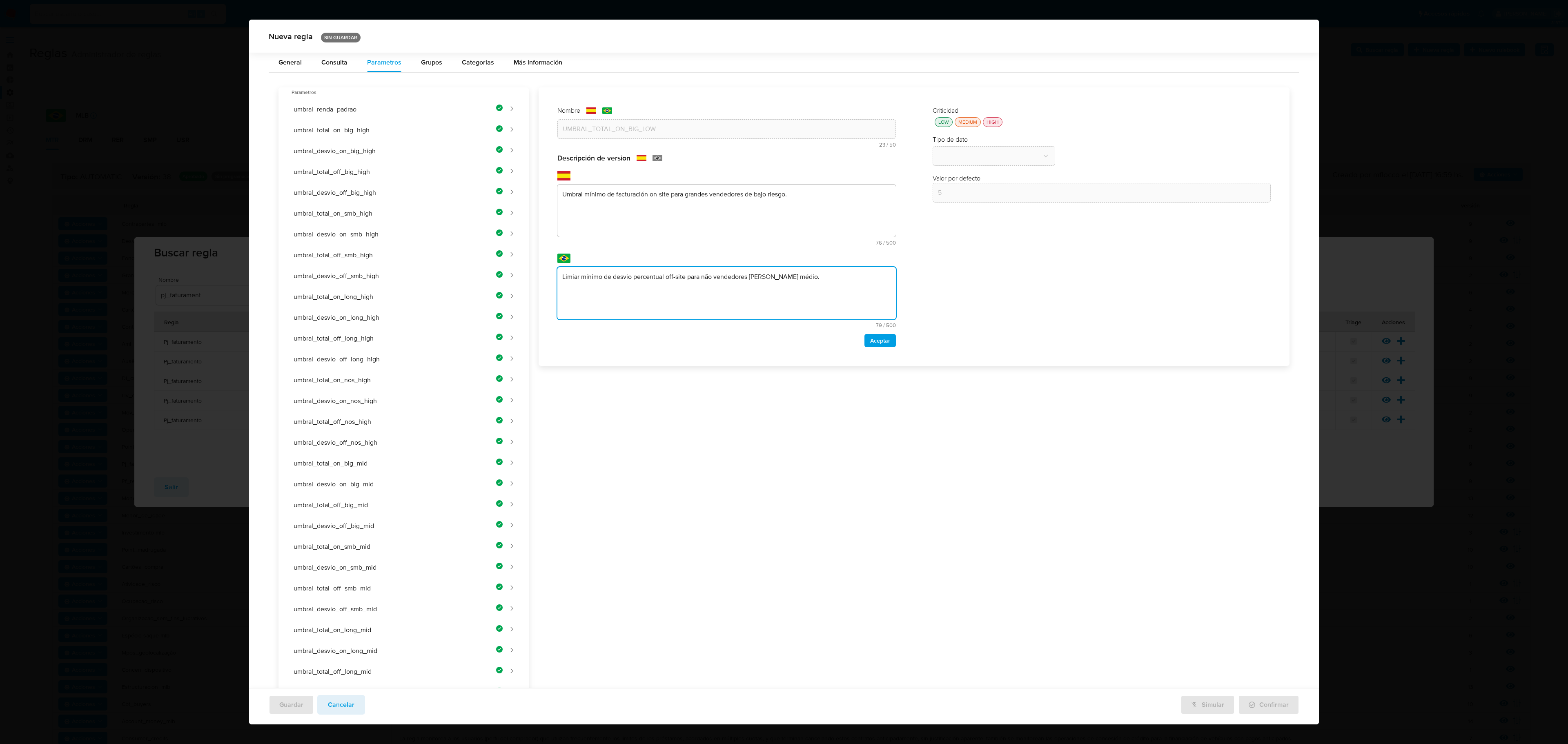
click at [681, 280] on div "Nombre text-es UMBRAL_TOTAL_ON_BIG_LOW 23 / 50 27 caracteres restantes text-pt …" at bounding box center [909, 607] width 761 height 1039
type textarea "Limiar mínimo de faturamento on-site para grandes vendedores de baixo risco."
click at [836, 349] on span "Aceptar" at bounding box center [880, 345] width 20 height 12
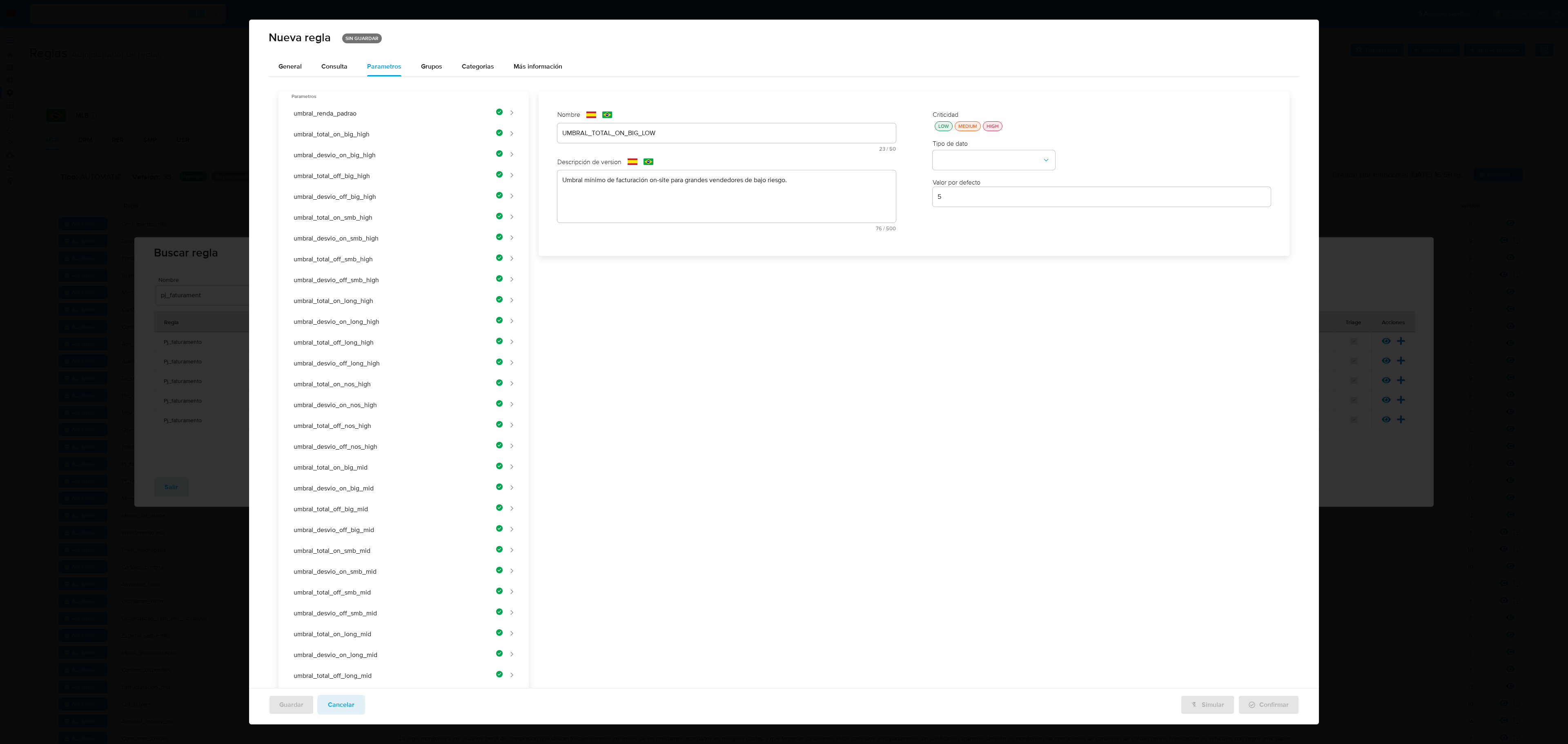
drag, startPoint x: 937, startPoint y: 121, endPoint x: 934, endPoint y: 127, distance: 6.7
click at [836, 124] on div "Criticidad LOW MEDIUM HIGH" at bounding box center [1102, 121] width 338 height 21
click at [836, 127] on div "LOW" at bounding box center [943, 125] width 14 height 7
click at [836, 157] on button "type-dropdown" at bounding box center [993, 161] width 122 height 19
click at [836, 158] on span "NUMBER" at bounding box center [950, 160] width 26 height 8
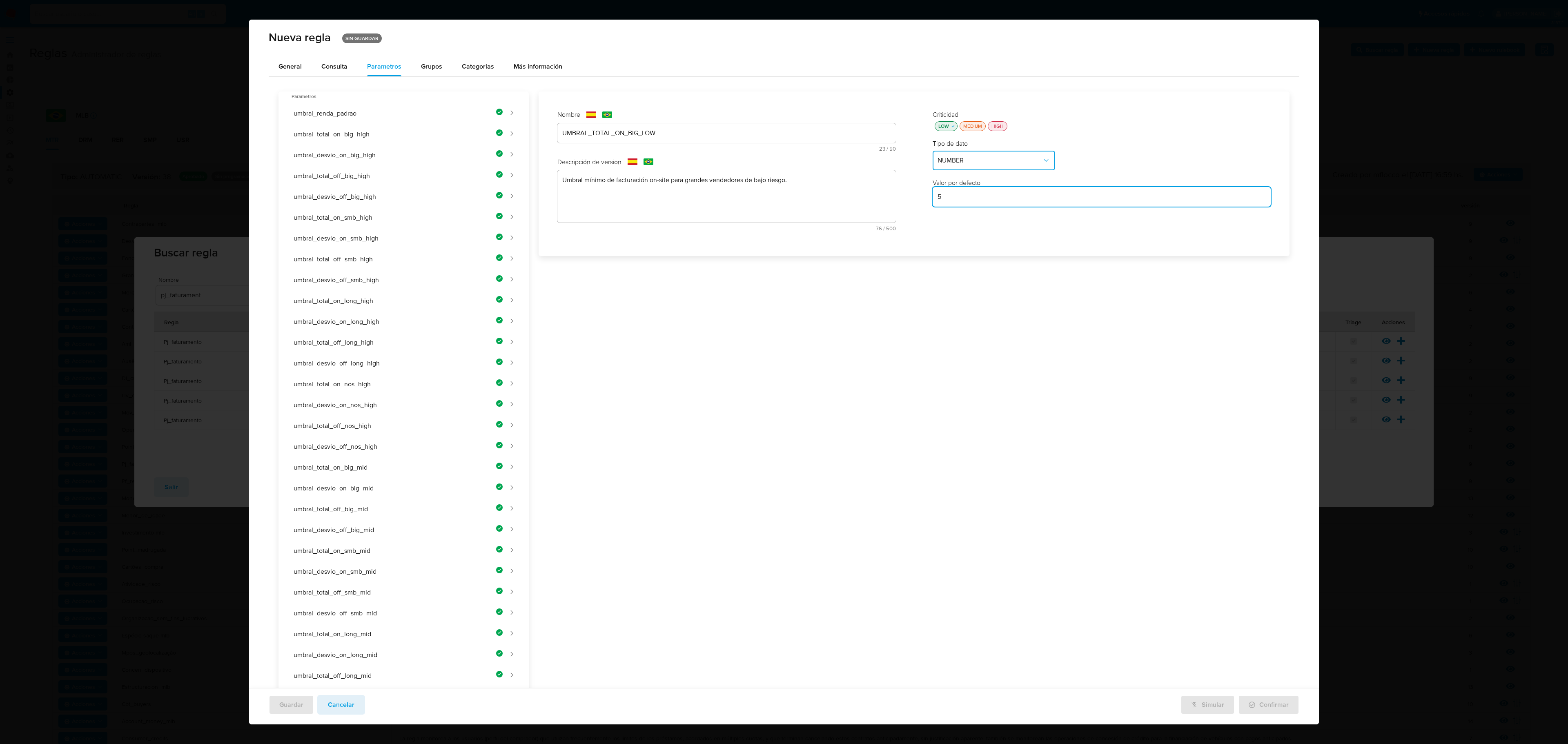
click at [836, 195] on input "5" at bounding box center [1102, 197] width 338 height 10
click at [836, 203] on div "5" at bounding box center [1102, 197] width 338 height 19
click at [836, 196] on input "5" at bounding box center [1102, 197] width 338 height 10
paste input "5000000"
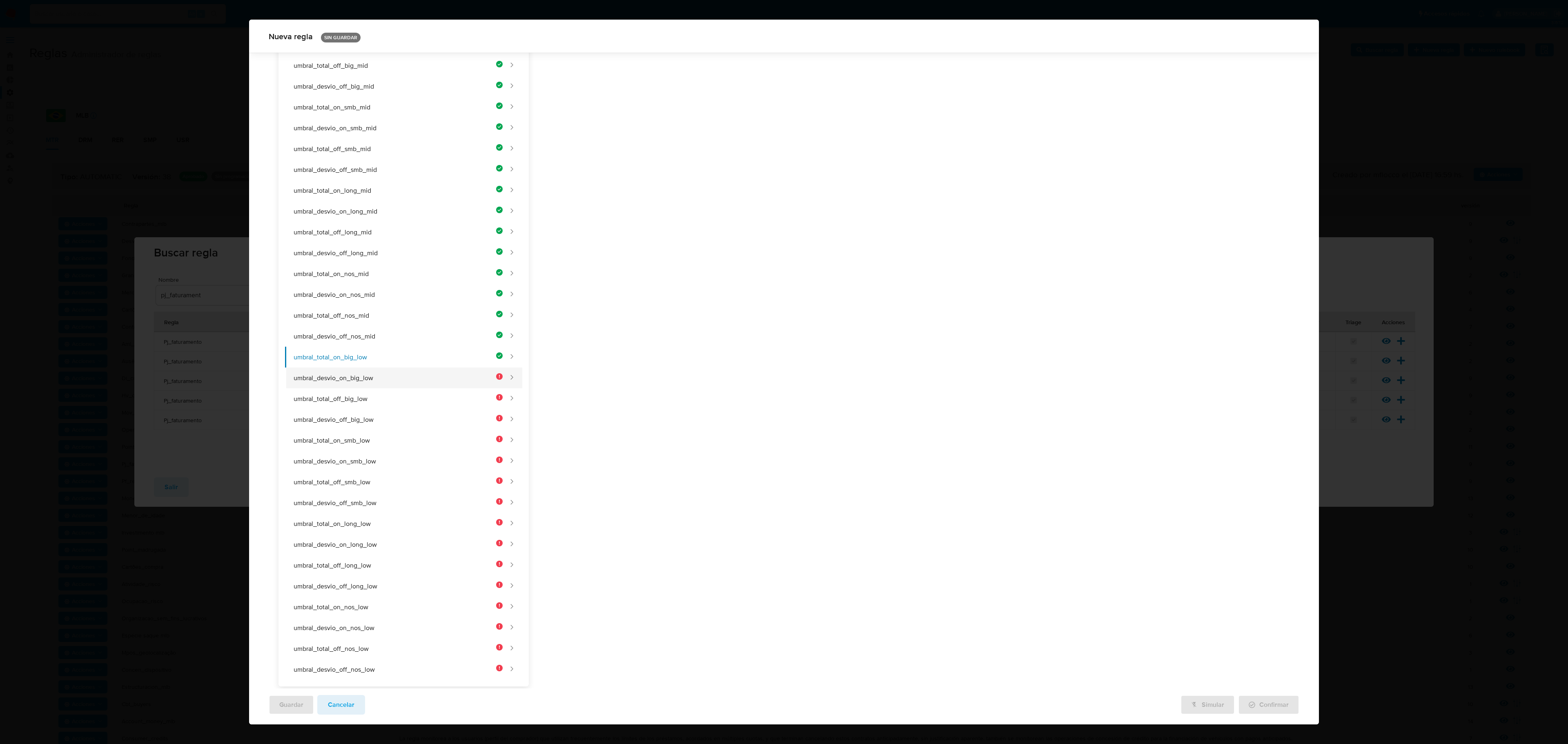
type input "5000000"
click at [450, 368] on button "umbral_desvio_on_big_low" at bounding box center [394, 378] width 218 height 21
click at [669, 111] on div "Nombre text-es UMBRAL_TOTAL_ON_BIG_LOW 23 / 50 27 caracteres restantes text-pt …" at bounding box center [726, 40] width 355 height 143
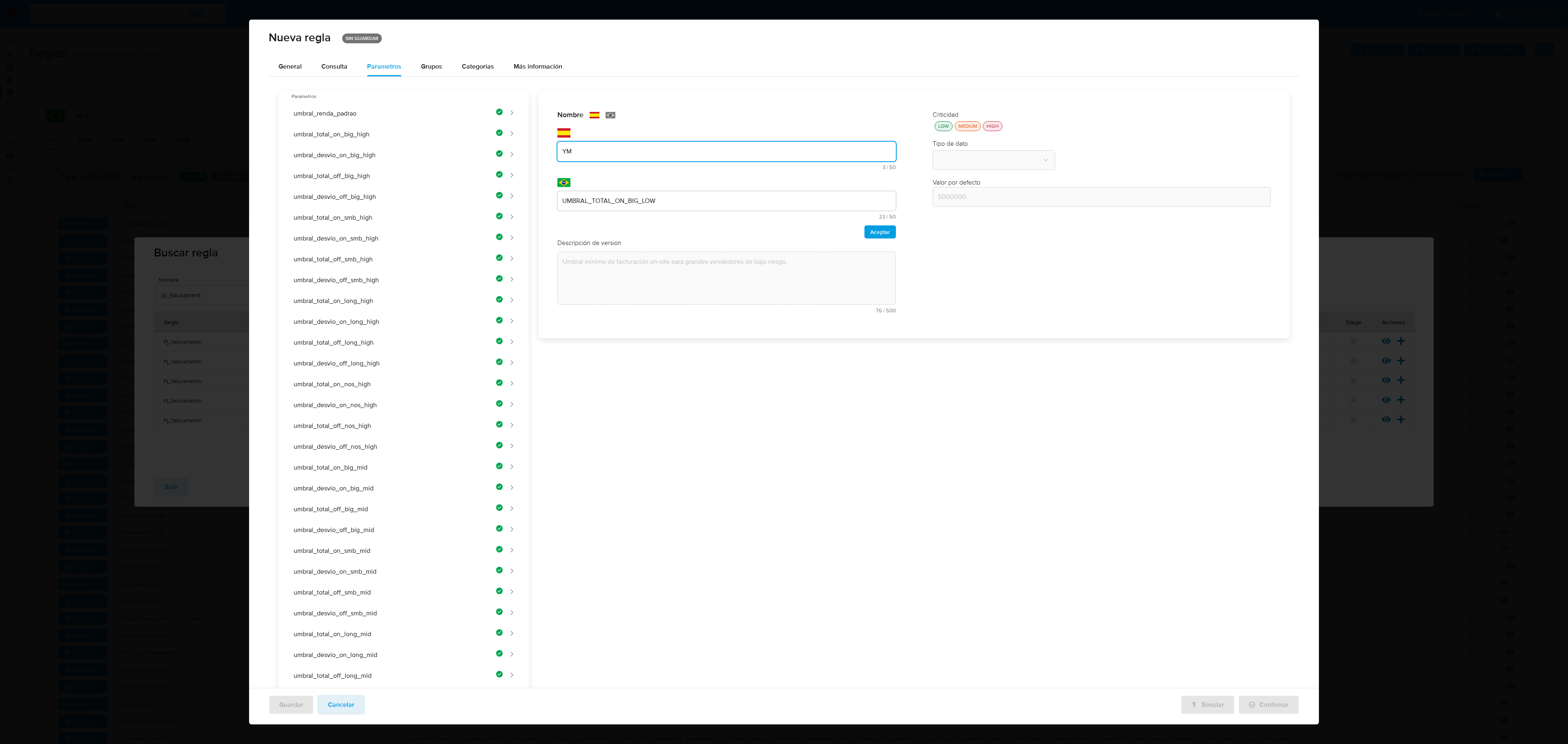
type input "Y"
type input "UMBRAL_DESVIO_ON_BIG_LOW"
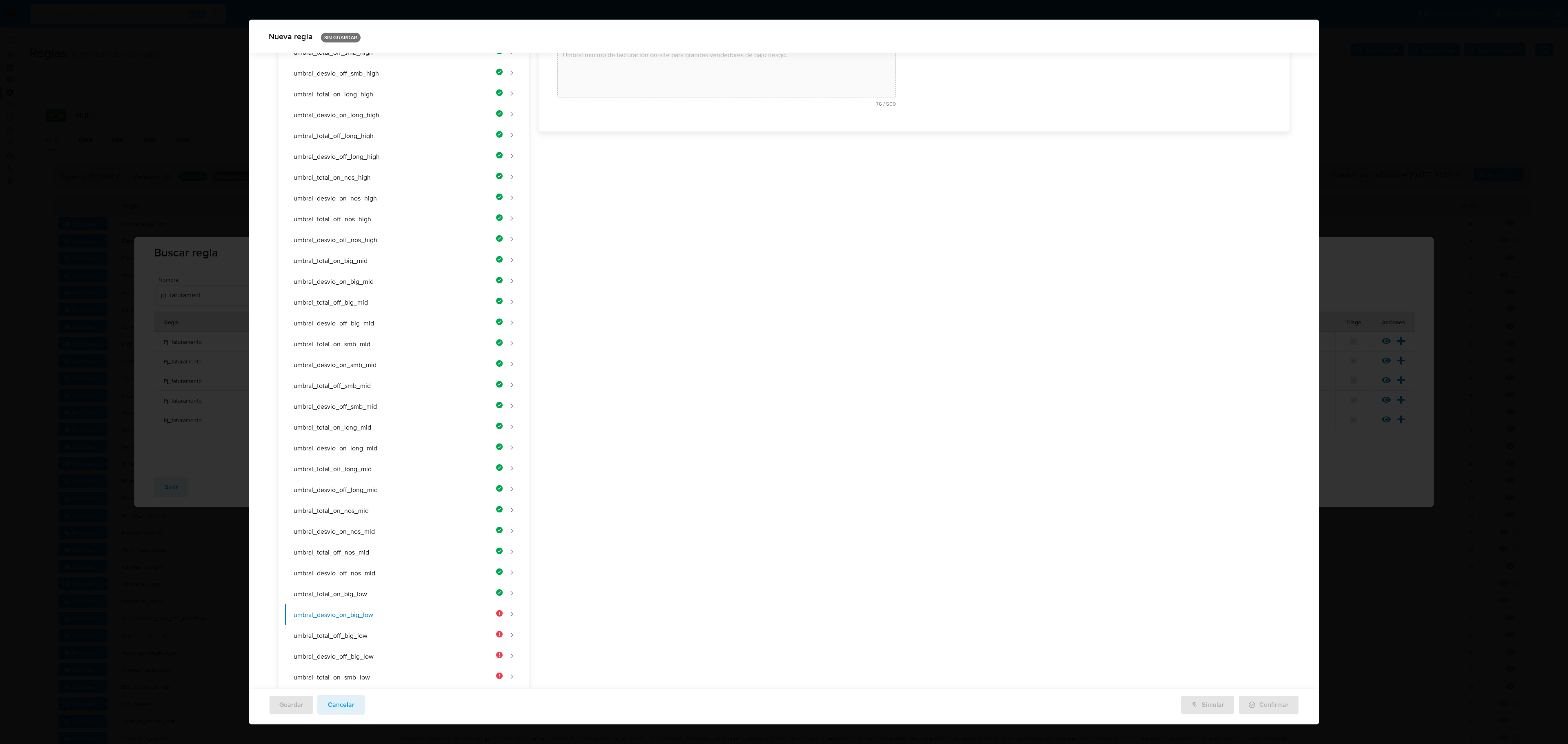
click at [724, 198] on div "Nombre text-es UMBRAL_DESVIO_ON_BIG_LOW 24 / 50 26 caracteres restantes text-pt…" at bounding box center [909, 404] width 761 height 1039
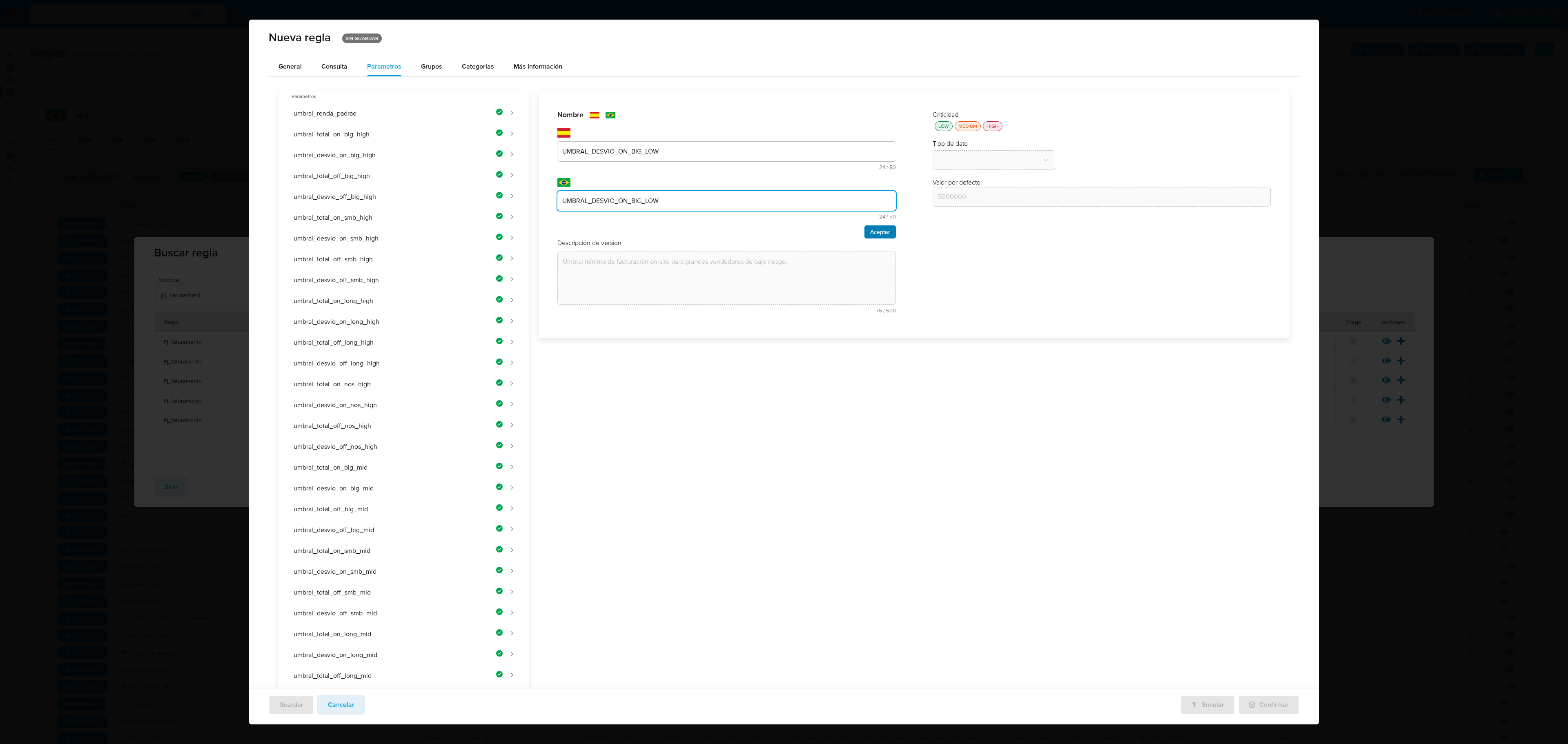
type input "UMBRAL_DESVIO_ON_BIG_LOW"
click at [836, 234] on span "Aceptar" at bounding box center [880, 232] width 20 height 12
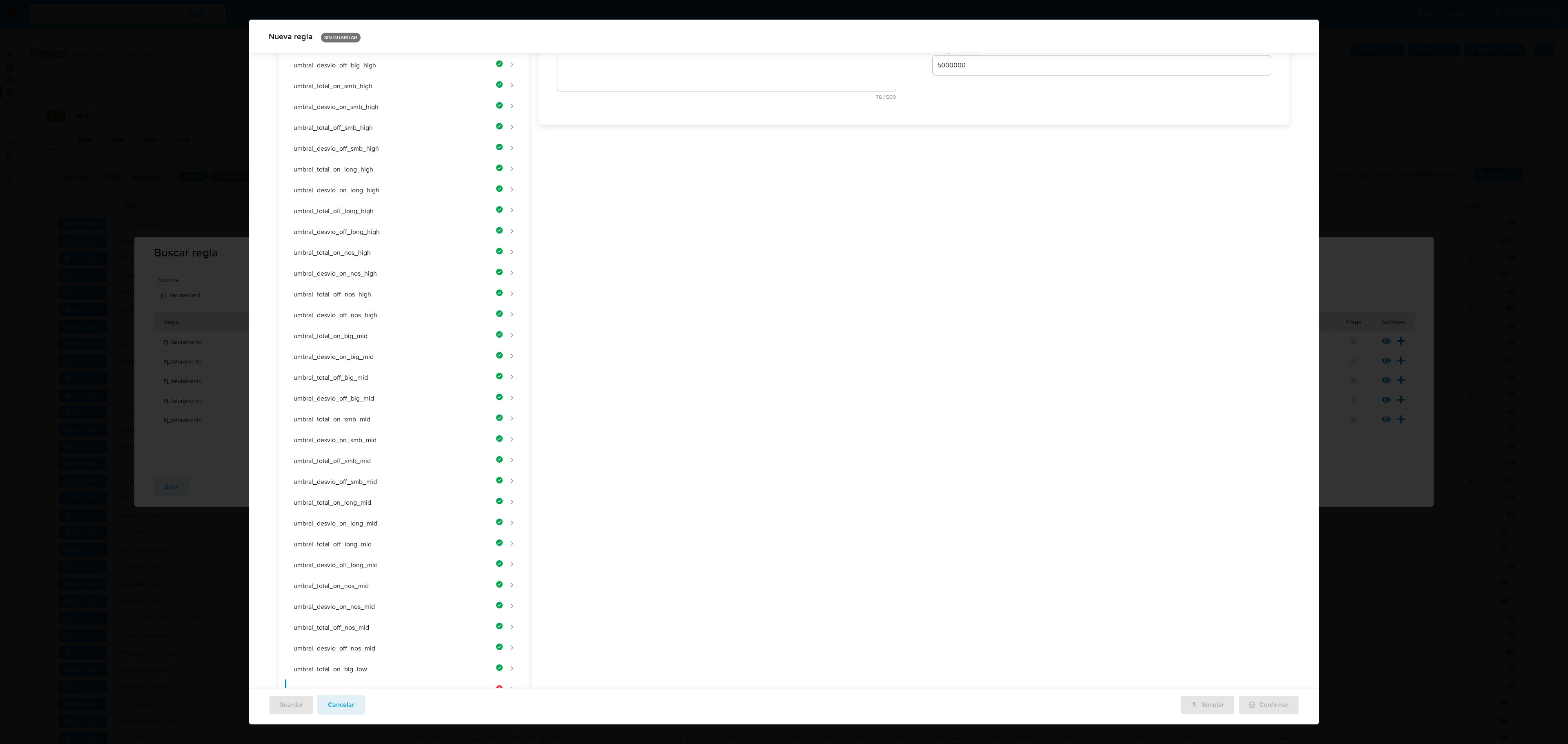
scroll to position [0, 0]
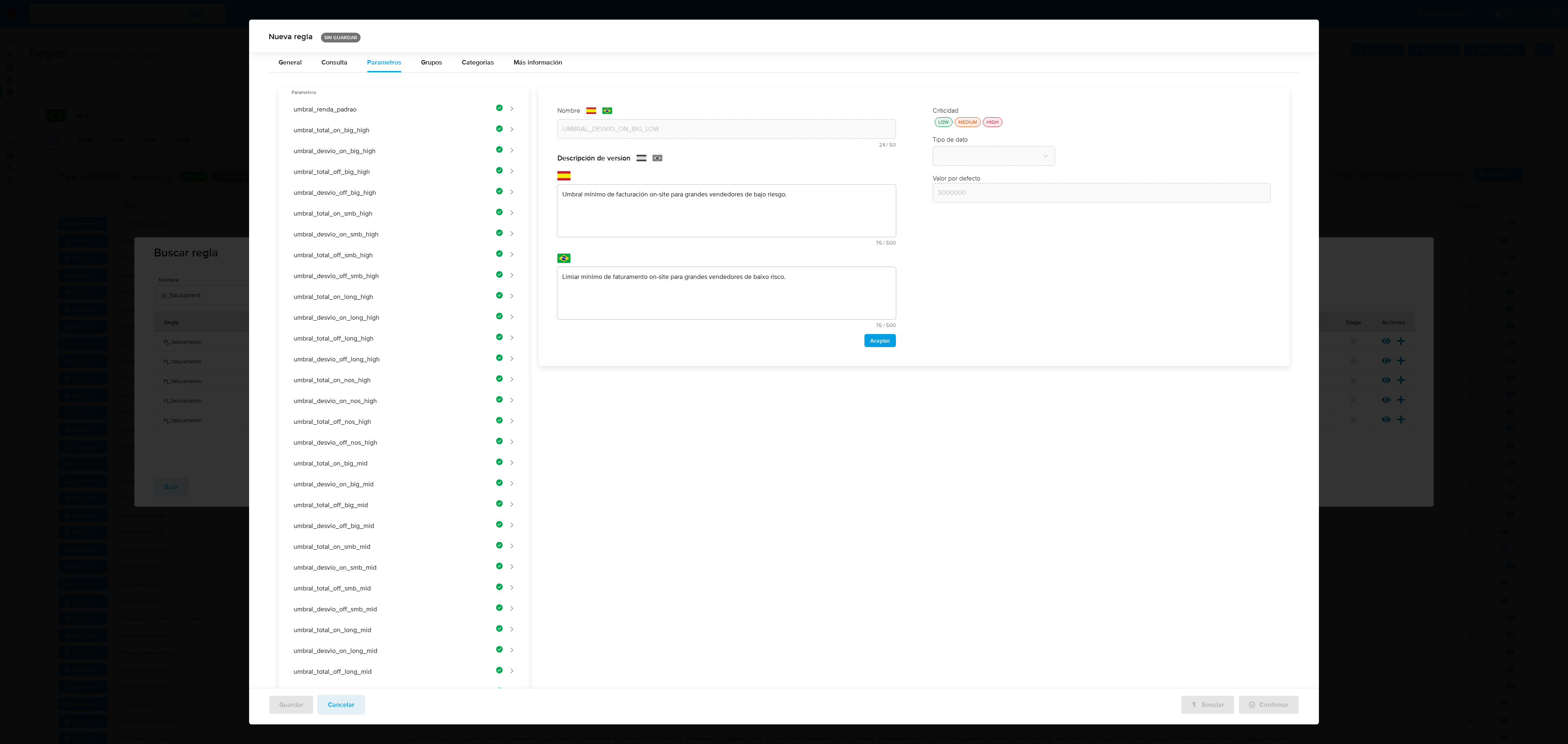
click at [649, 206] on div "Nombre text-es UMBRAL_DESVIO_ON_BIG_LOW 24 / 50 26 caracteres restantes text-pt…" at bounding box center [909, 607] width 761 height 1039
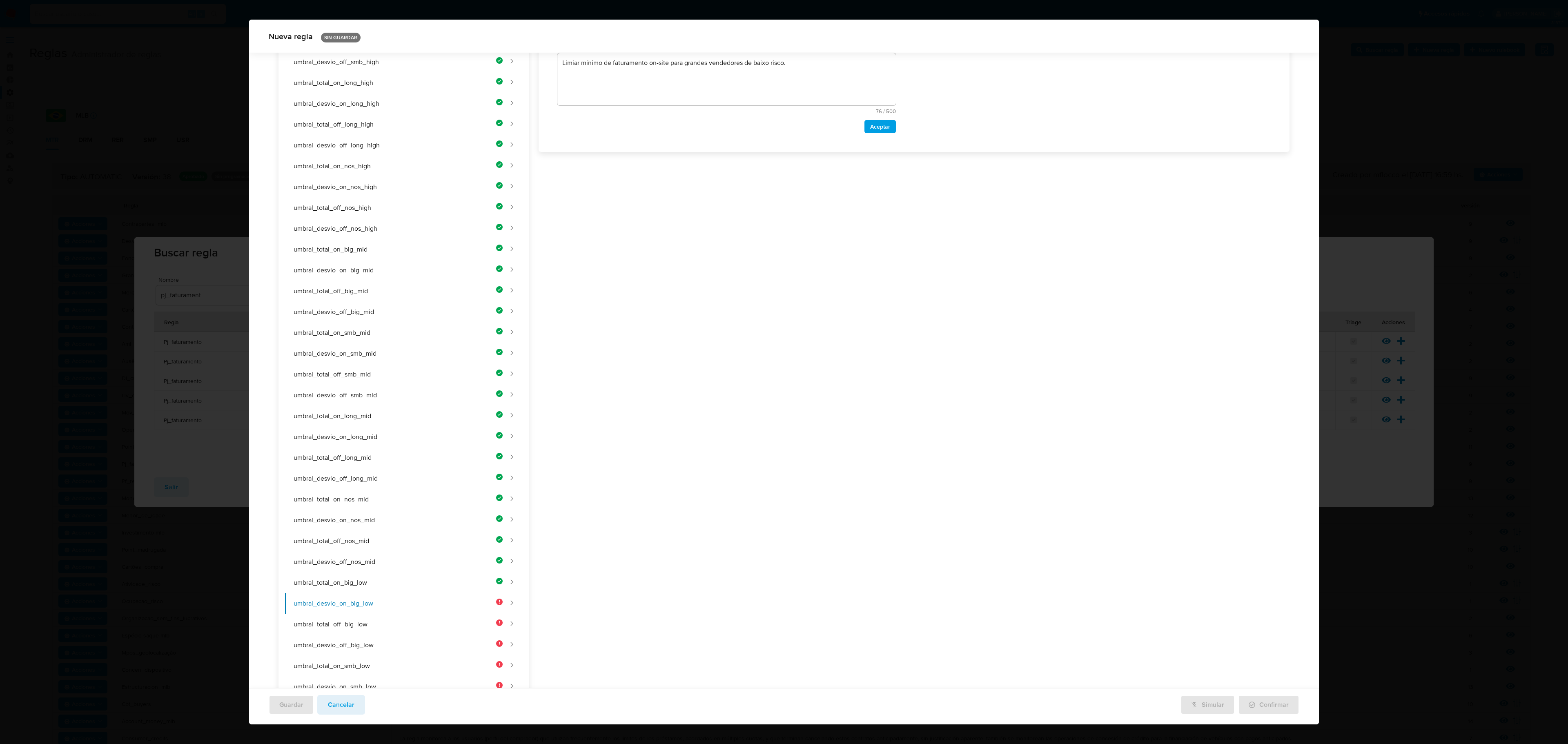
scroll to position [89, 0]
drag, startPoint x: 643, startPoint y: 212, endPoint x: 655, endPoint y: 244, distance: 34.2
click at [645, 213] on div "Nombre text-es UMBRAL_DESVIO_ON_BIG_LOW 24 / 50 26 caracteres restantes text-pt…" at bounding box center [909, 292] width 761 height 1039
paste textarea "Umbral mínimo de desvío porcentual on-site para grandes vendedores de bajo ries…"
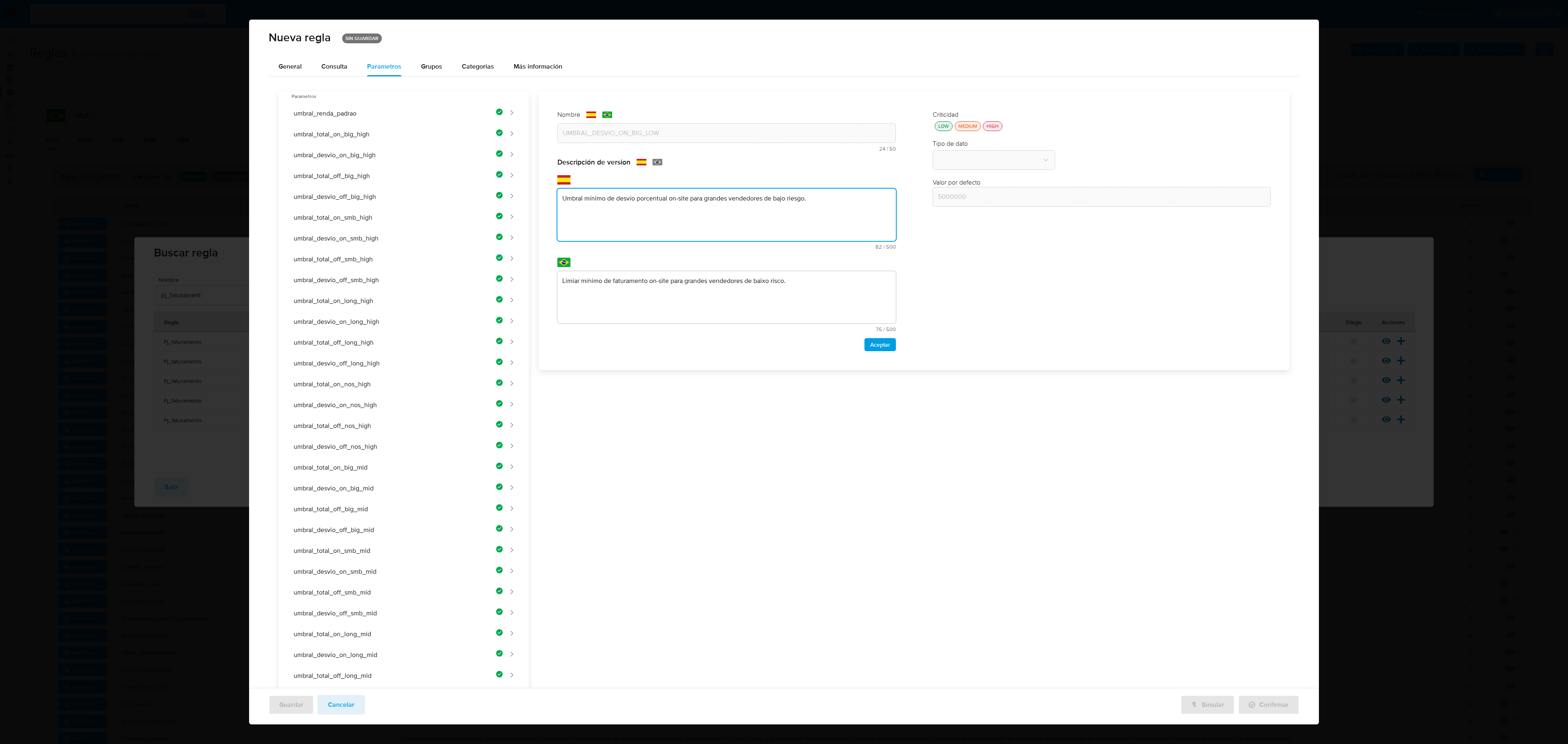
type textarea "Umbral mínimo de desvío porcentual on-site para grandes vendedores de bajo ries…"
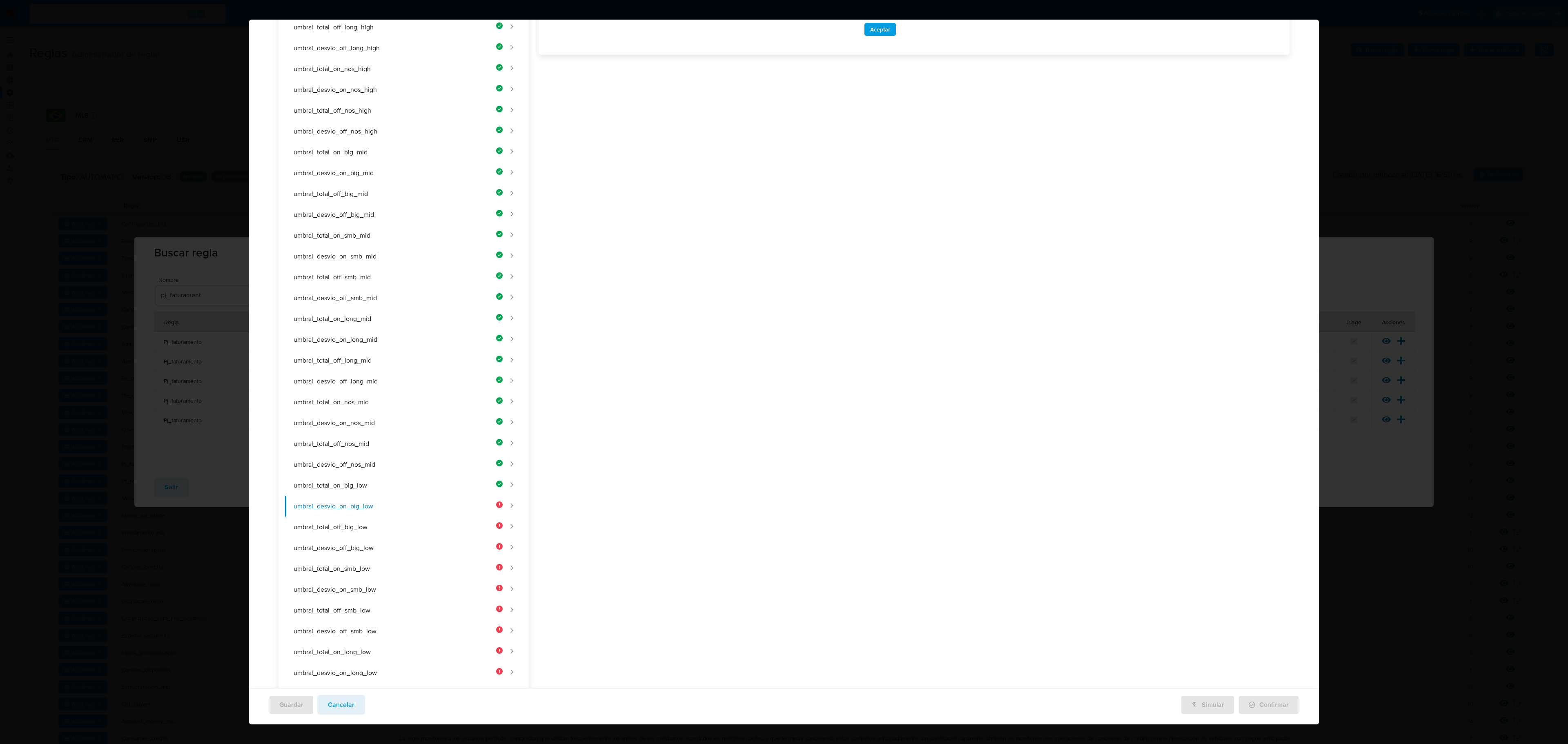
click at [712, 306] on div "Nombre text-es UMBRAL_DESVIO_ON_BIG_LOW 24 / 50 26 caracteres restantes text-pt…" at bounding box center [909, 295] width 761 height 1039
click at [634, 292] on div "Nombre text-es UMBRAL_DESVIO_ON_BIG_LOW 24 / 50 26 caracteres restantes text-pt…" at bounding box center [909, 292] width 761 height 1039
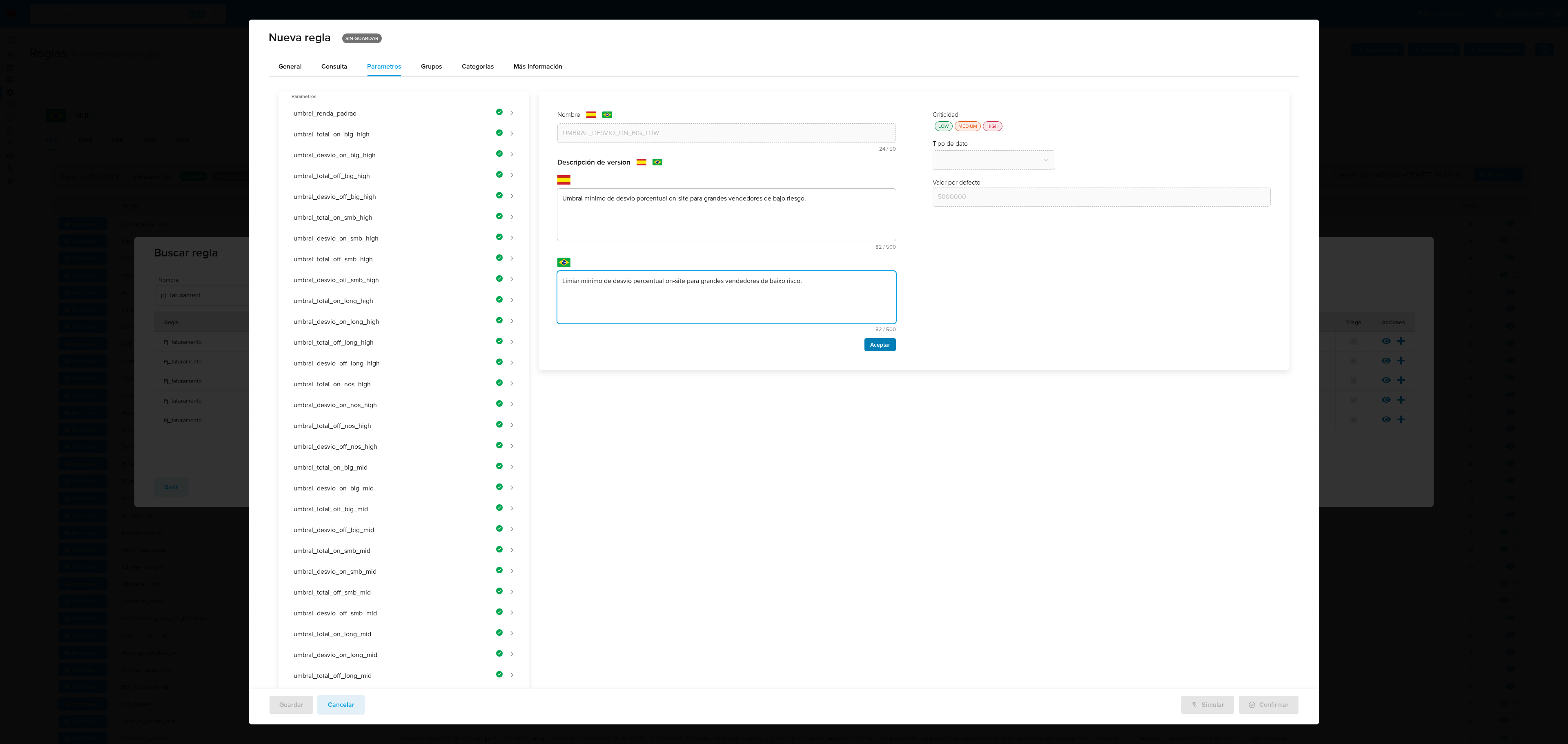
type textarea "Limiar mínimo de desvio percentual on-site para grandes vendedores de baixo ris…"
drag, startPoint x: 879, startPoint y: 344, endPoint x: 911, endPoint y: 211, distance: 136.8
click at [836, 346] on span "Aceptar" at bounding box center [880, 345] width 20 height 12
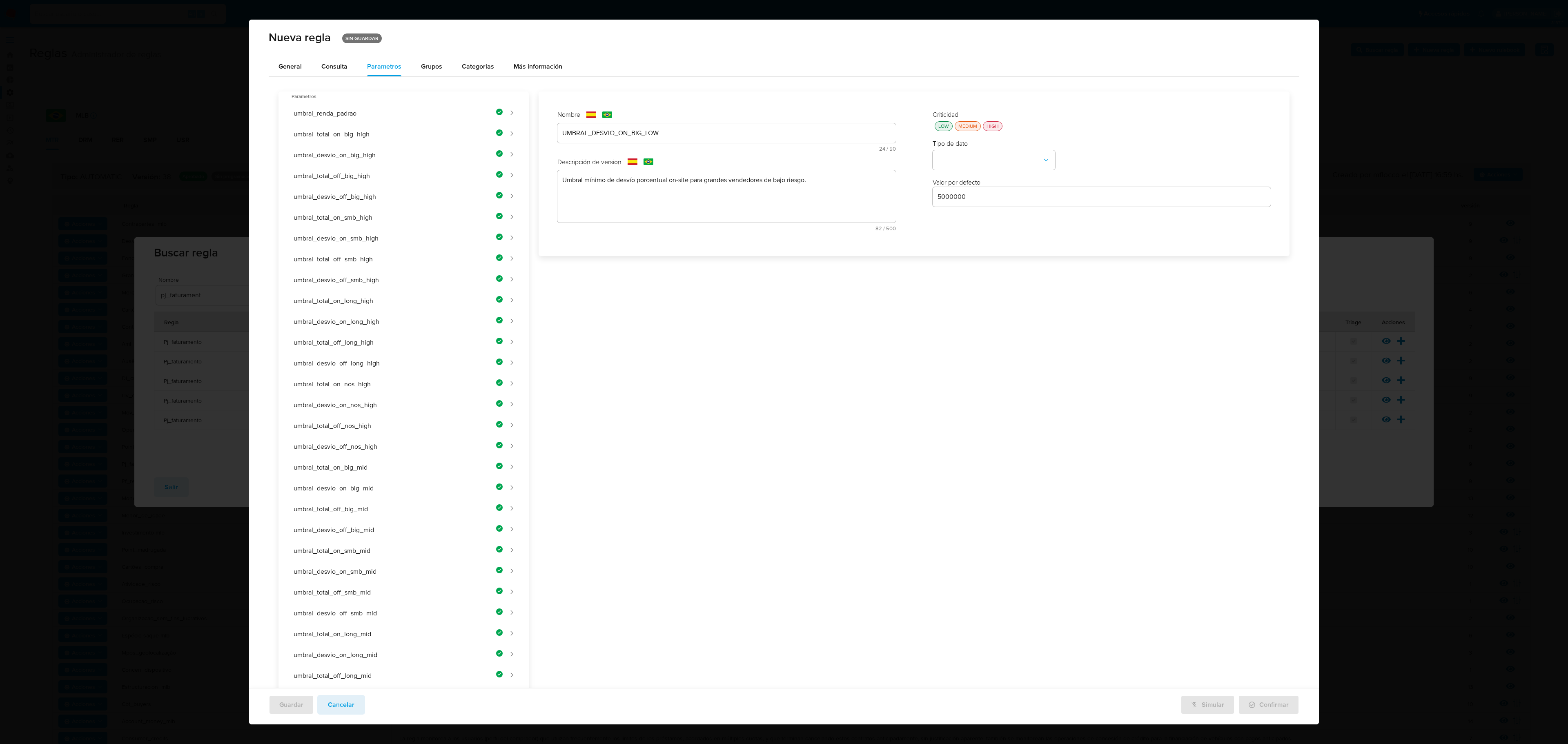
click at [836, 127] on div "LOW" at bounding box center [943, 125] width 14 height 7
click at [836, 158] on button "type-dropdown" at bounding box center [993, 161] width 122 height 19
click at [836, 158] on div "NUMBER" at bounding box center [991, 160] width 108 height 19
click at [836, 199] on input "5000000" at bounding box center [1102, 197] width 338 height 10
type input "7"
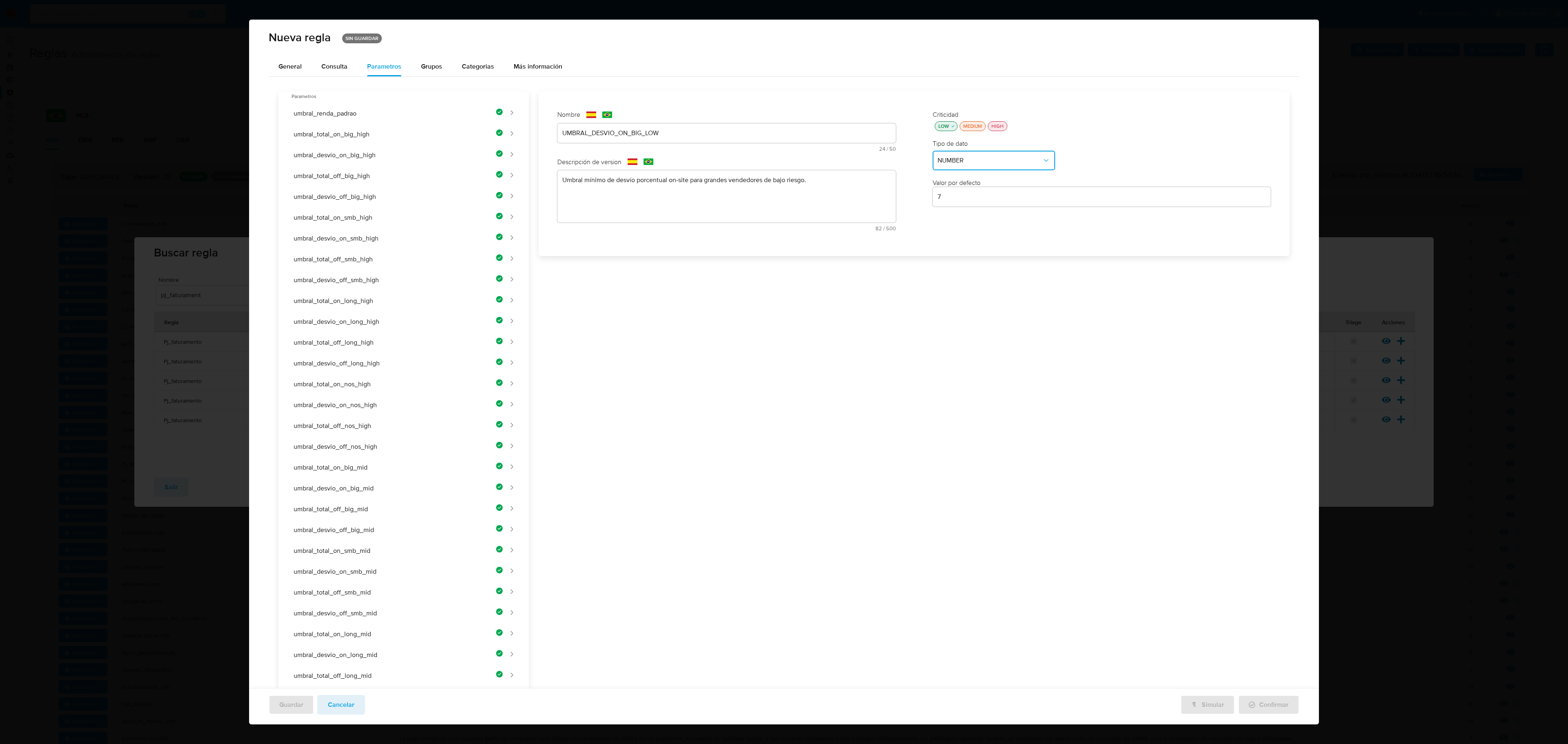
click at [836, 320] on div "Nombre text-es UMBRAL_DESVIO_ON_BIG_LOW 24 / 50 26 caracteres restantes text-pt…" at bounding box center [909, 611] width 761 height 1039
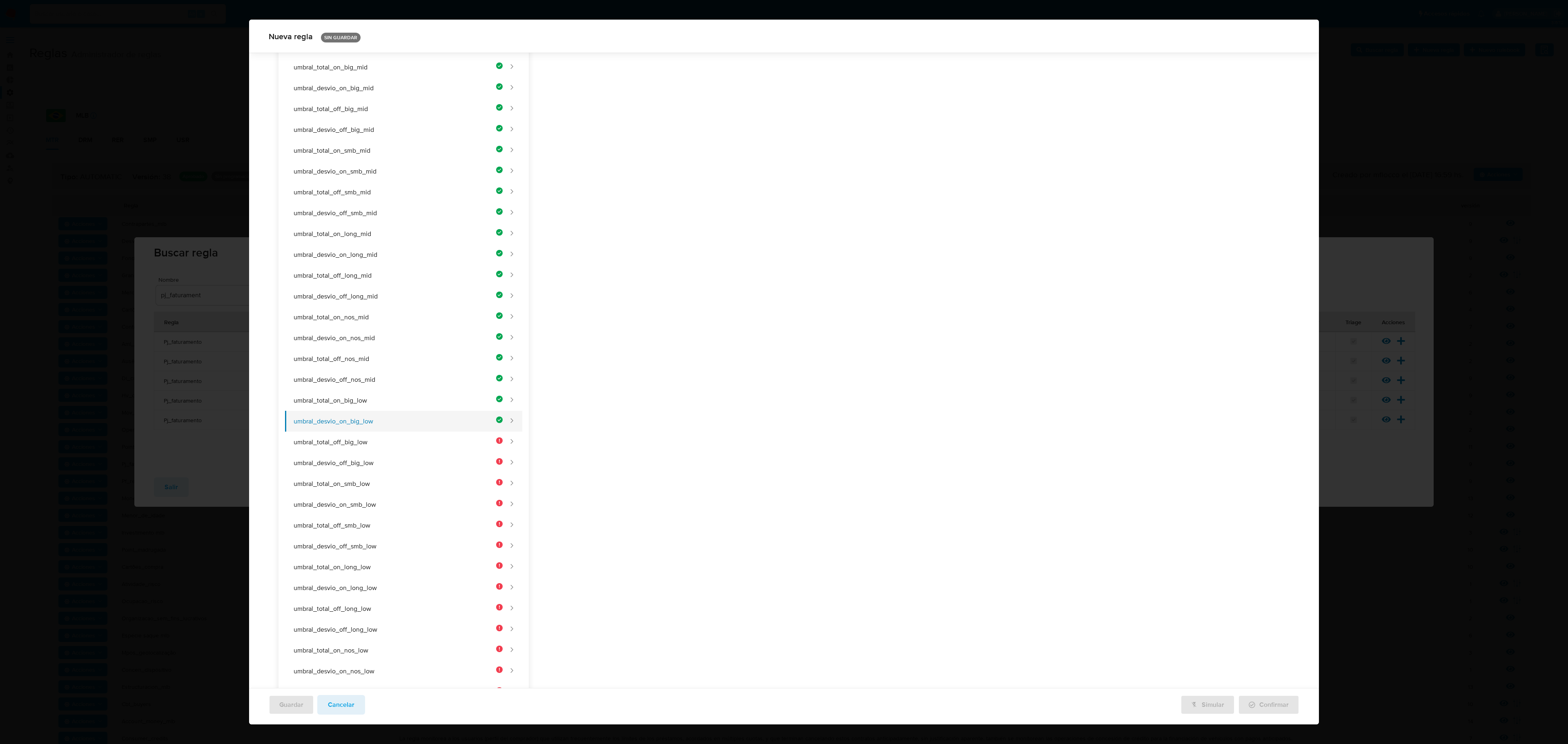
scroll to position [440, 0]
click at [454, 388] on button "umbral_total_off_big_low" at bounding box center [394, 399] width 218 height 21
click at [688, 133] on div "Nombre text-es UMBRAL_DESVIO_ON_BIG_LOW 24 / 50 26 caracteres restantes text-pt…" at bounding box center [726, 77] width 355 height 225
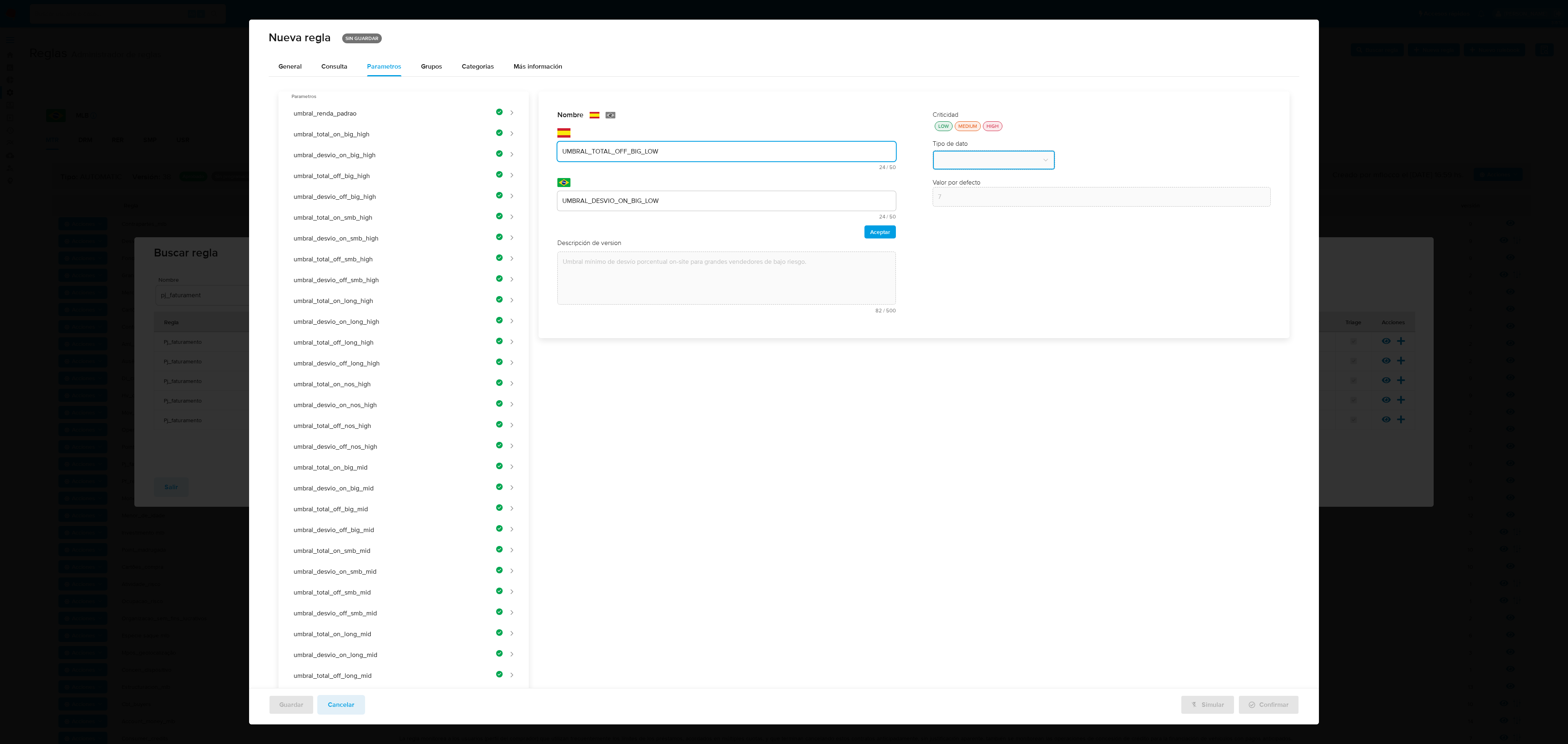
type input "UMBRAL_TOTAL_OFF_BIG_LOW"
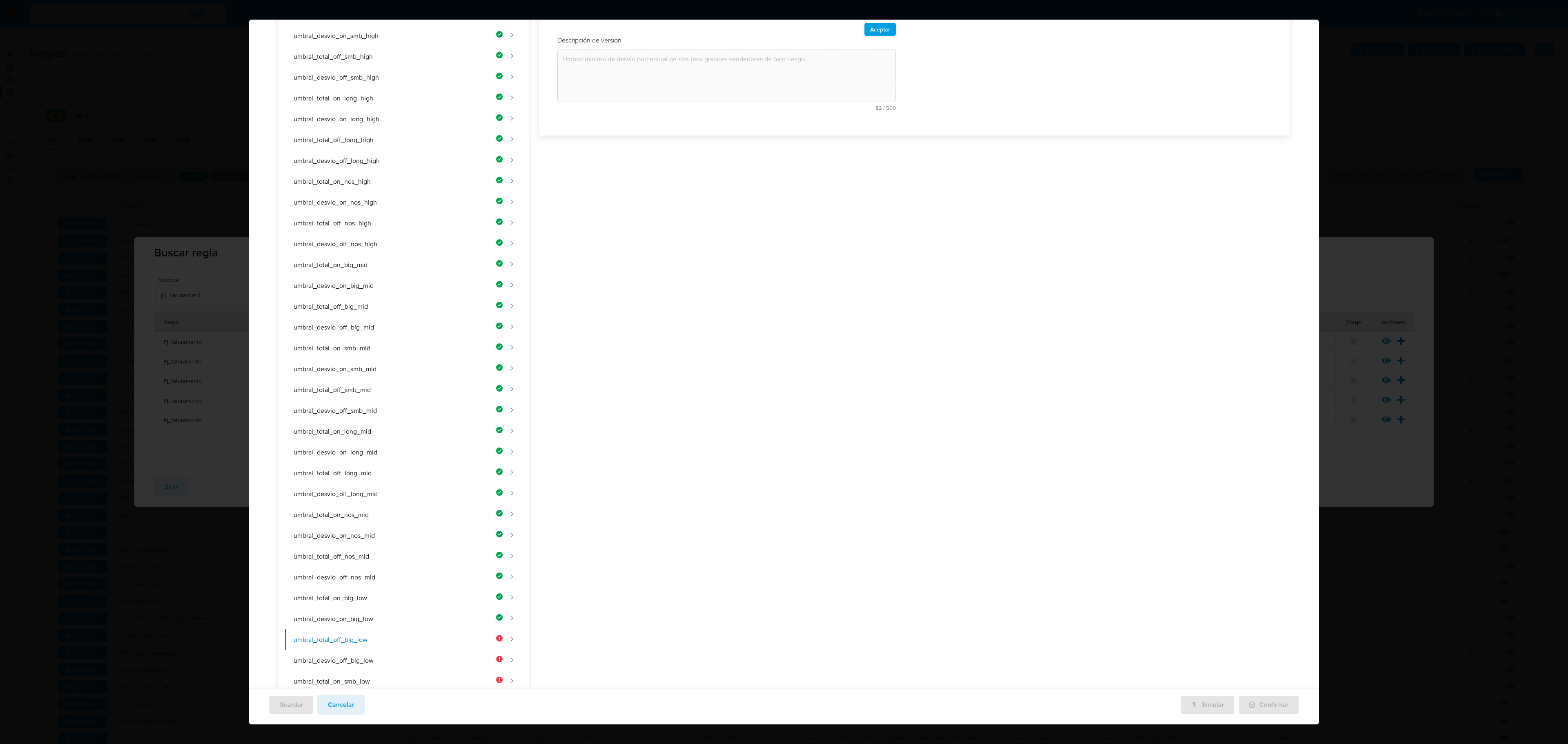
click at [638, 198] on div "Nombre text-es UMBRAL_TOTAL_OFF_BIG_LOW 24 / 50 26 caracteres restantes text-pt…" at bounding box center [909, 409] width 761 height 1039
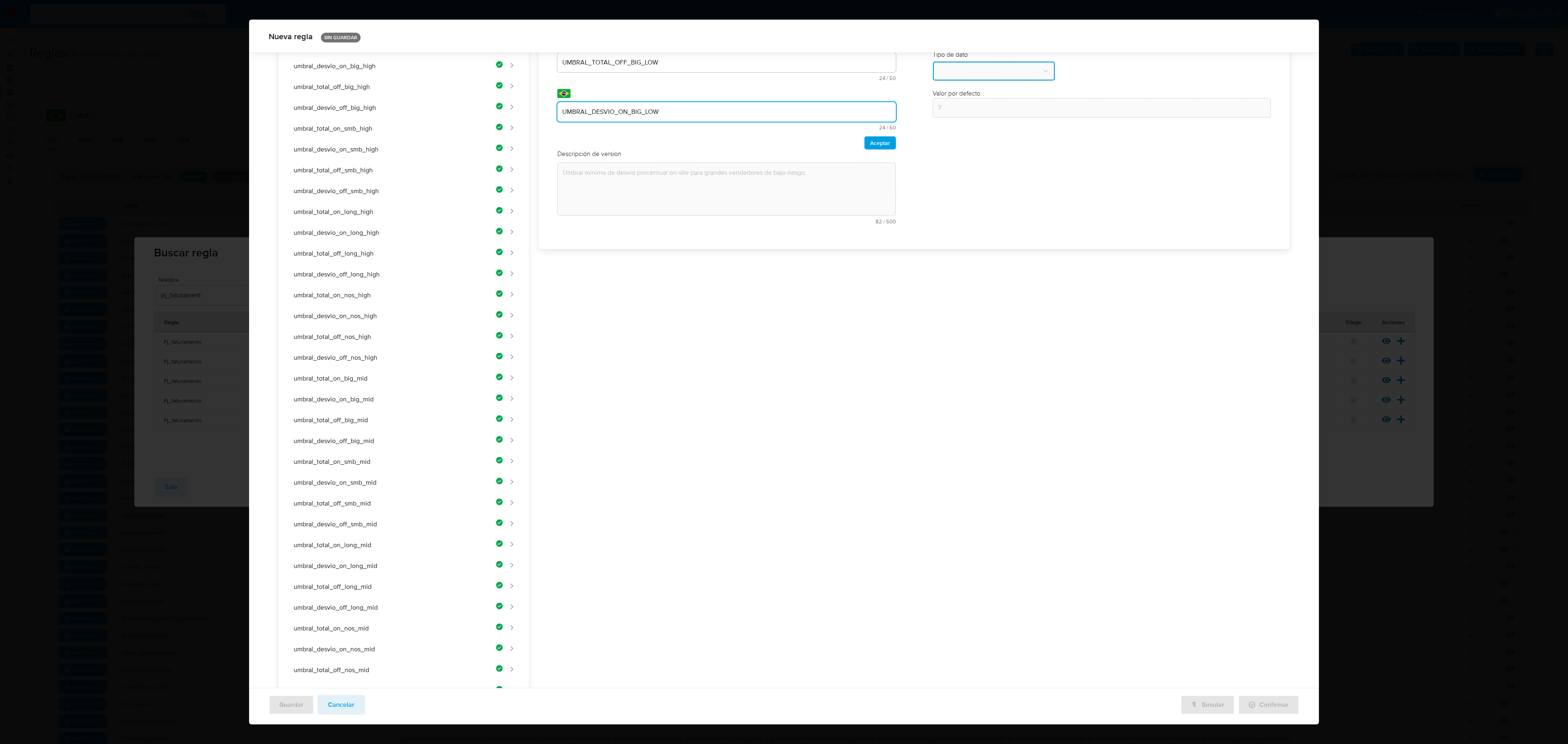
scroll to position [0, 0]
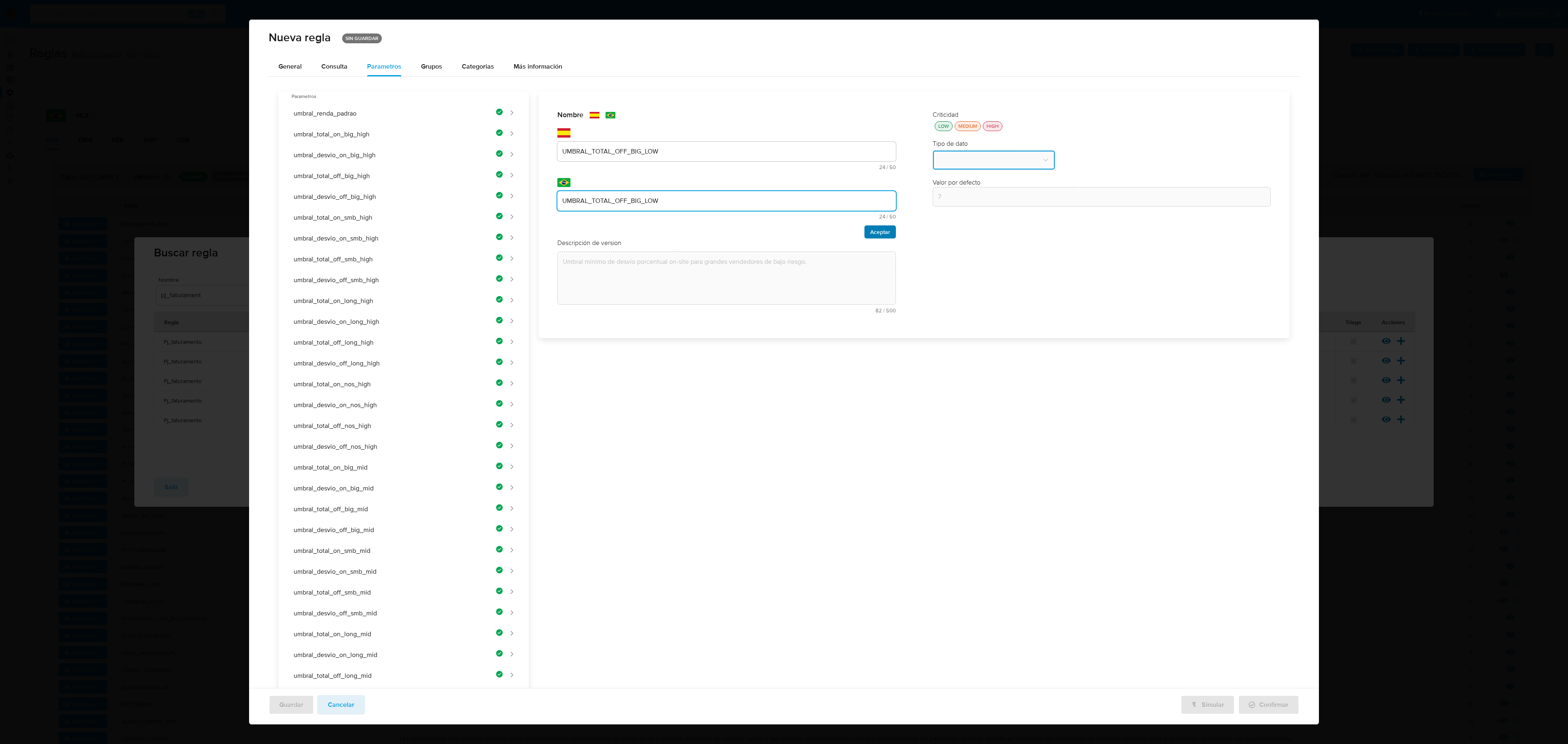
type input "UMBRAL_TOTAL_OFF_BIG_LOW"
click at [836, 227] on span "Aceptar" at bounding box center [880, 232] width 20 height 12
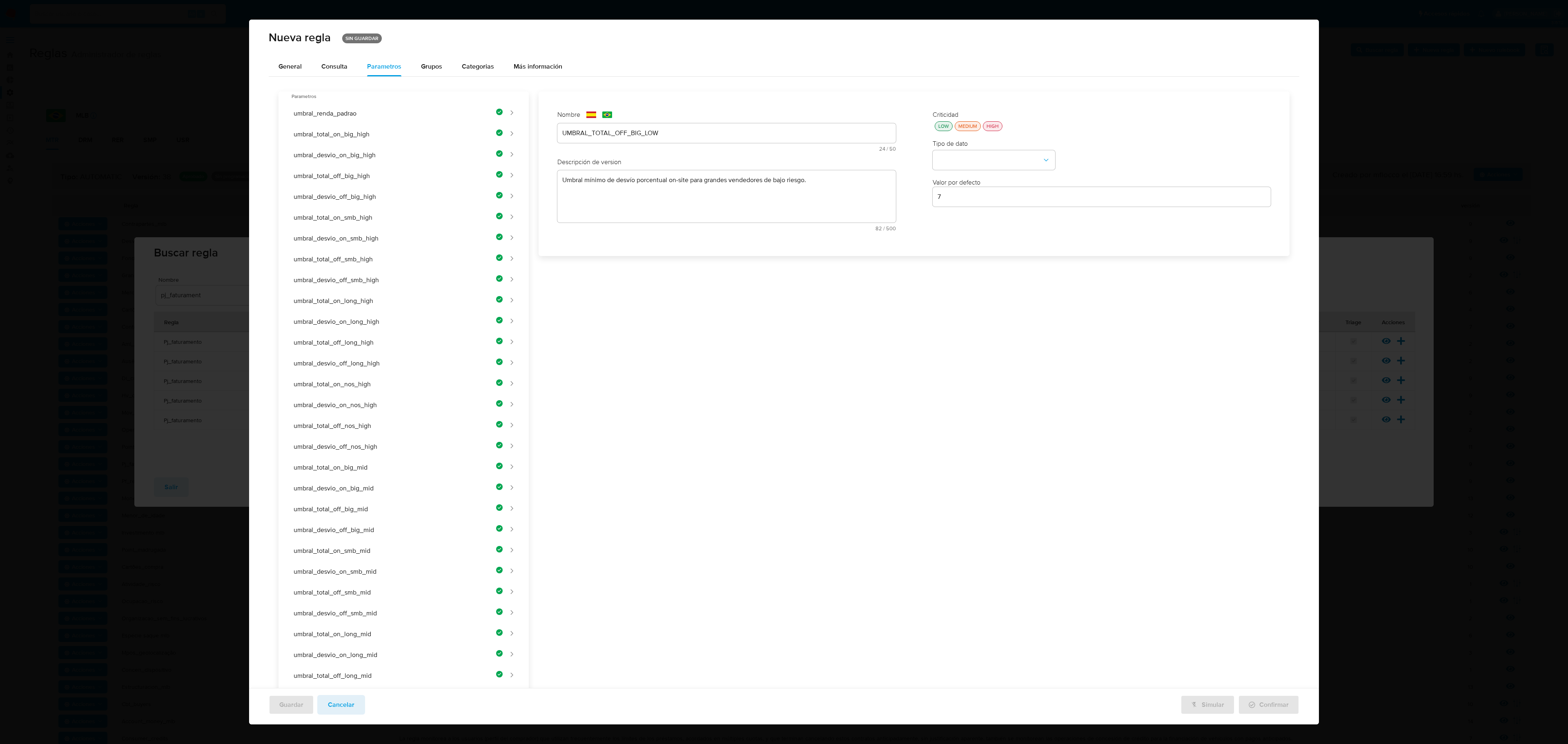
drag, startPoint x: 686, startPoint y: 200, endPoint x: 685, endPoint y: 206, distance: 6.1
click at [685, 206] on div "Nombre text-es UMBRAL_TOTAL_OFF_BIG_LOW 24 / 50 26 caracteres restantes text-pt…" at bounding box center [909, 611] width 761 height 1039
click at [649, 242] on div "text-es Umbral mínimo de desvío porcentual on-site para grandes vendedores de b…" at bounding box center [727, 219] width 338 height 61
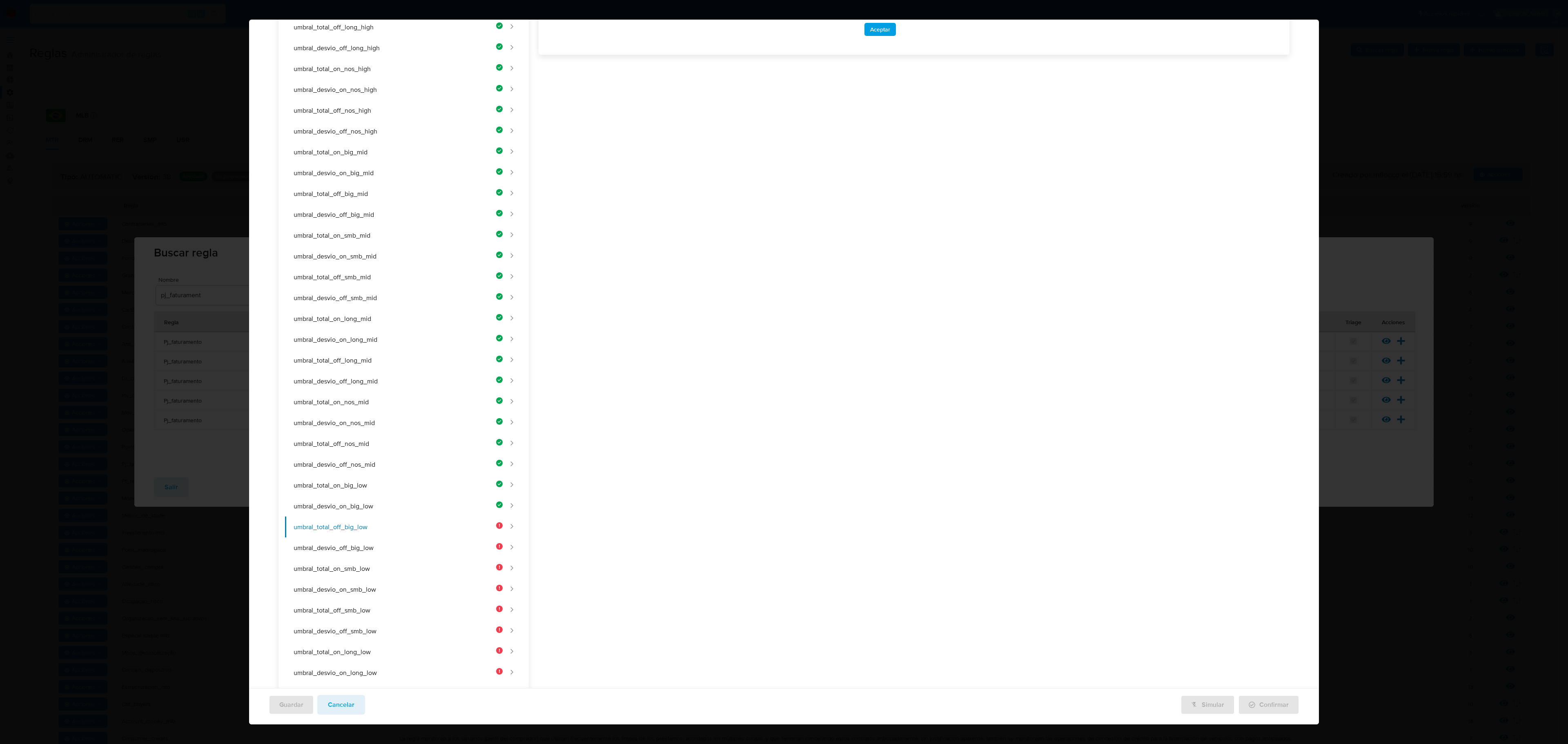
click at [663, 203] on div "Nombre text-es UMBRAL_TOTAL_OFF_BIG_LOW 24 / 50 26 caracteres restantes text-pt…" at bounding box center [909, 295] width 761 height 1039
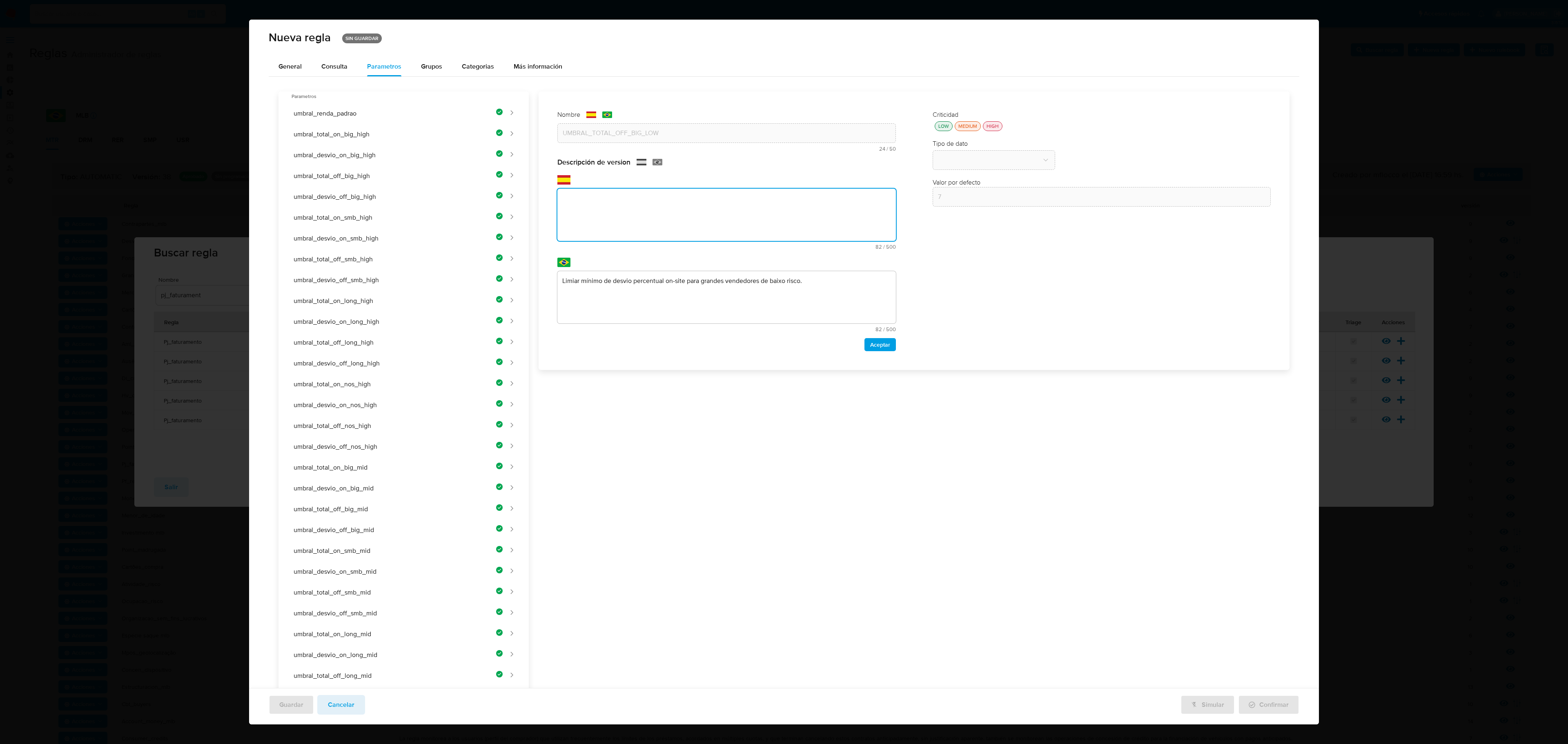
paste textarea "Umbral mínimo de facturación off-site para grandes vendedores de bajo riesgo."
type textarea "Umbral mínimo de facturación off-site para grandes vendedores de bajo riesgo."
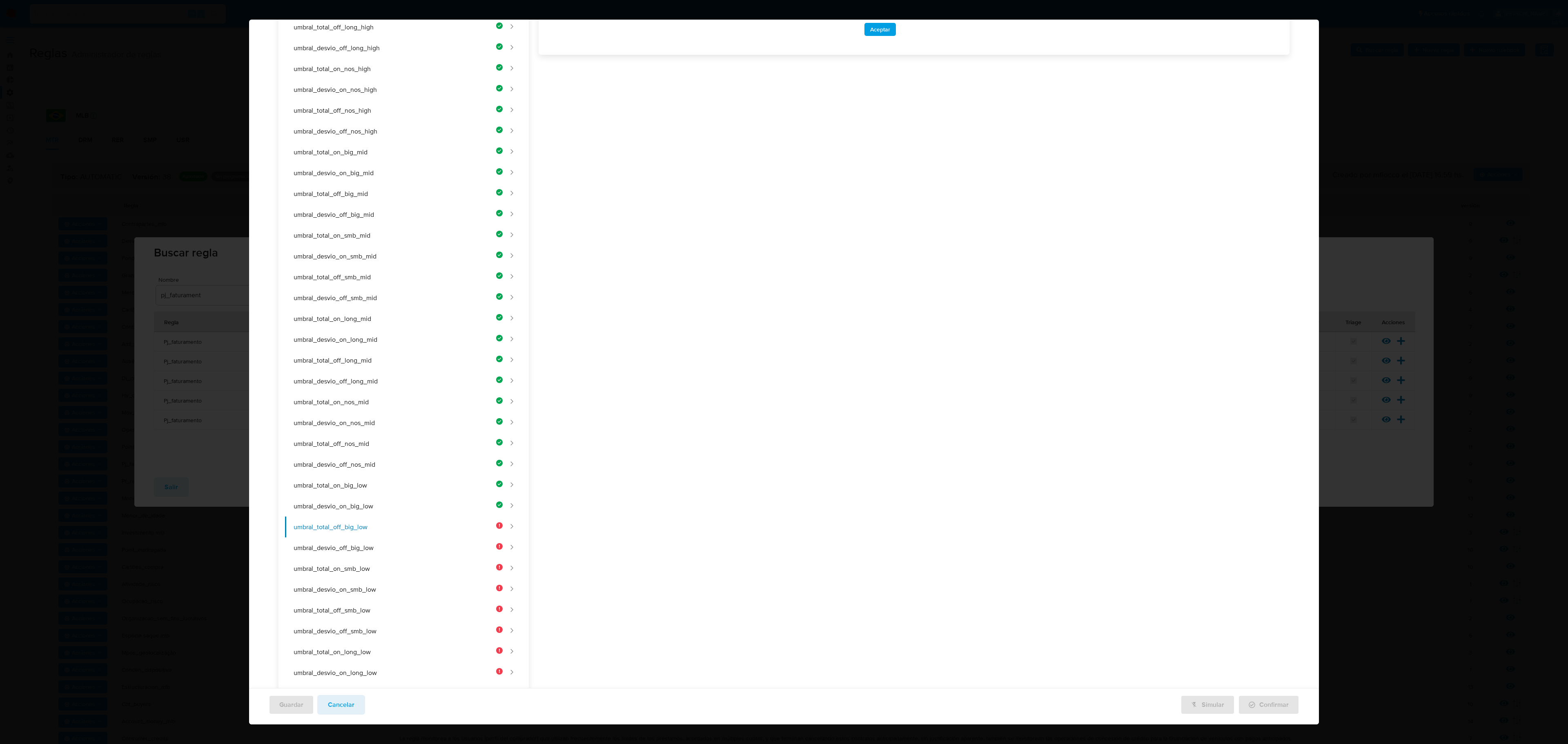
click at [763, 314] on div "Nombre text-es UMBRAL_TOTAL_OFF_BIG_LOW 24 / 50 26 caracteres restantes text-pt…" at bounding box center [909, 295] width 761 height 1039
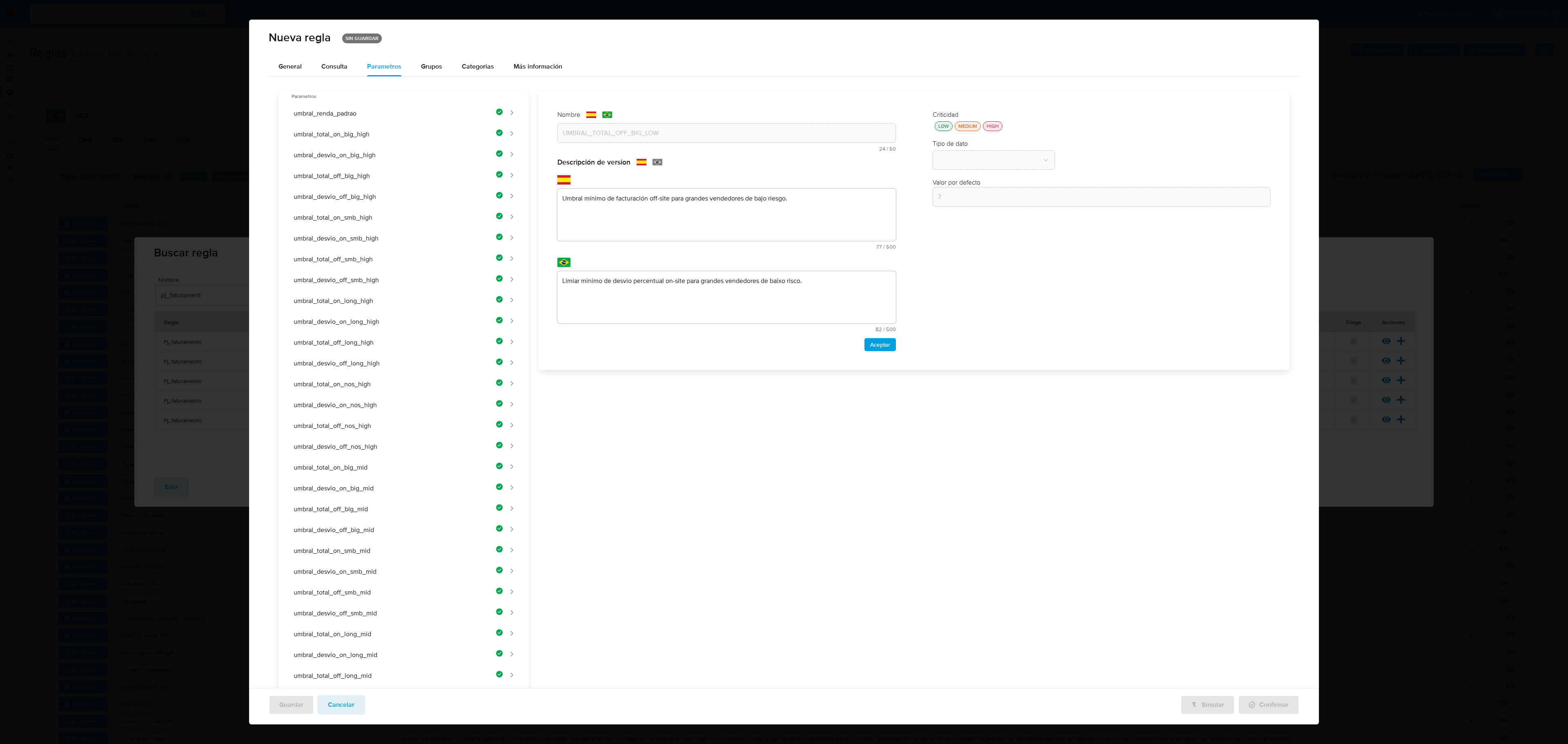
click at [685, 275] on div "Nombre text-es UMBRAL_TOTAL_OFF_BIG_LOW 24 / 50 26 caracteres restantes text-pt…" at bounding box center [909, 611] width 761 height 1039
type textarea "Limiar mínimo de faturamento off-site para grandes vendedores de baixo risco."
click at [836, 344] on span "Aceptar" at bounding box center [880, 345] width 20 height 12
click at [836, 127] on div "LOW" at bounding box center [943, 125] width 14 height 7
click at [836, 167] on button "type-dropdown" at bounding box center [993, 161] width 122 height 19
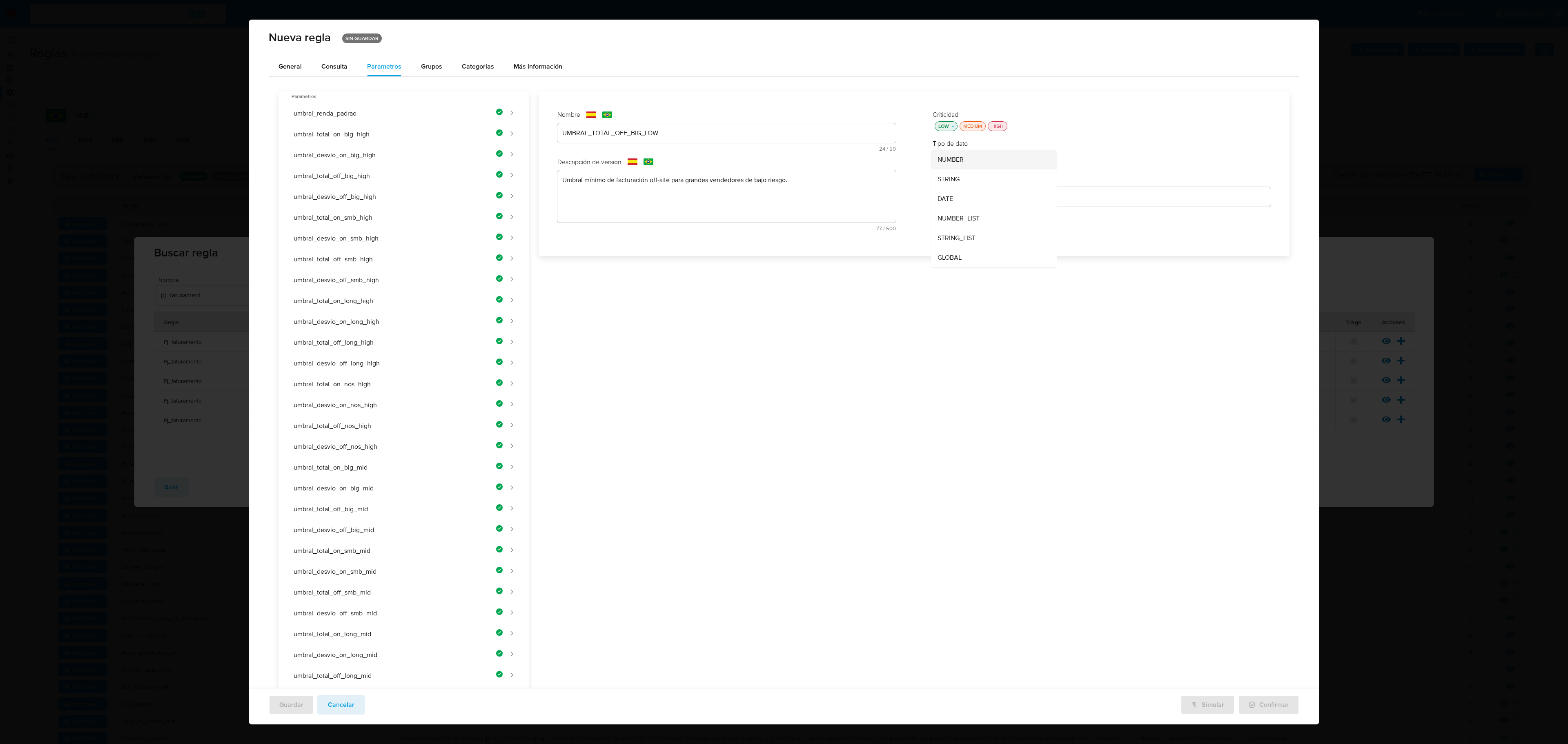
click at [836, 163] on div "NUMBER" at bounding box center [991, 160] width 108 height 19
click at [836, 198] on input "7" at bounding box center [1102, 197] width 338 height 10
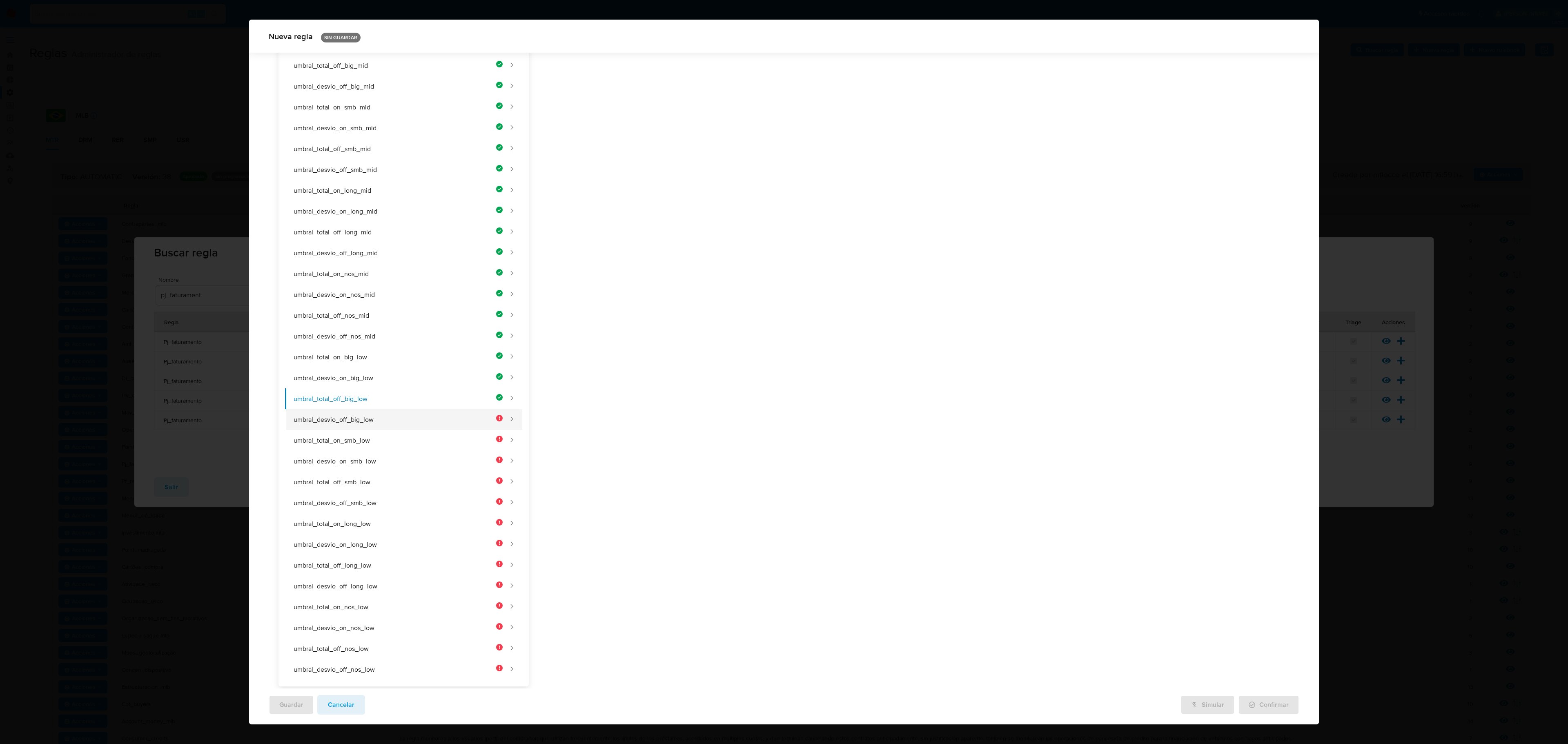
type input "3000000"
click at [394, 409] on button "umbral_desvio_off_big_low" at bounding box center [394, 419] width 218 height 21
click at [674, 129] on div "Nombre text-es UMBRAL_TOTAL_OFF_BIG_LOW 24 / 50 26 caracteres restantes text-pt…" at bounding box center [726, 77] width 355 height 225
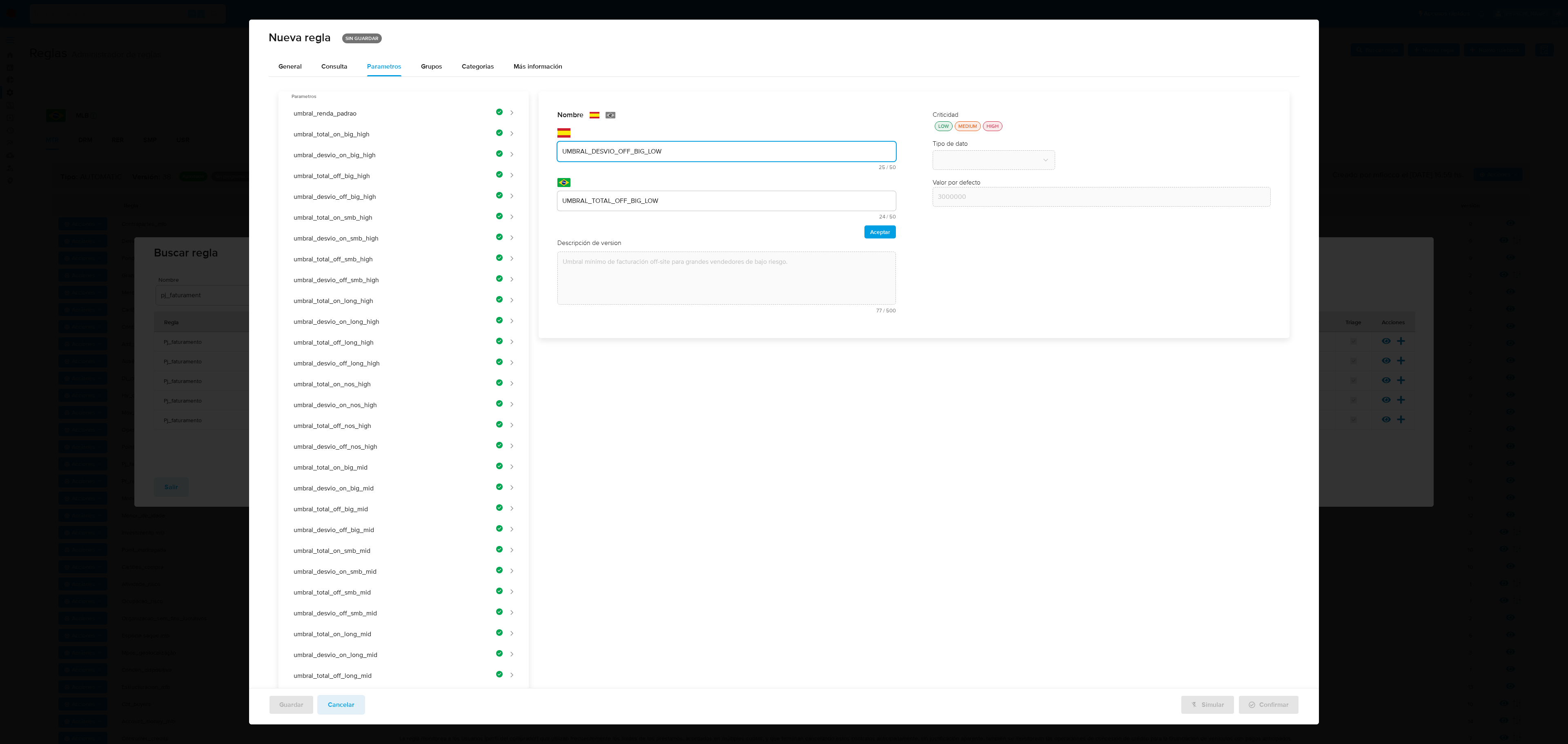
type input "UMBRAL_DESVIO_OFF_BIG_LOW"
click at [673, 206] on div "UMBRAL_TOTAL_OFF_BIG_LOW" at bounding box center [727, 201] width 338 height 19
drag, startPoint x: 671, startPoint y: 183, endPoint x: 672, endPoint y: 191, distance: 8.1
click at [672, 191] on div "text-pt UMBRAL_TOTAL_OFF_BIG_LOW 24 / 50 26 caracteres restantes" at bounding box center [727, 198] width 338 height 41
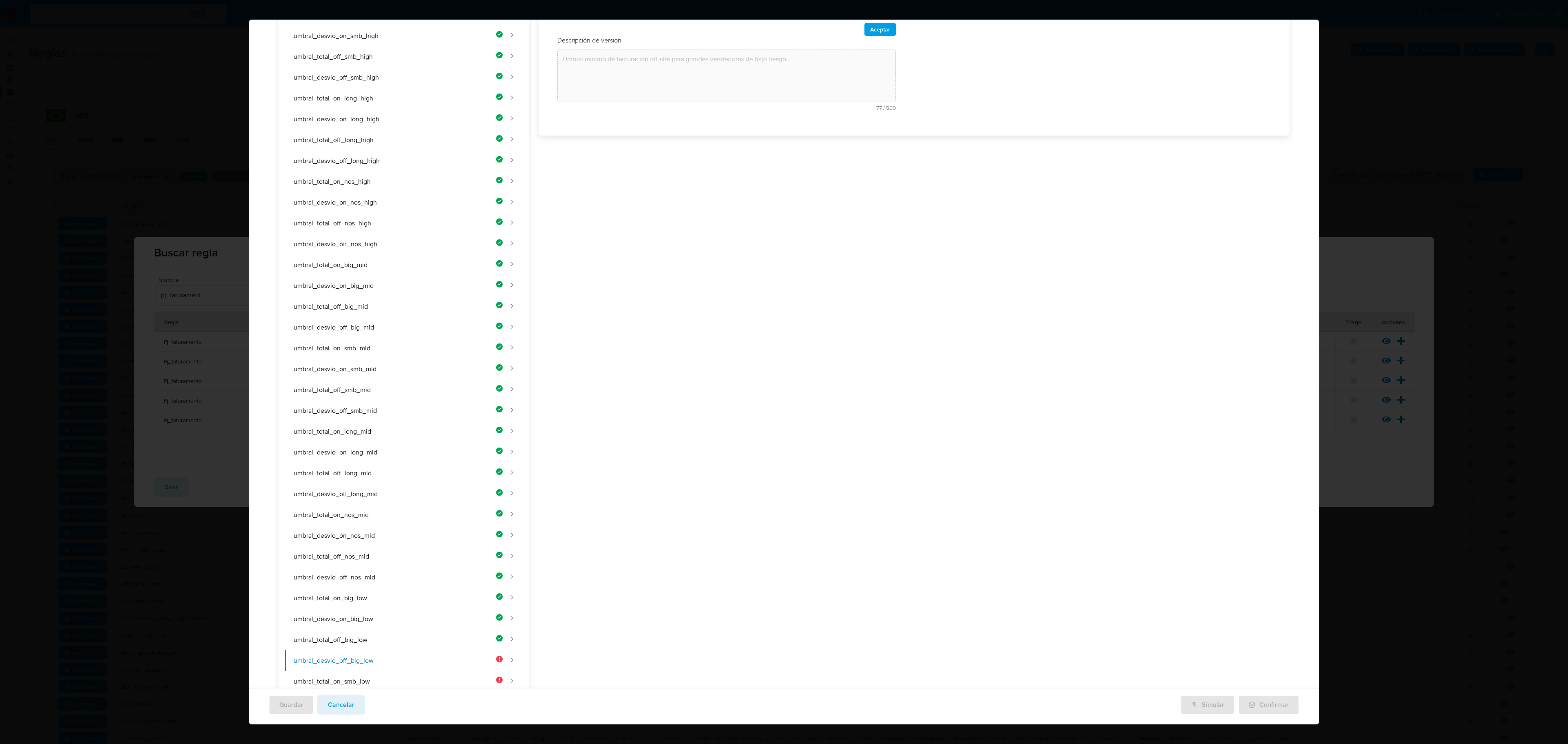
click at [672, 203] on div "Nombre text-es UMBRAL_DESVIO_OFF_BIG_LOW 25 / 50 25 caracteres restantes text-p…" at bounding box center [909, 409] width 761 height 1039
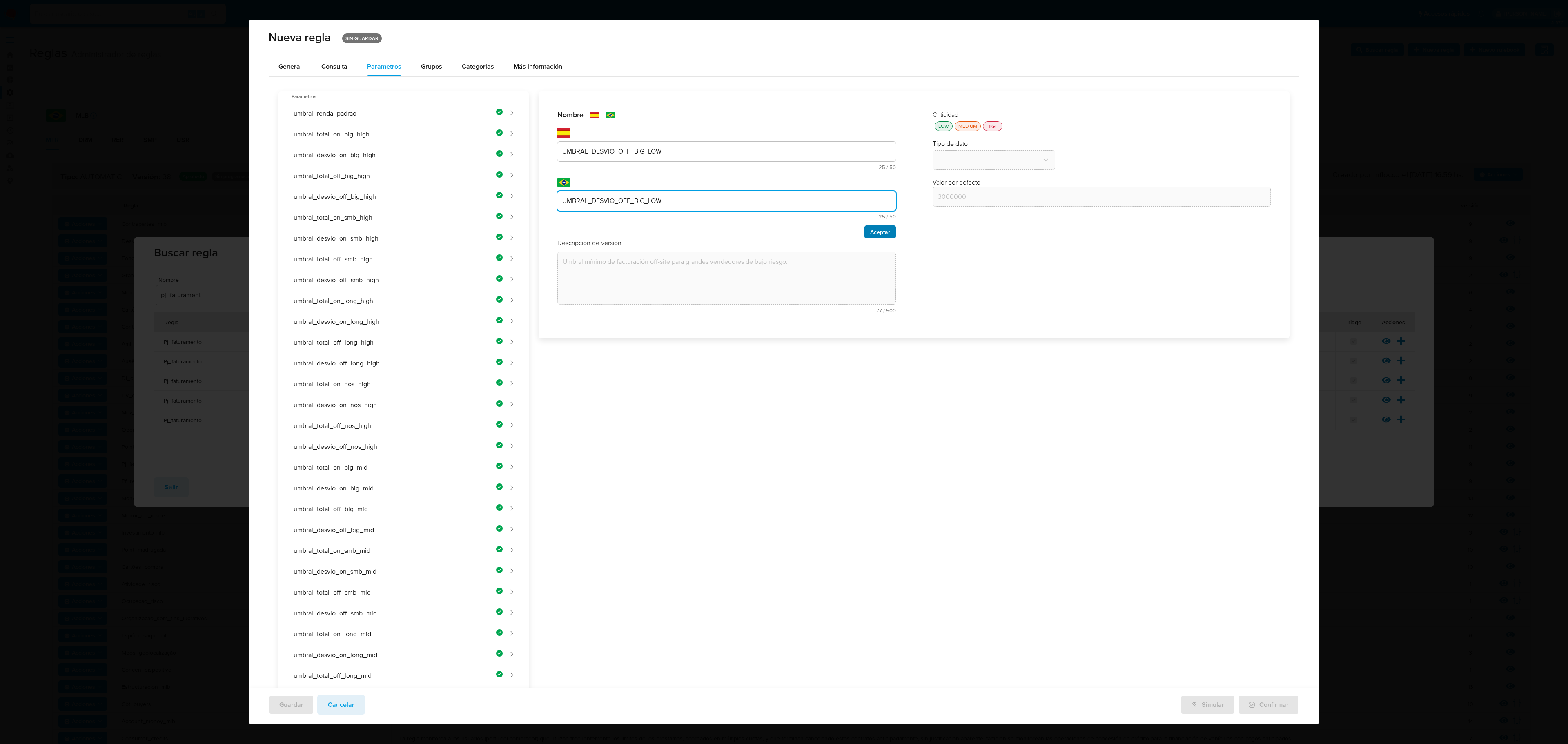
type input "UMBRAL_DESVIO_OFF_BIG_LOW"
click at [836, 230] on span "Aceptar" at bounding box center [880, 232] width 20 height 12
click at [645, 212] on div "Nombre text-es UMBRAL_DESVIO_OFF_BIG_LOW 25 / 50 25 caracteres restantes text-p…" at bounding box center [909, 611] width 761 height 1039
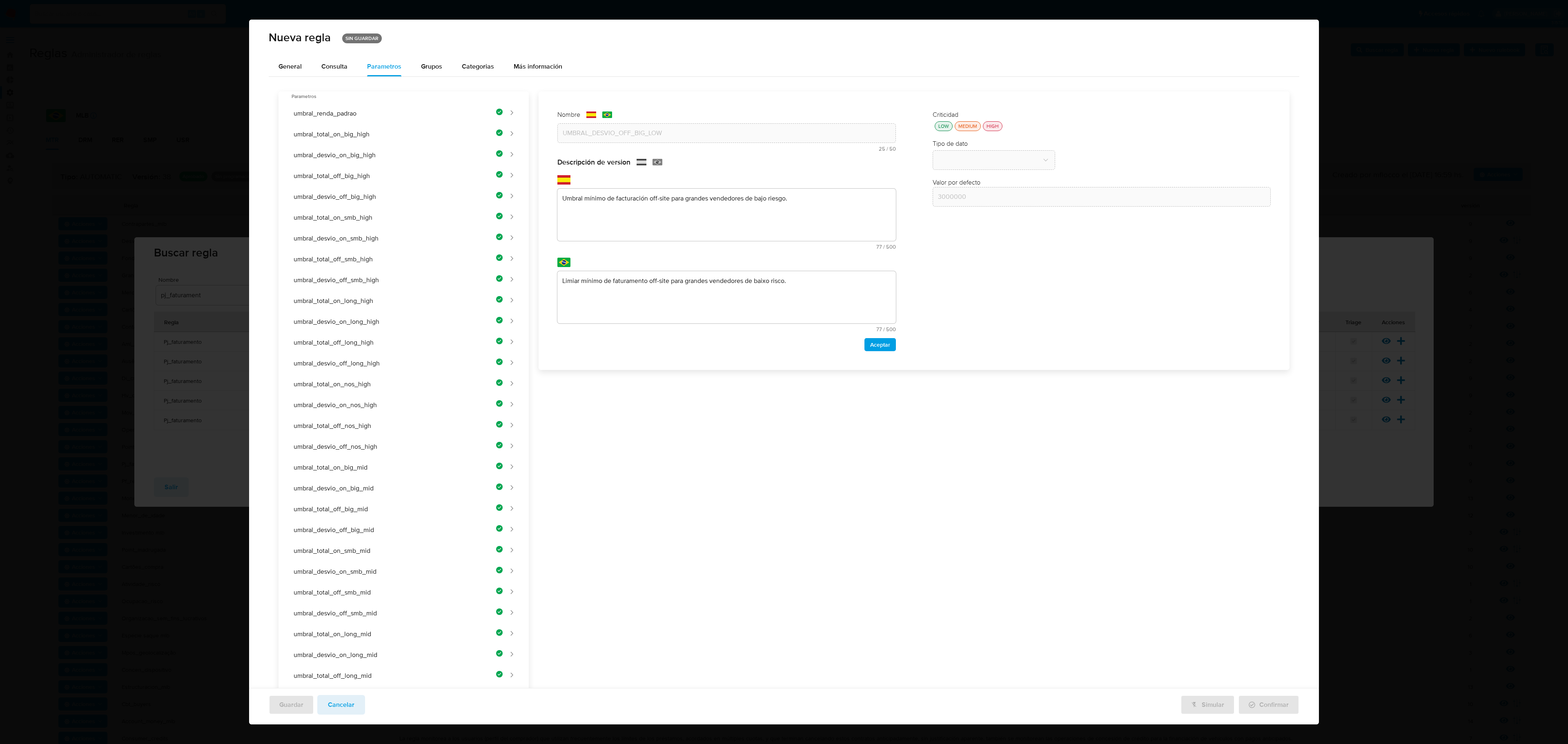
scroll to position [315, 0]
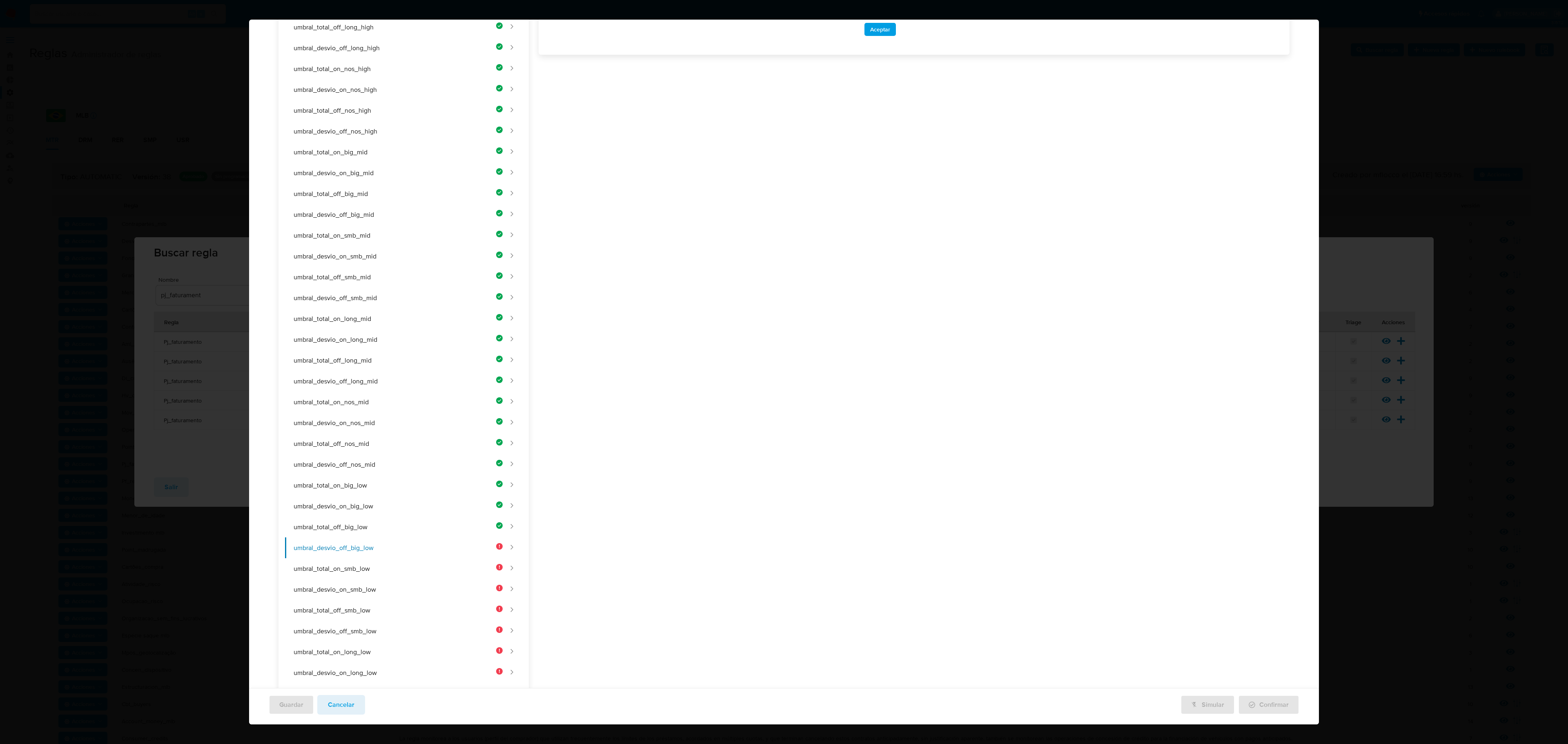
click at [639, 195] on div "Nombre text-es UMBRAL_DESVIO_OFF_BIG_LOW 25 / 50 25 caracteres restantes text-p…" at bounding box center [909, 295] width 761 height 1039
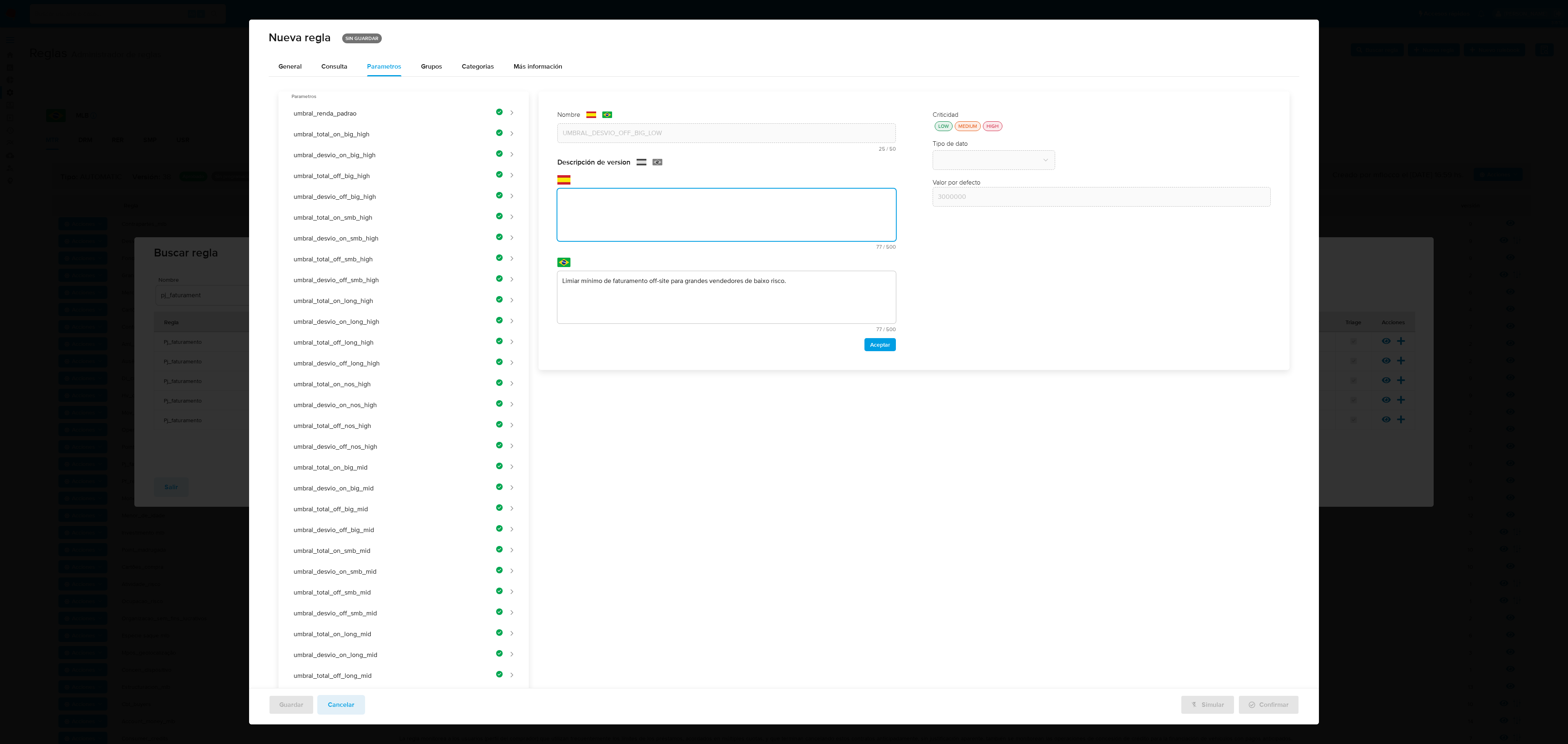
paste textarea "Umbral mínimo de desvío porcentual off-site para grandes vendedores de bajo rie…"
type textarea "Umbral mínimo de desvío porcentual off-site para grandes vendedores de bajo rie…"
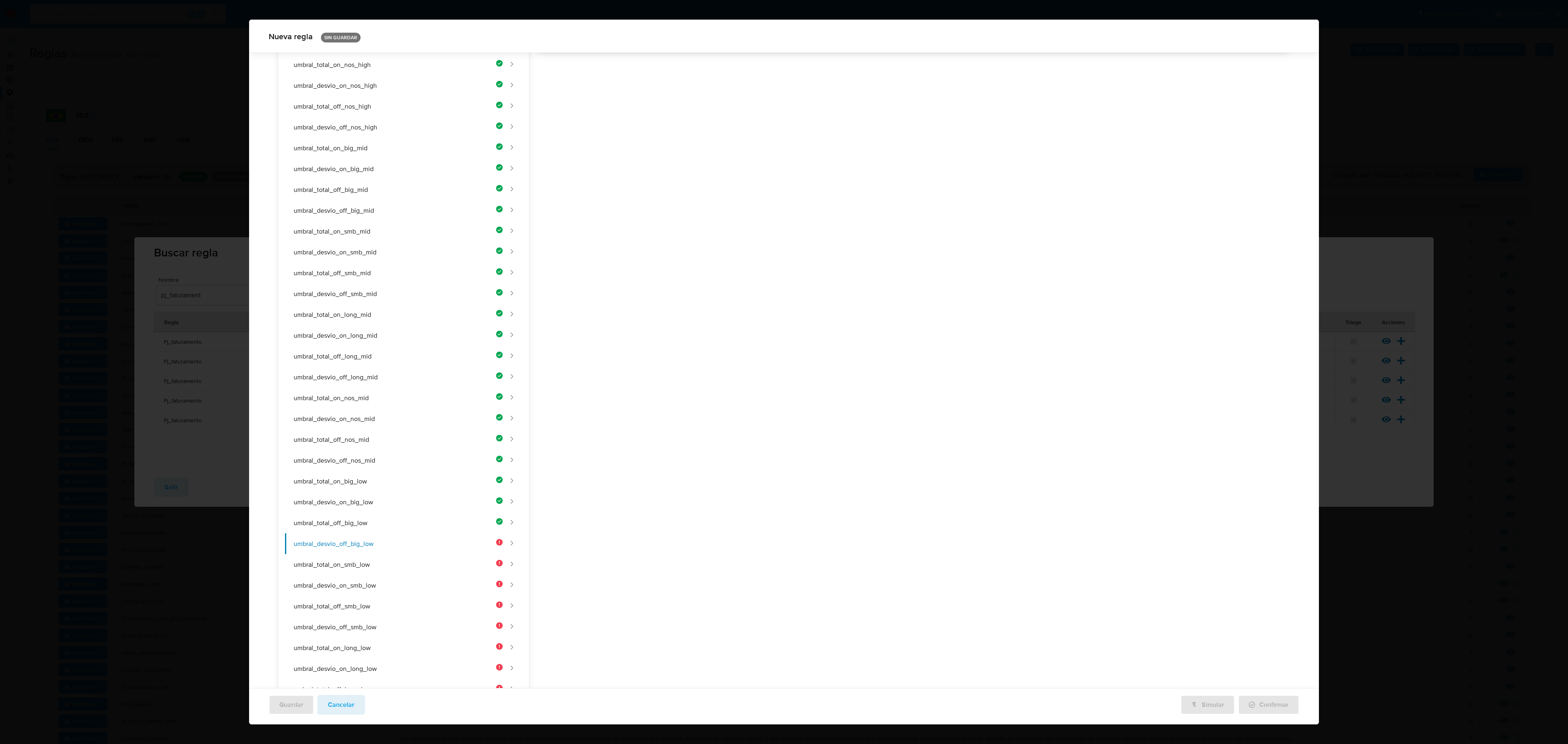
click at [737, 307] on div "Nombre text-es UMBRAL_DESVIO_OFF_BIG_LOW 25 / 50 25 caracteres restantes text-p…" at bounding box center [909, 292] width 761 height 1039
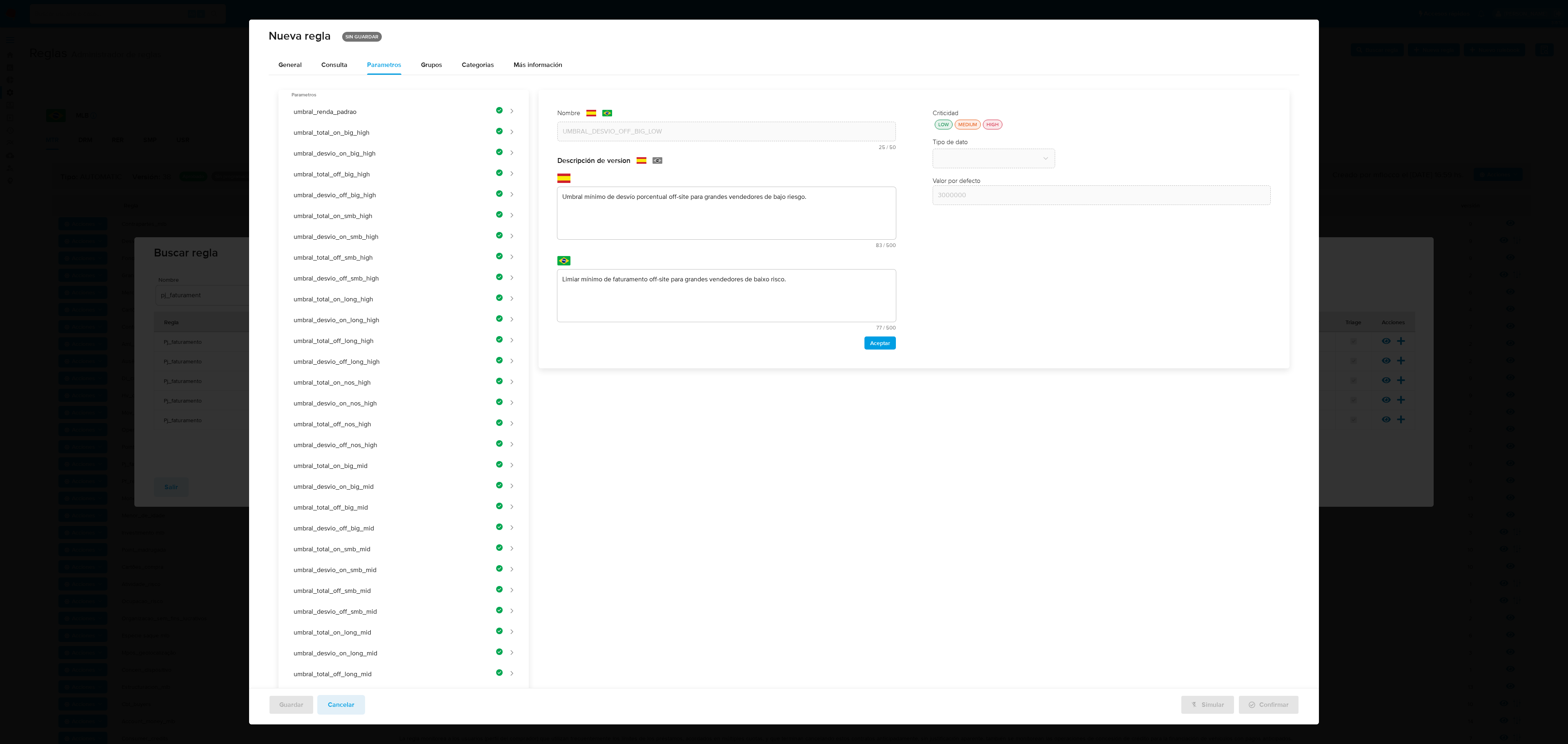
scroll to position [0, 0]
drag, startPoint x: 628, startPoint y: 268, endPoint x: 628, endPoint y: 275, distance: 7.0
click at [628, 275] on div "text-pt Limiar mínimo de faturamento off-site para grandes vendedores de baixo …" at bounding box center [727, 295] width 338 height 74
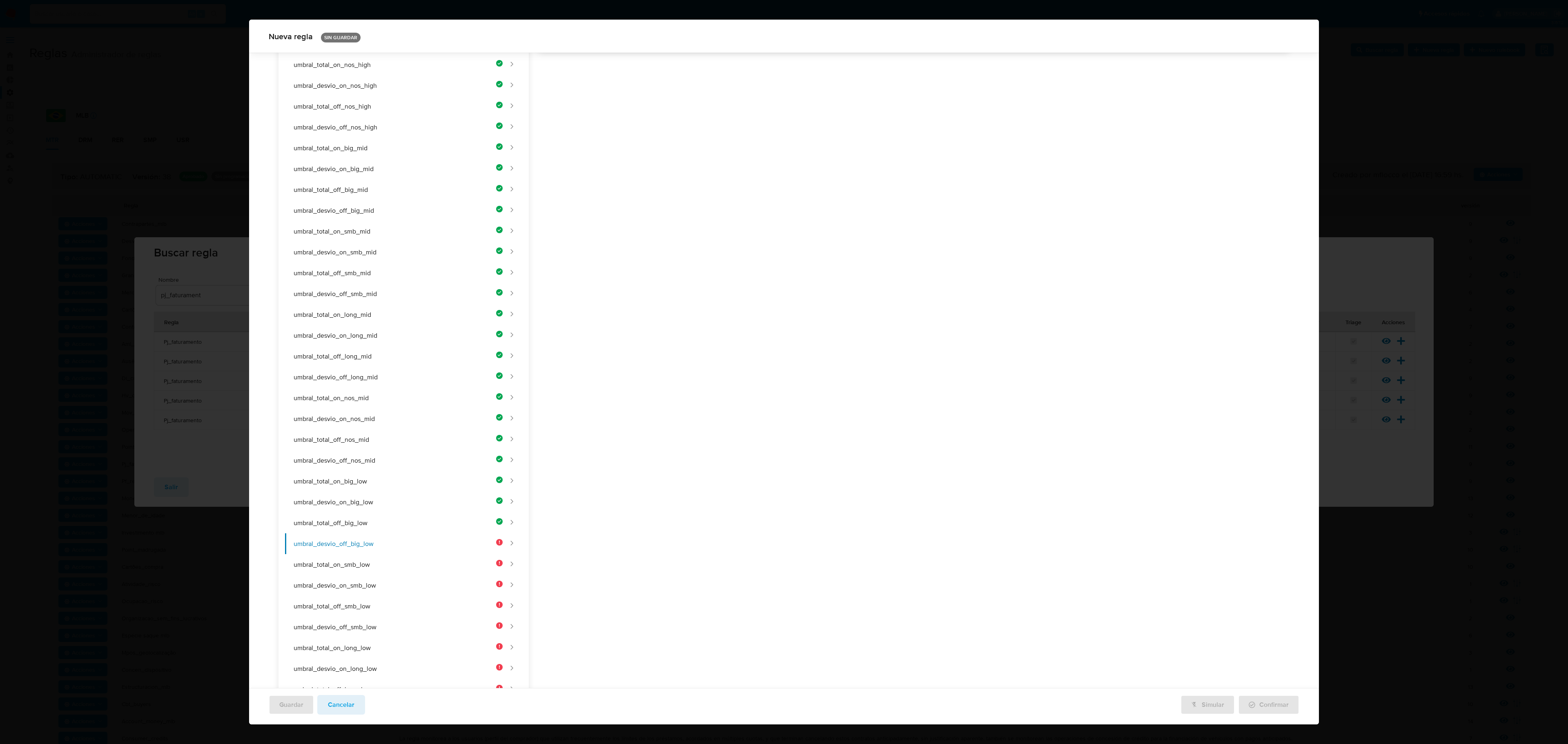
click at [629, 284] on div "Nombre text-es UMBRAL_DESVIO_OFF_BIG_LOW 25 / 50 25 caracteres restantes text-p…" at bounding box center [909, 292] width 761 height 1039
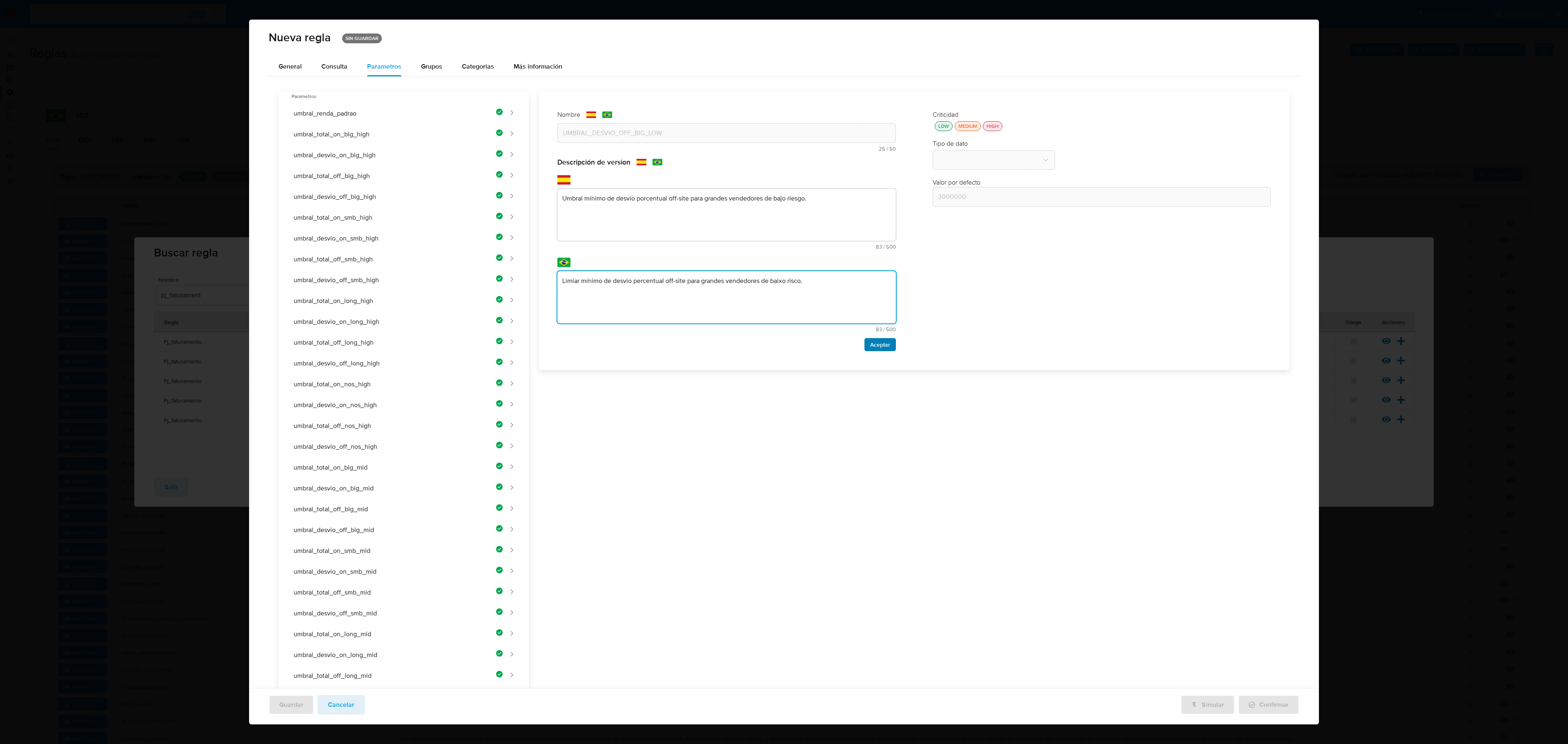
type textarea "Limiar mínimo de desvio percentual off-site para grandes vendedores de baixo ri…"
click at [836, 349] on span "Aceptar" at bounding box center [880, 345] width 20 height 12
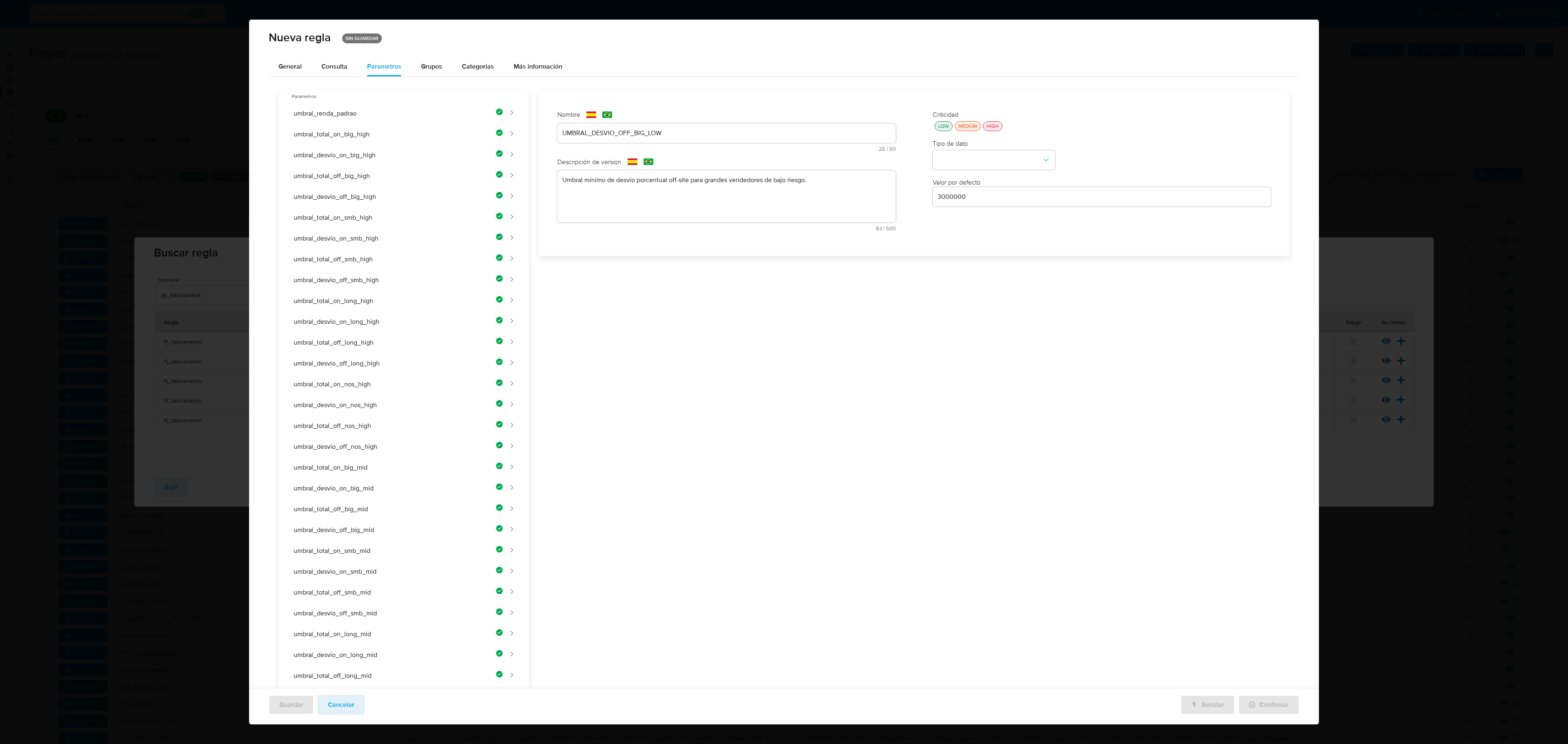
click at [836, 127] on div "LOW" at bounding box center [943, 125] width 14 height 7
click at [836, 174] on div "Criticidad LOW MEDIUM HIGH Tipo de dato Valor por defecto Valor por defecto 300…" at bounding box center [1102, 174] width 355 height 143
click at [836, 156] on button "type-dropdown" at bounding box center [993, 161] width 122 height 19
click at [836, 163] on div "NUMBER" at bounding box center [991, 160] width 108 height 19
drag, startPoint x: 1024, startPoint y: 208, endPoint x: 1023, endPoint y: 203, distance: 5.1
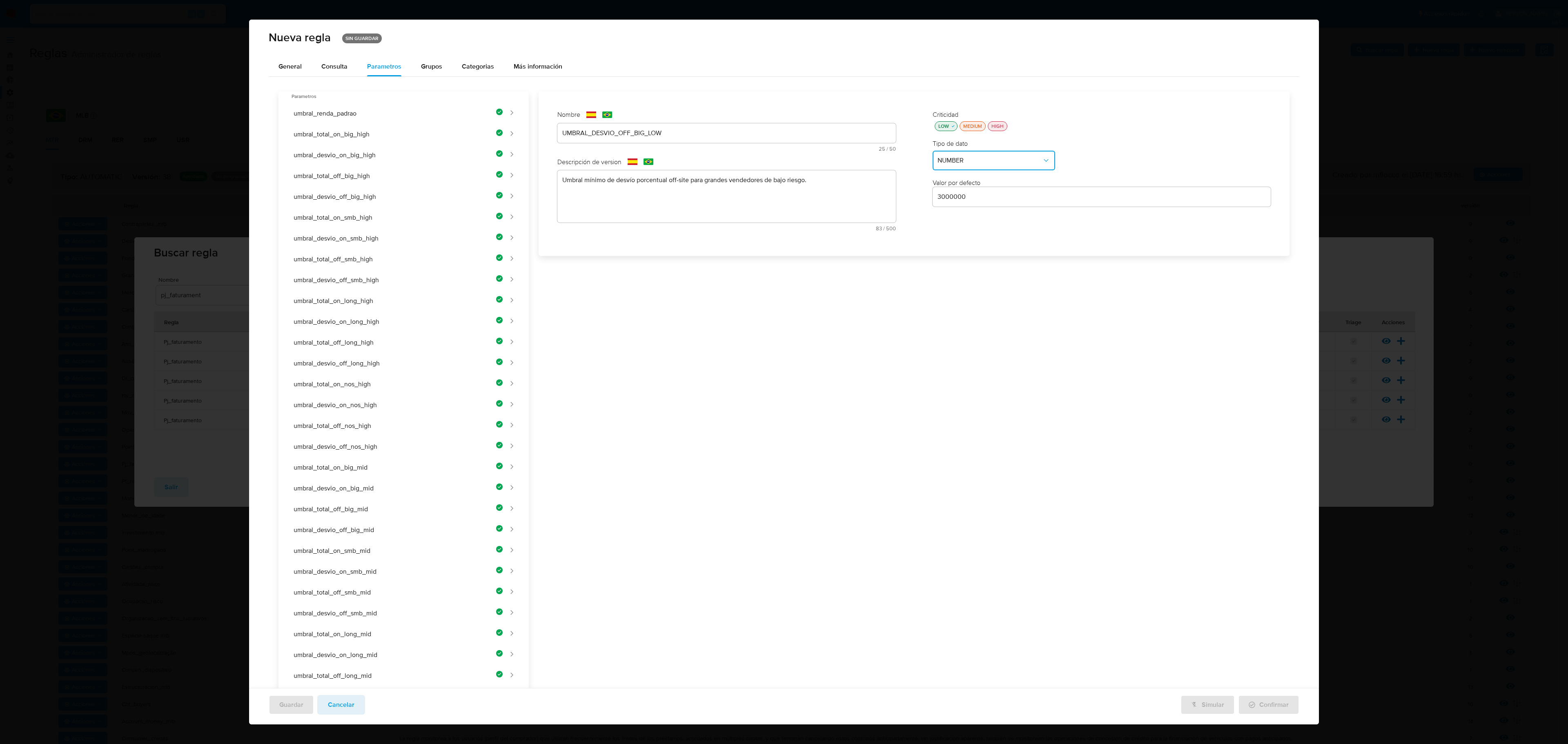
click at [836, 206] on div "Criticidad LOW MEDIUM HIGH Tipo de dato NUMBER Valor por defecto 3000000" at bounding box center [1102, 174] width 355 height 143
click at [836, 203] on div "3000000" at bounding box center [1102, 197] width 338 height 19
click at [836, 196] on input "3000000" at bounding box center [1102, 197] width 338 height 10
type input "6"
drag, startPoint x: 934, startPoint y: 307, endPoint x: 931, endPoint y: 313, distance: 6.7
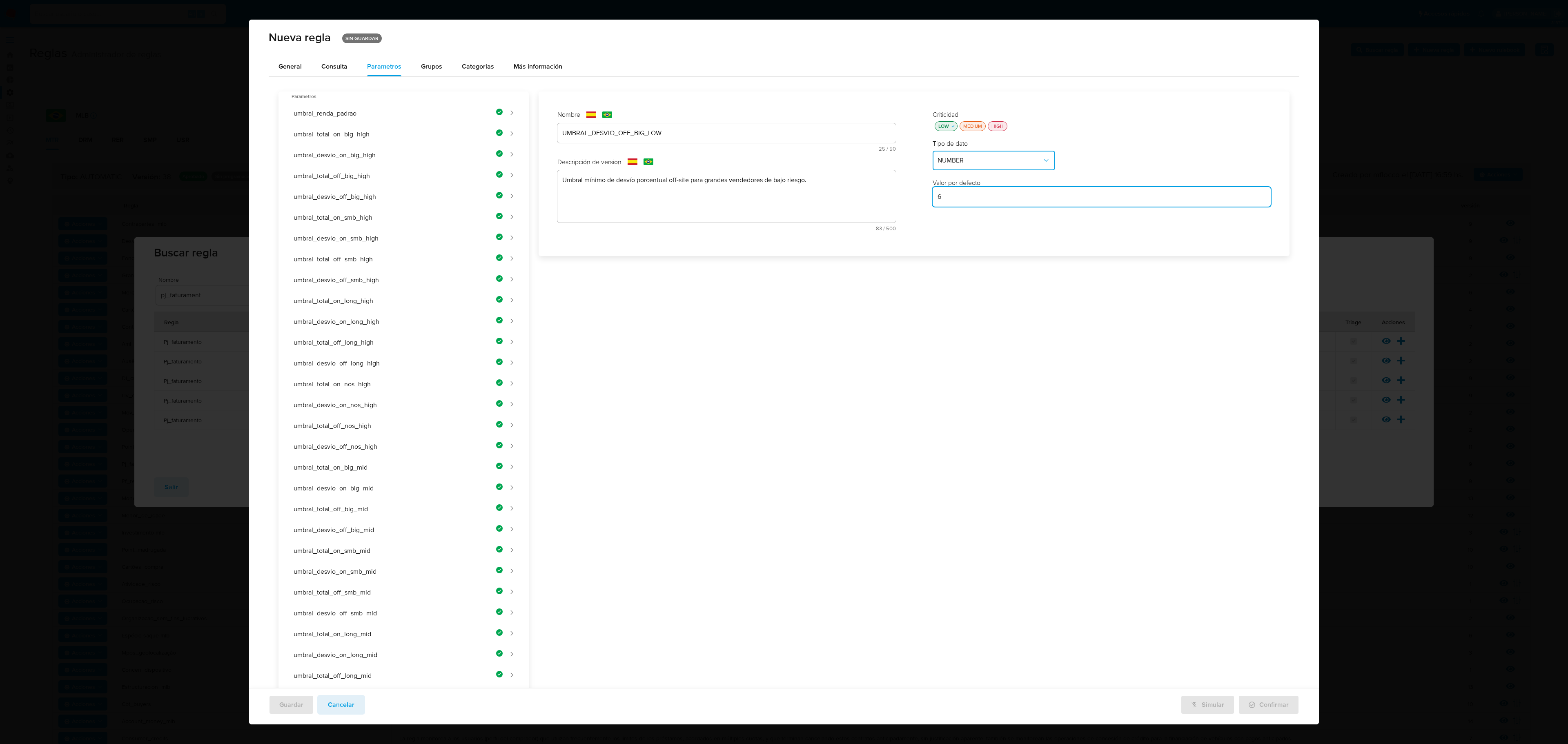
click at [836, 311] on div "Nombre text-es UMBRAL_DESVIO_OFF_BIG_LOW 25 / 50 25 caracteres restantes text-p…" at bounding box center [909, 611] width 761 height 1039
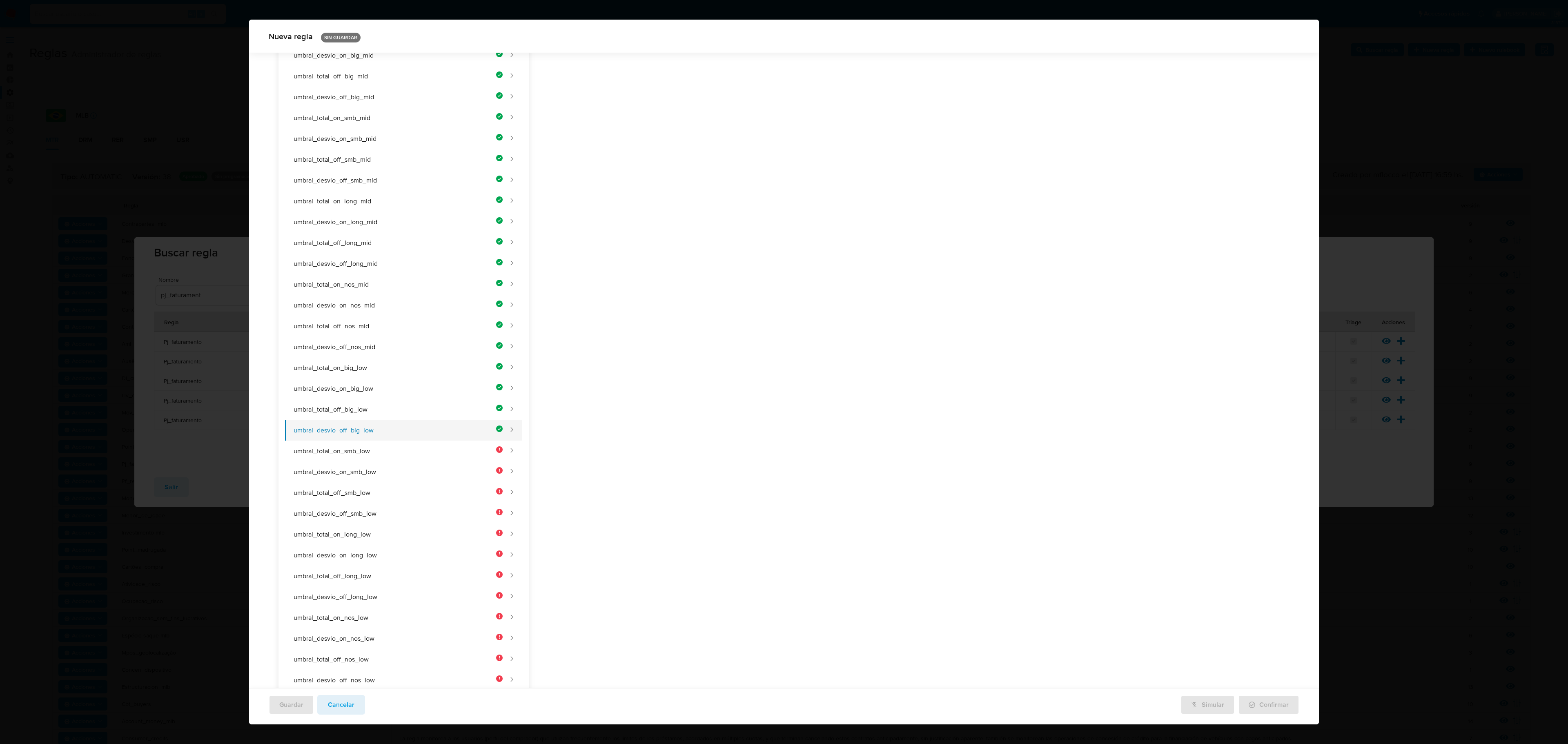
scroll to position [440, 0]
click at [396, 430] on button "umbral_total_on_smb_low" at bounding box center [394, 440] width 218 height 21
click at [667, 99] on div "Nombre text-es UMBRAL_DESVIO_OFF_BIG_LOW 25 / 50 25 caracteres restantes text-p…" at bounding box center [727, 36] width 338 height 128
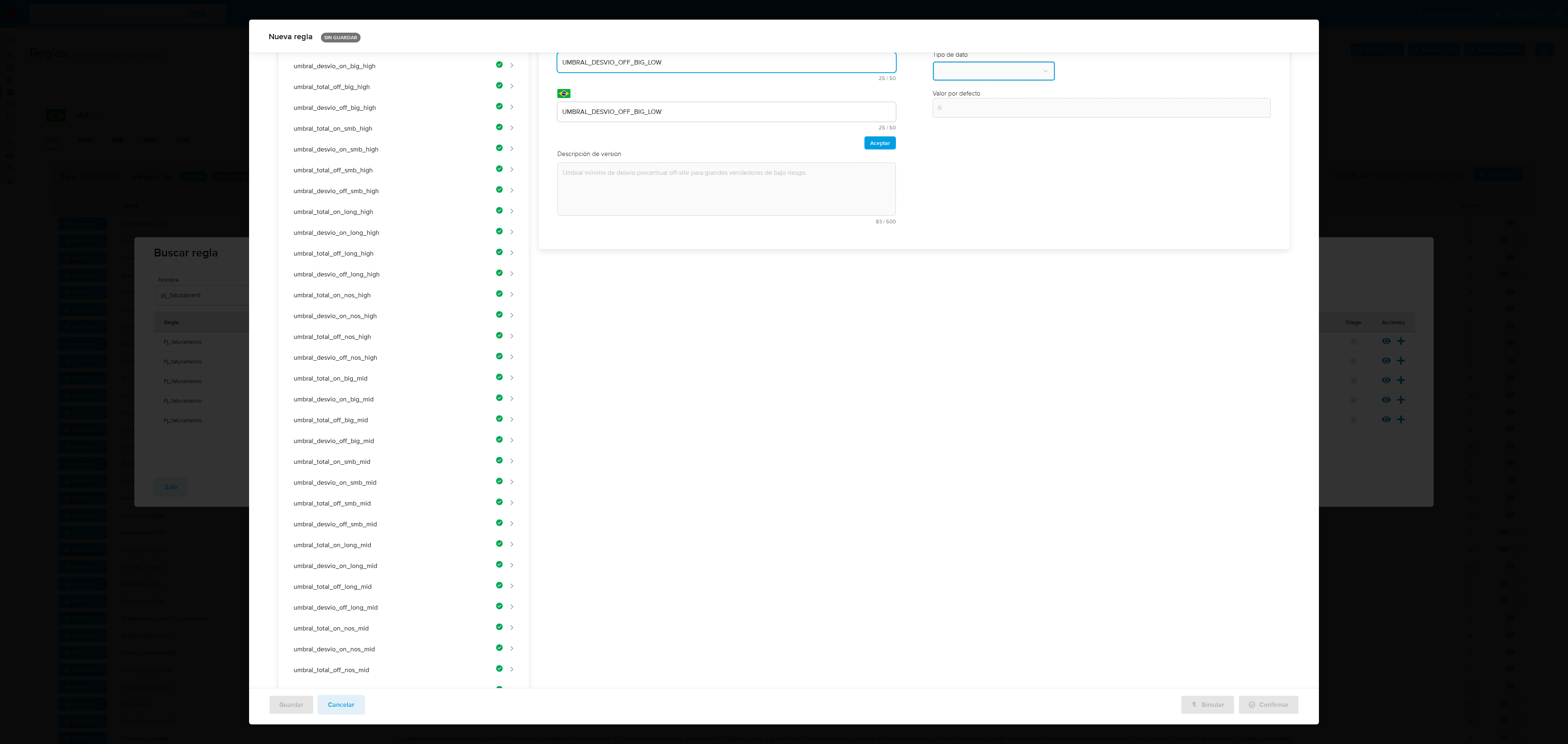
scroll to position [0, 0]
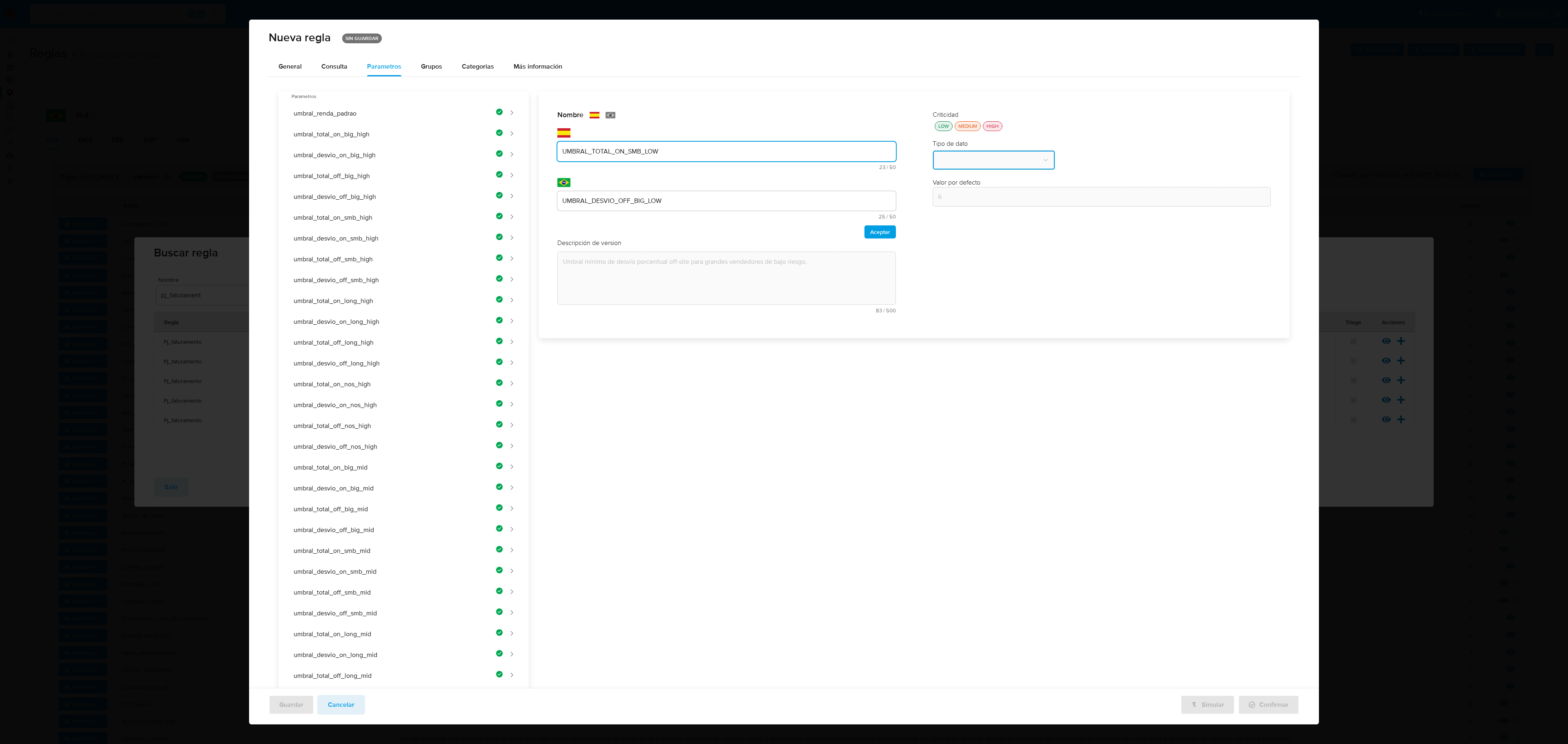
type input "UMBRAL_TOTAL_ON_SMB_LOW"
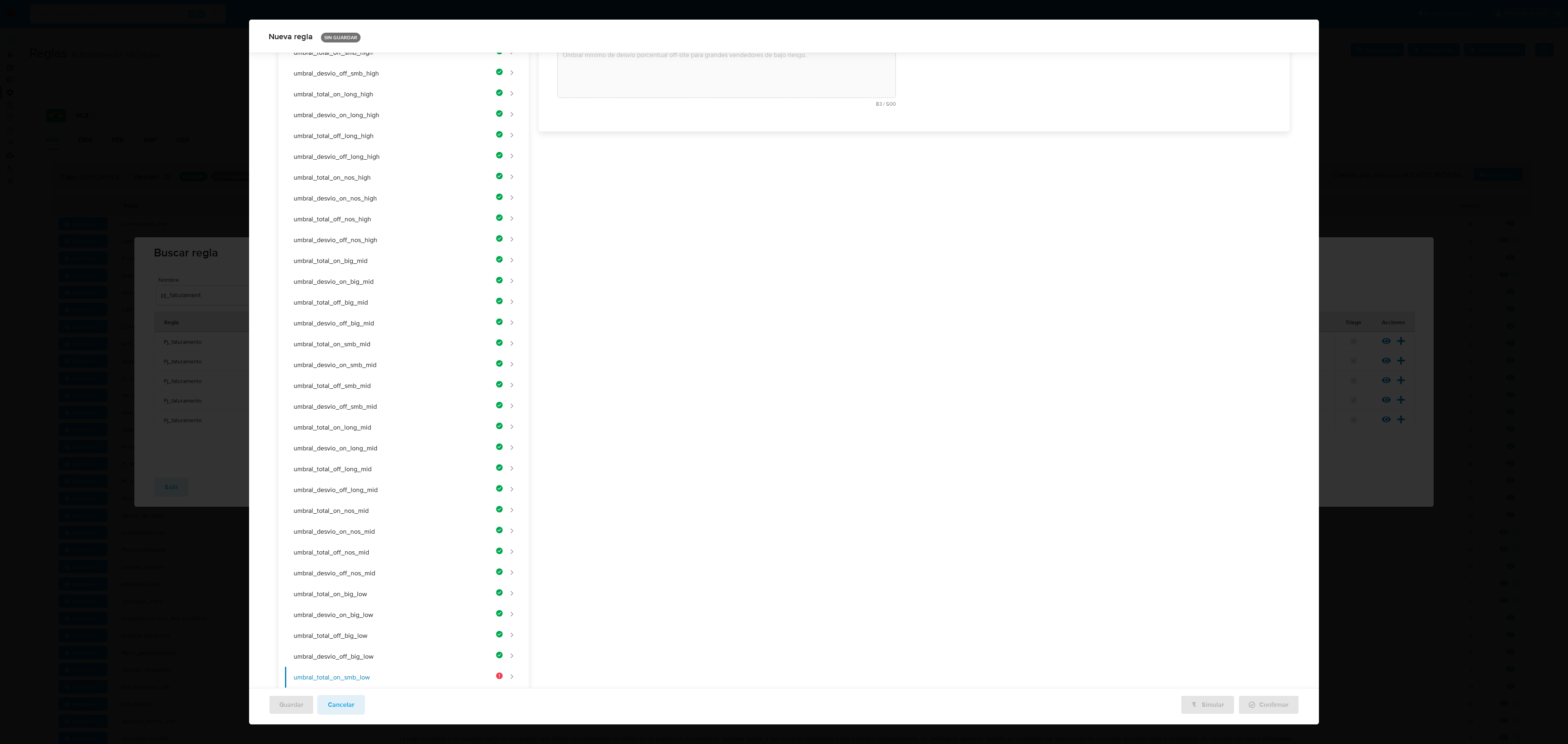
click at [709, 196] on div "Nombre text-es UMBRAL_TOTAL_ON_SMB_LOW 23 / 50 27 caracteres restantes text-pt …" at bounding box center [909, 404] width 761 height 1039
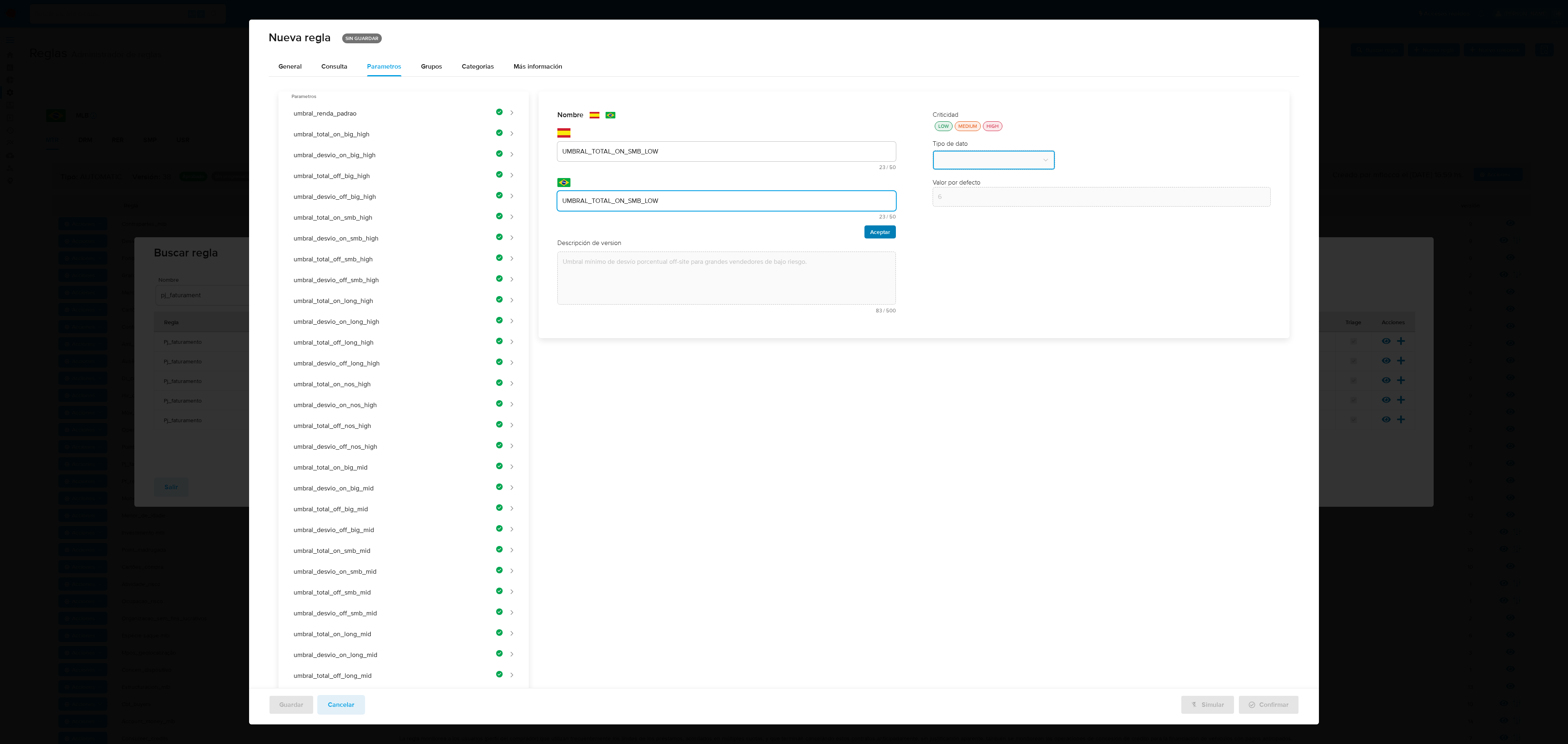
type input "UMBRAL_TOTAL_ON_SMB_LOW"
drag, startPoint x: 868, startPoint y: 233, endPoint x: 861, endPoint y: 229, distance: 8.1
click at [836, 233] on span "Aceptar" at bounding box center [880, 232] width 20 height 12
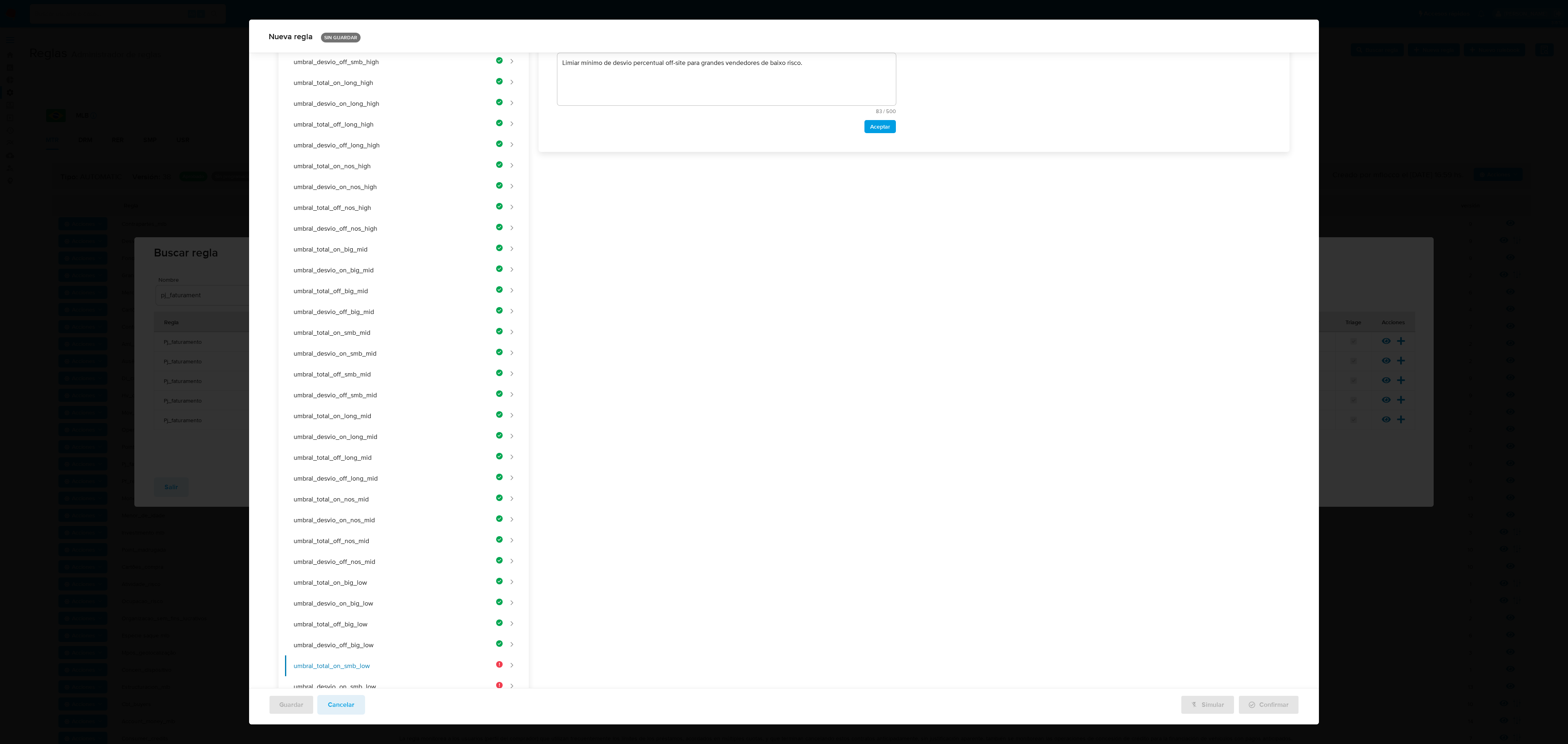
click at [641, 191] on div "Nombre text-es UMBRAL_TOTAL_ON_SMB_LOW 23 / 50 27 caracteres restantes text-pt …" at bounding box center [909, 393] width 761 height 1039
click at [628, 222] on div "Nombre text-es UMBRAL_TOTAL_ON_SMB_LOW 23 / 50 27 caracteres restantes text-pt …" at bounding box center [909, 295] width 761 height 1039
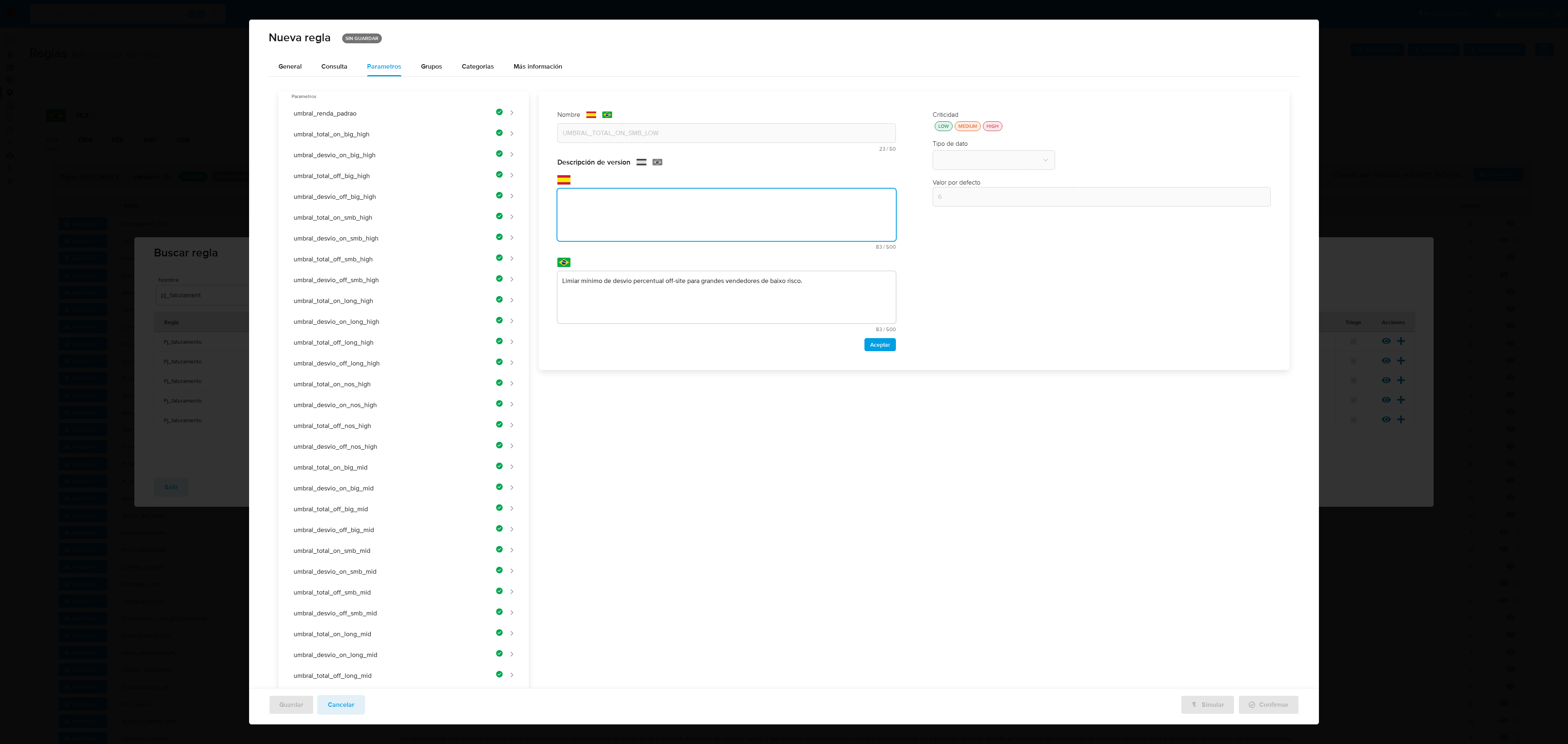
paste textarea "Umbral mínimo de facturación on-site para vendedores SMB de bajo riesgo."
type textarea "Umbral mínimo de facturación on-site para vendedores SMB de bajo riesgo."
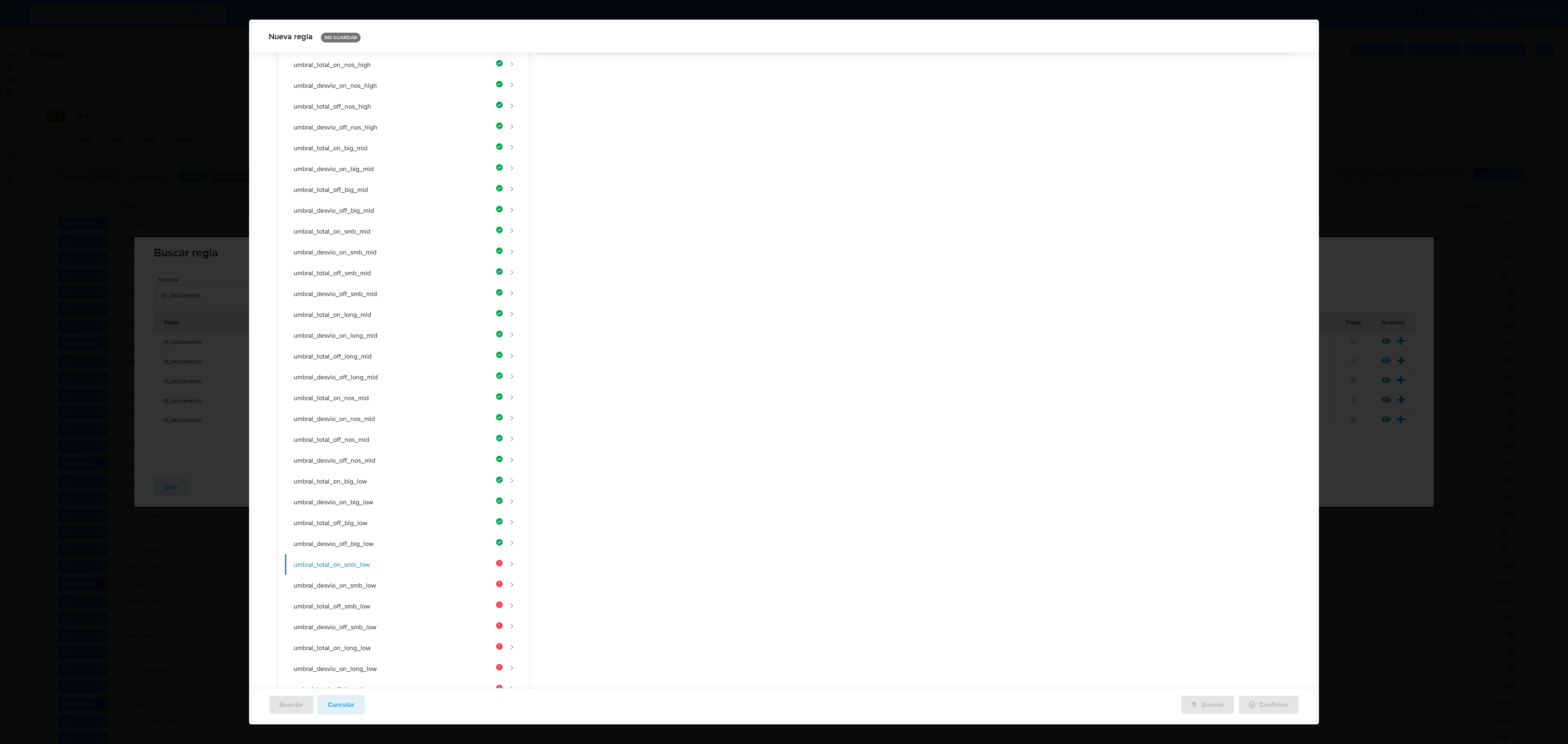
click at [691, 309] on div "Nombre text-es UMBRAL_TOTAL_ON_SMB_LOW 23 / 50 27 caracteres restantes text-pt …" at bounding box center [909, 292] width 761 height 1039
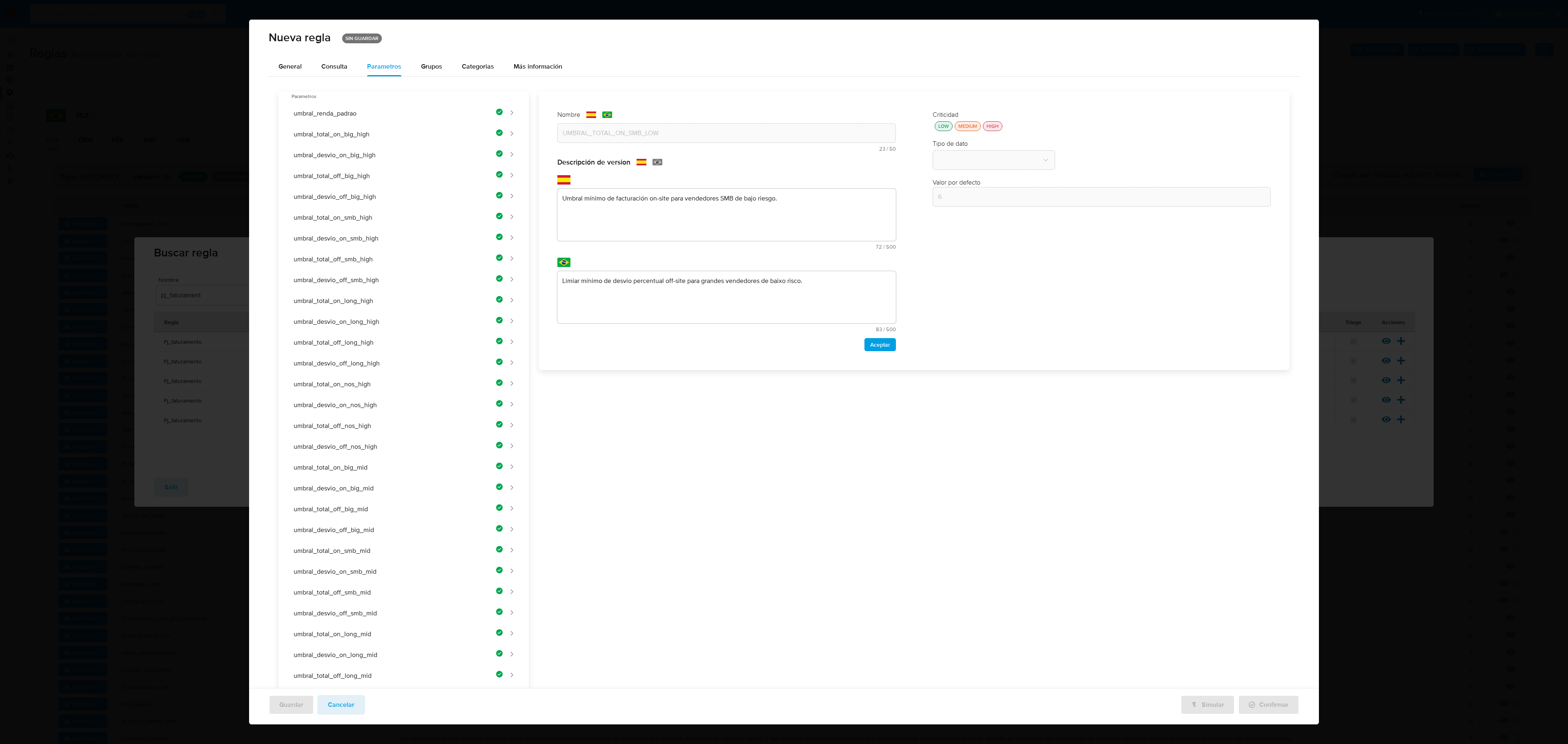
drag, startPoint x: 625, startPoint y: 264, endPoint x: 622, endPoint y: 276, distance: 12.4
click at [623, 272] on div "text-pt Limiar mínimo de desvio percentual off-site para grandes vendedores de …" at bounding box center [727, 295] width 338 height 74
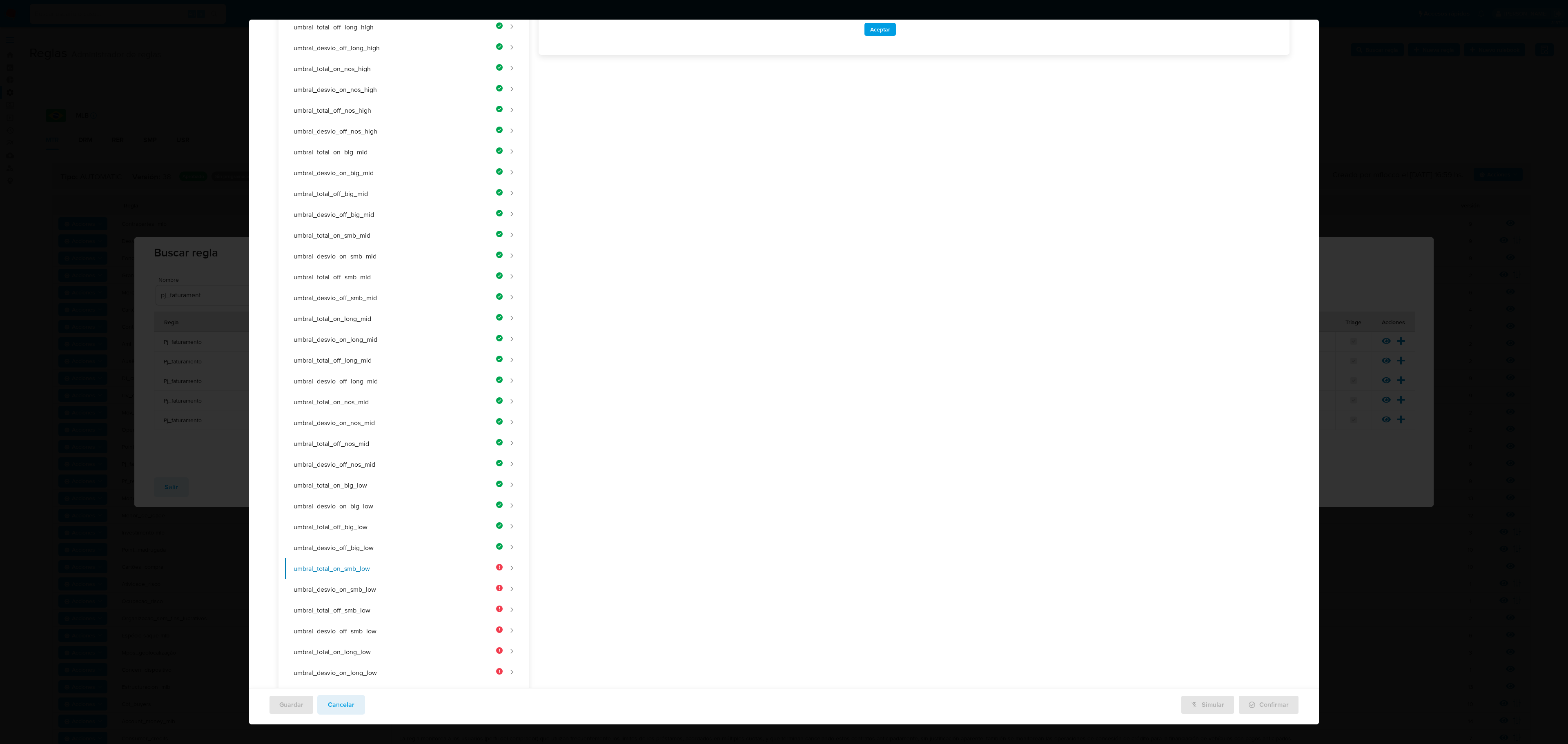
click at [623, 282] on div "Nombre text-es UMBRAL_TOTAL_ON_SMB_LOW 23 / 50 27 caracteres restantes text-pt …" at bounding box center [909, 295] width 761 height 1039
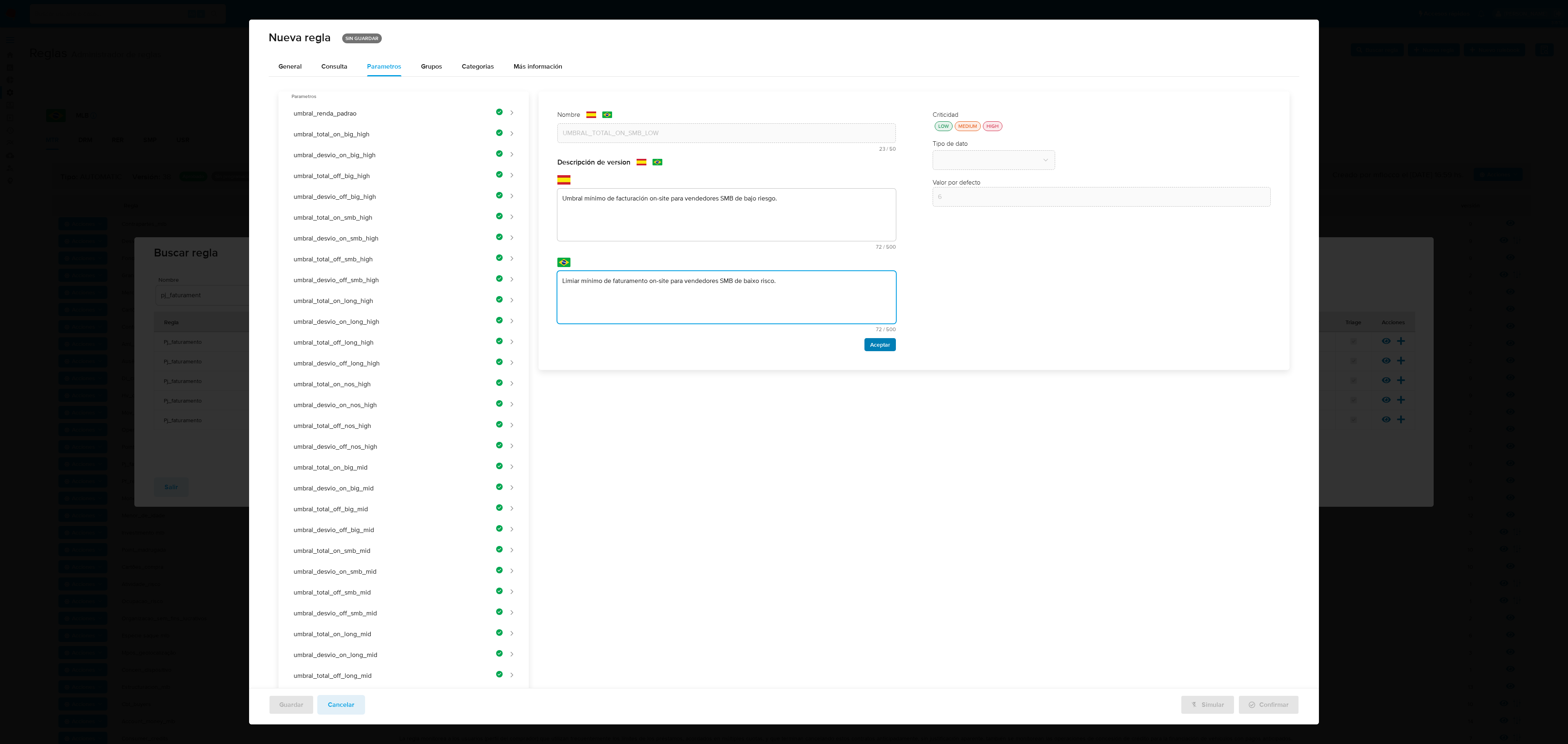
type textarea "Limiar mínimo de faturamento on-site para vendedores SMB de baixo risco."
click at [836, 346] on span "Aceptar" at bounding box center [880, 345] width 20 height 12
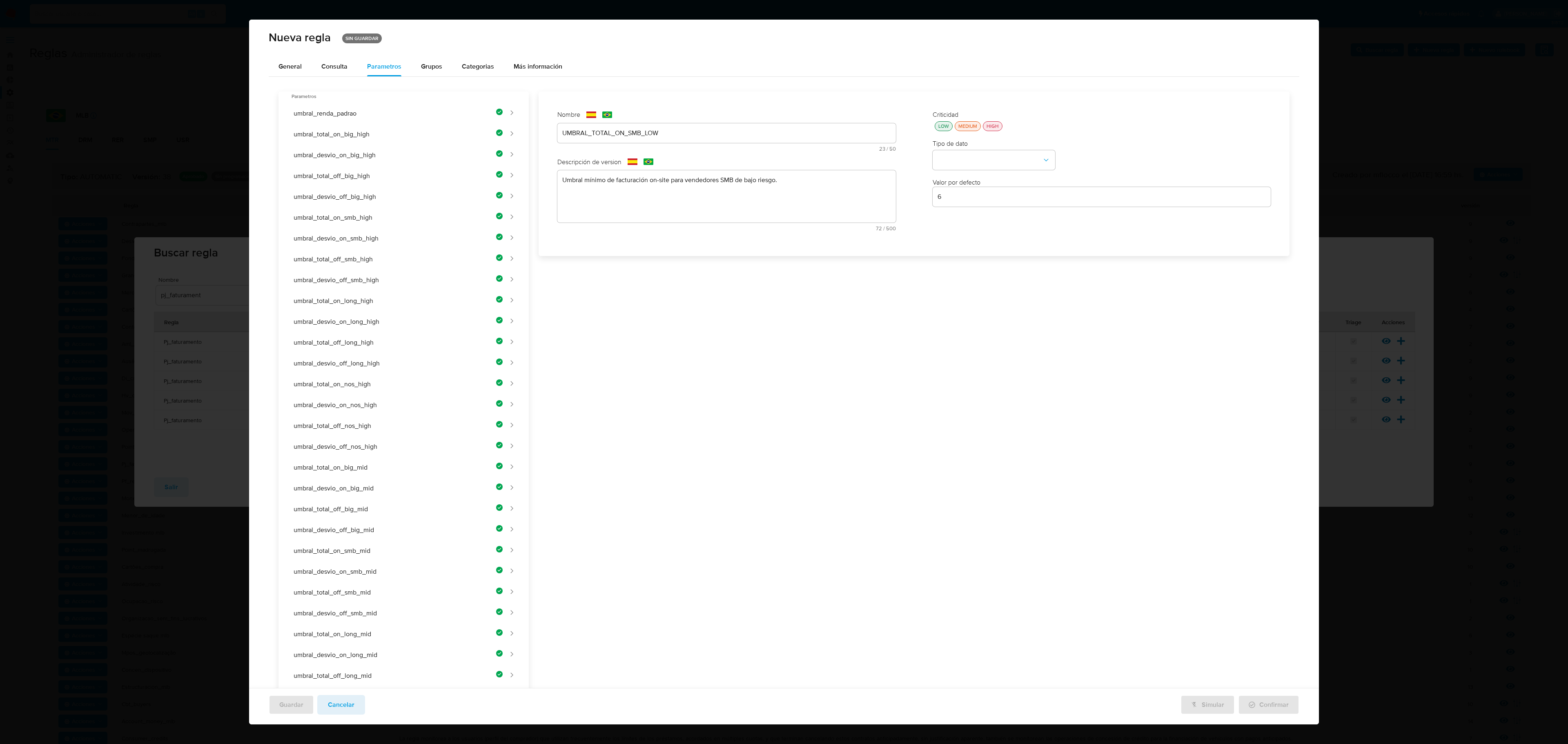
click at [836, 124] on div "LOW" at bounding box center [943, 125] width 14 height 7
click at [836, 157] on button "type-dropdown" at bounding box center [993, 161] width 122 height 19
click at [836, 157] on div "NUMBER" at bounding box center [991, 160] width 108 height 19
click at [836, 203] on div "6" at bounding box center [1102, 197] width 338 height 19
click at [836, 197] on input "number" at bounding box center [1102, 197] width 338 height 10
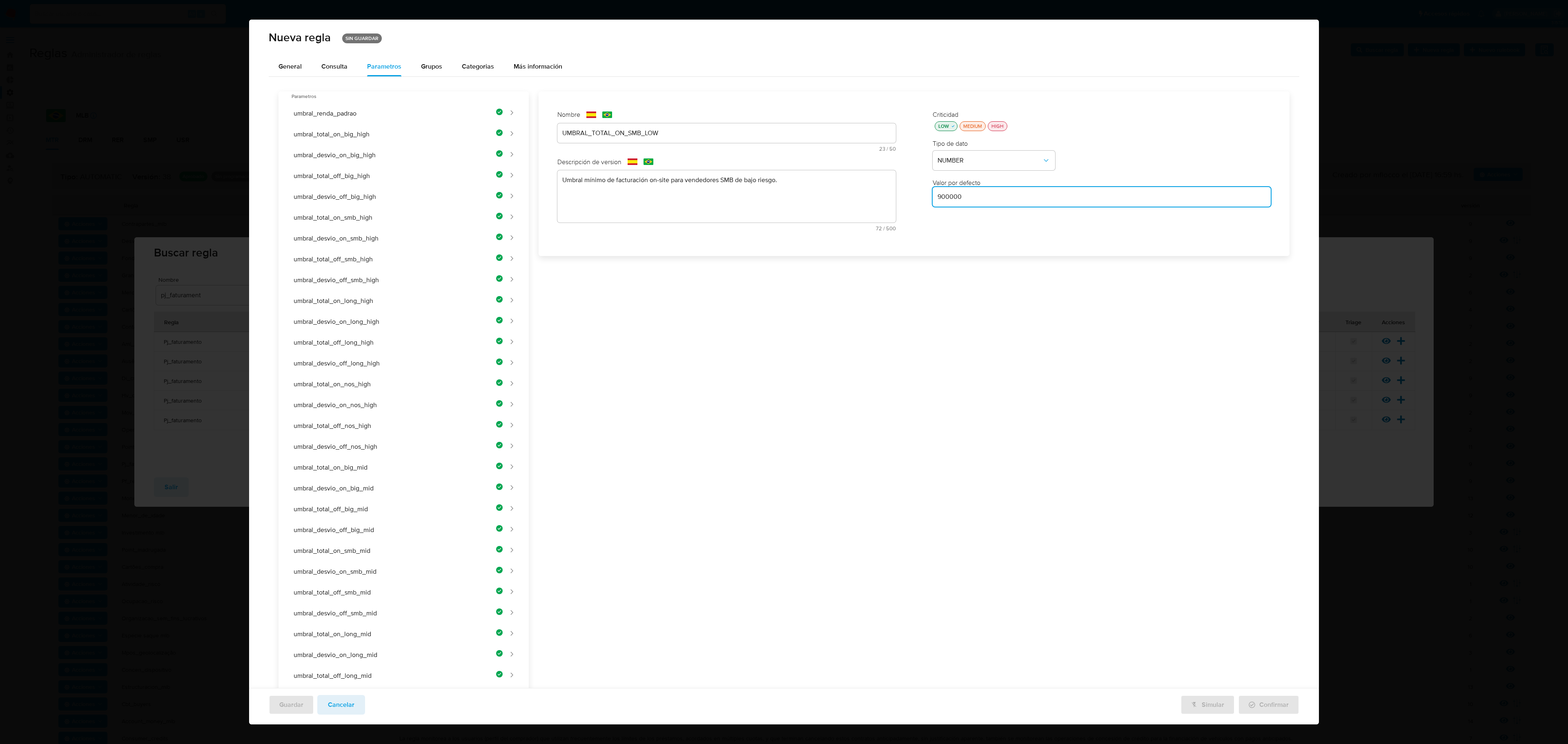
type input "900000"
click at [836, 279] on div "Nombre text-es UMBRAL_TOTAL_ON_SMB_LOW 23 / 50 27 caracteres restantes text-pt …" at bounding box center [909, 611] width 761 height 1039
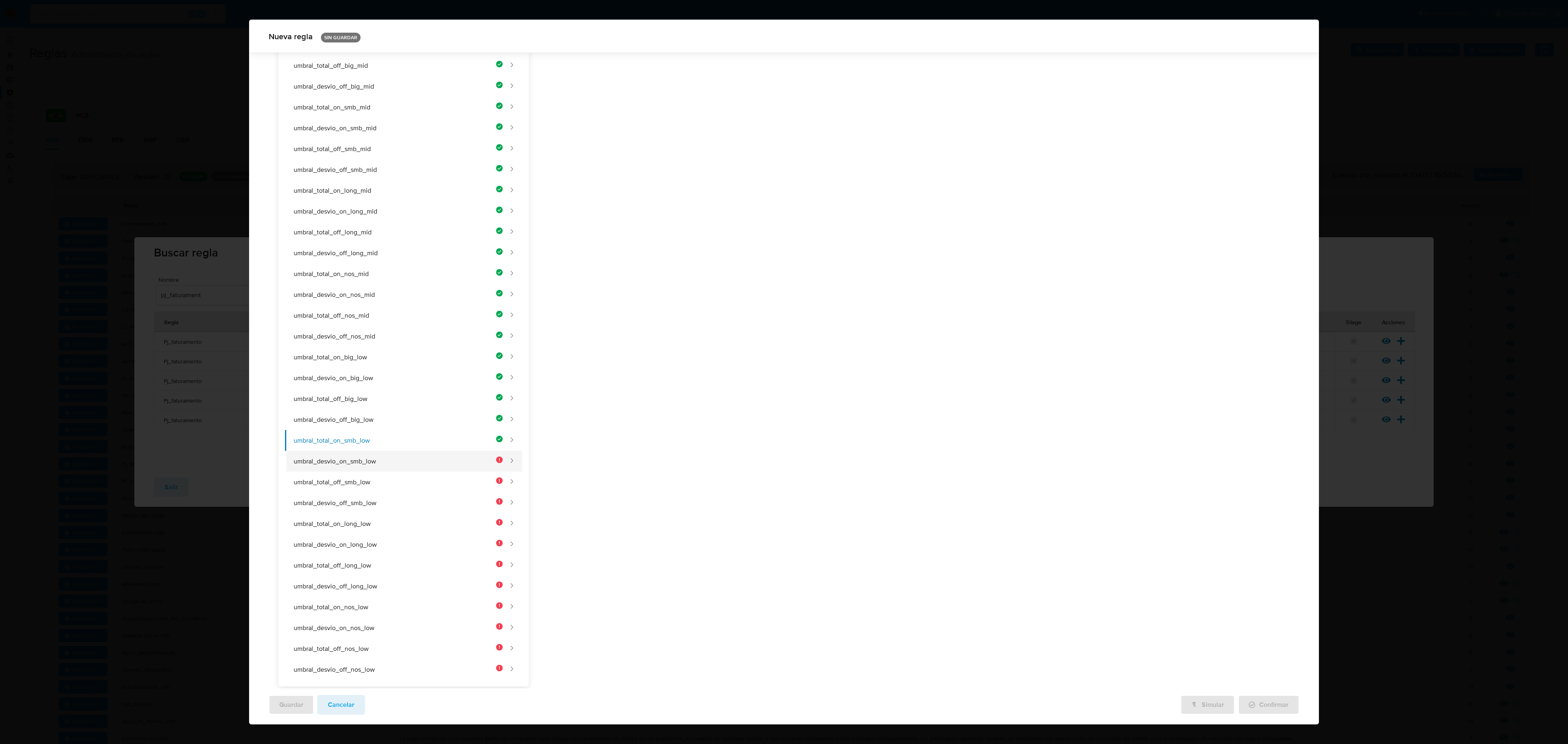
click at [382, 430] on button "umbral_desvio_on_smb_low" at bounding box center [394, 461] width 218 height 21
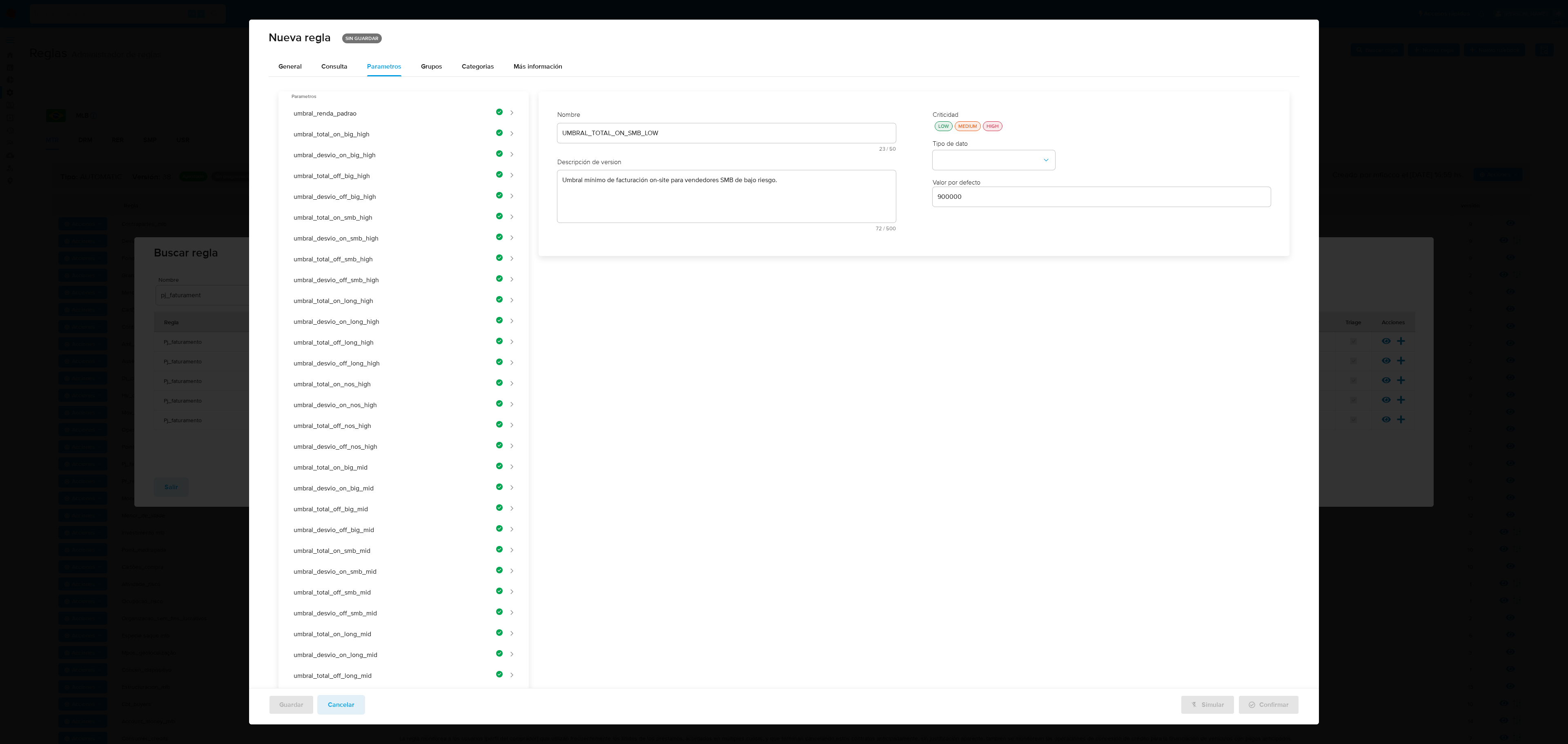
click at [602, 124] on div "UMBRAL_TOTAL_ON_SMB_LOW" at bounding box center [727, 133] width 338 height 19
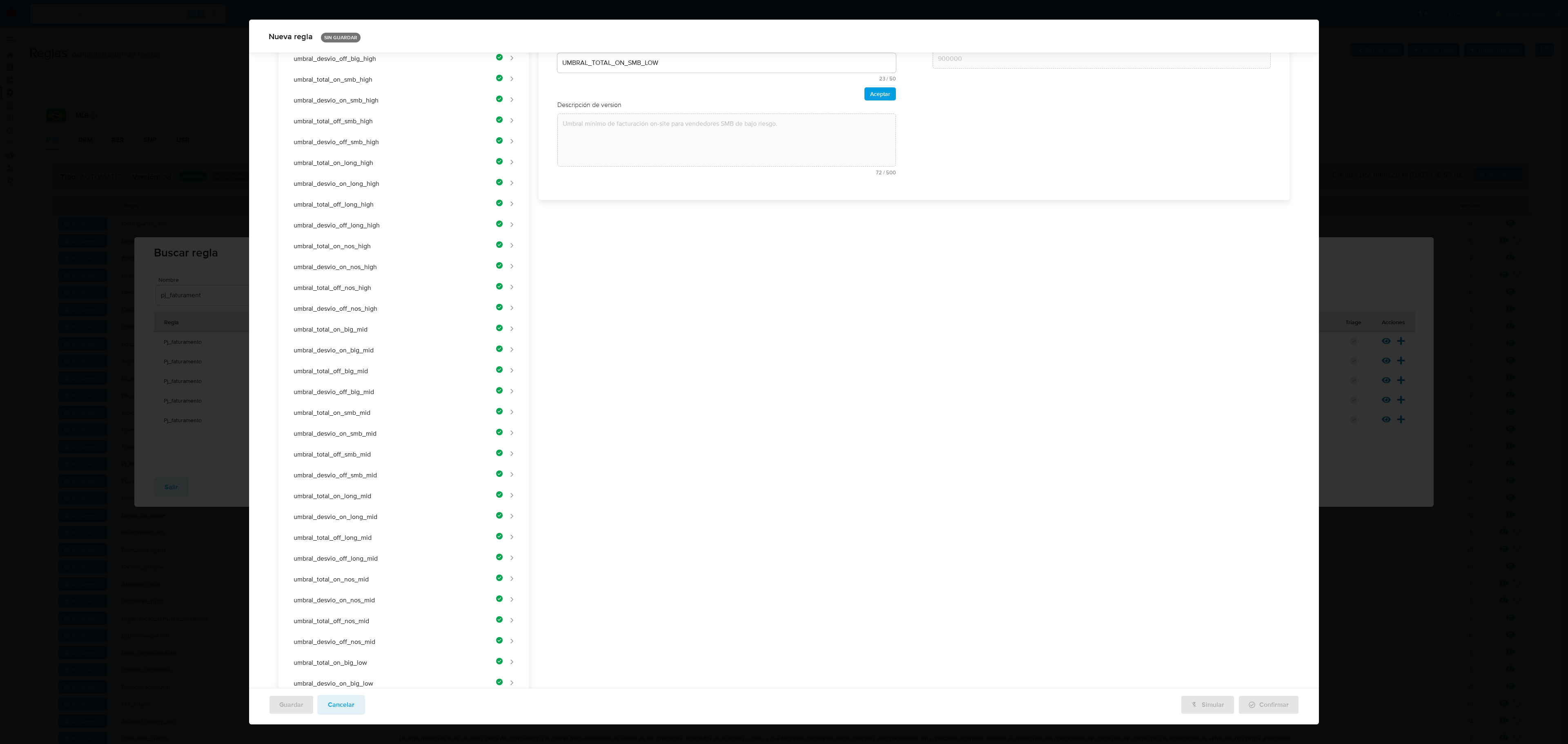
click at [602, 129] on div "Nombre text-es UMBRAL_TOTAL_ON_SMB_LOW 23 / 50 27 caracteres restantes text-pt …" at bounding box center [726, 77] width 355 height 225
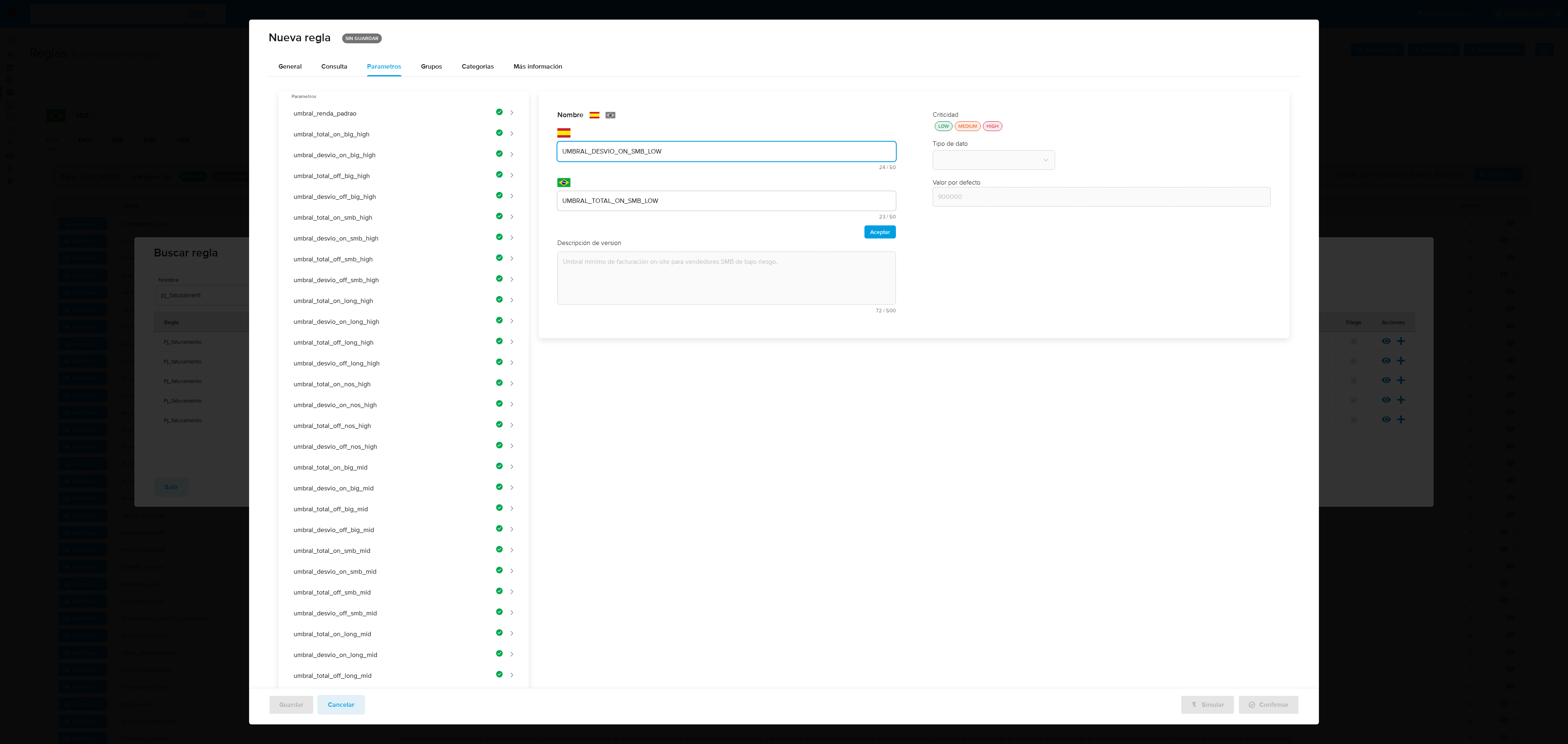
type input "UMBRAL_DESVIO_ON_SMB_LOW"
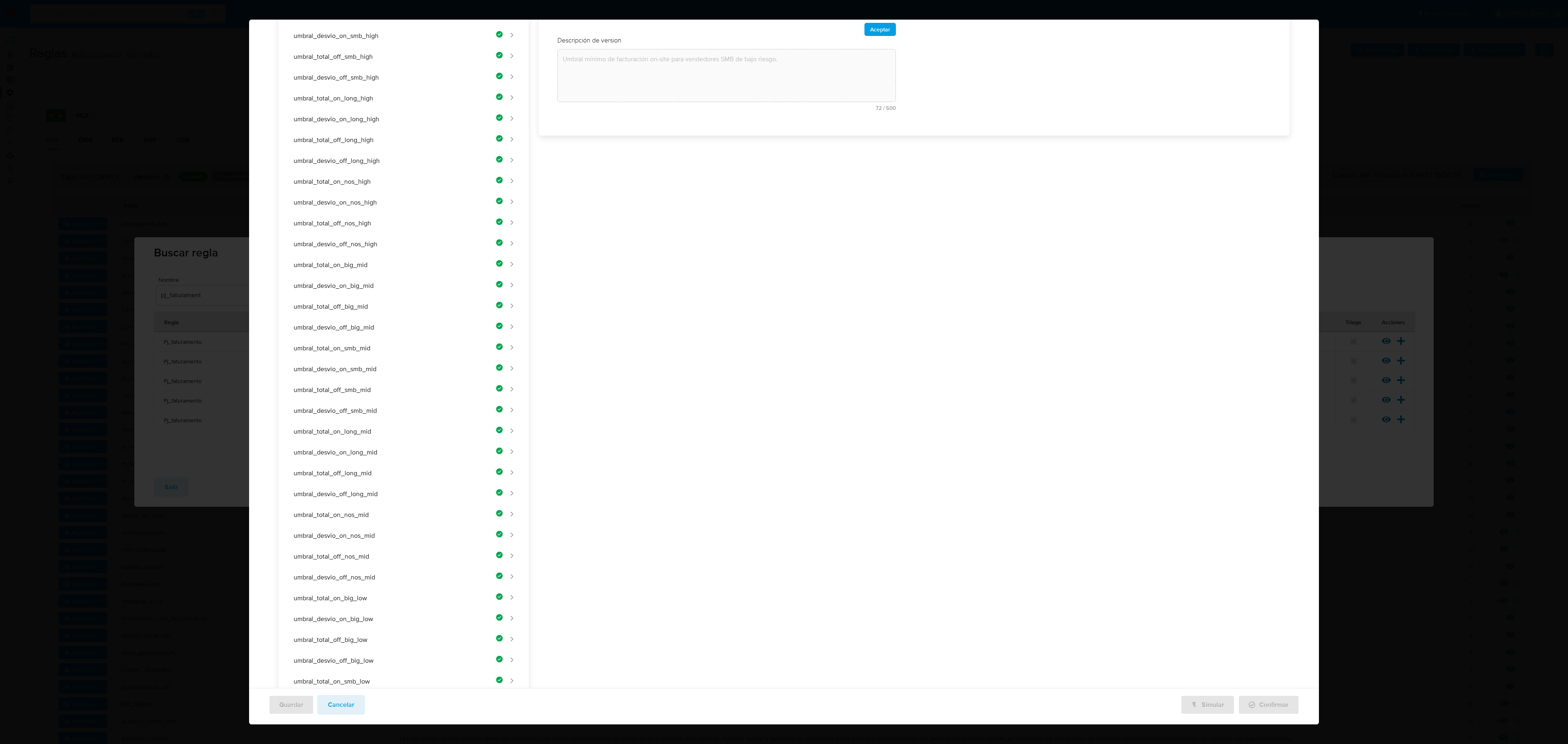
click at [763, 198] on div "Nombre text-es UMBRAL_DESVIO_ON_SMB_LOW 24 / 50 26 caracteres restantes text-pt…" at bounding box center [909, 409] width 761 height 1039
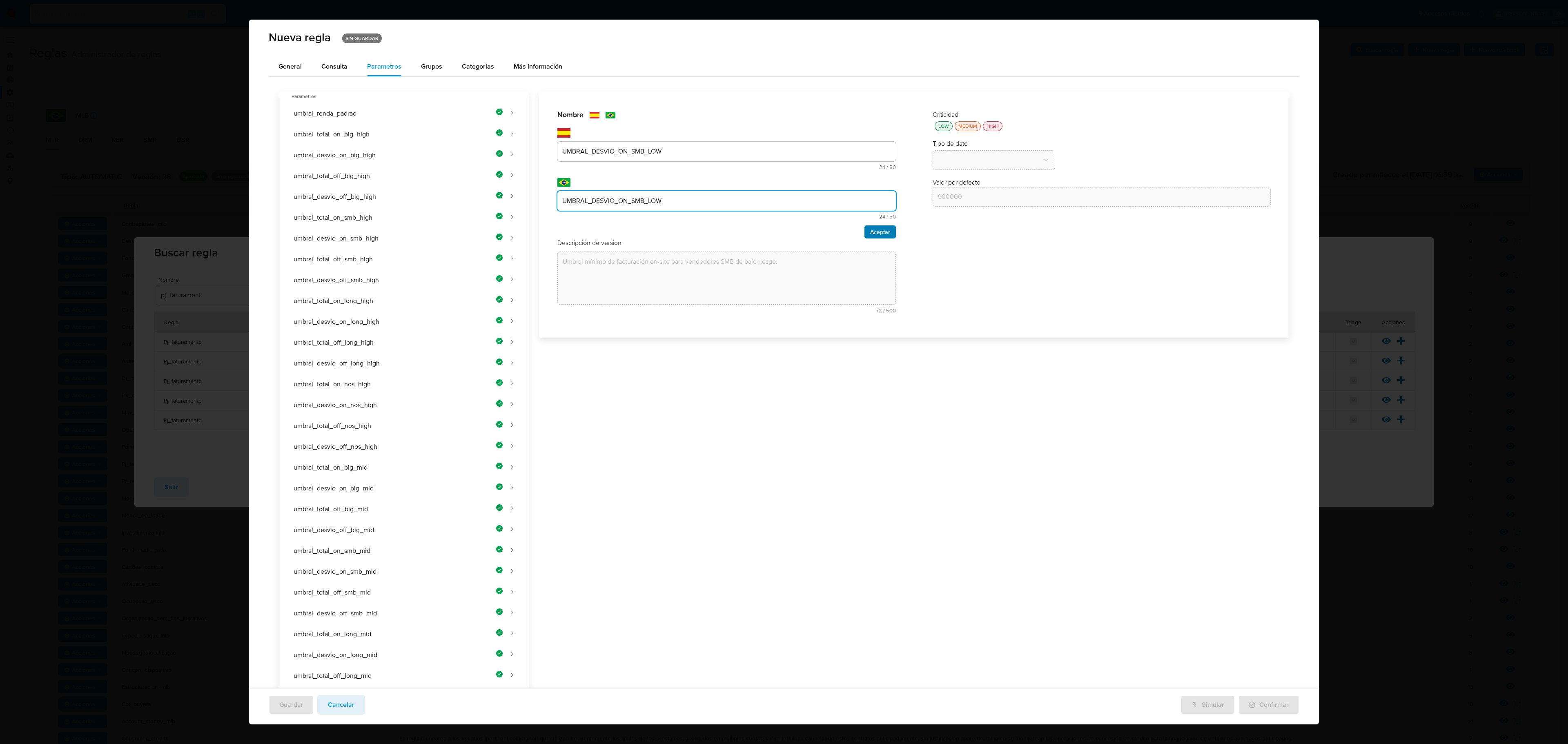
type input "UMBRAL_DESVIO_ON_SMB_LOW"
click at [836, 230] on span "Aceptar" at bounding box center [880, 232] width 20 height 12
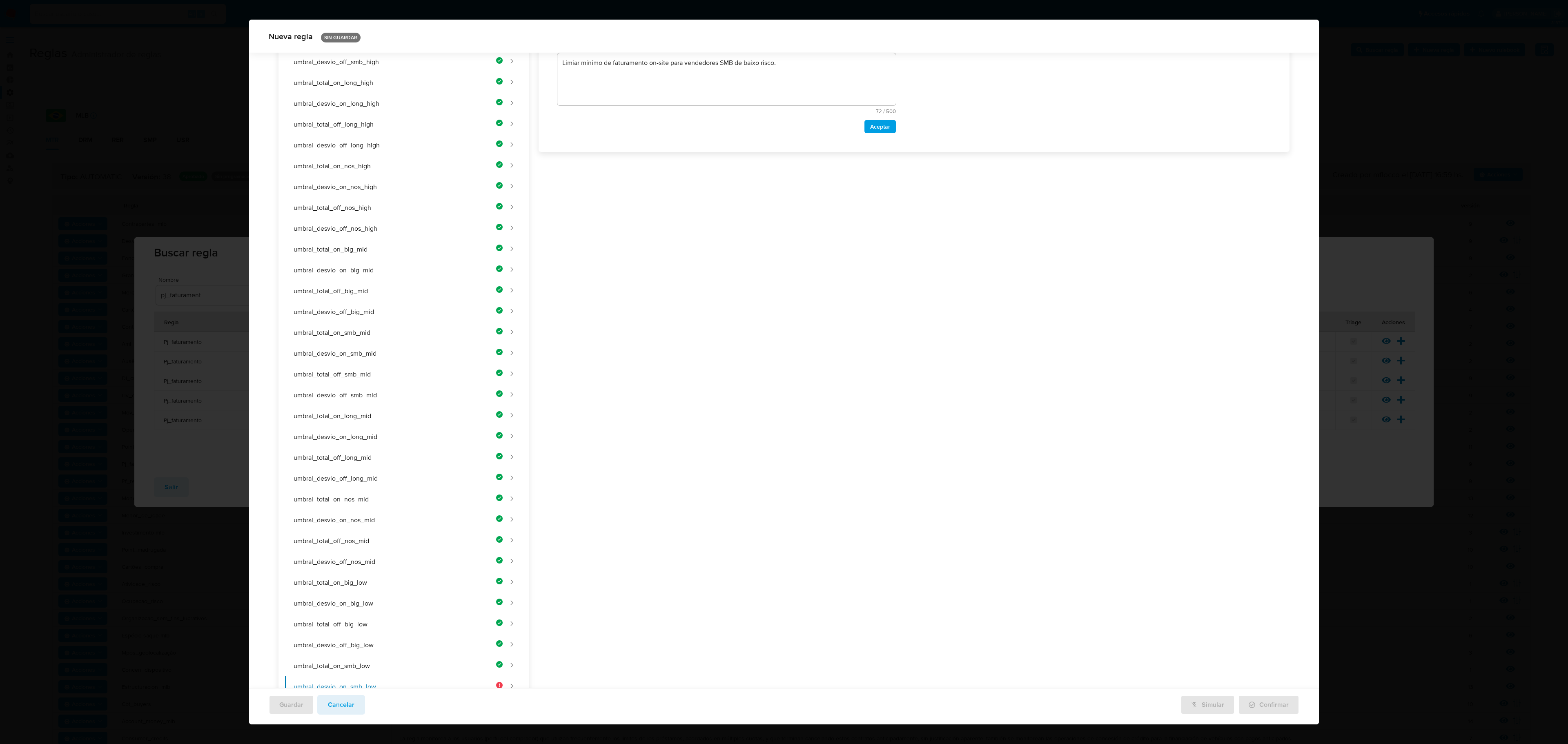
click at [810, 193] on div "Nombre text-es UMBRAL_DESVIO_ON_SMB_LOW 24 / 50 26 caracteres restantes text-pt…" at bounding box center [909, 393] width 761 height 1039
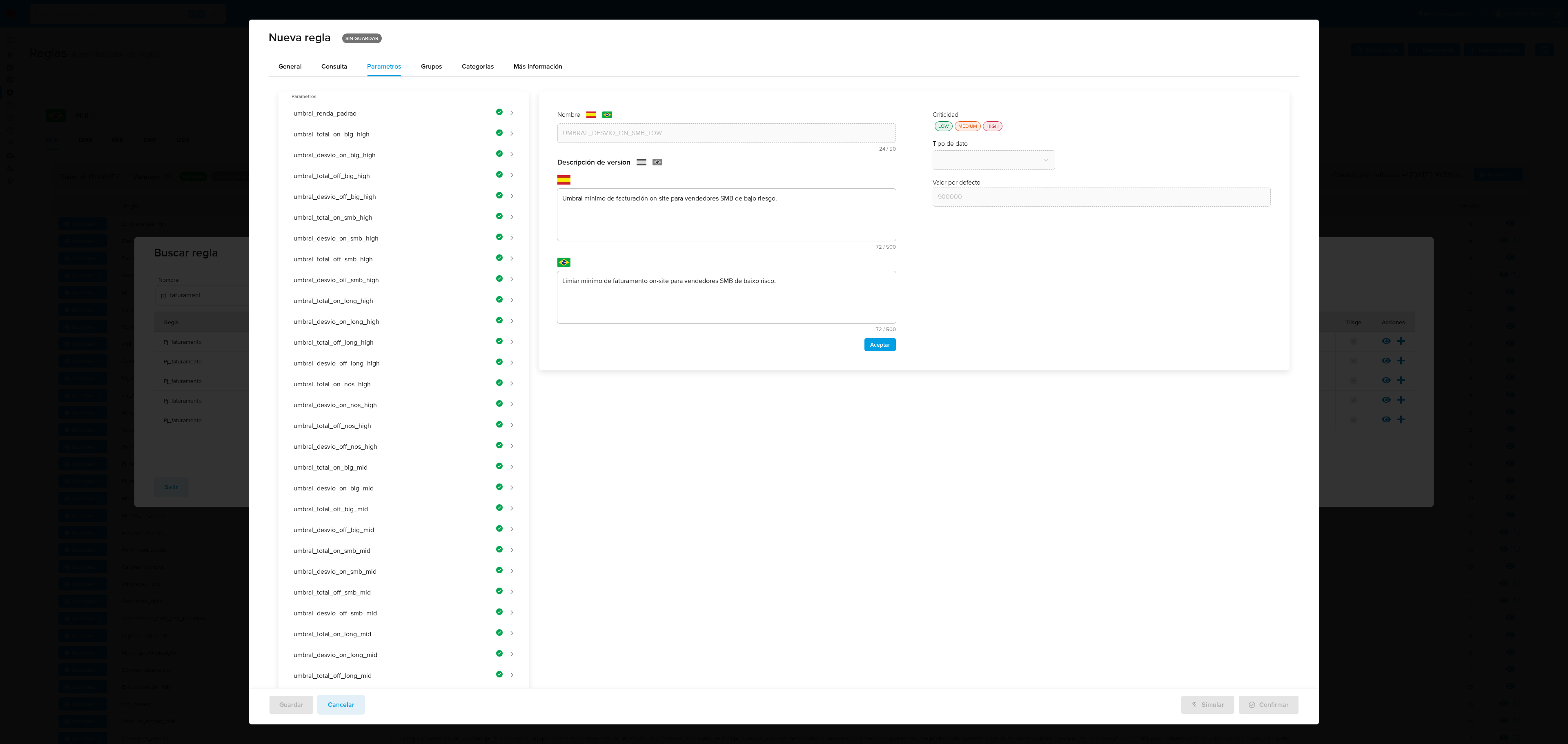
click at [625, 211] on div "Nombre text-es UMBRAL_DESVIO_ON_SMB_LOW 24 / 50 26 caracteres restantes text-pt…" at bounding box center [909, 611] width 761 height 1039
paste textarea "Umbral mínimo de desvío porcentual on-site para vendedores SMB de bajo riesgo."
type textarea "Umbral mínimo de desvío porcentual on-site para vendedores SMB de bajo riesgo."
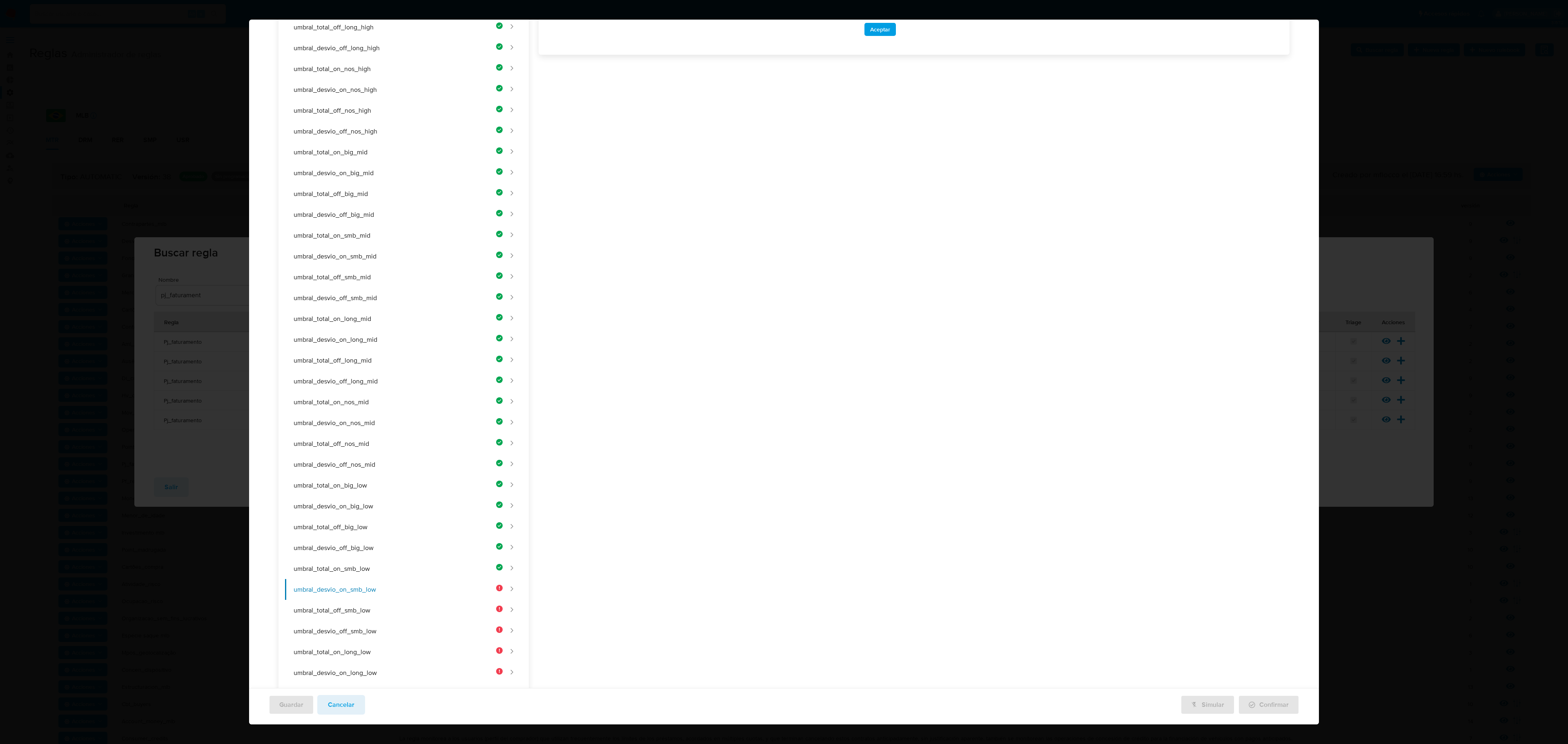
drag, startPoint x: 672, startPoint y: 285, endPoint x: 665, endPoint y: 294, distance: 11.4
click at [671, 286] on div "Nombre text-es UMBRAL_DESVIO_ON_SMB_LOW 24 / 50 26 caracteres restantes text-pt…" at bounding box center [909, 295] width 761 height 1039
click at [640, 304] on div "Nombre text-es UMBRAL_DESVIO_ON_SMB_LOW 24 / 50 26 caracteres restantes text-pt…" at bounding box center [909, 295] width 761 height 1039
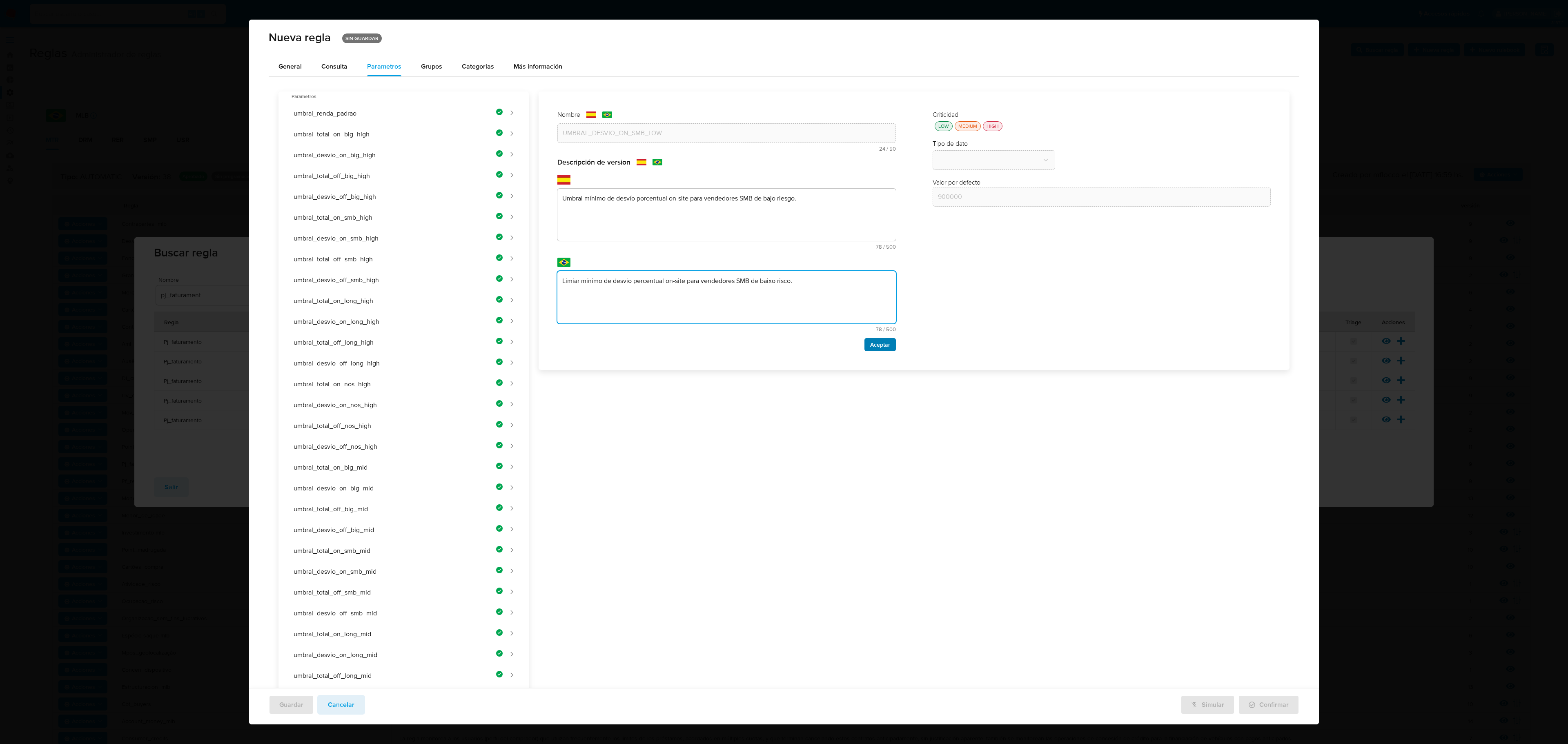
type textarea "Limiar mínimo de desvio percentual on-site para vendedores SMB de baixo risco."
click at [836, 343] on span "Aceptar" at bounding box center [880, 345] width 20 height 12
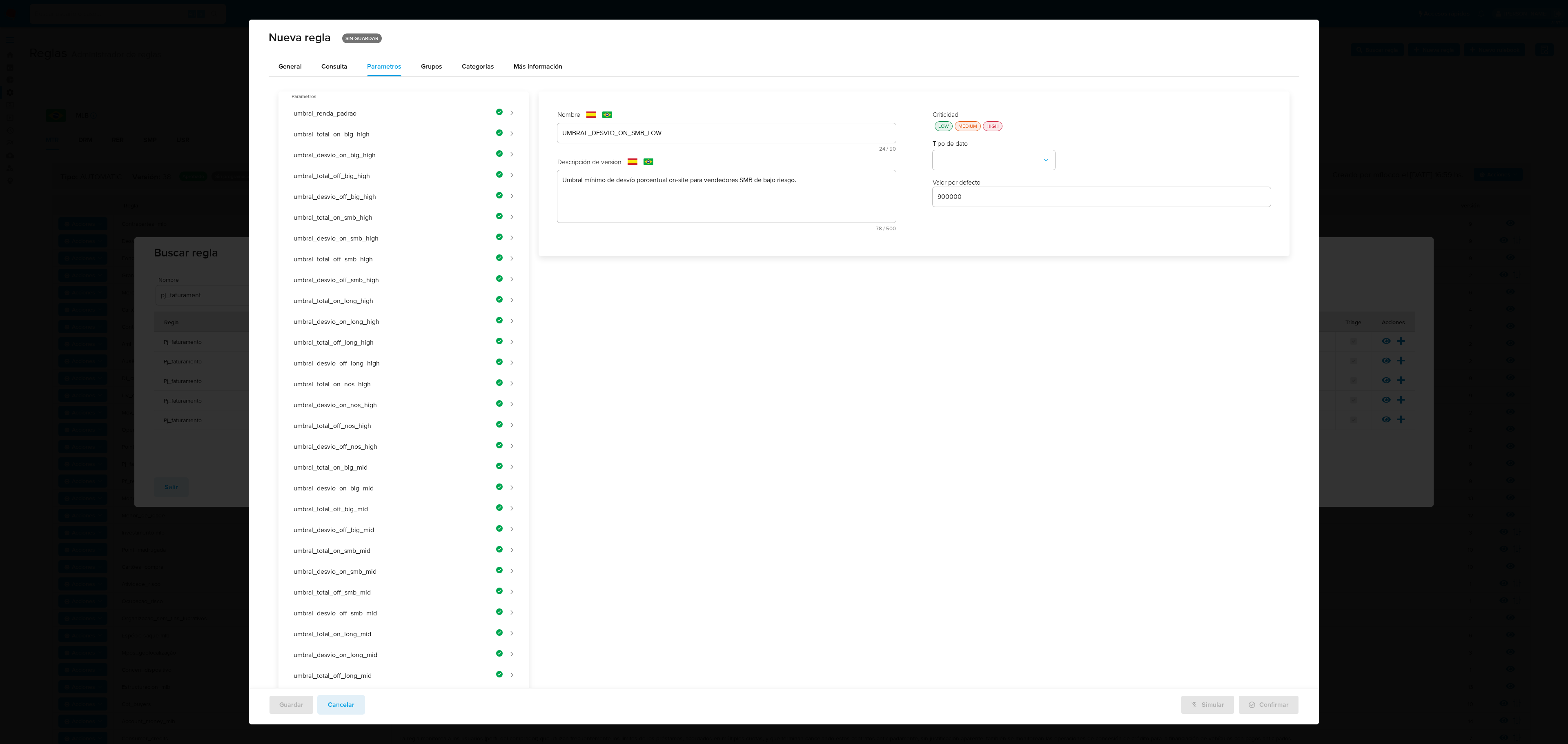
click at [836, 125] on div "LOW" at bounding box center [943, 125] width 14 height 7
click at [836, 155] on button "type-dropdown" at bounding box center [993, 161] width 122 height 19
click at [836, 160] on span "NUMBER" at bounding box center [950, 160] width 26 height 8
click at [836, 200] on input "900000" at bounding box center [1102, 197] width 338 height 10
type input "7"
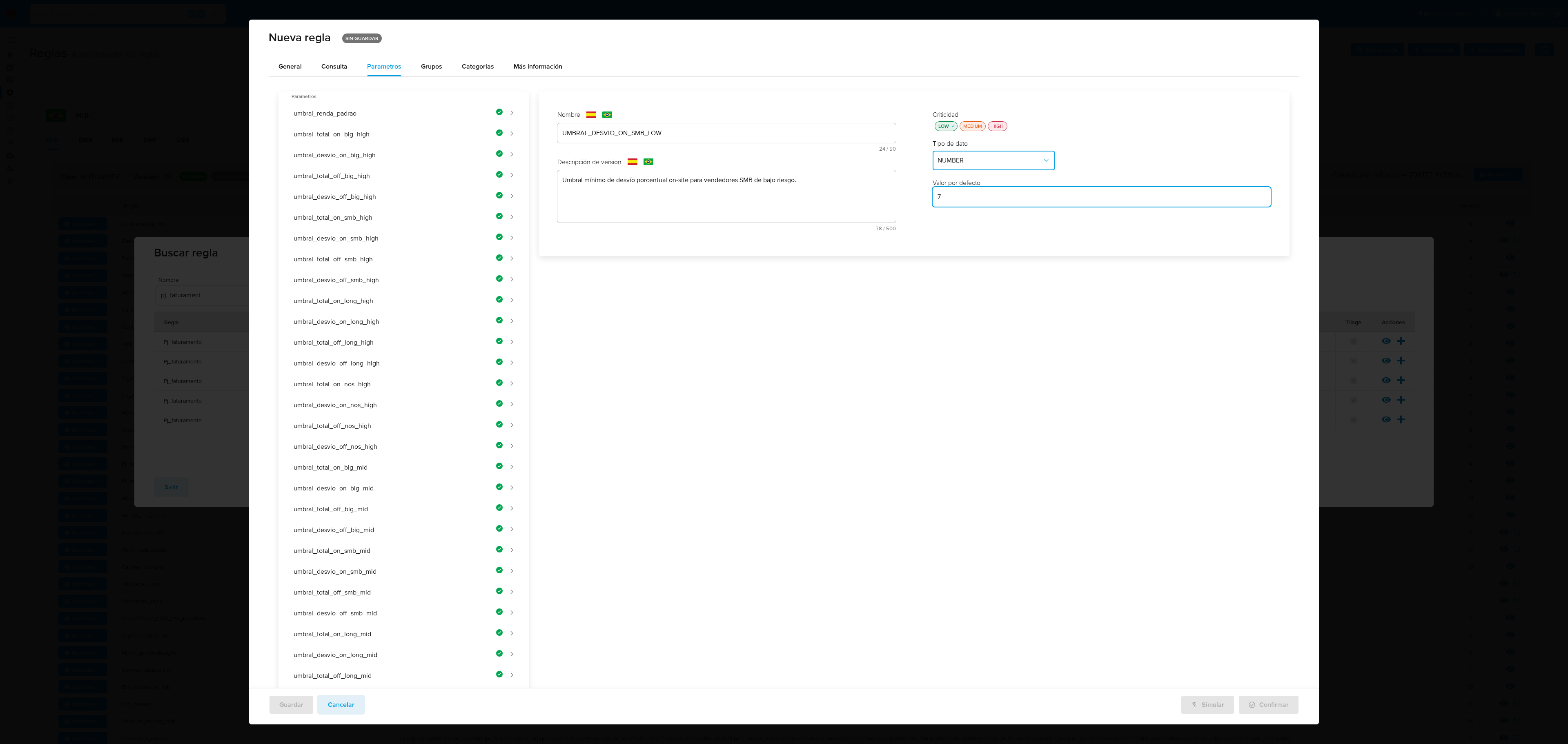
drag, startPoint x: 867, startPoint y: 339, endPoint x: 863, endPoint y: 337, distance: 4.5
click at [836, 339] on div "Nombre text-es UMBRAL_DESVIO_ON_SMB_LOW 24 / 50 26 caracteres restantes text-pt…" at bounding box center [909, 611] width 761 height 1039
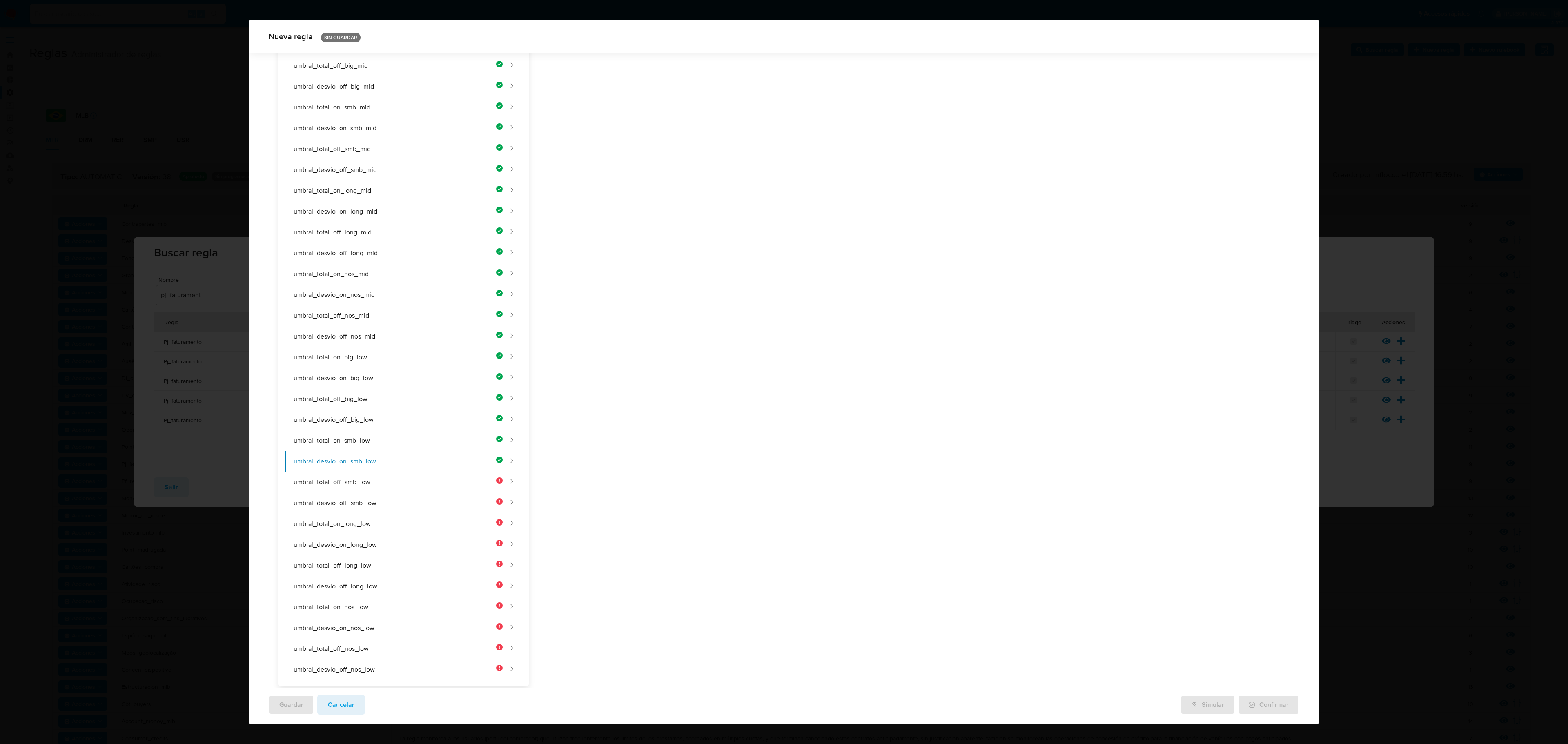
drag, startPoint x: 365, startPoint y: 461, endPoint x: 564, endPoint y: 387, distance: 212.3
click at [366, 430] on button "umbral_total_off_smb_low" at bounding box center [394, 482] width 218 height 21
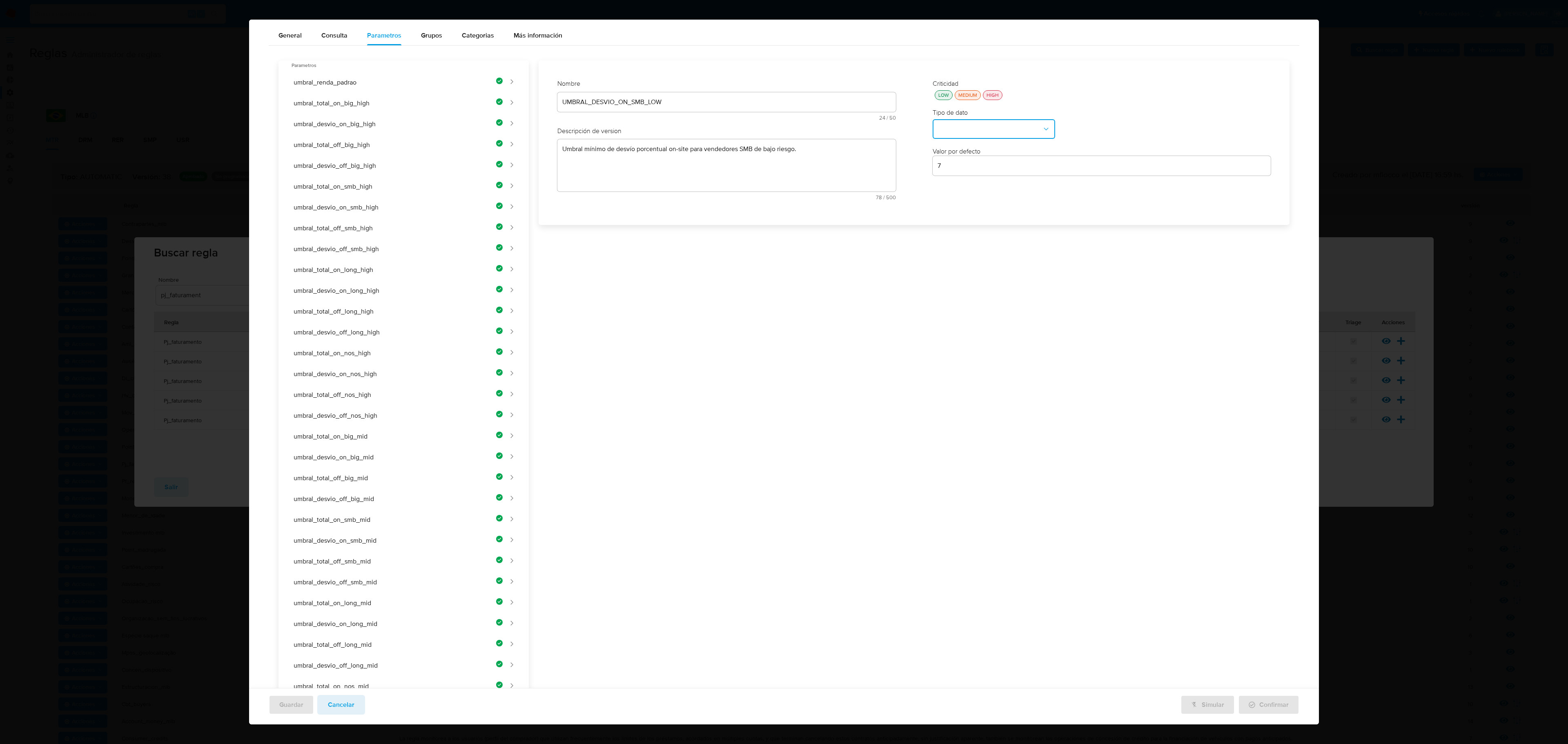
click at [674, 100] on div "Nombre text-es UMBRAL_DESVIO_ON_SMB_LOW 24 / 50 26 caracteres restantes text-pt…" at bounding box center [726, 142] width 355 height 143
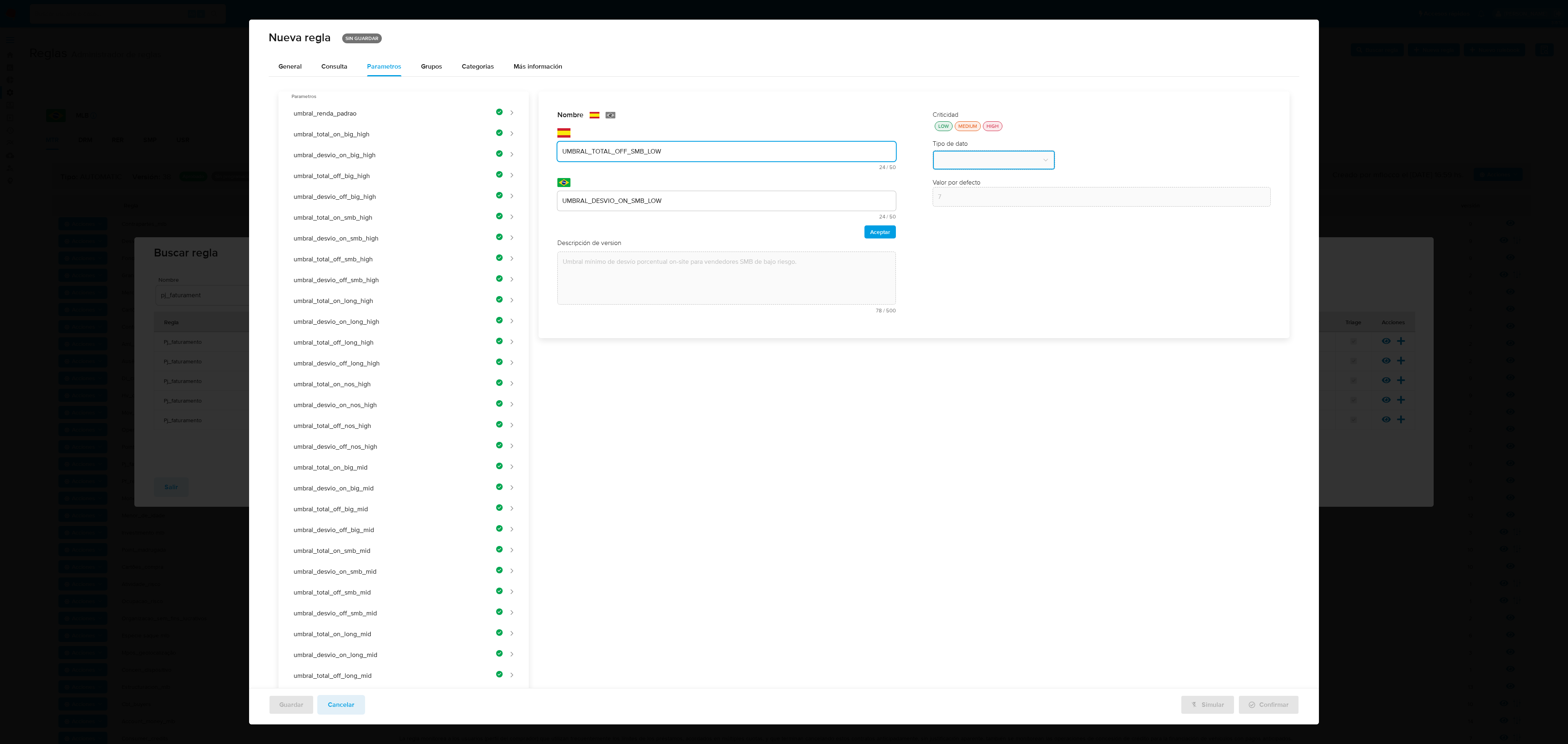
type input "UMBRAL_TOTAL_OFF_SMB_LOW"
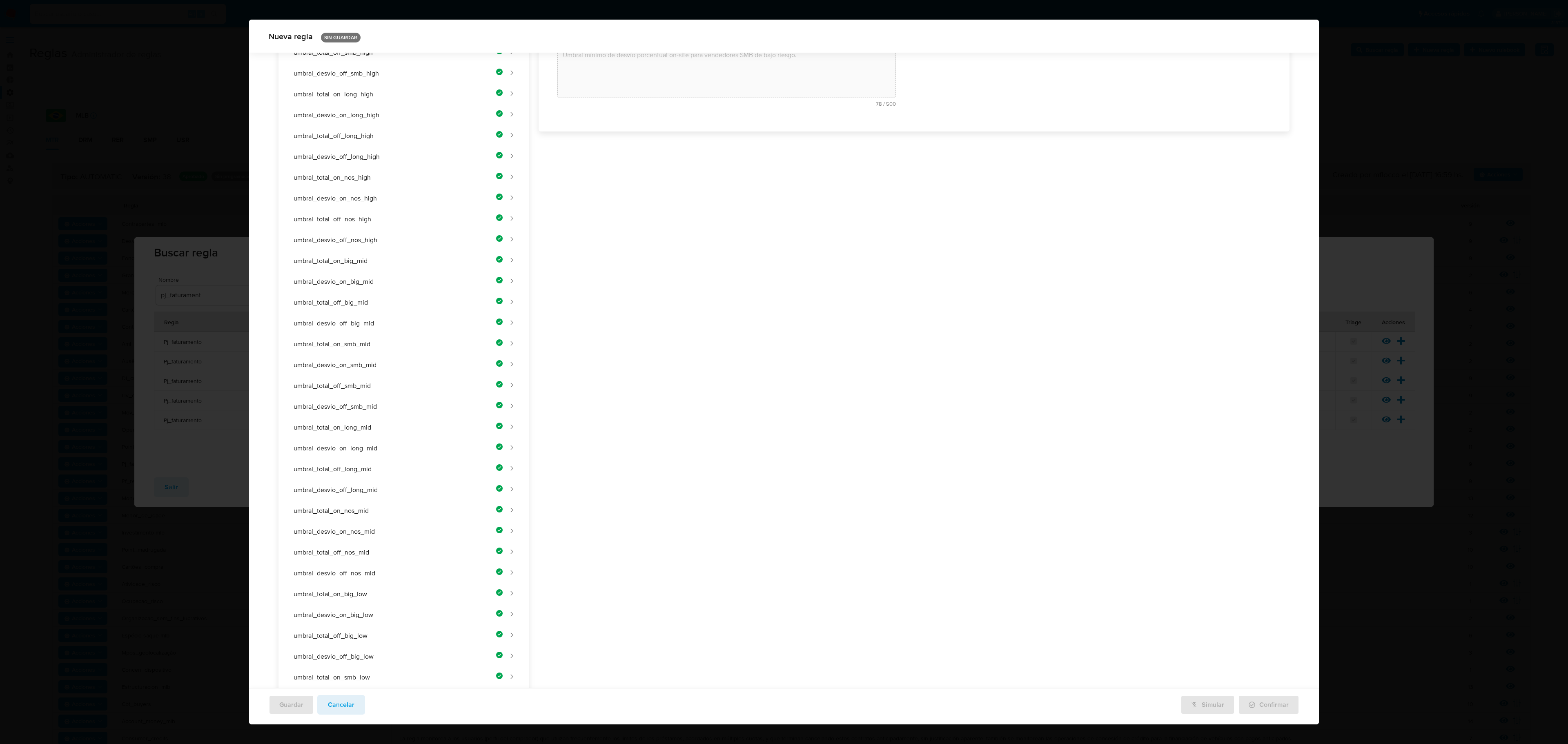
click at [657, 201] on div "Nombre text-es UMBRAL_TOTAL_OFF_SMB_LOW 24 / 50 26 caracteres restantes text-pt…" at bounding box center [909, 404] width 761 height 1039
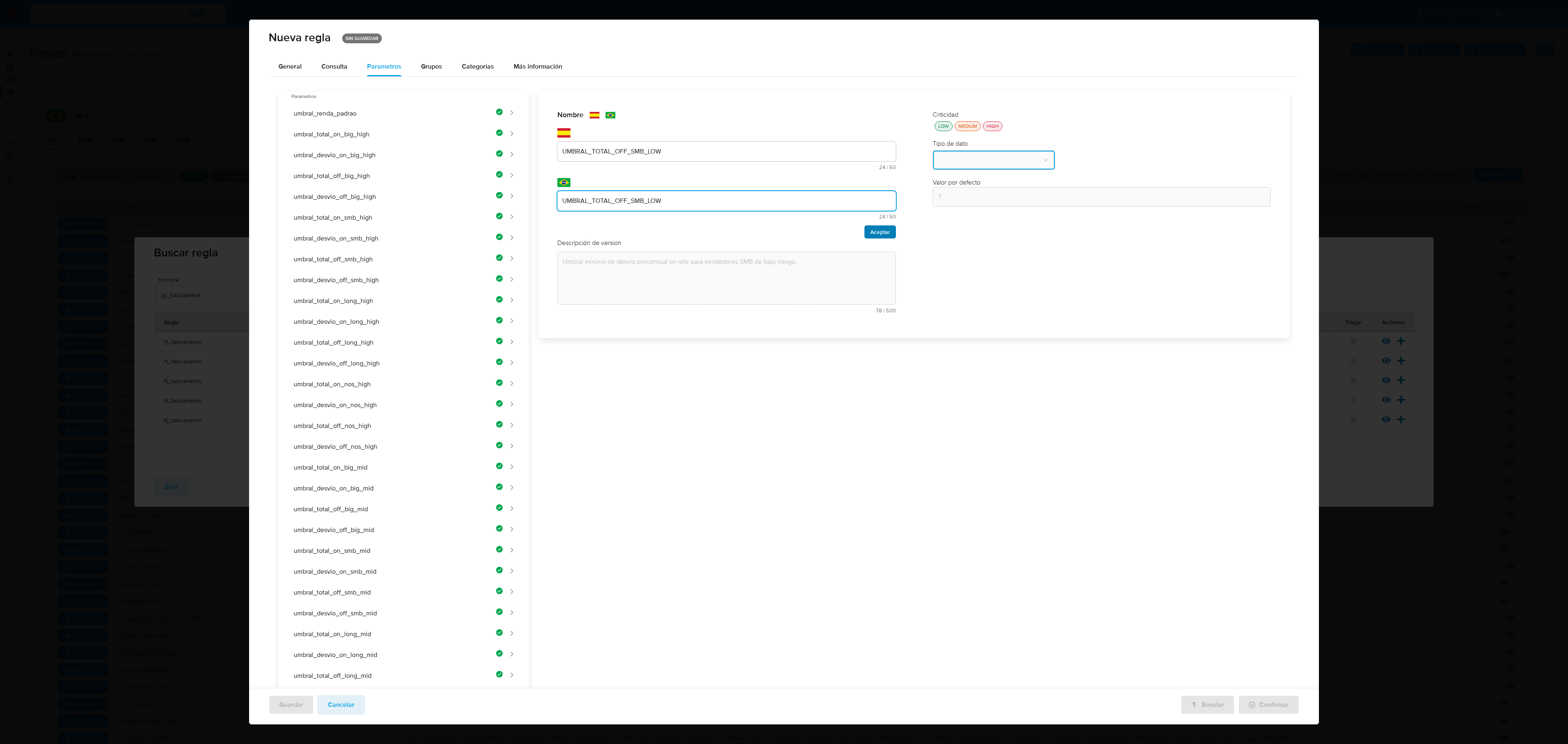
type input "UMBRAL_TOTAL_OFF_SMB_LOW"
click at [836, 231] on span "Aceptar" at bounding box center [880, 232] width 20 height 12
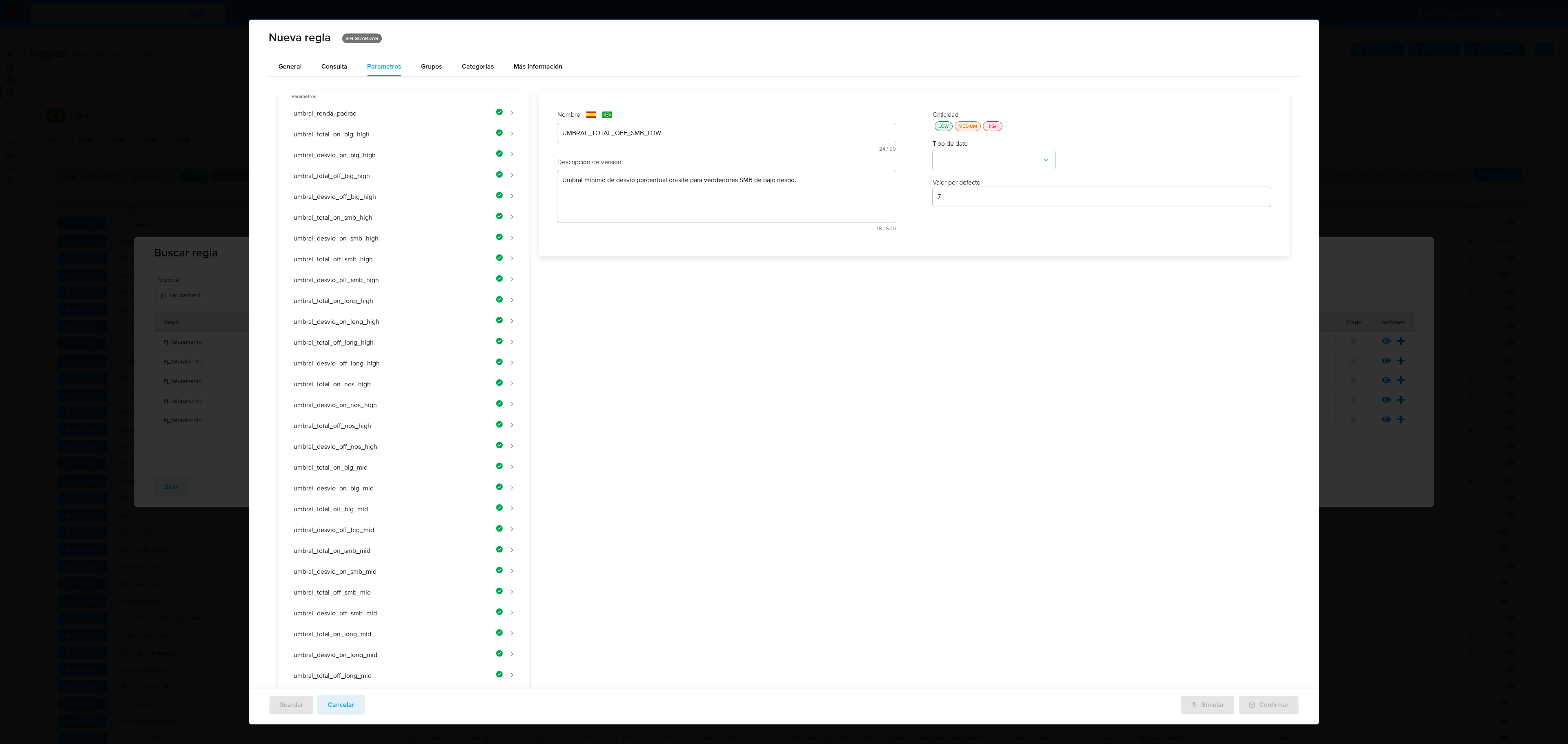
scroll to position [214, 0]
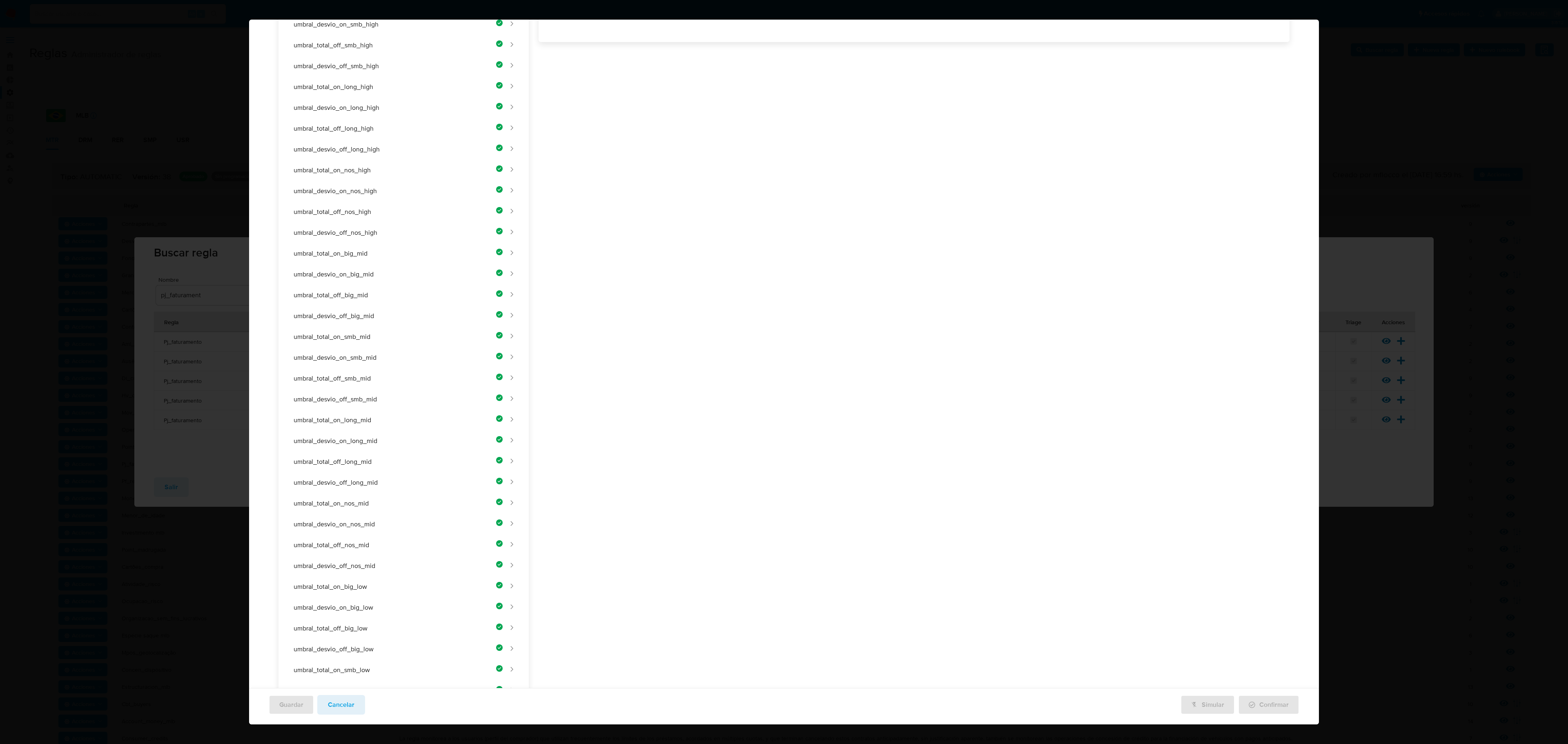
drag, startPoint x: 673, startPoint y: 195, endPoint x: 665, endPoint y: 212, distance: 18.8
click at [672, 197] on div "Nombre text-es UMBRAL_TOTAL_OFF_SMB_LOW 24 / 50 26 caracteres restantes text-pt…" at bounding box center [909, 397] width 761 height 1039
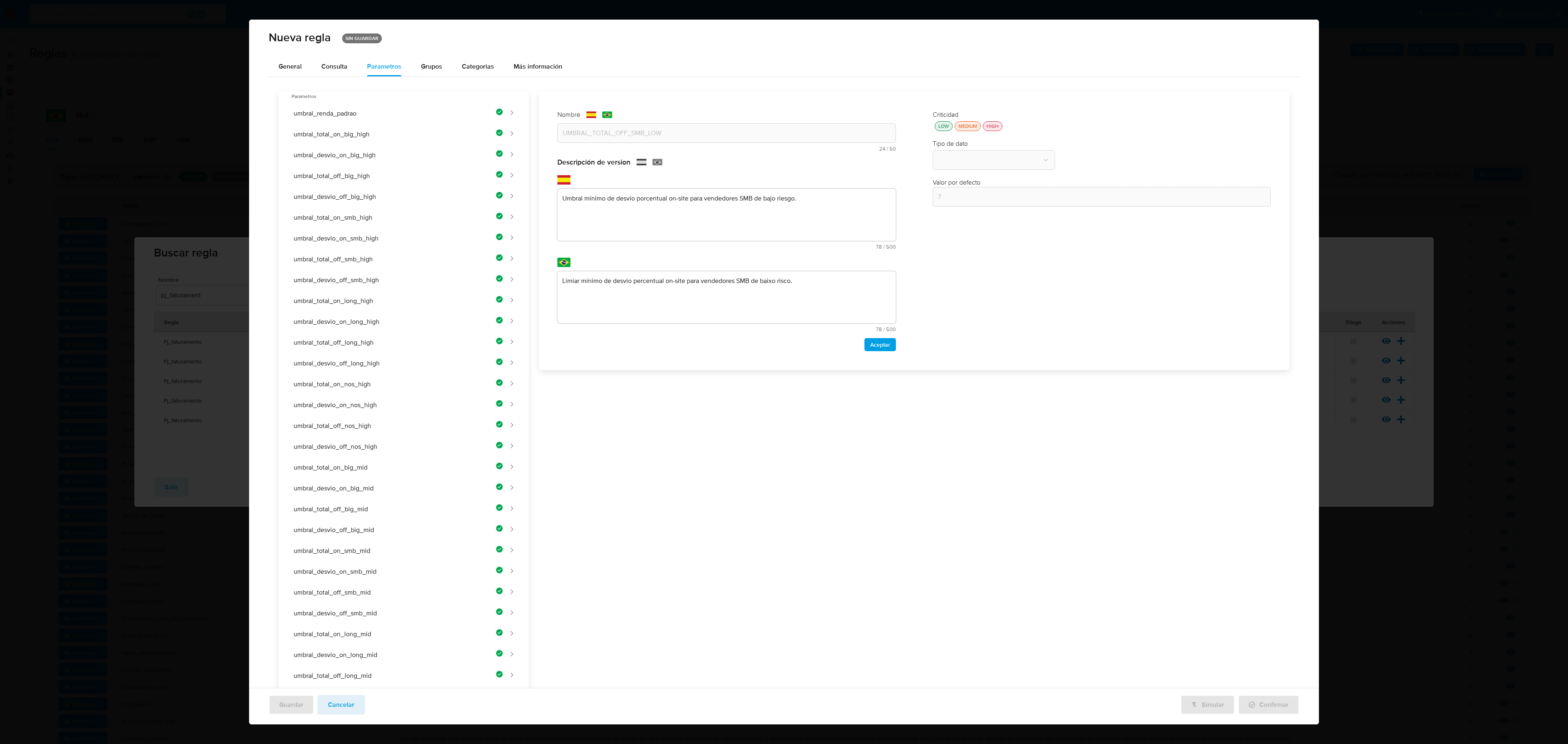
click at [646, 213] on div "Nombre text-es UMBRAL_TOTAL_OFF_SMB_LOW 24 / 50 26 caracteres restantes text-pt…" at bounding box center [909, 611] width 761 height 1039
paste textarea "Umbral mínimo de facturación off-site para vendedores SMB de bajo riesgo."
type textarea "Umbral mínimo de facturación off-site para vendedores SMB de bajo riesgo."
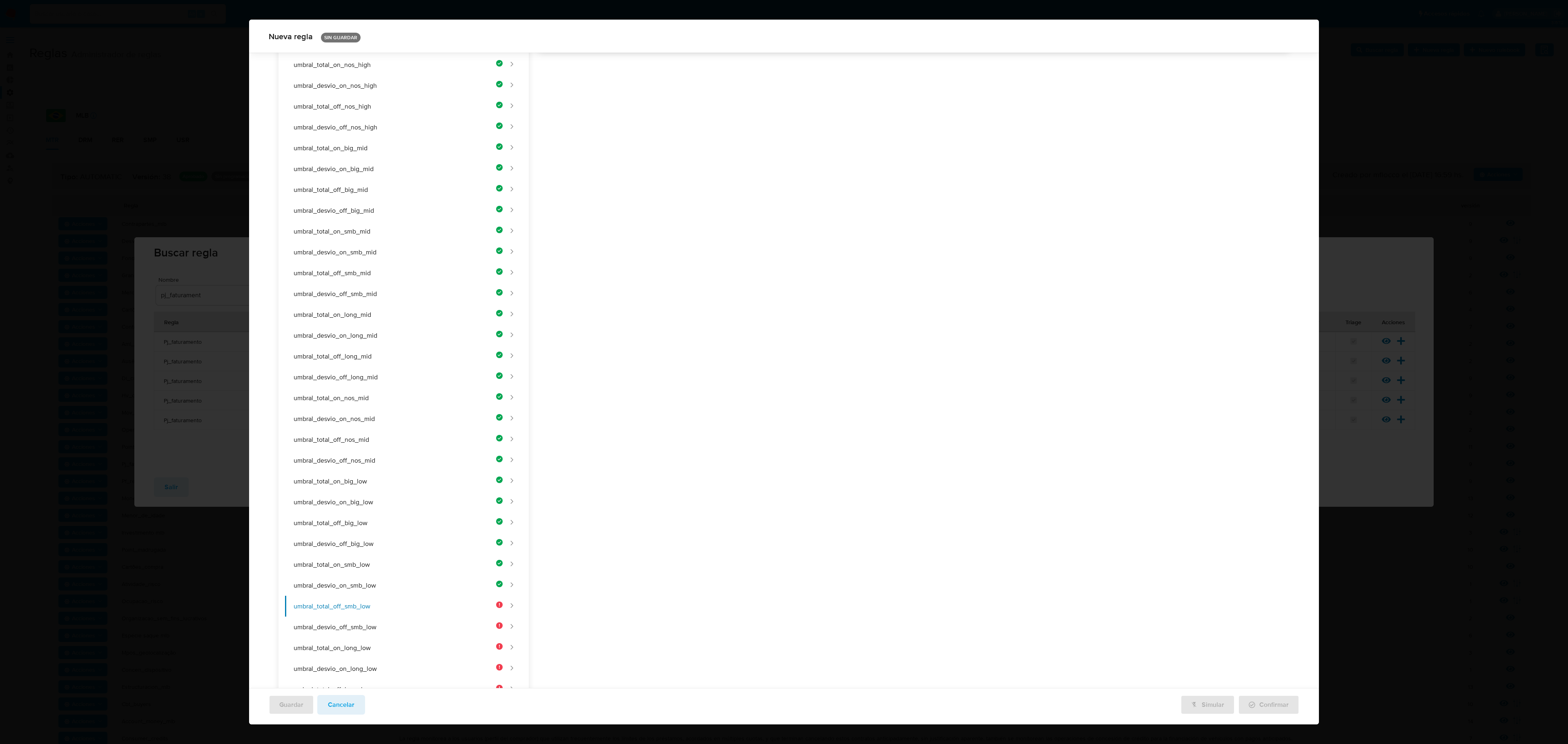
drag, startPoint x: 785, startPoint y: 275, endPoint x: 762, endPoint y: 289, distance: 26.9
click at [782, 275] on div "Nombre text-es UMBRAL_TOTAL_OFF_SMB_LOW 24 / 50 26 caracteres restantes text-pt…" at bounding box center [909, 292] width 761 height 1039
click at [631, 296] on div "Nombre text-es UMBRAL_TOTAL_OFF_SMB_LOW 24 / 50 26 caracteres restantes text-pt…" at bounding box center [909, 295] width 761 height 1039
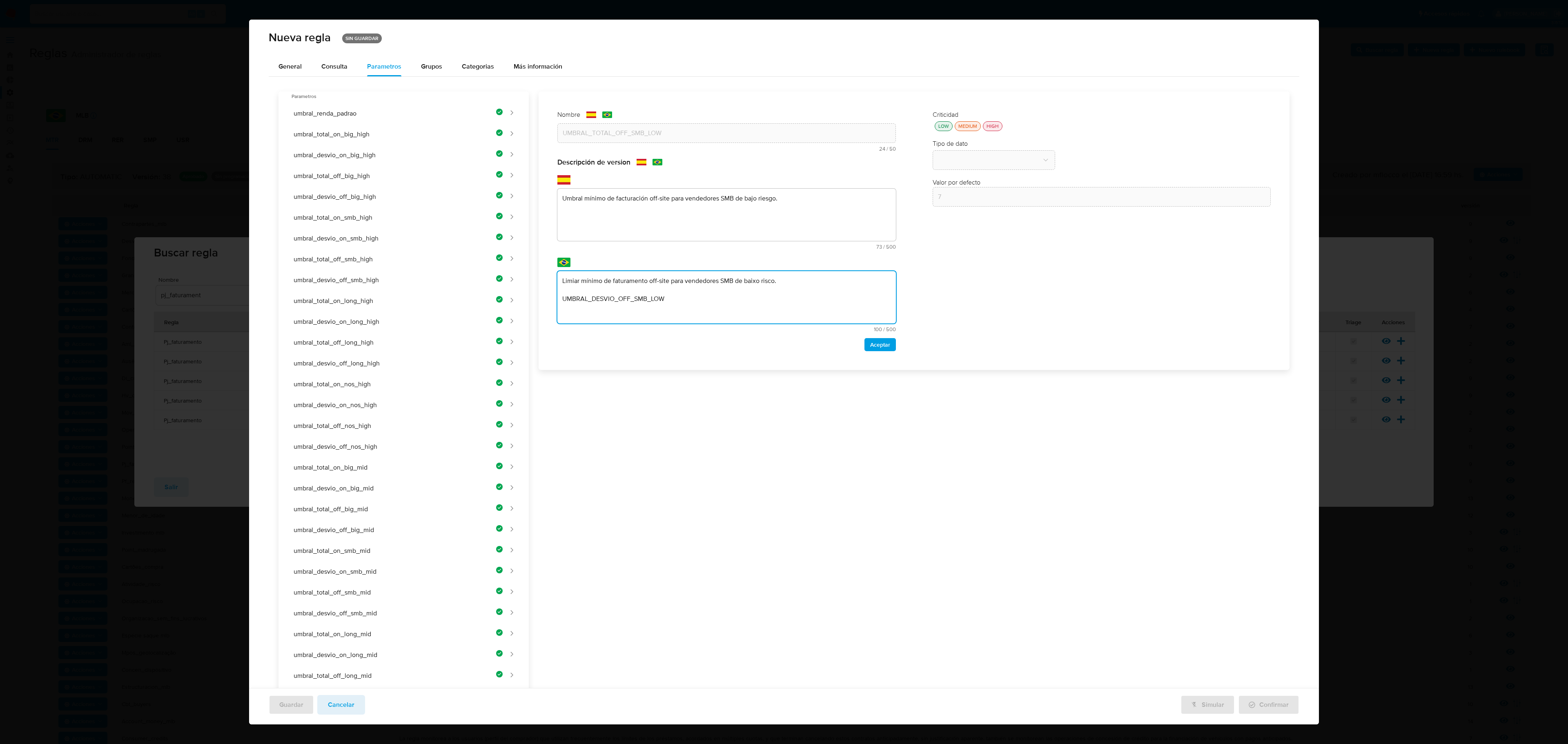
drag, startPoint x: 729, startPoint y: 303, endPoint x: 544, endPoint y: 292, distance: 185.3
click at [545, 292] on div "Nombre text-es UMBRAL_TOTAL_OFF_SMB_LOW 24 / 50 26 caracteres restantes text-pt…" at bounding box center [914, 231] width 738 height 265
type textarea "Limiar mínimo de faturamento off-site para vendedores SMB de baixo risco."
click at [836, 342] on span "Aceptar" at bounding box center [880, 345] width 20 height 12
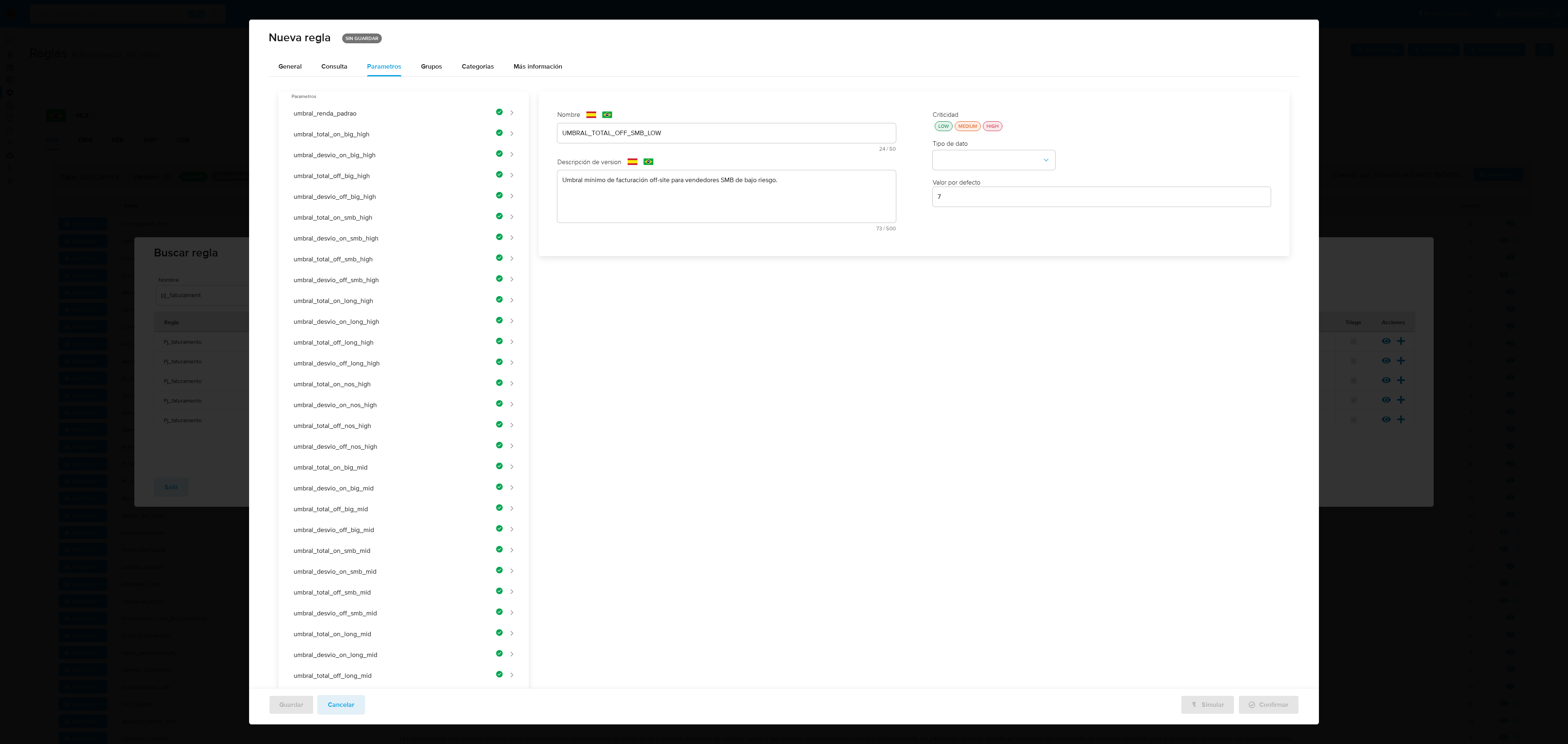
click at [836, 124] on div "LOW" at bounding box center [943, 125] width 14 height 7
click at [836, 157] on button "type-dropdown" at bounding box center [993, 161] width 122 height 19
click at [836, 156] on span "NUMBER" at bounding box center [950, 160] width 26 height 8
click at [836, 192] on input "7" at bounding box center [1102, 197] width 338 height 10
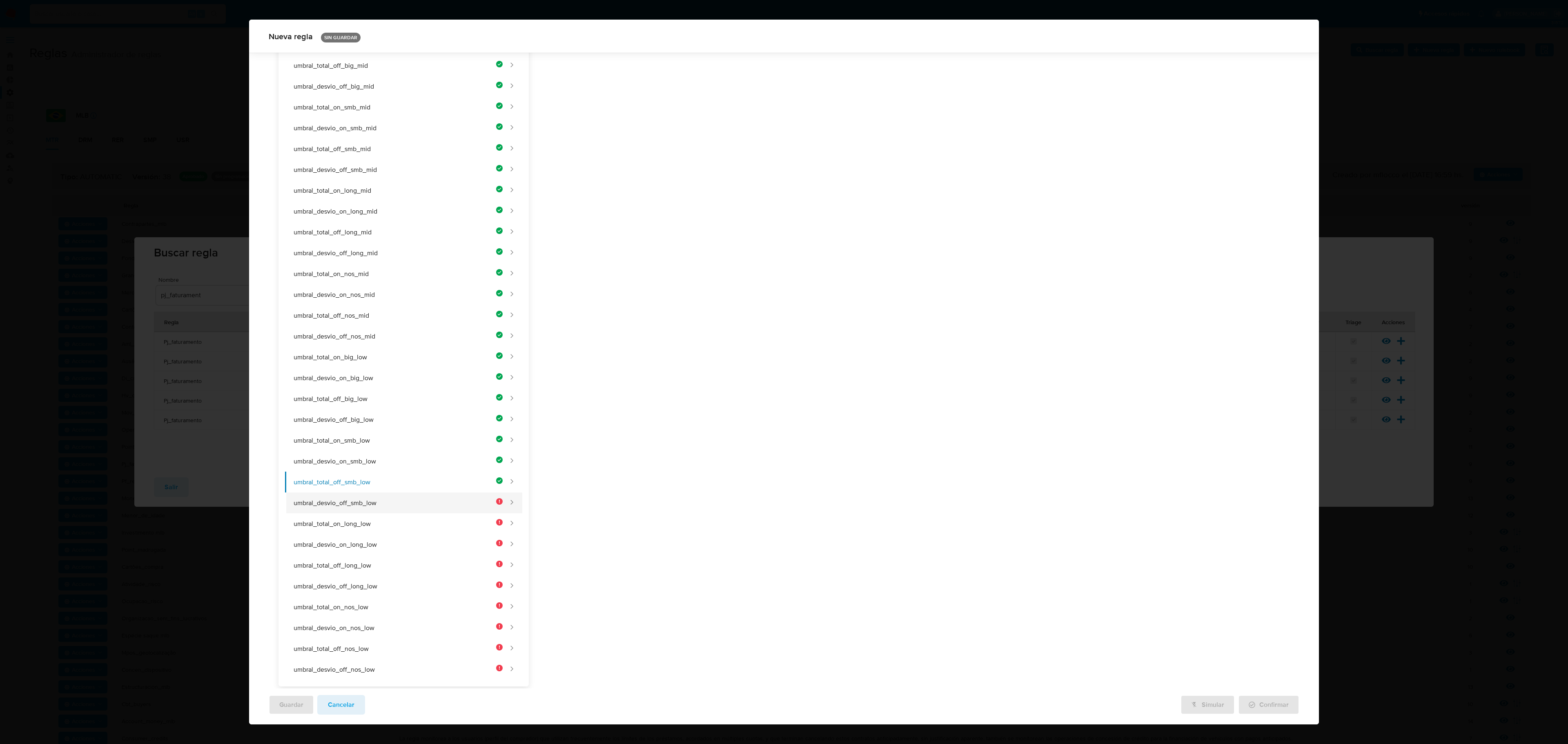
type input "700000"
click at [387, 430] on button "umbral_desvio_off_smb_low" at bounding box center [394, 503] width 218 height 21
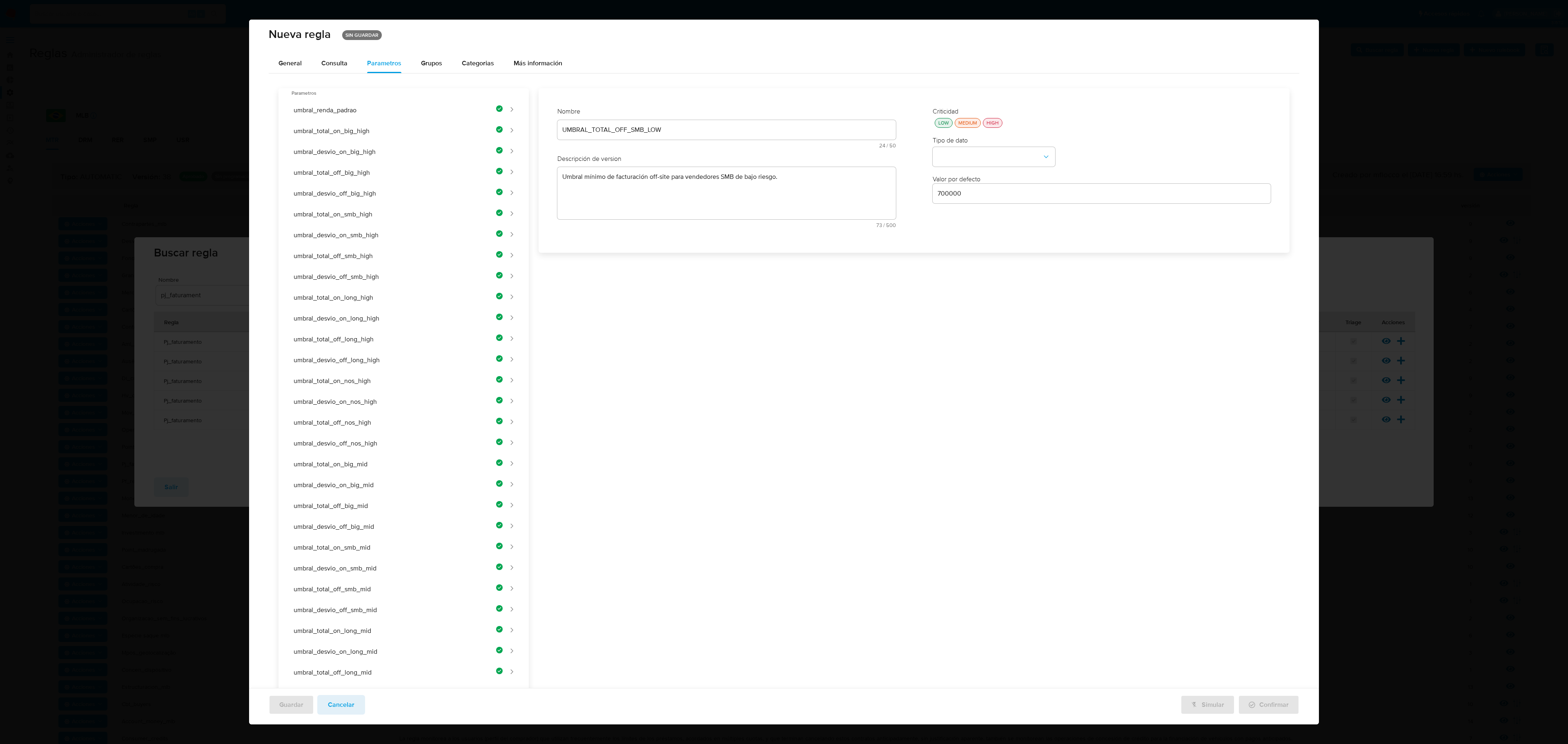
click at [656, 130] on div "Nombre text-es UMBRAL_TOTAL_OFF_SMB_LOW 24 / 50 26 caracteres restantes text-pt…" at bounding box center [726, 170] width 355 height 143
type input "UMBRAL_DESVIO_OFF_SMB_LOW"
drag, startPoint x: 642, startPoint y: 198, endPoint x: 643, endPoint y: 194, distance: 4.1
click at [643, 194] on div "Nombre text-es UMBRAL_DESVIO_OFF_SMB_LOW 25 / 50 25 caracteres restantes text-p…" at bounding box center [909, 404] width 761 height 1039
type input "UMBRAL_DESVIO_OFF_SMB_LOW"
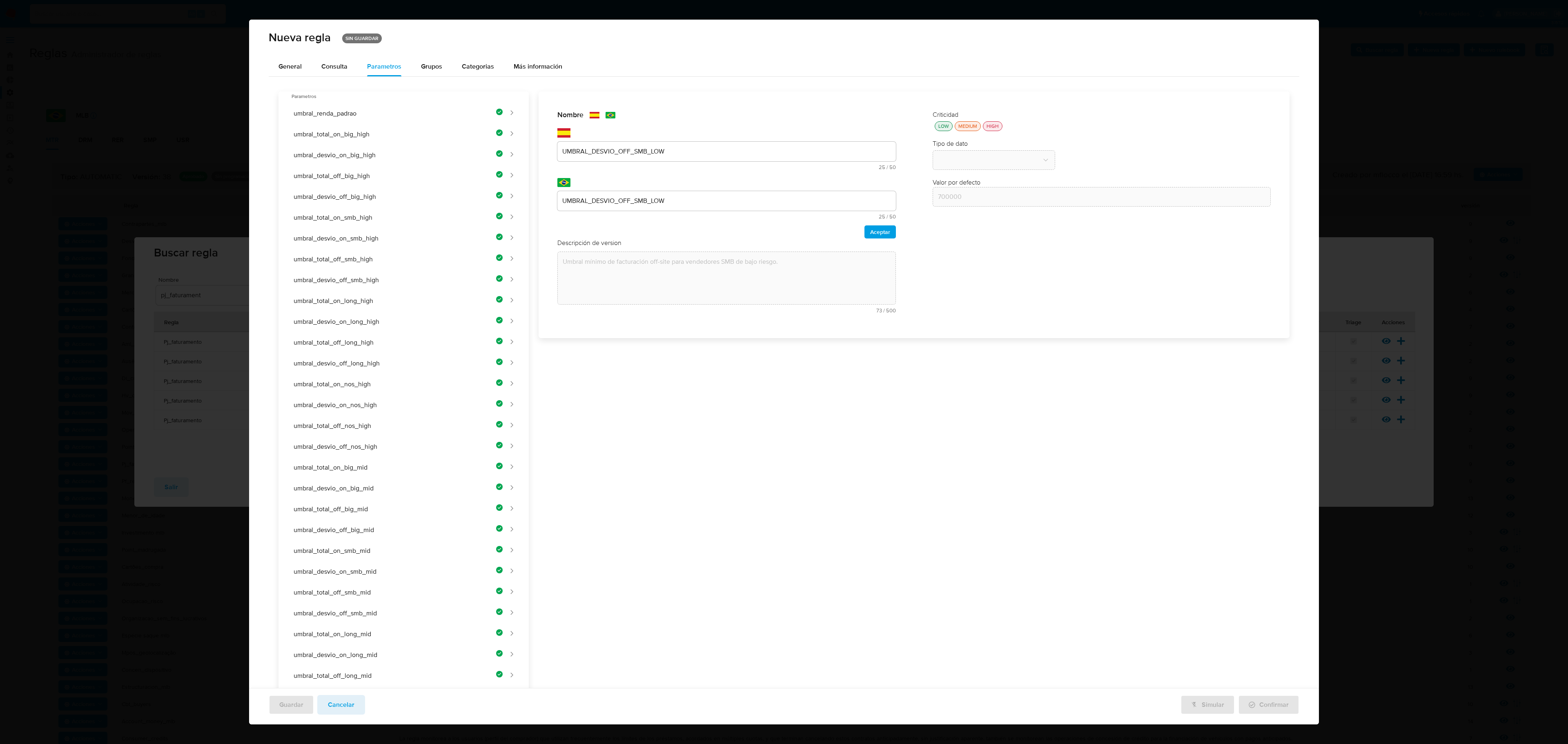
drag, startPoint x: 867, startPoint y: 229, endPoint x: 1219, endPoint y: 476, distance: 430.0
click at [836, 229] on span "Aceptar" at bounding box center [880, 232] width 20 height 12
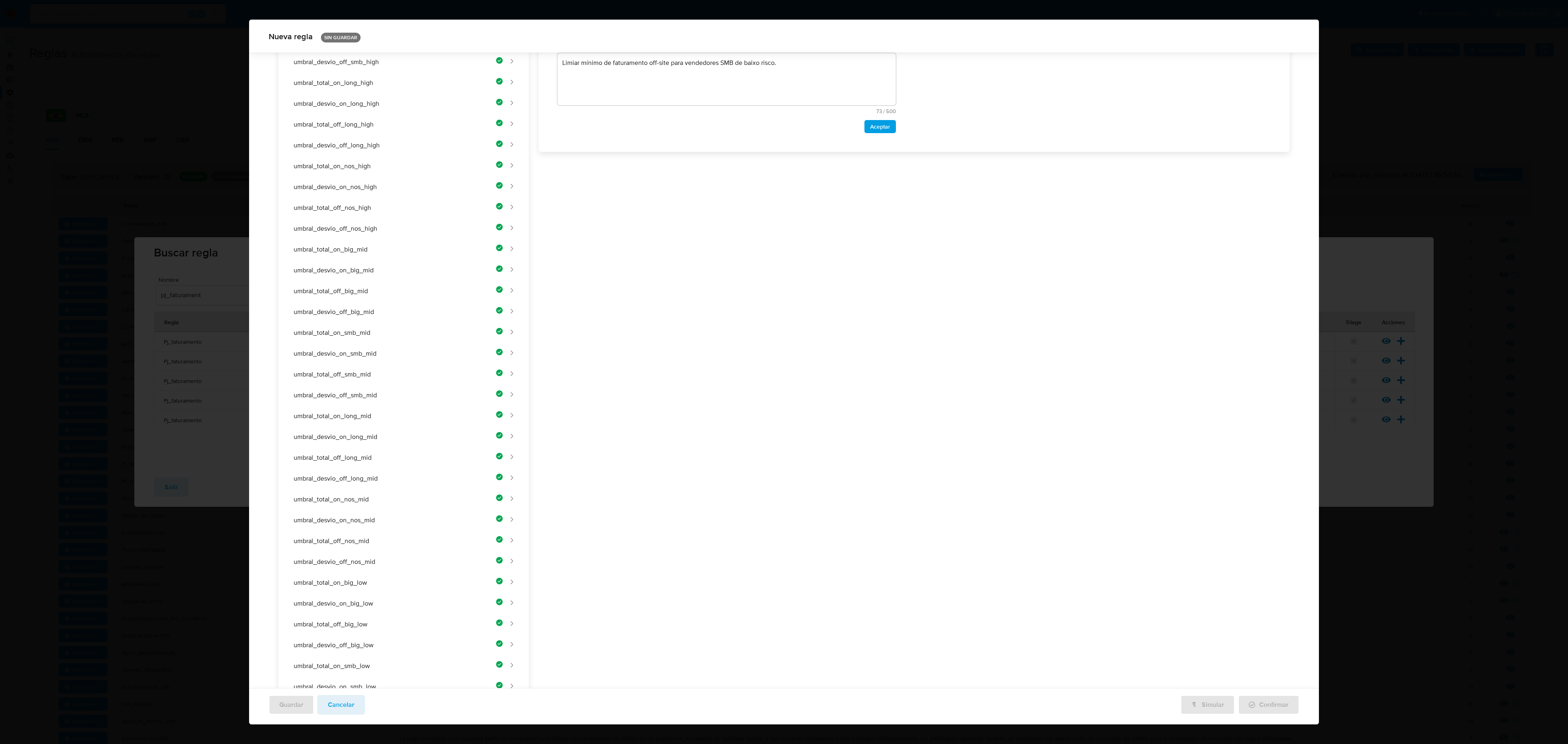
click at [679, 214] on div "Nombre text-es UMBRAL_DESVIO_OFF_SMB_LOW 25 / 50 25 caracteres restantes text-p…" at bounding box center [909, 393] width 761 height 1039
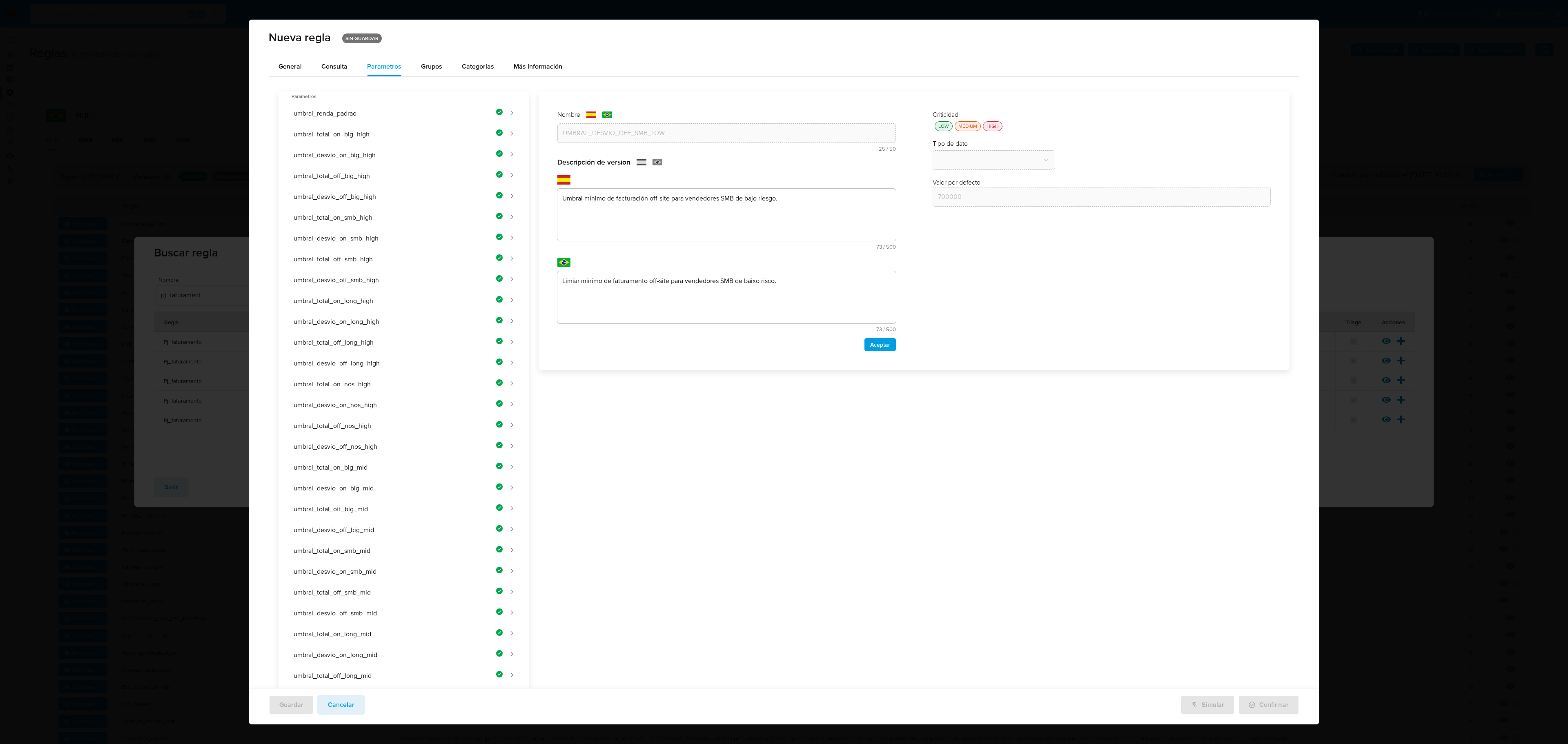
click at [636, 214] on div "Nombre text-es UMBRAL_DESVIO_OFF_SMB_LOW 25 / 50 25 caracteres restantes text-p…" at bounding box center [909, 611] width 761 height 1039
paste textarea "Umbral mínimo de desvío porcentual off-site para vendedores SMB de bajo riesgo."
type textarea "Umbral mínimo de desvío porcentual off-site para vendedores SMB de bajo riesgo."
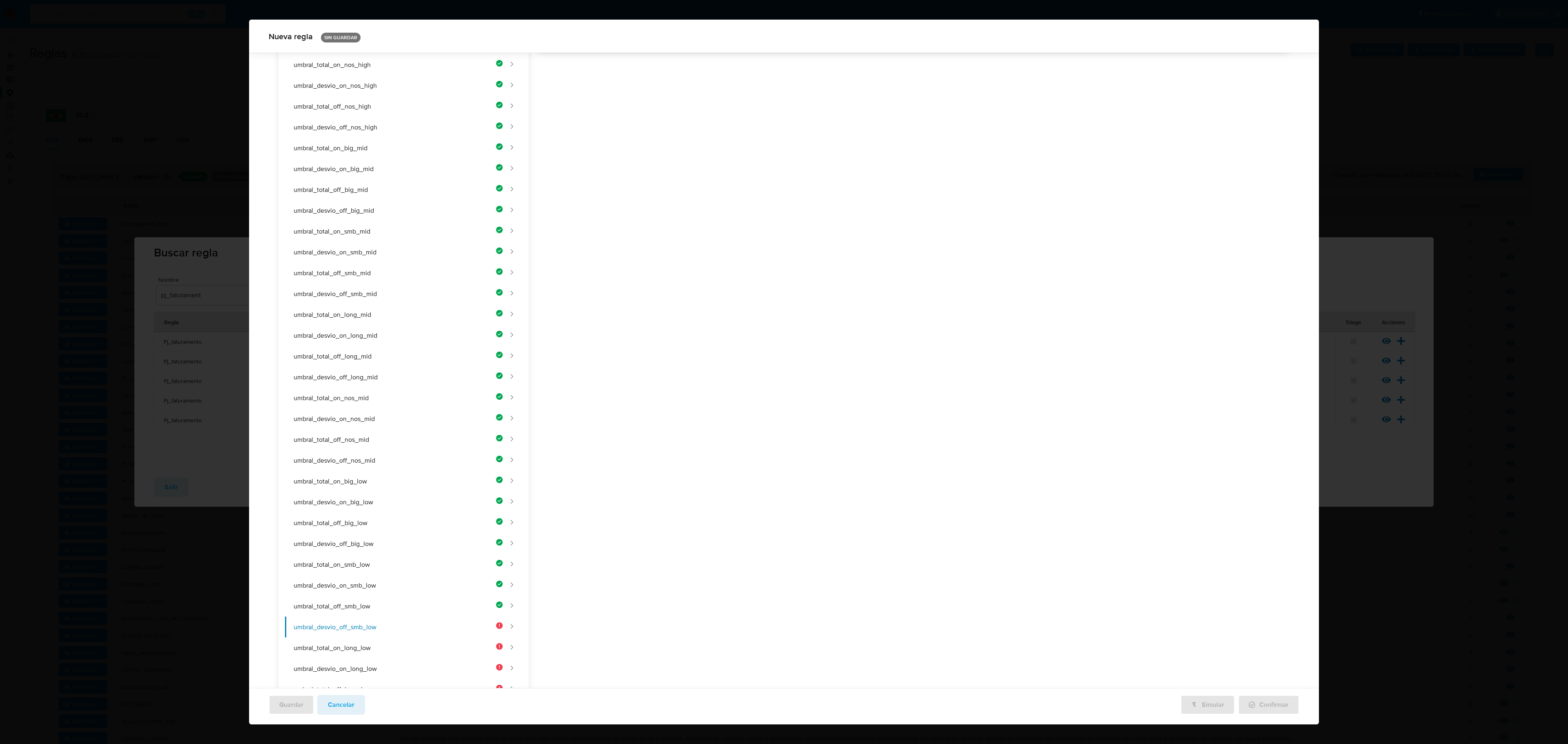
click at [722, 297] on div "Nombre text-es UMBRAL_DESVIO_OFF_SMB_LOW 25 / 50 25 caracteres restantes text-p…" at bounding box center [909, 292] width 761 height 1039
click at [738, 294] on div "Nombre text-es UMBRAL_DESVIO_OFF_SMB_LOW 25 / 50 25 caracteres restantes text-p…" at bounding box center [909, 292] width 761 height 1039
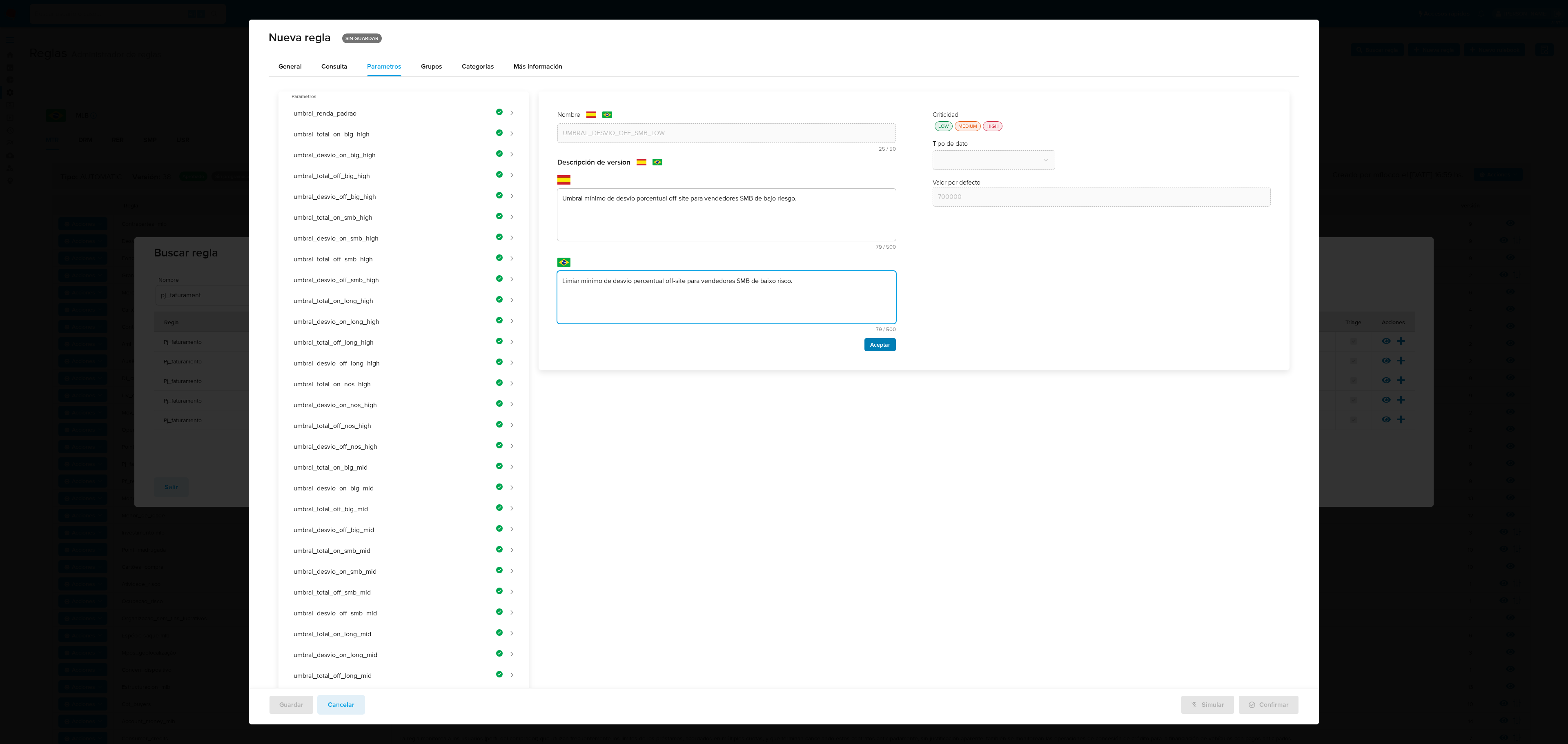
type textarea "Limiar mínimo de desvio percentual off-site para vendedores SMB de baixo risco."
drag, startPoint x: 874, startPoint y: 342, endPoint x: 877, endPoint y: 337, distance: 5.8
click at [836, 342] on span "Aceptar" at bounding box center [880, 345] width 20 height 12
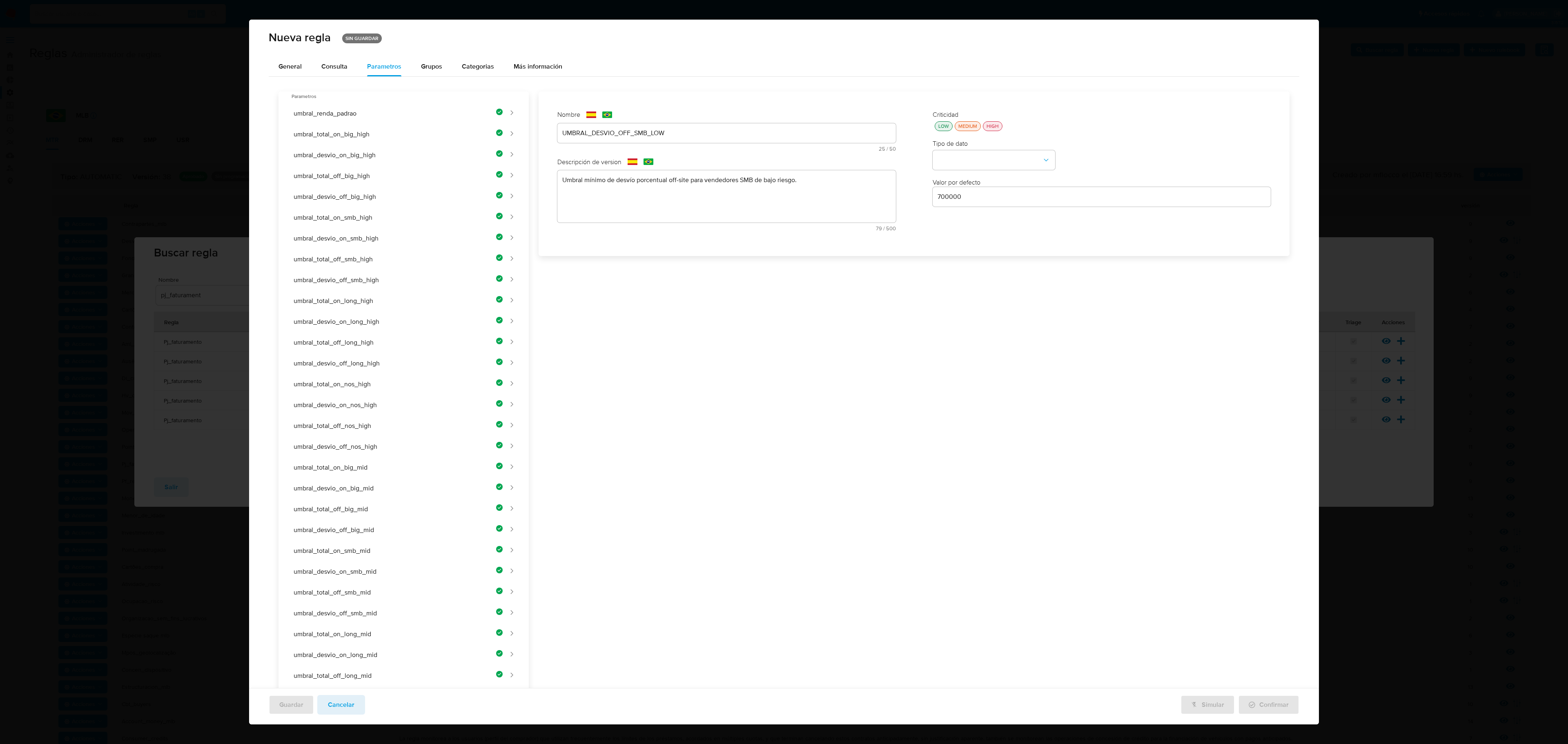
click at [836, 128] on div "LOW" at bounding box center [943, 125] width 14 height 7
click at [836, 158] on button "type-dropdown" at bounding box center [993, 161] width 122 height 19
click at [836, 160] on span "NUMBER" at bounding box center [950, 160] width 26 height 8
click at [836, 211] on div "Criticidad LOW MEDIUM HIGH Tipo de dato NUMBER Valor por defecto 700000" at bounding box center [1102, 174] width 355 height 143
click at [836, 197] on input "700000" at bounding box center [1102, 197] width 338 height 10
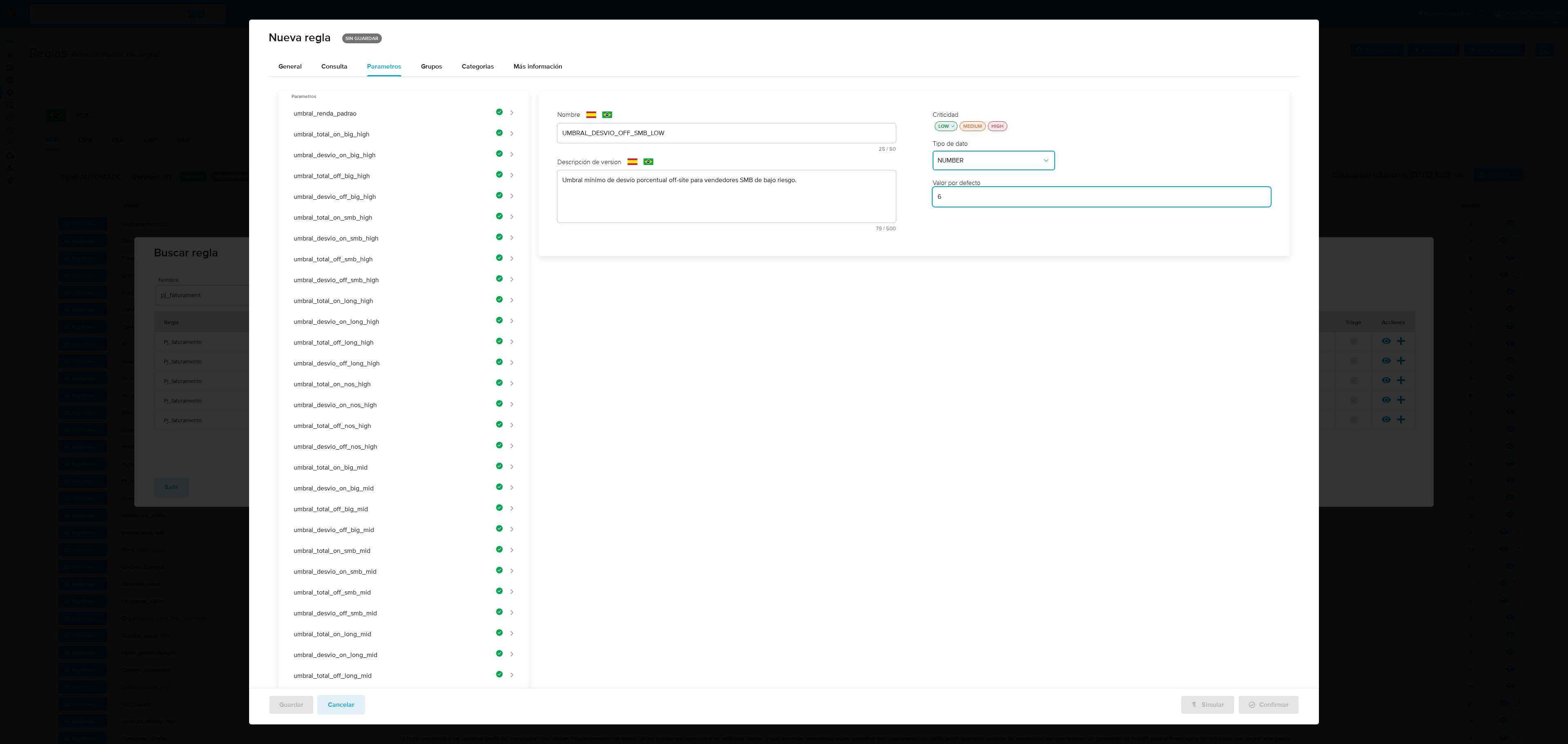
type input "6"
click at [836, 312] on div "Nombre text-es UMBRAL_DESVIO_OFF_SMB_LOW 25 / 50 25 caracteres restantes text-p…" at bounding box center [909, 611] width 761 height 1039
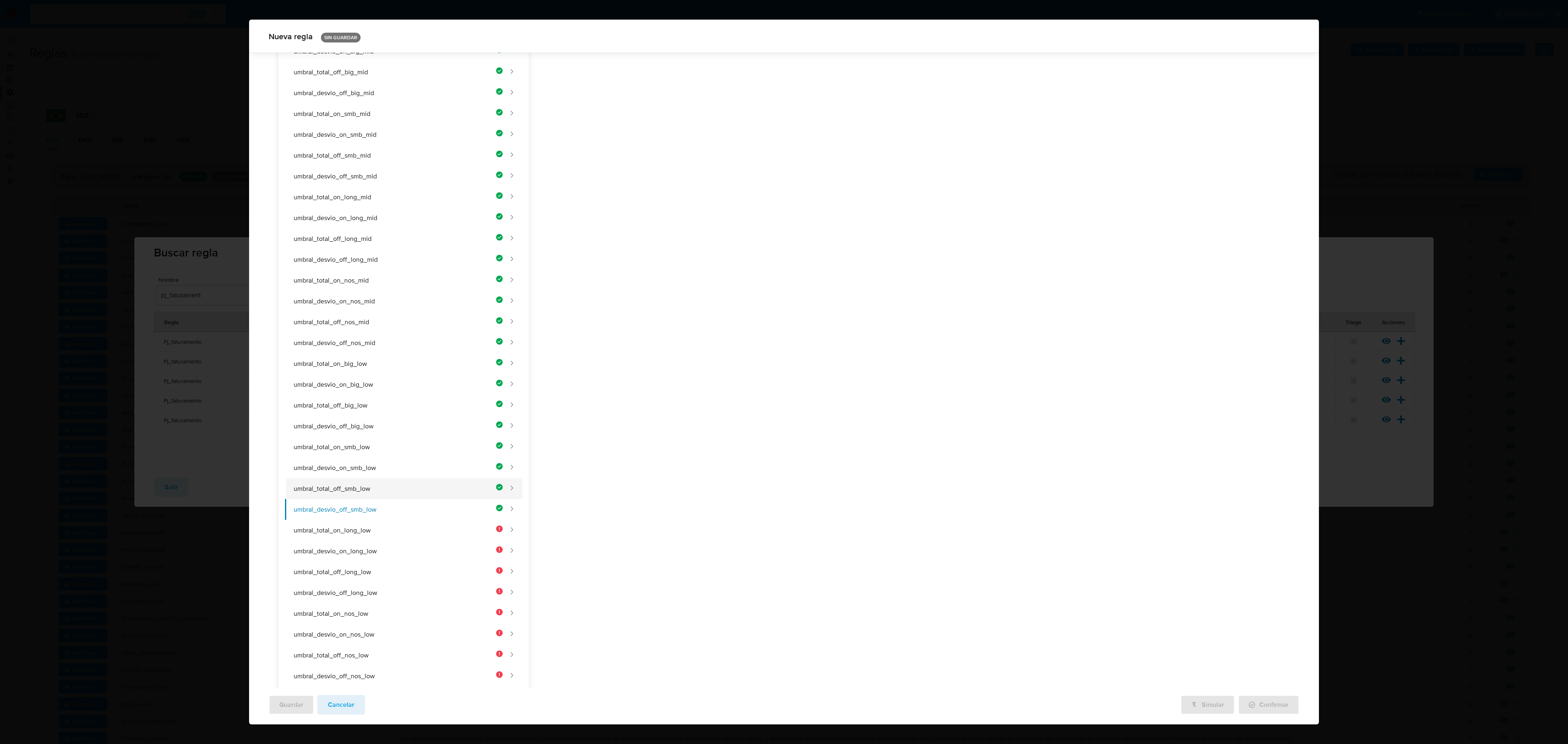
scroll to position [440, 0]
click at [462, 430] on button "umbral_total_on_long_low" at bounding box center [394, 524] width 218 height 21
click at [631, 111] on div "Nombre text-es UMBRAL_DESVIO_OFF_SMB_LOW 25 / 50 25 caracteres restantes text-p…" at bounding box center [726, 40] width 355 height 143
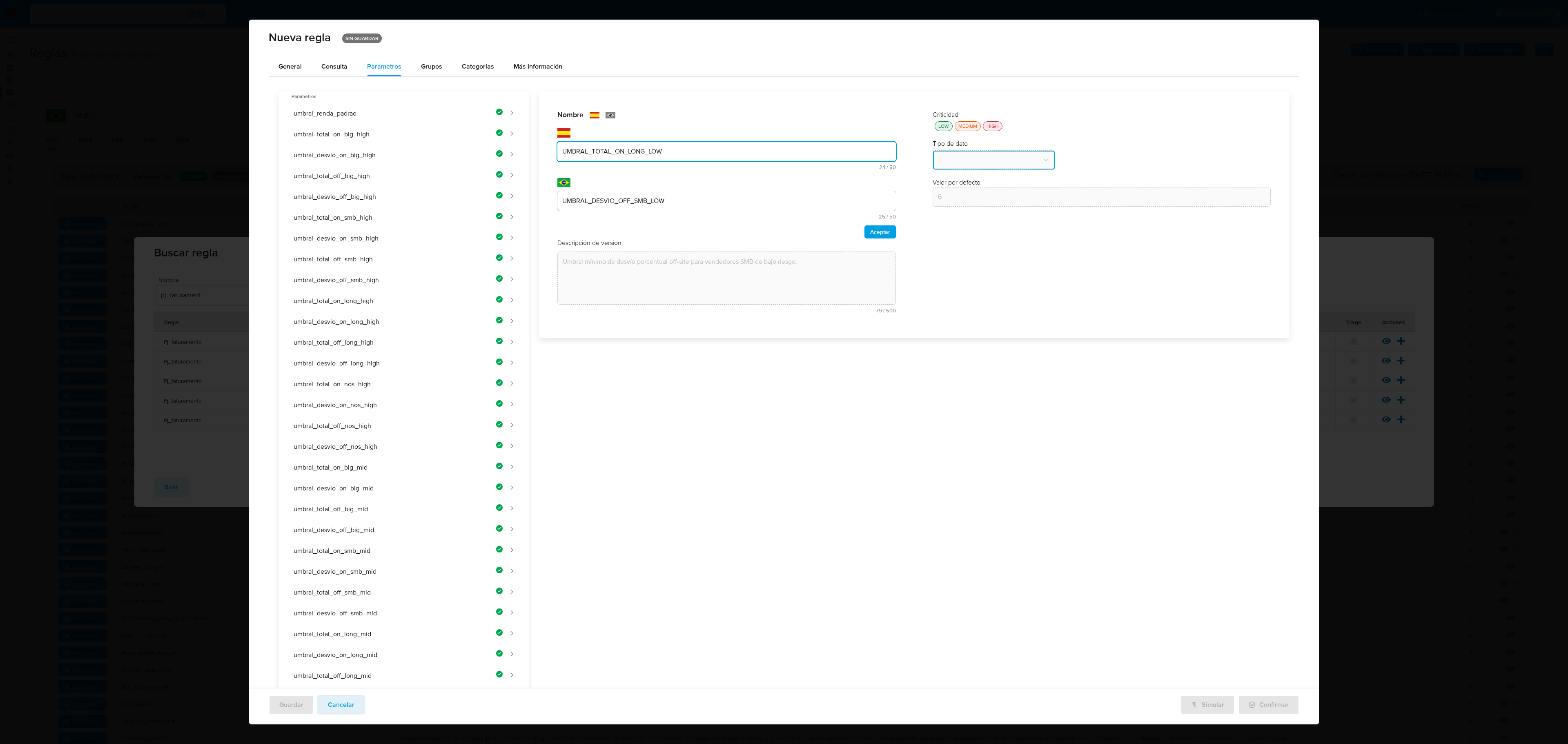
type input "UMBRAL_TOTAL_ON_LONG_LOW"
click at [598, 183] on div "text-pt UMBRAL_DESVIO_OFF_SMB_LOW 25 / 50 25 caracteres restantes" at bounding box center [727, 198] width 338 height 41
click at [601, 187] on div "text-pt UMBRAL_DESVIO_OFF_SMB_LOW 25 / 50 25 caracteres restantes" at bounding box center [727, 198] width 338 height 41
click at [601, 194] on div "UMBRAL_DESVIO_OFF_SMB_LOW" at bounding box center [727, 201] width 338 height 19
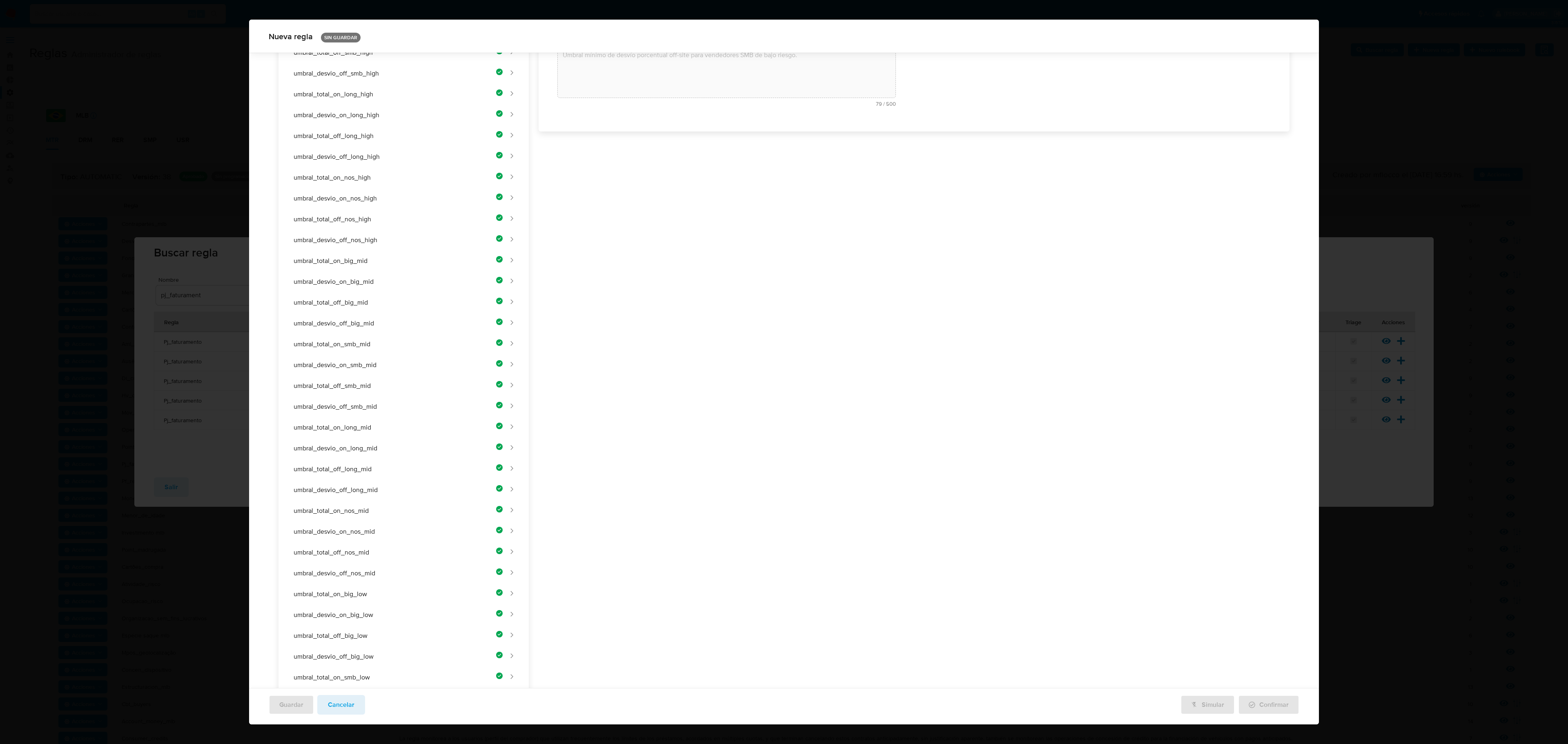
click at [601, 198] on div "Nombre text-es UMBRAL_TOTAL_ON_LONG_LOW 24 / 50 26 caracteres restantes text-pt…" at bounding box center [909, 404] width 761 height 1039
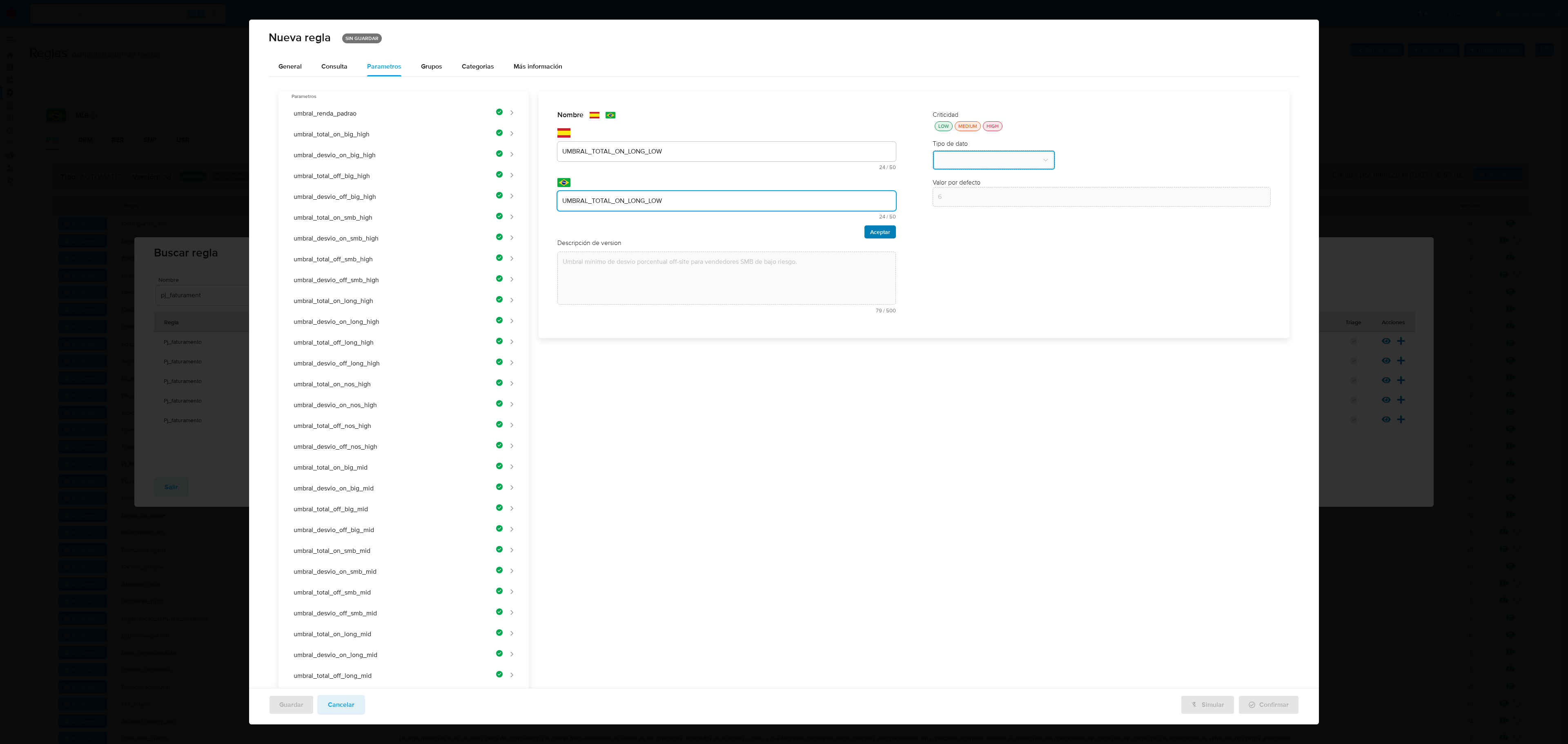
type input "UMBRAL_TOTAL_ON_LONG_LOW"
drag, startPoint x: 863, startPoint y: 230, endPoint x: 869, endPoint y: 213, distance: 18.0
click at [836, 230] on span "Aceptar" at bounding box center [880, 232] width 20 height 12
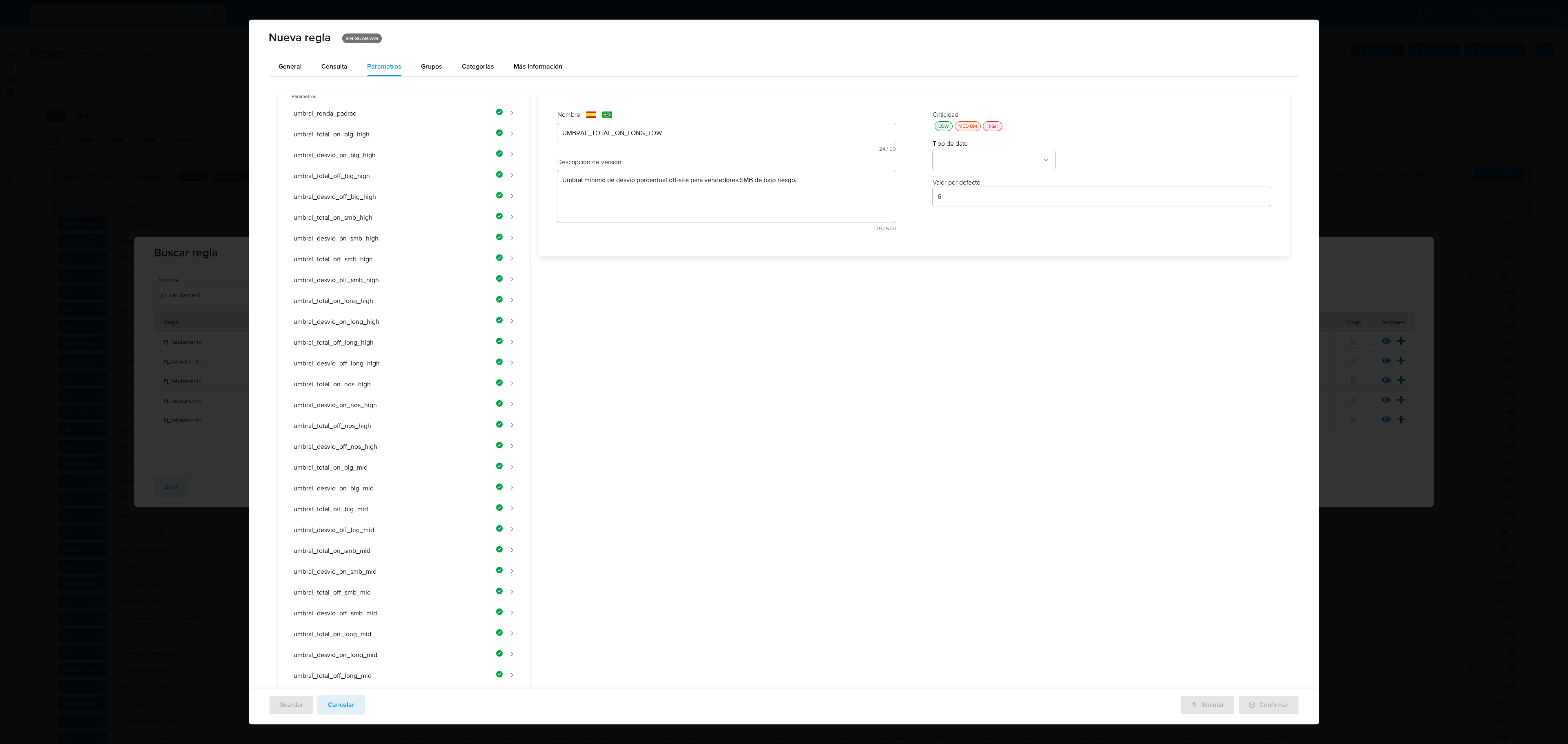
click at [674, 206] on div "Nombre text-es UMBRAL_TOTAL_ON_LONG_LOW 24 / 50 26 caracteres restantes text-pt…" at bounding box center [909, 611] width 761 height 1039
click at [649, 212] on div "Nombre text-es UMBRAL_TOTAL_ON_LONG_LOW 24 / 50 26 caracteres restantes text-pt…" at bounding box center [909, 607] width 761 height 1039
paste textarea "Umbral mínimo de facturación on-site para vendedores Longtail de bajo riesgo."
type textarea "Umbral mínimo de facturación on-site para vendedores Longtail de bajo riesgo."
click at [836, 342] on span "Aceptar" at bounding box center [880, 345] width 20 height 12
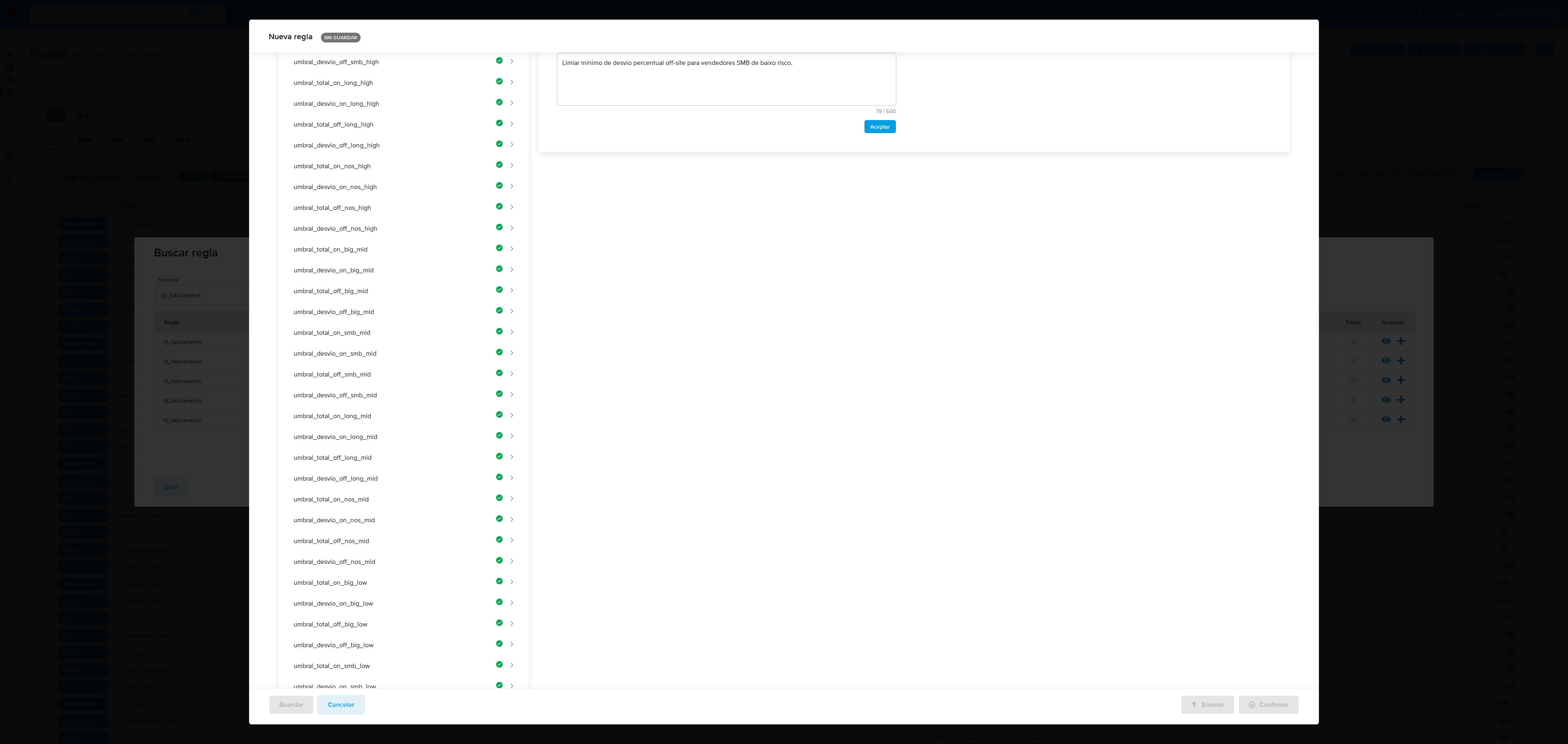
drag, startPoint x: 670, startPoint y: 186, endPoint x: 673, endPoint y: 194, distance: 8.5
click at [673, 194] on div "Nombre text-es UMBRAL_TOTAL_ON_LONG_LOW 24 / 50 26 caracteres restantes text-pt…" at bounding box center [909, 393] width 761 height 1039
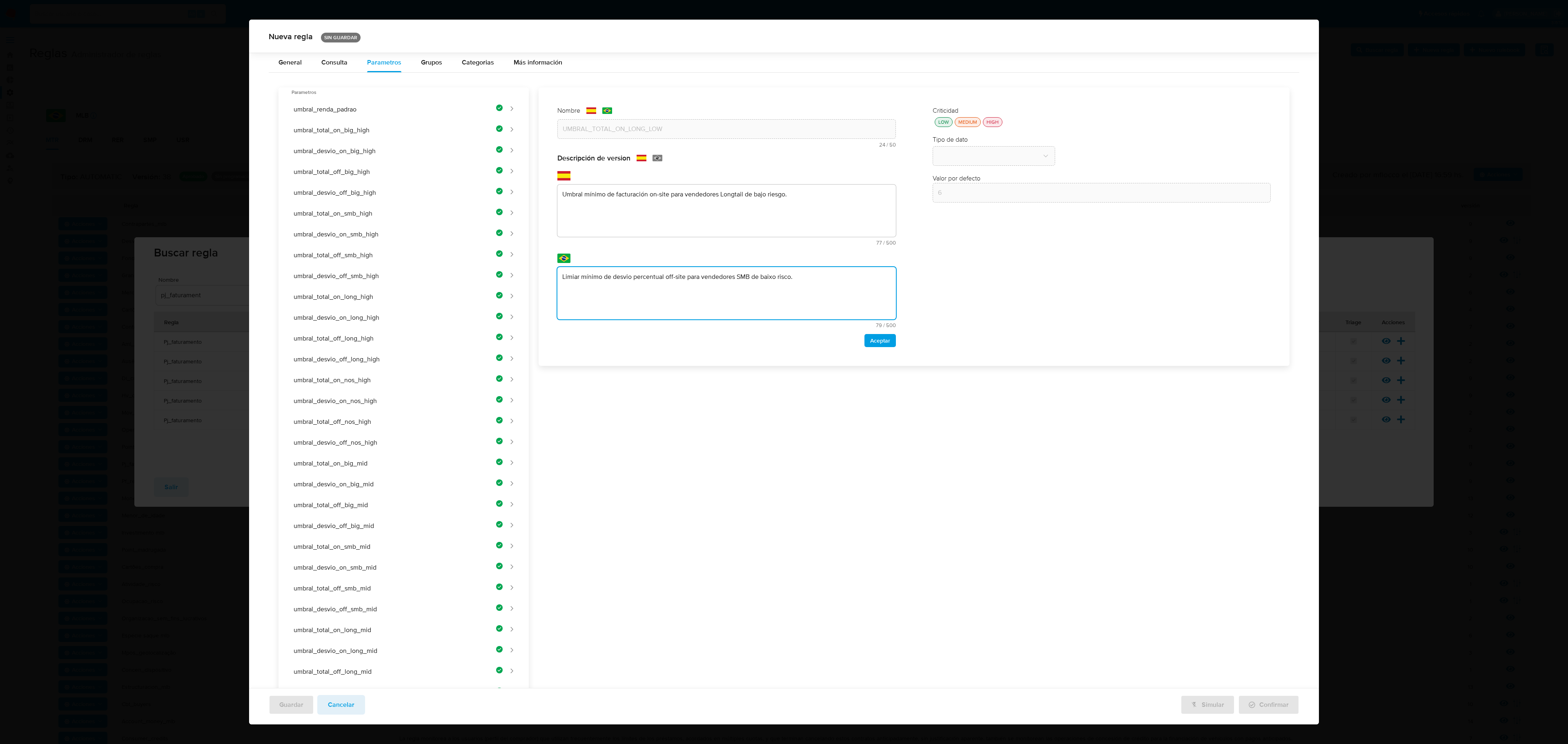
click at [685, 304] on div "Nombre text-es UMBRAL_TOTAL_ON_LONG_LOW 24 / 50 26 caracteres restantes text-pt…" at bounding box center [909, 607] width 761 height 1039
click at [716, 285] on div "Nombre text-es UMBRAL_TOTAL_ON_LONG_LOW 24 / 50 26 caracteres restantes text-pt…" at bounding box center [909, 611] width 761 height 1039
click at [589, 306] on div "Nombre text-es UMBRAL_TOTAL_ON_LONG_LOW 24 / 50 26 caracteres restantes text-pt…" at bounding box center [909, 607] width 761 height 1039
paste textarea "Limiar mínimo de faturamento on-site para vendedores Longtail de baixo risco."
type textarea "Limiar mínimo de faturamento on-site para vendedores Longtail de baixo risco."
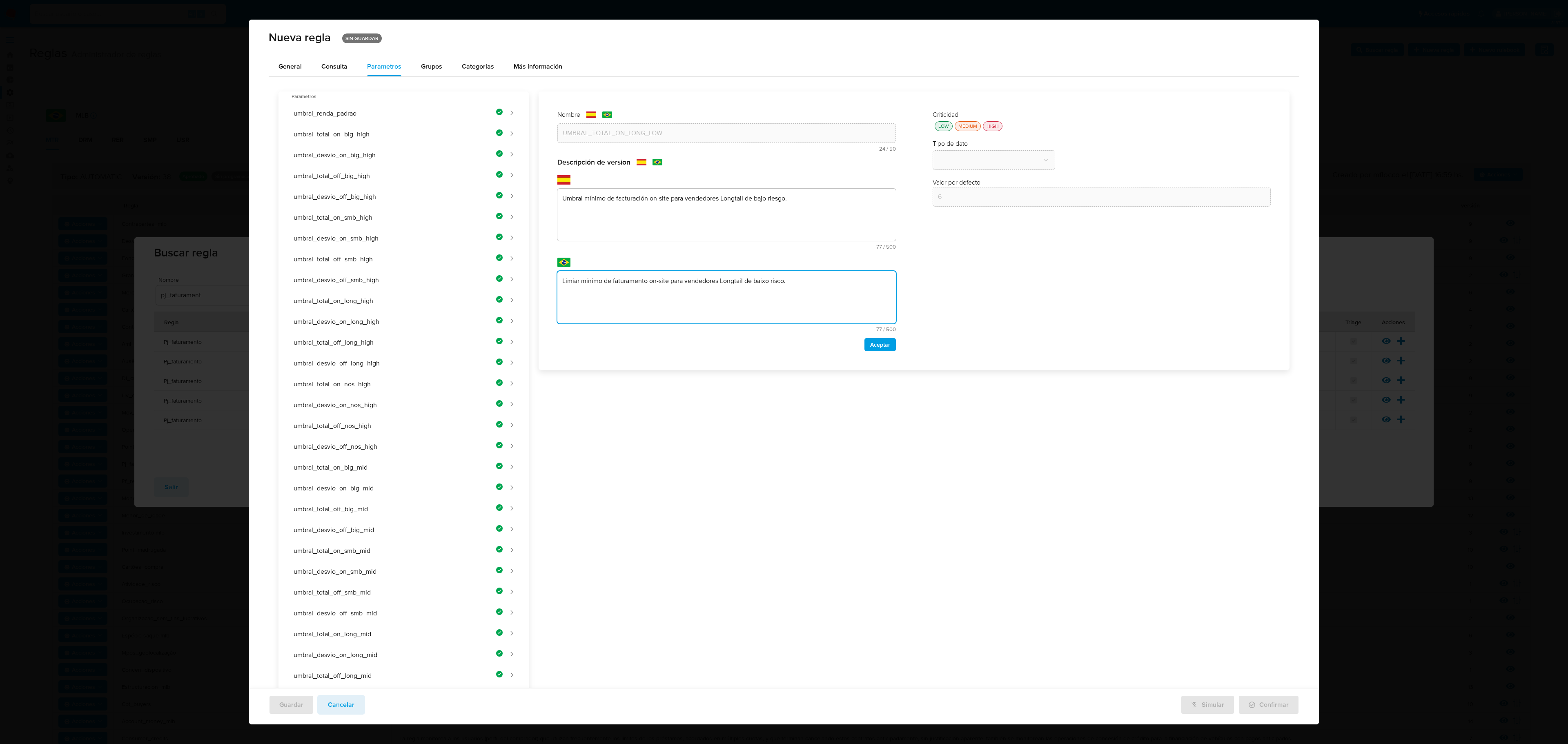
drag, startPoint x: 867, startPoint y: 344, endPoint x: 869, endPoint y: 340, distance: 4.5
click at [836, 345] on span "Aceptar" at bounding box center [880, 345] width 20 height 12
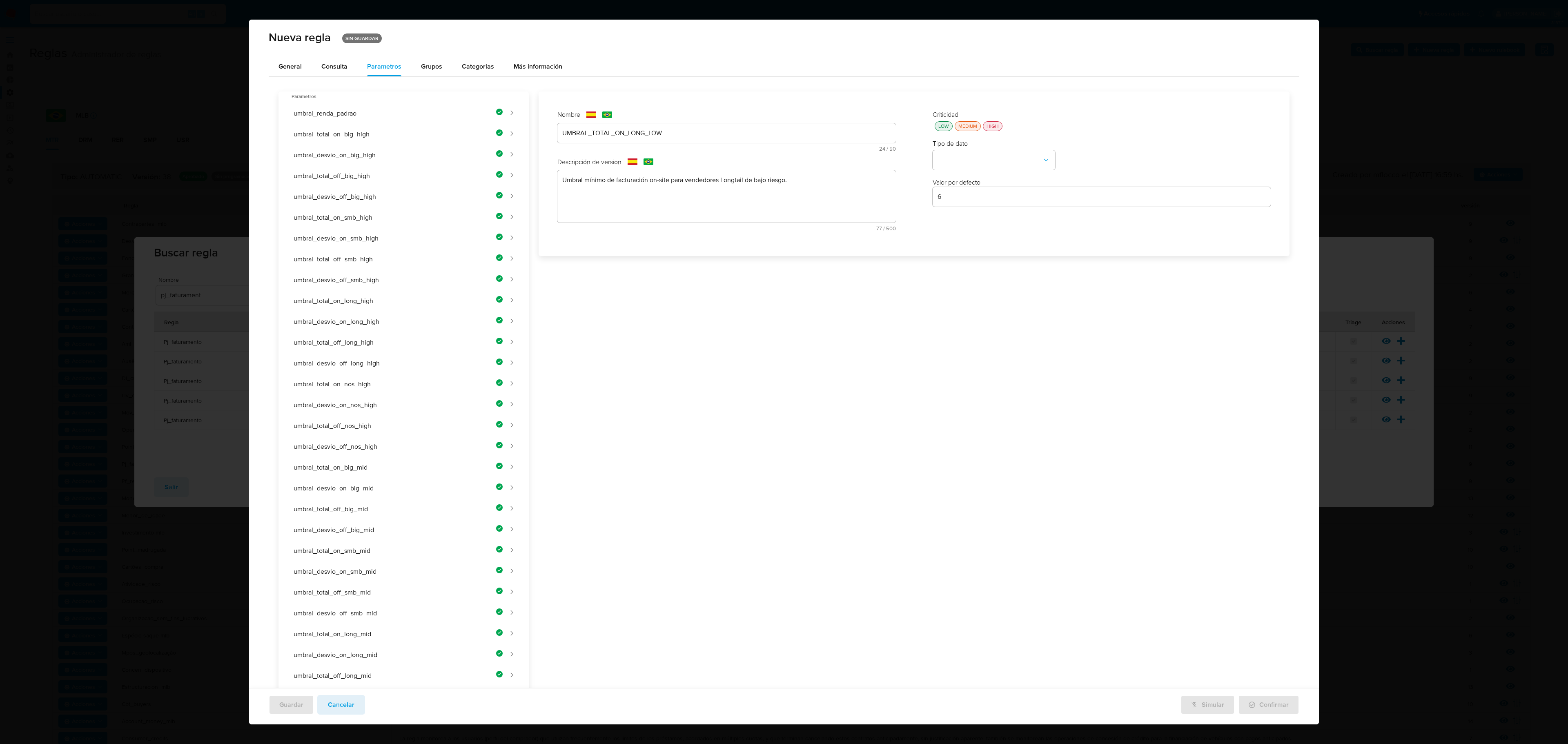
drag, startPoint x: 934, startPoint y: 136, endPoint x: 933, endPoint y: 132, distance: 4.1
click at [836, 132] on div "Criticidad LOW MEDIUM HIGH Tipo de dato Valor por defecto Valor por defecto 6" at bounding box center [1102, 174] width 355 height 143
click at [836, 125] on div "LOW" at bounding box center [943, 125] width 14 height 7
click at [836, 158] on button "type-dropdown" at bounding box center [993, 161] width 122 height 19
click at [836, 158] on div "NUMBER" at bounding box center [991, 160] width 108 height 19
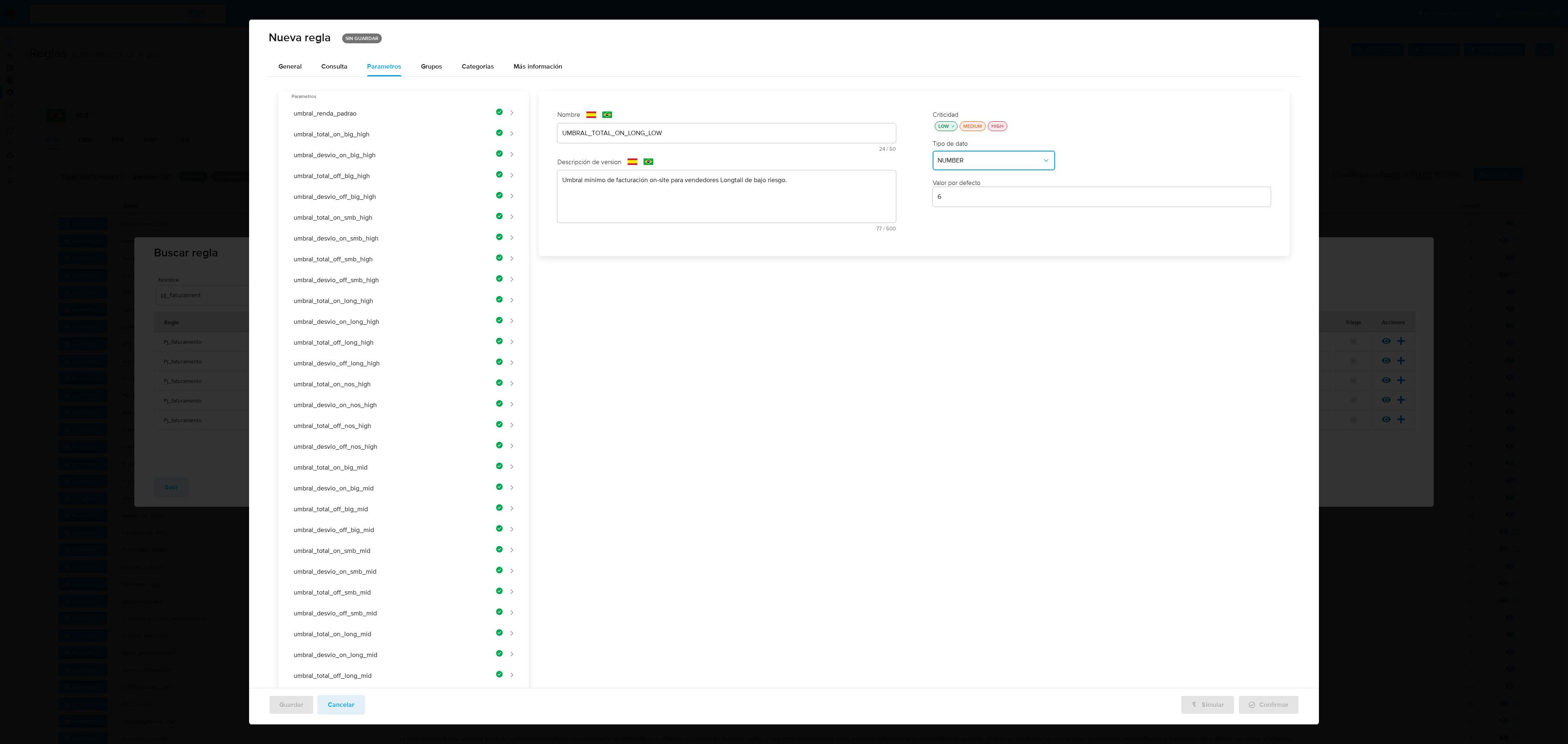
click at [836, 195] on input "6" at bounding box center [1102, 197] width 338 height 10
click at [836, 194] on input "6" at bounding box center [1102, 197] width 338 height 10
paste input "700000"
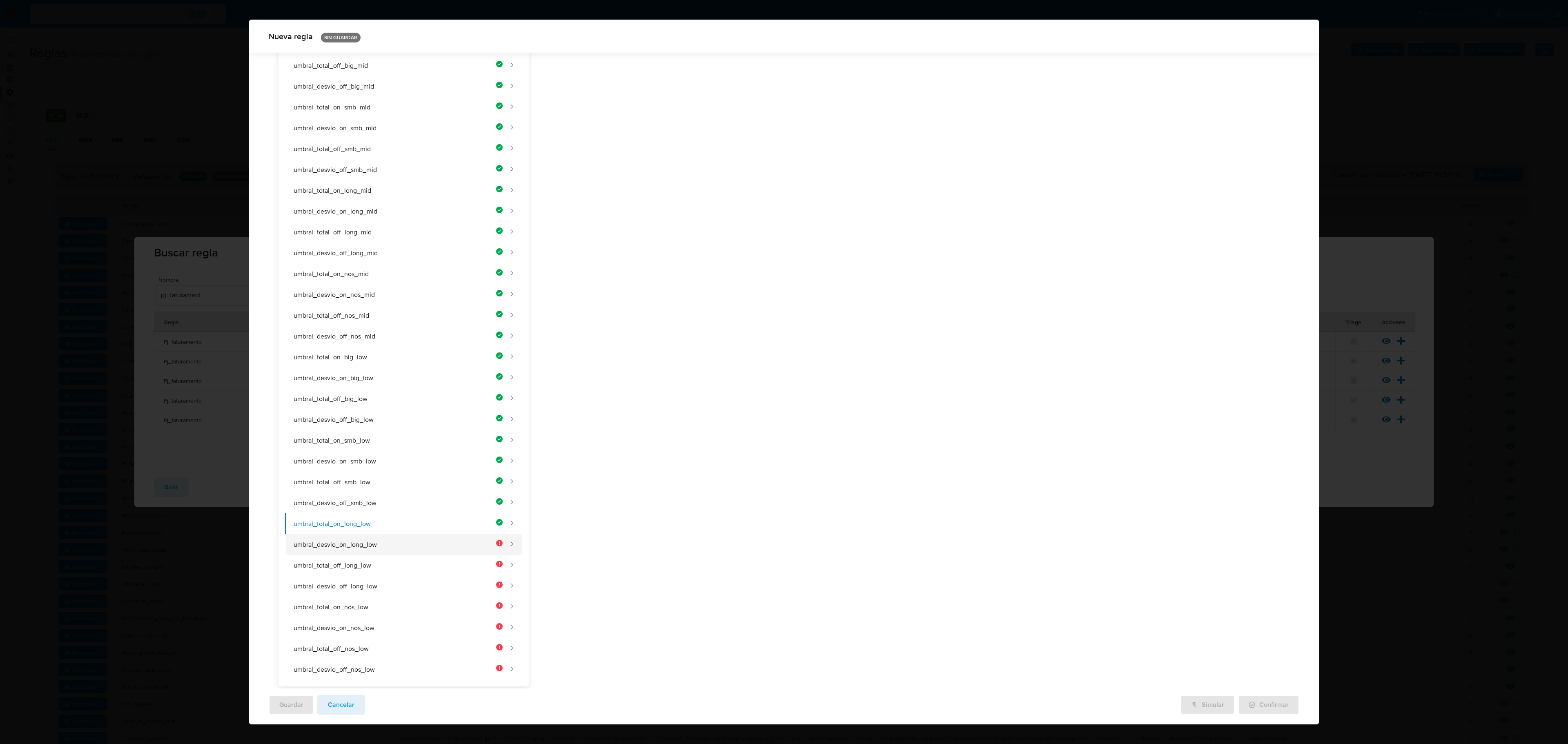
type input "700000"
click at [405, 430] on button "umbral_desvio_on_long_low" at bounding box center [394, 544] width 218 height 21
click at [652, 125] on div "Nombre text-es UMBRAL_TOTAL_ON_LONG_LOW 24 / 50 26 caracteres restantes text-pt…" at bounding box center [726, 77] width 355 height 225
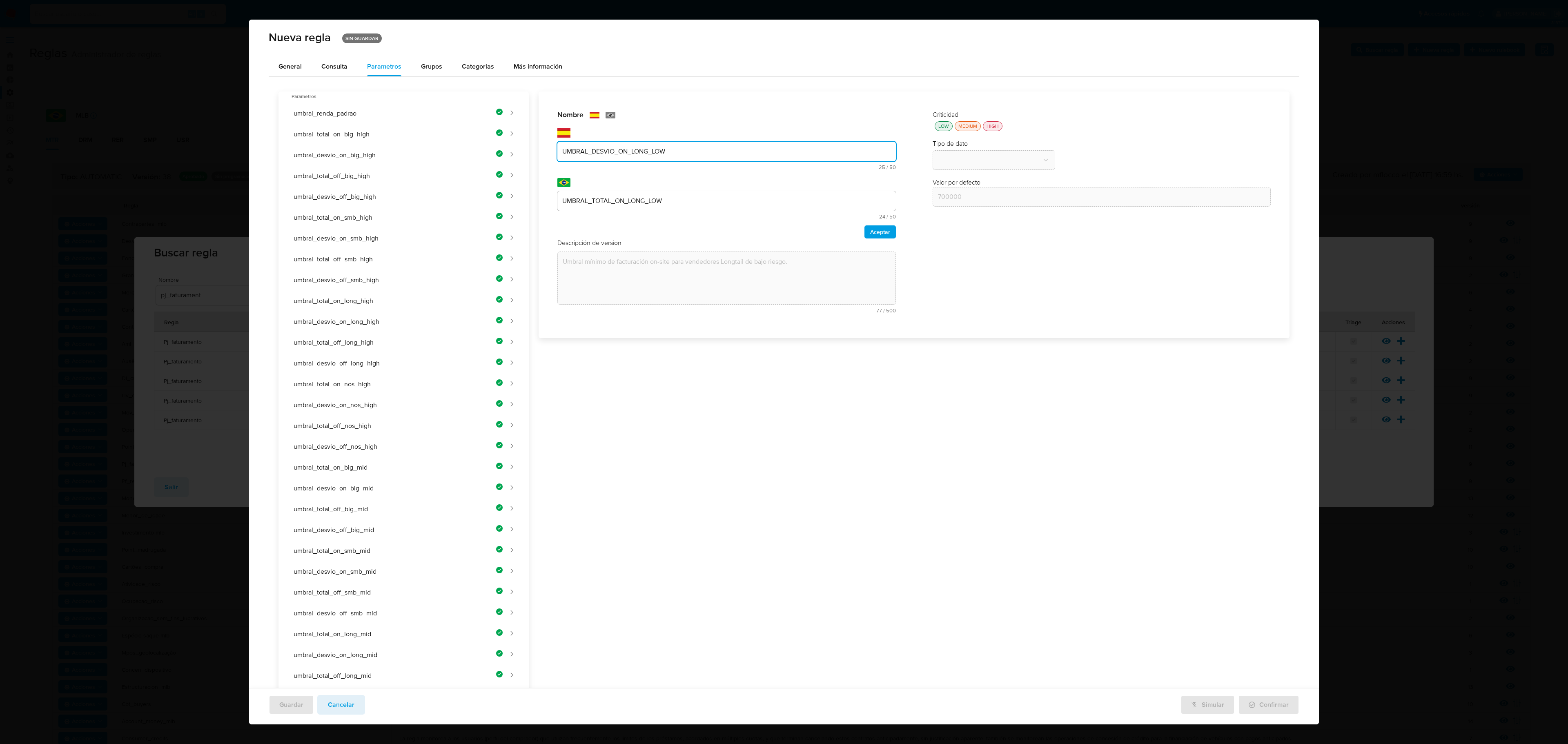
type input "UMBRAL_DESVIO_ON_LONG_LOW"
click at [649, 206] on div "UMBRAL_TOTAL_ON_LONG_LOW" at bounding box center [727, 201] width 338 height 19
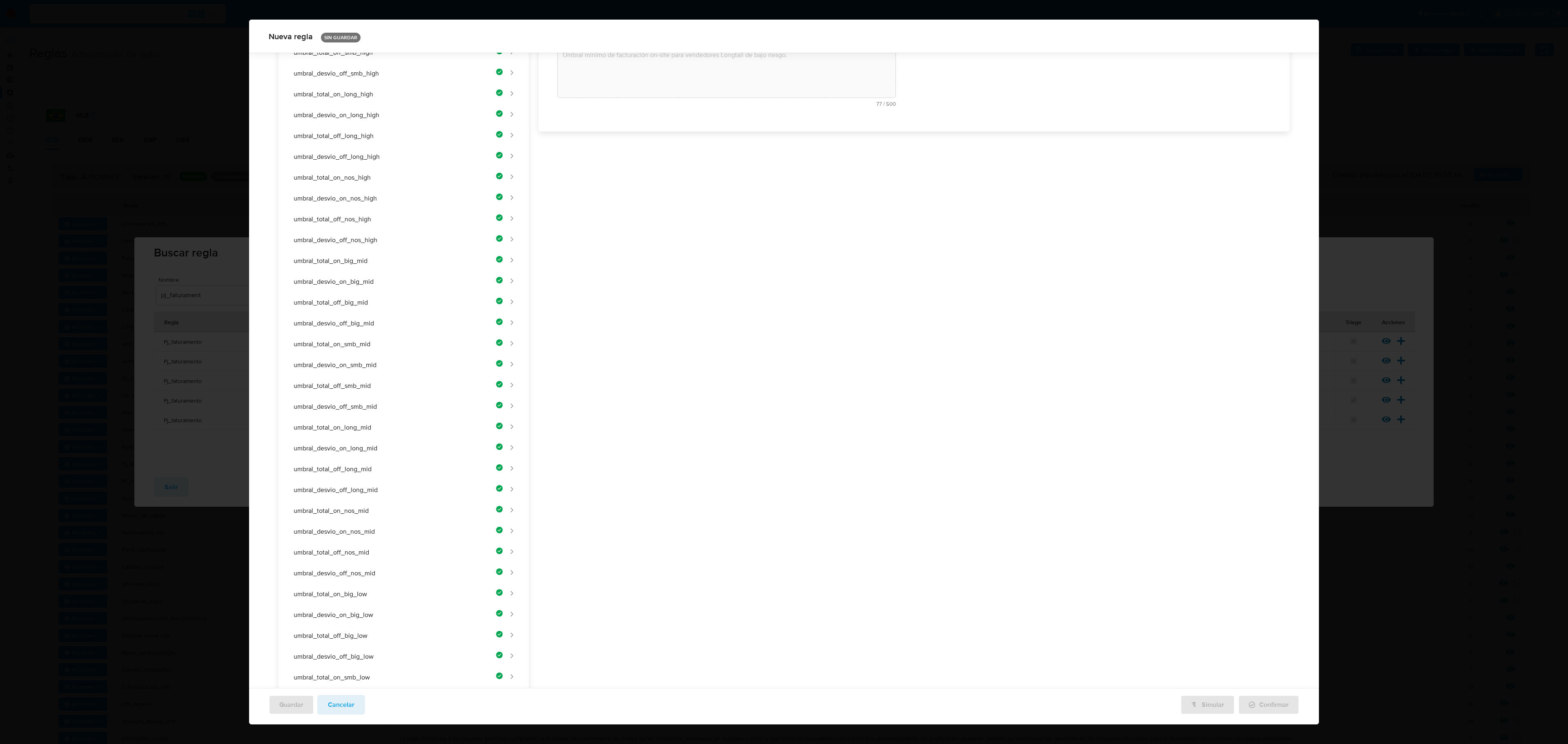
click at [647, 196] on div "Nombre text-es UMBRAL_DESVIO_ON_LONG_LOW 25 / 50 25 caracteres restantes text-p…" at bounding box center [909, 404] width 761 height 1039
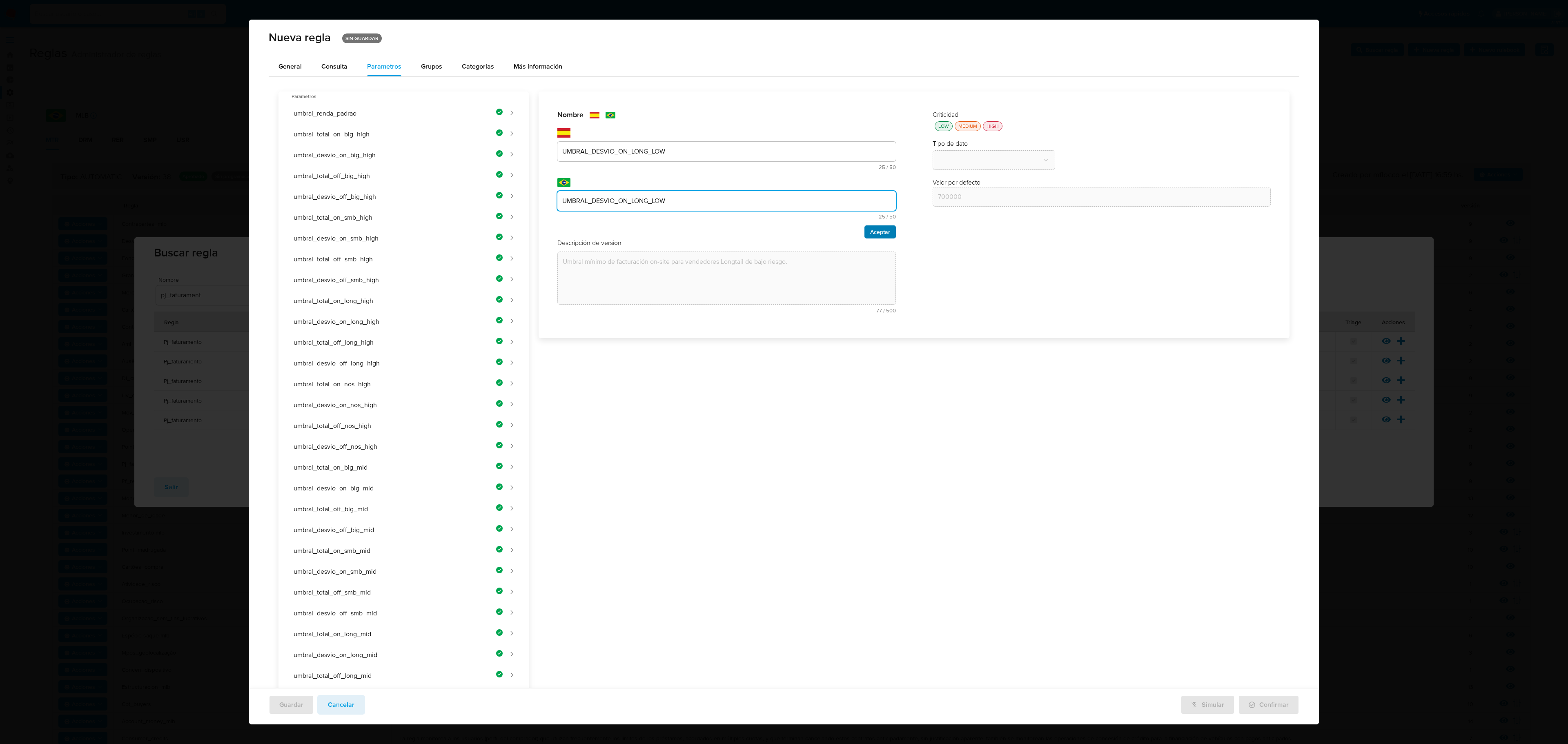
type input "UMBRAL_DESVIO_ON_LONG_LOW"
click at [836, 228] on button "Aceptar" at bounding box center [880, 231] width 32 height 13
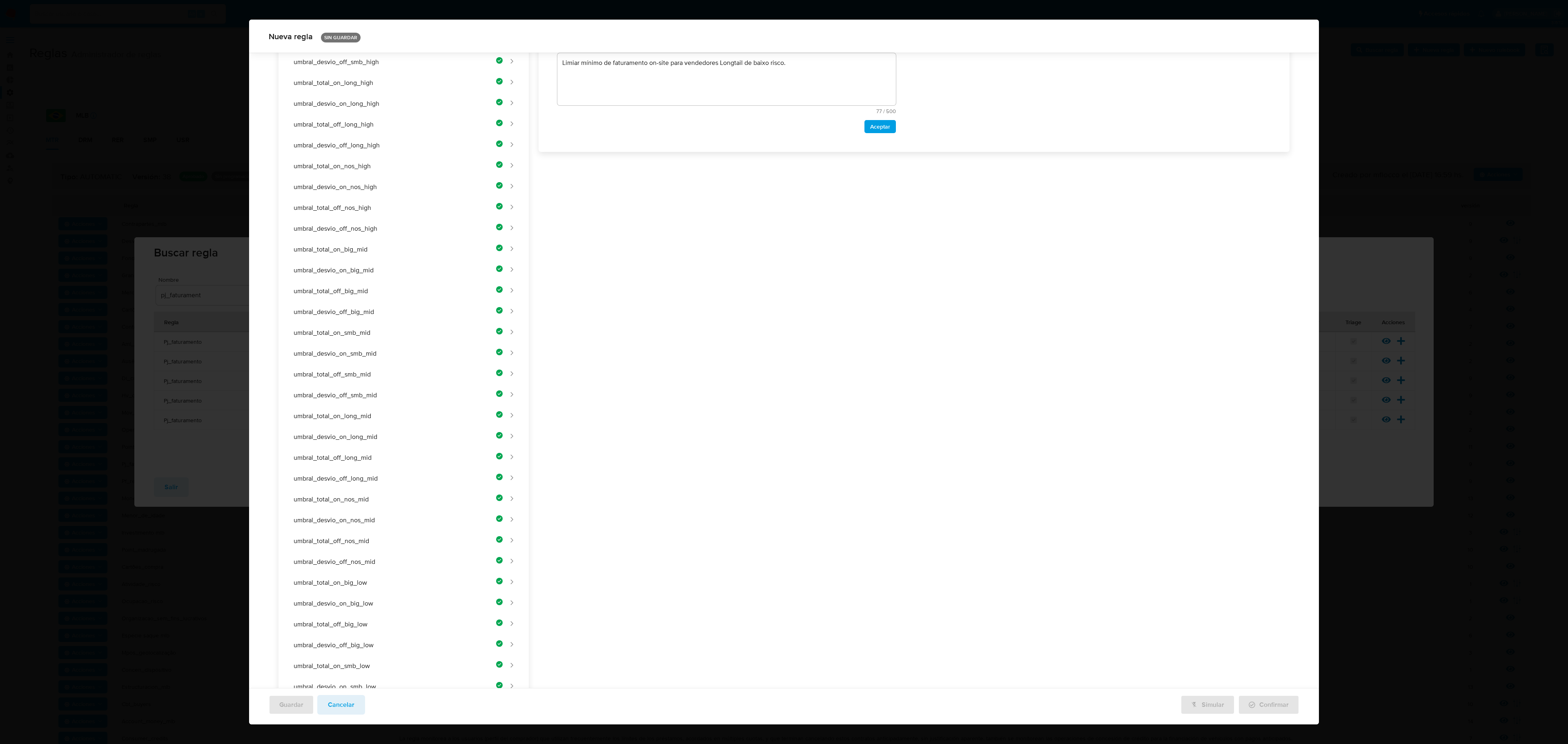
drag, startPoint x: 691, startPoint y: 196, endPoint x: 681, endPoint y: 214, distance: 20.6
click at [689, 203] on div "Nombre text-es UMBRAL_DESVIO_ON_LONG_LOW 25 / 50 25 caracteres restantes text-p…" at bounding box center [909, 393] width 761 height 1039
drag, startPoint x: 654, startPoint y: 211, endPoint x: 651, endPoint y: 217, distance: 6.7
click at [653, 214] on div "Nombre text-es UMBRAL_DESVIO_ON_LONG_LOW 25 / 50 25 caracteres restantes text-p…" at bounding box center [909, 295] width 761 height 1039
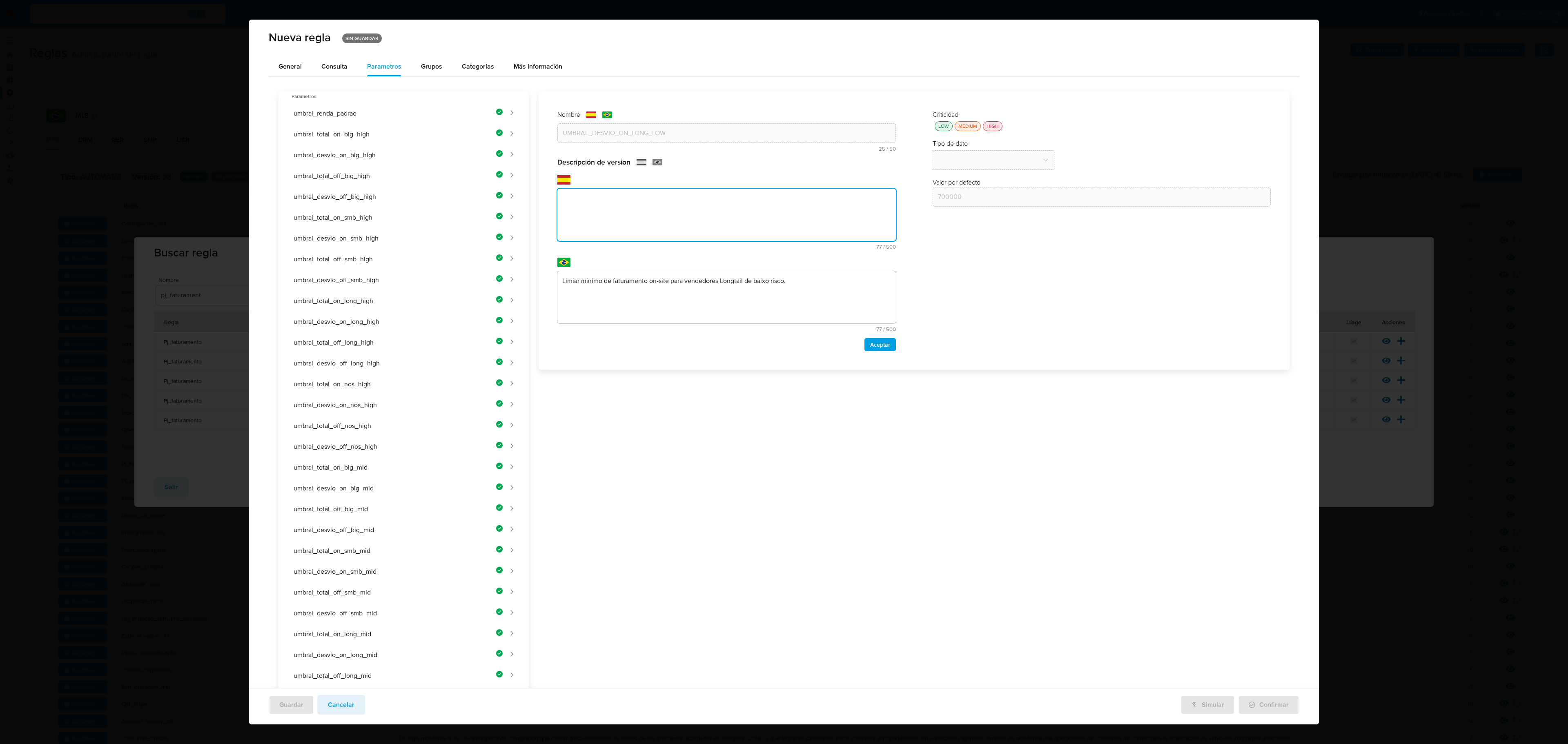
paste textarea "Umbral mínimo de desvío porcentual on-site para vendedores Longtail de bajo rie…"
type textarea "Umbral mínimo de desvío porcentual on-site para vendedores Longtail de bajo rie…"
click at [640, 307] on div "Nombre text-es UMBRAL_DESVIO_ON_LONG_LOW 25 / 50 25 caracteres restantes text-p…" at bounding box center [909, 611] width 761 height 1039
click at [646, 291] on div "Nombre text-es UMBRAL_DESVIO_ON_LONG_LOW 25 / 50 25 caracteres restantes text-p…" at bounding box center [909, 611] width 761 height 1039
type textarea "Limiar mínimo de desvio percentual on-site para vendedores Longtail de baixo ri…"
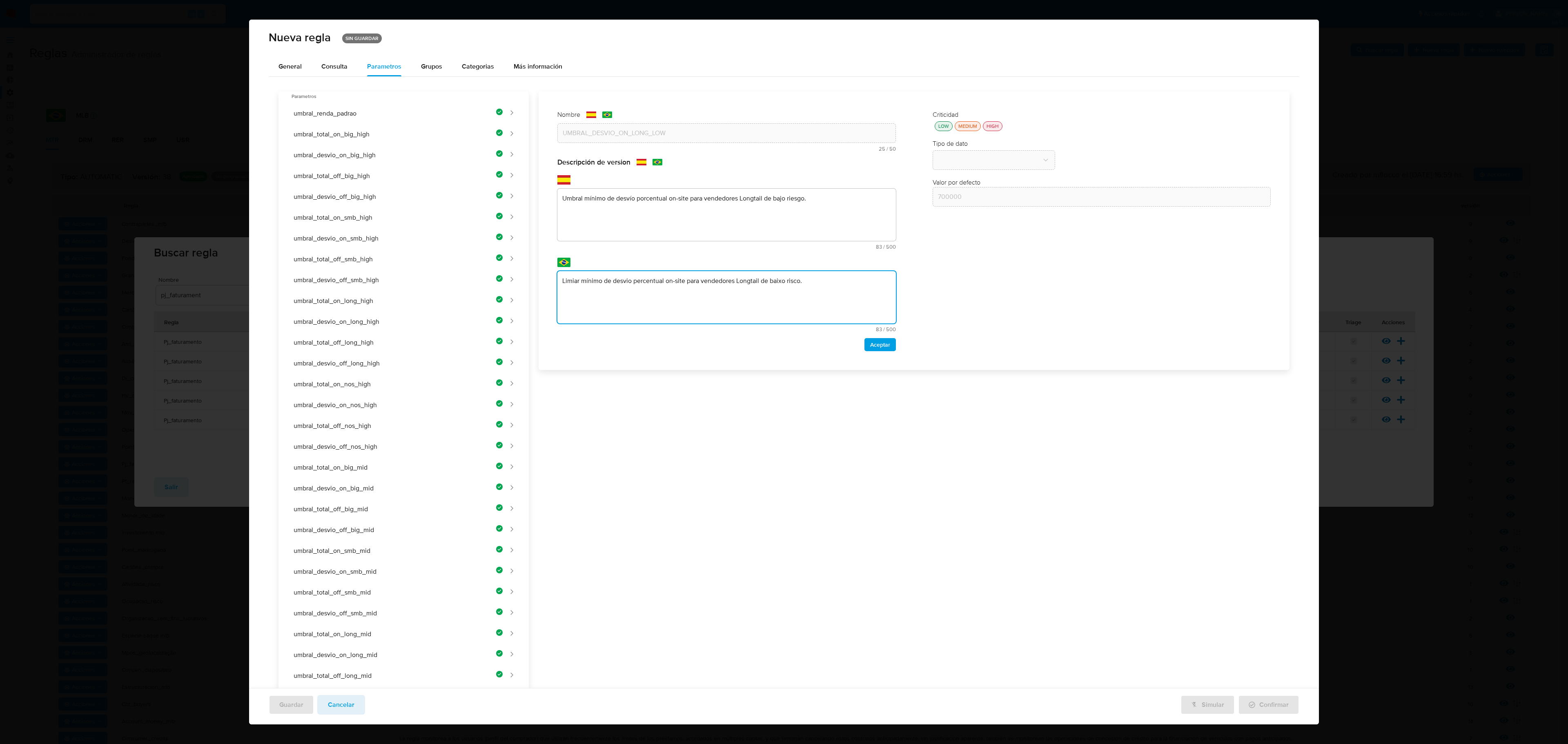
drag, startPoint x: 880, startPoint y: 348, endPoint x: 877, endPoint y: 347, distance: 3.2
click at [836, 347] on span "Aceptar" at bounding box center [880, 345] width 20 height 12
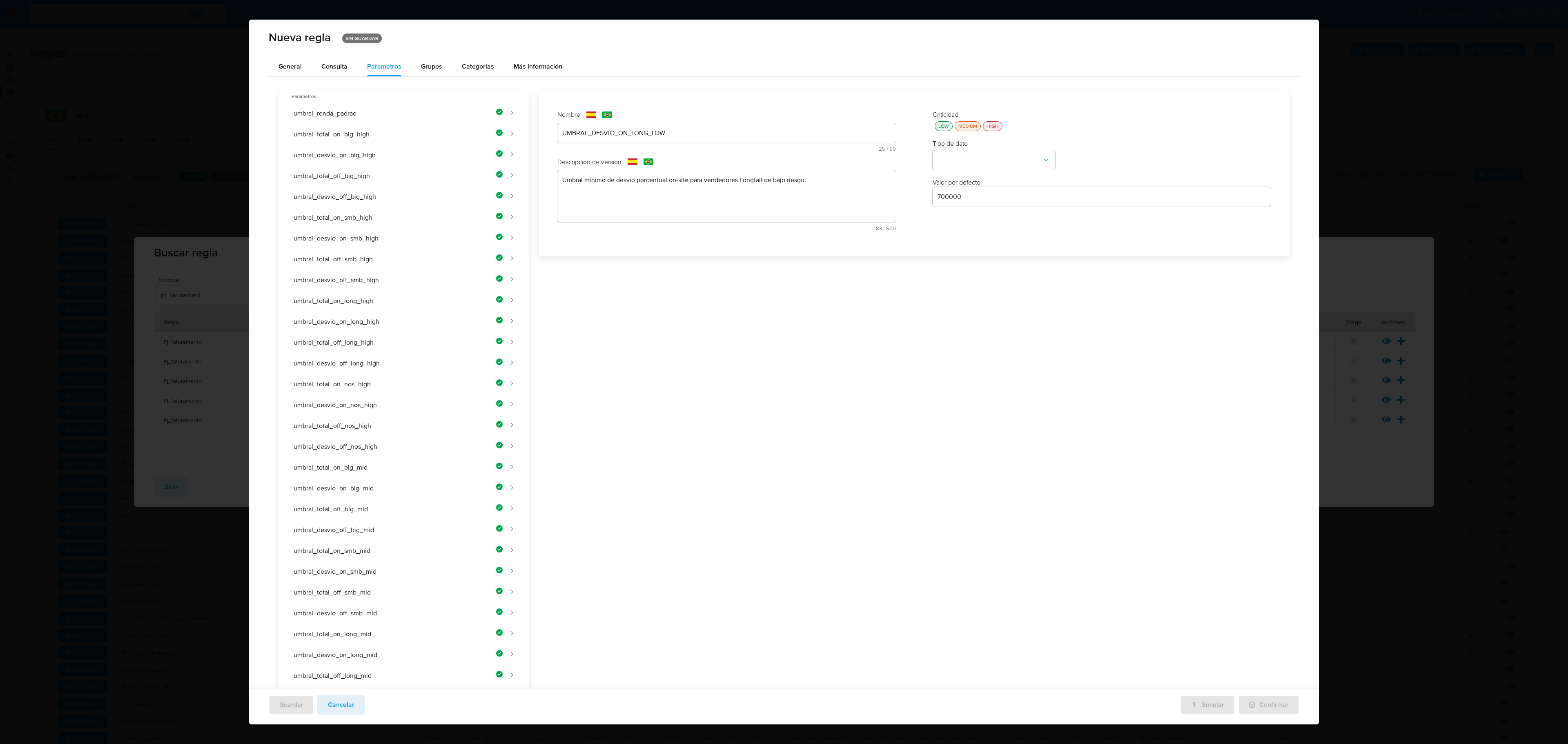
click at [836, 121] on div "LOW MEDIUM HIGH" at bounding box center [1102, 126] width 338 height 10
click at [836, 127] on div "LOW" at bounding box center [943, 125] width 14 height 7
click at [836, 157] on button "type-dropdown" at bounding box center [993, 161] width 122 height 19
click at [836, 160] on div "NUMBER" at bounding box center [991, 160] width 108 height 19
click at [836, 198] on input "700000" at bounding box center [1102, 197] width 338 height 10
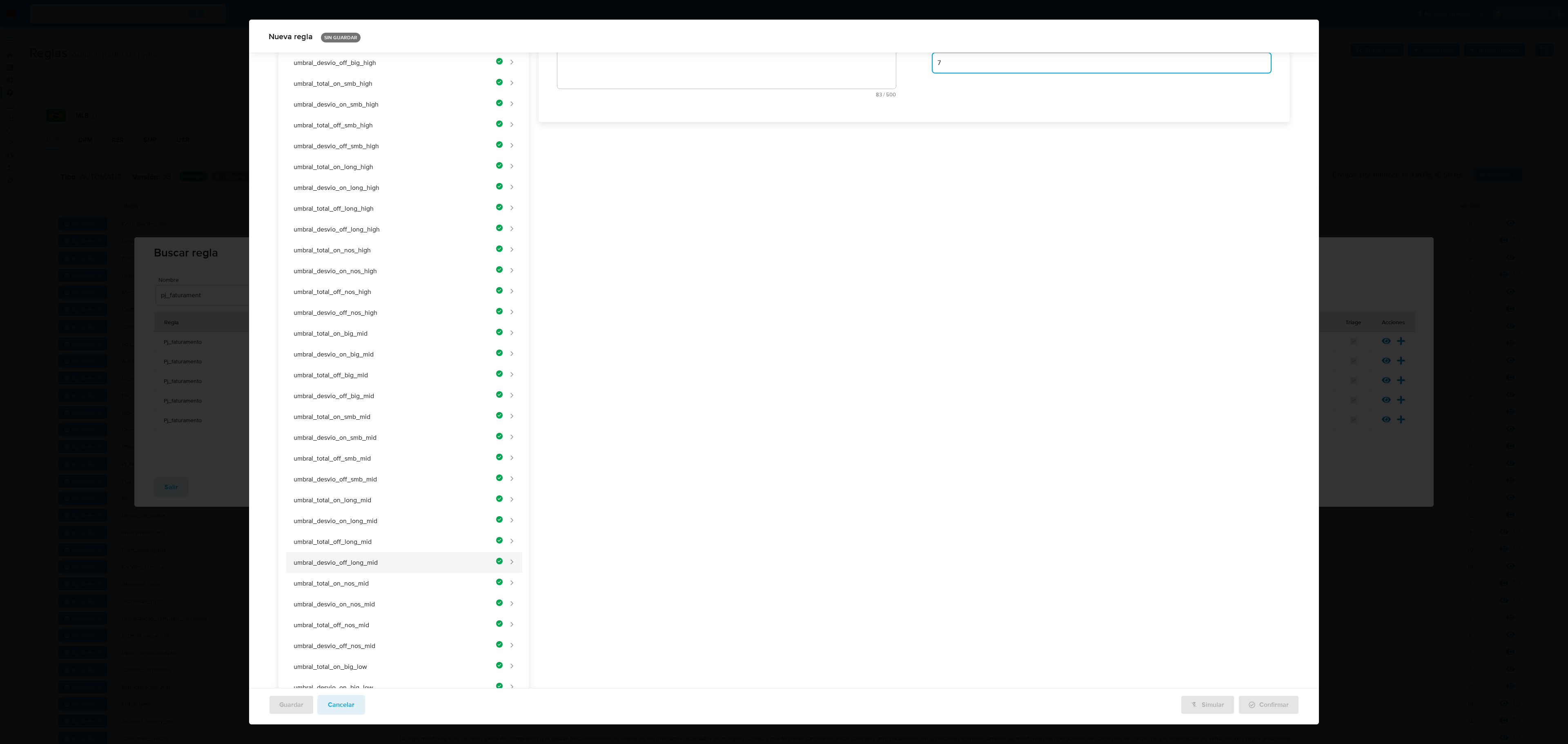
scroll to position [440, 0]
type input "7"
click at [430, 430] on button "umbral_total_off_long_low" at bounding box center [394, 566] width 218 height 21
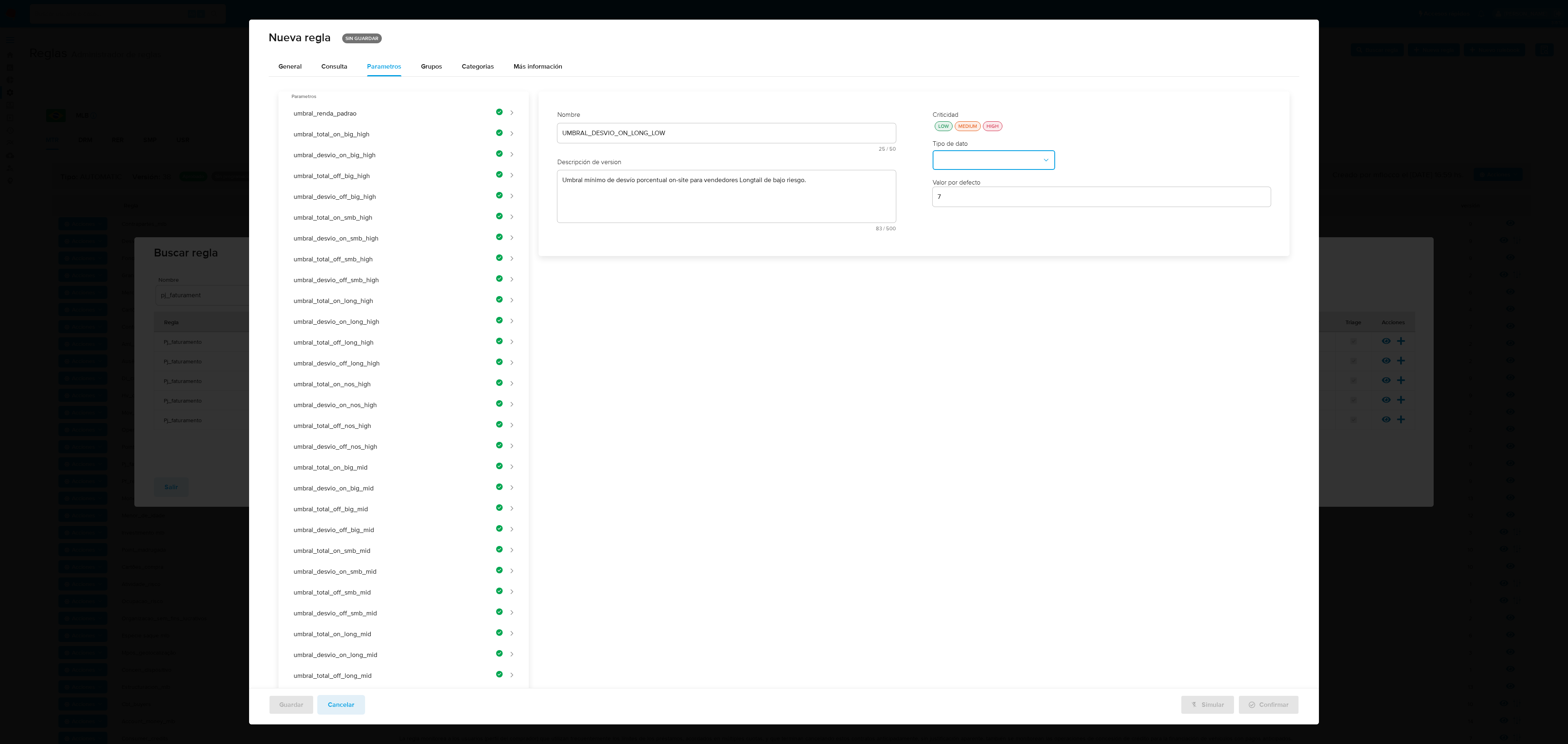
click at [788, 139] on div "UMBRAL_DESVIO_ON_LONG_LOW" at bounding box center [727, 133] width 338 height 19
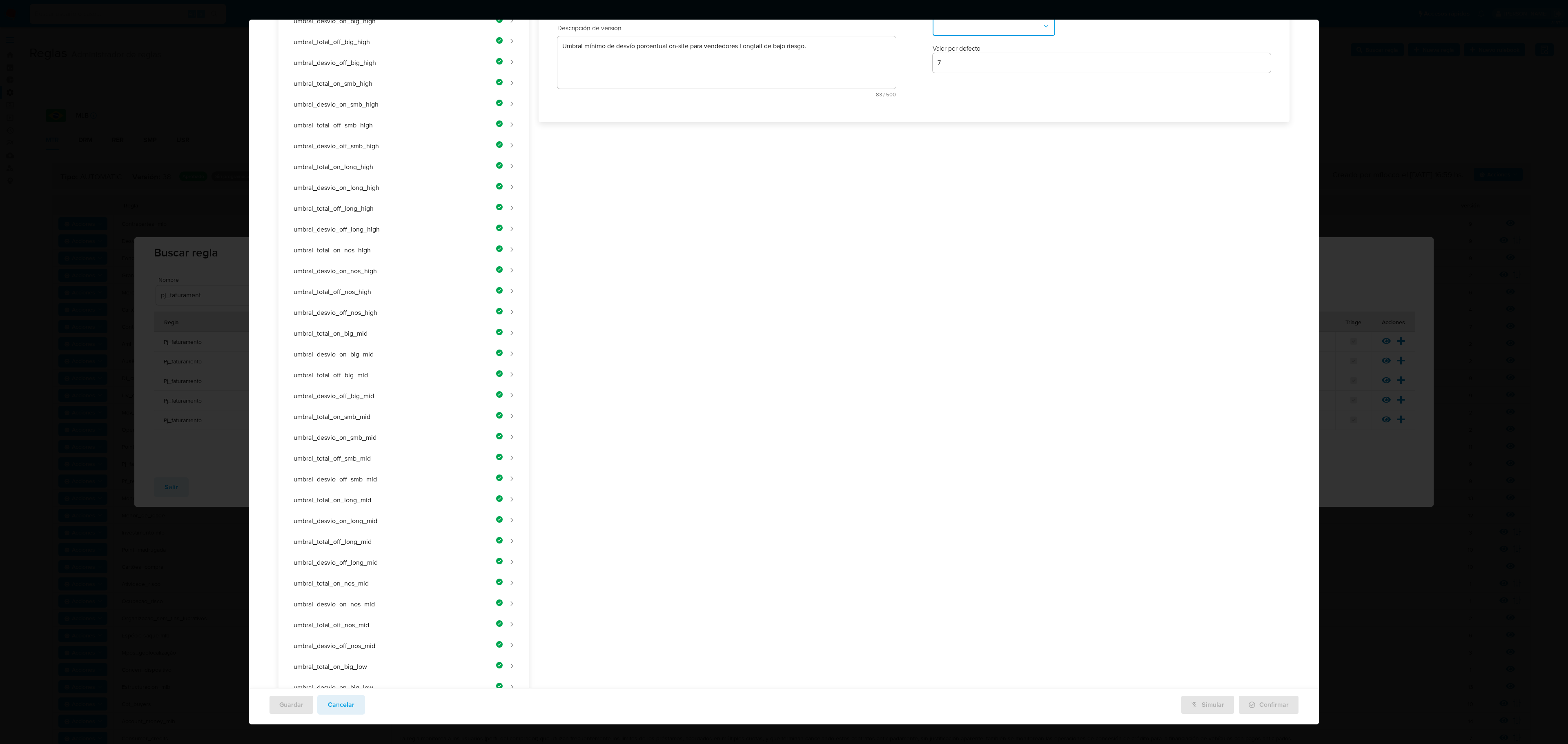
click at [786, 111] on div "Nombre text-es UMBRAL_DESVIO_ON_LONG_LOW 25 / 50 25 caracteres restantes text-p…" at bounding box center [726, 40] width 355 height 143
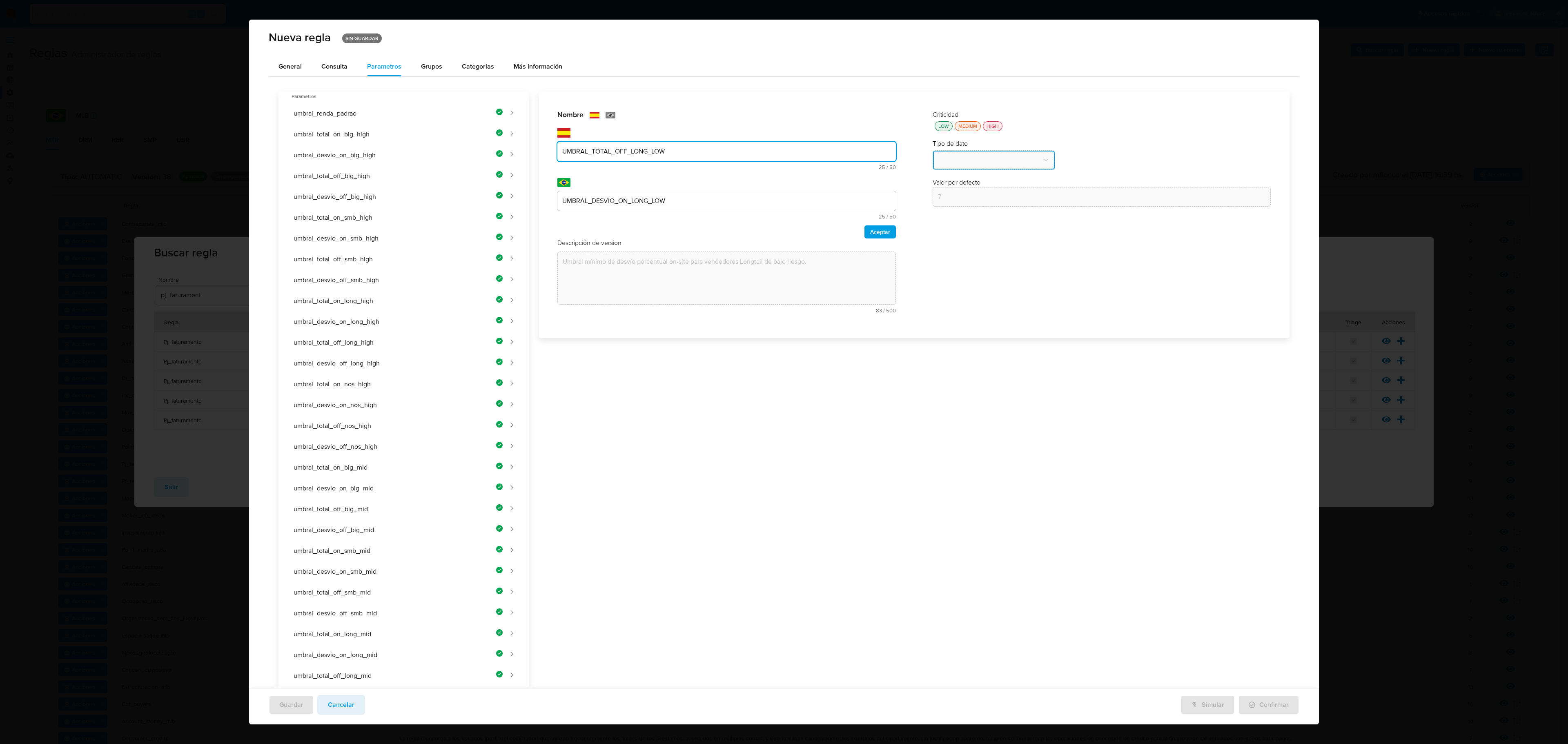
type input "UMBRAL_TOTAL_OFF_LONG_LOW"
click at [781, 183] on div "text-pt UMBRAL_DESVIO_ON_LONG_LOW 25 / 50 25 caracteres restantes" at bounding box center [727, 198] width 338 height 41
click at [779, 192] on div "UMBRAL_DESVIO_ON_LONG_LOW" at bounding box center [727, 201] width 338 height 19
click at [777, 196] on div "UMBRAL_DESVIO_ON_LONG_LOW" at bounding box center [727, 201] width 338 height 19
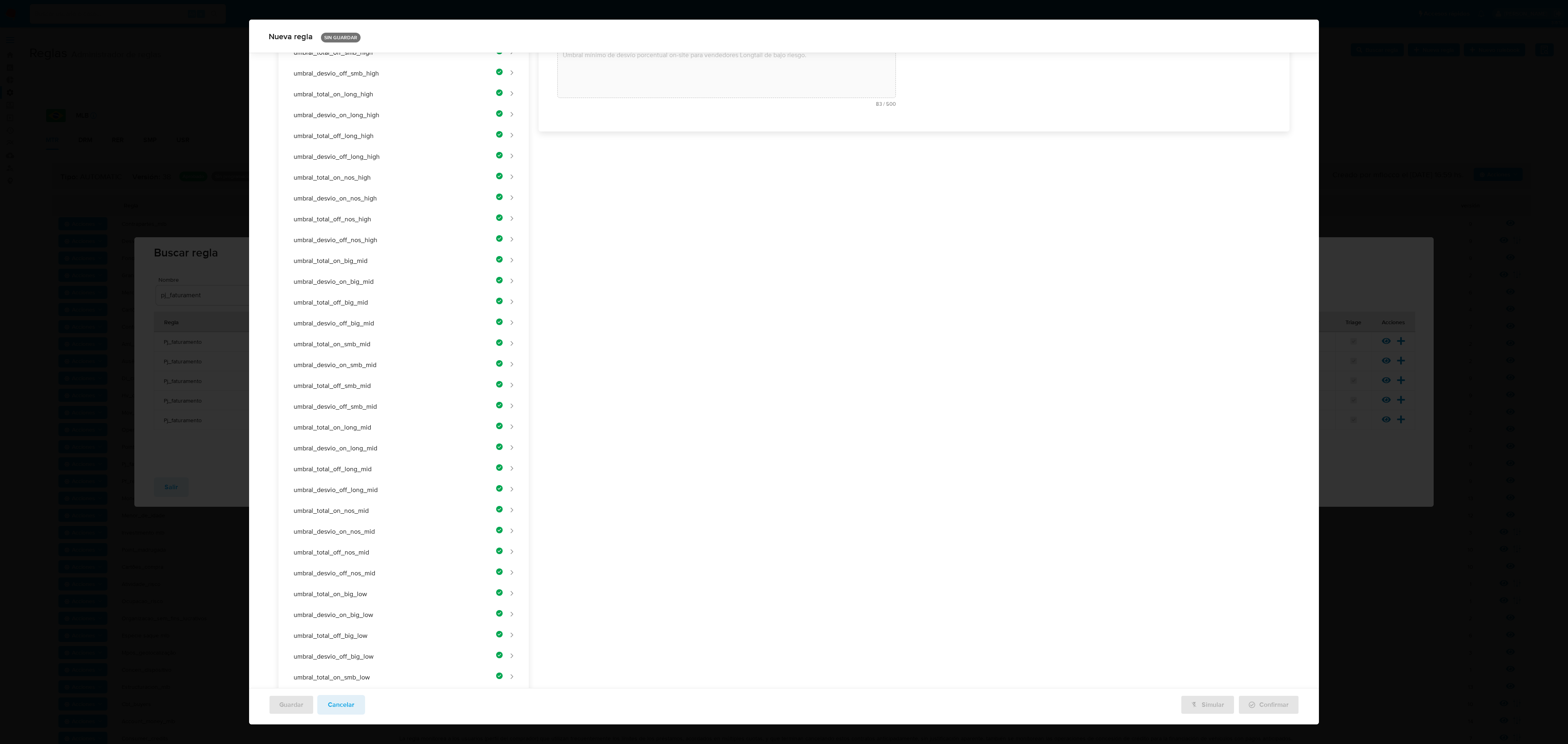
click at [779, 196] on div "Nombre text-es UMBRAL_TOTAL_OFF_LONG_LOW 25 / 50 25 caracteres restantes text-p…" at bounding box center [909, 404] width 761 height 1039
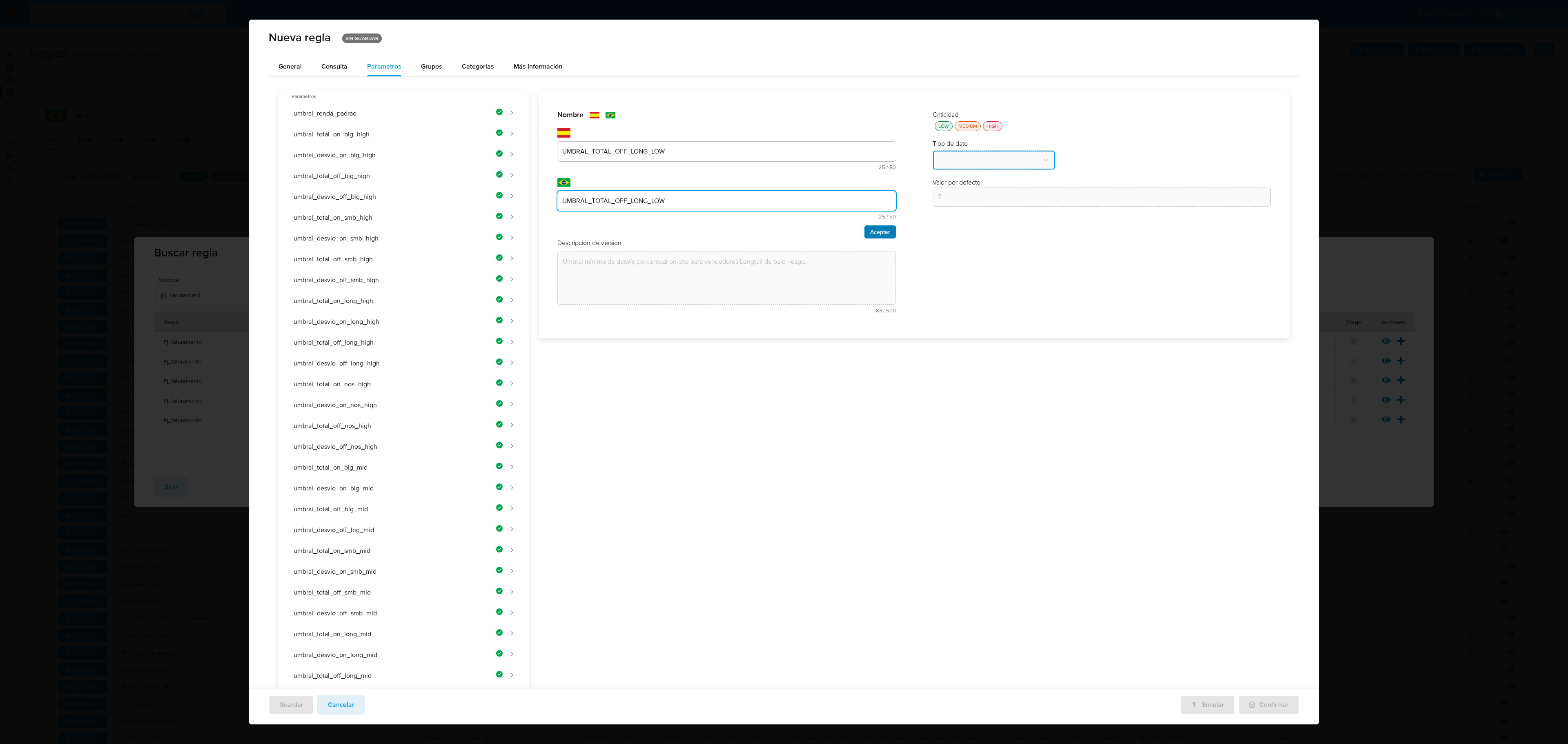
type input "UMBRAL_TOTAL_OFF_LONG_LOW"
click at [836, 233] on span "Aceptar" at bounding box center [880, 232] width 20 height 12
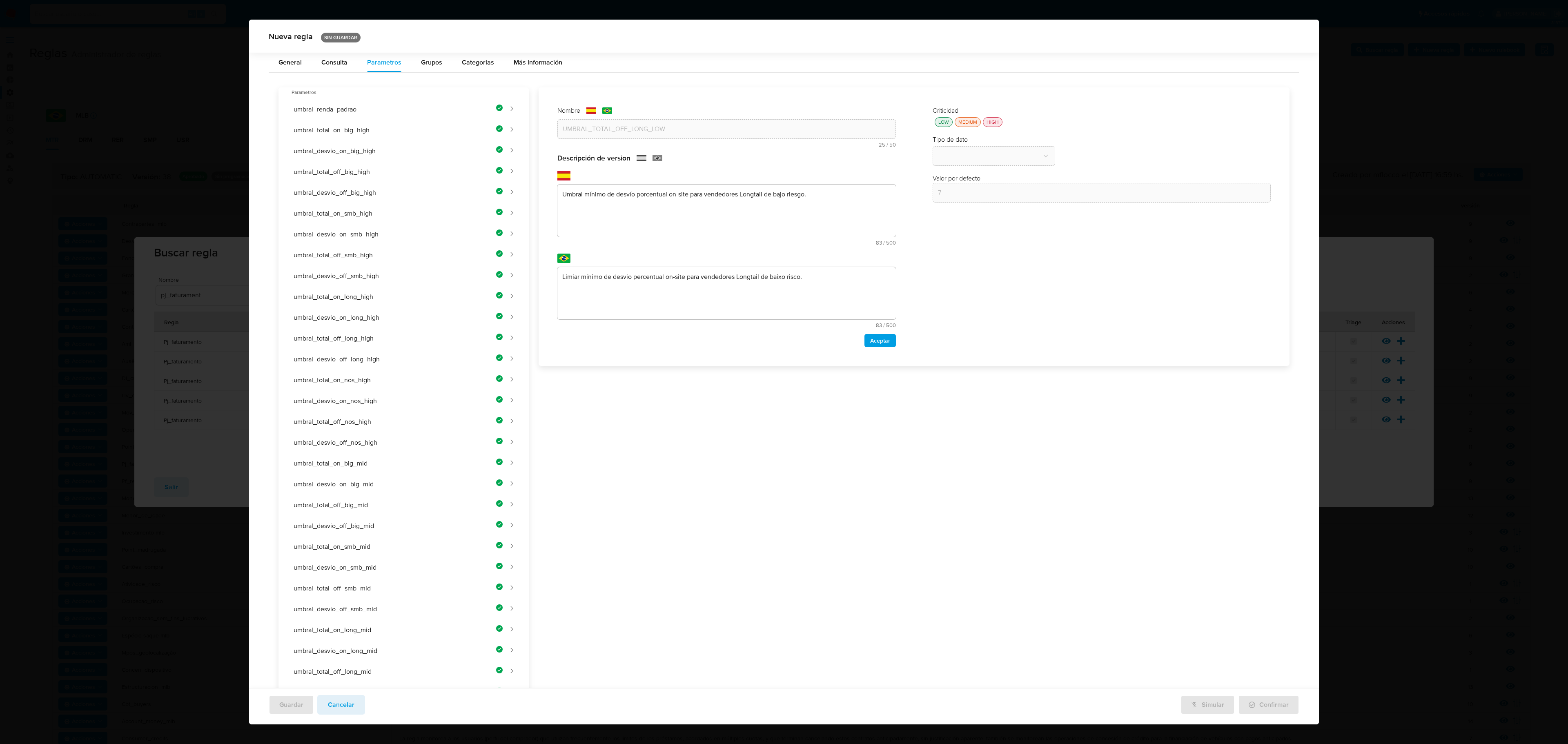
click at [754, 187] on div "Nombre text-es UMBRAL_TOTAL_OFF_LONG_LOW 25 / 50 25 caracteres restantes text-p…" at bounding box center [909, 607] width 761 height 1039
click at [694, 205] on div "Nombre text-es UMBRAL_TOTAL_OFF_LONG_LOW 25 / 50 25 caracteres restantes text-p…" at bounding box center [909, 611] width 761 height 1039
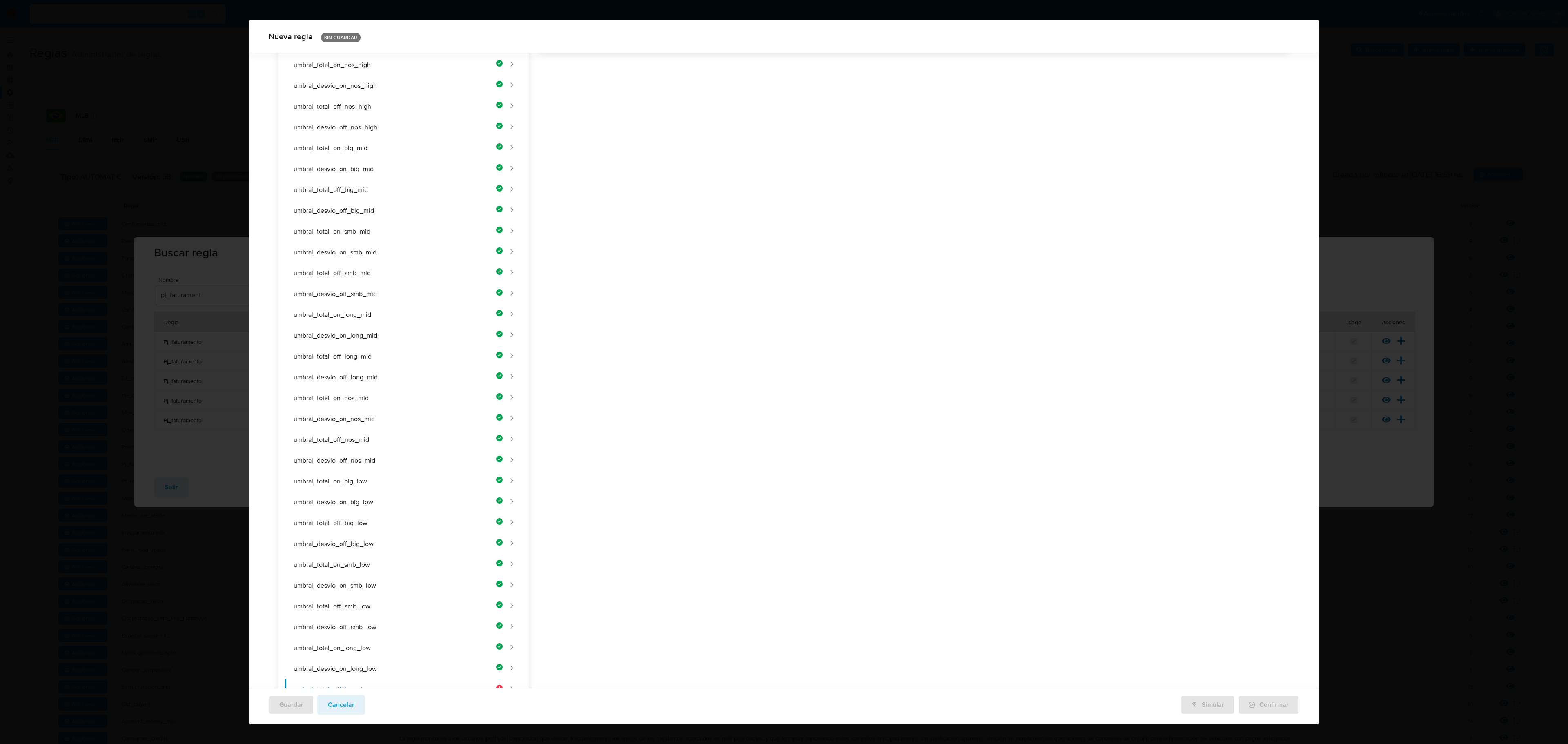
paste textarea "Umbral mínimo de facturación off-site para vendedores Longtail de bajo riesgo."
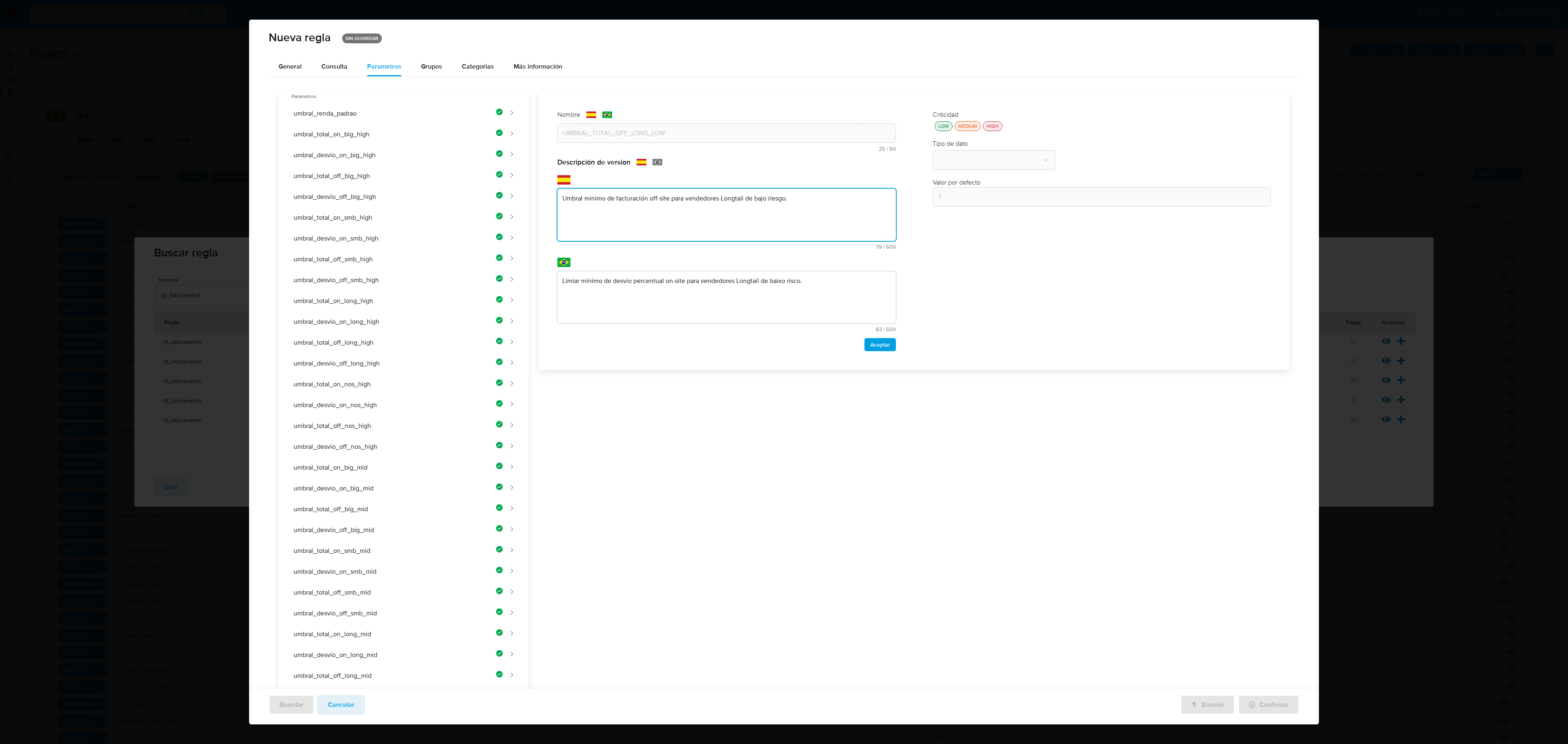
type textarea "Umbral mínimo de facturación off-site para vendedores Longtail de bajo riesgo."
drag, startPoint x: 751, startPoint y: 337, endPoint x: 751, endPoint y: 325, distance: 12.0
click at [751, 337] on div "Nombre text-es UMBRAL_TOTAL_OFF_LONG_LOW 25 / 50 25 caracteres restantes text-p…" at bounding box center [909, 611] width 761 height 1039
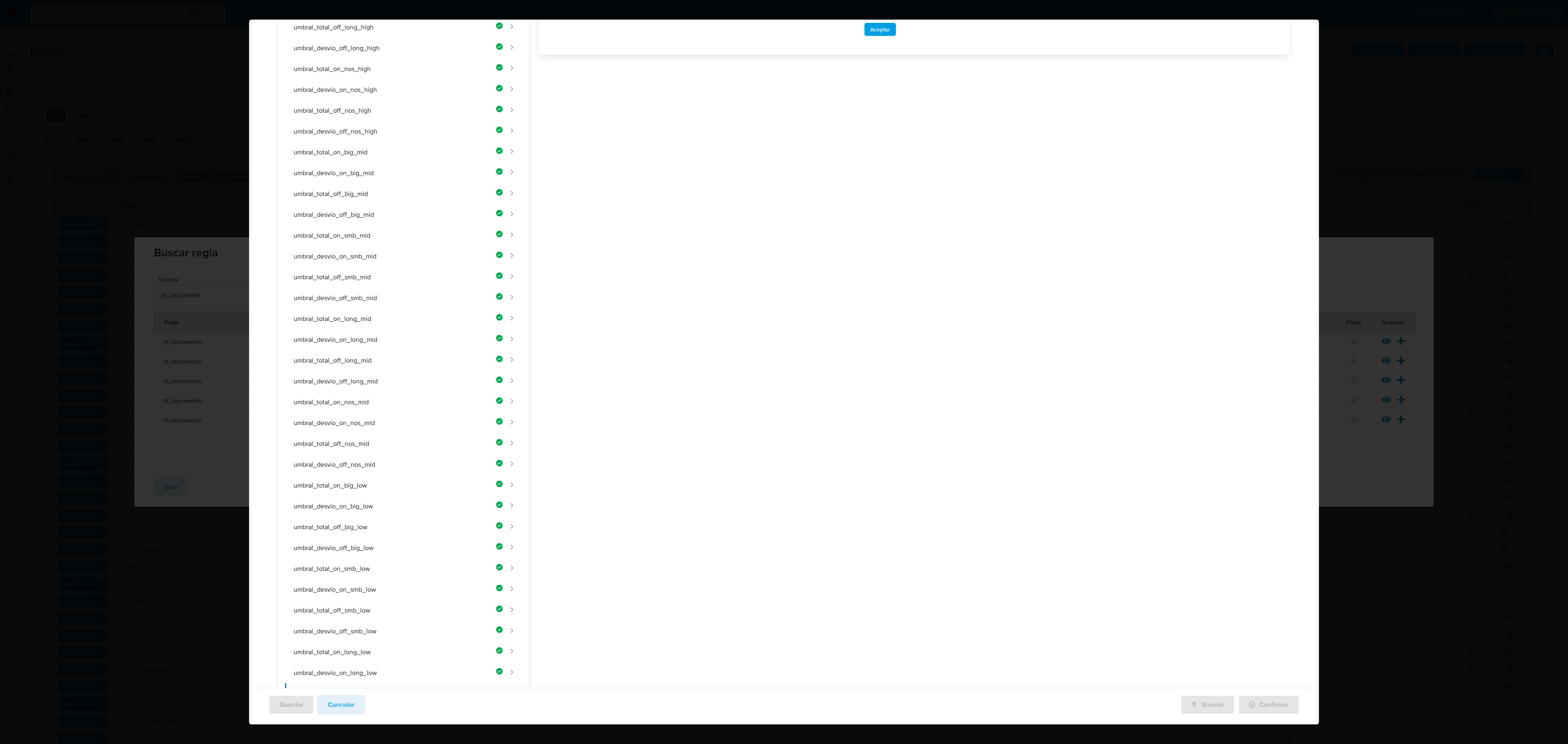
click at [667, 279] on div "Nombre text-es UMBRAL_TOTAL_OFF_LONG_LOW 25 / 50 25 caracteres restantes text-p…" at bounding box center [909, 295] width 761 height 1039
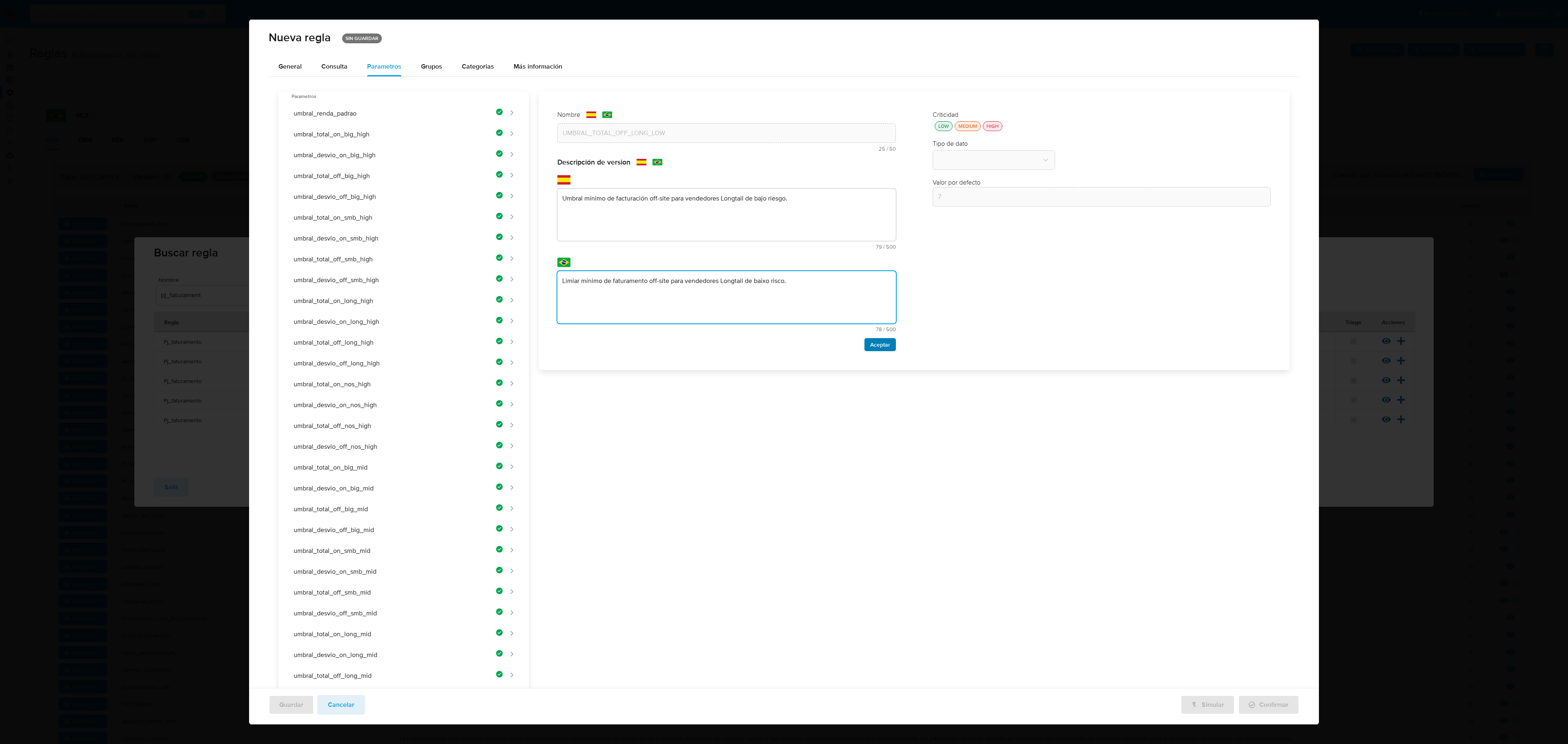
type textarea "Limiar mínimo de faturamento off-site para vendedores Longtail de baixo risco."
click at [836, 346] on span "Aceptar" at bounding box center [880, 345] width 20 height 12
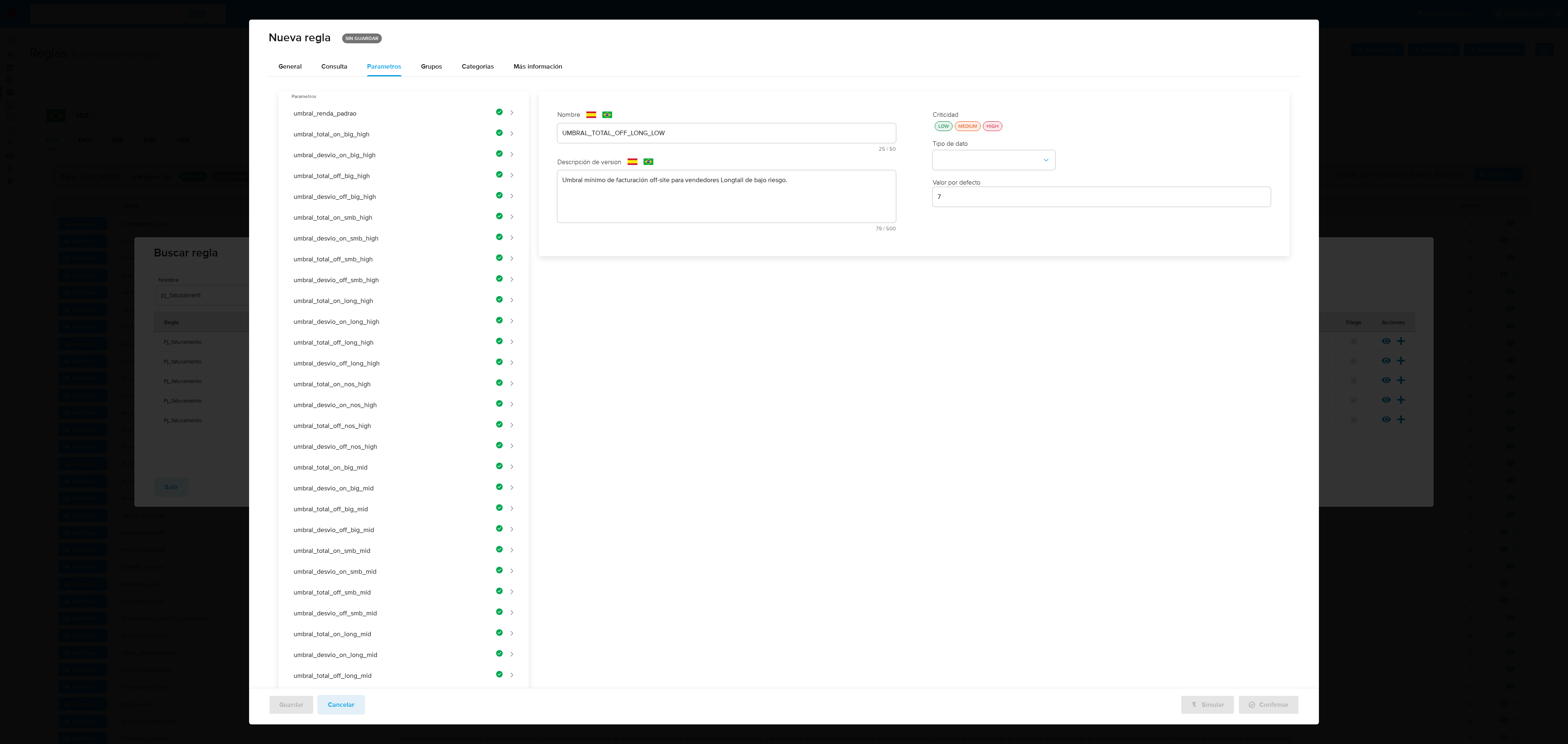
click at [836, 126] on div "LOW" at bounding box center [943, 125] width 14 height 7
click at [836, 155] on button "type-dropdown" at bounding box center [993, 161] width 122 height 19
click at [836, 158] on span "NUMBER" at bounding box center [950, 160] width 26 height 8
click at [836, 206] on div "7" at bounding box center [1102, 197] width 338 height 19
click at [836, 198] on input "7" at bounding box center [1102, 197] width 338 height 10
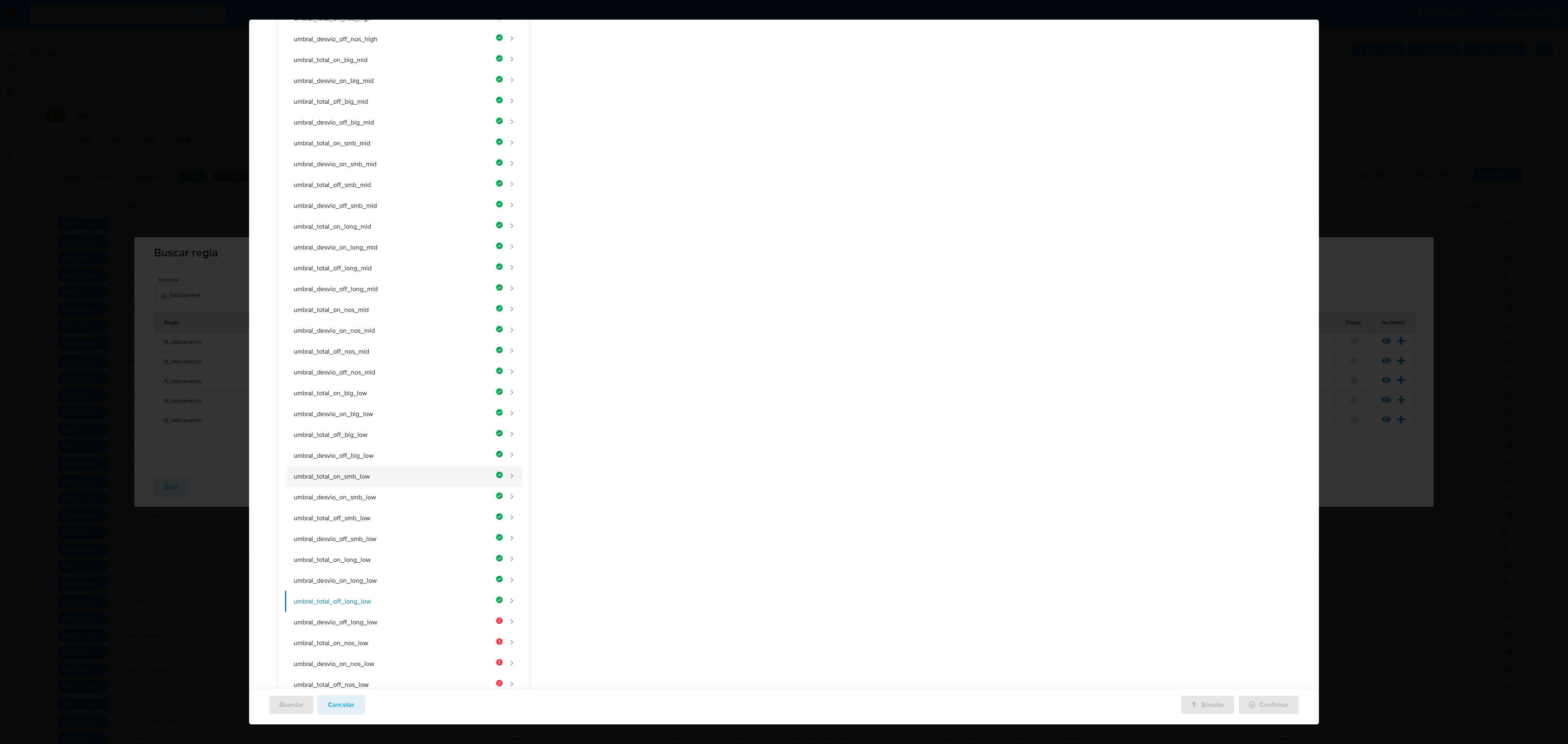
scroll to position [440, 0]
type input "500000"
drag, startPoint x: 422, startPoint y: 571, endPoint x: 499, endPoint y: 549, distance: 80.1
click at [422, 430] on button "umbral_desvio_off_long_low" at bounding box center [394, 586] width 218 height 21
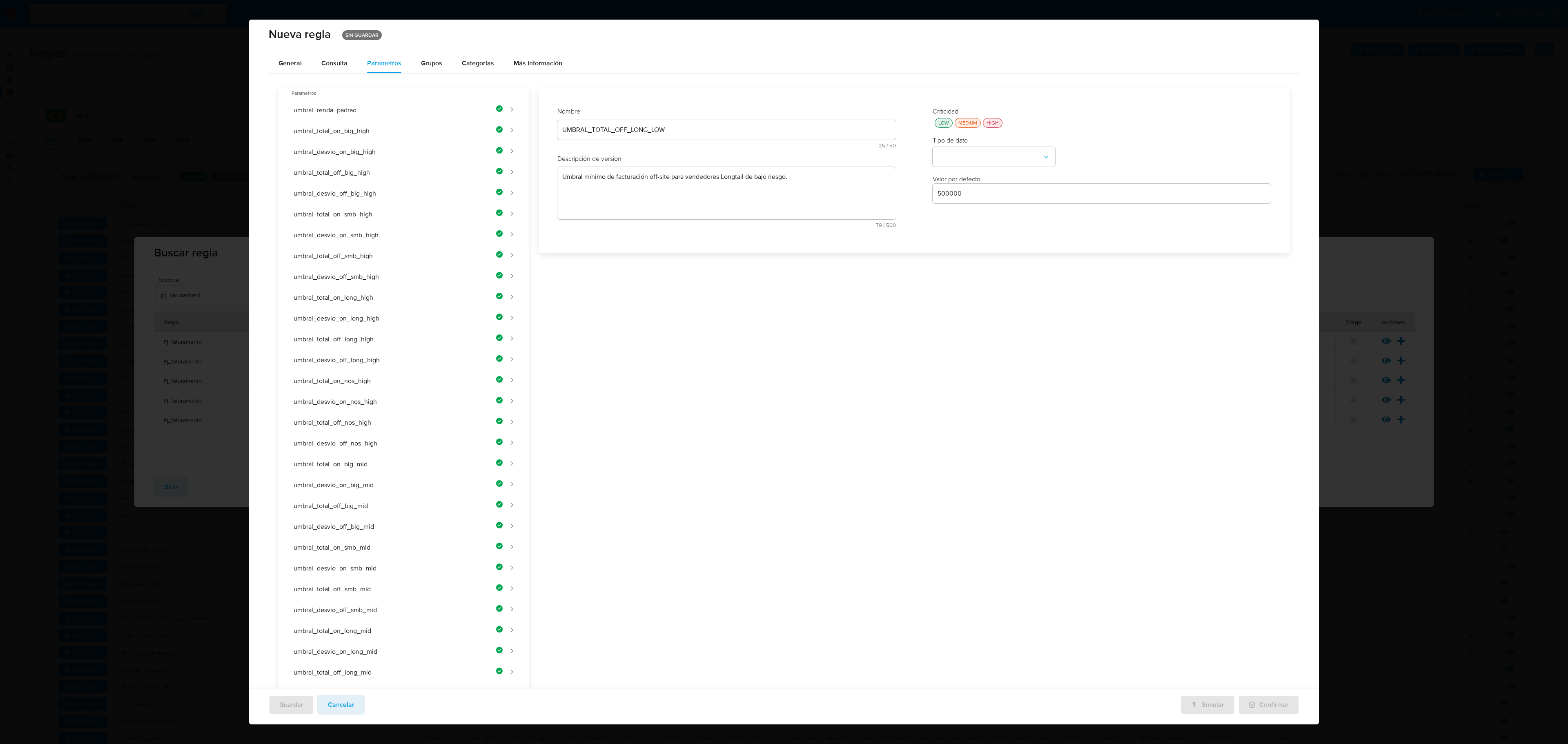
scroll to position [0, 0]
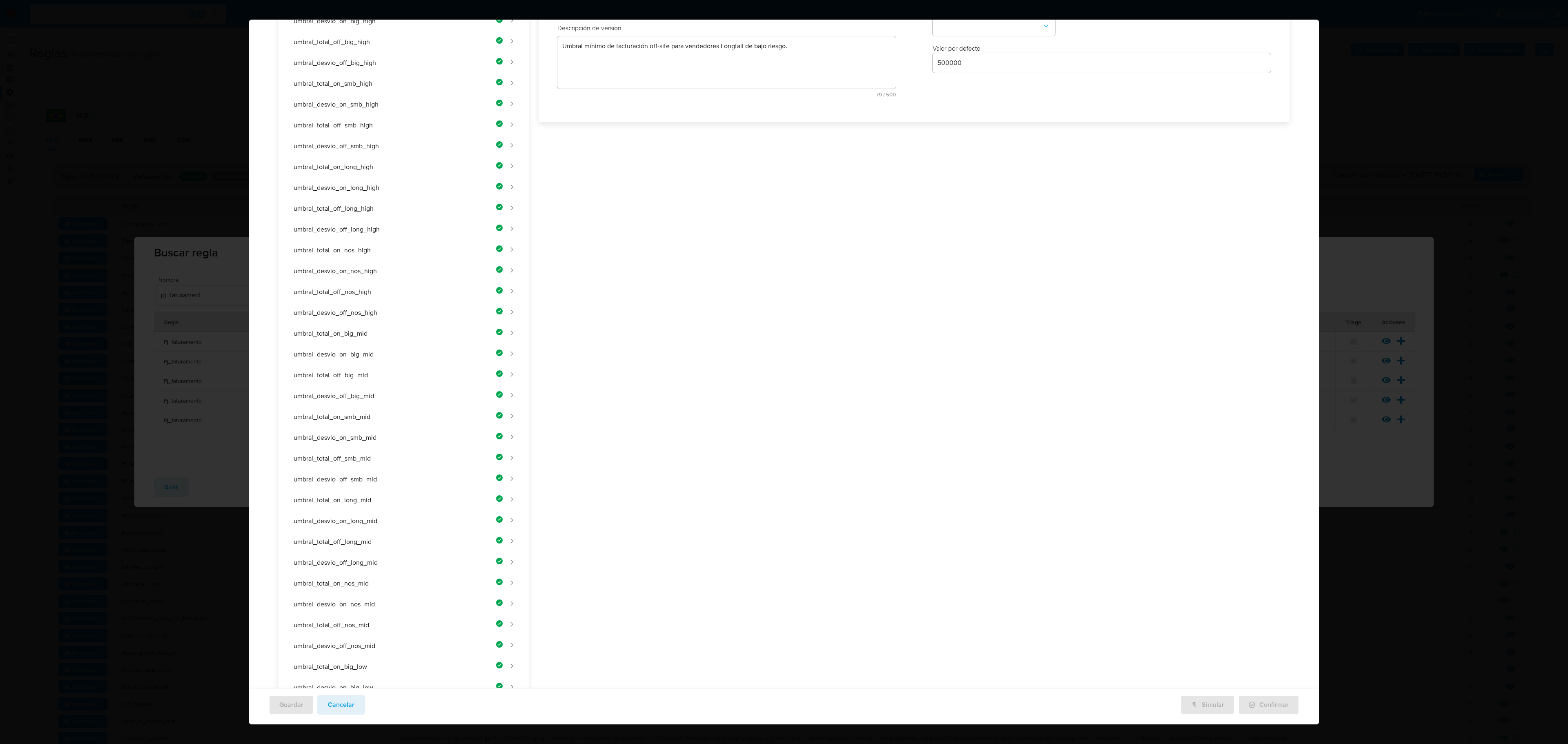
click at [580, 111] on div "Nombre text-es UMBRAL_TOTAL_OFF_LONG_LOW 25 / 50 25 caracteres restantes text-p…" at bounding box center [726, 40] width 355 height 143
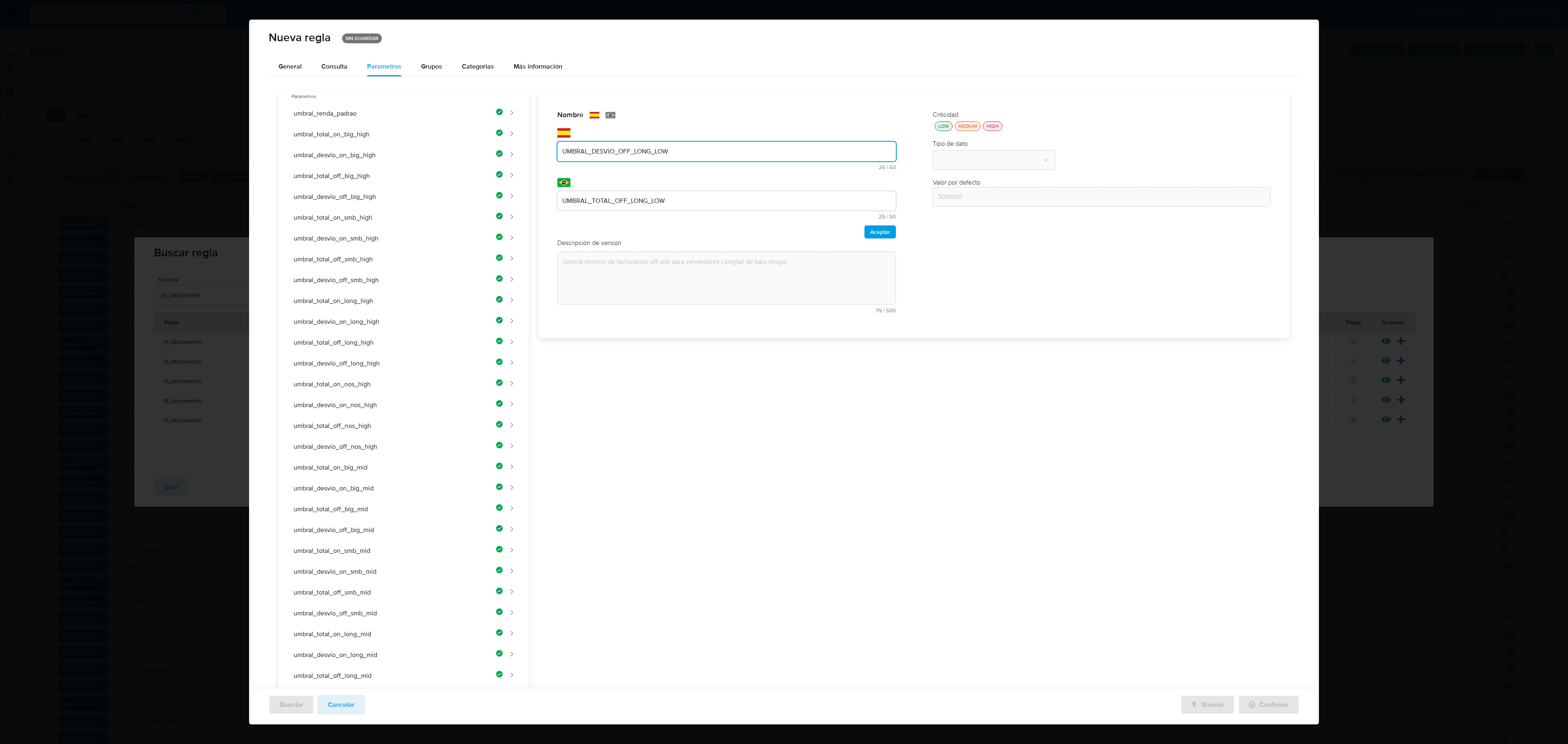
type input "UMBRAL_DESVIO_OFF_LONG_LOW"
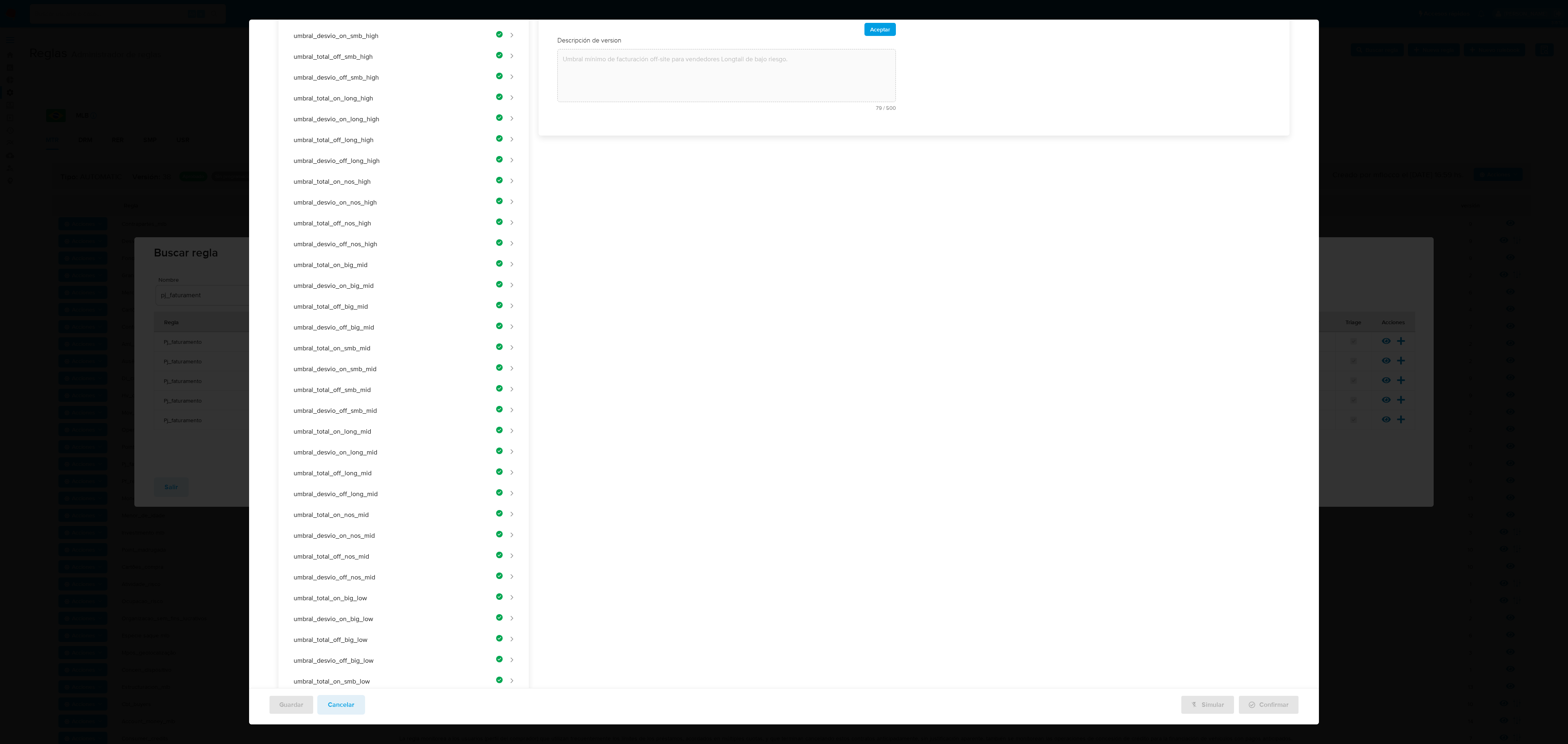
click at [589, 200] on div "Nombre text-es UMBRAL_DESVIO_OFF_LONG_LOW 26 / 50 24 caracteres restantes text-…" at bounding box center [909, 409] width 761 height 1039
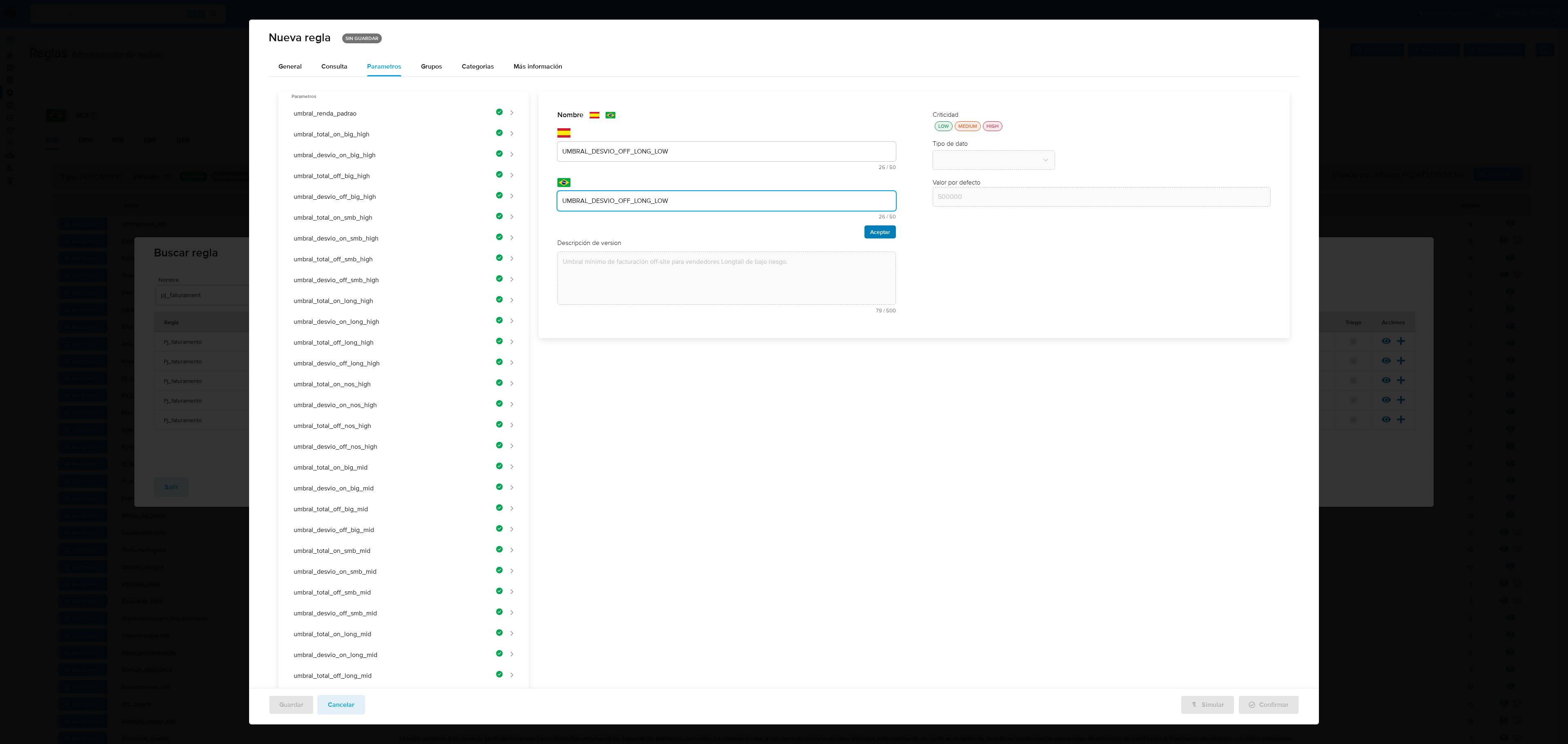
type input "UMBRAL_DESVIO_OFF_LONG_LOW"
click at [836, 226] on span "Aceptar" at bounding box center [880, 232] width 20 height 12
click at [607, 203] on div "Nombre text-es UMBRAL_DESVIO_OFF_LONG_LOW 26 / 50 24 caracteres restantes text-…" at bounding box center [909, 607] width 761 height 1039
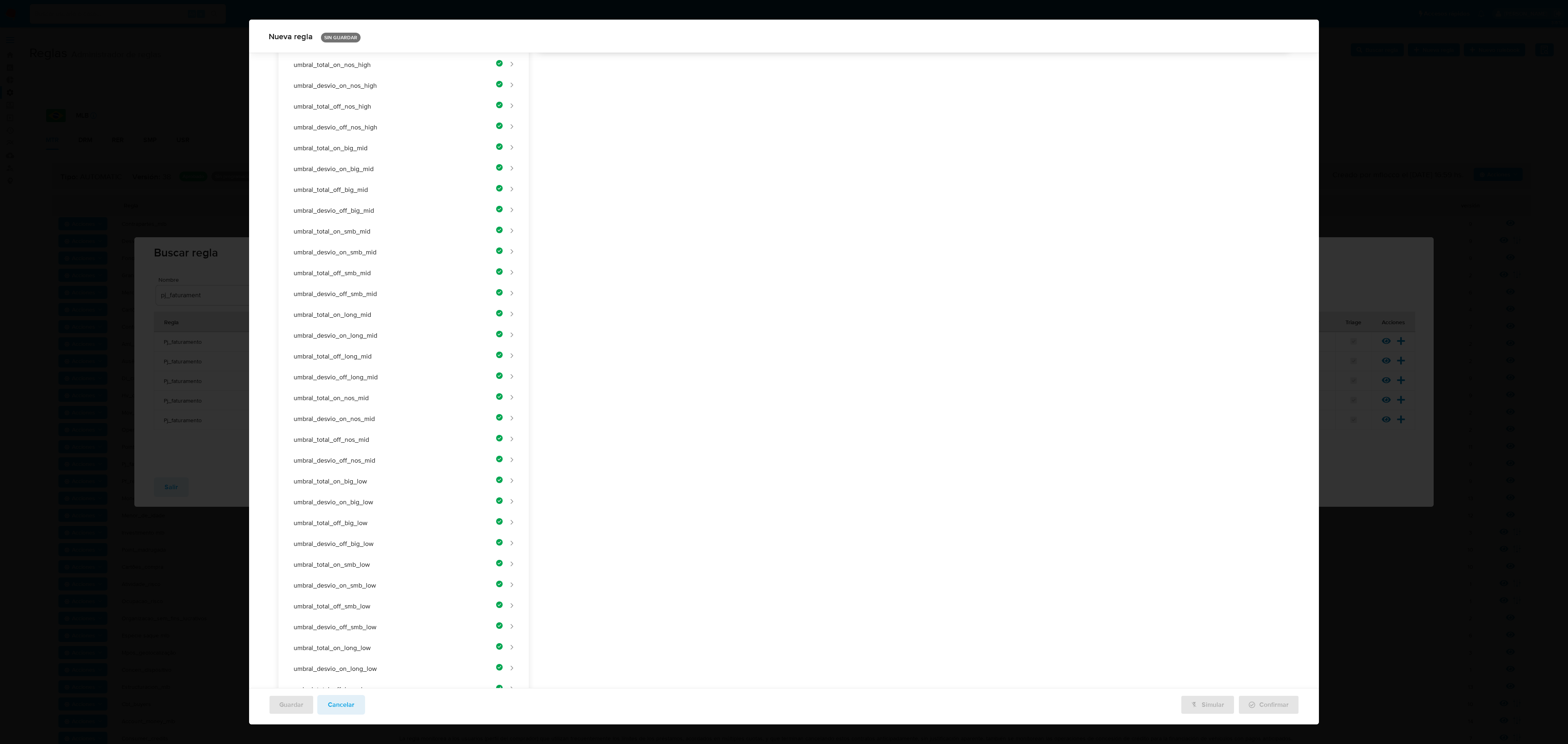
click at [622, 211] on div "Nombre text-es UMBRAL_DESVIO_OFF_LONG_LOW 26 / 50 24 caracteres restantes text-…" at bounding box center [909, 292] width 761 height 1039
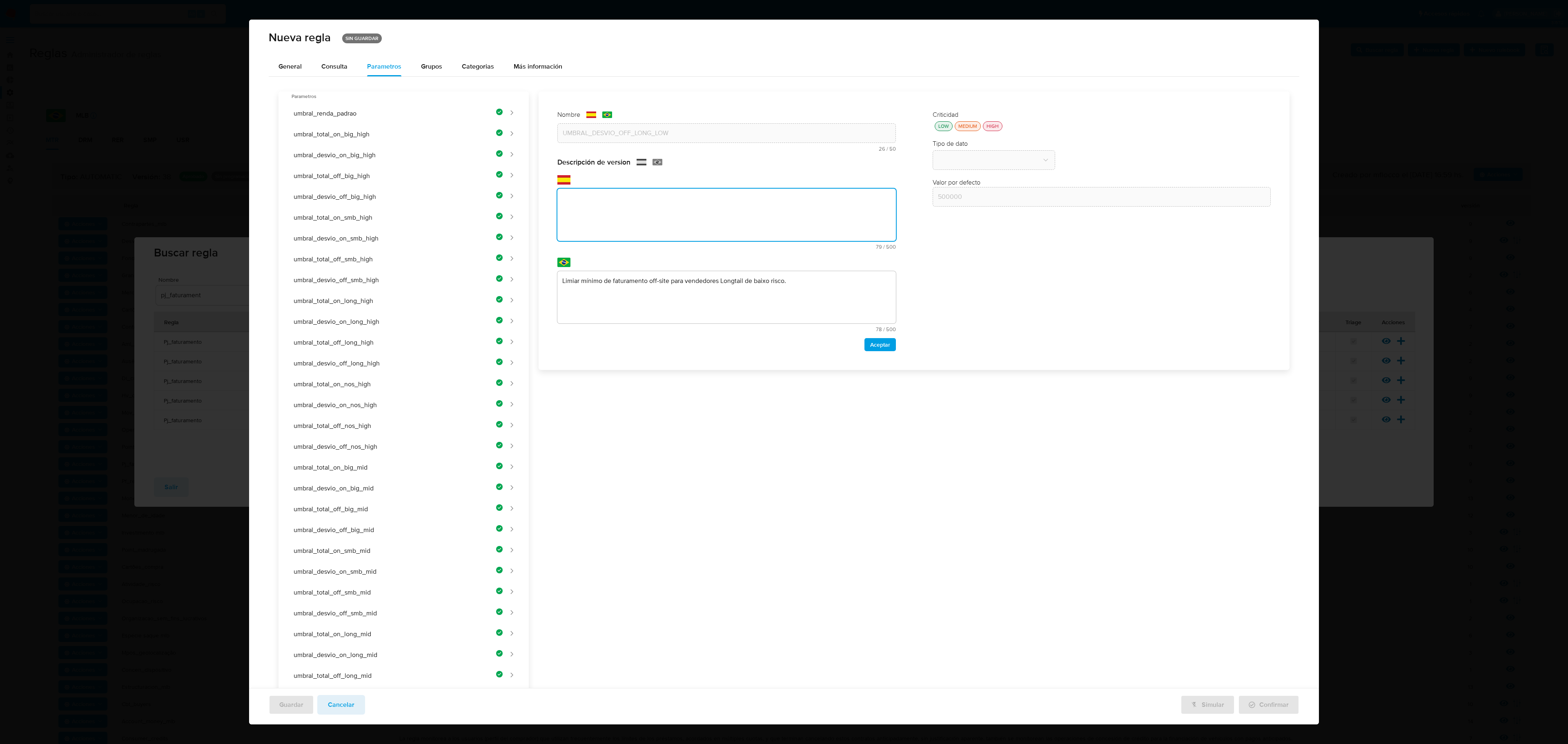
paste textarea "Umbral mínimo de desvío porcentual off-site para vendedores Longtail de bajo ri…"
type textarea "Umbral mínimo de desvío porcentual off-site para vendedores Longtail de bajo ri…"
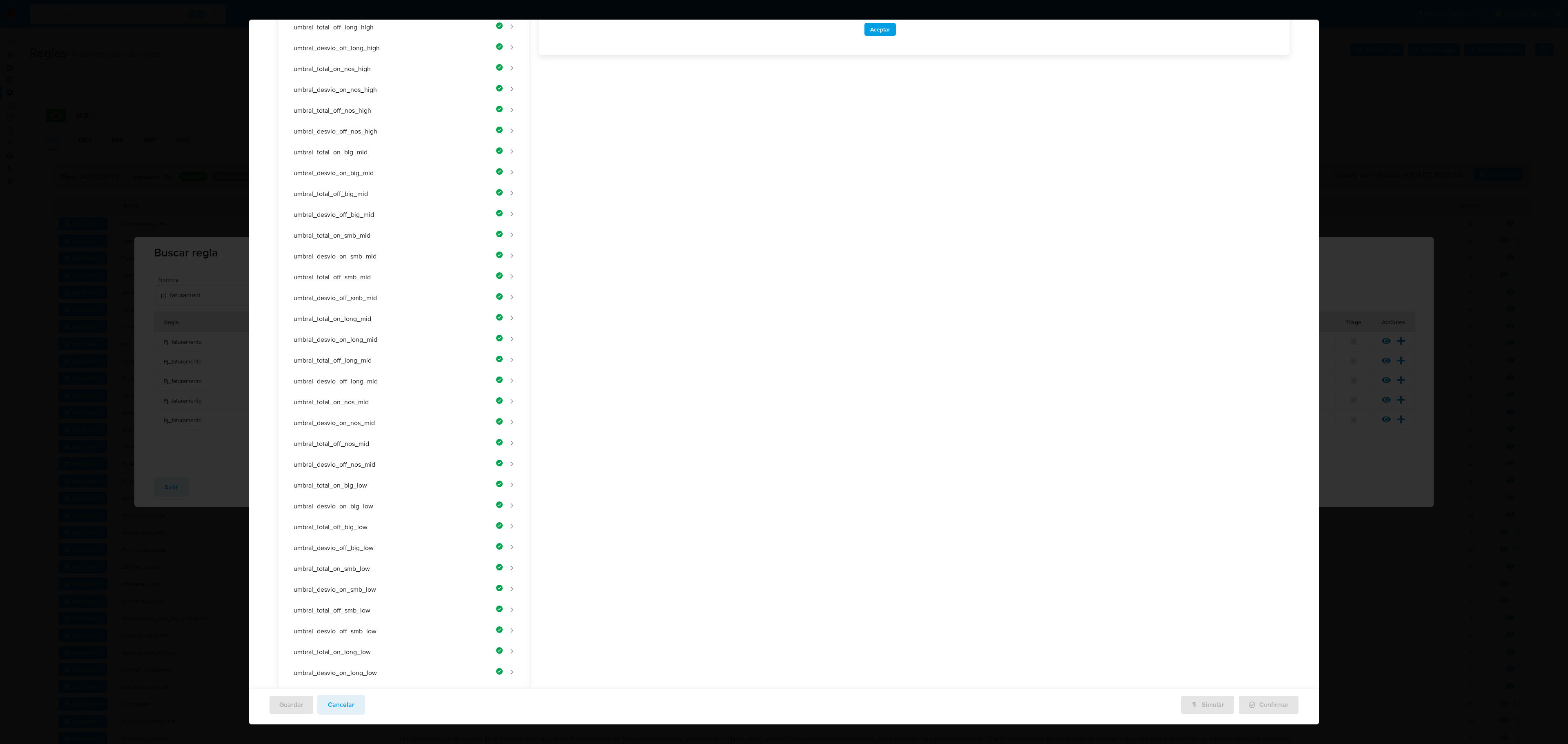
click at [733, 262] on div "Nombre text-es UMBRAL_DESVIO_OFF_LONG_LOW 26 / 50 24 caracteres restantes text-…" at bounding box center [909, 295] width 761 height 1039
drag, startPoint x: 733, startPoint y: 280, endPoint x: 737, endPoint y: 356, distance: 76.1
click at [740, 302] on div "Nombre text-es UMBRAL_DESVIO_OFF_LONG_LOW 26 / 50 24 caracteres restantes text-…" at bounding box center [909, 292] width 761 height 1039
click at [707, 299] on div "Nombre text-es UMBRAL_DESVIO_OFF_LONG_LOW 26 / 50 24 caracteres restantes text-…" at bounding box center [909, 292] width 761 height 1039
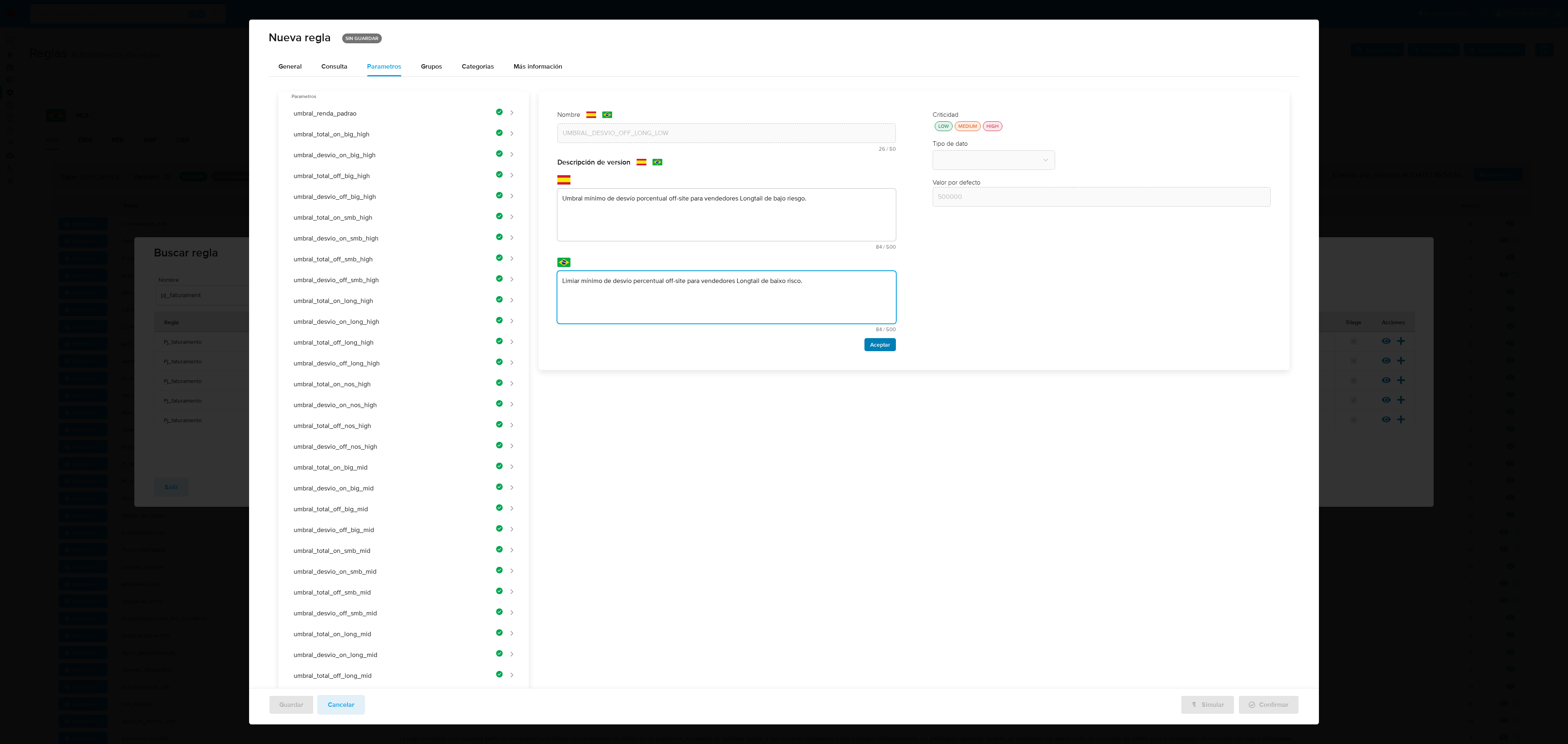
type textarea "Limiar mínimo de desvio percentual off-site para vendedores Longtail de baixo r…"
click at [836, 340] on button "Aceptar" at bounding box center [880, 344] width 32 height 13
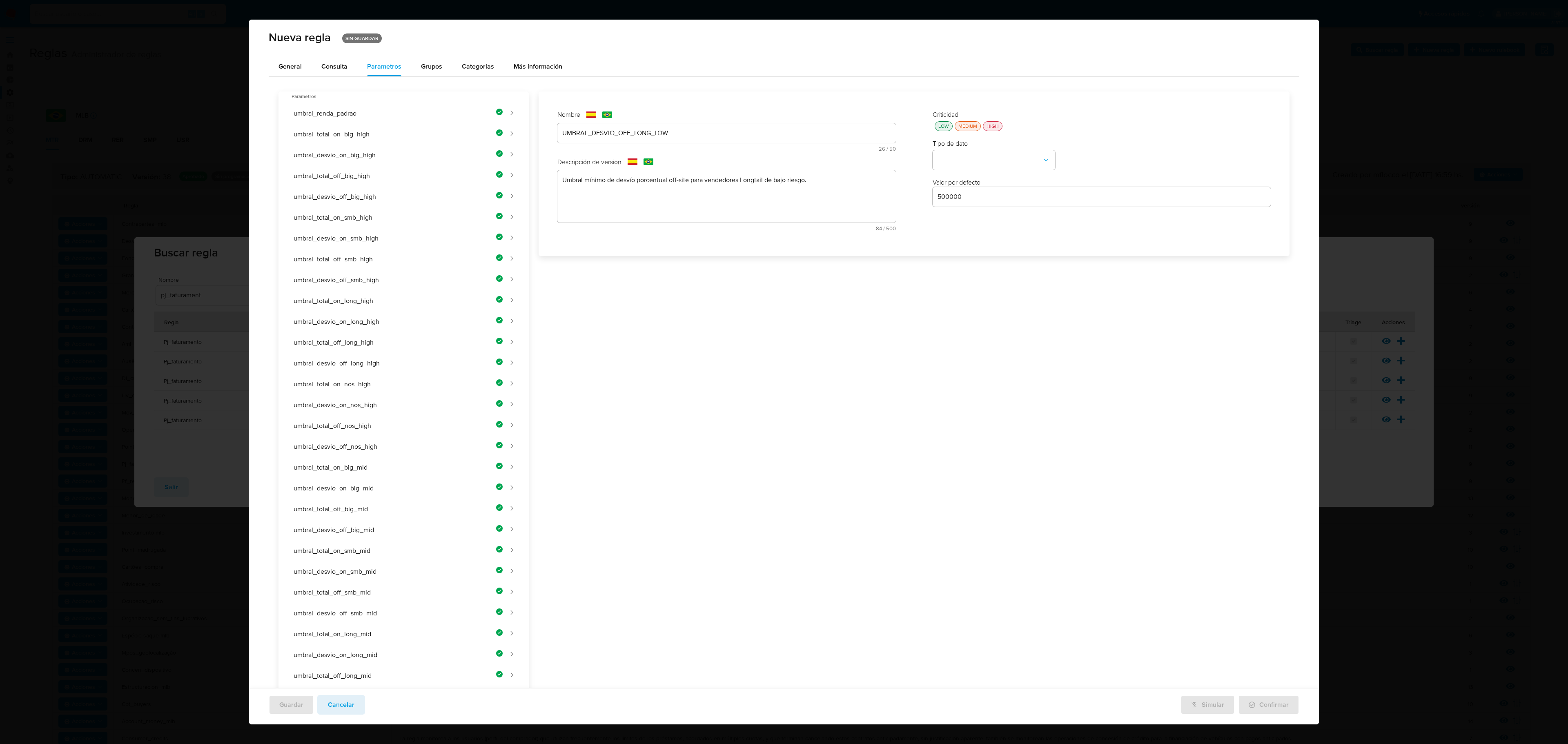
click at [836, 121] on div "LOW MEDIUM HIGH" at bounding box center [1102, 126] width 338 height 10
click at [836, 124] on div "LOW" at bounding box center [943, 125] width 14 height 7
click at [836, 160] on button "type-dropdown" at bounding box center [993, 161] width 122 height 19
click at [836, 161] on span "NUMBER" at bounding box center [950, 160] width 26 height 8
click at [836, 199] on input "500000" at bounding box center [1102, 197] width 338 height 10
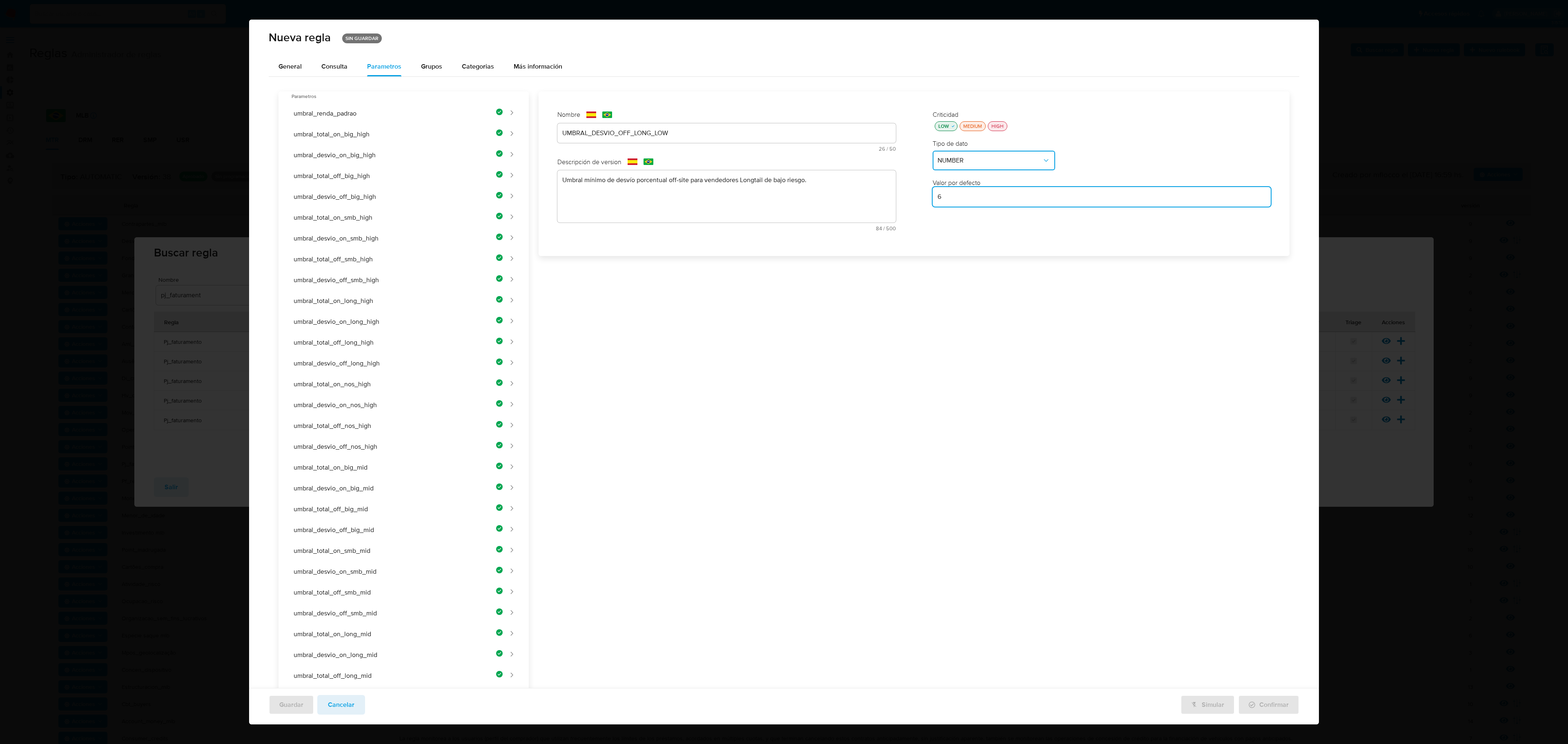
type input "6"
click at [836, 351] on div "Nombre text-es UMBRAL_DESVIO_OFF_LONG_LOW 26 / 50 24 caracteres restantes text-…" at bounding box center [909, 611] width 761 height 1039
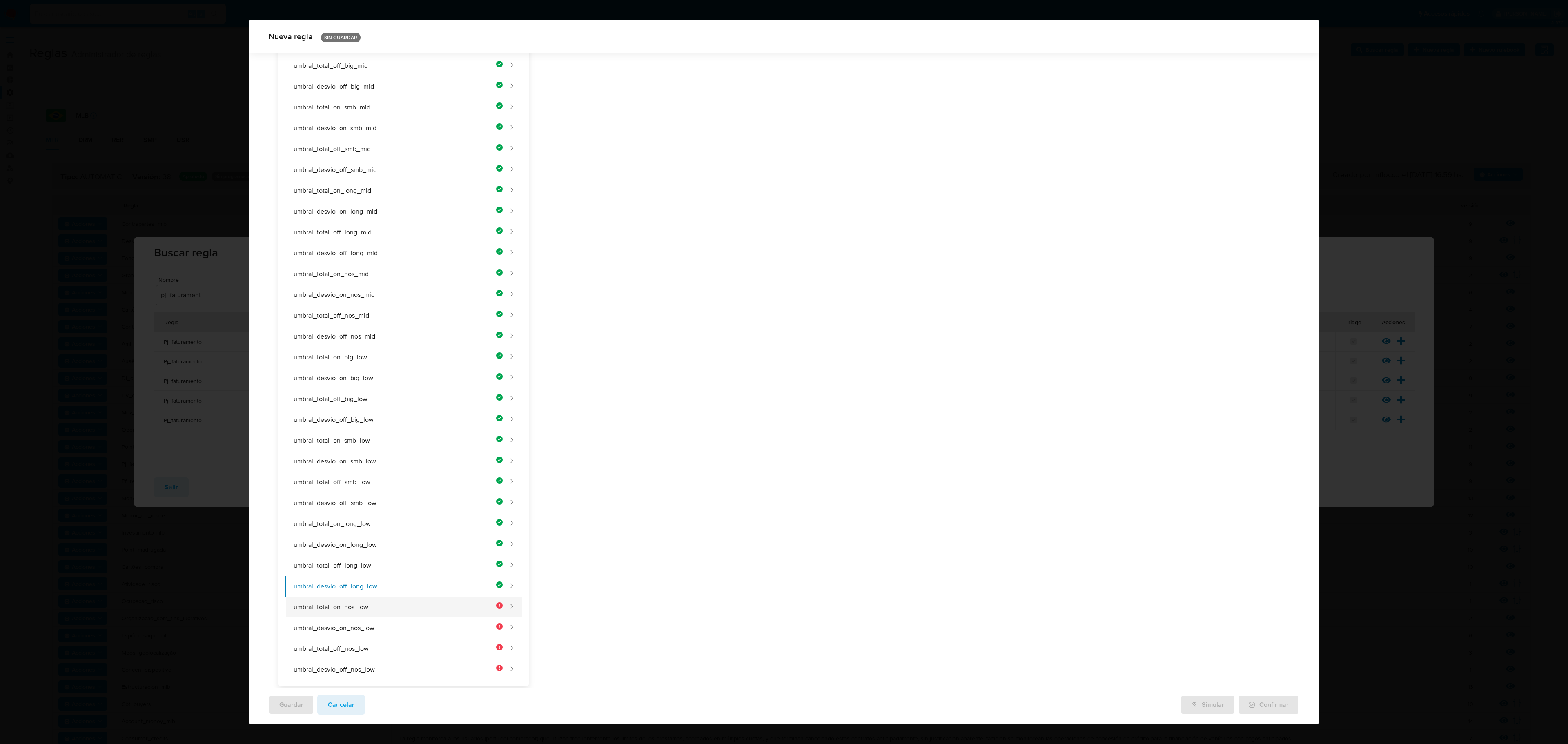
click at [454, 430] on button "umbral_total_on_nos_low" at bounding box center [394, 607] width 218 height 21
click at [607, 128] on div "Nombre text-es UMBRAL_DESVIO_OFF_LONG_LOW 26 / 50 24 caracteres restantes text-…" at bounding box center [726, 77] width 355 height 225
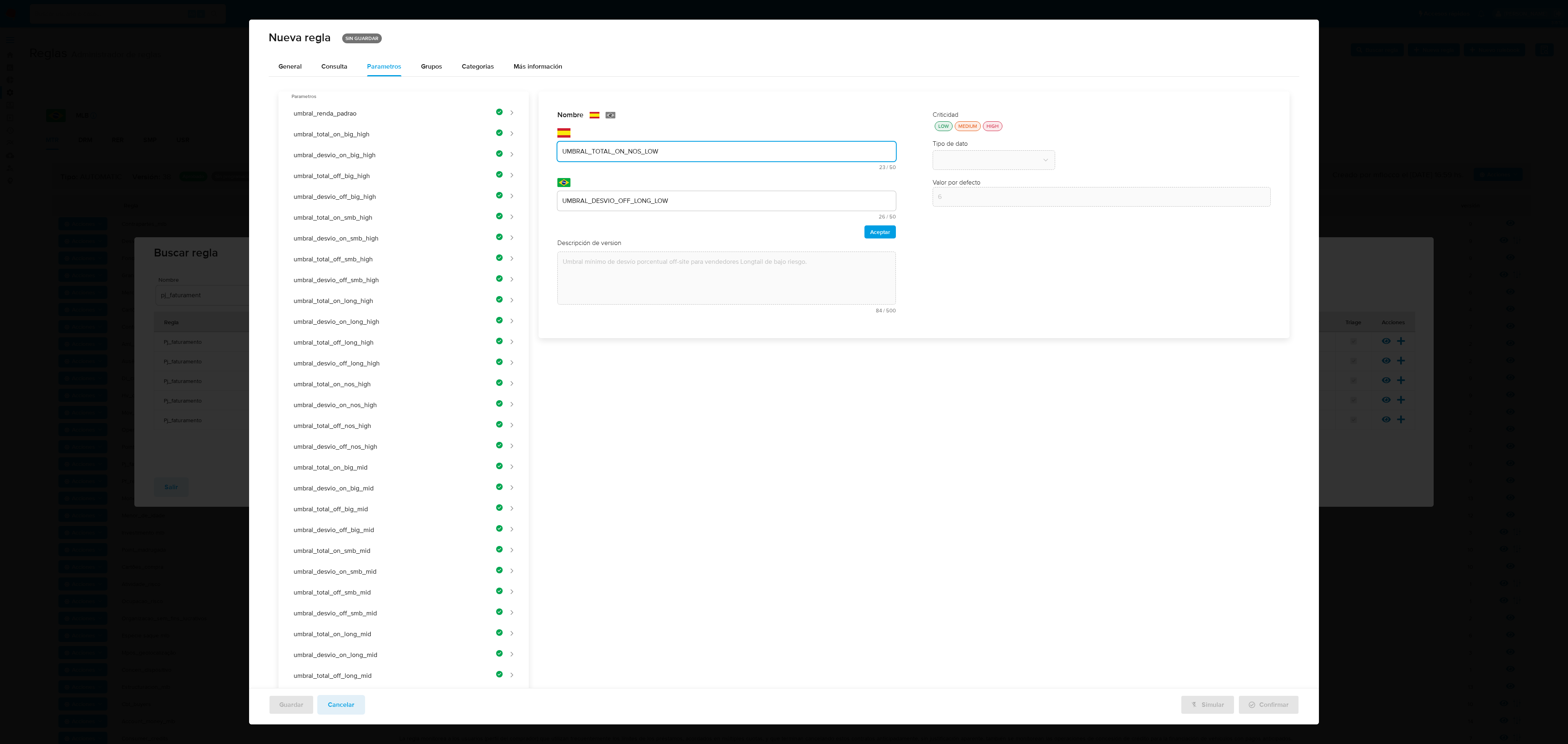
type input "UMBRAL_TOTAL_ON_NOS_LOW"
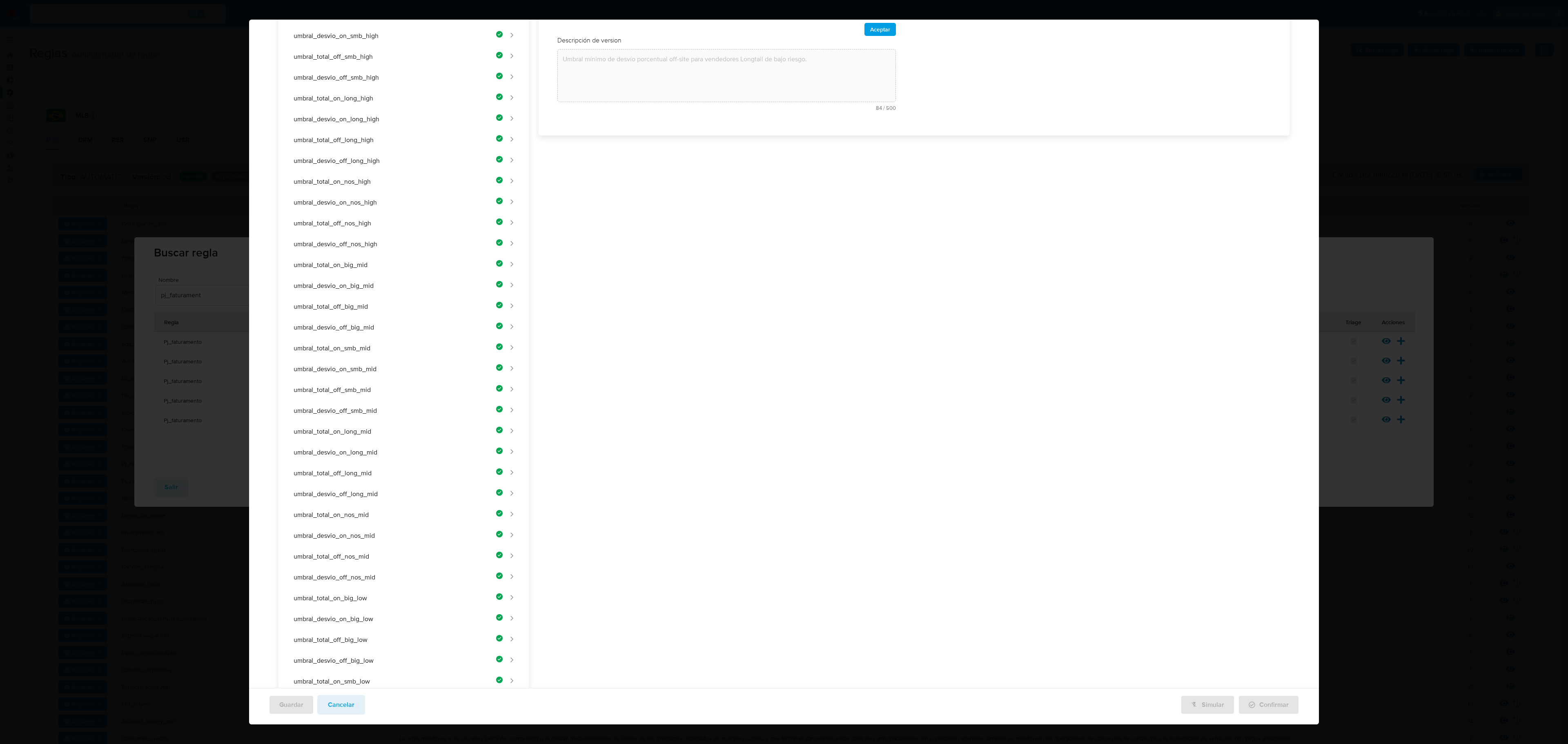
click at [766, 202] on div "Nombre text-es UMBRAL_TOTAL_ON_NOS_LOW 23 / 50 27 caracteres restantes text-pt …" at bounding box center [909, 409] width 761 height 1039
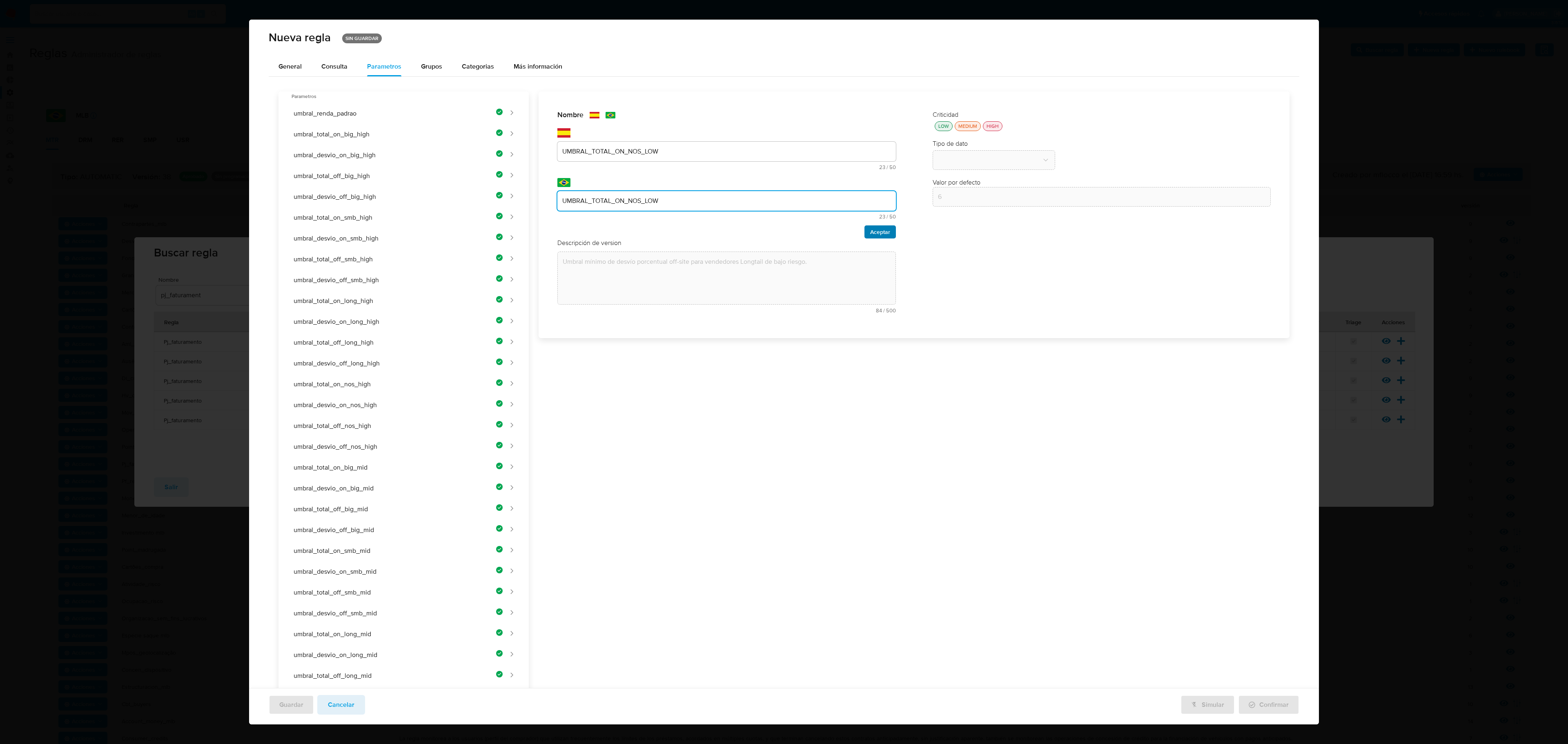
type input "UMBRAL_TOTAL_ON_NOS_LOW"
click at [836, 229] on button "Aceptar" at bounding box center [880, 231] width 32 height 13
click at [738, 184] on div "Nombre text-es UMBRAL_TOTAL_ON_NOS_LOW 23 / 50 27 caracteres restantes text-pt …" at bounding box center [909, 607] width 761 height 1039
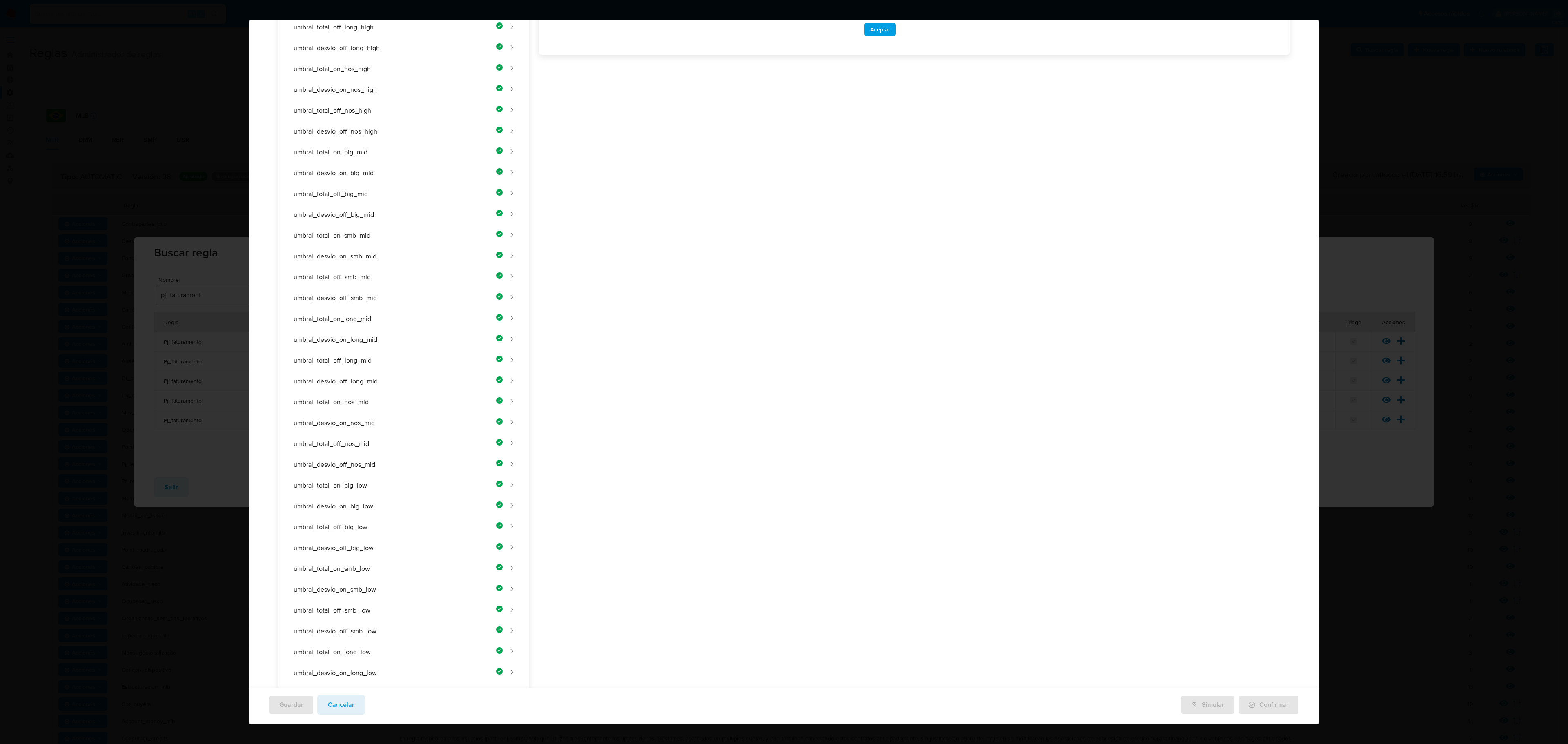
click at [731, 237] on div "Nombre text-es UMBRAL_TOTAL_ON_NOS_LOW 23 / 50 27 caracteres restantes text-pt …" at bounding box center [909, 295] width 761 height 1039
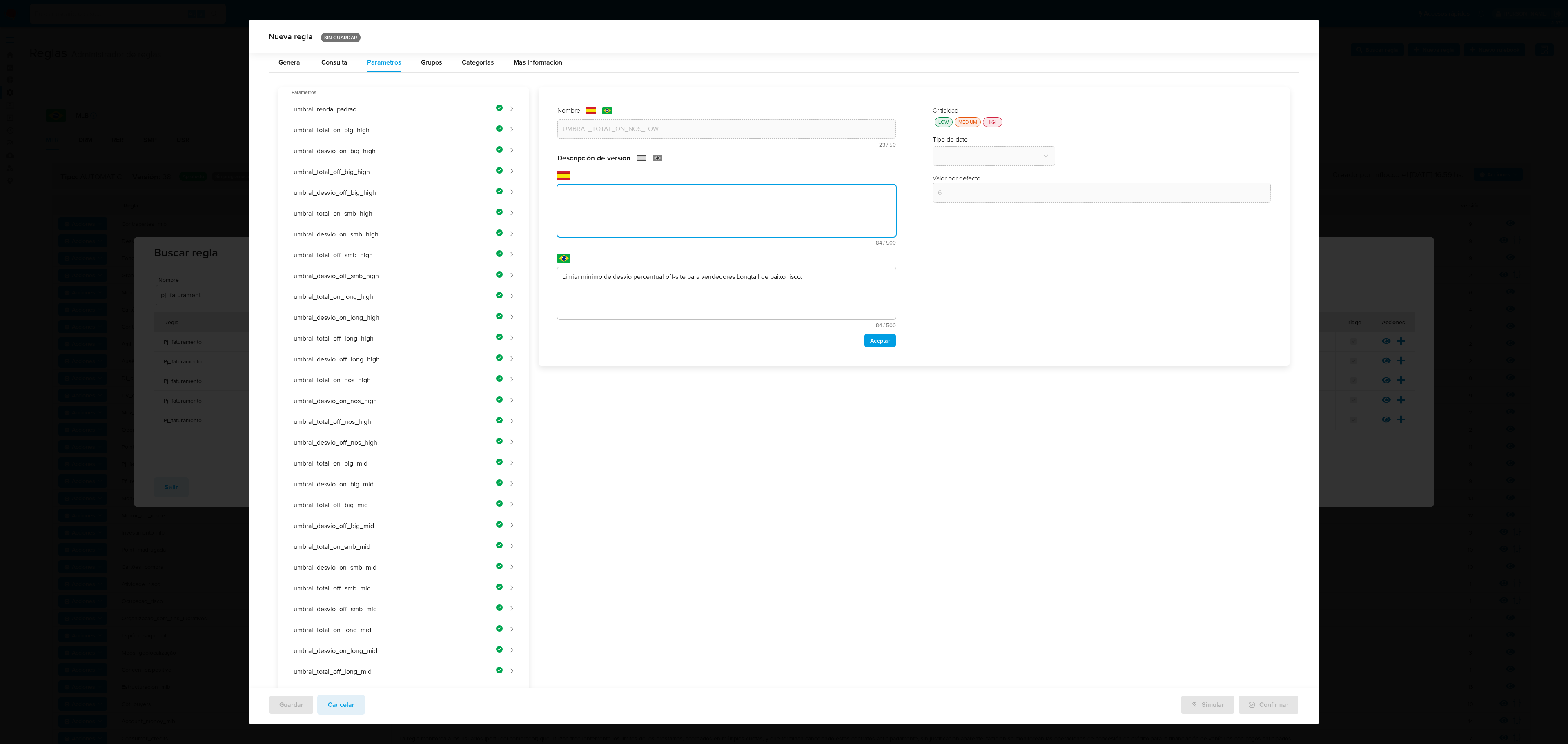
paste textarea "Umbral mínimo de facturación on-site para no vendedores de bajo riesgo."
type textarea "Umbral mínimo de facturación on-site para no vendedores de bajo riesgo."
click at [724, 323] on div "Nombre text-es UMBRAL_TOTAL_ON_NOS_LOW 23 / 50 27 caracteres restantes text-pt …" at bounding box center [909, 607] width 761 height 1039
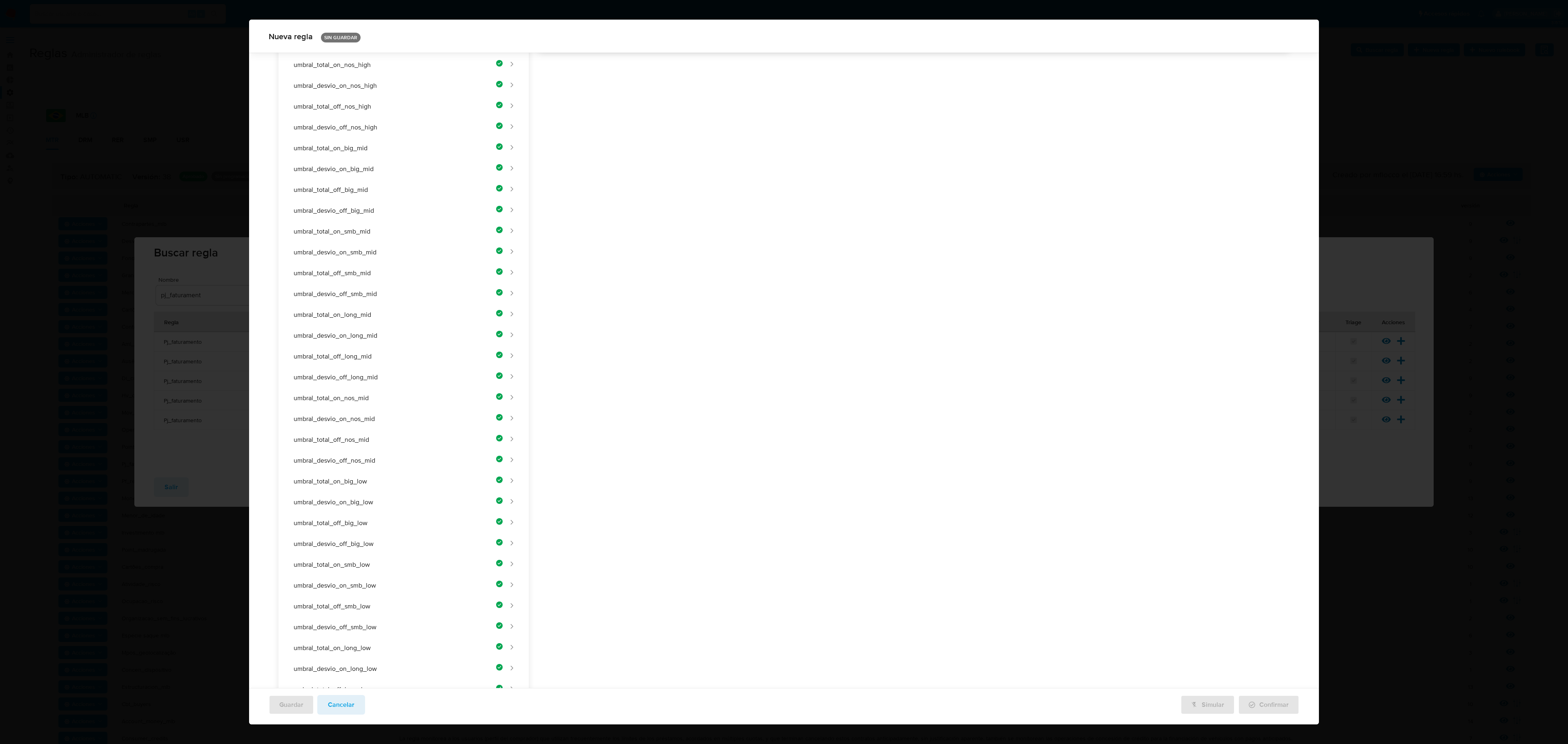
click at [705, 311] on div "Nombre text-es UMBRAL_TOTAL_ON_NOS_LOW 23 / 50 27 caracteres restantes text-pt …" at bounding box center [909, 292] width 761 height 1039
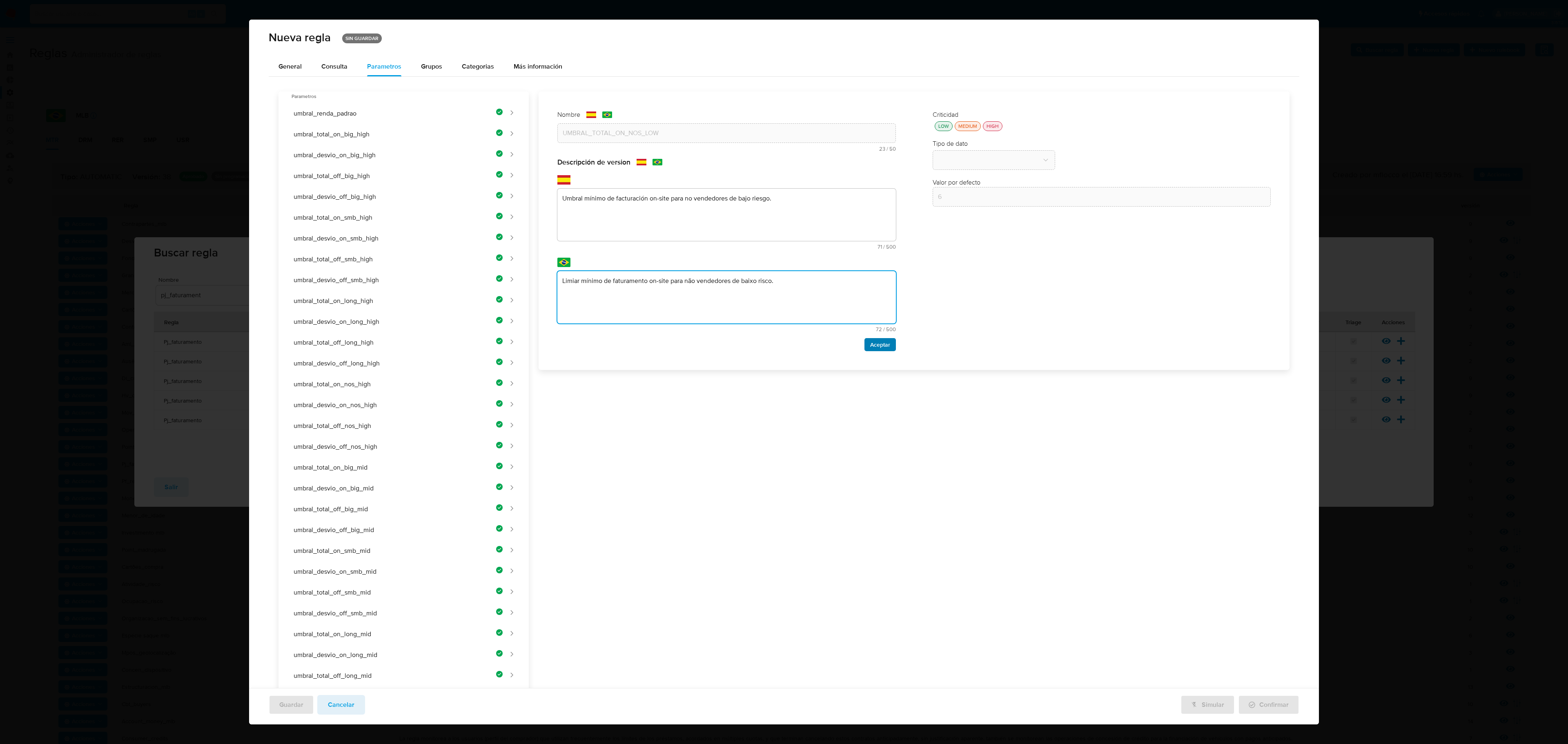
type textarea "Limiar mínimo de faturamento on-site para não vendedores de baixo risco."
drag, startPoint x: 881, startPoint y: 340, endPoint x: 884, endPoint y: 302, distance: 38.1
click at [836, 342] on span "Aceptar" at bounding box center [880, 345] width 20 height 12
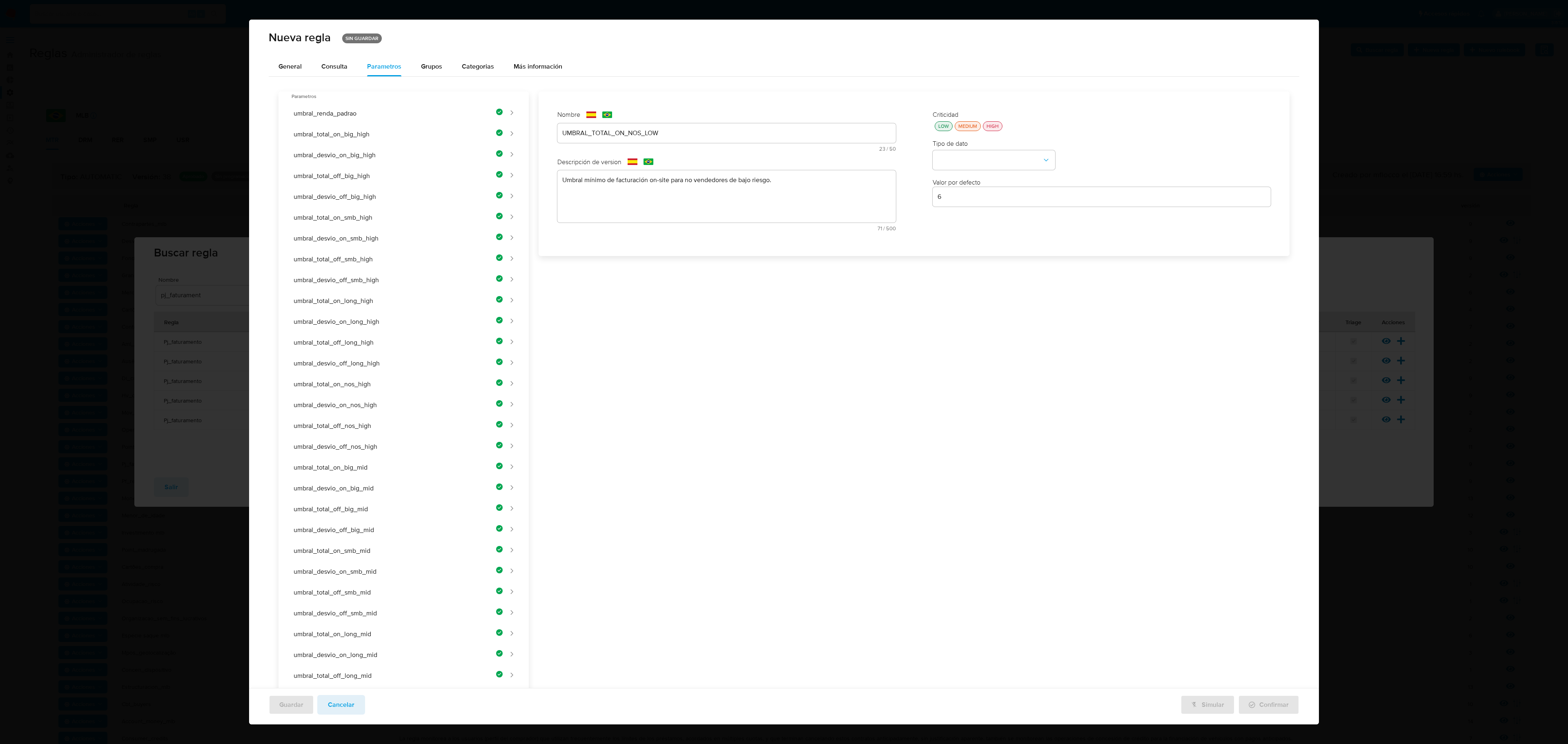
click at [836, 119] on div "Criticidad LOW MEDIUM HIGH" at bounding box center [1102, 121] width 338 height 21
click at [836, 127] on div "LOW" at bounding box center [943, 125] width 14 height 7
click at [836, 151] on button "type-dropdown" at bounding box center [993, 161] width 122 height 19
drag, startPoint x: 944, startPoint y: 150, endPoint x: 949, endPoint y: 160, distance: 11.2
click at [836, 160] on span "NUMBER" at bounding box center [950, 160] width 26 height 8
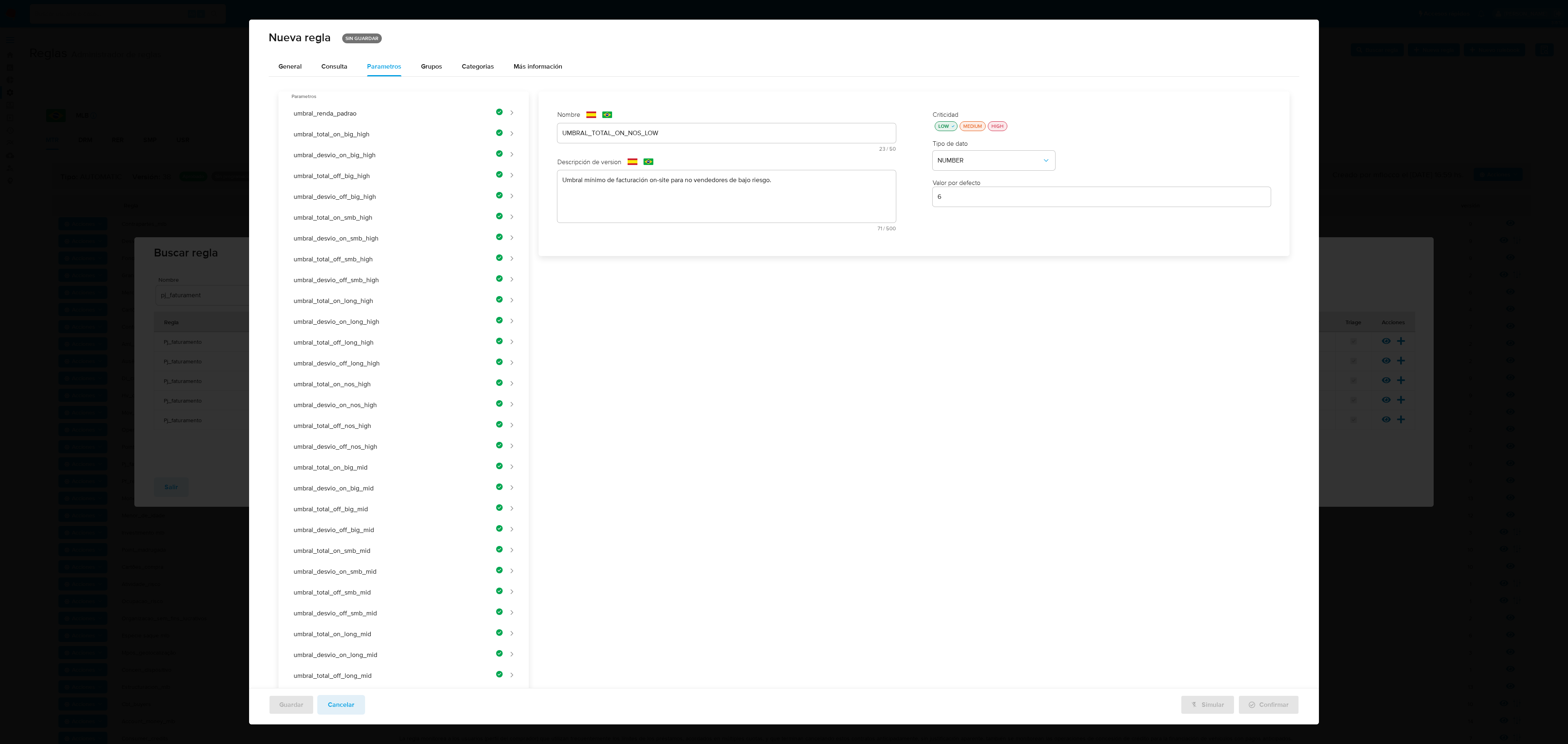
click at [836, 198] on input "6" at bounding box center [1102, 197] width 338 height 10
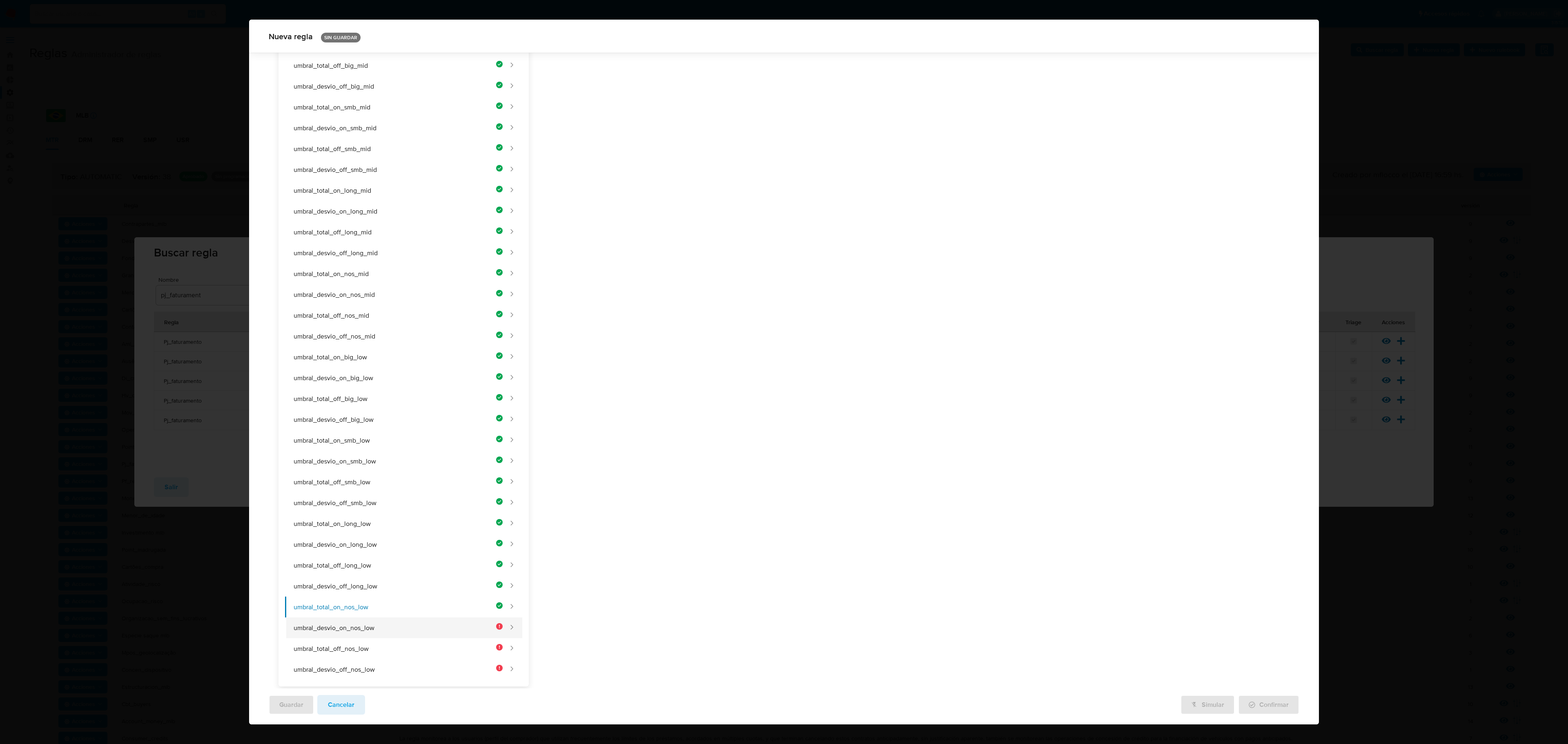
type input "400000"
click at [455, 430] on button "umbral_desvio_on_nos_low" at bounding box center [394, 628] width 218 height 21
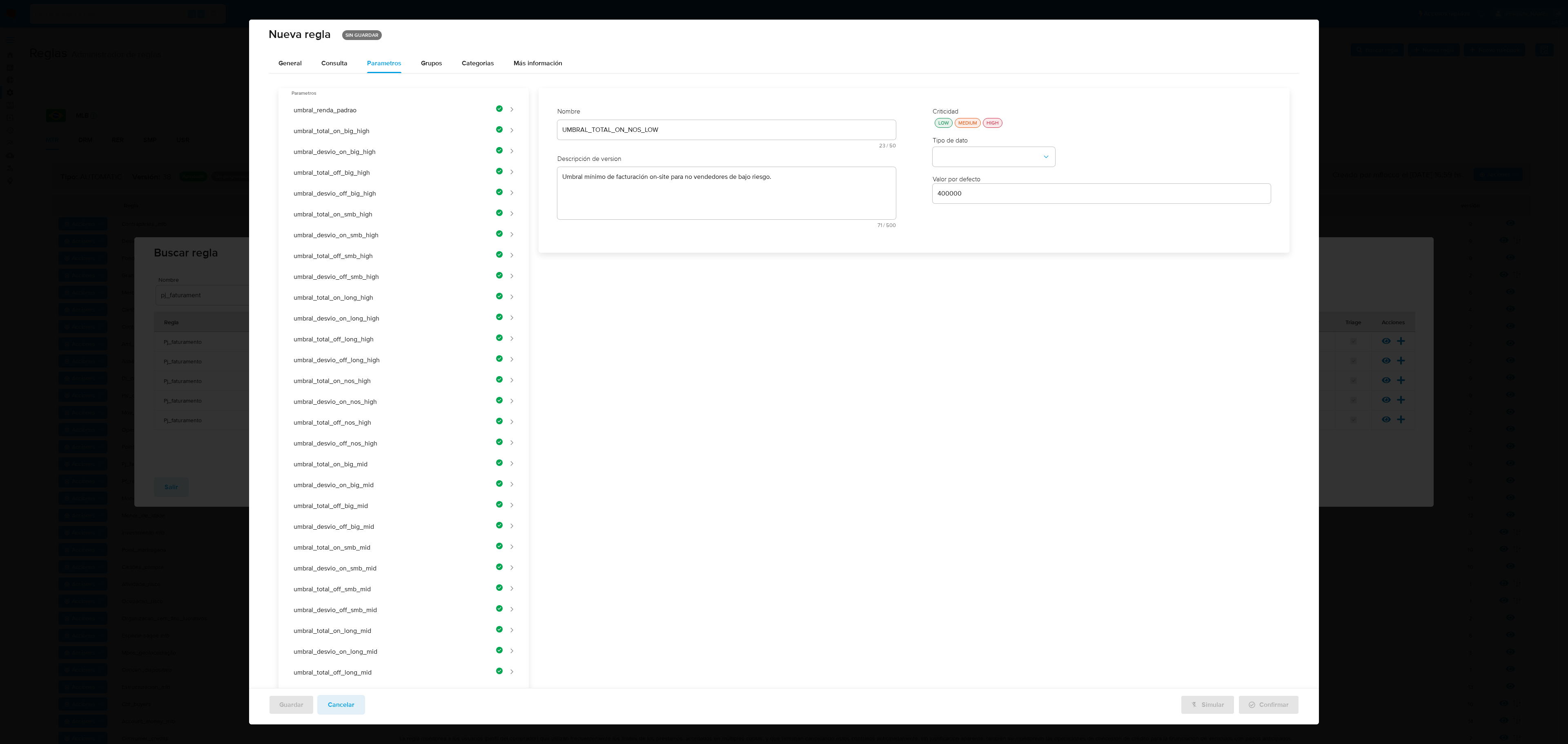
click at [761, 122] on div "UMBRAL_TOTAL_ON_NOS_LOW" at bounding box center [727, 130] width 338 height 19
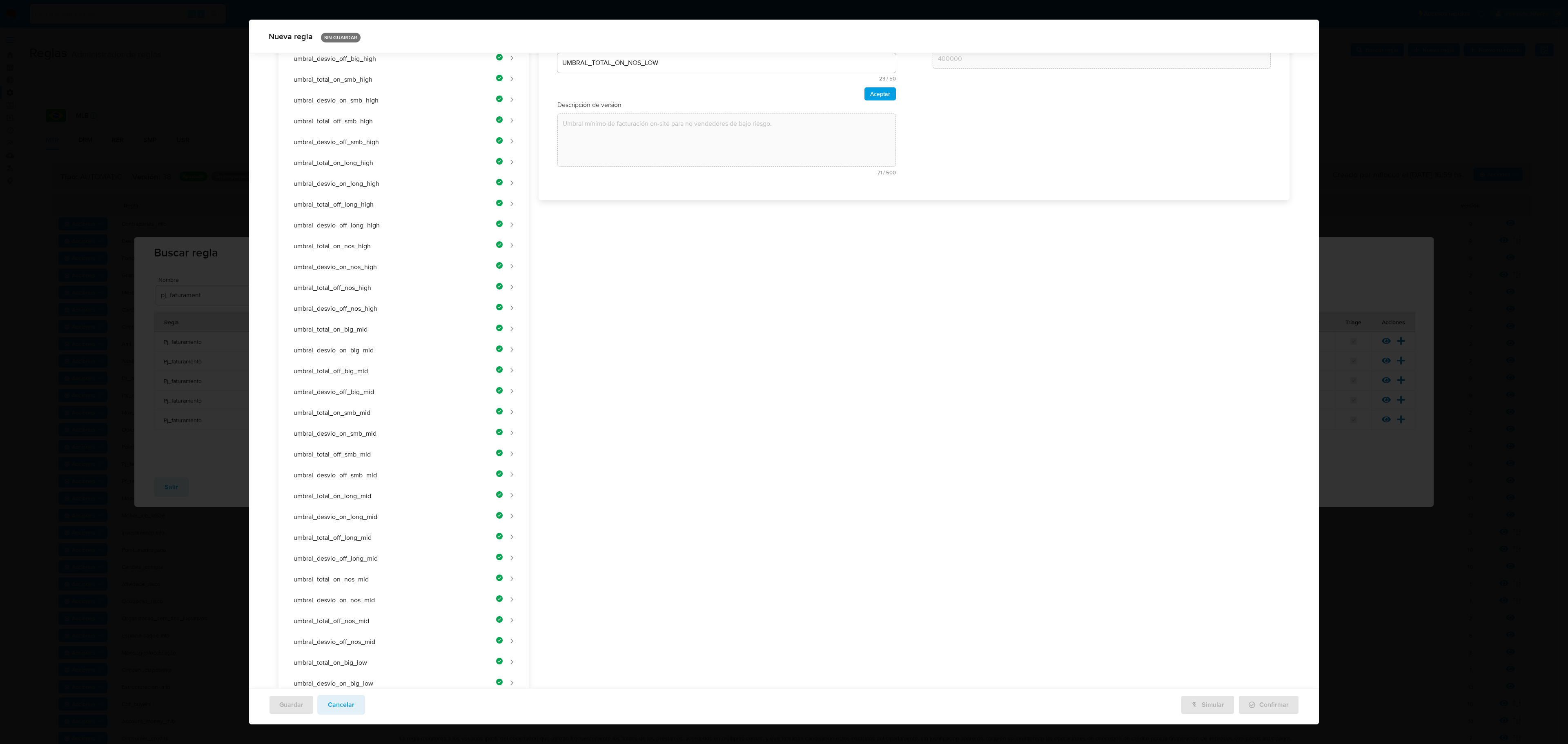
click at [760, 125] on div "Nombre text-es UMBRAL_TOTAL_ON_NOS_LOW 23 / 50 27 caracteres restantes text-pt …" at bounding box center [726, 77] width 355 height 225
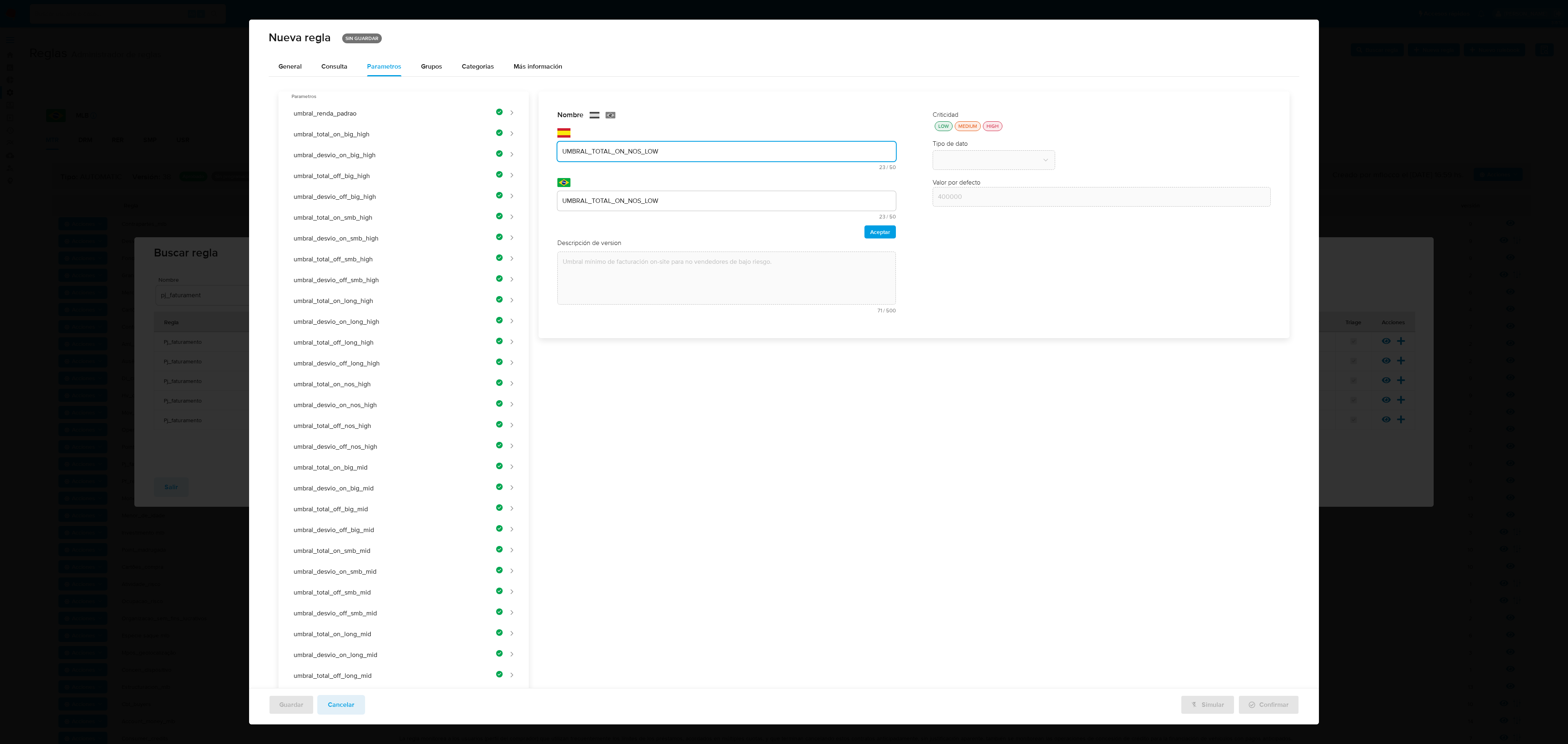
click at [583, 147] on input "UMBRAL_TOTAL_ON_NOS_LOW" at bounding box center [727, 151] width 338 height 10
type input "UMBRAL_DESVIO_ON_NOS_LOW"
click at [603, 194] on div "UMBRAL_TOTAL_ON_NOS_LOW" at bounding box center [727, 201] width 338 height 19
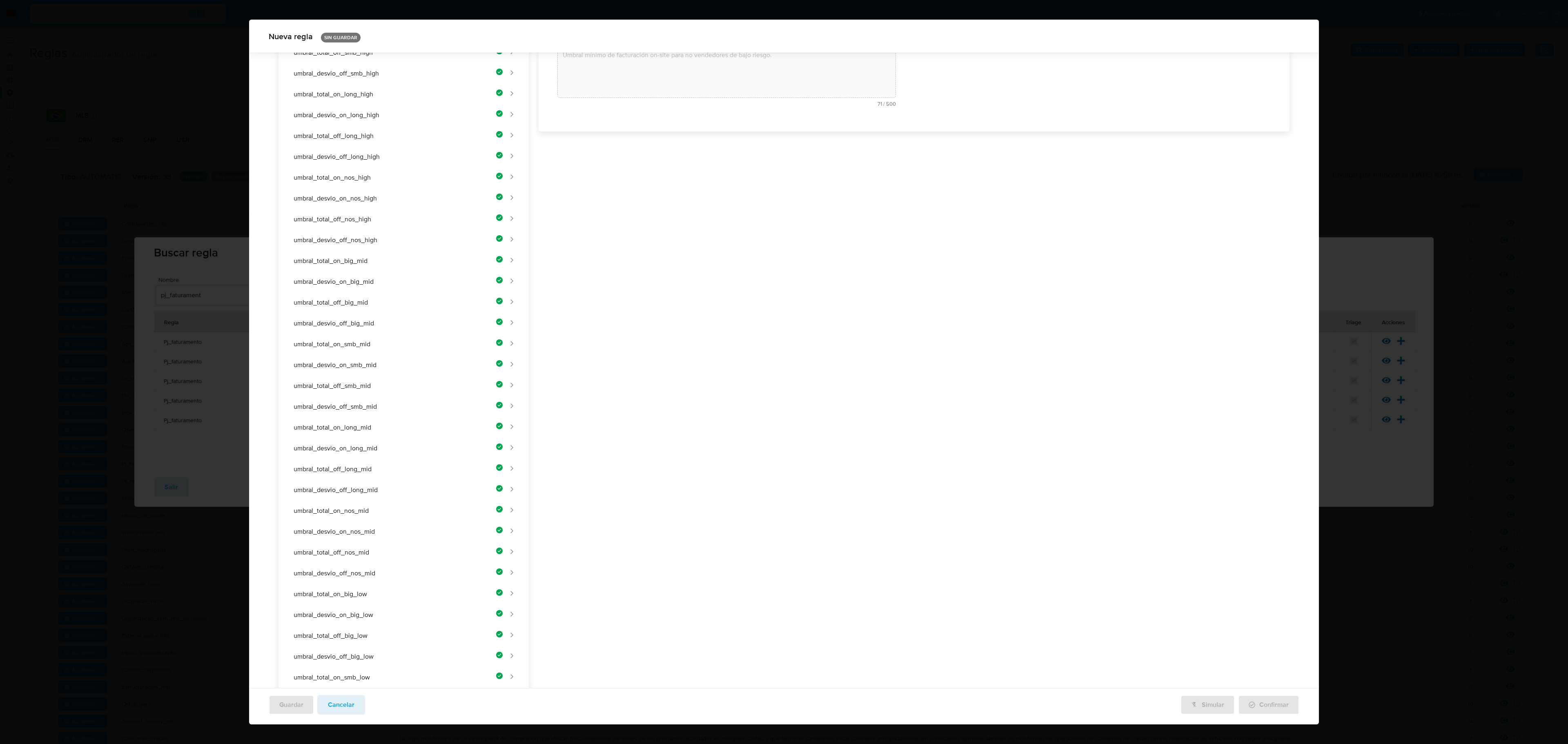
click at [604, 197] on div "Nombre text-es UMBRAL_DESVIO_ON_NOS_LOW 24 / 50 26 caracteres restantes text-pt…" at bounding box center [909, 404] width 761 height 1039
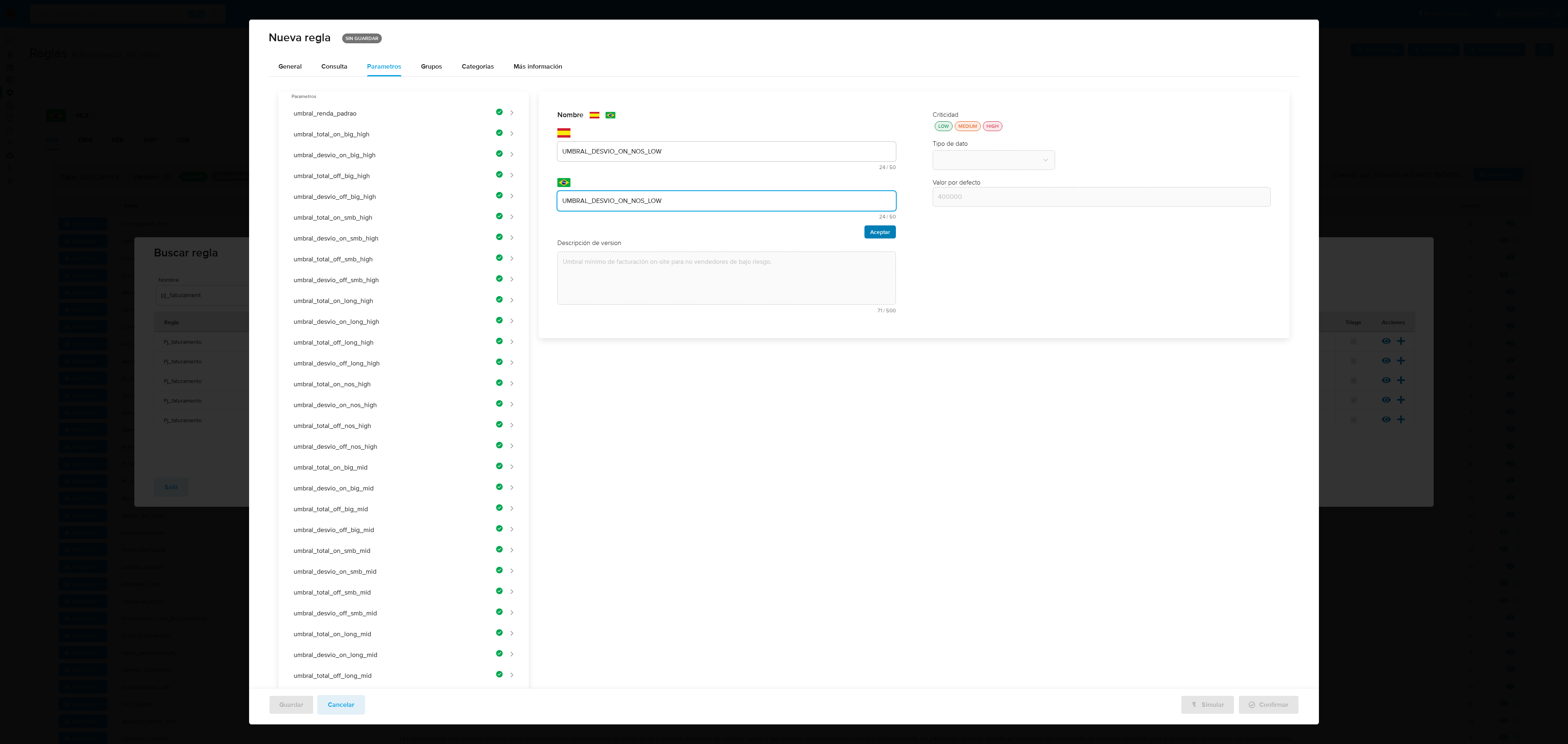
type input "UMBRAL_DESVIO_ON_NOS_LOW"
click at [836, 236] on button "Aceptar" at bounding box center [880, 231] width 32 height 13
click at [643, 175] on div "Nombre text-es UMBRAL_DESVIO_ON_NOS_LOW 24 / 50 26 caracteres restantes text-pt…" at bounding box center [909, 611] width 761 height 1039
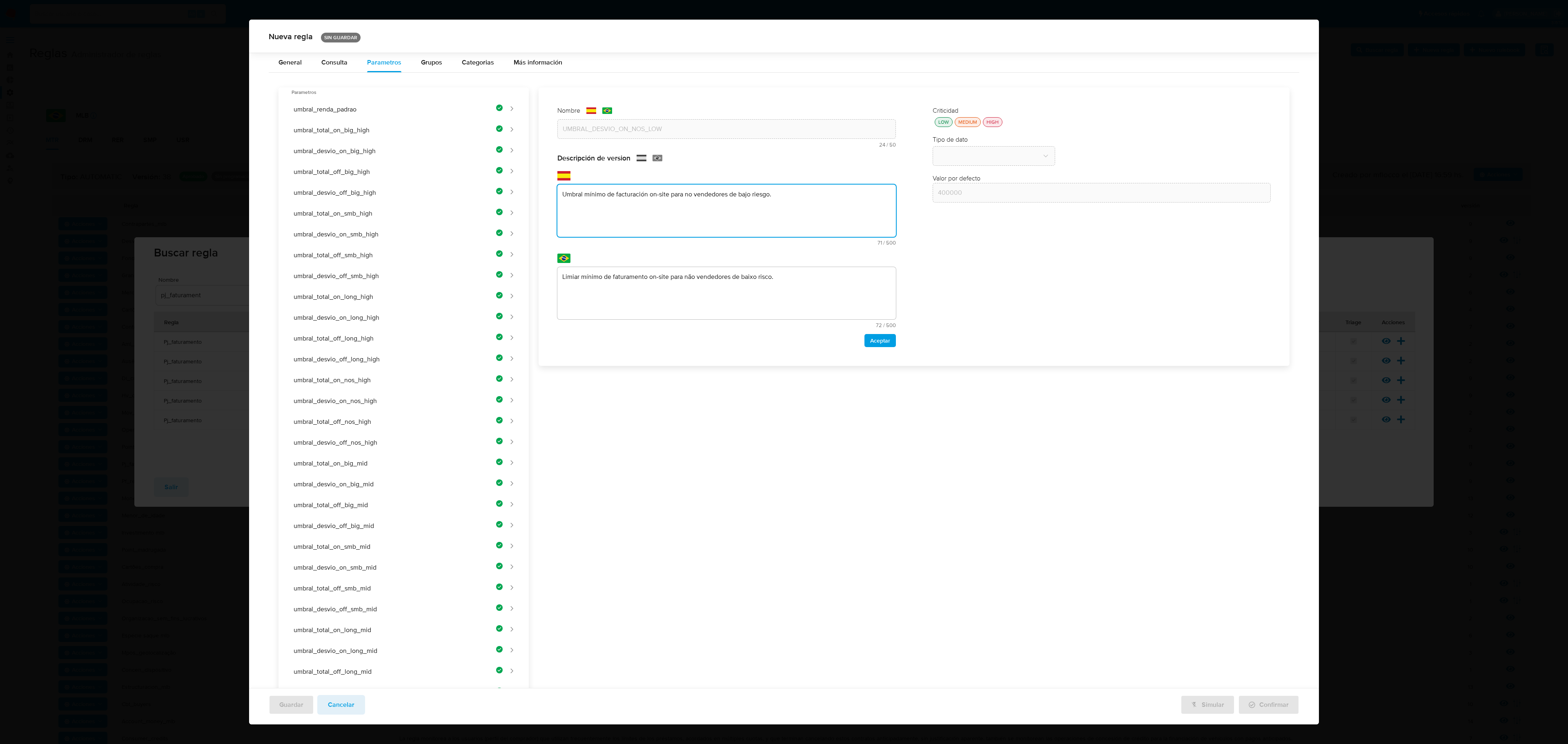
click at [636, 213] on div "Nombre text-es UMBRAL_DESVIO_ON_NOS_LOW 24 / 50 26 caracteres restantes text-pt…" at bounding box center [909, 607] width 761 height 1039
paste textarea "Umbral mínimo de desvío porcentual on-site para no vendedores de bajo riesgo."
type textarea "Umbral mínimo de desvío porcentual on-site para no vendedores de bajo riesgo."
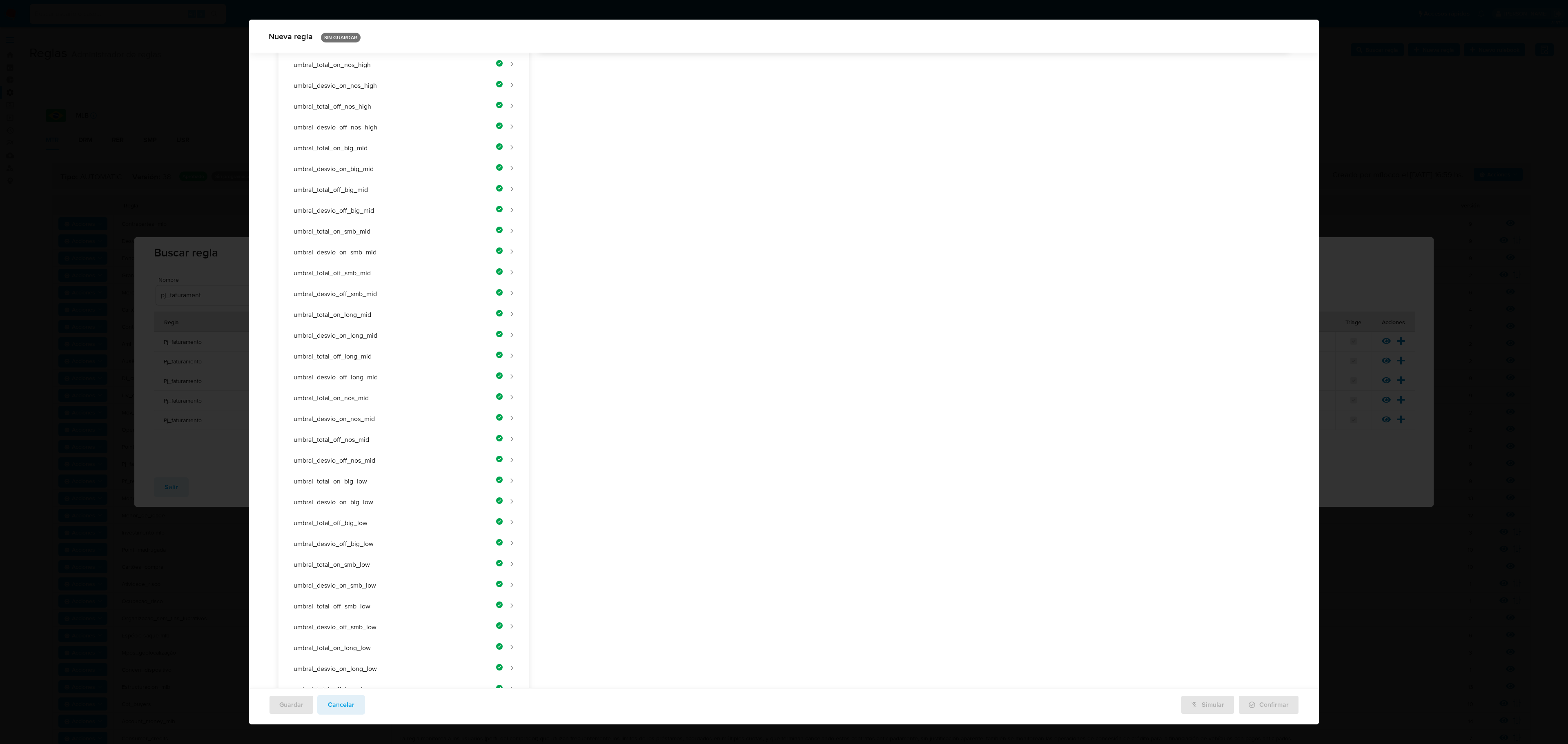
click at [726, 298] on div "Nombre text-es UMBRAL_DESVIO_ON_NOS_LOW 24 / 50 26 caracteres restantes text-pt…" at bounding box center [909, 292] width 761 height 1039
click at [683, 287] on div "Nombre text-es UMBRAL_DESVIO_ON_NOS_LOW 24 / 50 26 caracteres restantes text-pt…" at bounding box center [909, 295] width 761 height 1039
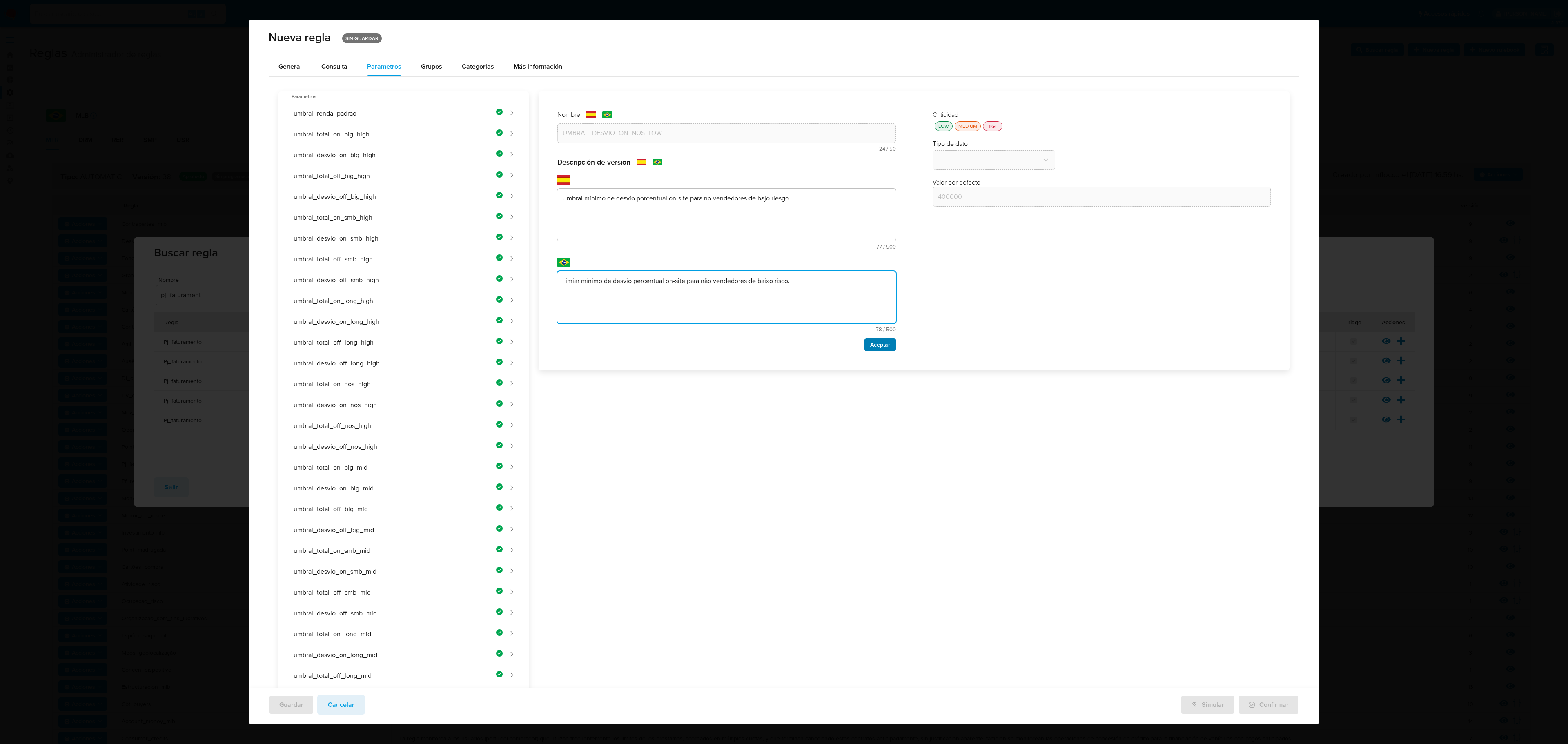
type textarea "Limiar mínimo de desvio percentual on-site para não vendedores de baixo risco."
click at [836, 346] on span "Aceptar" at bounding box center [880, 345] width 20 height 12
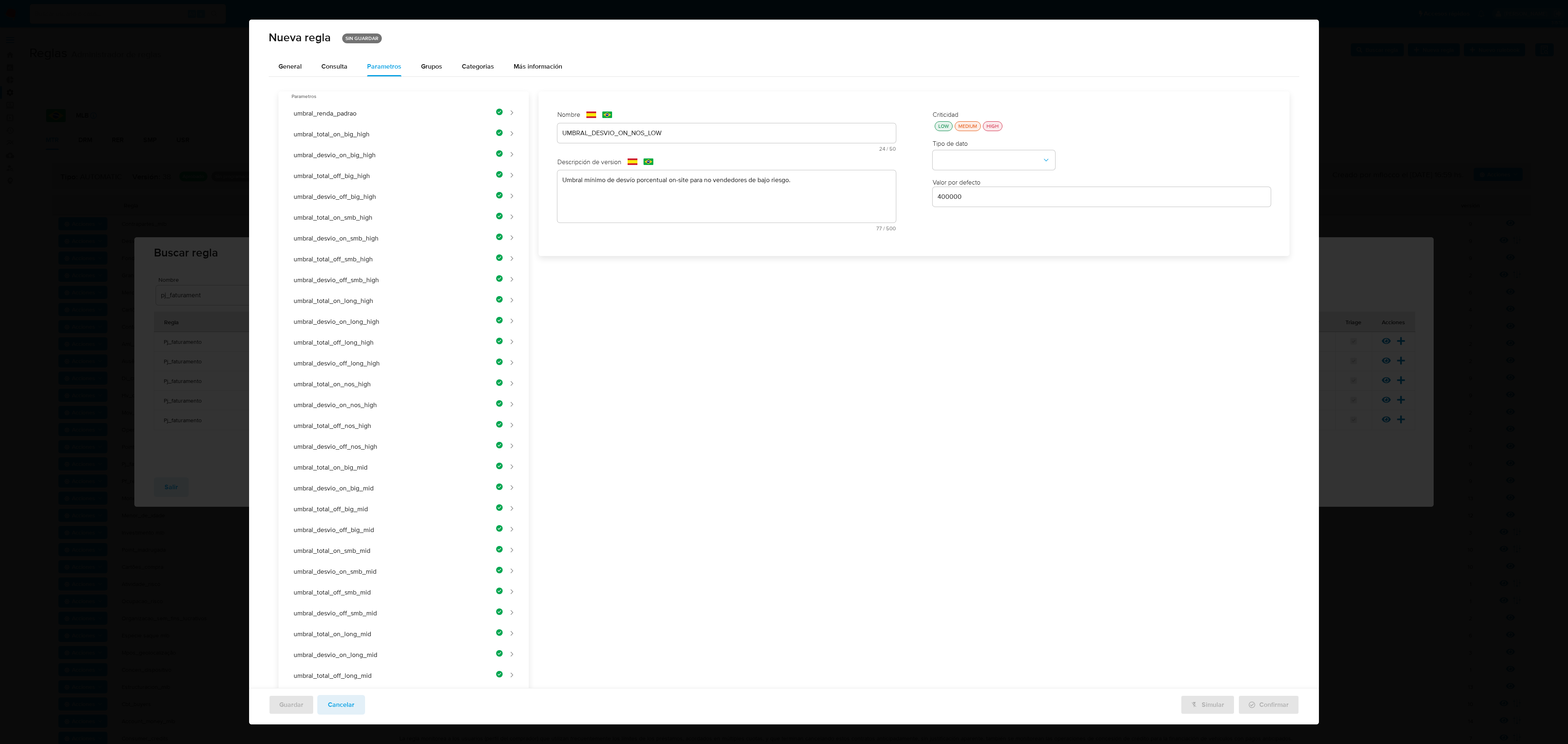
click at [836, 122] on div "LOW" at bounding box center [943, 125] width 14 height 7
click at [836, 141] on label "Tipo de dato" at bounding box center [950, 143] width 35 height 9
click at [836, 155] on button "type-dropdown" at bounding box center [993, 161] width 122 height 19
click at [836, 160] on span "NUMBER" at bounding box center [950, 160] width 26 height 8
drag, startPoint x: 956, startPoint y: 205, endPoint x: 951, endPoint y: 195, distance: 11.2
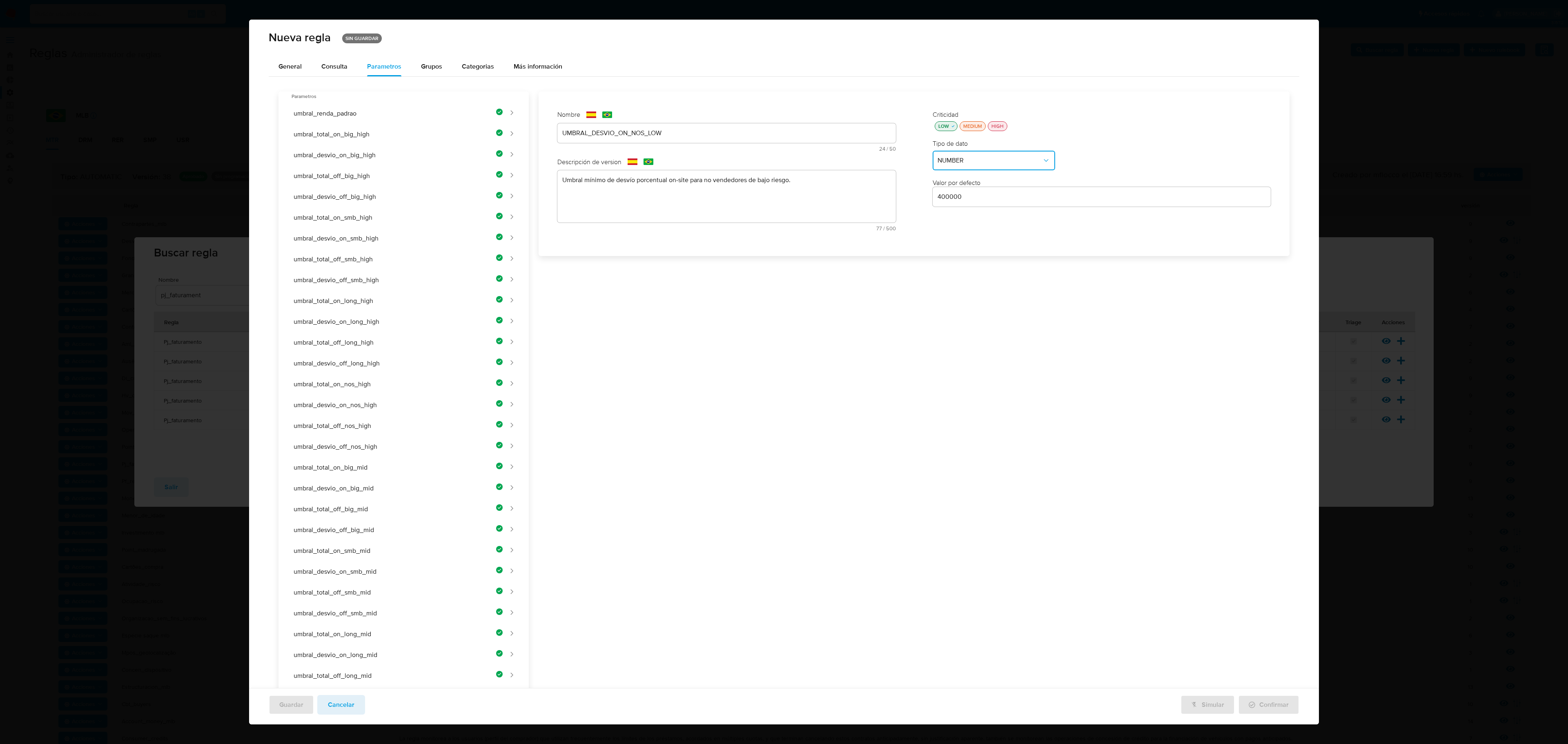
click at [836, 201] on div "400000" at bounding box center [1102, 197] width 338 height 19
click at [836, 195] on input "400000" at bounding box center [1102, 197] width 338 height 10
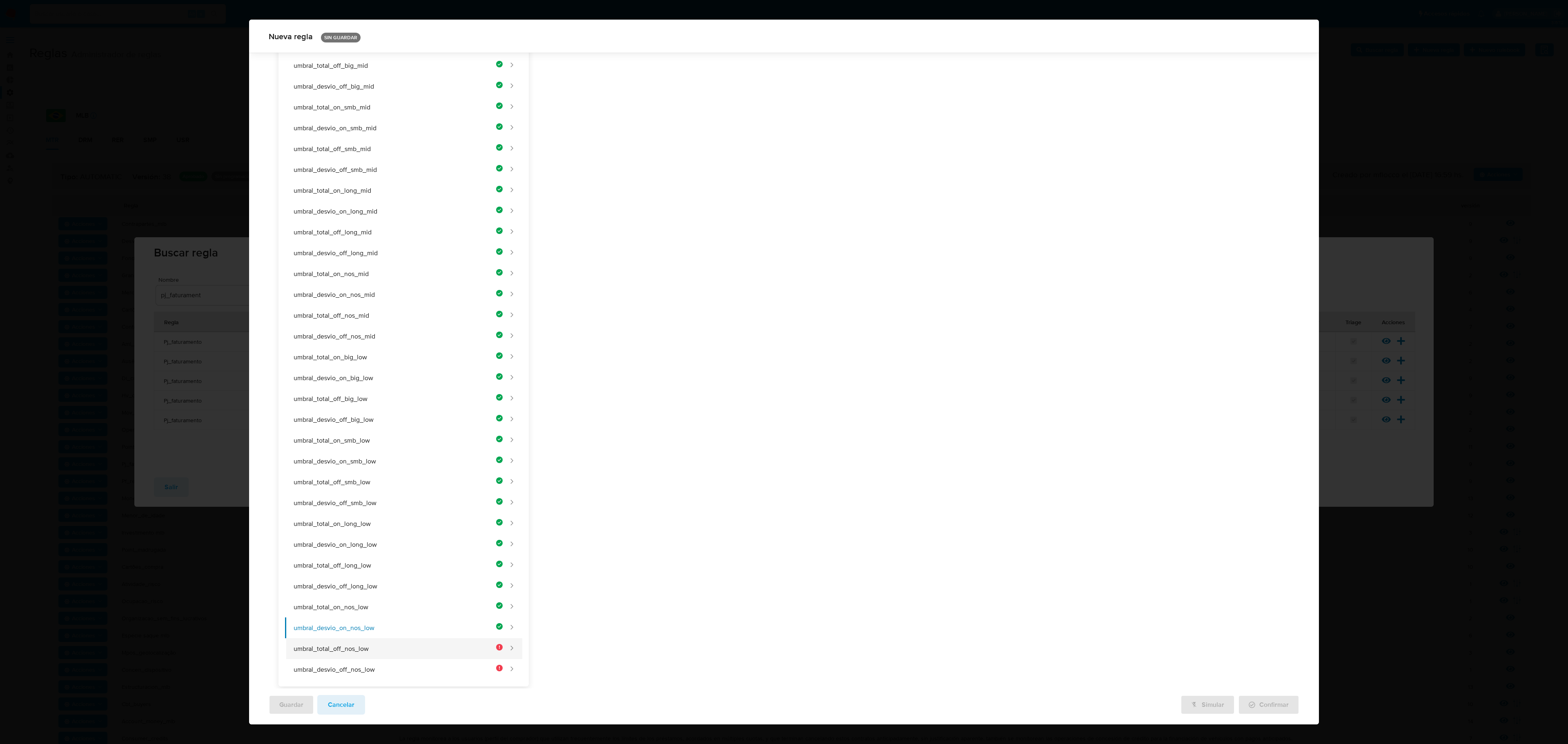
type input "7"
click at [444, 430] on button "umbral_total_off_nos_low" at bounding box center [394, 649] width 218 height 21
click at [648, 111] on div "Nombre text-es UMBRAL_DESVIO_ON_NOS_LOW 24 / 50 26 caracteres restantes text-pt…" at bounding box center [726, 40] width 355 height 143
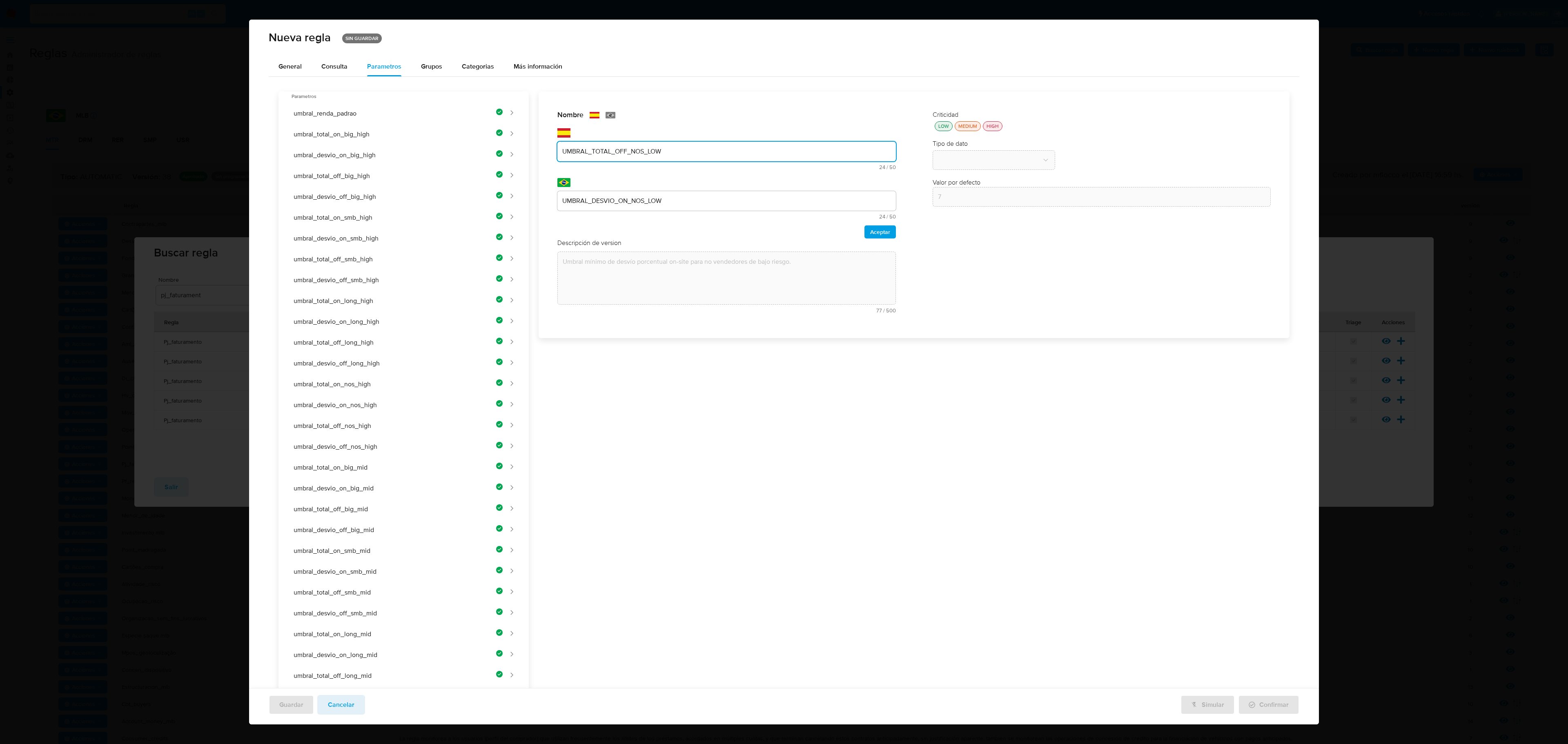
type input "UMBRAL_TOTAL_OFF_NOS_LOW"
click at [749, 194] on div "UMBRAL_DESVIO_ON_NOS_LOW" at bounding box center [727, 201] width 338 height 19
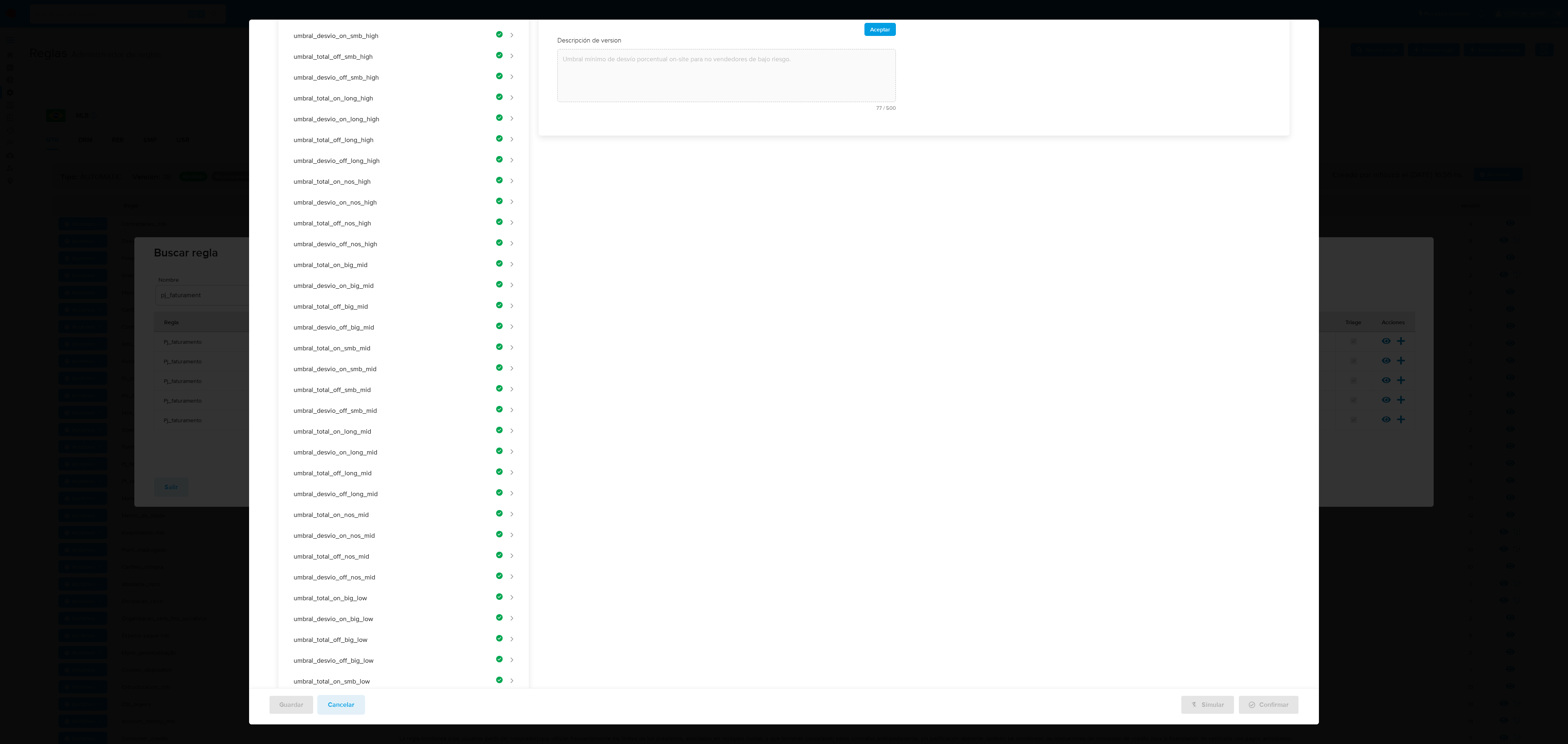
click at [750, 201] on div "Nombre text-es UMBRAL_TOTAL_OFF_NOS_LOW 24 / 50 26 caracteres restantes text-pt…" at bounding box center [909, 409] width 761 height 1039
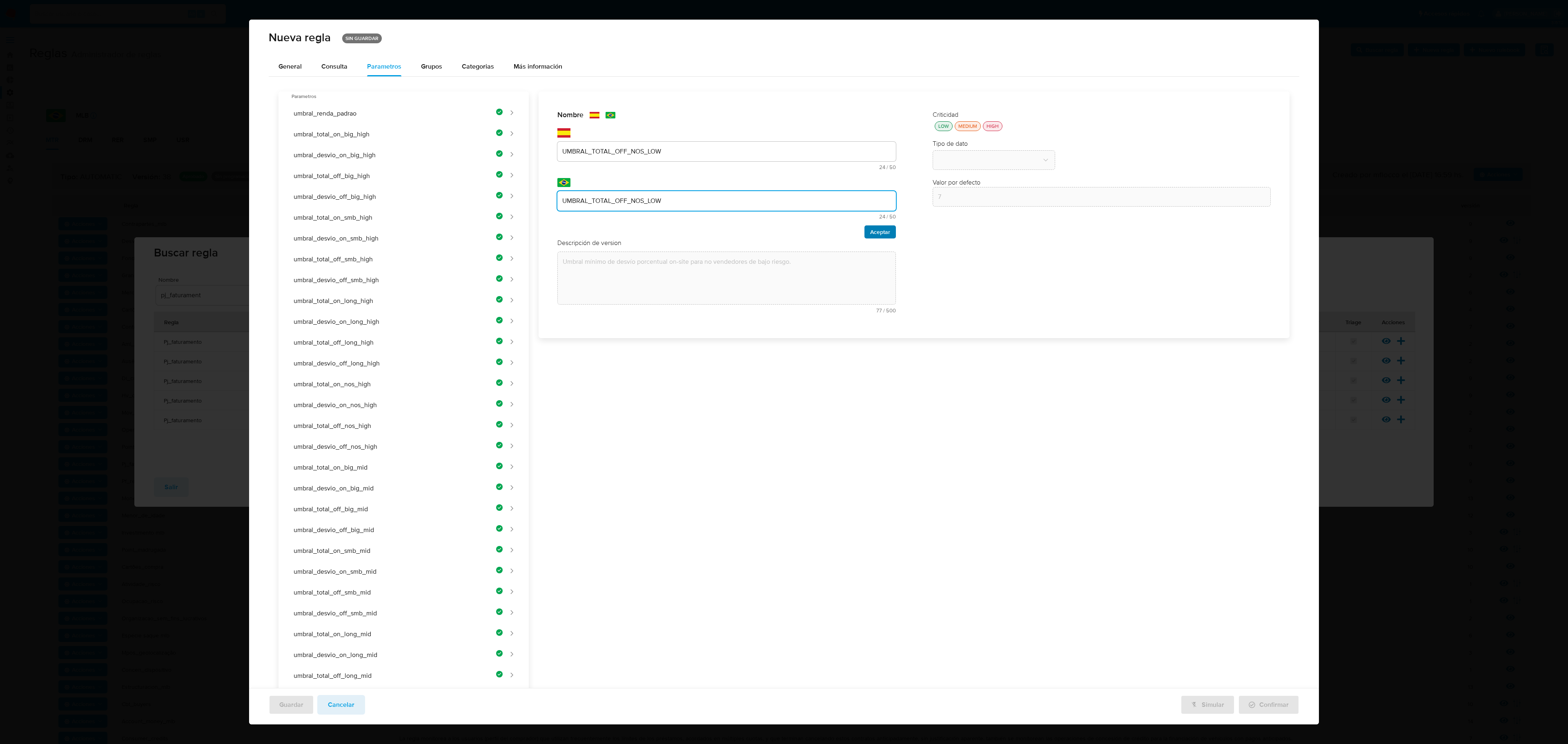
type input "UMBRAL_TOTAL_OFF_NOS_LOW"
click at [836, 234] on span "Aceptar" at bounding box center [880, 232] width 20 height 12
click at [667, 205] on div "Nombre text-es UMBRAL_TOTAL_OFF_NOS_LOW 24 / 50 26 caracteres restantes text-pt…" at bounding box center [909, 611] width 761 height 1039
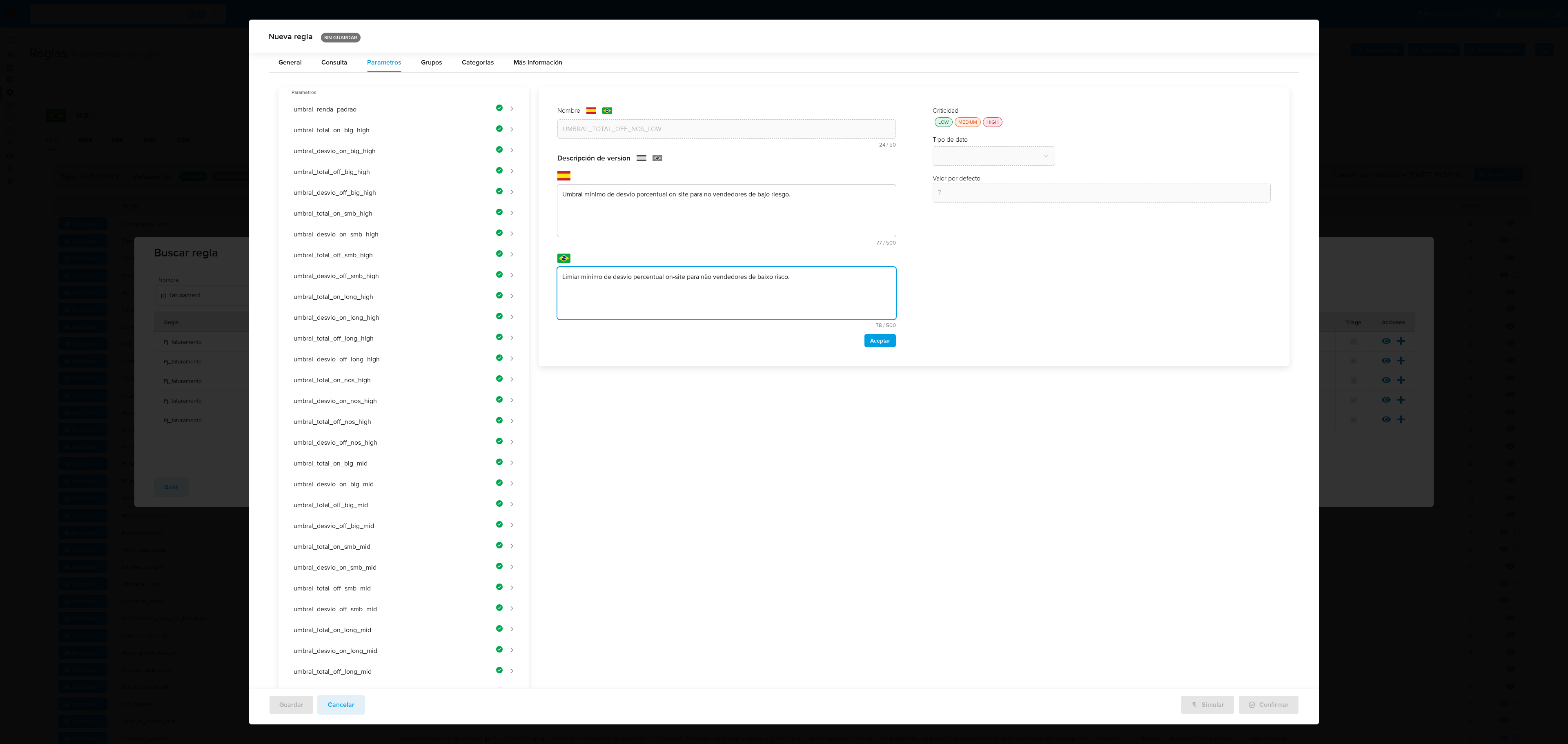
drag, startPoint x: 674, startPoint y: 273, endPoint x: 681, endPoint y: 222, distance: 51.5
click at [674, 267] on div "Nombre text-es UMBRAL_TOTAL_OFF_NOS_LOW 24 / 50 26 caracteres restantes text-pt…" at bounding box center [909, 607] width 761 height 1039
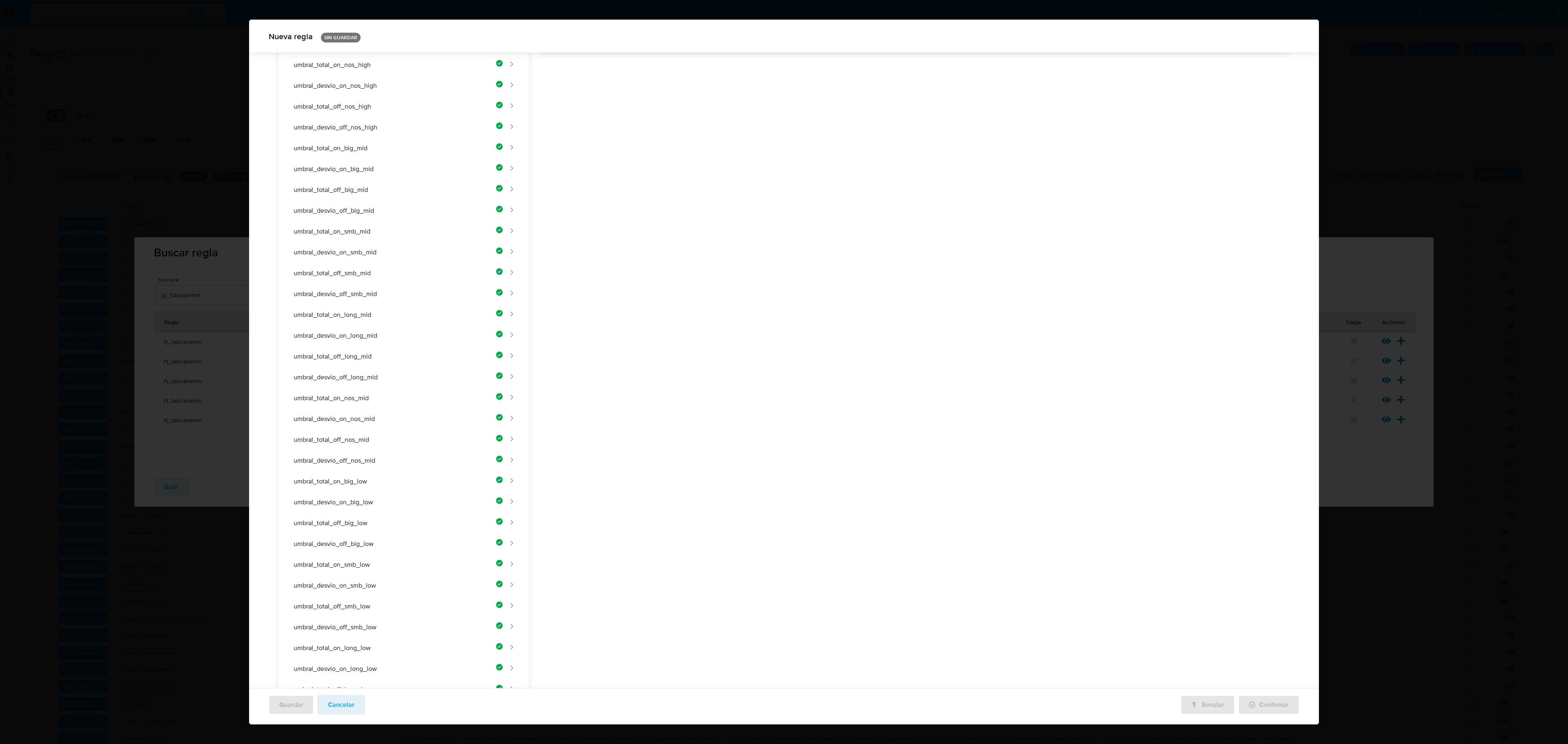
click at [650, 235] on div "Nombre text-es UMBRAL_TOTAL_OFF_NOS_LOW 24 / 50 26 caracteres restantes text-pt…" at bounding box center [909, 292] width 761 height 1039
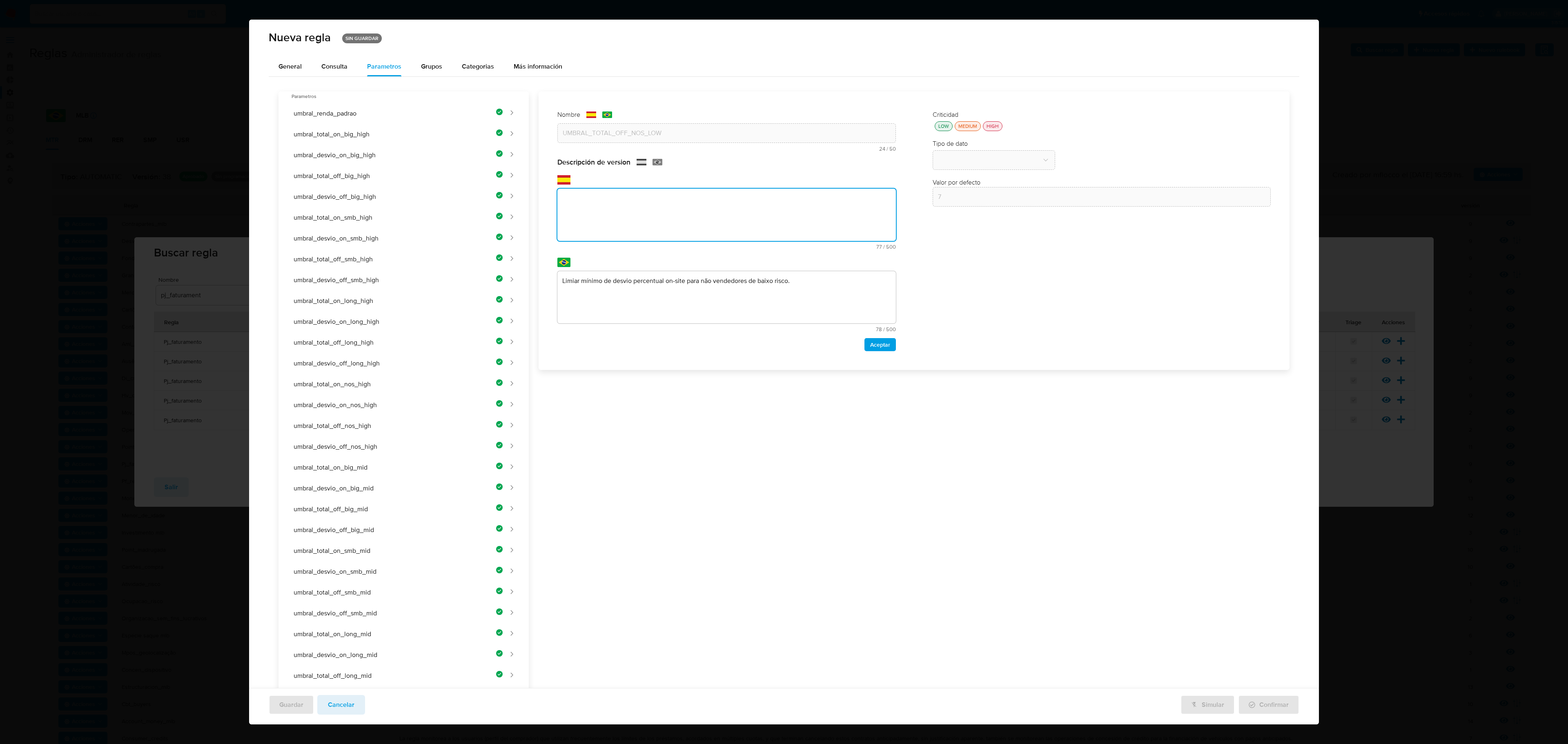
paste textarea "Umbral mínimo de facturación off-site para no vendedores de bajo riesgo."
type textarea "Umbral mínimo de facturación off-site para no vendedores de bajo riesgo."
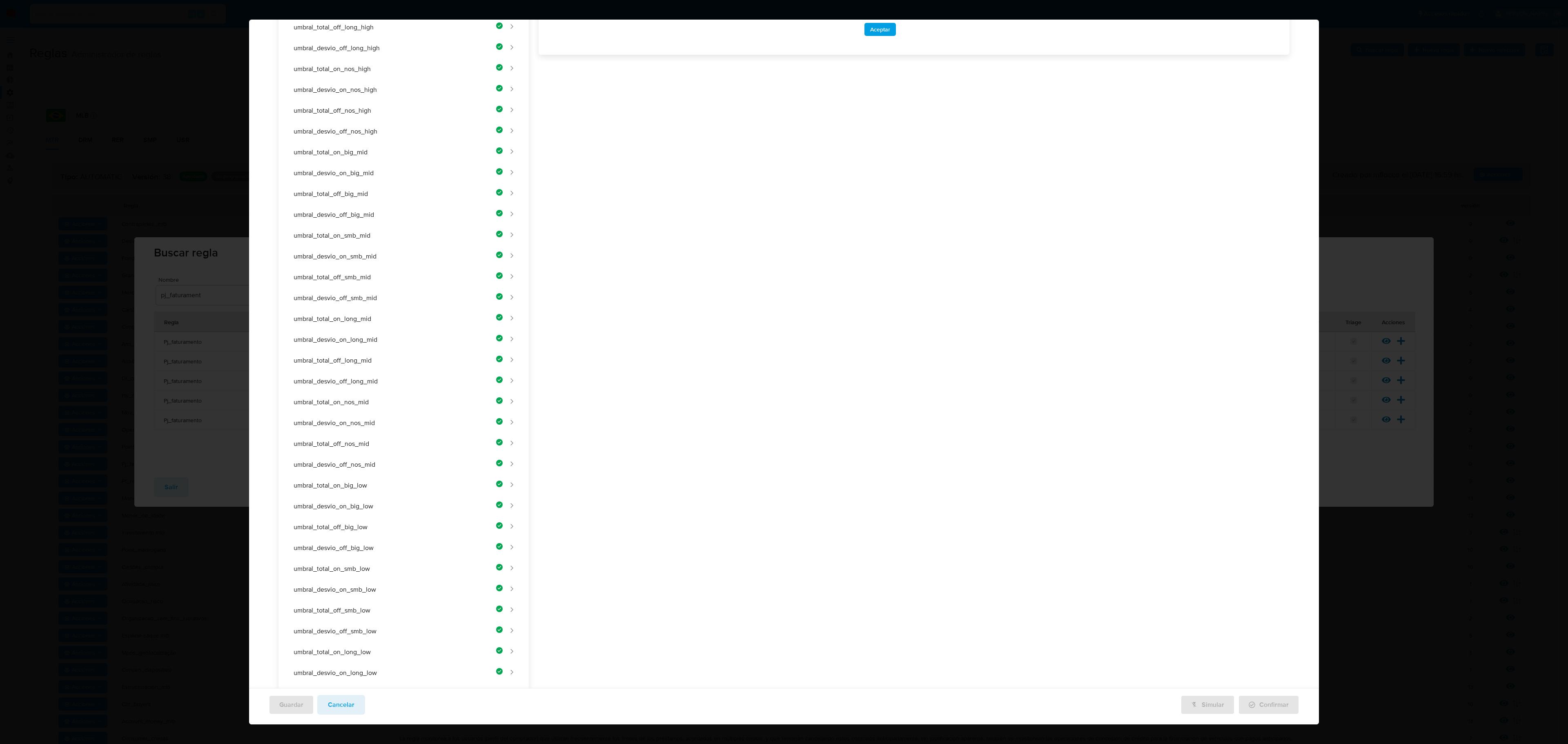
click at [688, 262] on div "Nombre text-es UMBRAL_TOTAL_OFF_NOS_LOW 24 / 50 26 caracteres restantes text-pt…" at bounding box center [909, 295] width 761 height 1039
click at [665, 287] on div "Nombre text-es UMBRAL_TOTAL_OFF_NOS_LOW 24 / 50 26 caracteres restantes text-pt…" at bounding box center [909, 292] width 761 height 1039
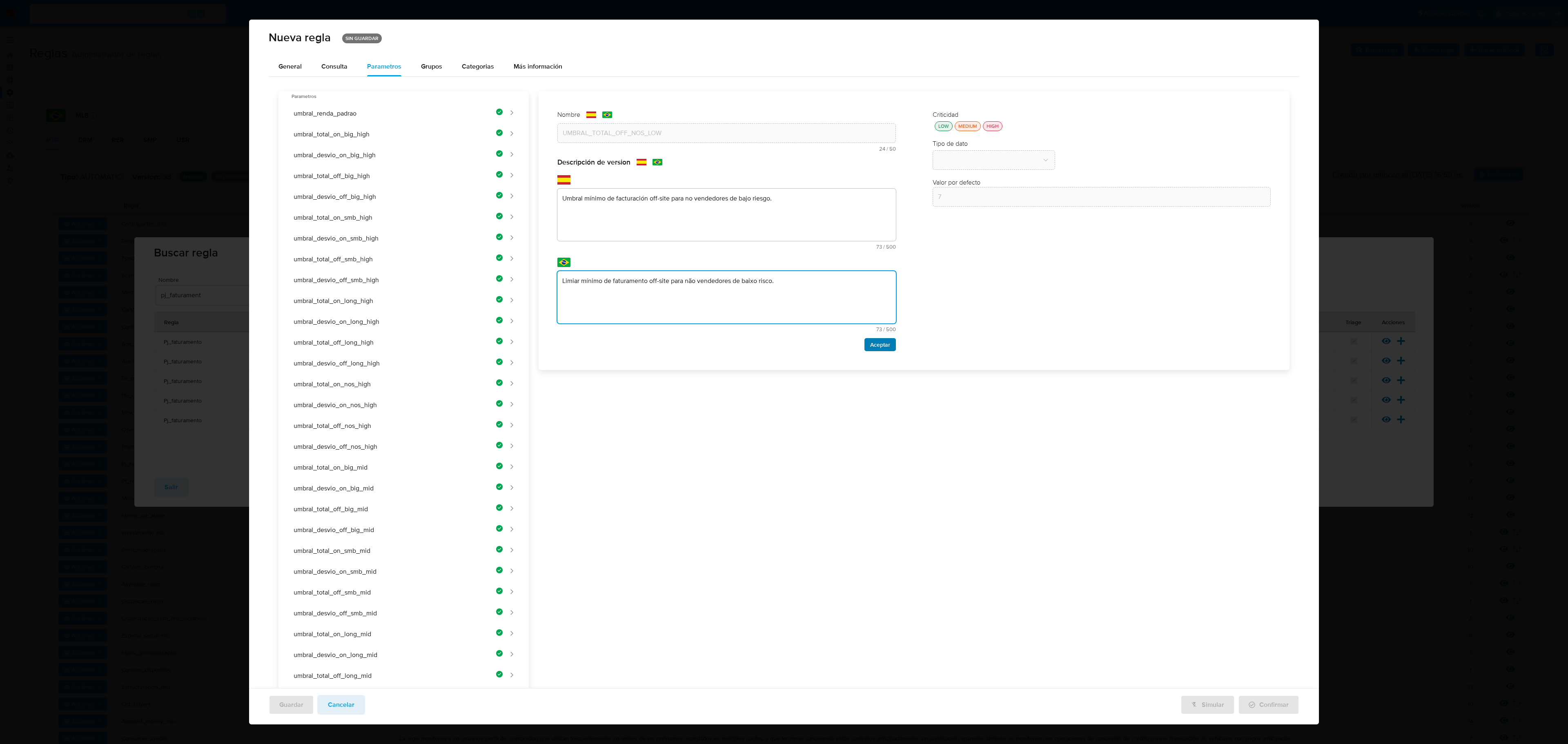
type textarea "Limiar mínimo de faturamento off-site para não vendedores de baixo risco."
click at [836, 343] on span "Aceptar" at bounding box center [880, 345] width 20 height 12
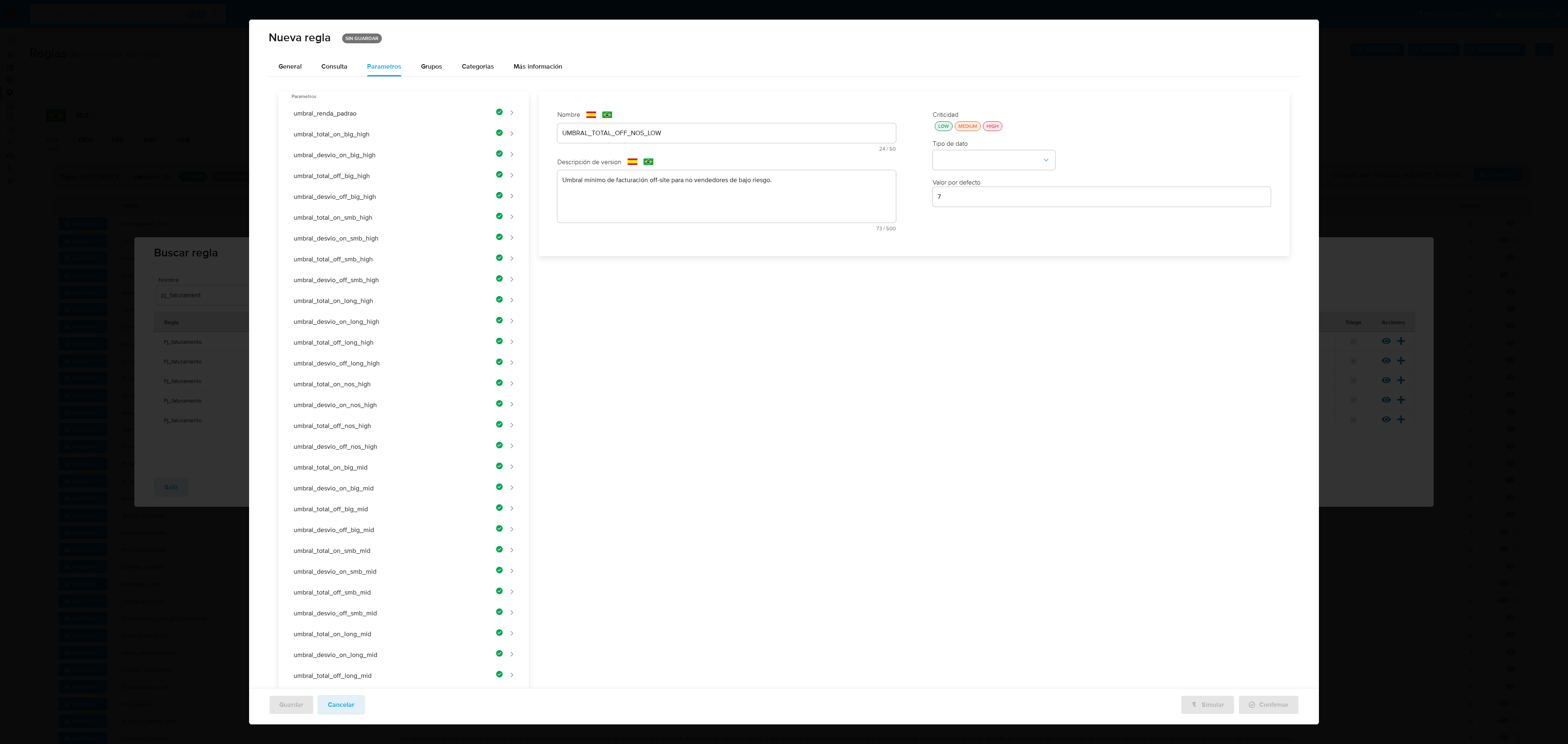
click at [836, 127] on button "LOW" at bounding box center [944, 126] width 18 height 10
click at [836, 158] on button "type-dropdown" at bounding box center [993, 161] width 122 height 19
click at [836, 157] on span "NUMBER" at bounding box center [950, 160] width 26 height 8
click at [836, 193] on input "7" at bounding box center [1102, 197] width 338 height 10
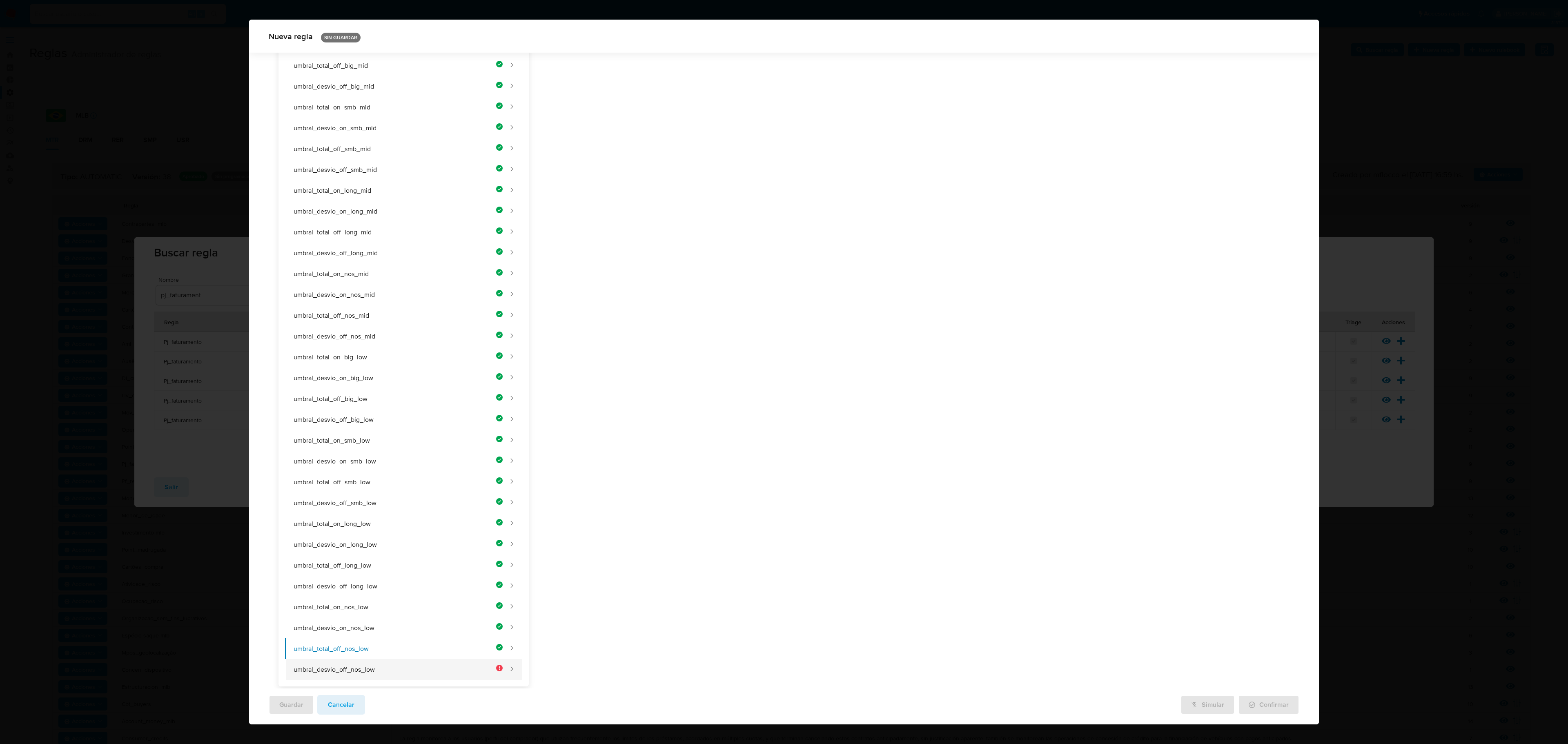
type input "400000"
click at [387, 430] on button "umbral_desvio_off_nos_low" at bounding box center [394, 670] width 218 height 21
click at [634, 111] on div "Nombre text-es UMBRAL_TOTAL_OFF_NOS_LOW 24 / 50 26 caracteres restantes text-pt…" at bounding box center [726, 40] width 355 height 143
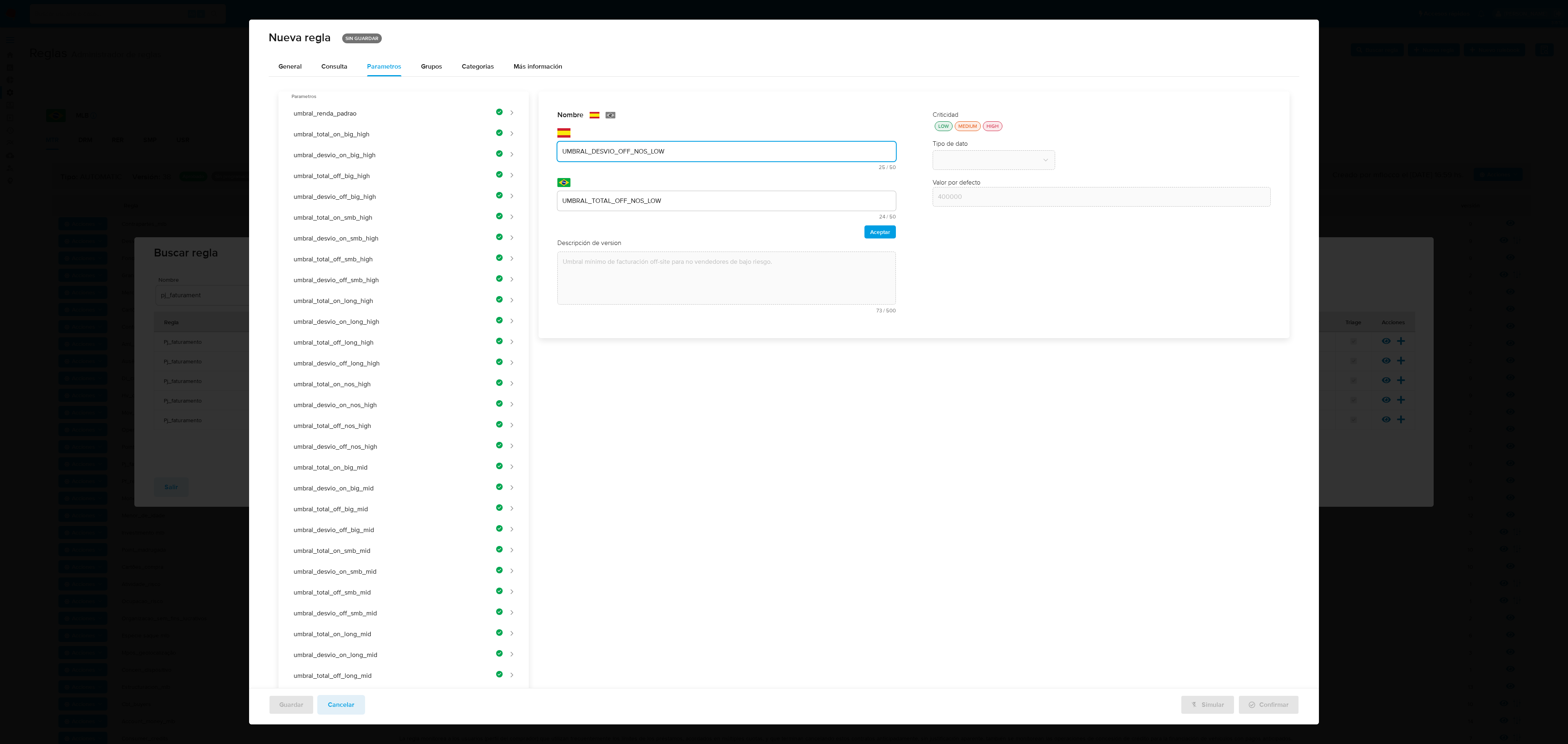
type input "UMBRAL_DESVIO_OFF_NOS_LOW"
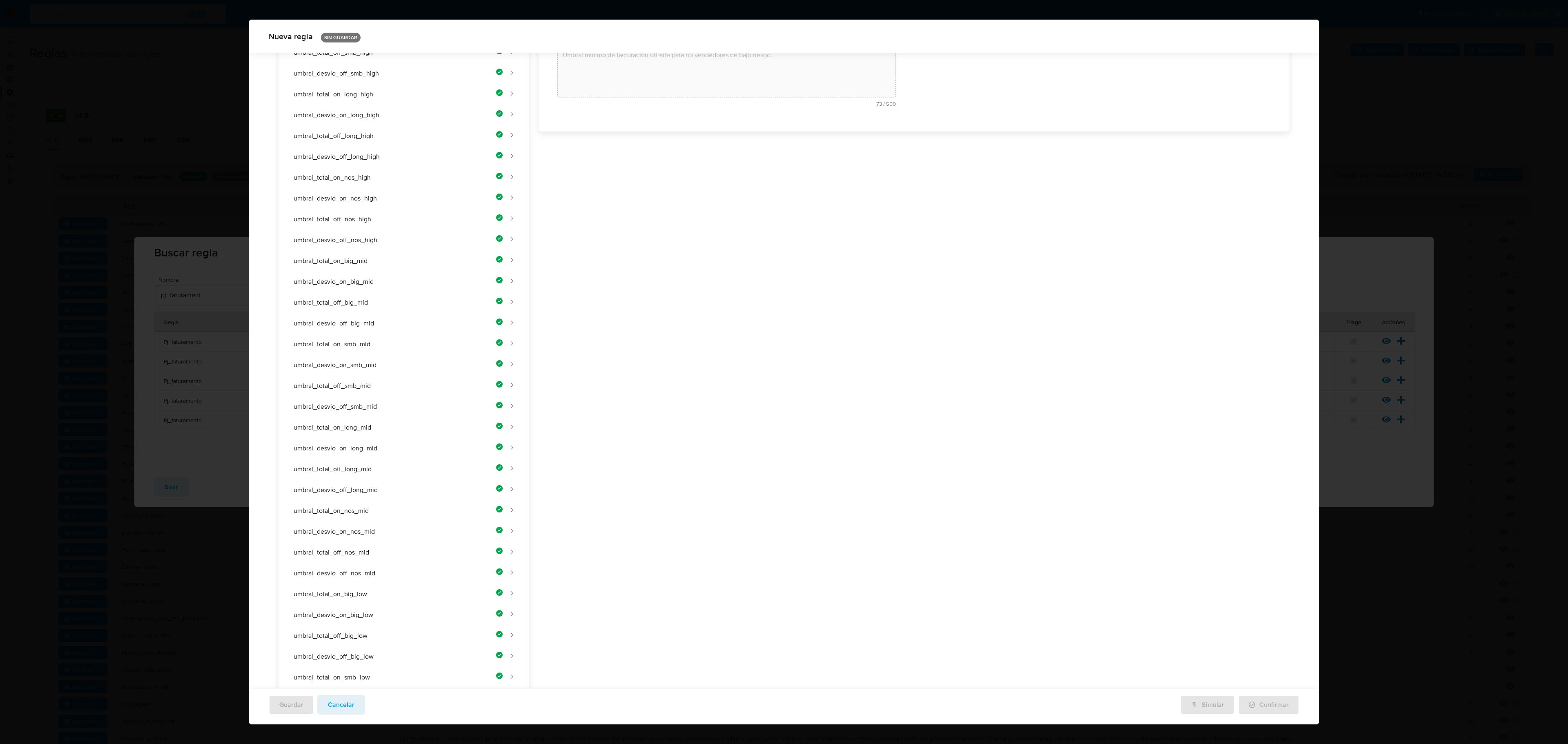
click at [640, 204] on div "Nombre text-es UMBRAL_DESVIO_OFF_NOS_LOW 25 / 50 25 caracteres restantes text-p…" at bounding box center [909, 404] width 761 height 1039
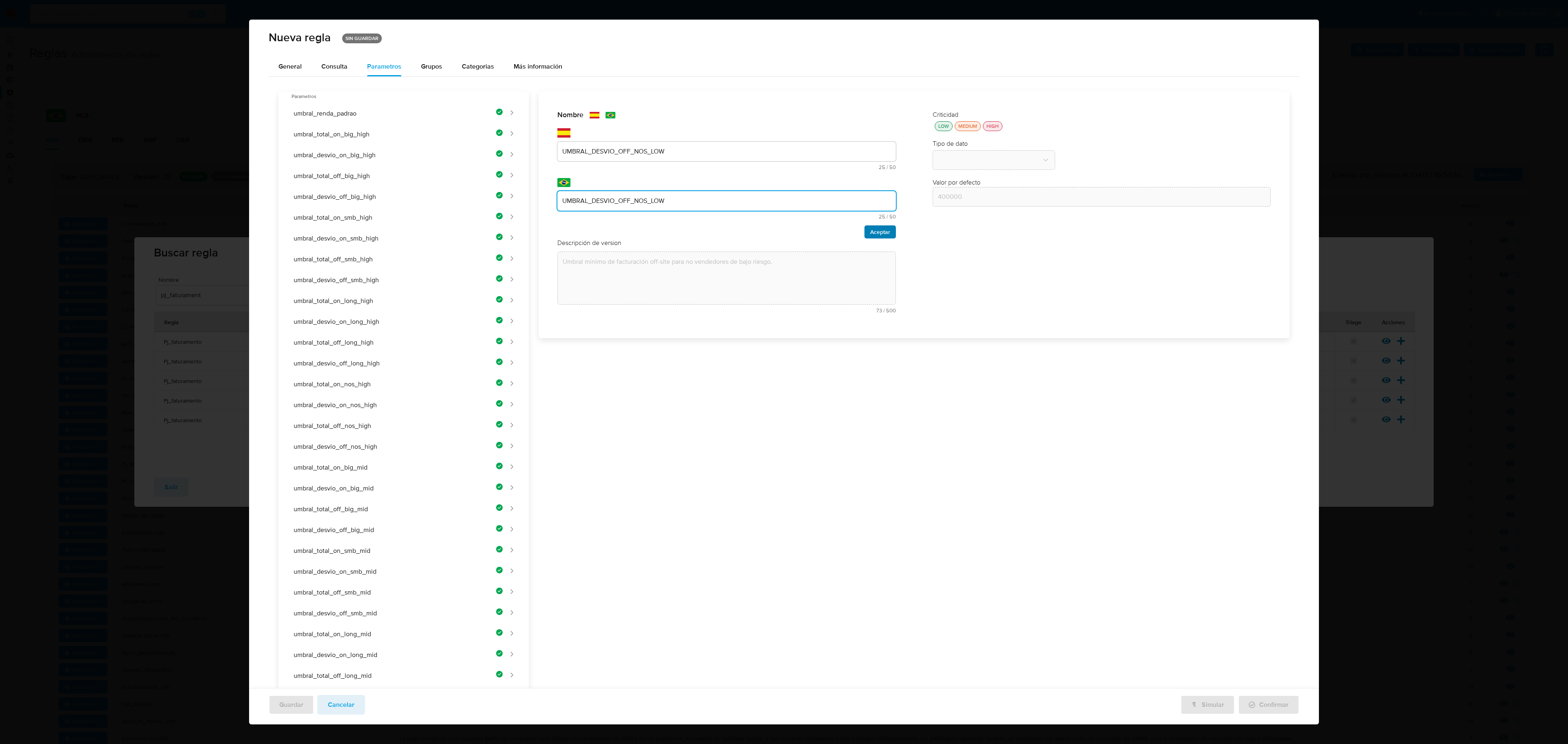
type input "UMBRAL_DESVIO_OFF_NOS_LOW"
click at [836, 229] on span "Aceptar" at bounding box center [880, 232] width 20 height 12
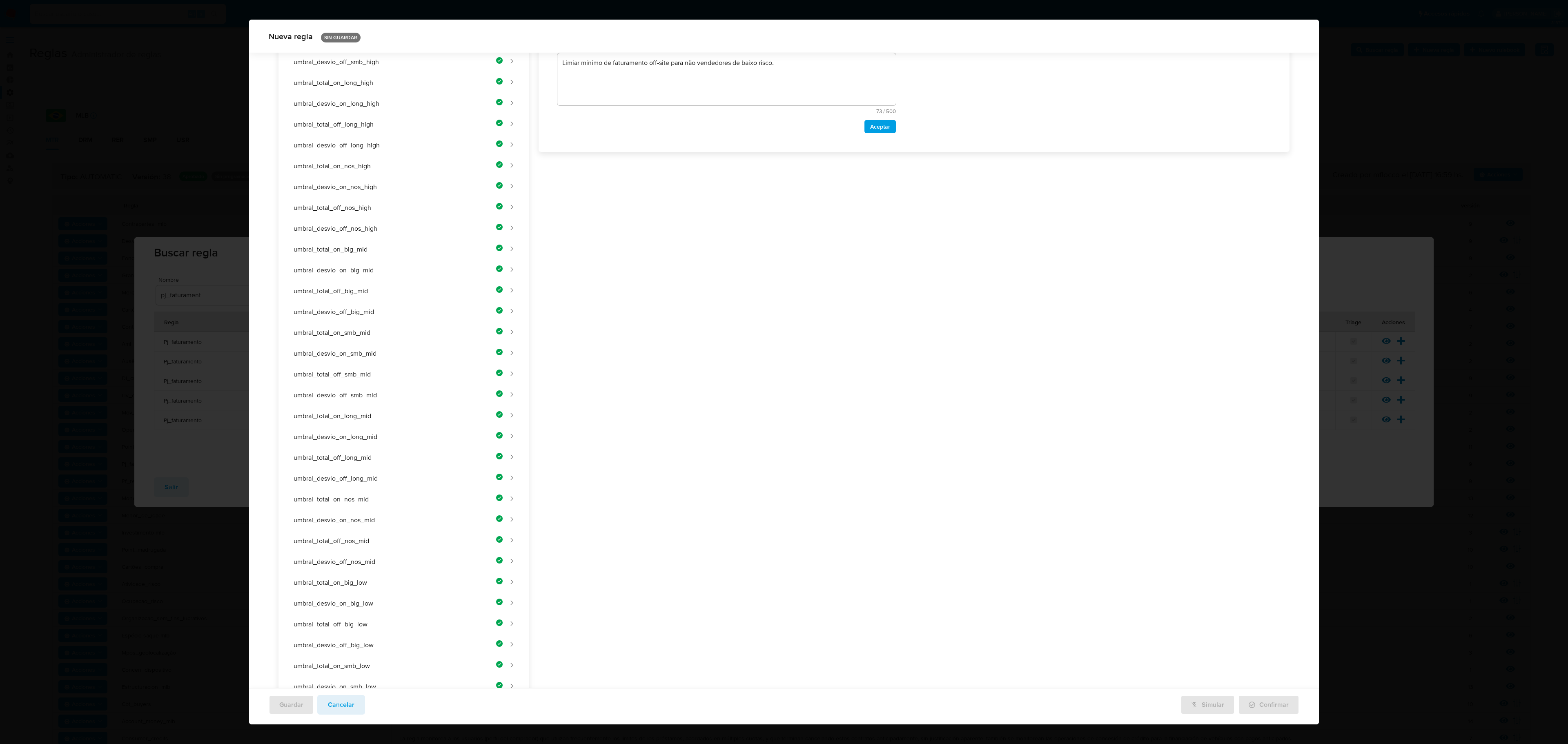
click at [701, 184] on div "Nombre text-es UMBRAL_DESVIO_OFF_NOS_LOW 25 / 50 25 caracteres restantes text-p…" at bounding box center [909, 393] width 761 height 1039
click at [672, 217] on div "Nombre text-es UMBRAL_DESVIO_OFF_NOS_LOW 25 / 50 25 caracteres restantes text-p…" at bounding box center [909, 295] width 761 height 1039
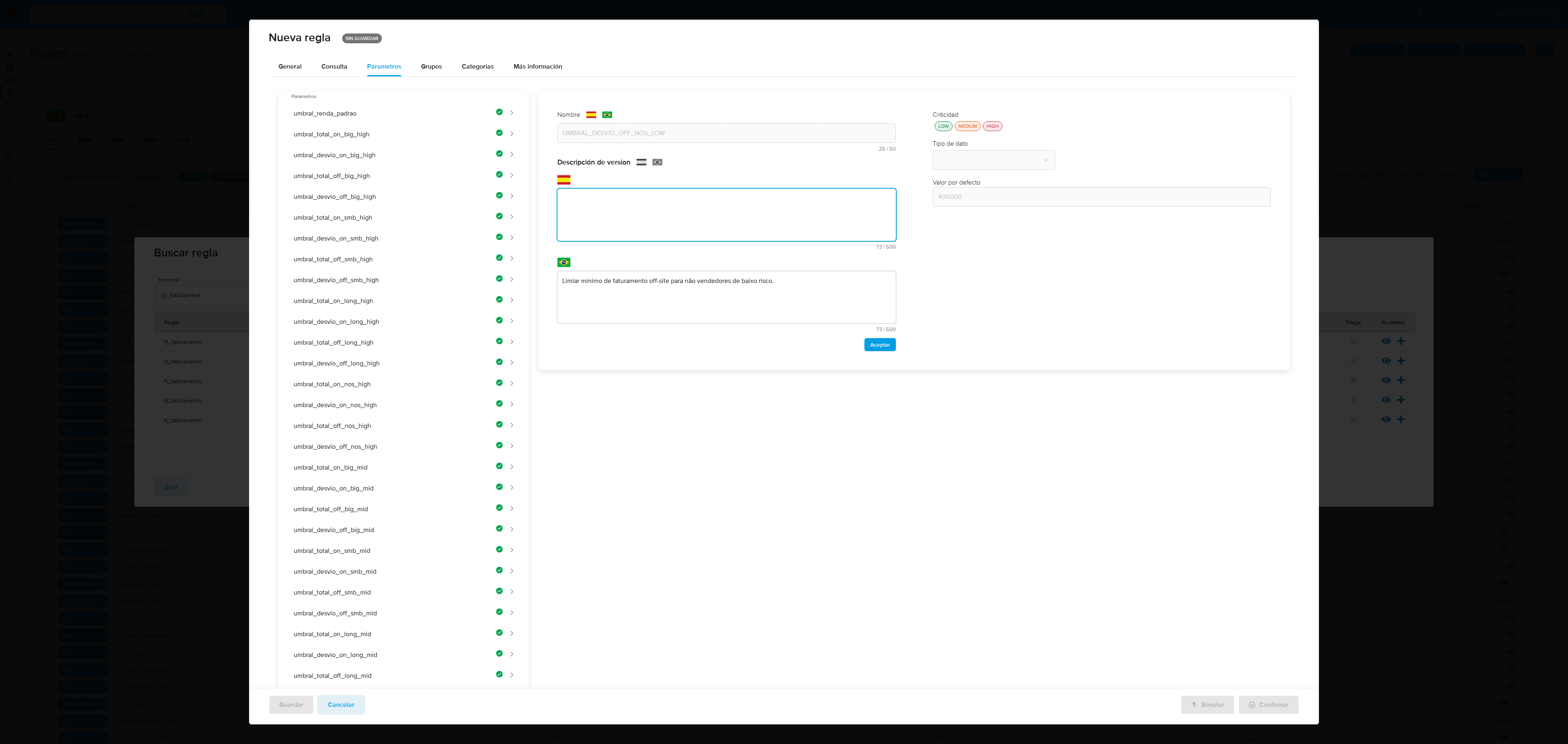
paste textarea "Umbral mínimo de desvío porcentual off-site para no vendedores de bajo riesgo."
type textarea "Umbral mínimo de desvío porcentual off-site para no vendedores de bajo riesgo."
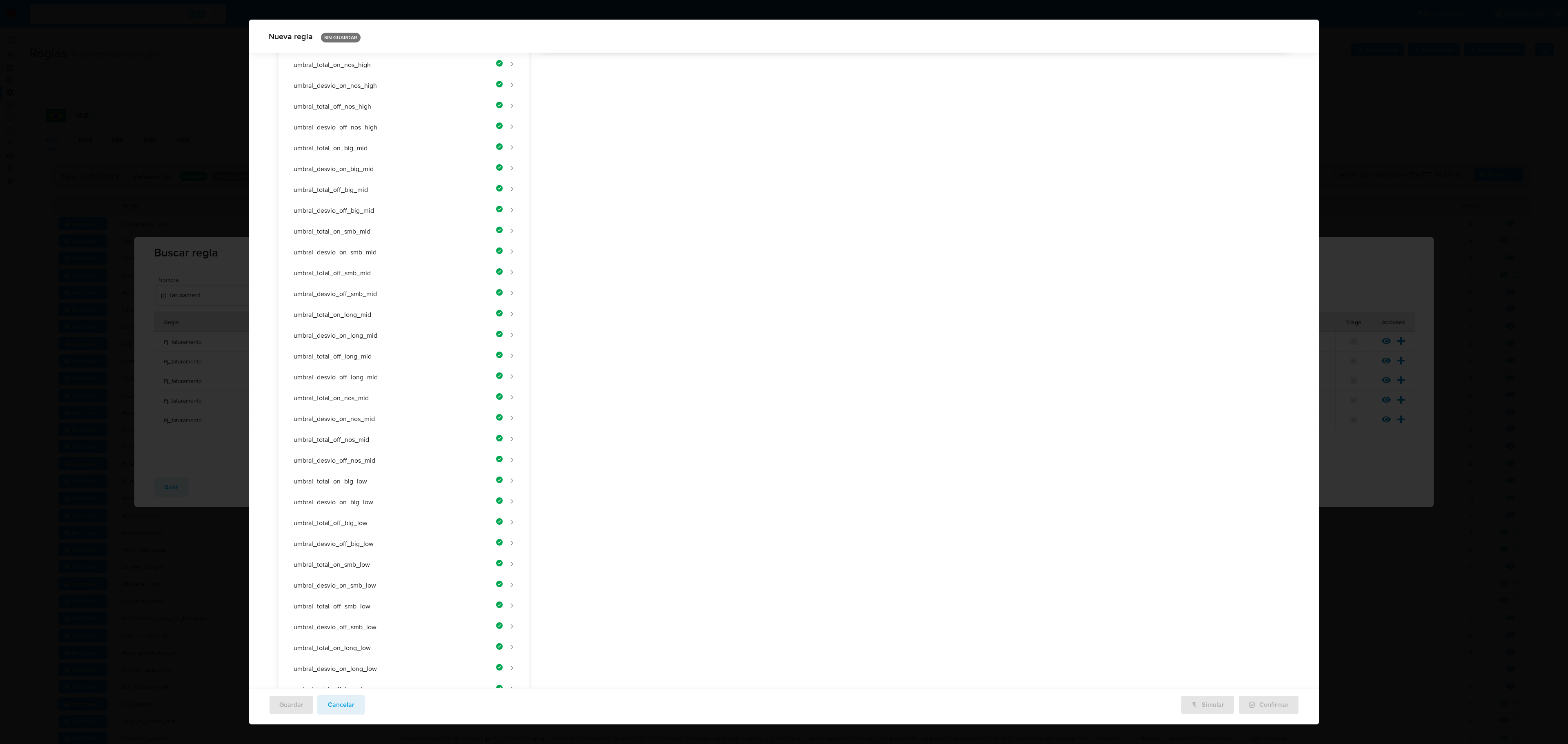
click at [726, 287] on div "Nombre text-es UMBRAL_DESVIO_OFF_NOS_LOW 25 / 50 25 caracteres restantes text-p…" at bounding box center [909, 292] width 761 height 1039
click at [726, 287] on div "Nombre text-es UMBRAL_DESVIO_OFF_NOS_LOW 25 / 50 25 caracteres restantes text-p…" at bounding box center [909, 292] width 761 height 1039
click at [646, 286] on div "Nombre text-es UMBRAL_DESVIO_OFF_NOS_LOW 25 / 50 25 caracteres restantes text-p…" at bounding box center [909, 292] width 761 height 1039
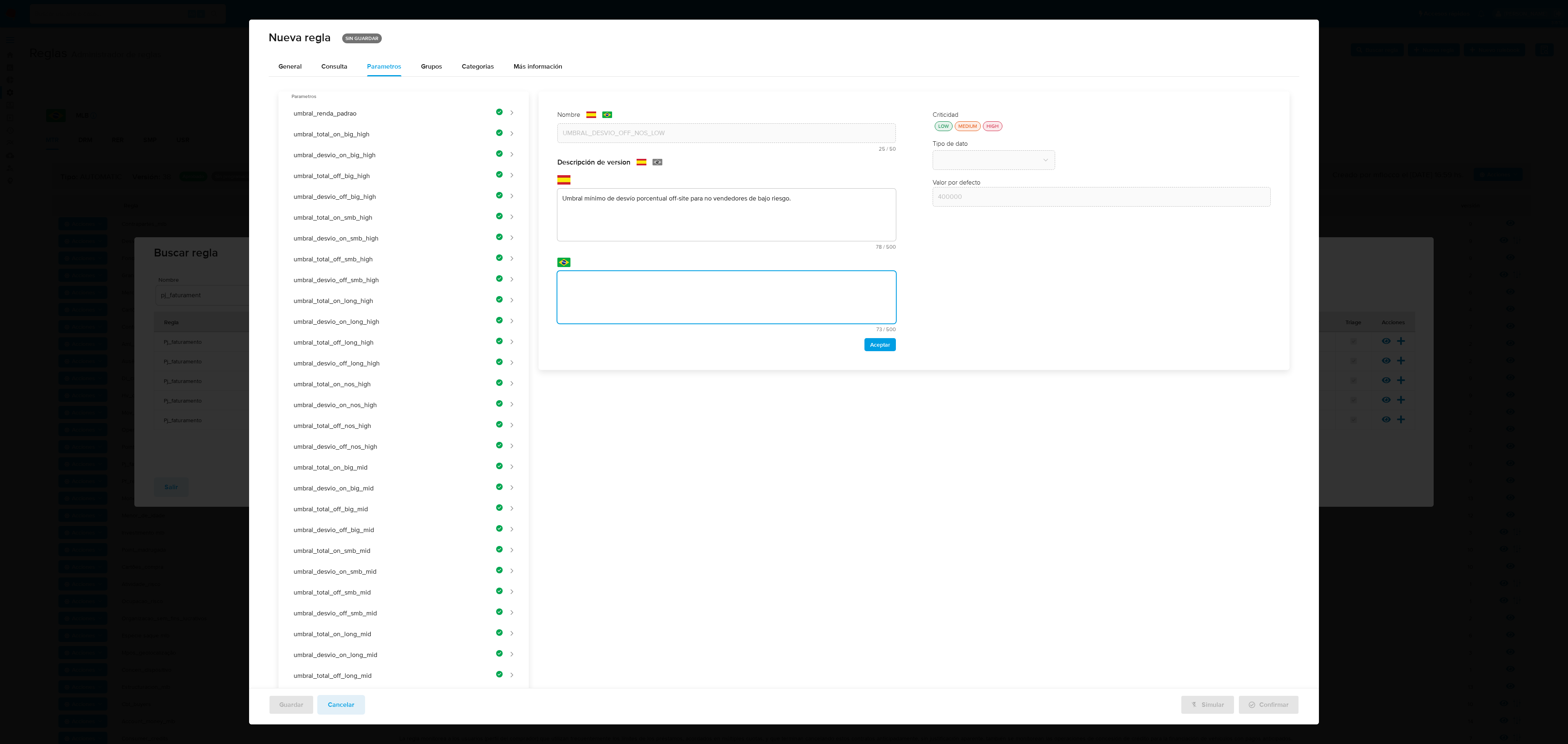
click at [585, 287] on textarea at bounding box center [727, 297] width 338 height 52
type textarea "Limiar mínimo de desvio percentual off-site para não vendedores de baixo risco."
click at [836, 337] on div "Descripción de version text-es Umbral mínimo de desvío porcentual off-site para…" at bounding box center [727, 254] width 338 height 194
click at [836, 339] on span "Aceptar" at bounding box center [880, 345] width 20 height 12
click at [836, 119] on label "Criticidad" at bounding box center [945, 114] width 26 height 9
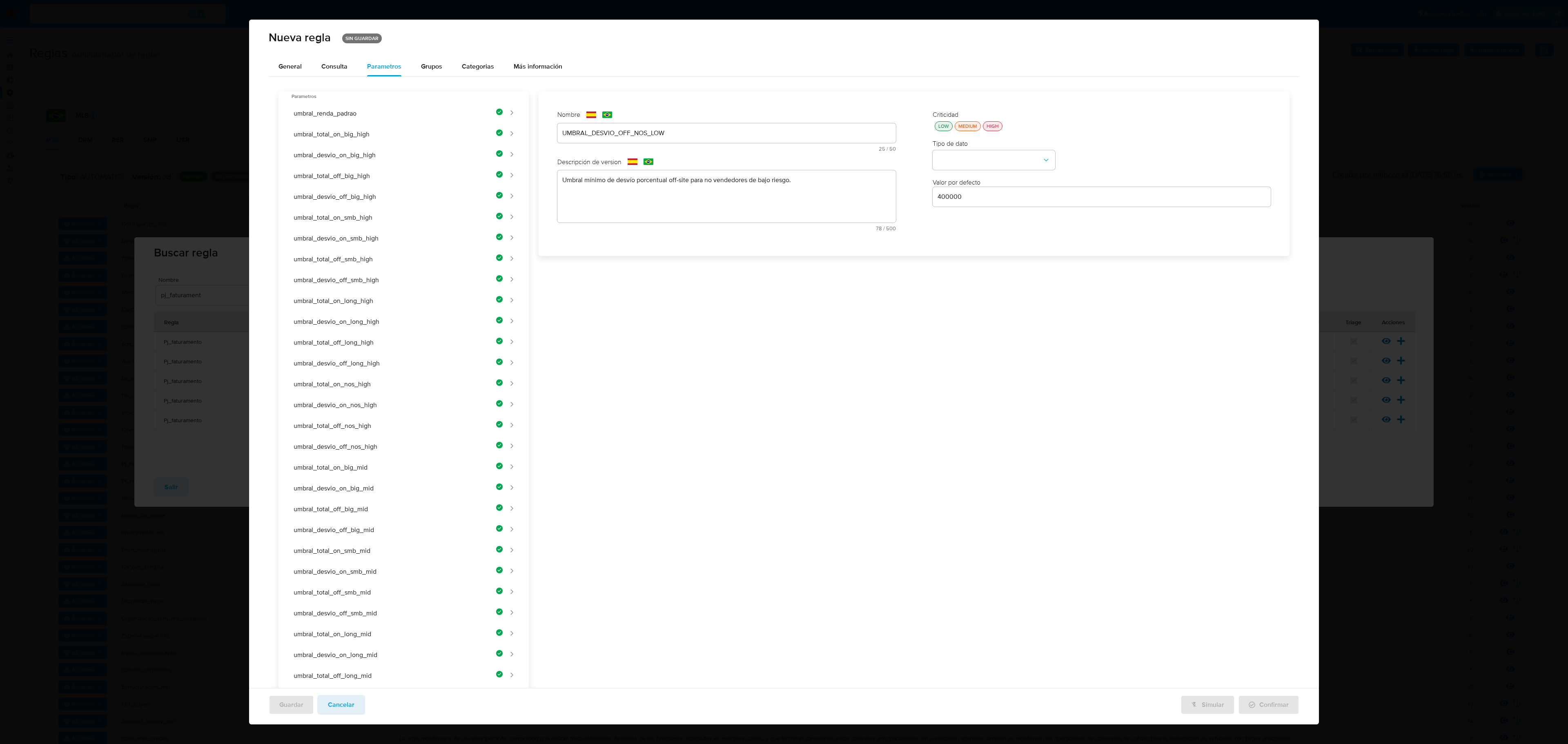
click at [836, 127] on button "LOW" at bounding box center [944, 126] width 18 height 10
drag, startPoint x: 961, startPoint y: 160, endPoint x: 959, endPoint y: 164, distance: 4.5
click at [836, 163] on button "type-dropdown" at bounding box center [993, 161] width 122 height 19
click at [836, 160] on div "NUMBER" at bounding box center [991, 160] width 108 height 19
click at [836, 205] on div "400000" at bounding box center [1102, 197] width 338 height 19
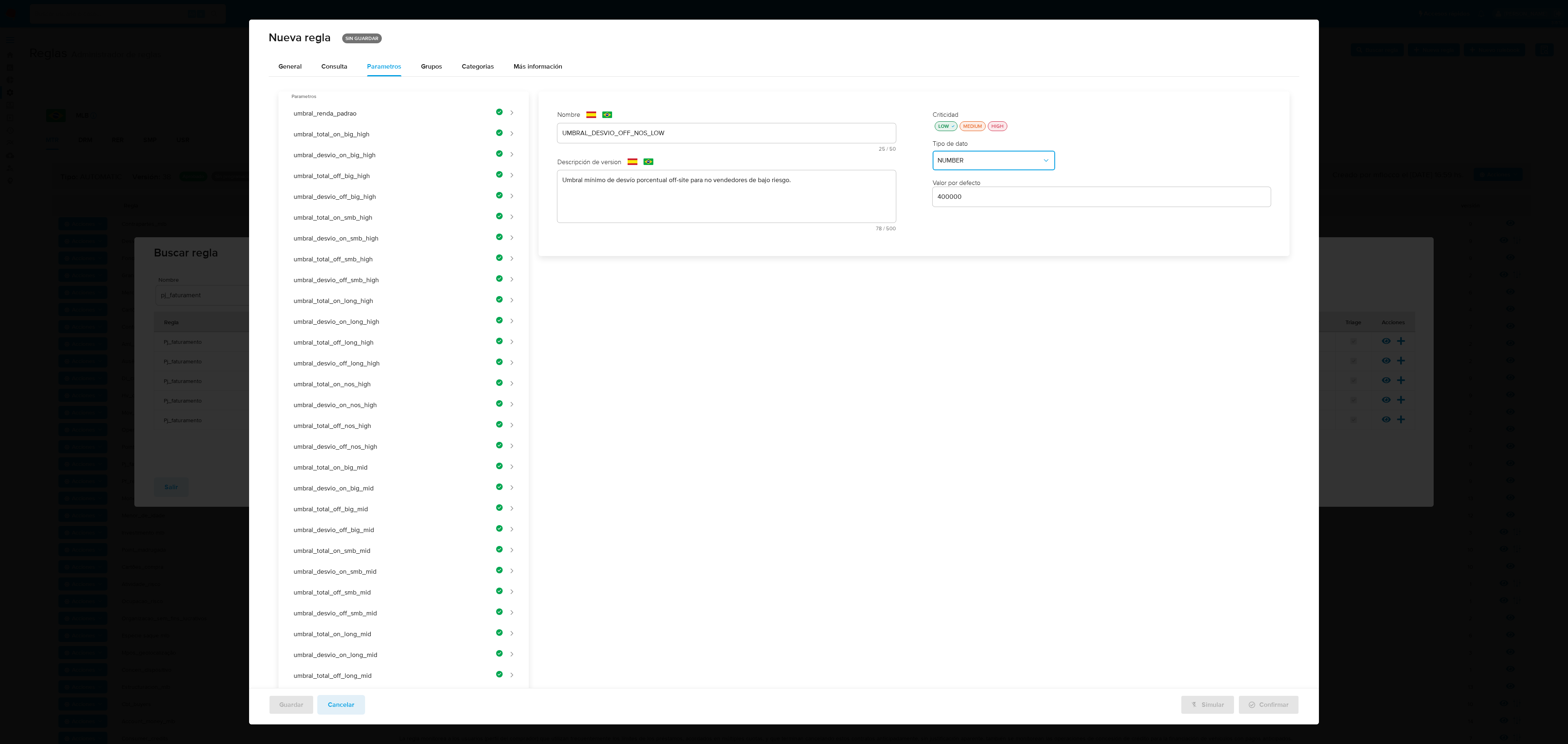
click at [836, 192] on input "400000" at bounding box center [1102, 197] width 338 height 10
click at [437, 117] on button "umbral_renda_padrao" at bounding box center [394, 110] width 218 height 21
click at [449, 137] on button "umbral_total_on_big_high" at bounding box center [394, 131] width 218 height 21
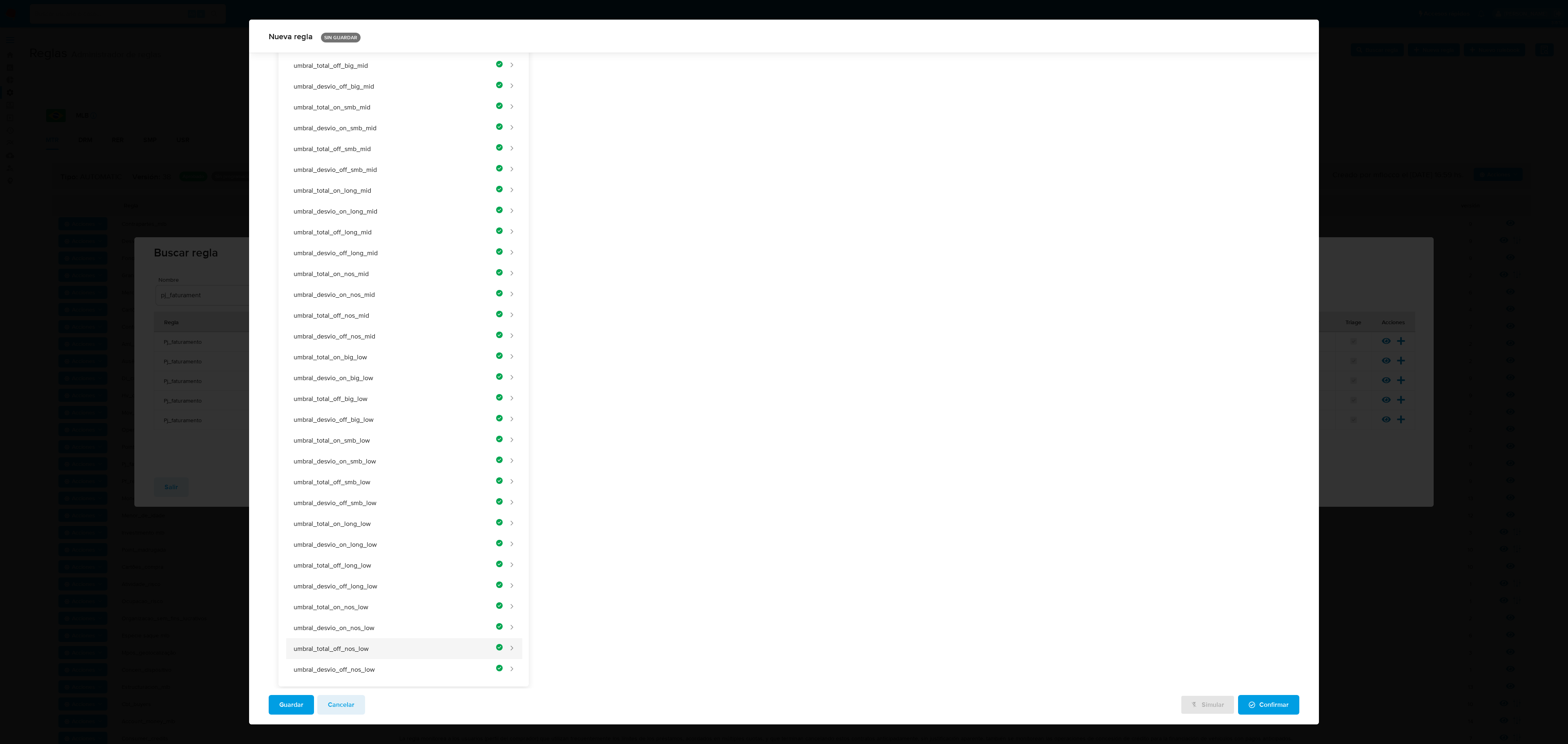
click at [496, 430] on icon "parameters-list" at bounding box center [499, 647] width 7 height 7
click at [474, 430] on button "umbral_desvio_on_nos_low" at bounding box center [394, 628] width 218 height 21
click at [466, 430] on button "umbral_total_on_nos_low" at bounding box center [394, 607] width 218 height 21
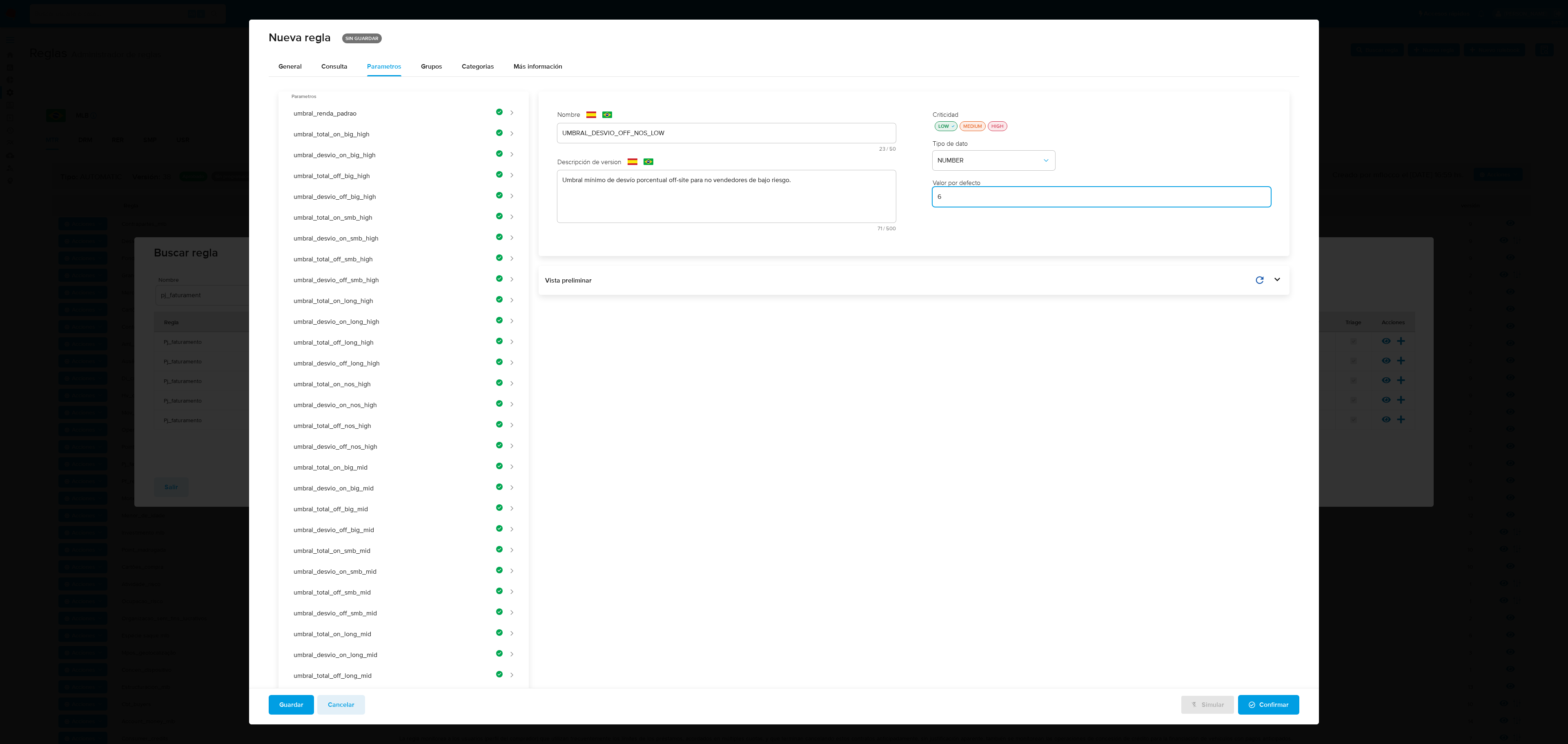
drag, startPoint x: 982, startPoint y: 195, endPoint x: 858, endPoint y: 181, distance: 124.8
click at [836, 181] on div "Nombre text-es UMBRAL_DESVIO_OFF_NOS_LOW 23 / 50 27 caracteres restantes text-p…" at bounding box center [914, 174] width 738 height 152
type input "500000"
click at [836, 326] on div "Nombre text-es UMBRAL_DESVIO_OFF_NOS_LOW 23 / 50 27 caracteres restantes text-p…" at bounding box center [909, 611] width 761 height 1039
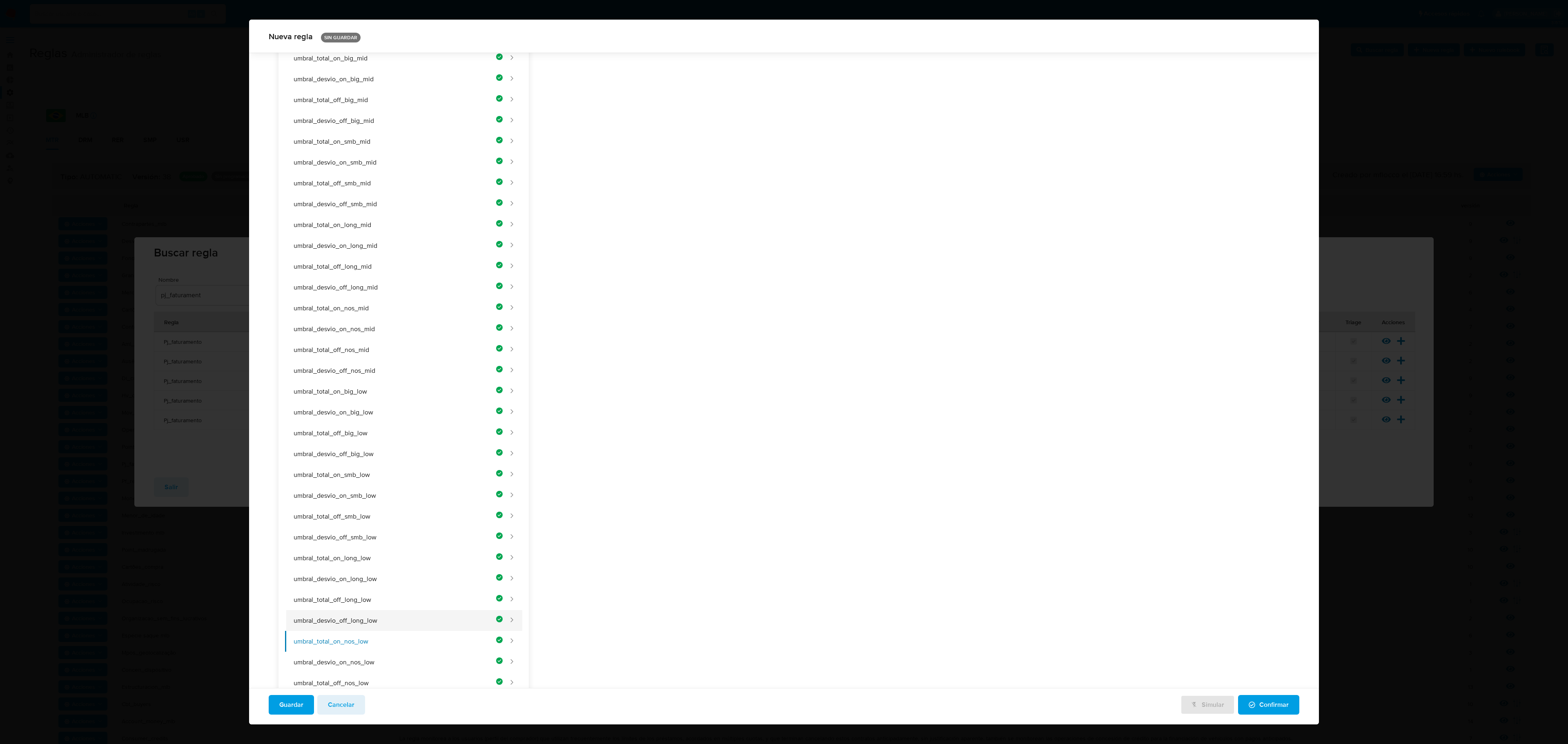
click at [382, 430] on button "umbral_desvio_off_long_low" at bounding box center [394, 620] width 218 height 21
click at [377, 430] on button "umbral_total_off_long_low" at bounding box center [394, 600] width 218 height 21
click at [404, 430] on button "umbral_total_on_long_low" at bounding box center [394, 524] width 218 height 21
click at [290, 430] on span "Guardar" at bounding box center [292, 705] width 24 height 18
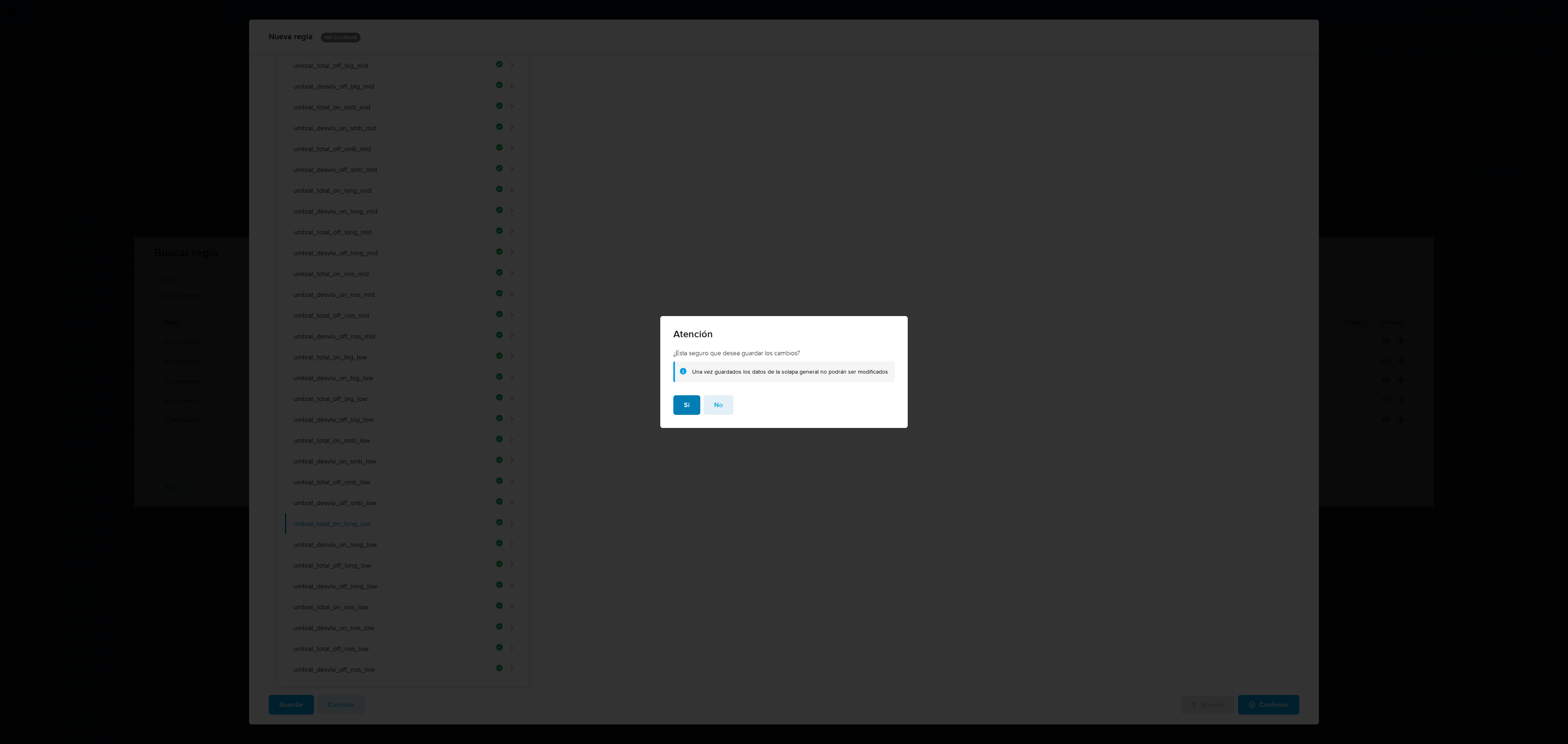
click at [682, 405] on button "Si" at bounding box center [687, 405] width 27 height 19
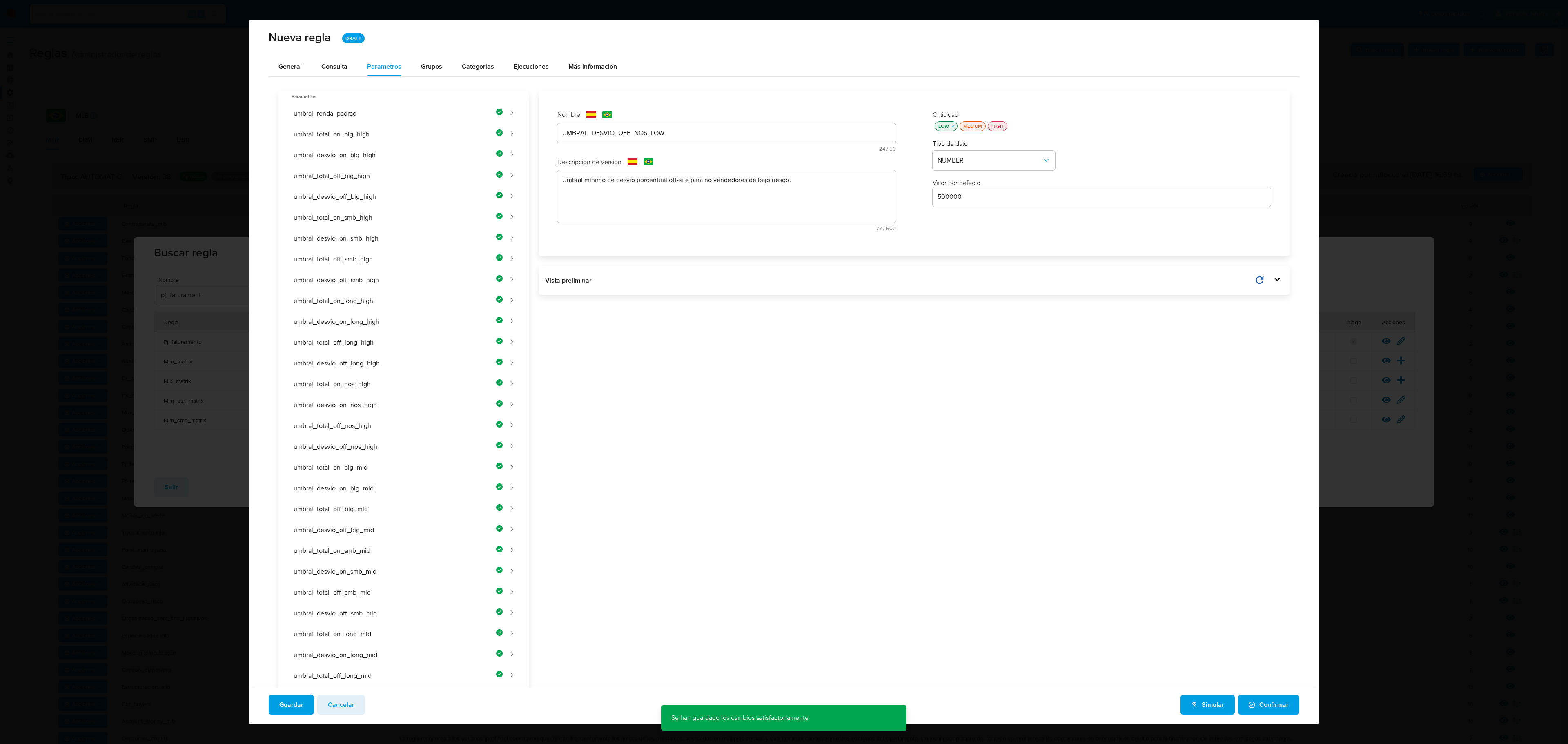
click at [836, 430] on span "Confirmar" at bounding box center [1269, 705] width 40 height 18
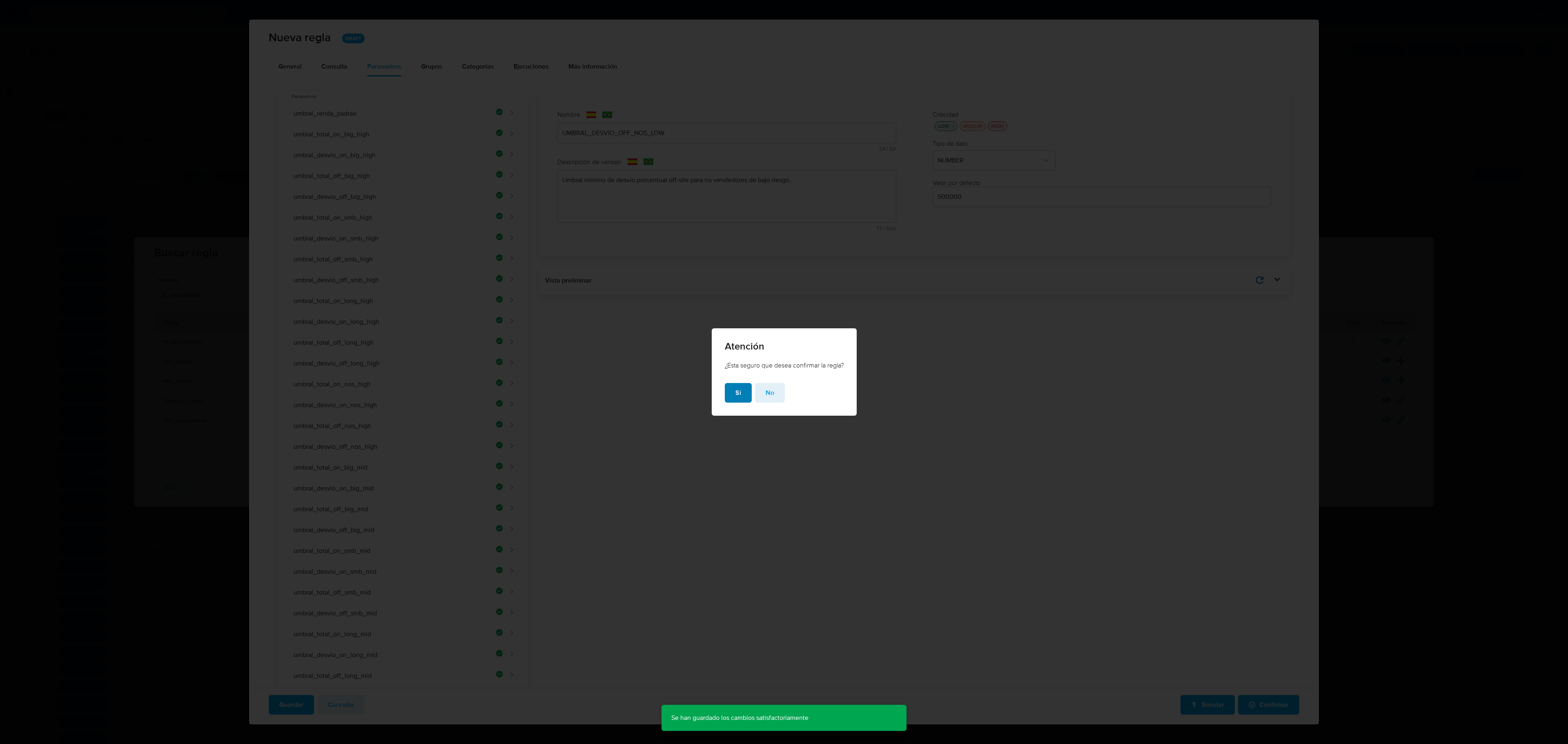
click at [729, 393] on button "Si" at bounding box center [738, 393] width 27 height 19
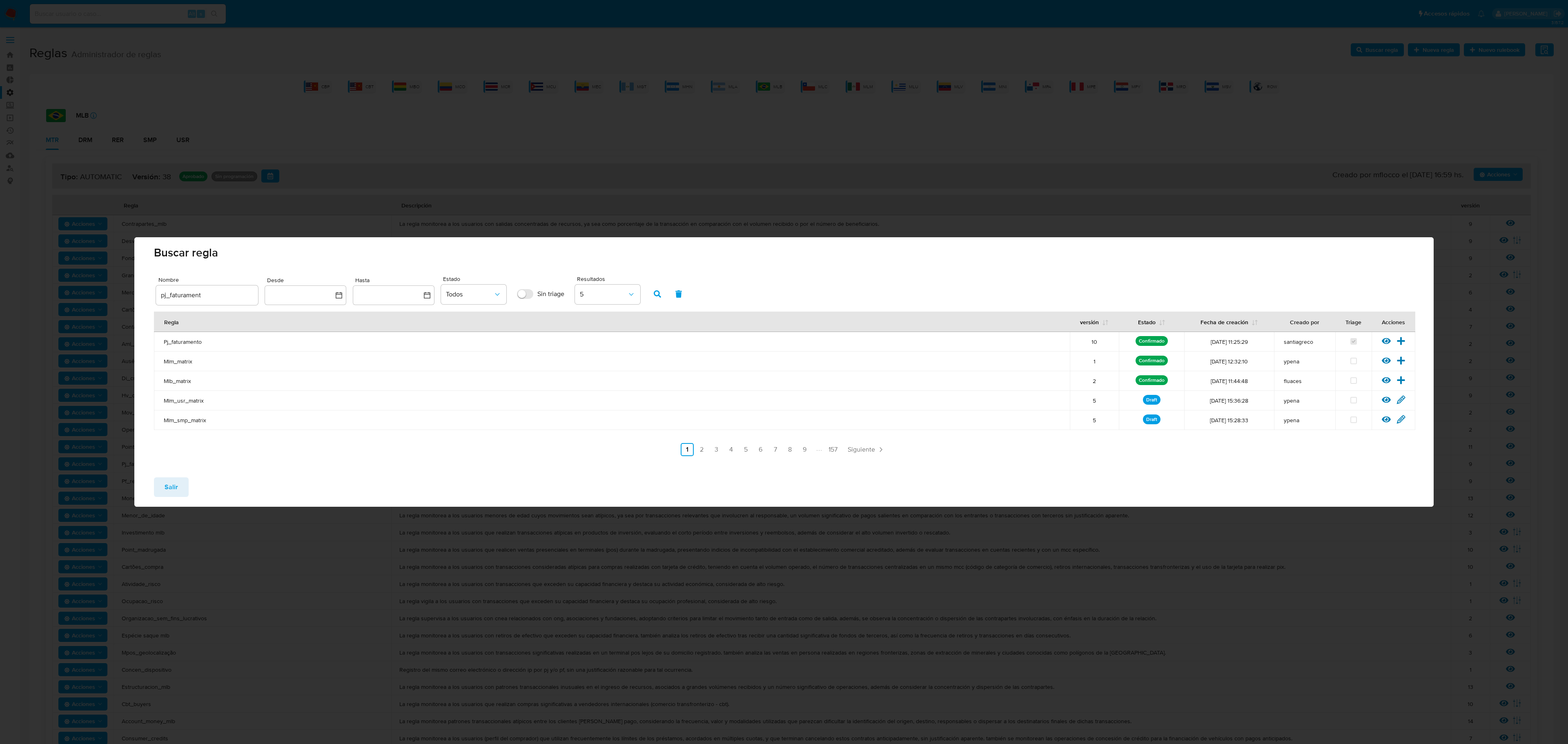
click at [183, 430] on button "Salir" at bounding box center [171, 487] width 35 height 19
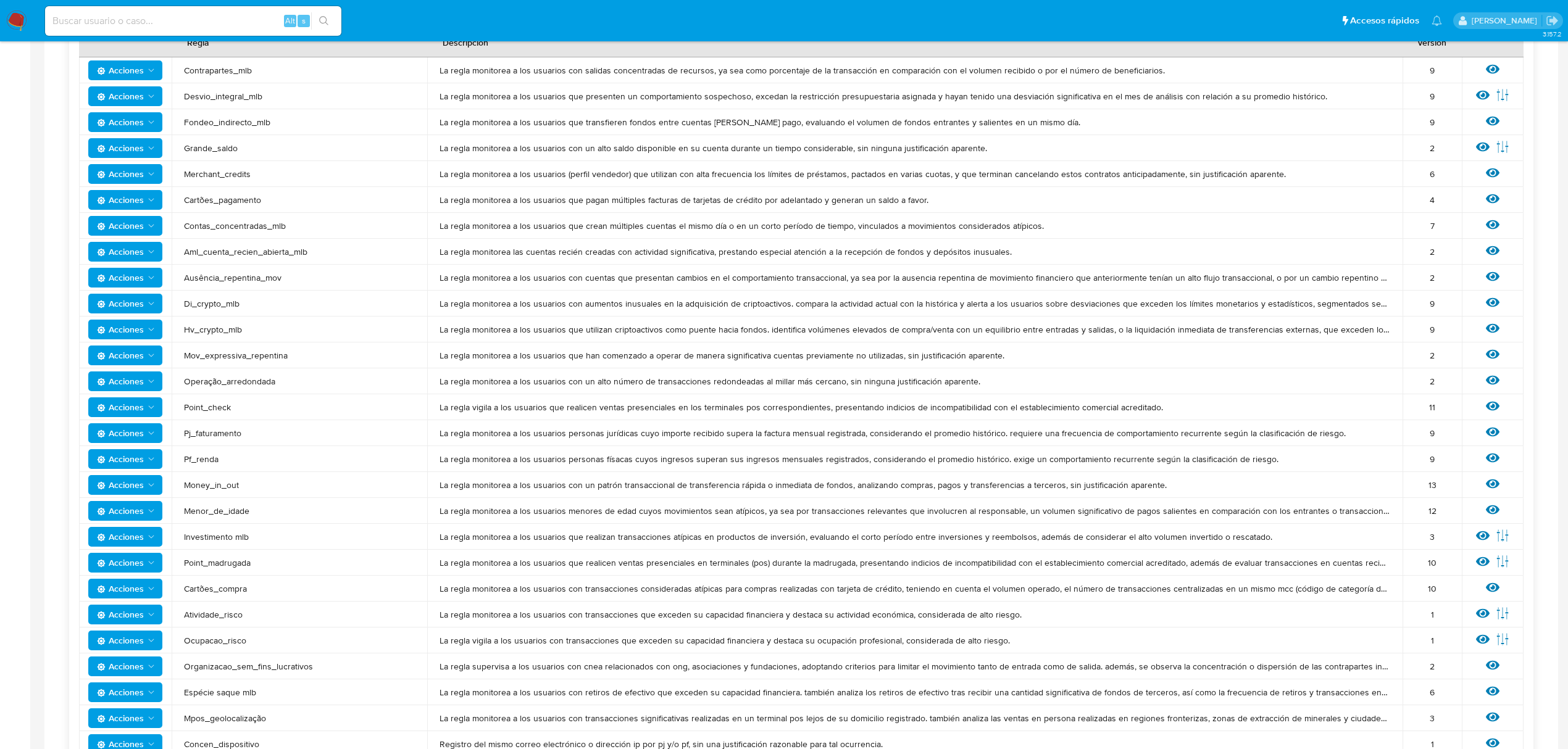
scroll to position [164, 0]
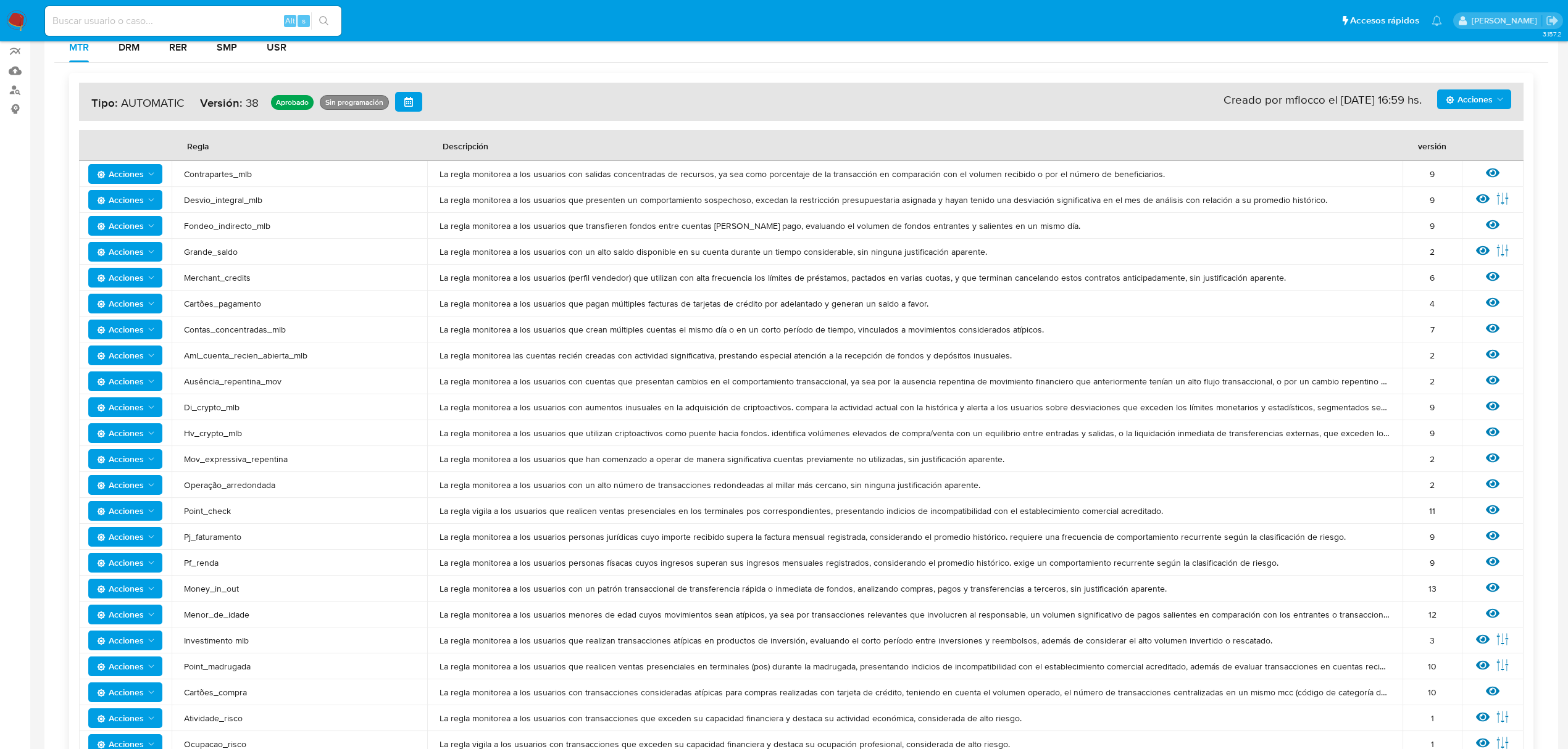
click at [423, 388] on td "Ausência_repentina_mov" at bounding box center [299, 381] width 256 height 26
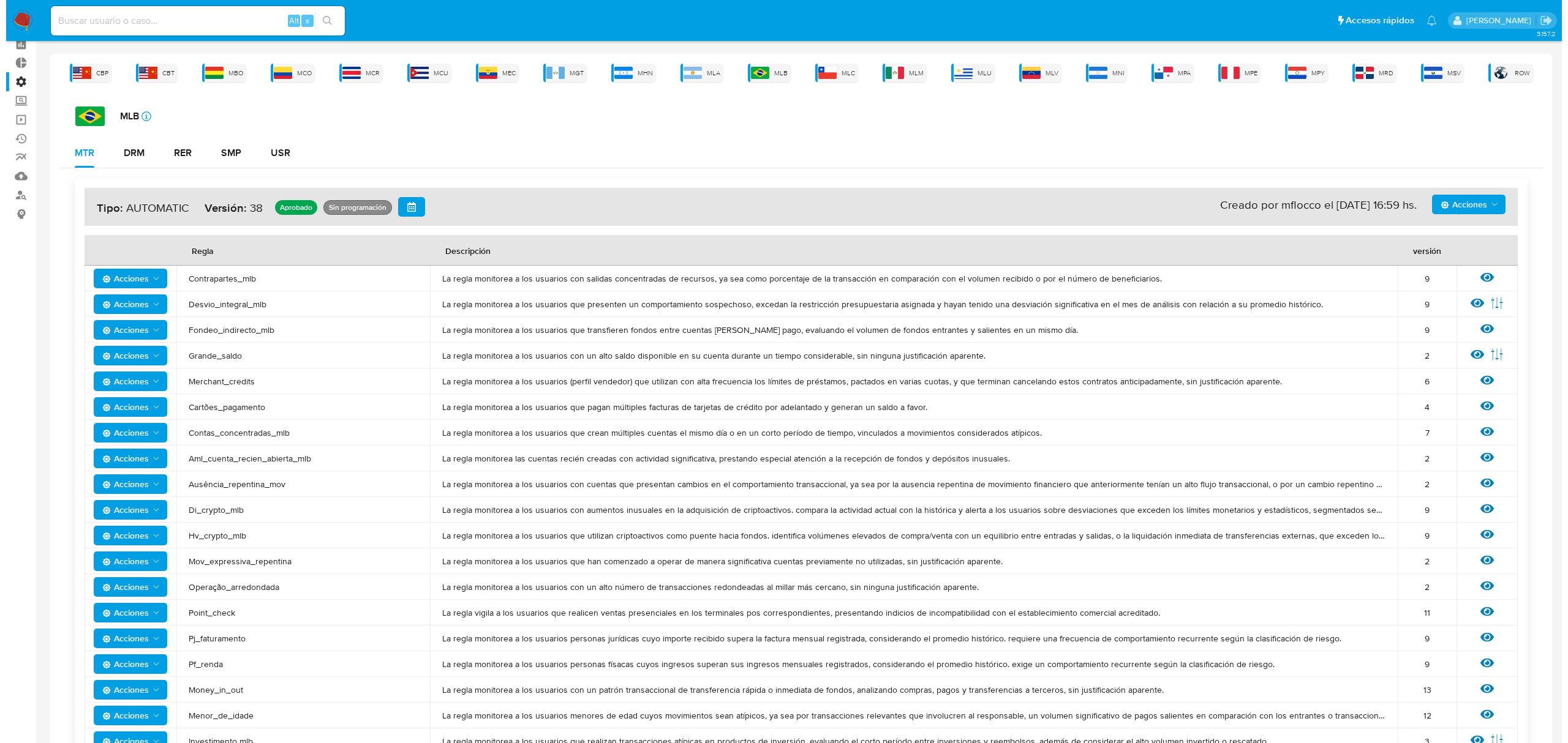
scroll to position [0, 0]
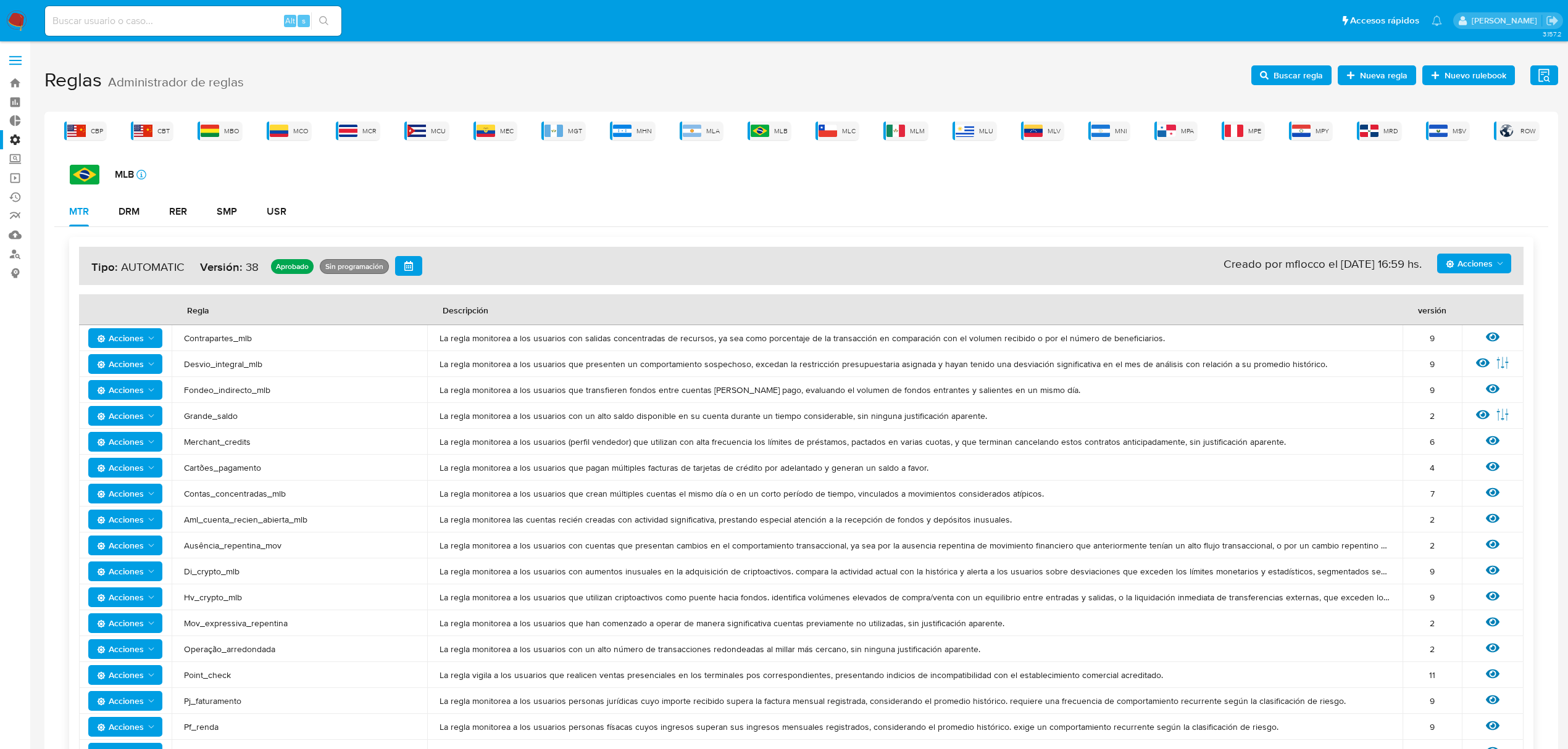
click at [1263, 82] on span "Buscar regla" at bounding box center [1298, 75] width 50 height 19
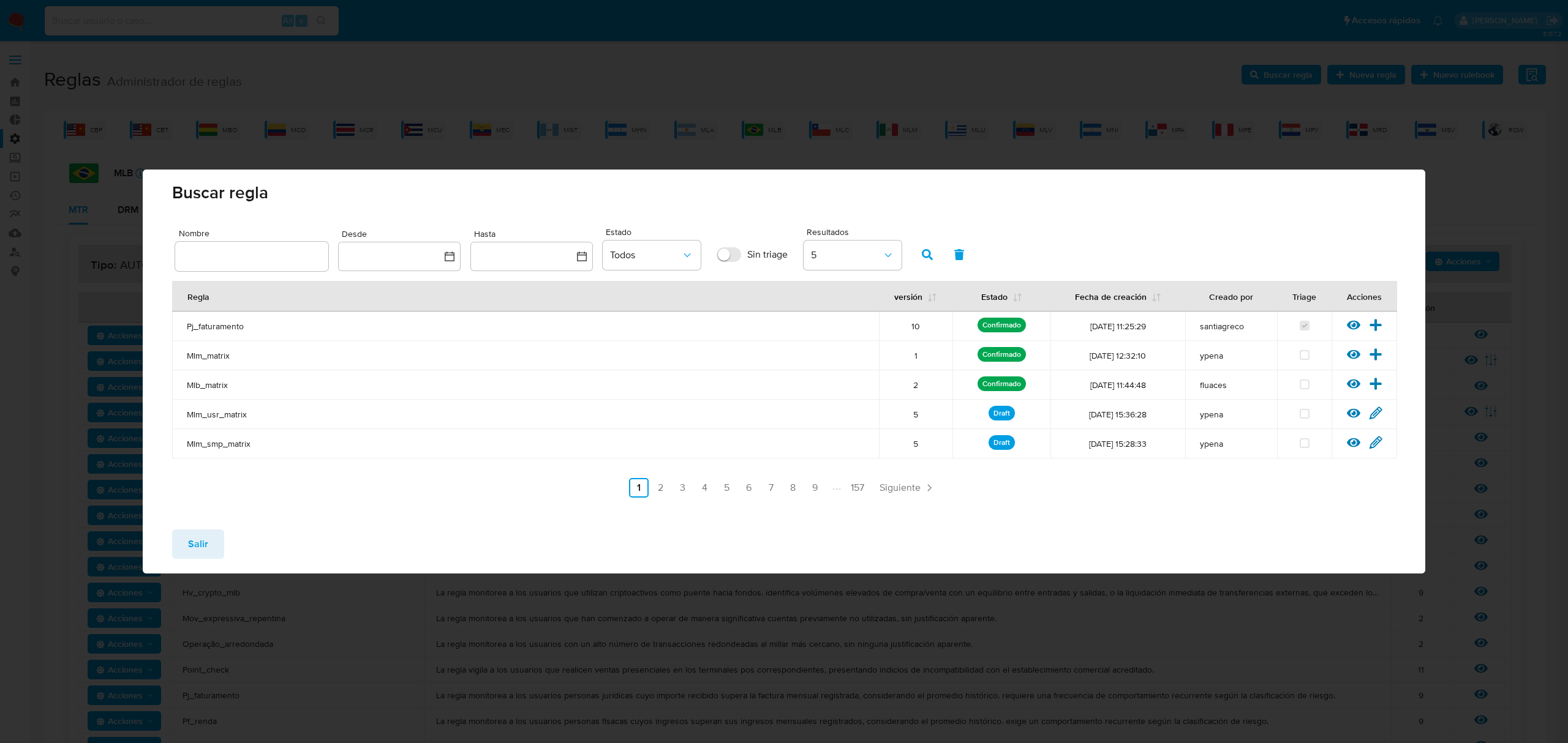
click at [244, 256] on input "text" at bounding box center [252, 256] width 153 height 16
type input "cbt_buyers"
click at [924, 252] on icon "button" at bounding box center [928, 255] width 11 height 11
click at [1254, 319] on icon at bounding box center [1375, 325] width 14 height 14
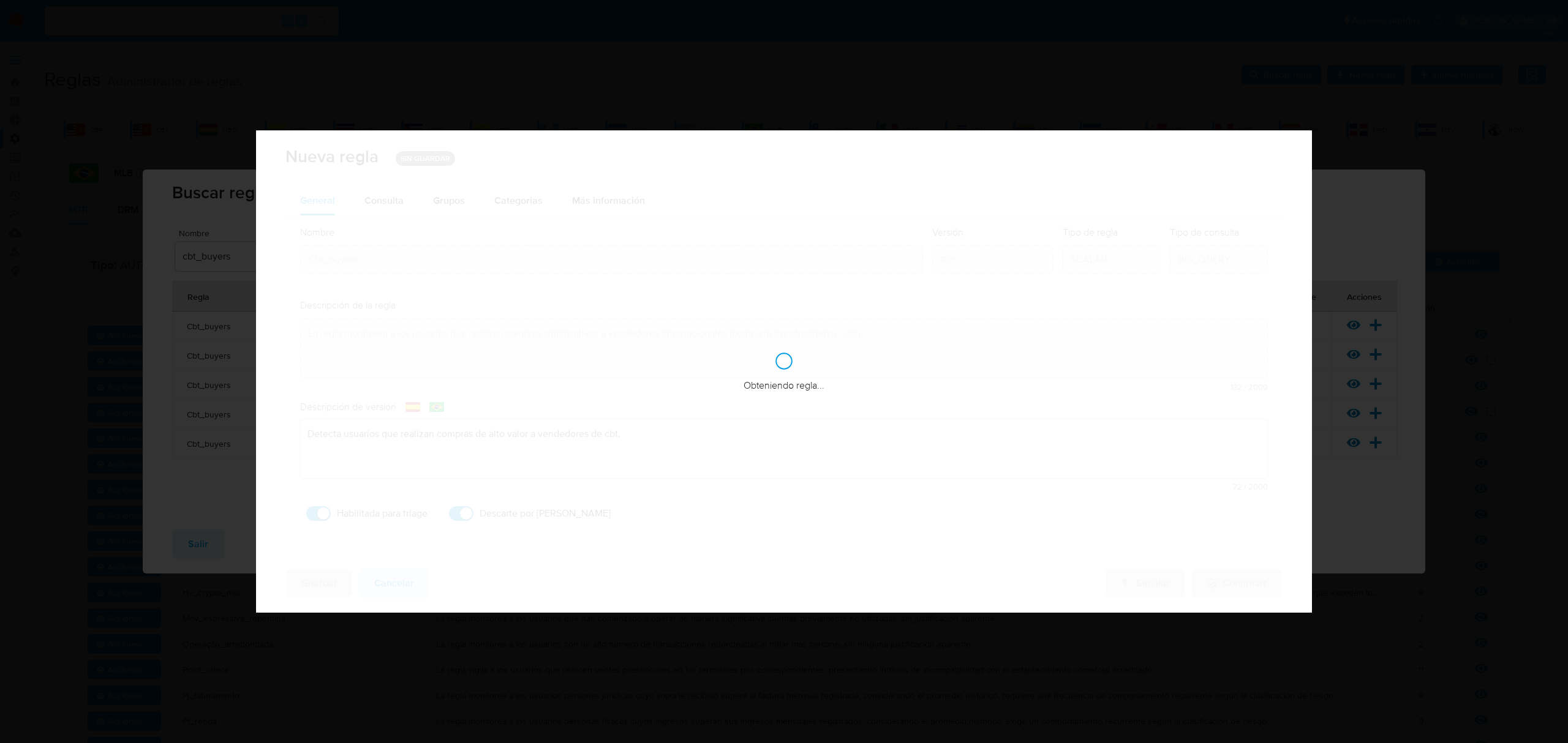
type textarea "Detecta usuários que fazem compras de alto valor de vendedores cbt."
checkbox input "true"
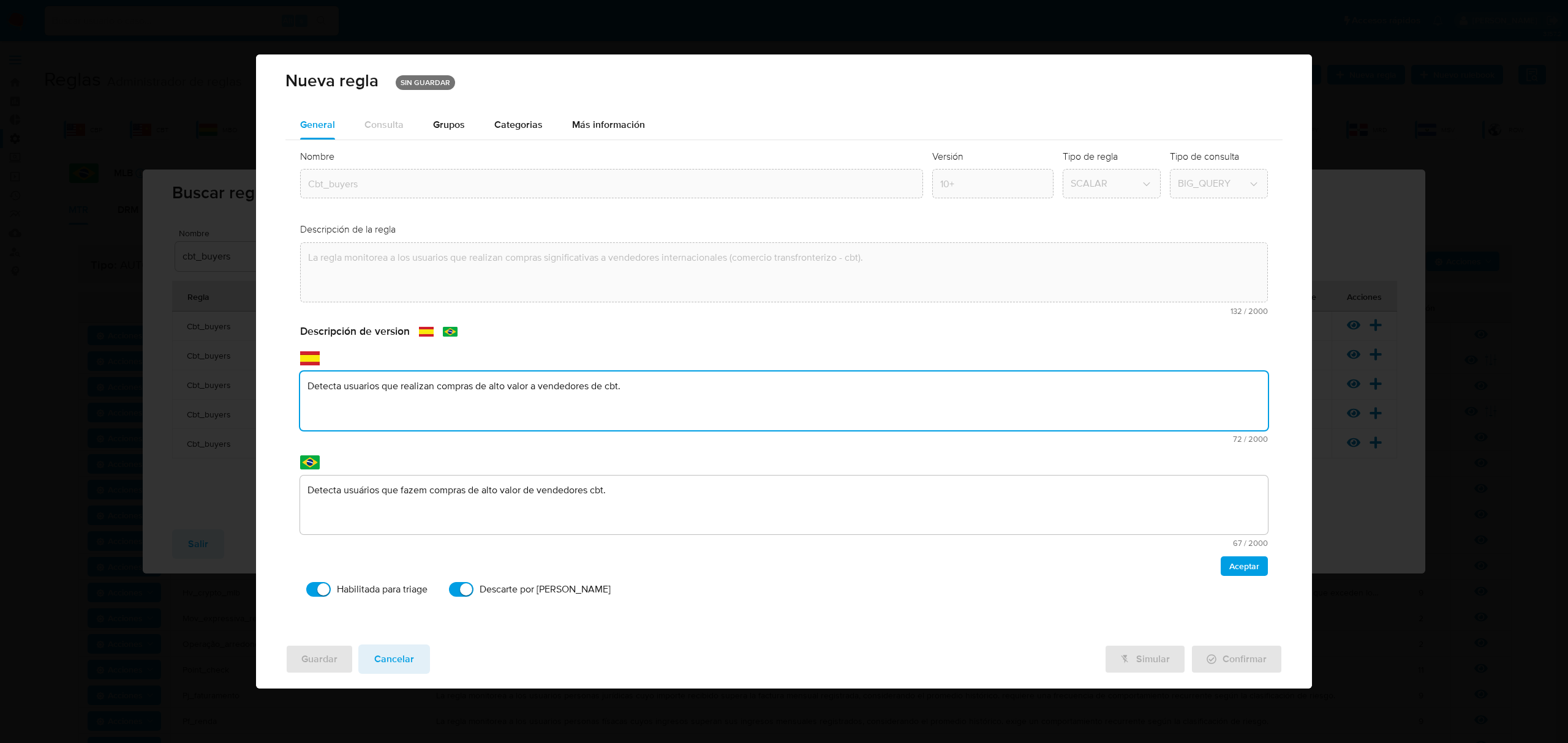
drag, startPoint x: 783, startPoint y: 449, endPoint x: 150, endPoint y: 375, distance: 637.3
click at [150, 375] on div "Nueva [PERSON_NAME] SIN GUARDAR General Consulta Parametros Grupos Categorias E…" at bounding box center [784, 372] width 1568 height 743
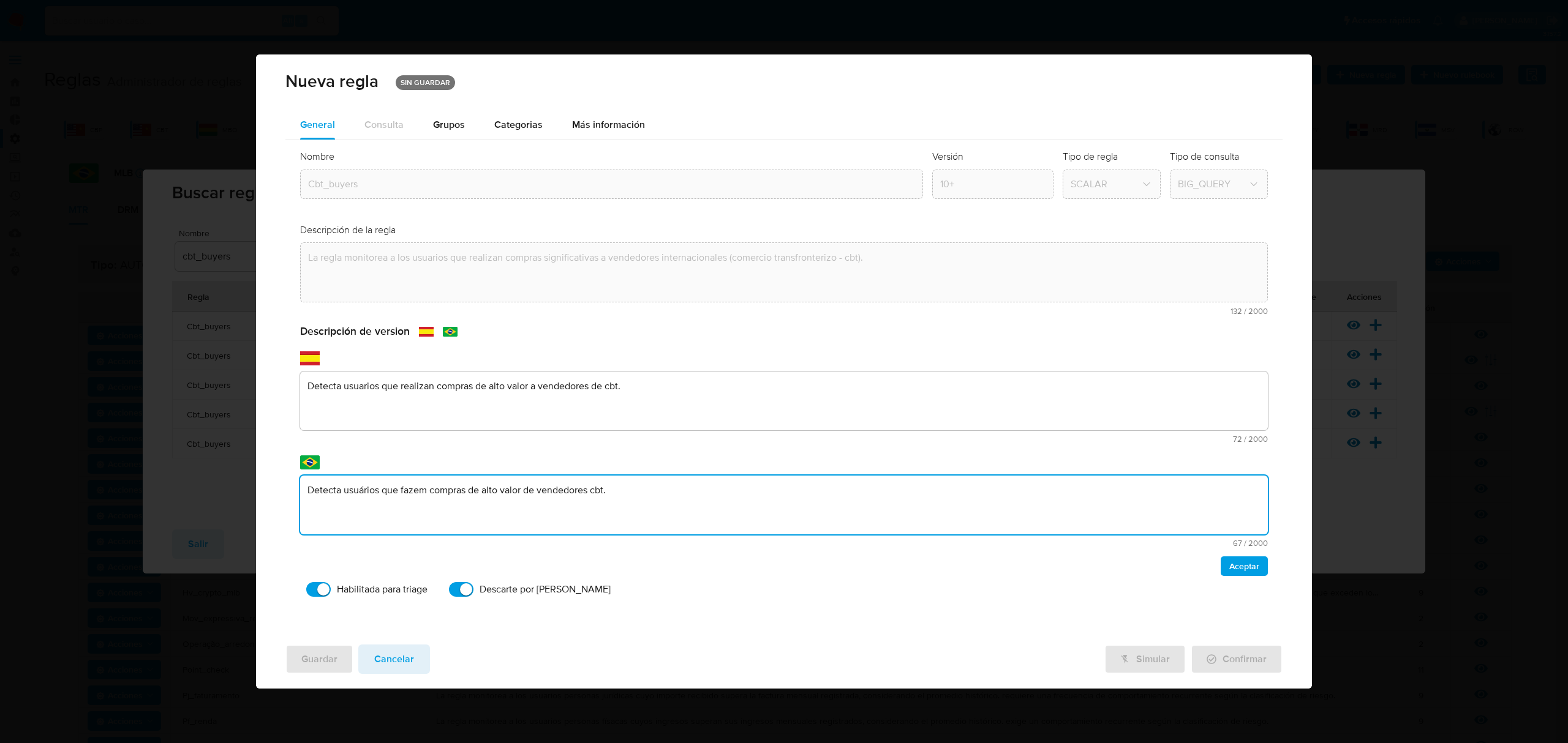
drag, startPoint x: 712, startPoint y: 491, endPoint x: 5, endPoint y: 393, distance: 713.8
click at [5, 393] on div "Nueva [PERSON_NAME] SIN GUARDAR General Consulta Parametros Grupos Categorias E…" at bounding box center [784, 372] width 1568 height 743
type textarea "A regra monitora usuários que fazem compras expressivas de vendedores Internaci…"
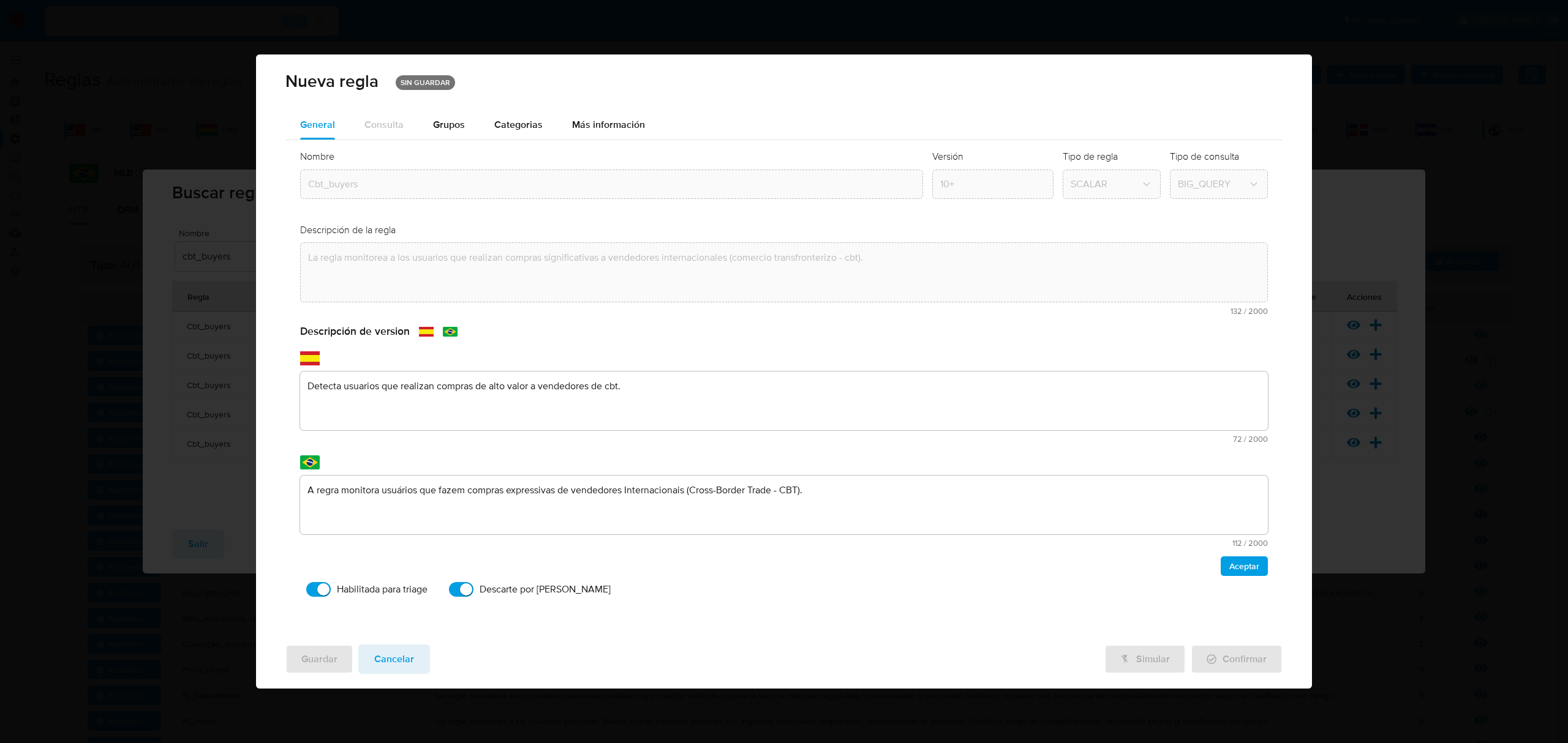
drag, startPoint x: 656, startPoint y: 373, endPoint x: 370, endPoint y: 341, distance: 287.8
click at [131, 324] on div "Nueva [PERSON_NAME] SIN GUARDAR General Consulta Parametros Grupos Categorias E…" at bounding box center [784, 372] width 1568 height 743
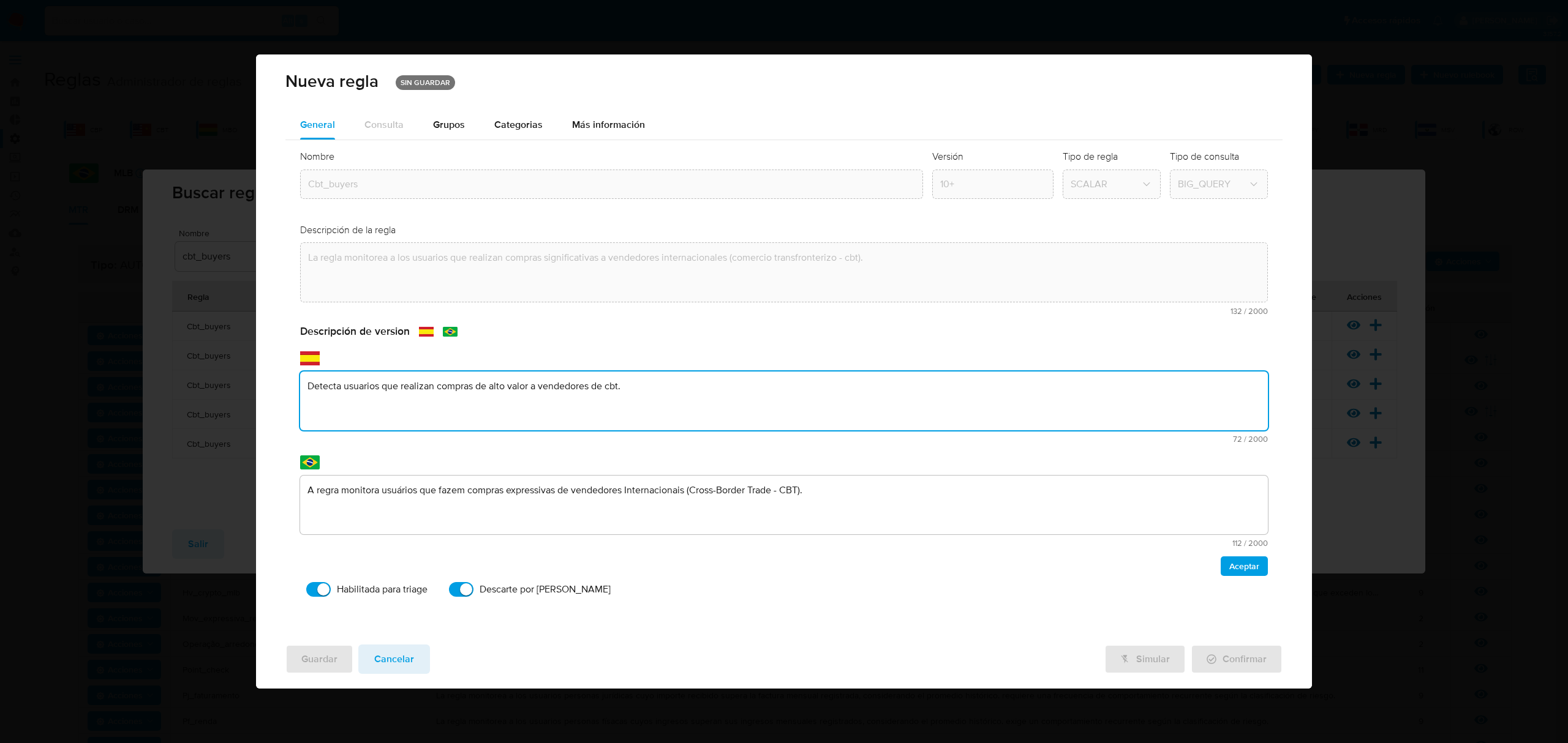
drag, startPoint x: 685, startPoint y: 390, endPoint x: 172, endPoint y: 297, distance: 521.4
click at [3, 339] on div "Nueva [PERSON_NAME] SIN GUARDAR General Consulta Parametros Grupos Categorias E…" at bounding box center [784, 372] width 1568 height 743
type textarea "La regla monitorea a los usuarios que realizan compras significativas a vendedo…"
click at [1246, 559] on span "Aceptar" at bounding box center [1244, 566] width 30 height 17
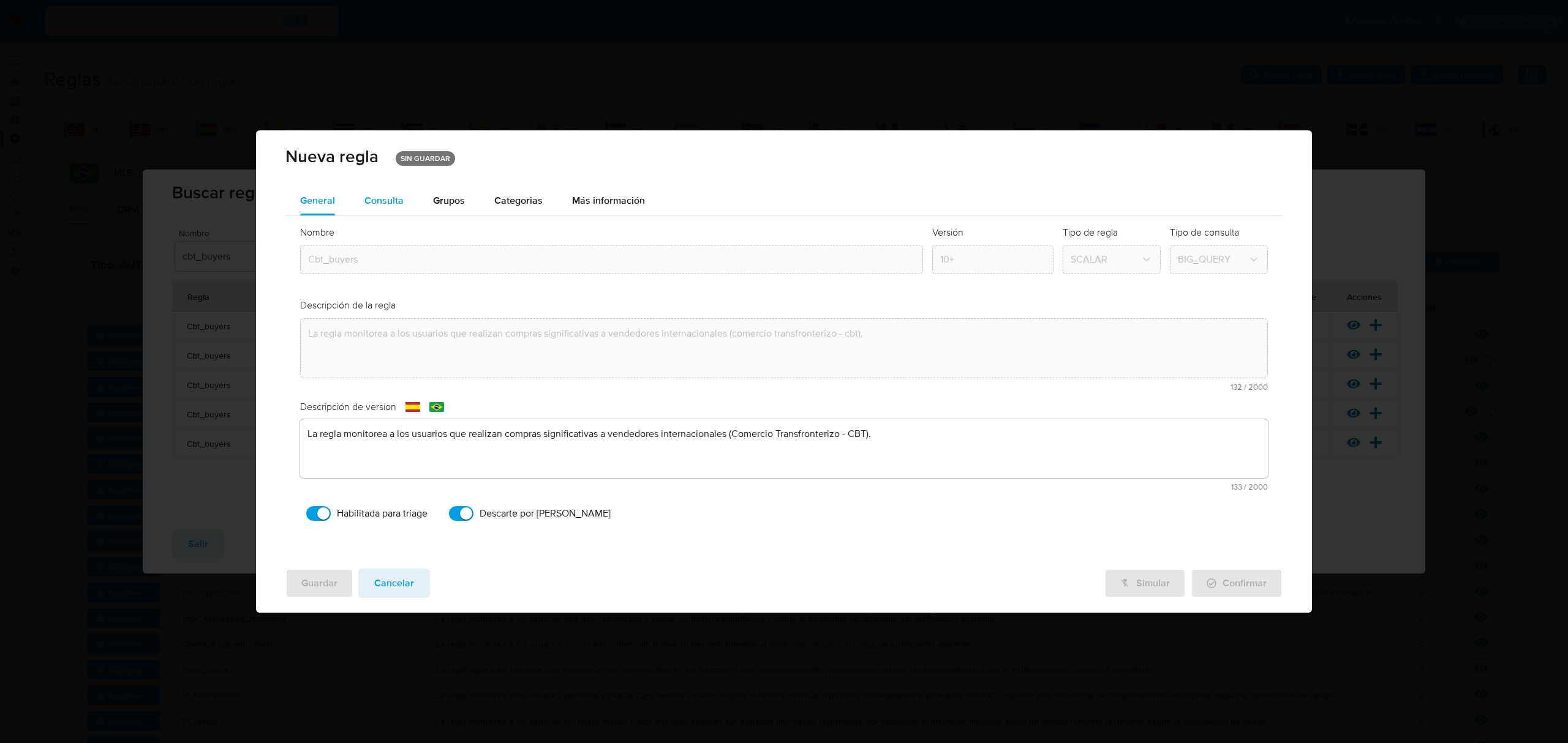
click at [381, 194] on span "Consulta" at bounding box center [384, 200] width 39 height 14
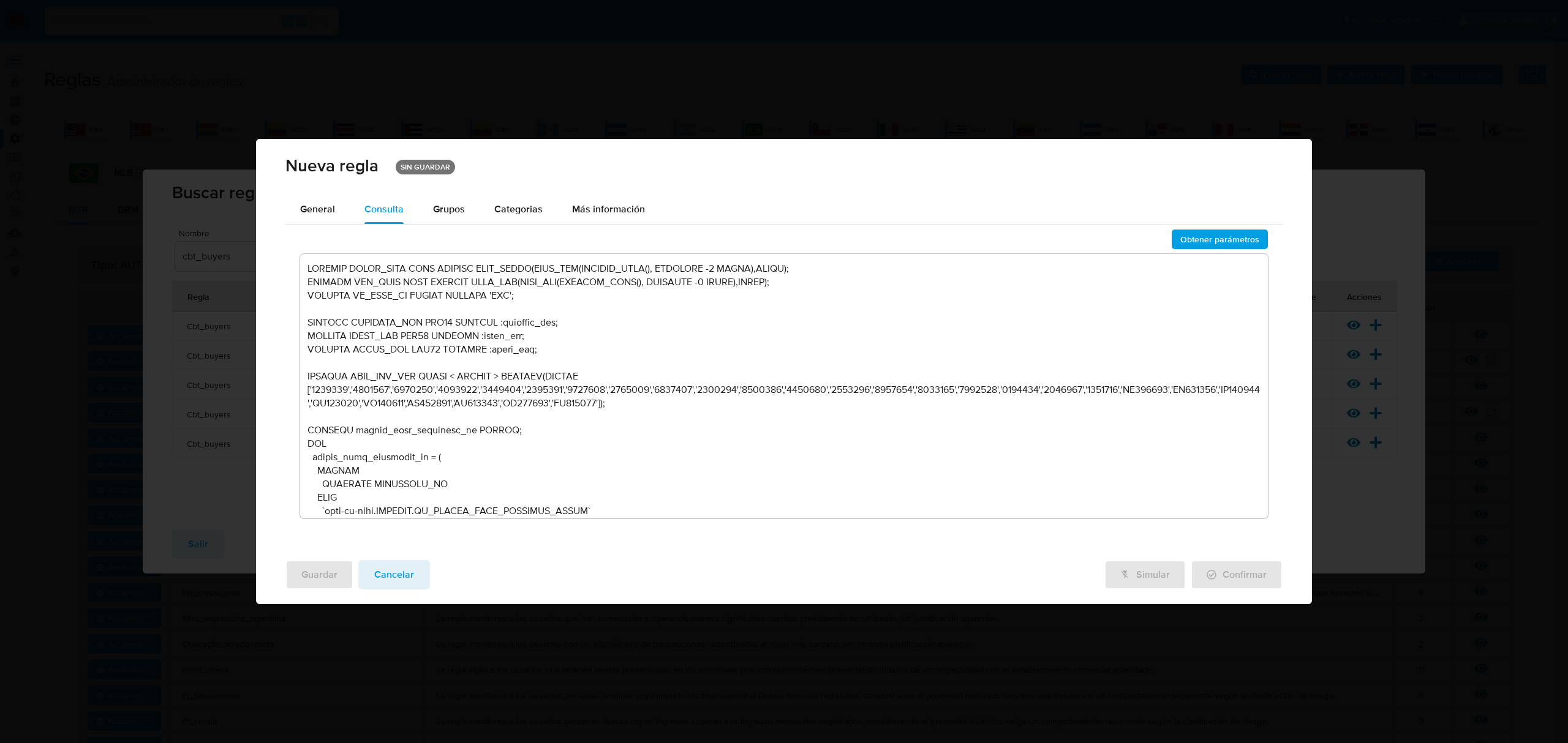
click at [682, 356] on textarea at bounding box center [784, 386] width 969 height 265
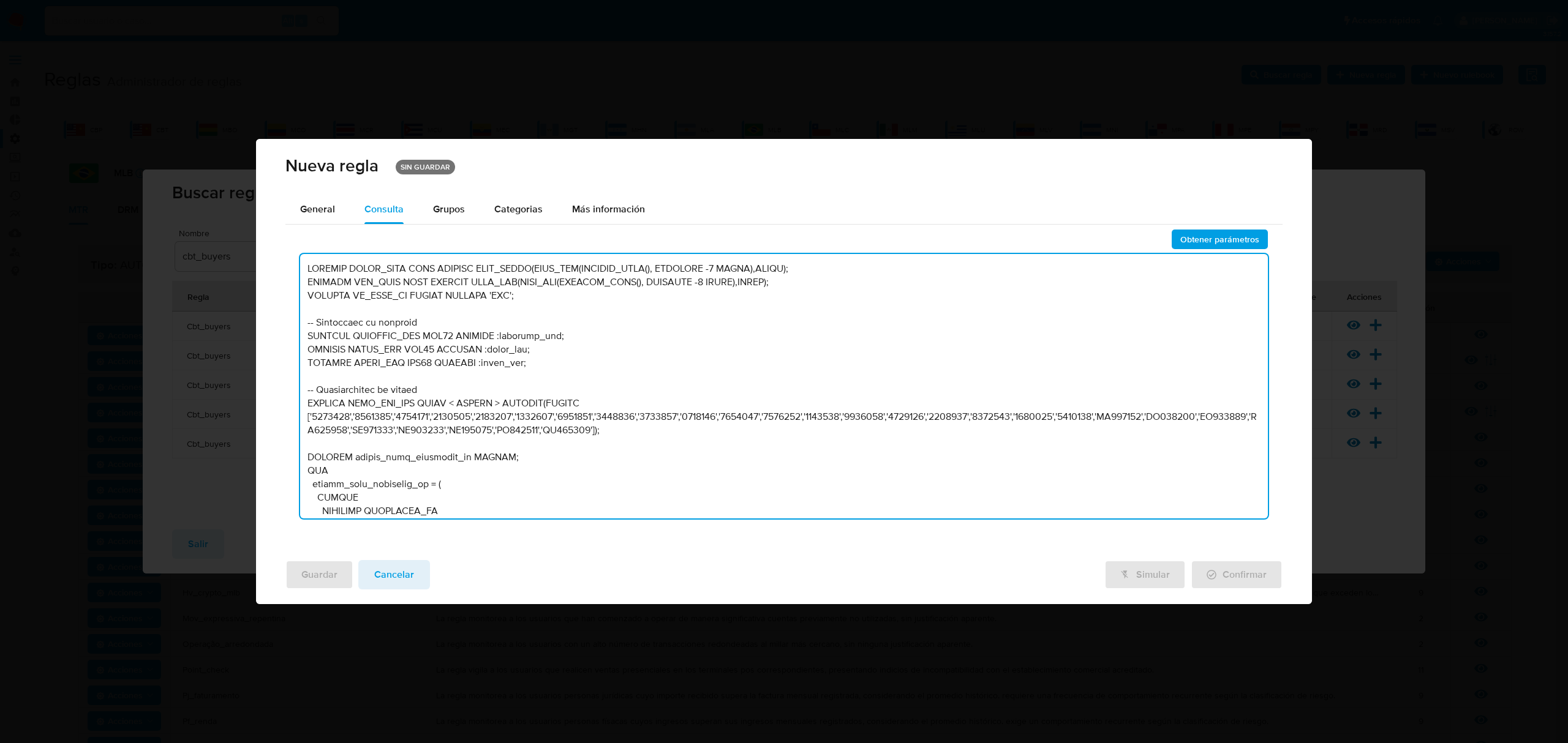
scroll to position [2815, 0]
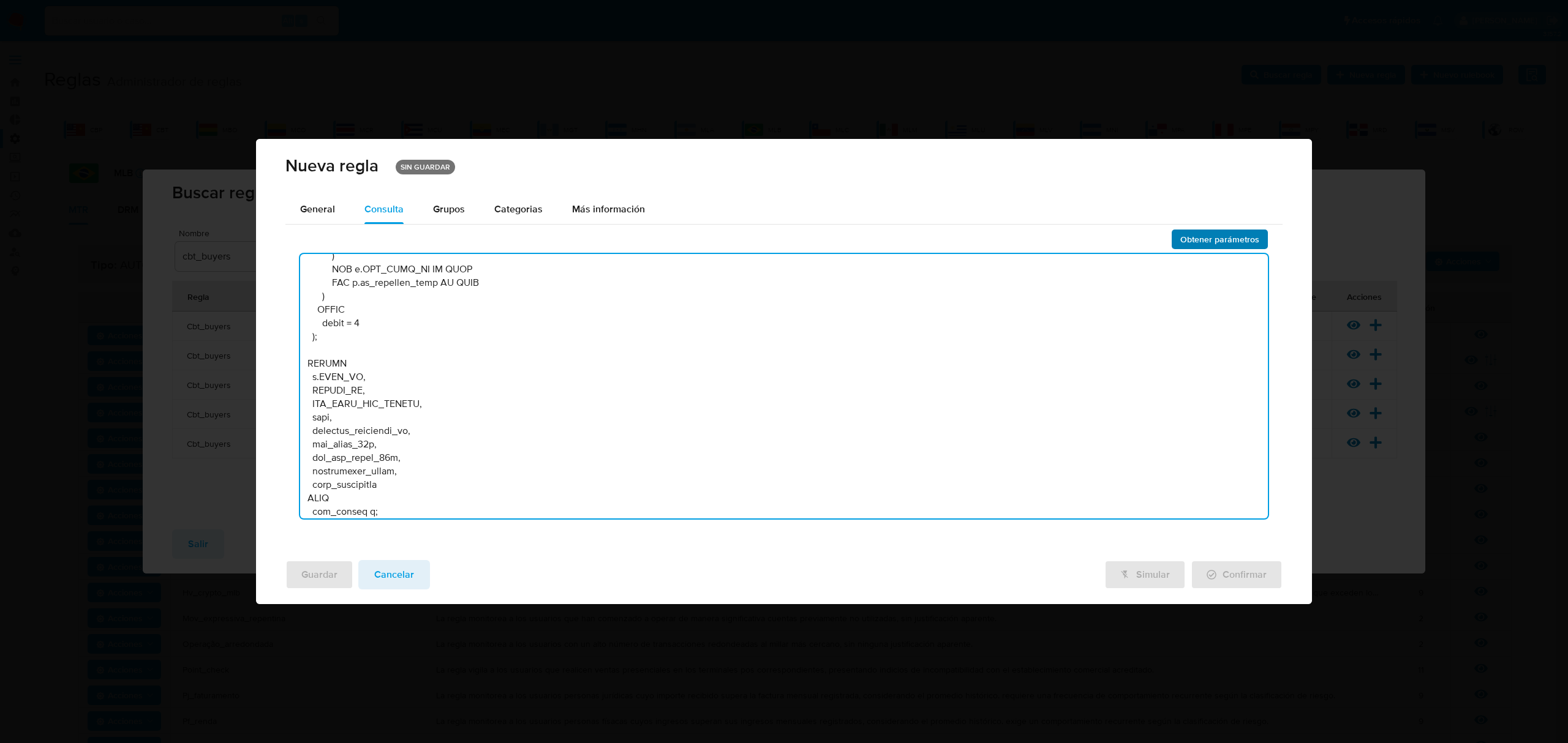
type textarea "LOREMIP DOLOR_SITA CONS ADIPISC ELIT_SEDDO(EIUS_TEM(INCIDID_UTLA(), ETDOLORE -8…"
click at [1219, 232] on span "Obtener parámetros" at bounding box center [1220, 239] width 79 height 17
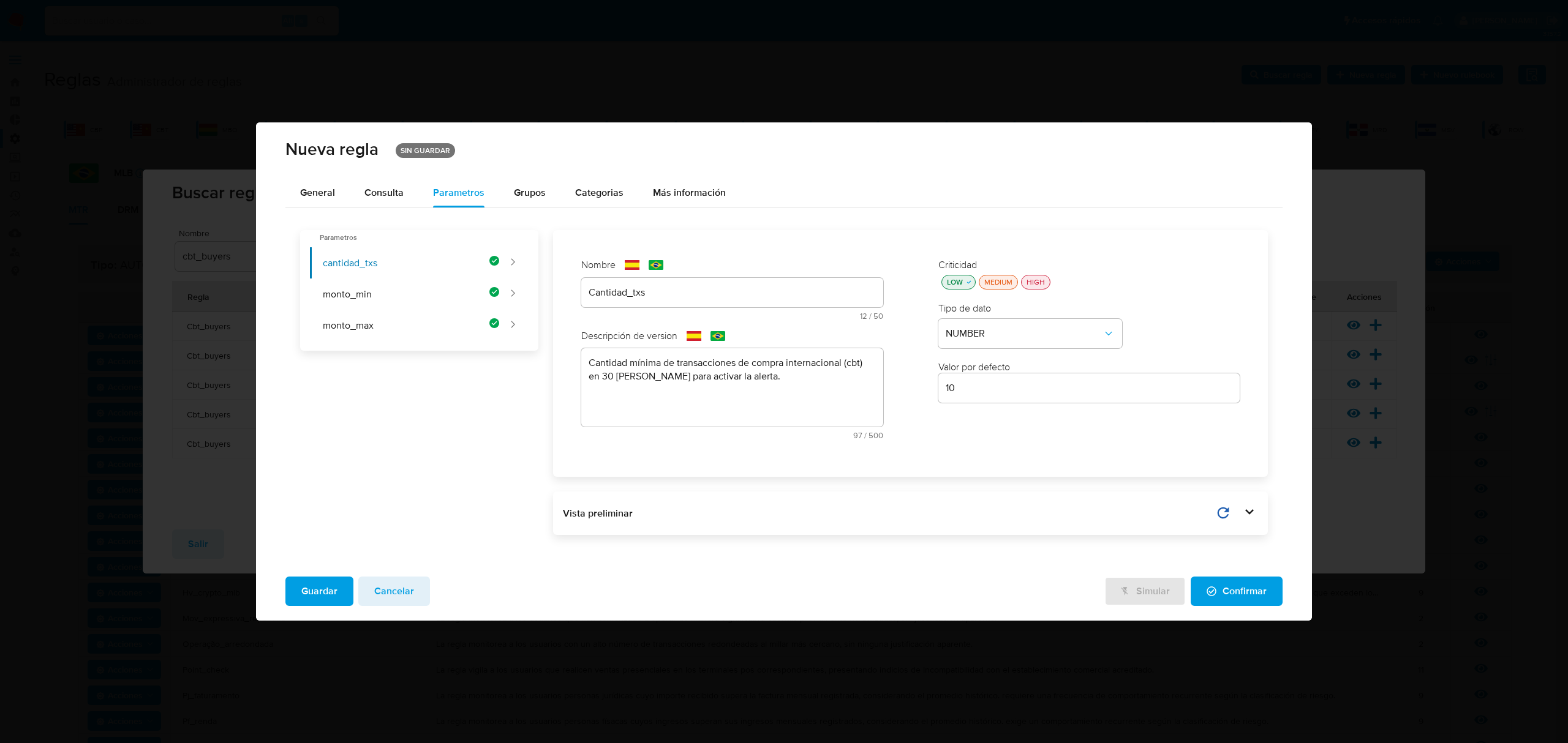
click at [334, 592] on span "Guardar" at bounding box center [320, 591] width 37 height 27
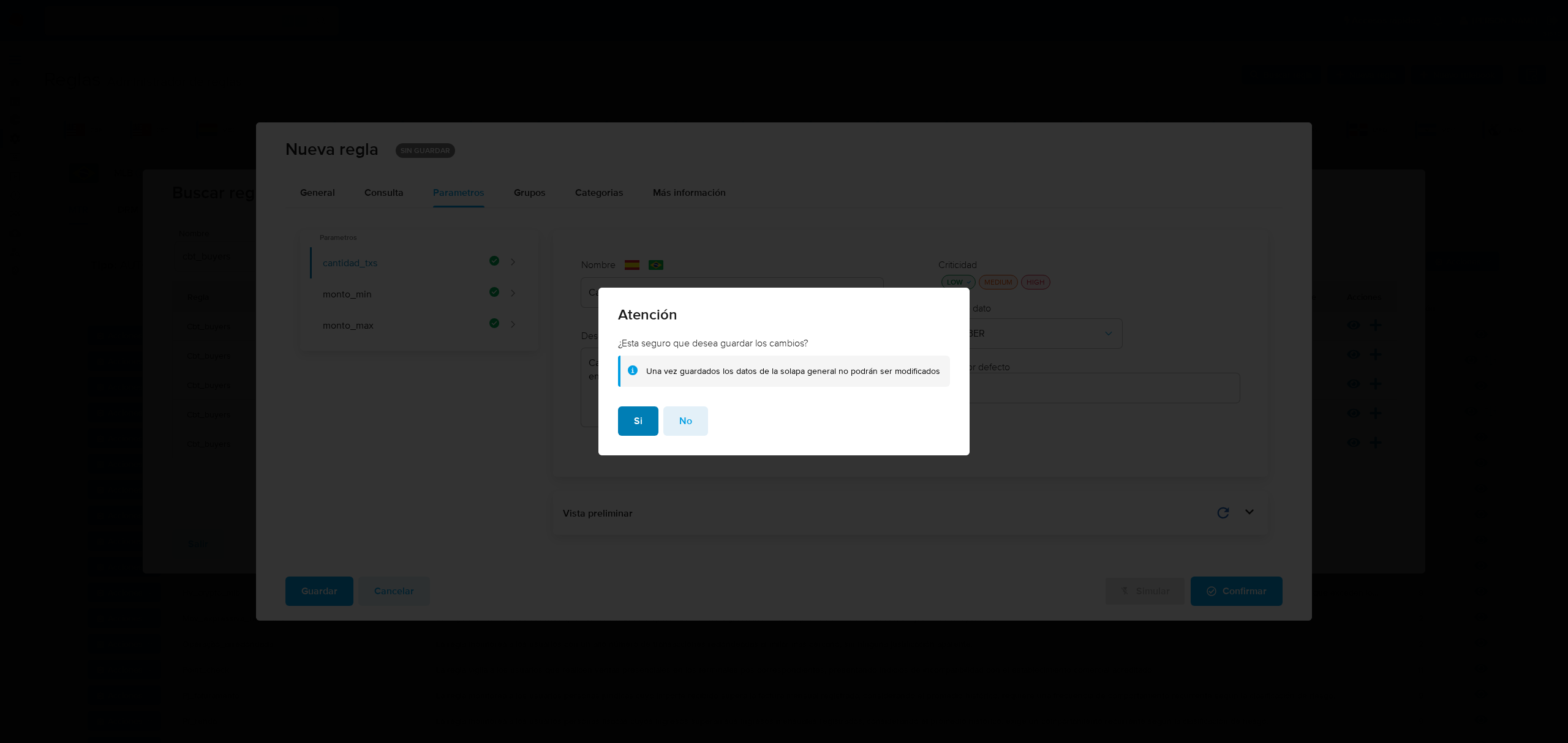
click at [621, 427] on button "Si" at bounding box center [638, 421] width 40 height 29
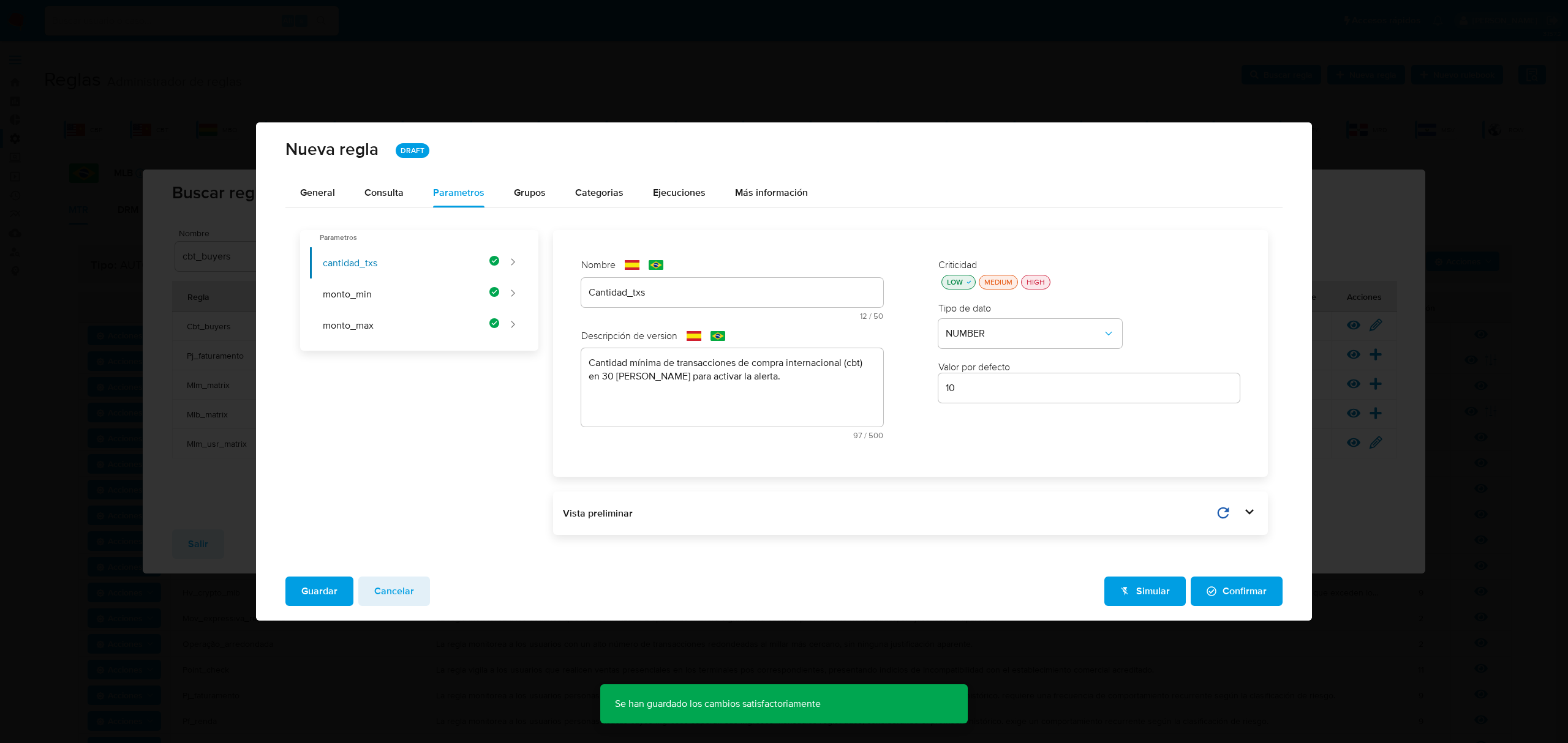
click at [1244, 592] on span "Confirmar" at bounding box center [1237, 591] width 60 height 27
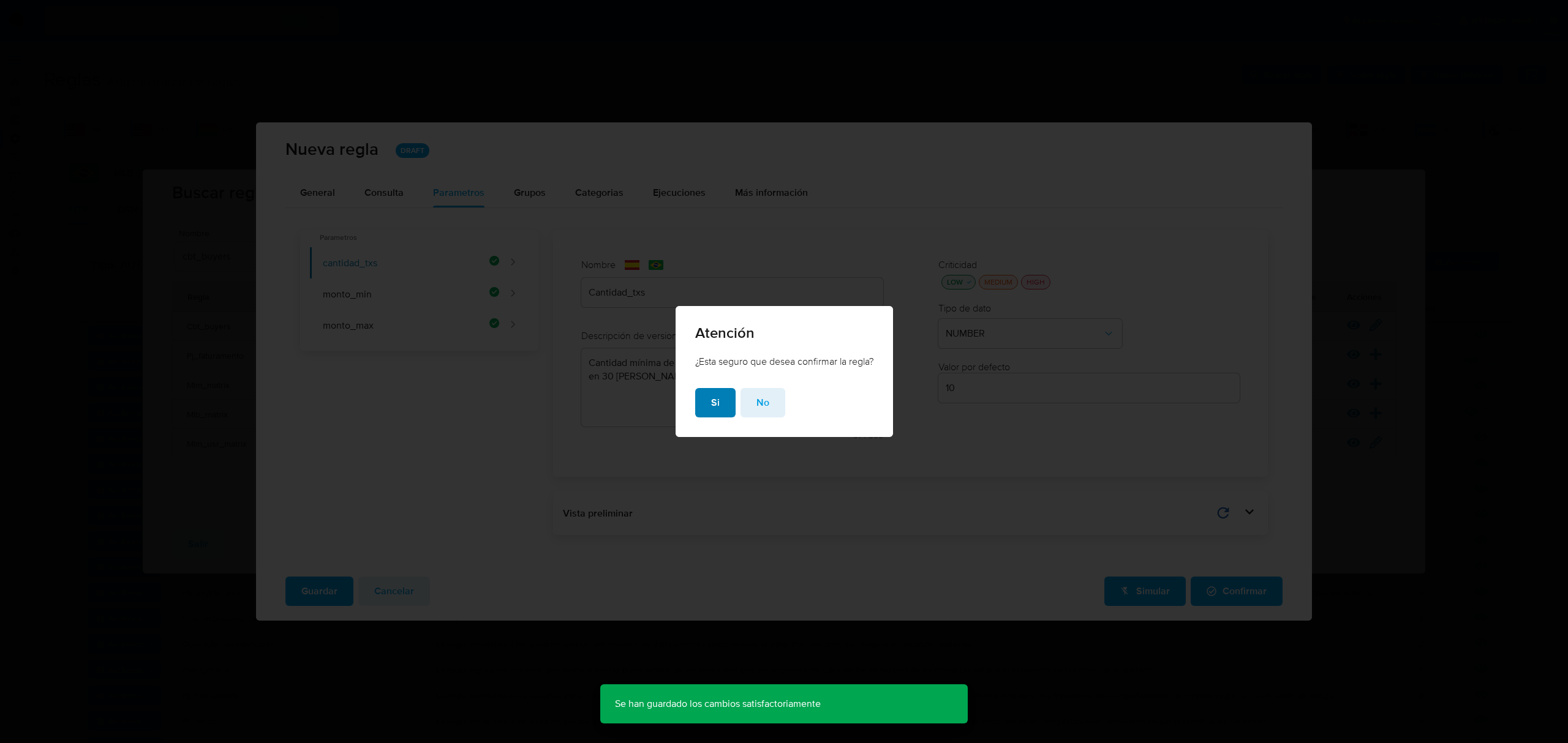
click at [704, 404] on button "Si" at bounding box center [715, 403] width 40 height 29
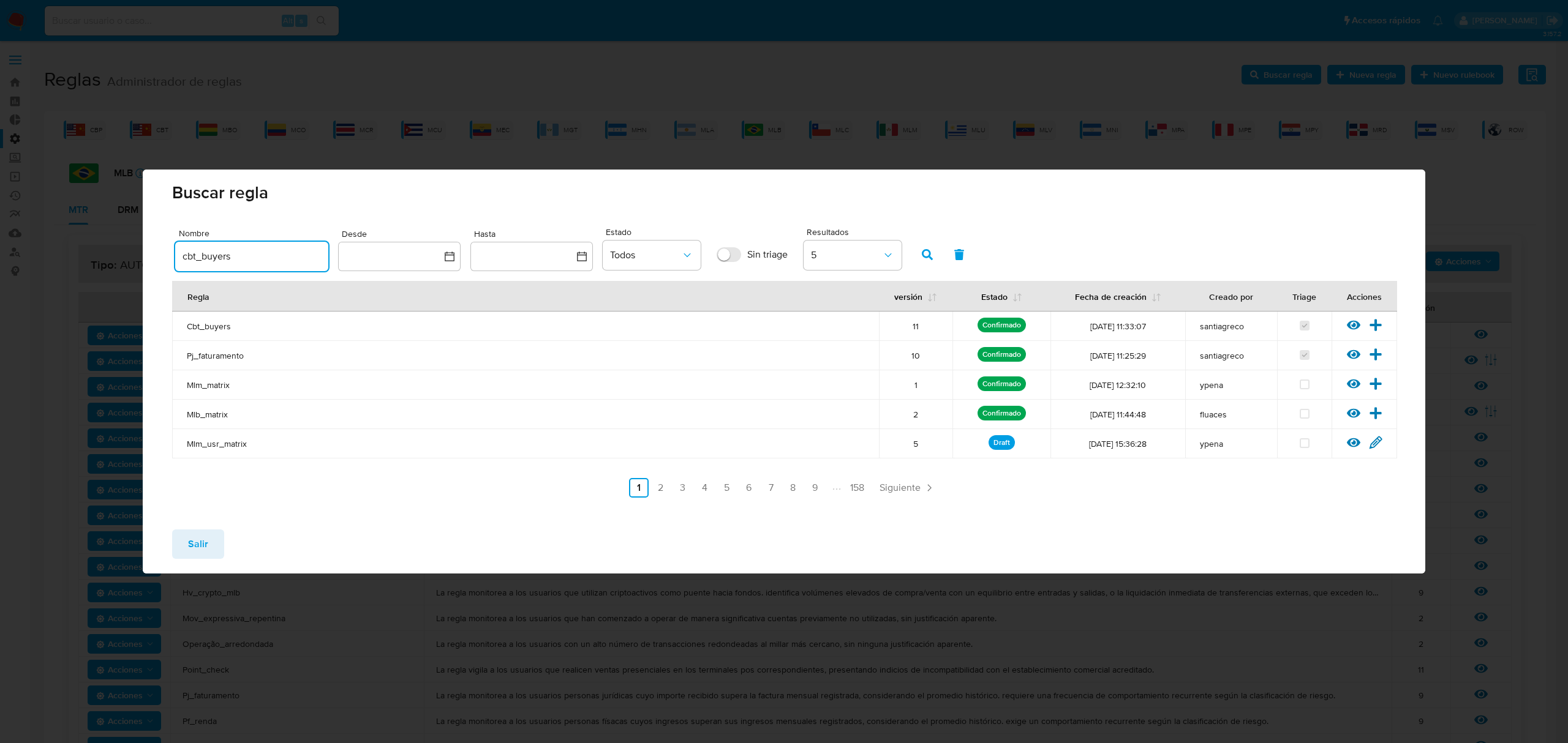
drag, startPoint x: 263, startPoint y: 252, endPoint x: 141, endPoint y: 234, distance: 123.3
click at [142, 245] on div "Nombre cbt_buyers Desde Hasta Estado Todos Sin triage Resultados 5 [PERSON_NAME…" at bounding box center [784, 372] width 1283 height 295
type input "menor_de_ida"
click at [924, 263] on span "button" at bounding box center [928, 255] width 11 height 21
click at [1254, 333] on div at bounding box center [1375, 329] width 14 height 12
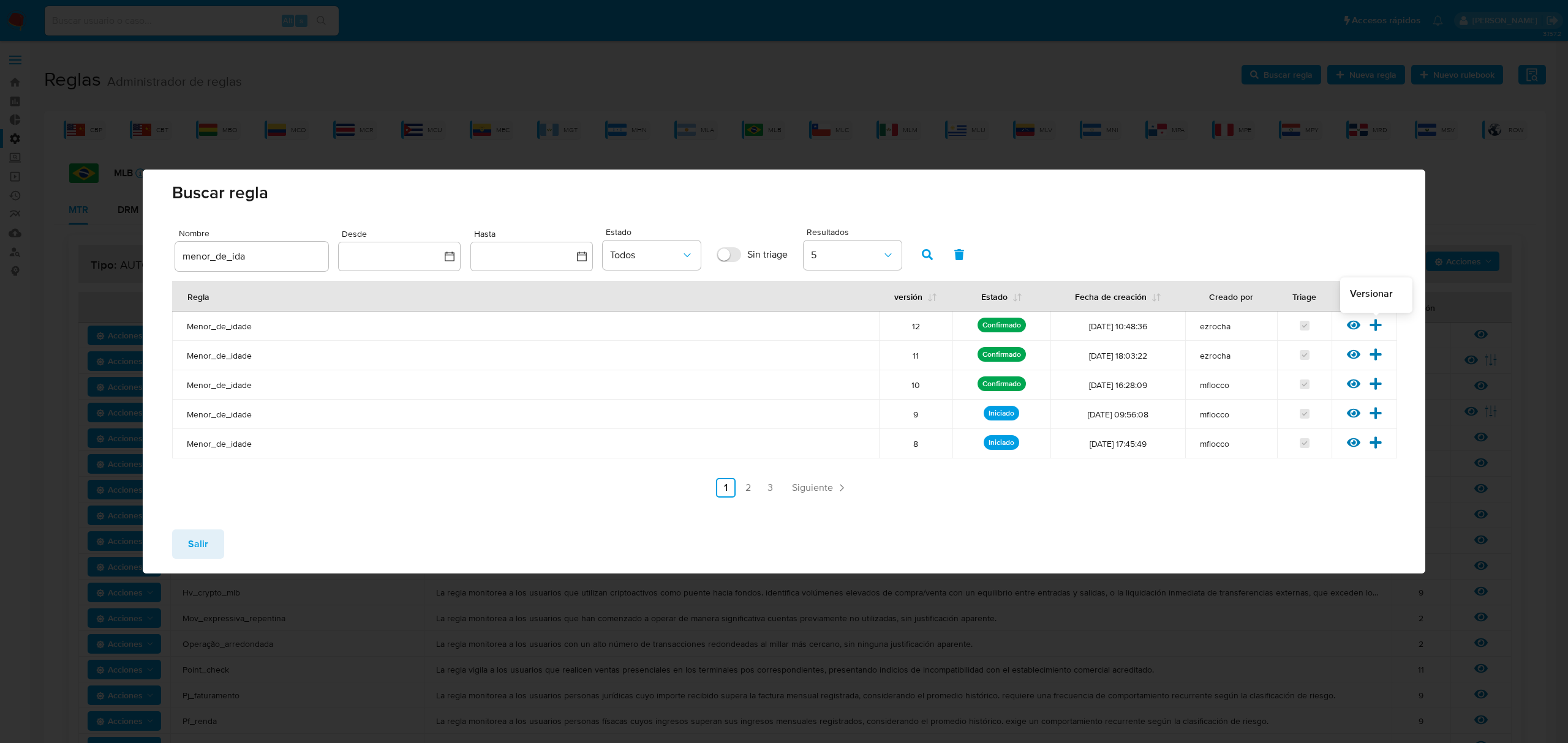
click at [1254, 327] on icon at bounding box center [1375, 325] width 14 height 14
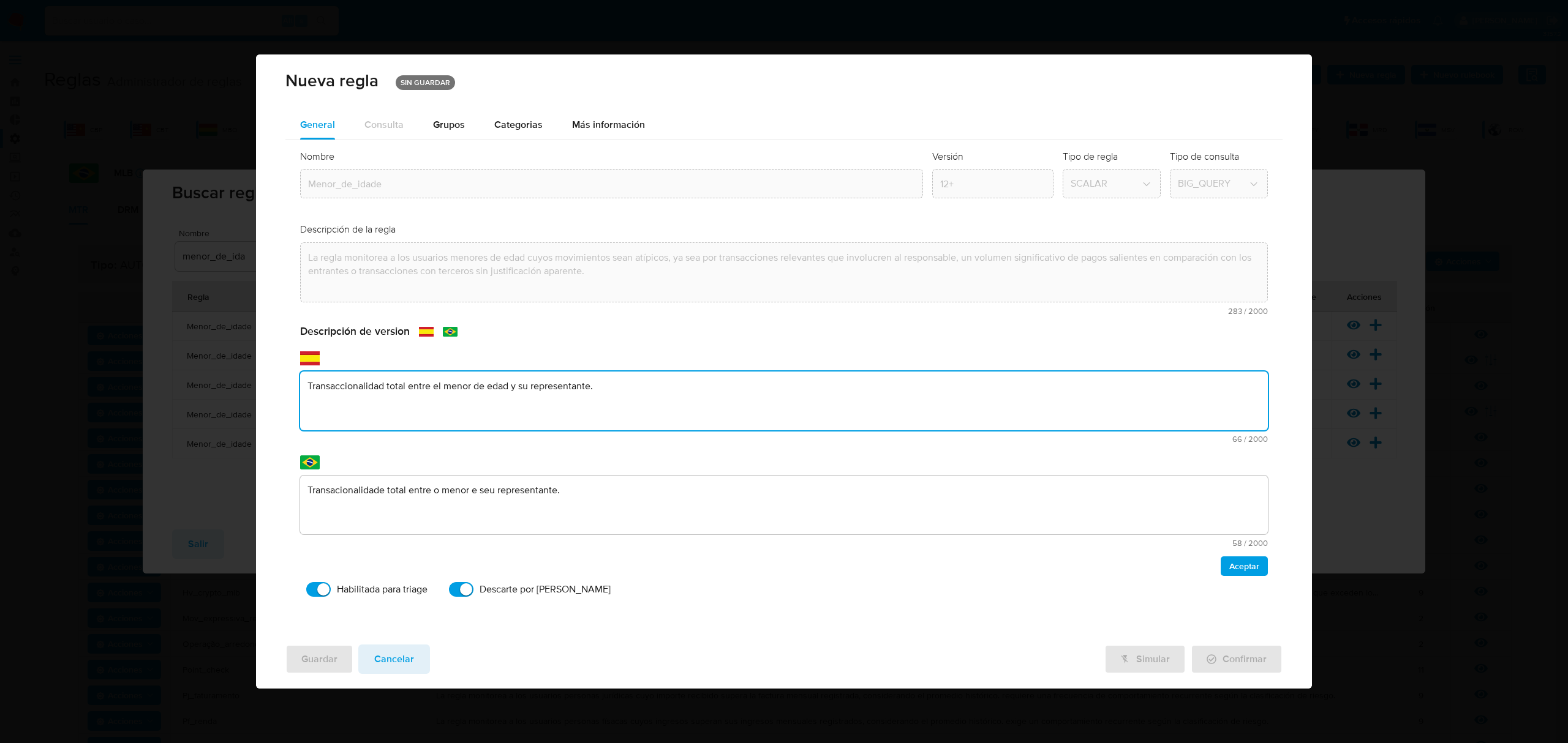
drag, startPoint x: 535, startPoint y: 429, endPoint x: 194, endPoint y: 429, distance: 341.0
click at [194, 429] on div "Nueva [PERSON_NAME] SIN GUARDAR General Consulta Parametros Grupos Categorias E…" at bounding box center [784, 372] width 1568 height 743
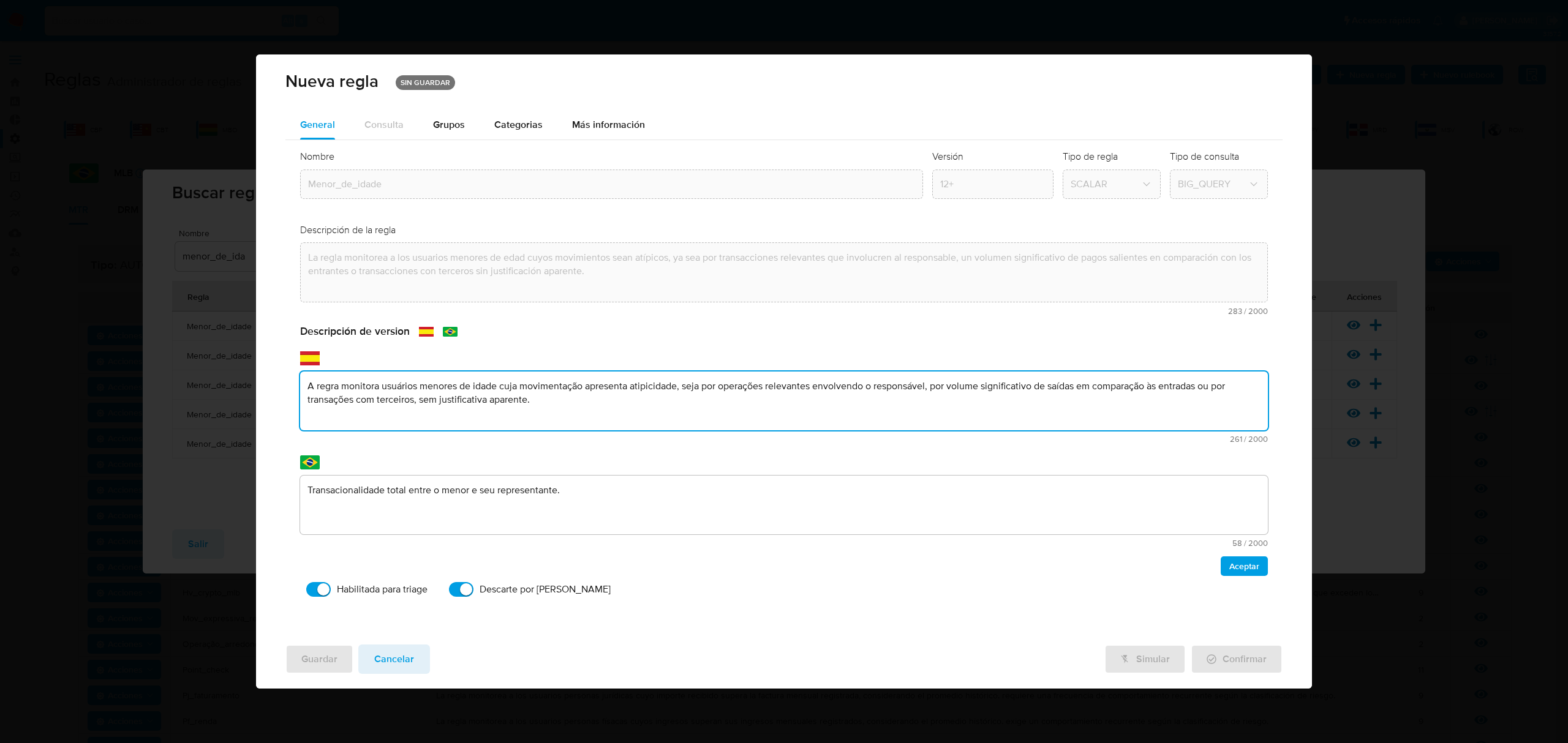
type textarea "A regra monitora usuários menores de idade cuja movimentação apresenta atipicid…"
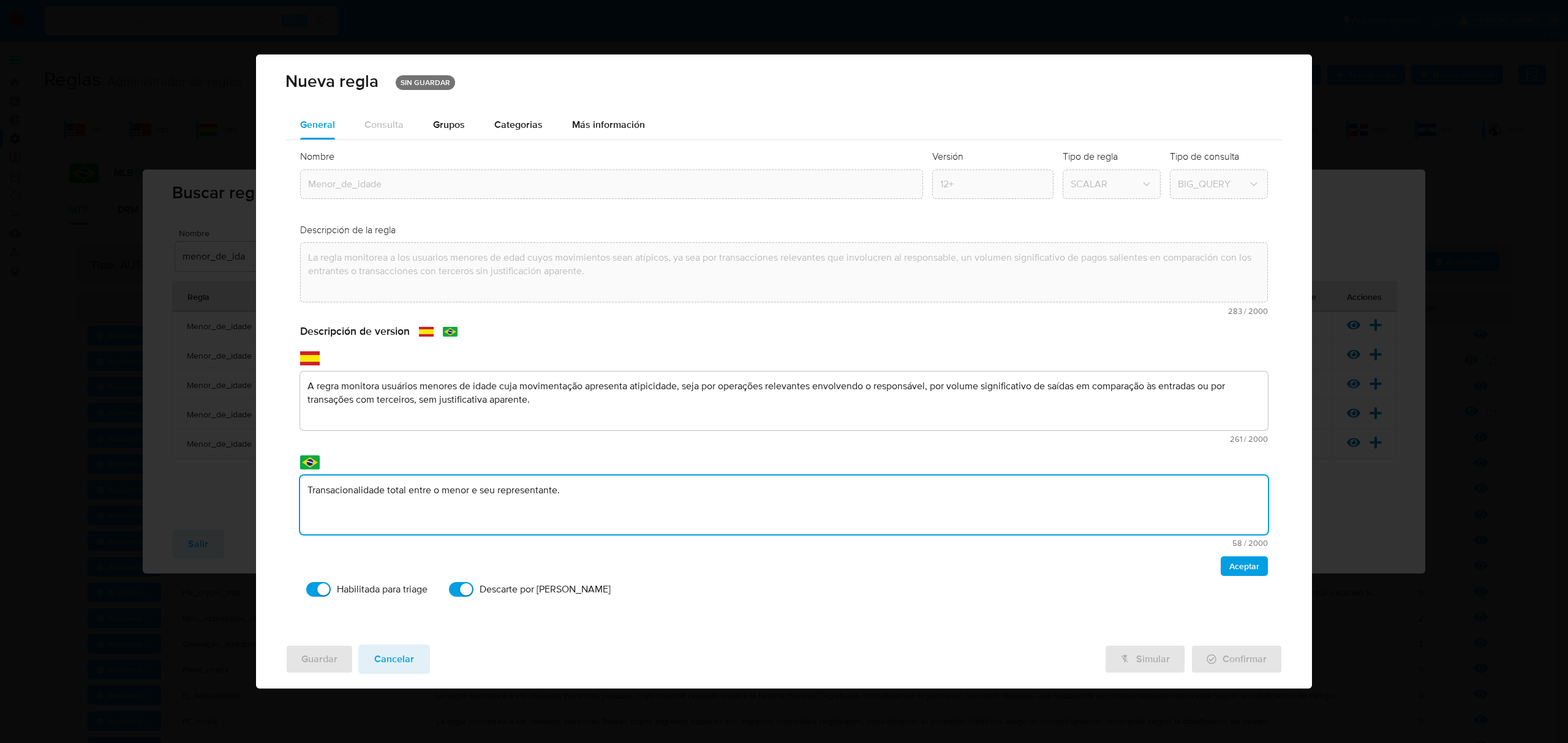
click at [646, 497] on textarea "Transacionalidade total entre o menor e seu representante." at bounding box center [784, 505] width 969 height 58
type textarea "A regra monitora usuários menores de idade cuja movimentação apresenta atipicid…"
click at [1248, 562] on span "Aceptar" at bounding box center [1244, 566] width 30 height 17
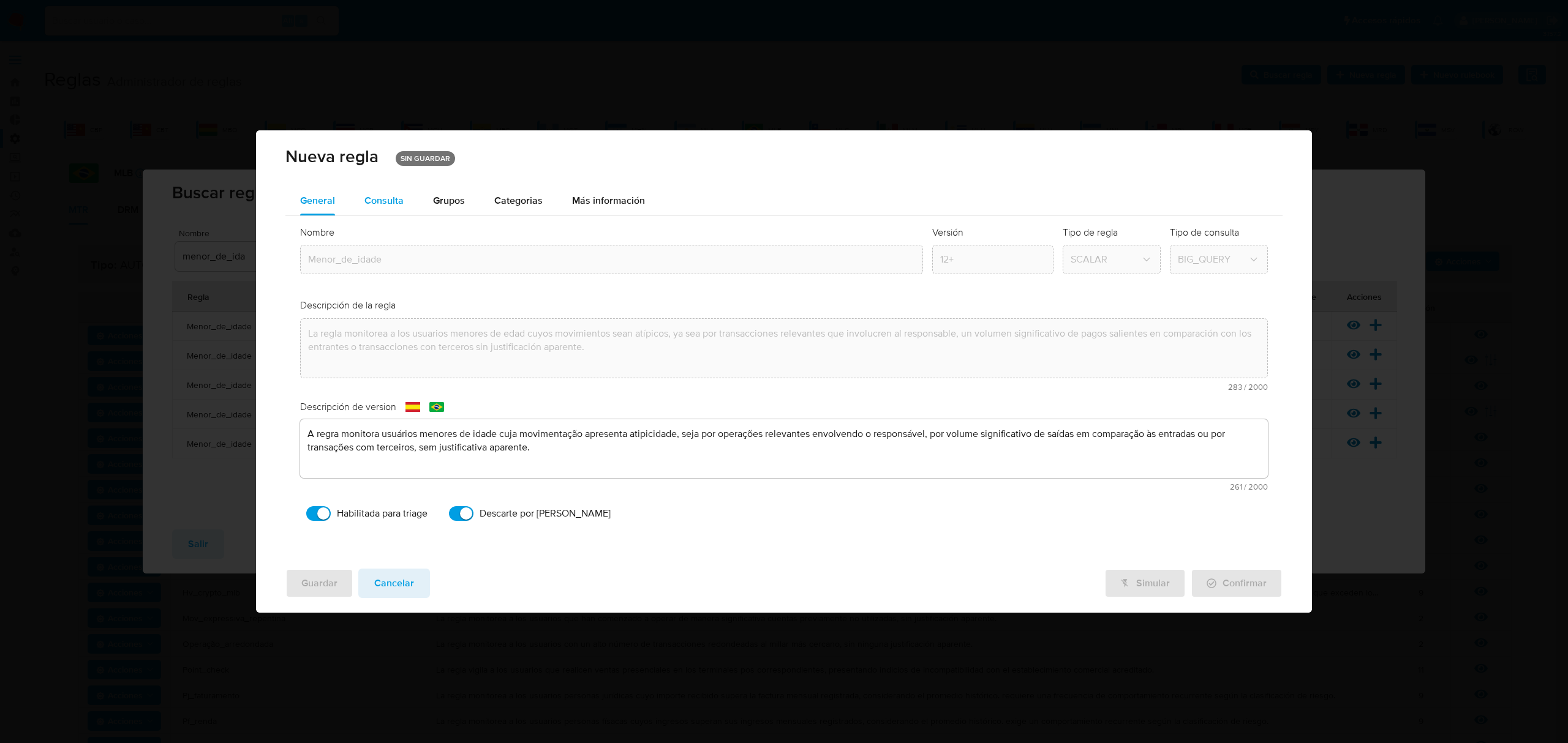
click at [391, 204] on span "Consulta" at bounding box center [384, 200] width 39 height 14
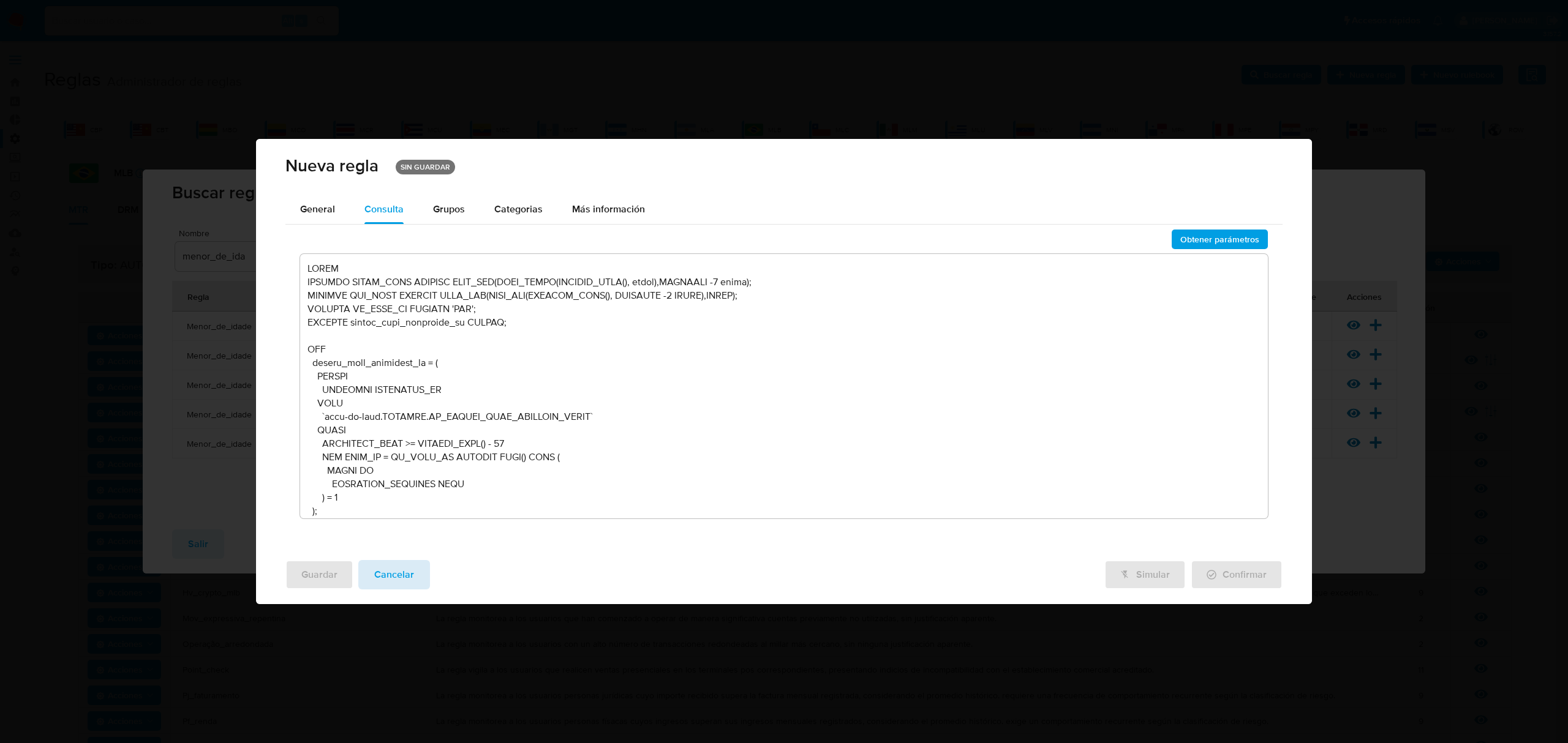
click at [376, 581] on span "Cancelar" at bounding box center [395, 575] width 40 height 27
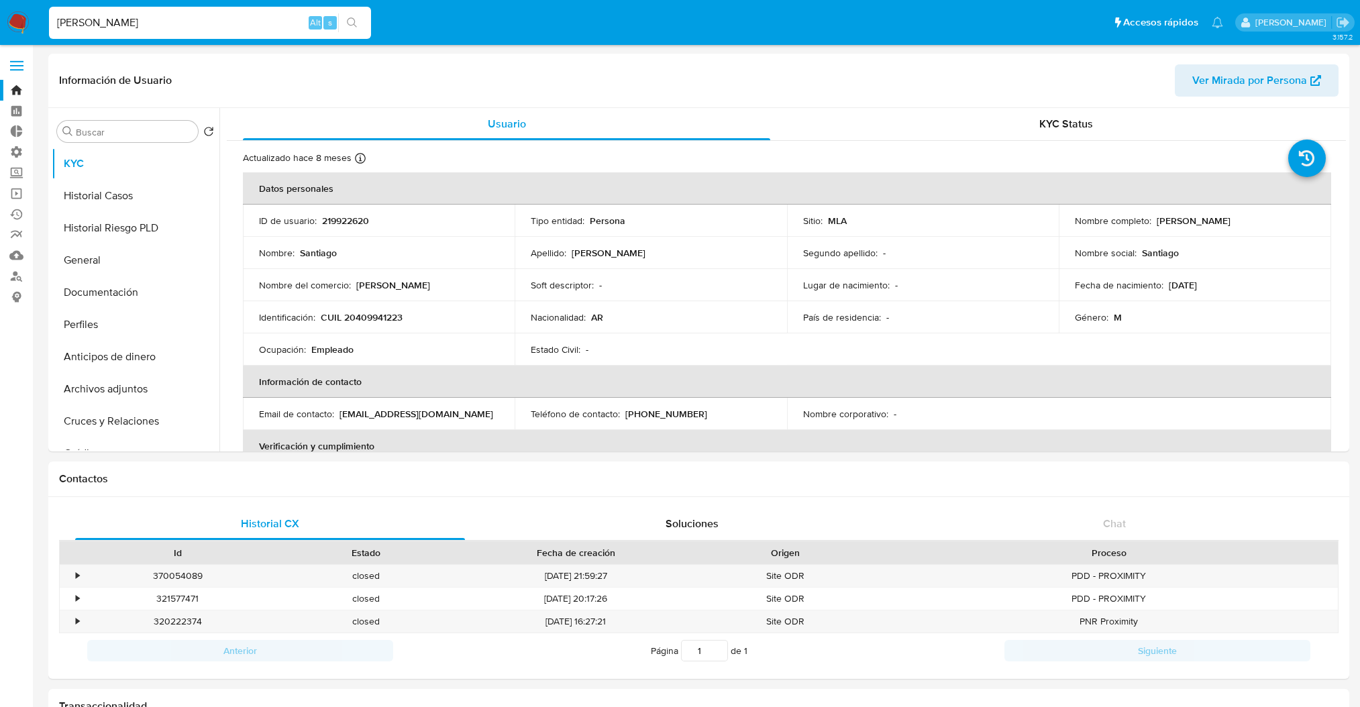
select select "10"
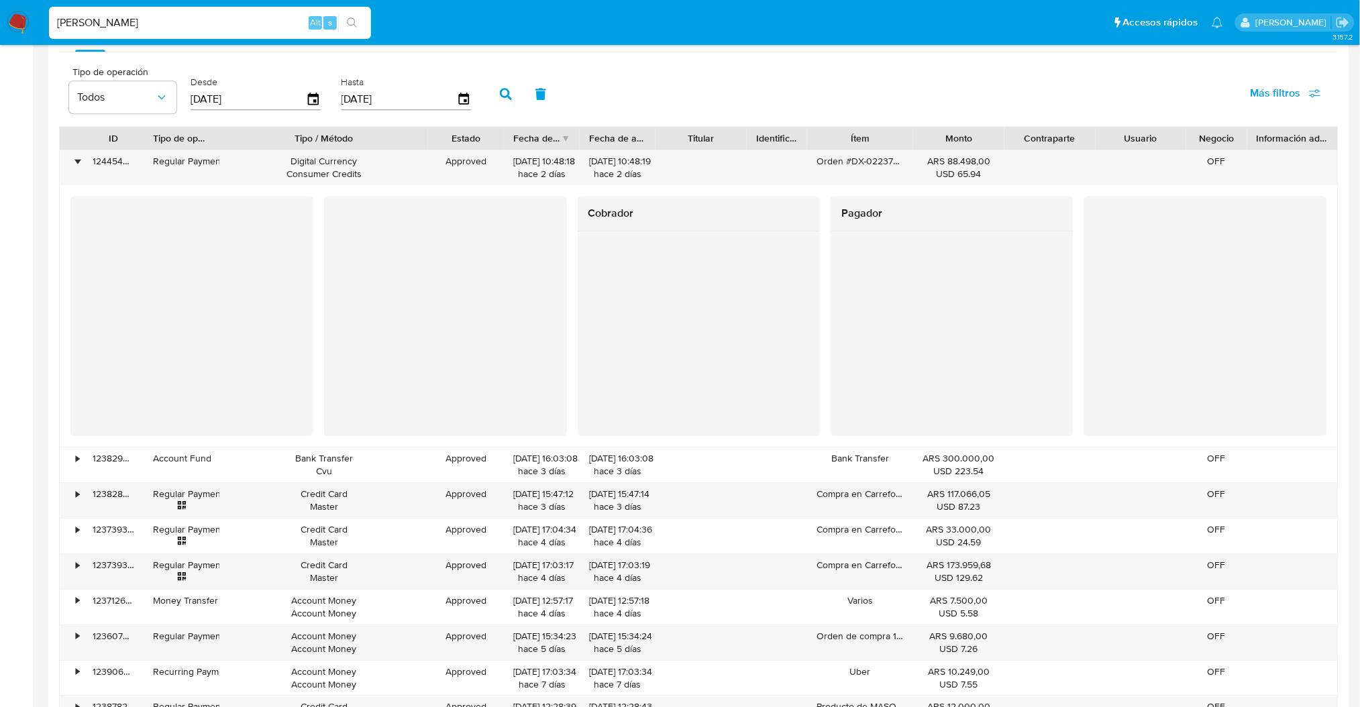
scroll to position [535, 0]
drag, startPoint x: 174, startPoint y: 20, endPoint x: -209, endPoint y: -19, distance: 385.8
paste input "268666068"
type input "268666068"
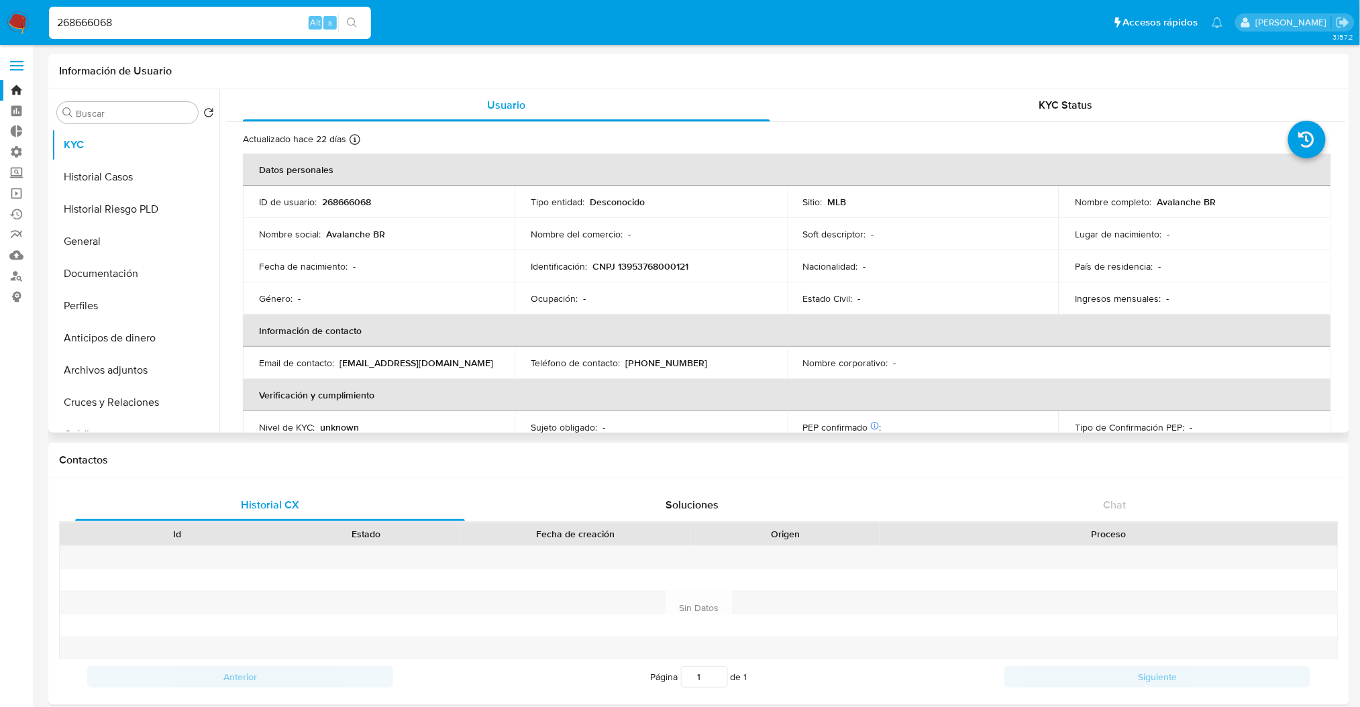
select select "10"
click at [126, 209] on button "Historial Riesgo PLD" at bounding box center [130, 209] width 157 height 32
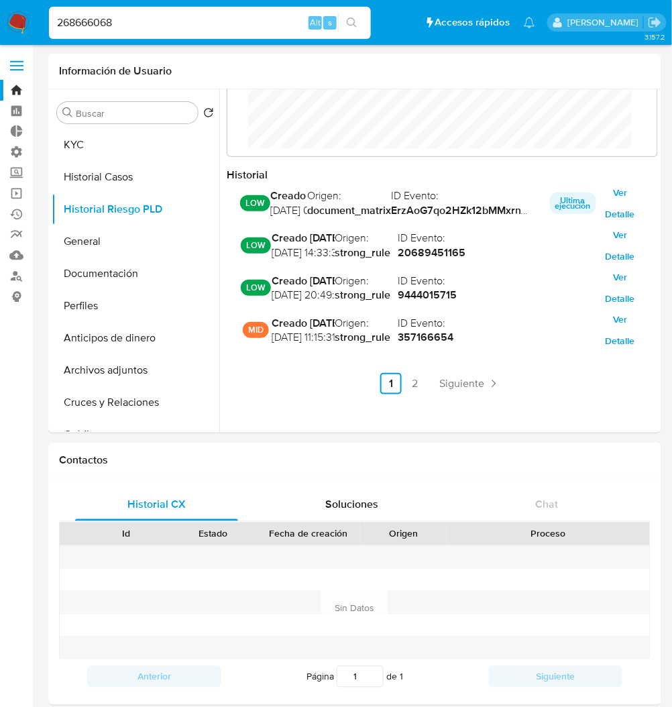
scroll to position [100, 404]
